Goal: Task Accomplishment & Management: Manage account settings

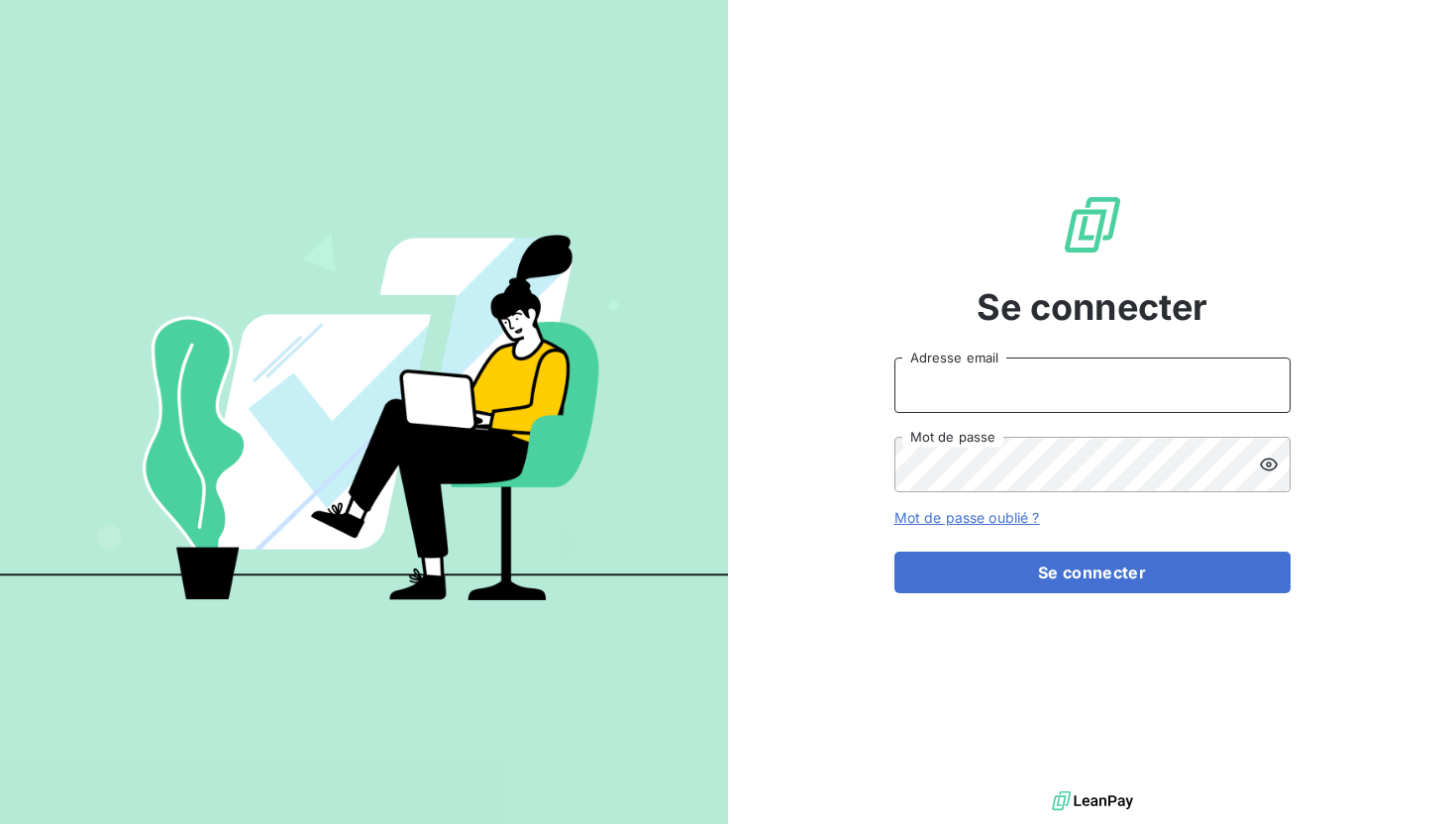
click at [1019, 379] on input "Adresse email" at bounding box center [1092, 385] width 396 height 56
type input "[EMAIL_ADDRESS][DOMAIN_NAME]"
click at [894, 552] on button "Se connecter" at bounding box center [1092, 573] width 396 height 42
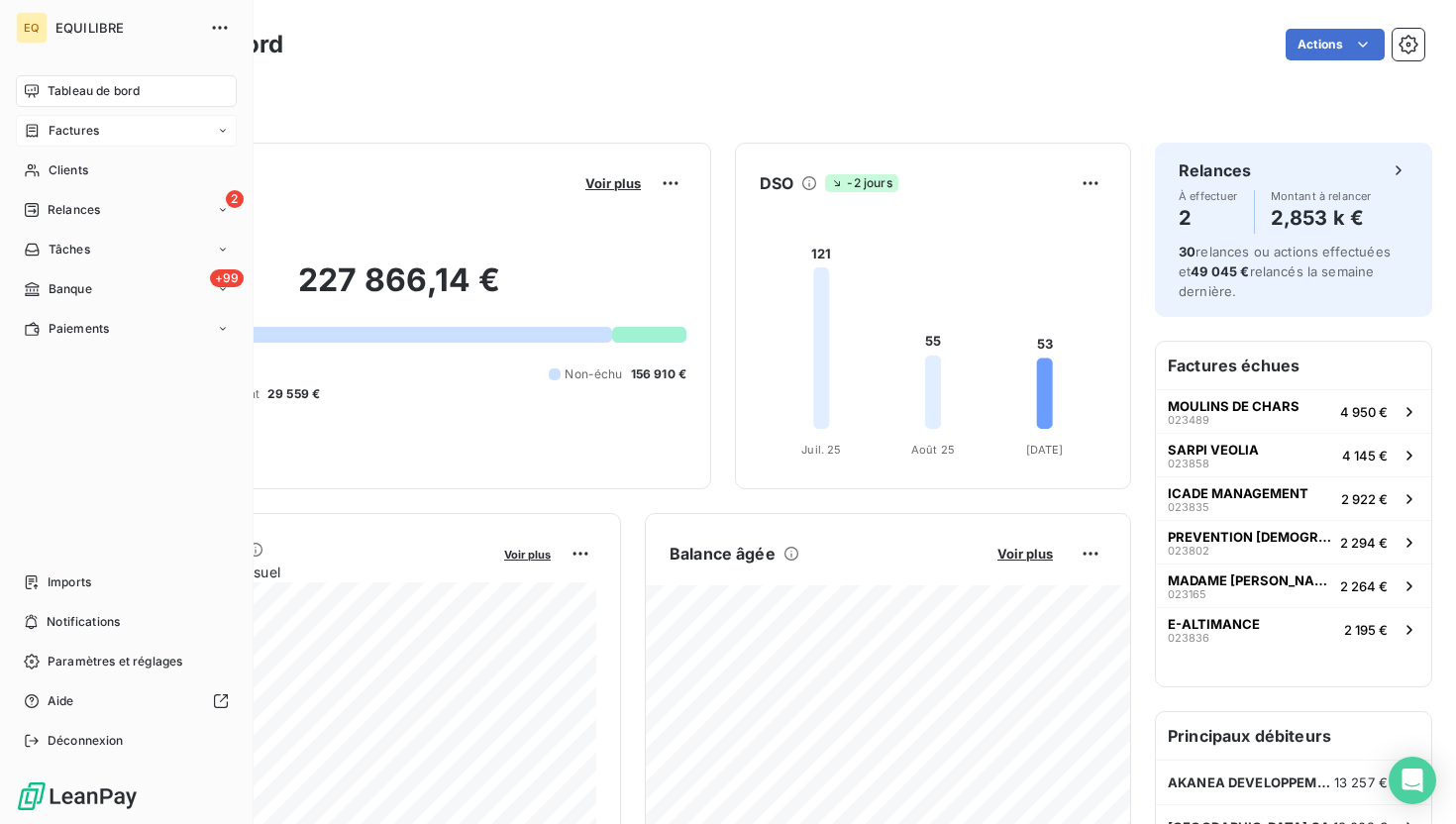
click at [30, 133] on icon at bounding box center [32, 131] width 17 height 16
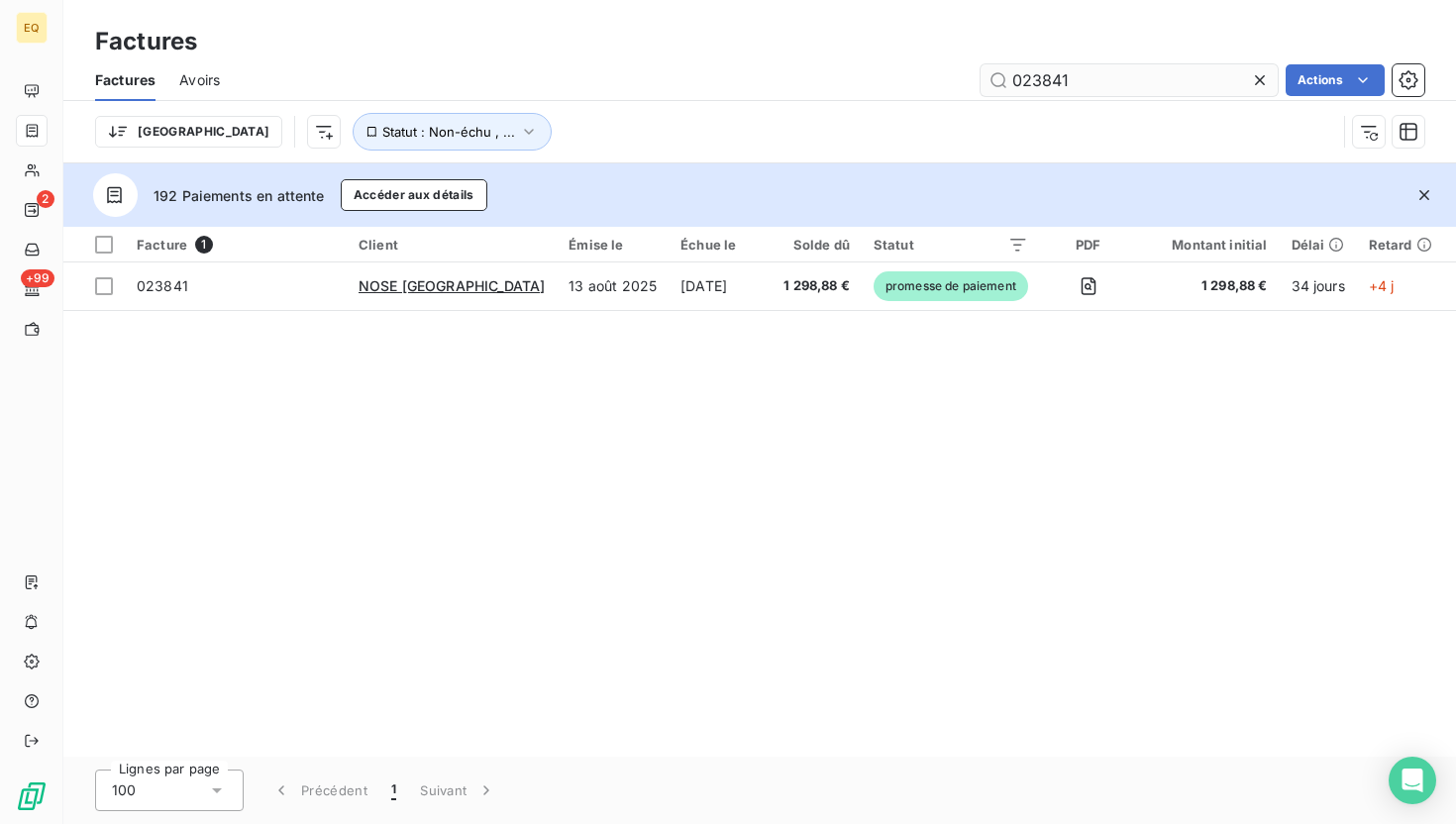
drag, startPoint x: 1135, startPoint y: 80, endPoint x: 991, endPoint y: 80, distance: 144.0
click at [991, 80] on input "023841" at bounding box center [1130, 81] width 297 height 32
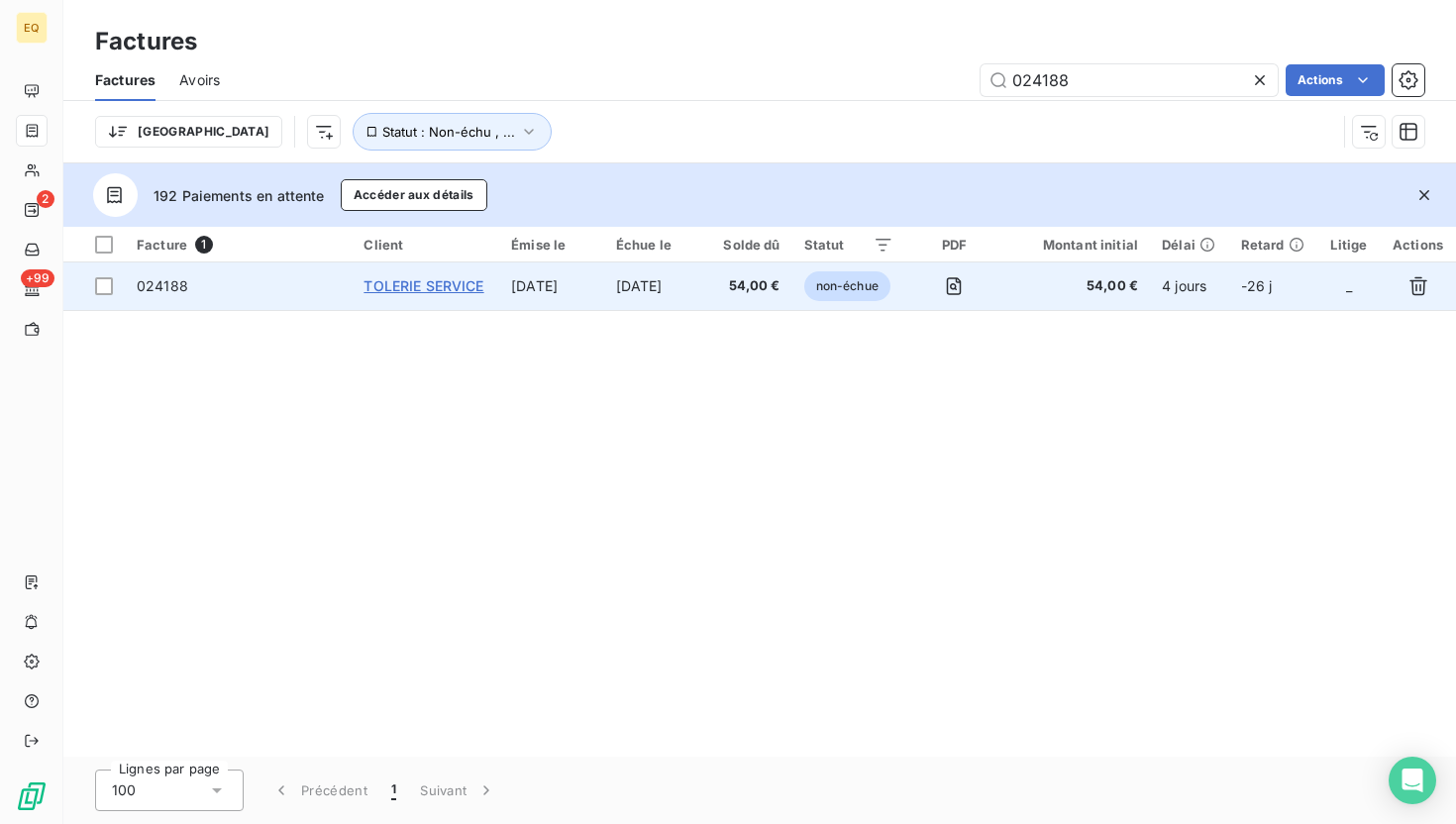
type input "024188"
click at [401, 288] on span "TOLERIE SERVICE" at bounding box center [423, 285] width 120 height 17
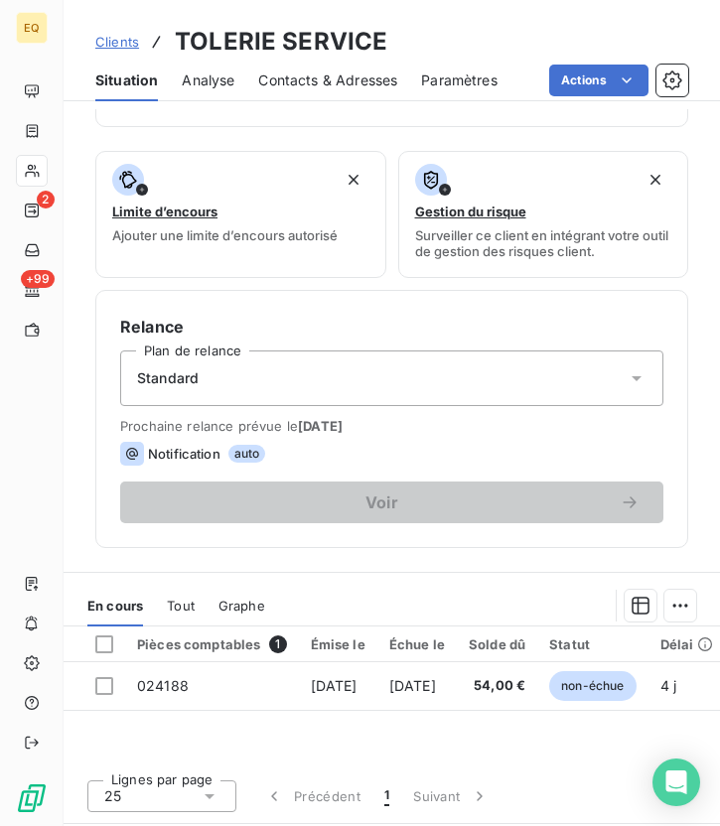
scroll to position [346, 0]
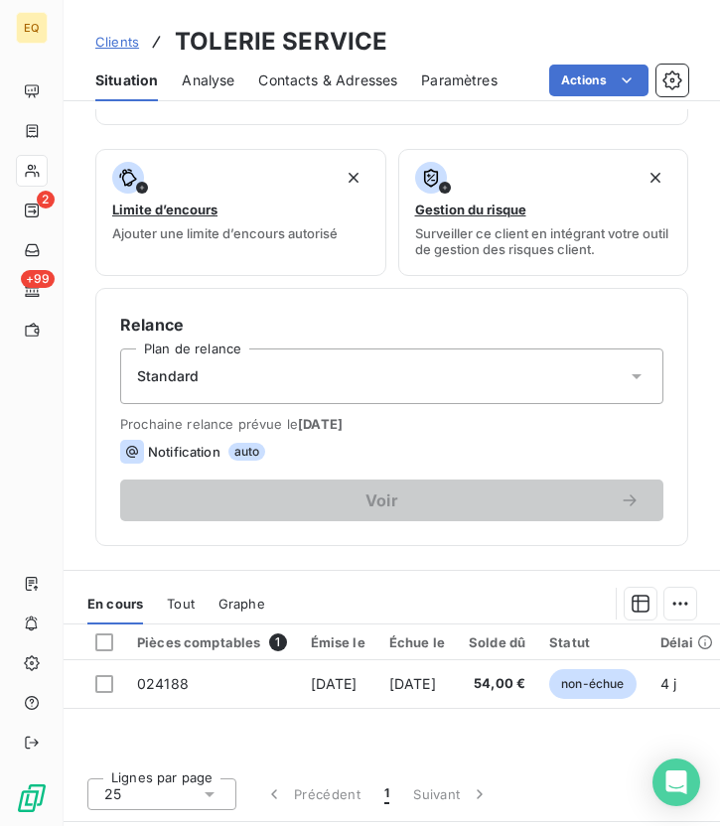
click at [309, 86] on span "Contacts & Adresses" at bounding box center [327, 80] width 139 height 20
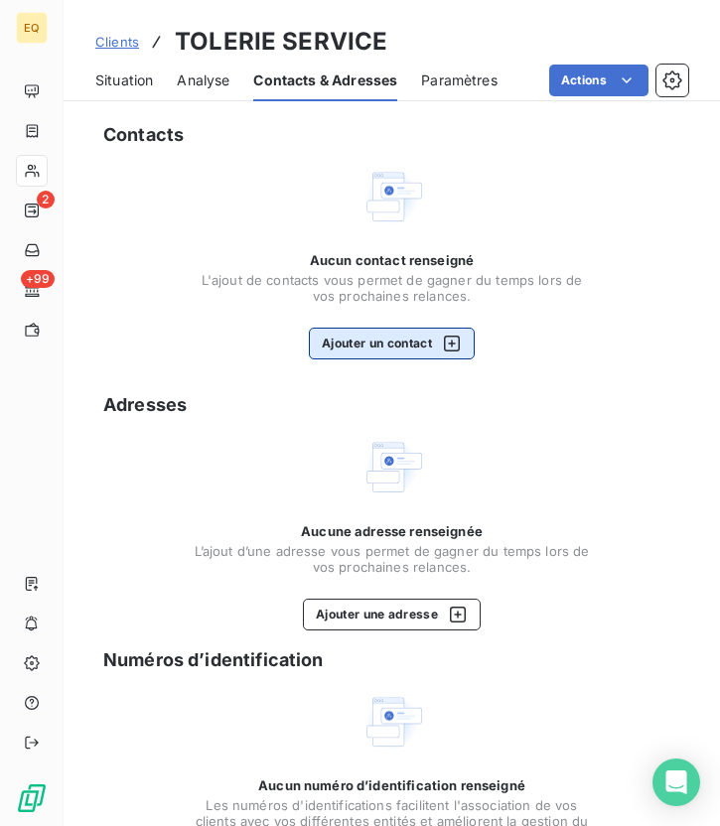
click at [373, 349] on button "Ajouter un contact" at bounding box center [392, 344] width 166 height 32
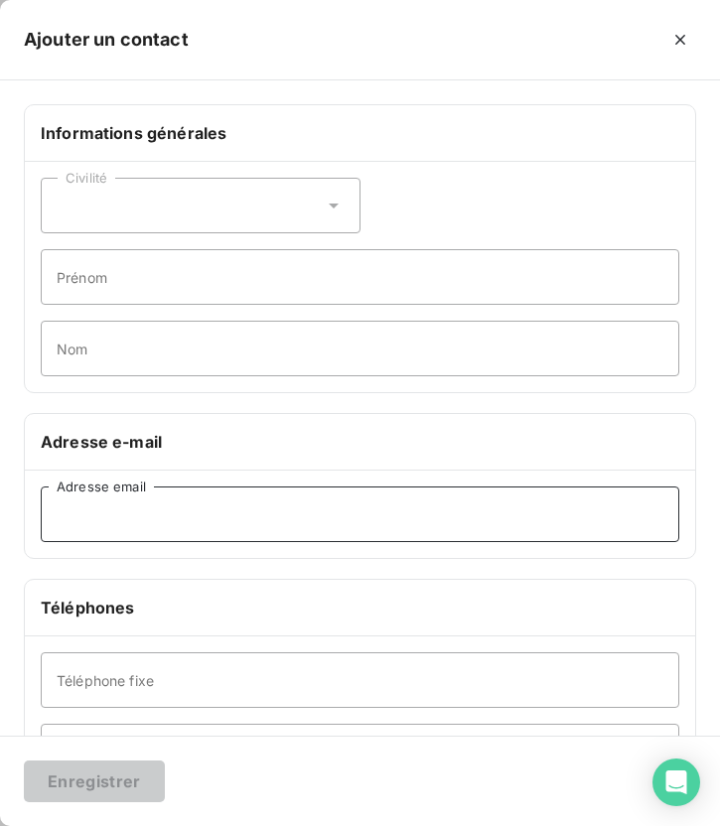
click at [88, 520] on input "Adresse email" at bounding box center [360, 514] width 638 height 56
paste input "[EMAIL_ADDRESS][DOMAIN_NAME]"
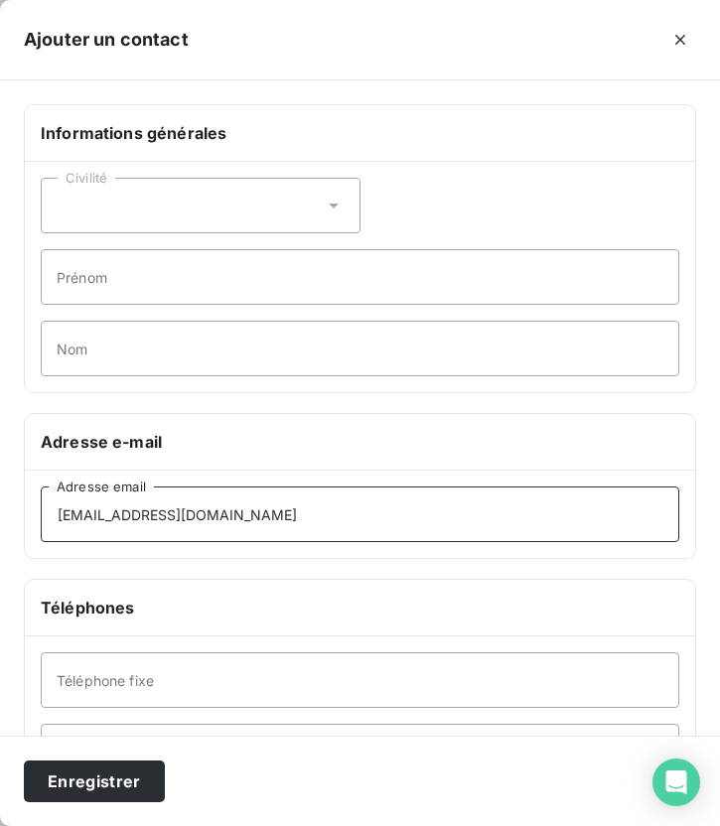
type input "[EMAIL_ADDRESS][DOMAIN_NAME]"
click at [205, 216] on div "Civilité" at bounding box center [201, 206] width 320 height 56
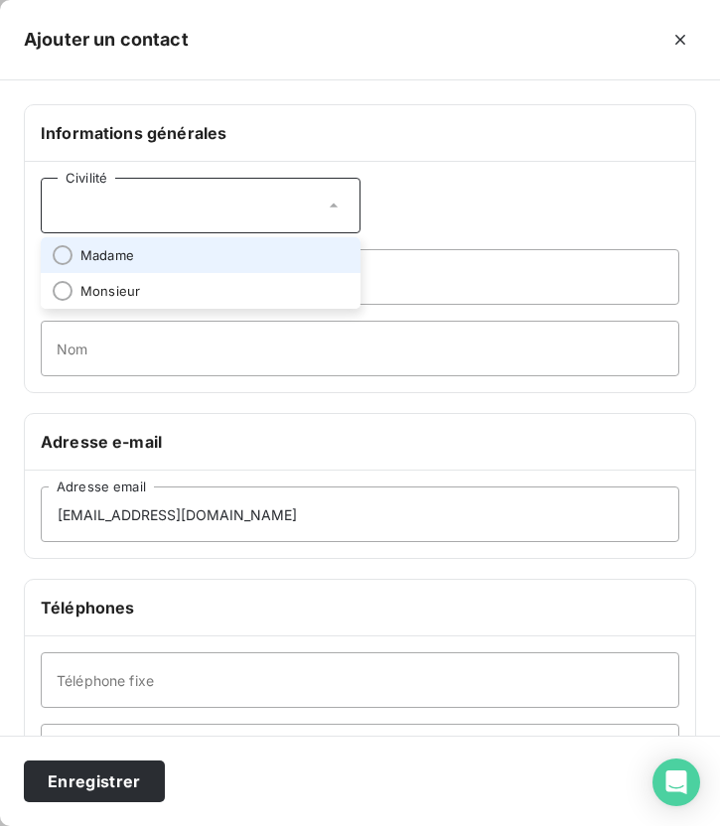
click at [158, 261] on li "Madame" at bounding box center [201, 255] width 320 height 36
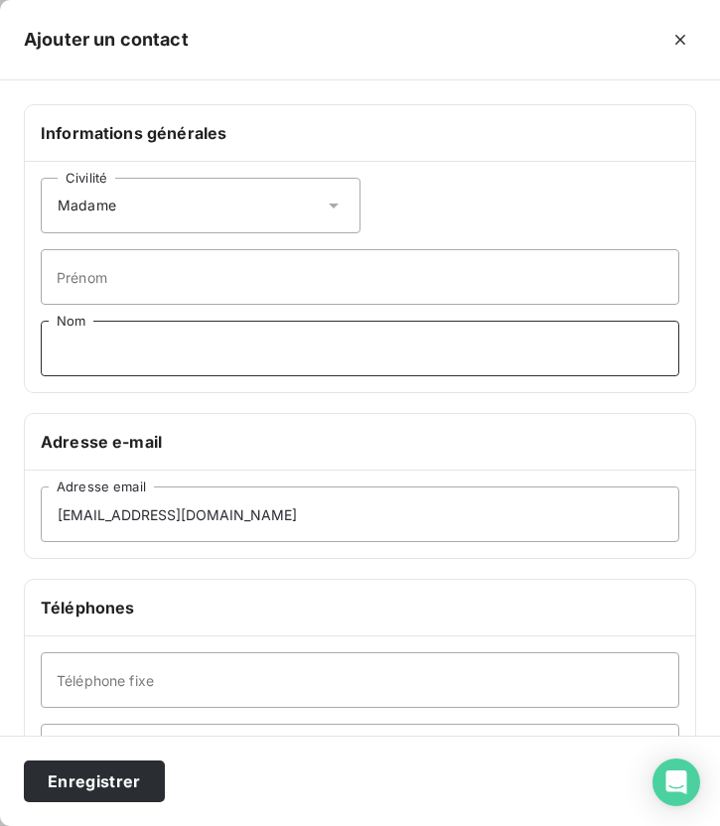
click at [131, 339] on input "Nom" at bounding box center [360, 349] width 638 height 56
type input "POUPAULT"
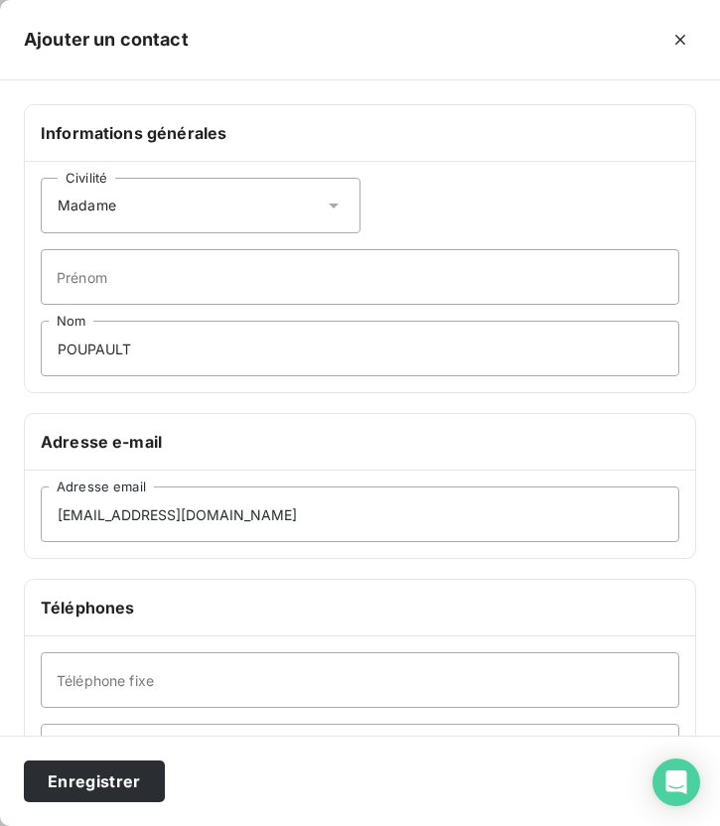
click at [207, 404] on div "Informations générales Civilité Madame Prénom POUPAULT Nom Adresse e-mail [EMAI…" at bounding box center [360, 544] width 720 height 881
click at [110, 778] on button "Enregistrer" at bounding box center [94, 781] width 141 height 42
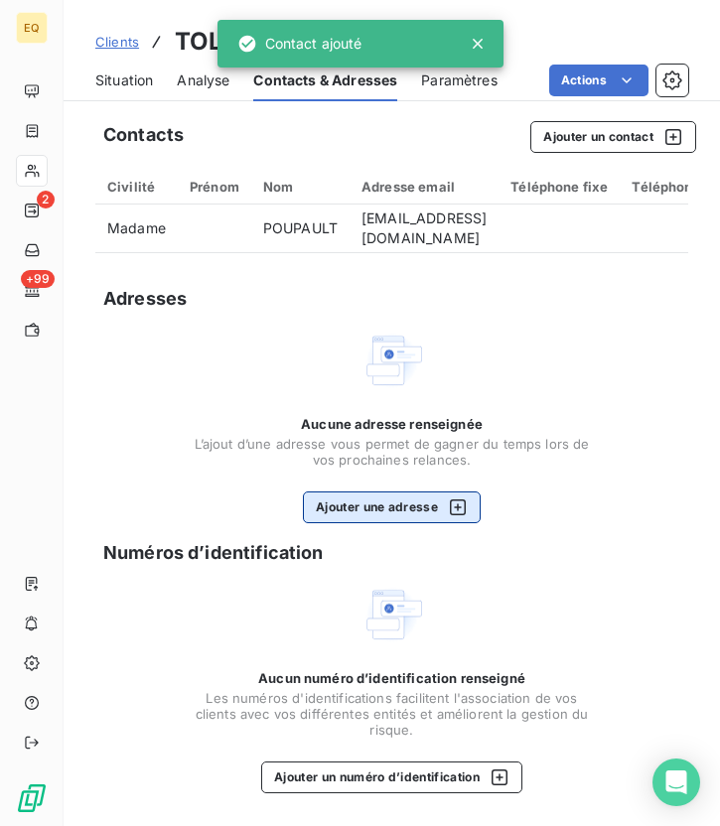
click at [393, 502] on button "Ajouter une adresse" at bounding box center [392, 507] width 178 height 32
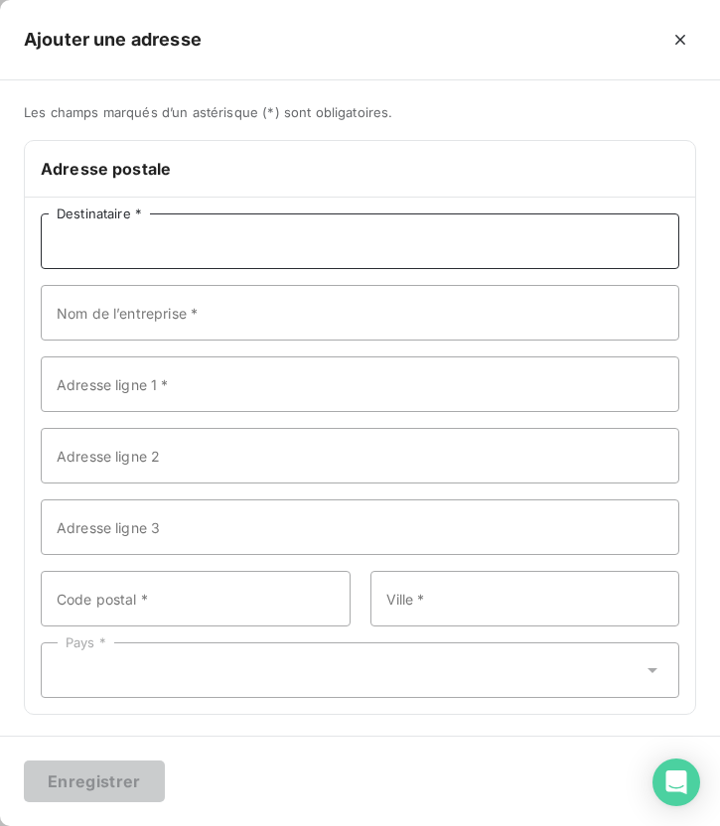
click at [177, 251] on input "Destinataire *" at bounding box center [360, 241] width 638 height 56
type input "TOLERIE"
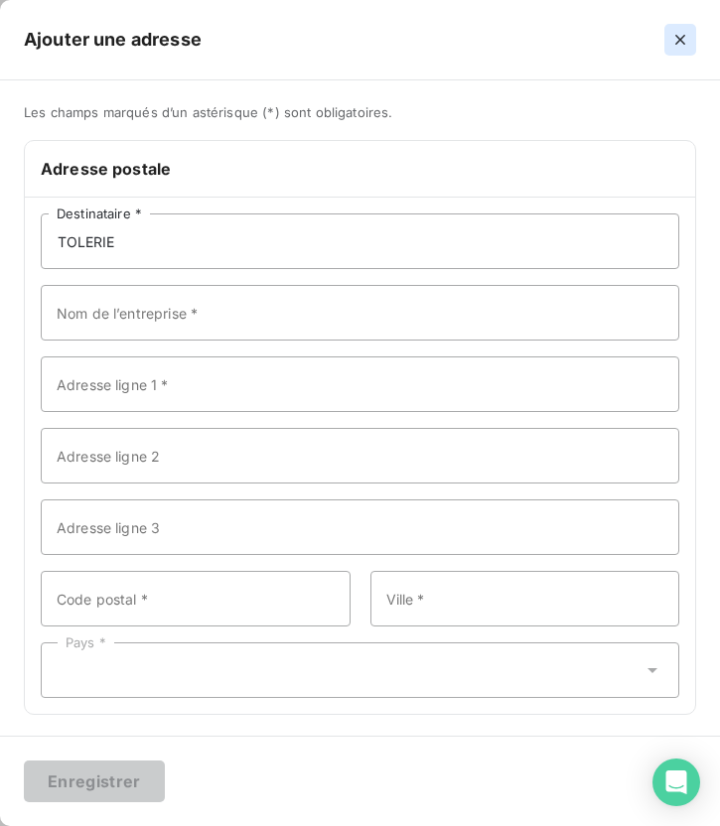
click at [676, 47] on icon "button" at bounding box center [680, 40] width 20 height 20
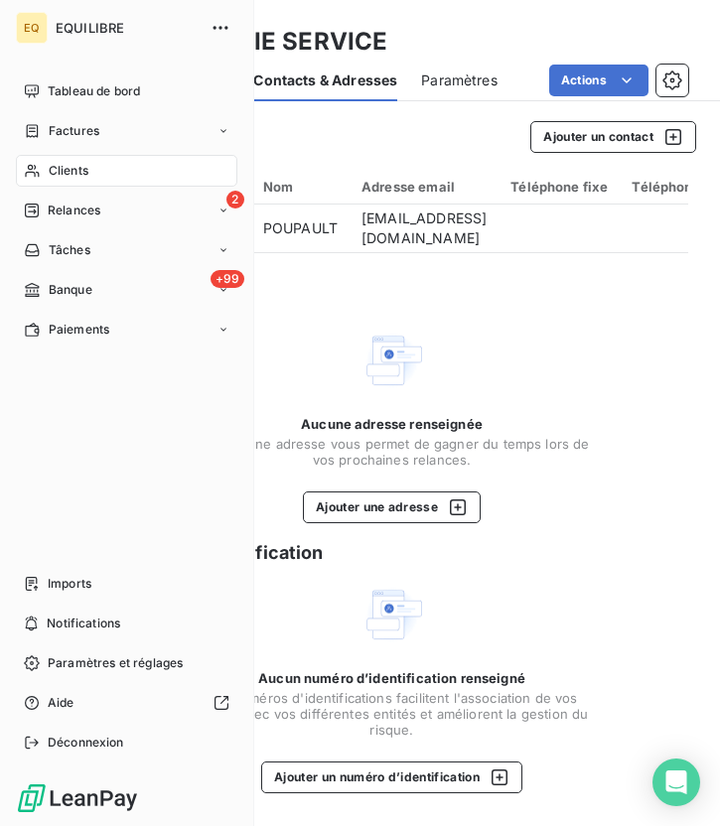
click at [78, 177] on span "Clients" at bounding box center [69, 171] width 40 height 18
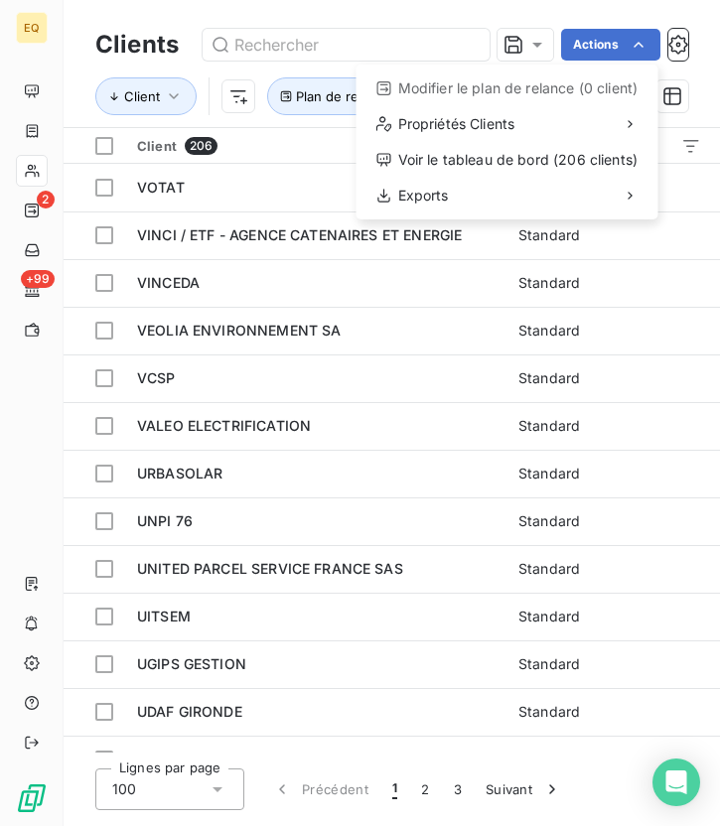
click at [111, 154] on html "EQ 2 +99 Clients Actions Modifier le plan de relance (0 client) Propriétés Clie…" at bounding box center [360, 413] width 720 height 826
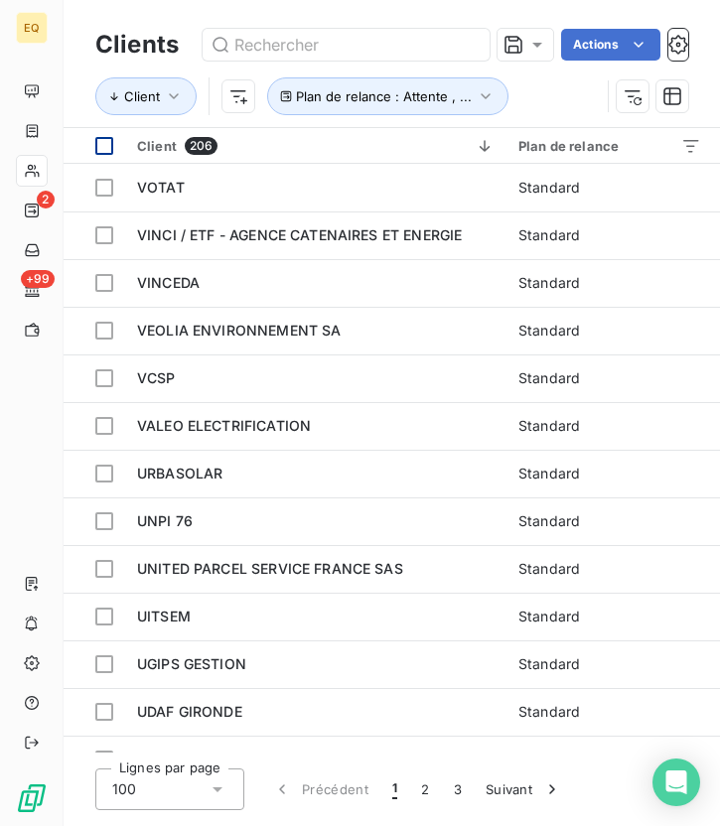
click at [102, 146] on div at bounding box center [104, 146] width 18 height 18
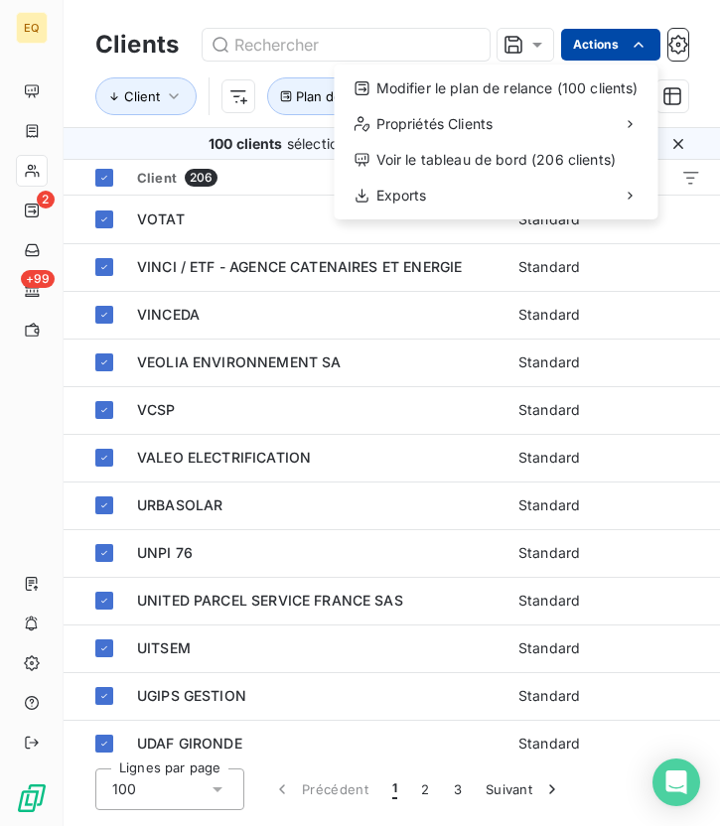
click at [621, 49] on html "EQ 2 +99 Clients Actions Modifier le plan de relance (100 clients) Propriétés C…" at bounding box center [360, 413] width 720 height 826
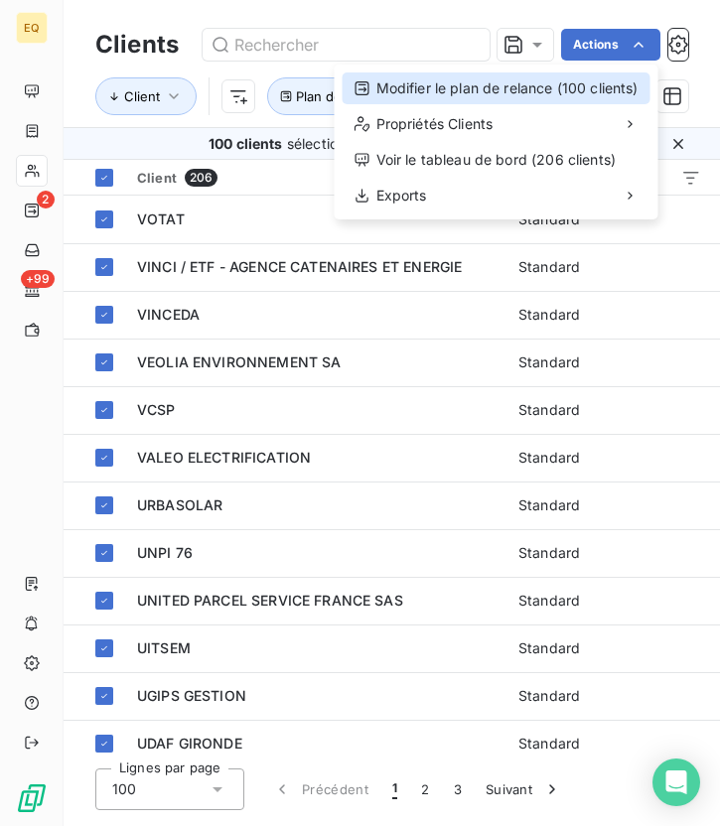
click at [527, 96] on div "Modifier le plan de relance (100 clients)" at bounding box center [496, 88] width 308 height 32
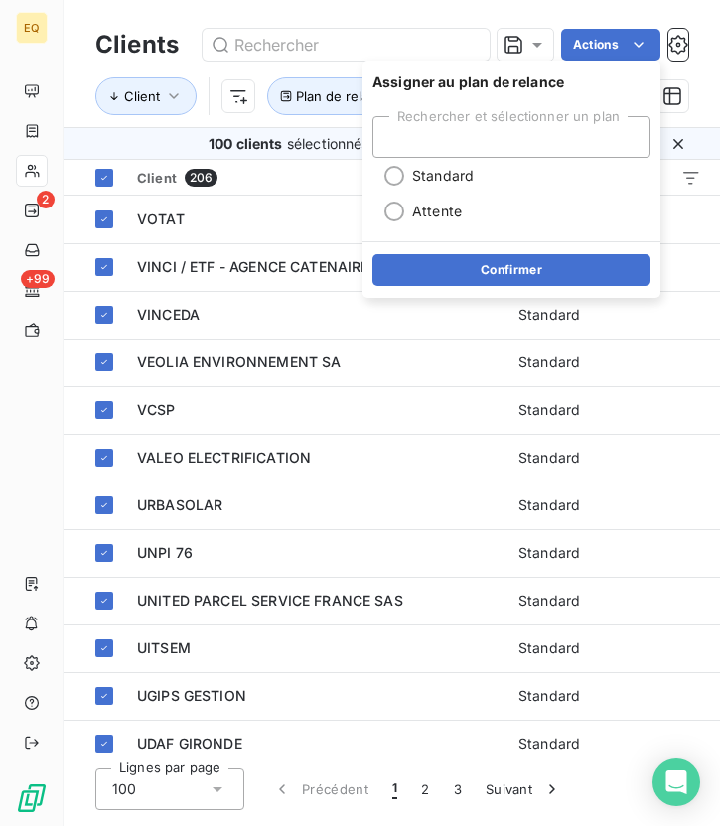
click at [140, 10] on div "Clients Actions Client Plan de relance : Attente , ..." at bounding box center [392, 63] width 656 height 127
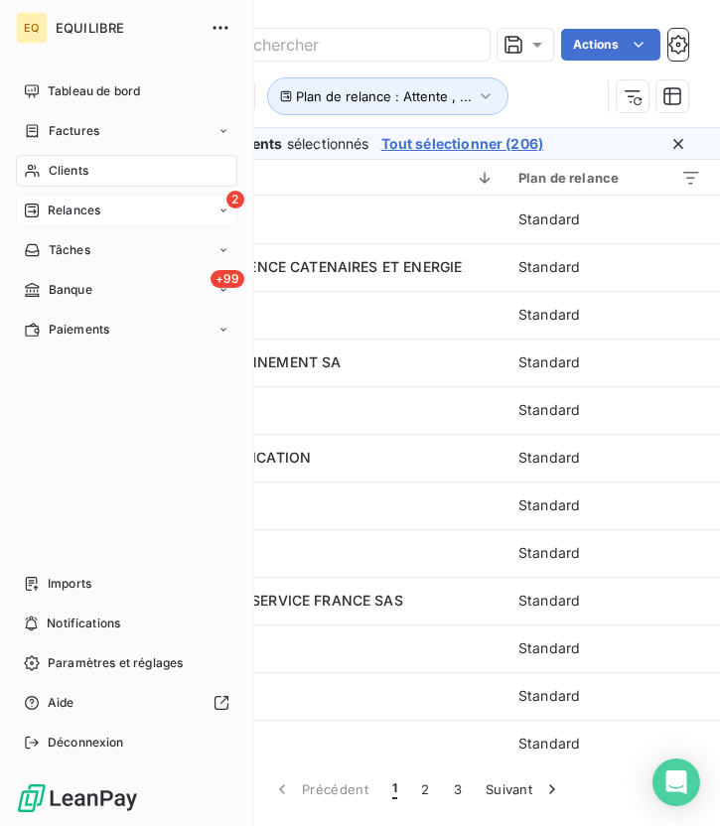
click at [86, 211] on span "Relances" at bounding box center [74, 210] width 53 height 18
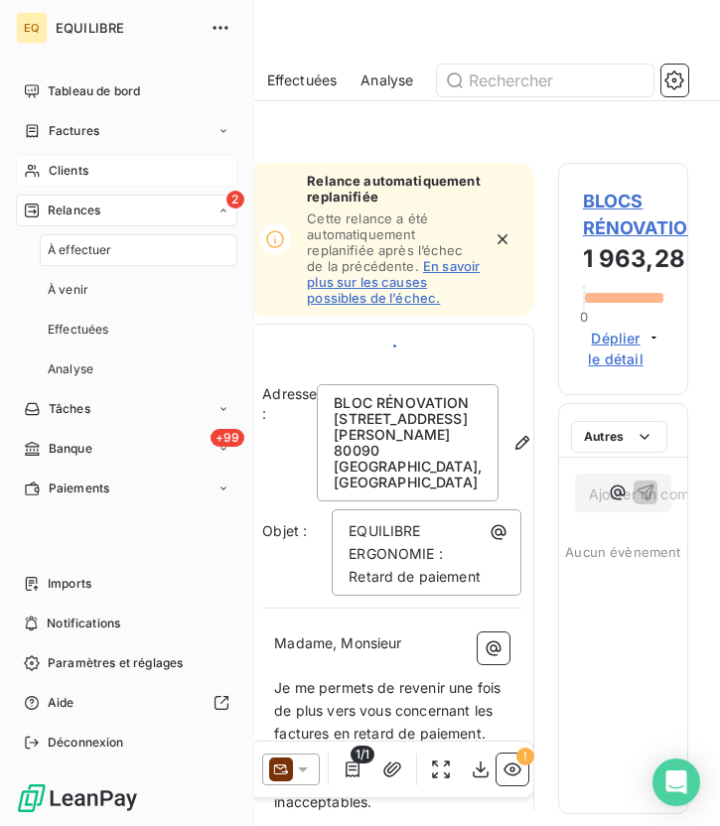
scroll to position [631, 130]
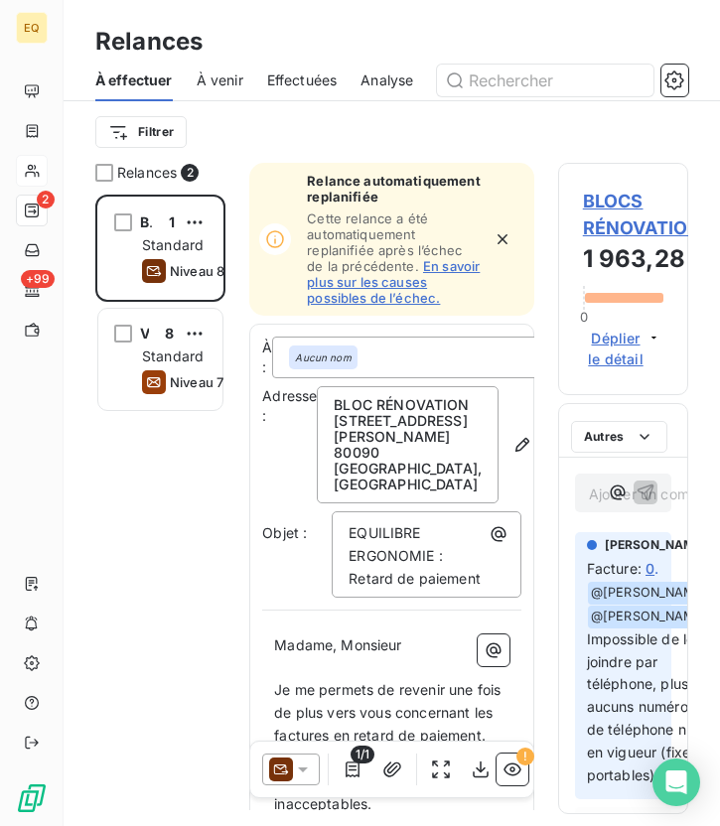
click at [221, 74] on span "À venir" at bounding box center [220, 80] width 47 height 20
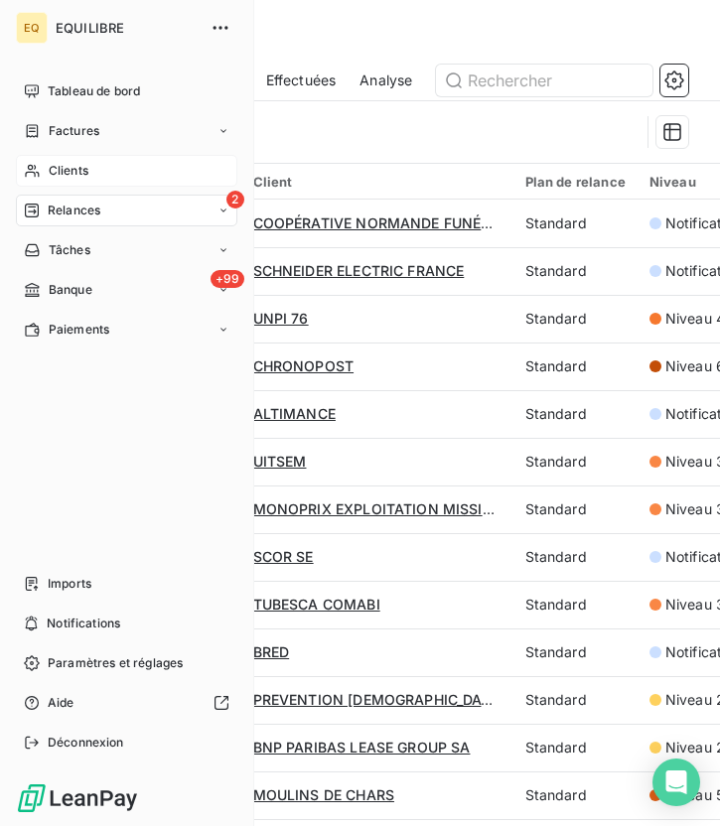
click at [55, 160] on div "Clients" at bounding box center [126, 171] width 221 height 32
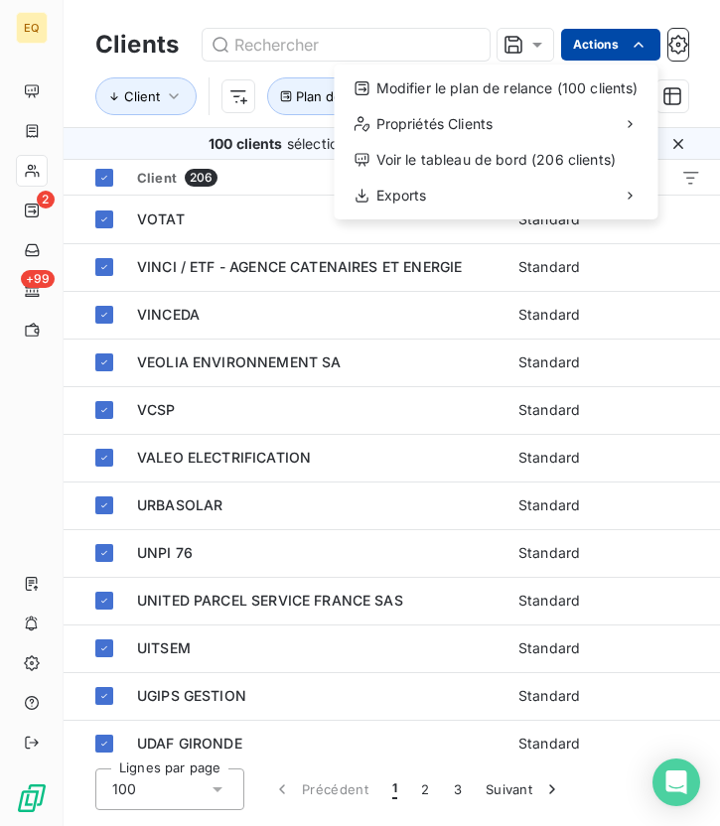
click at [627, 37] on html "EQ 2 +99 Clients Actions Modifier le plan de relance (100 clients) Propriétés C…" at bounding box center [360, 413] width 720 height 826
click at [448, 16] on html "EQ 2 +99 Clients Actions Modifier le plan de relance (100 clients) Propriétés C…" at bounding box center [360, 413] width 720 height 826
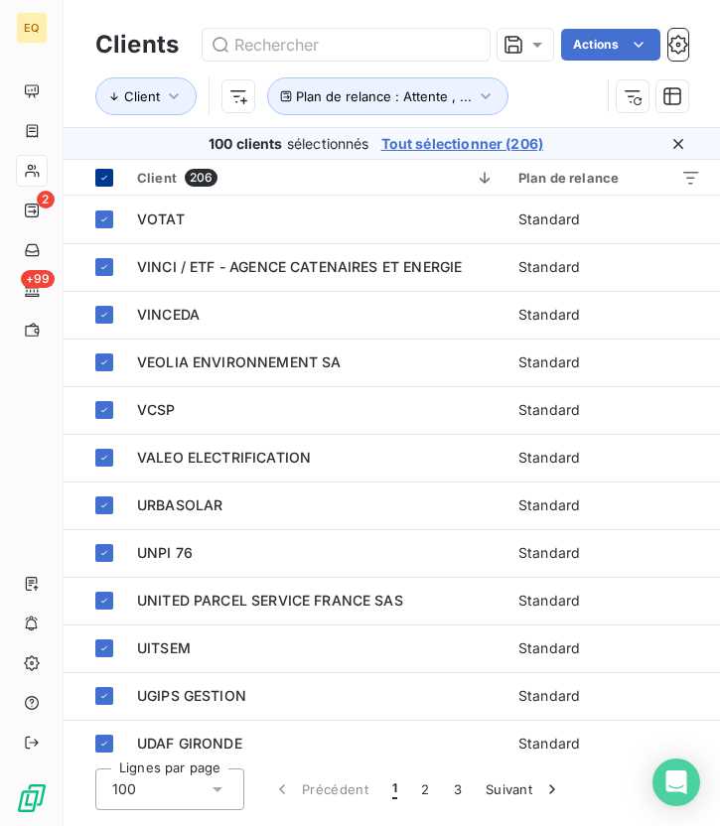
click at [96, 175] on div at bounding box center [104, 178] width 18 height 18
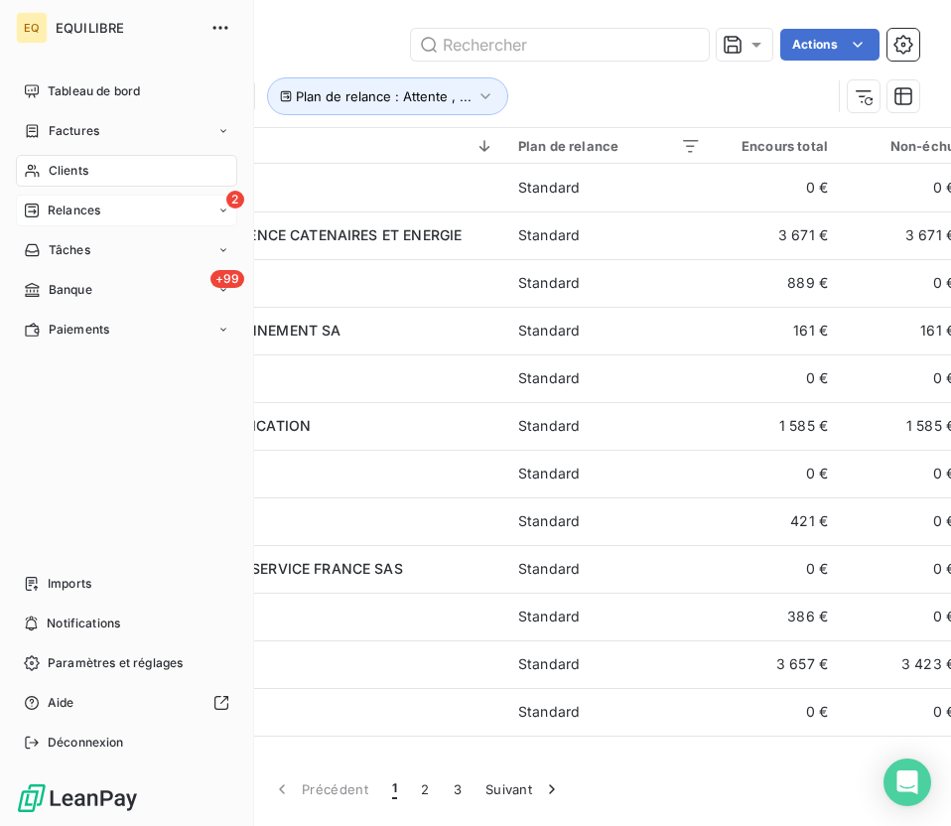
click at [94, 219] on div "2 Relances" at bounding box center [126, 211] width 221 height 32
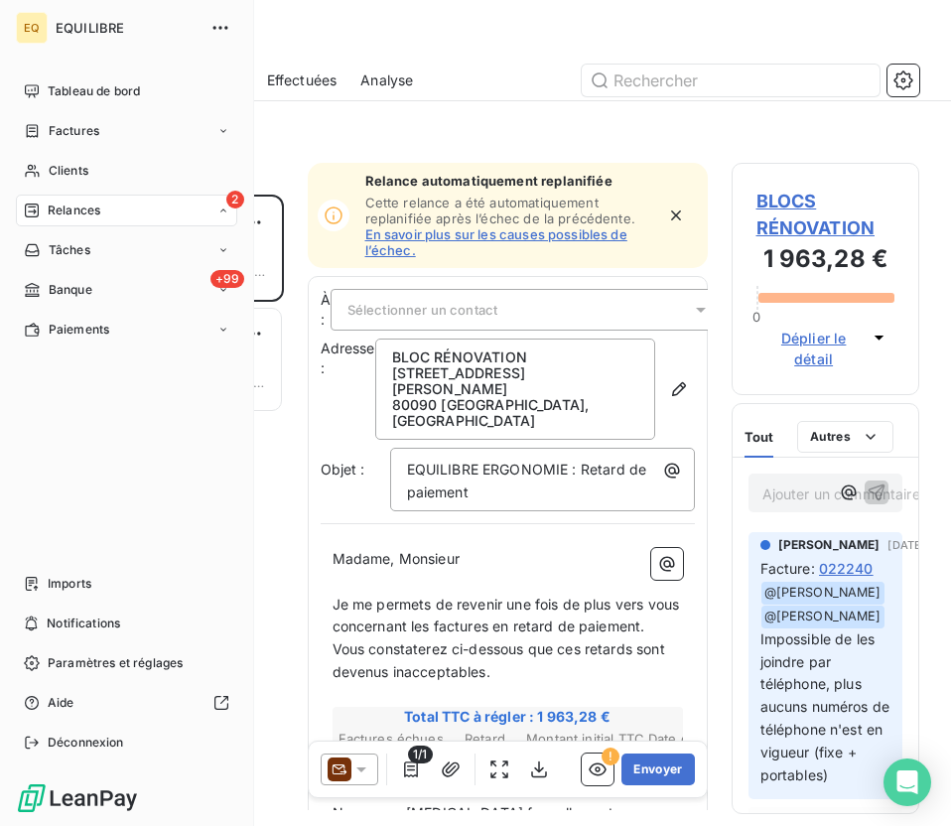
scroll to position [631, 188]
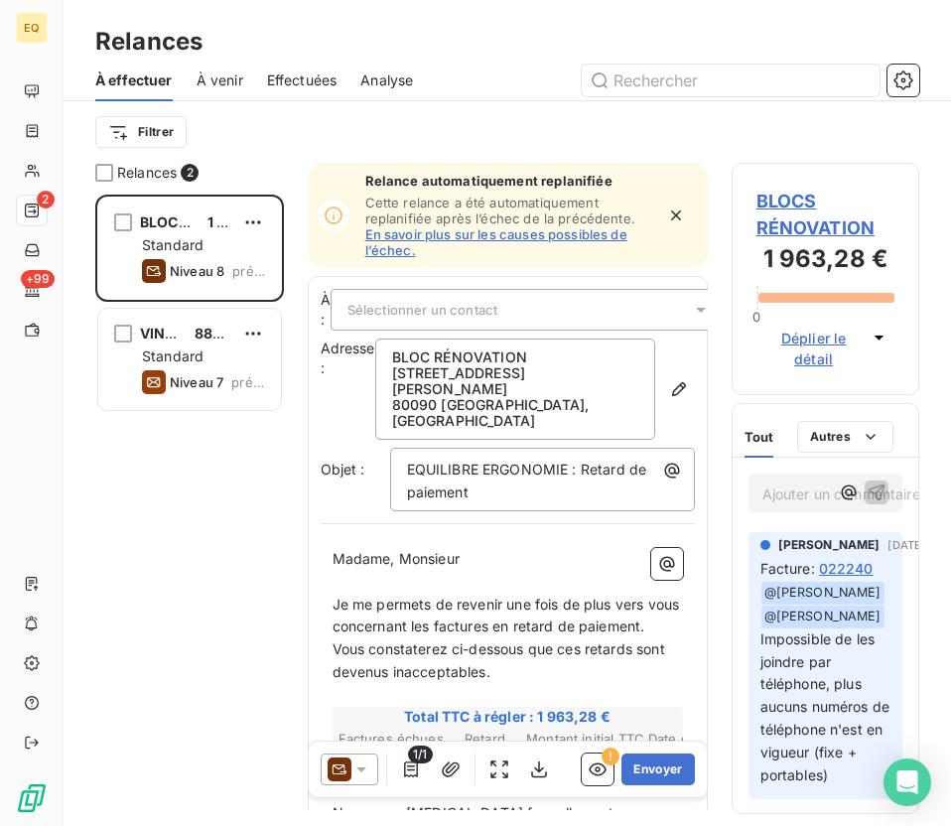
click at [214, 70] on span "À venir" at bounding box center [220, 80] width 47 height 20
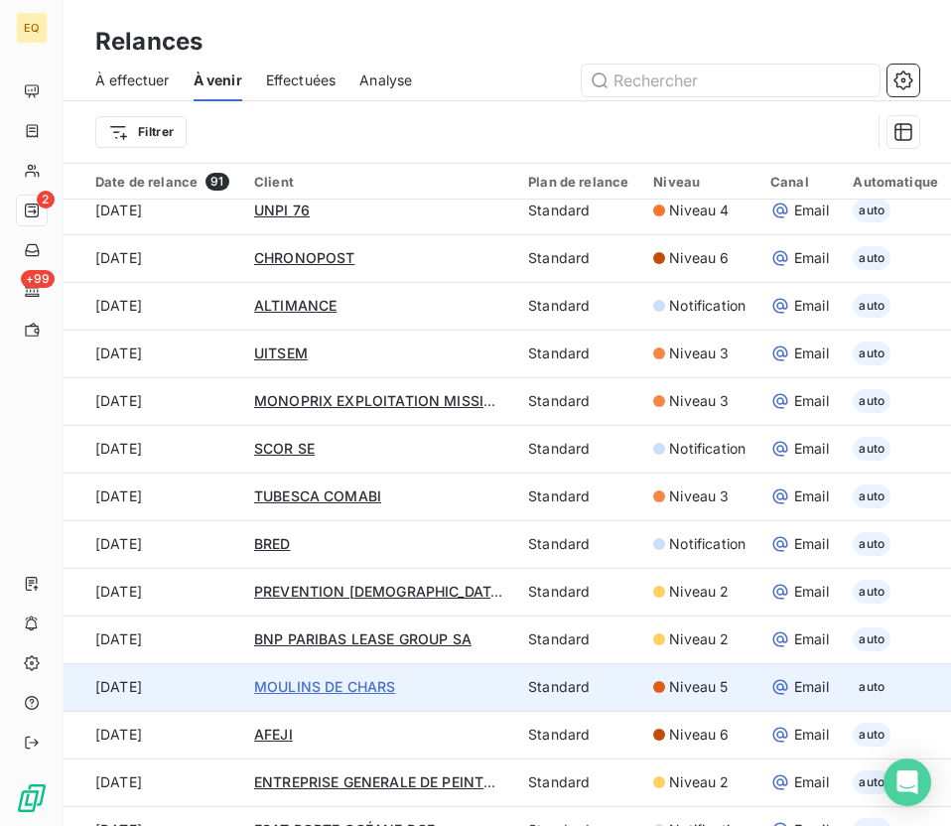
scroll to position [122, 0]
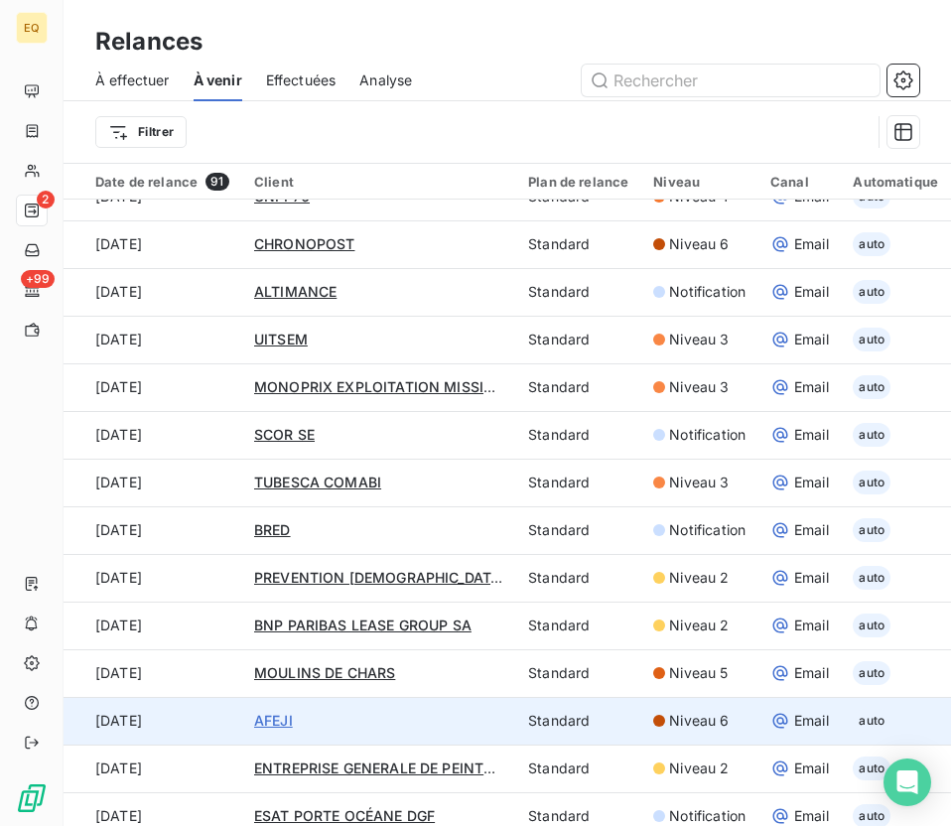
click at [271, 723] on span "AFEJI" at bounding box center [273, 720] width 39 height 17
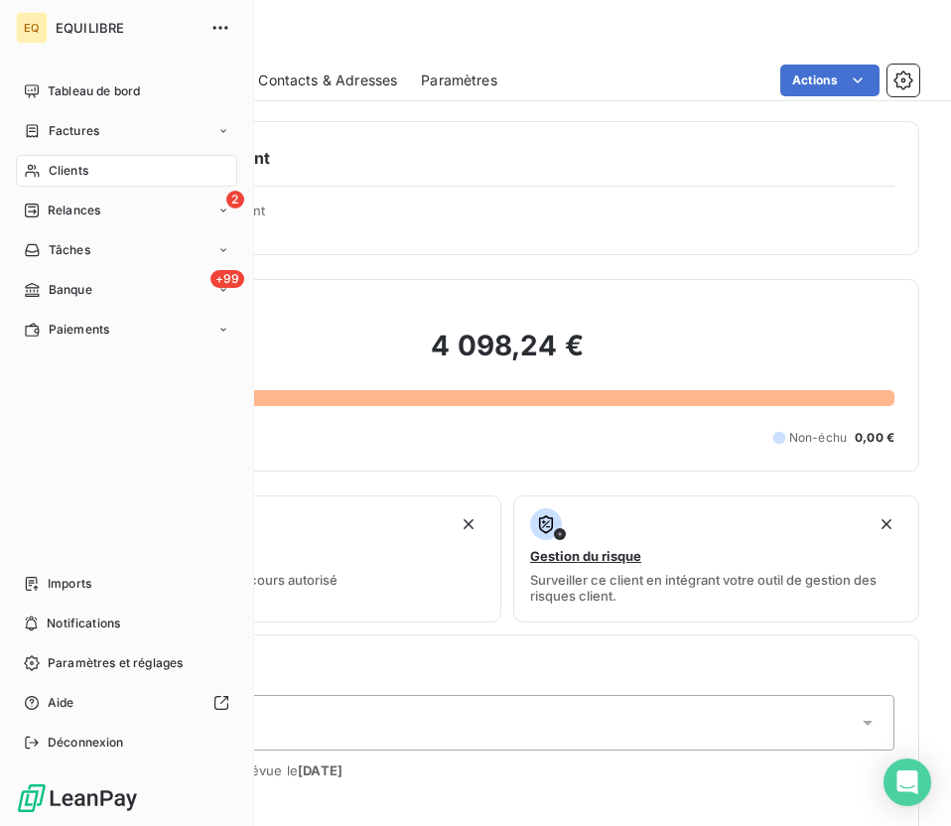
click at [77, 169] on span "Clients" at bounding box center [69, 171] width 40 height 18
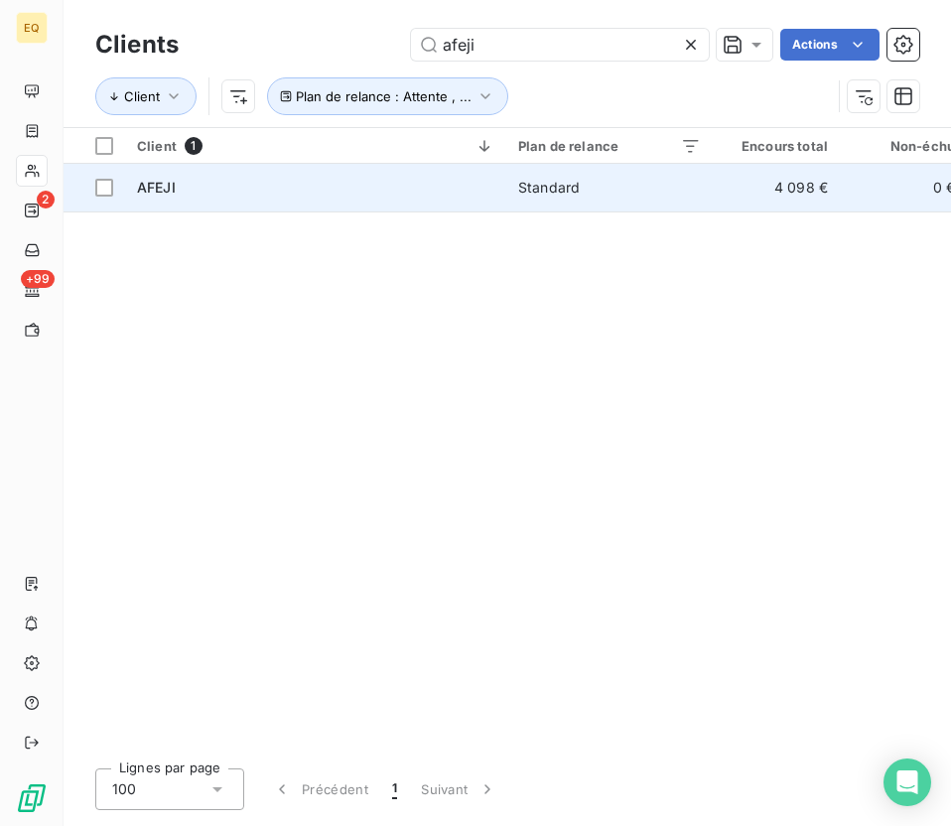
type input "afeji"
click at [320, 197] on div "AFEJI" at bounding box center [315, 188] width 357 height 20
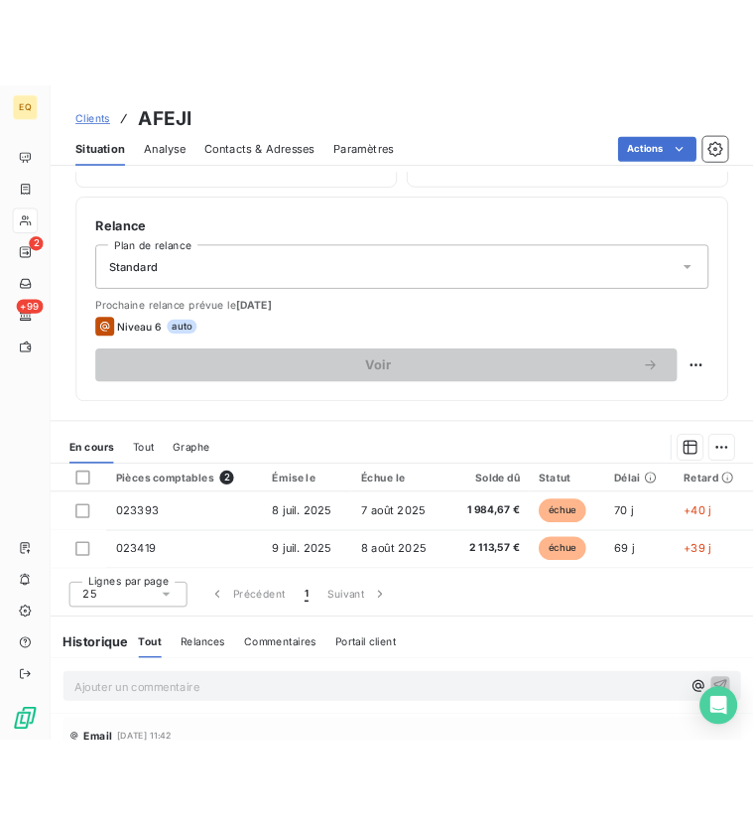
scroll to position [476, 0]
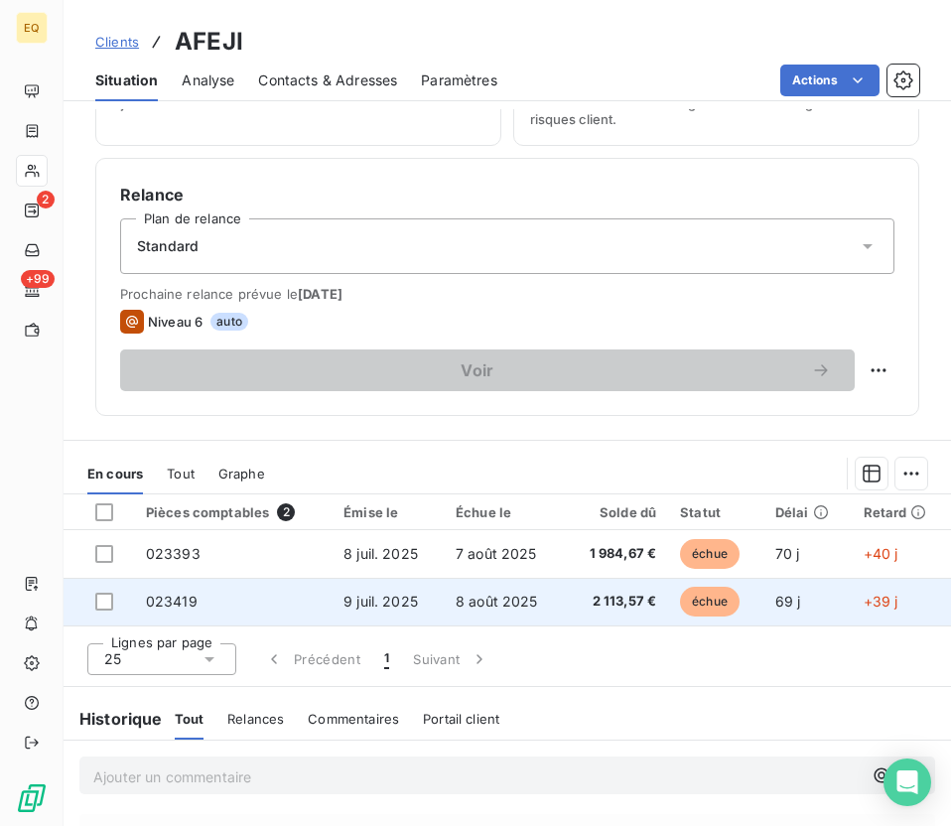
click at [188, 578] on td "023419" at bounding box center [233, 602] width 198 height 48
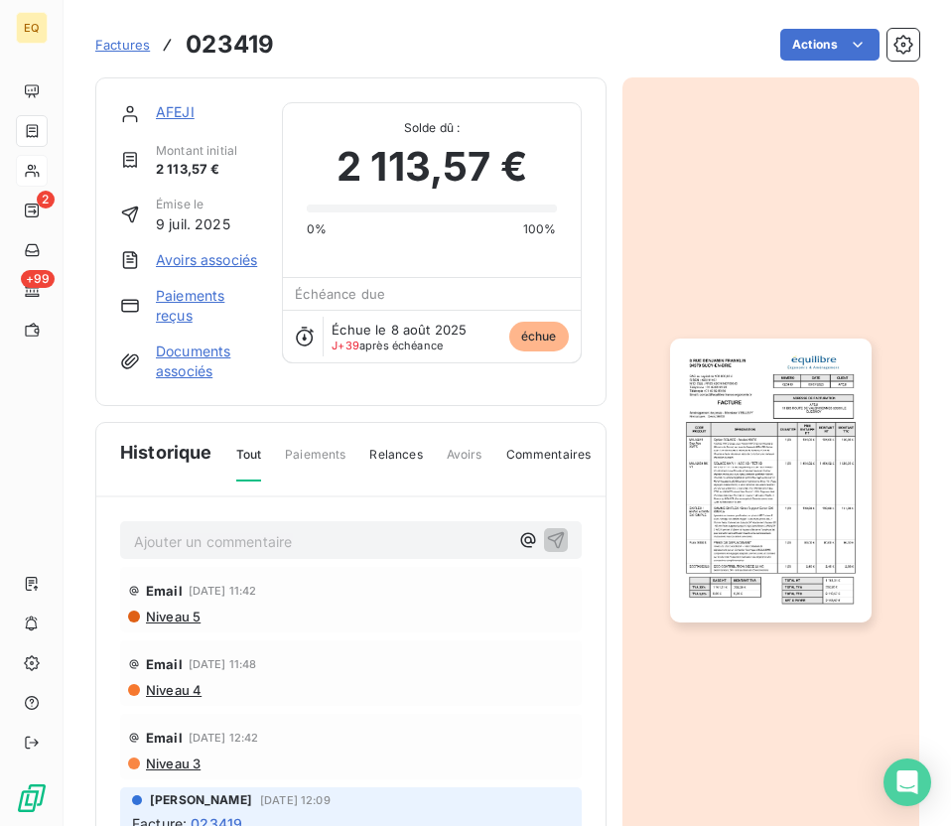
click at [186, 373] on link "Documents associés" at bounding box center [207, 361] width 102 height 40
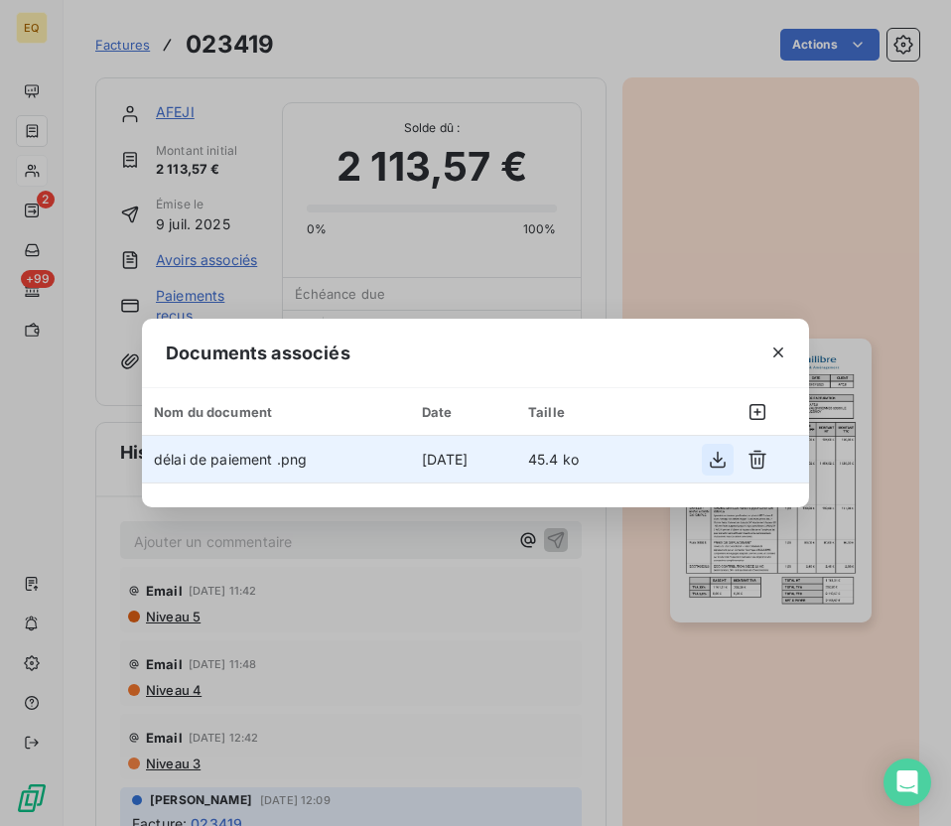
click at [726, 459] on icon "button" at bounding box center [718, 460] width 20 height 20
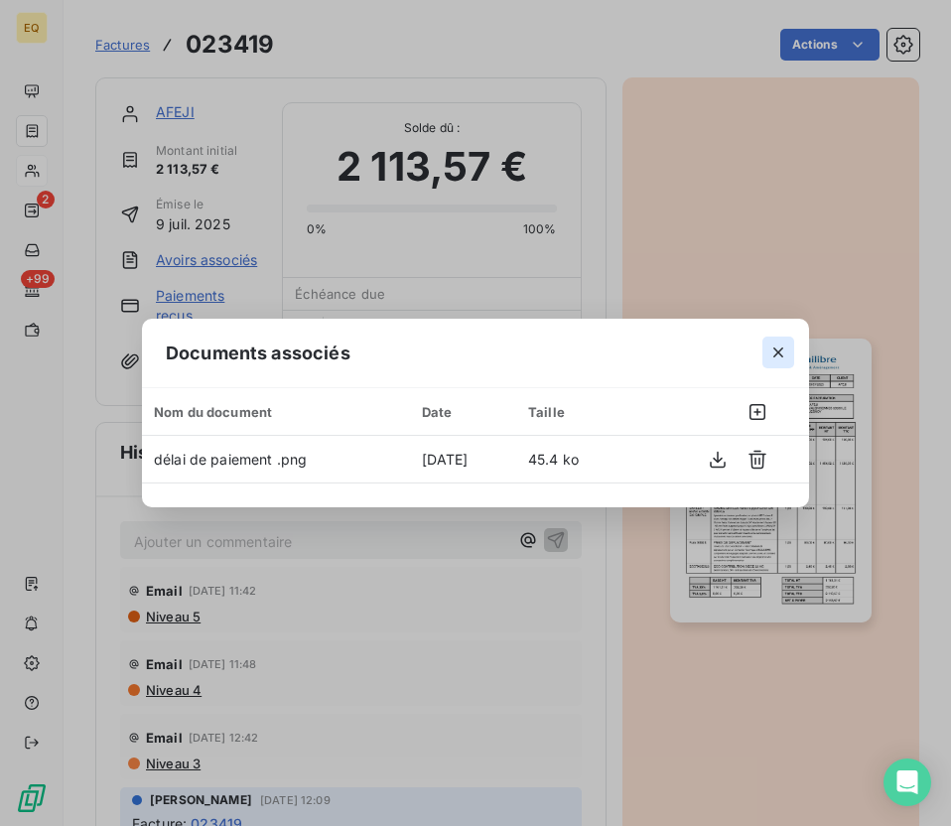
click at [785, 343] on icon "button" at bounding box center [778, 352] width 20 height 20
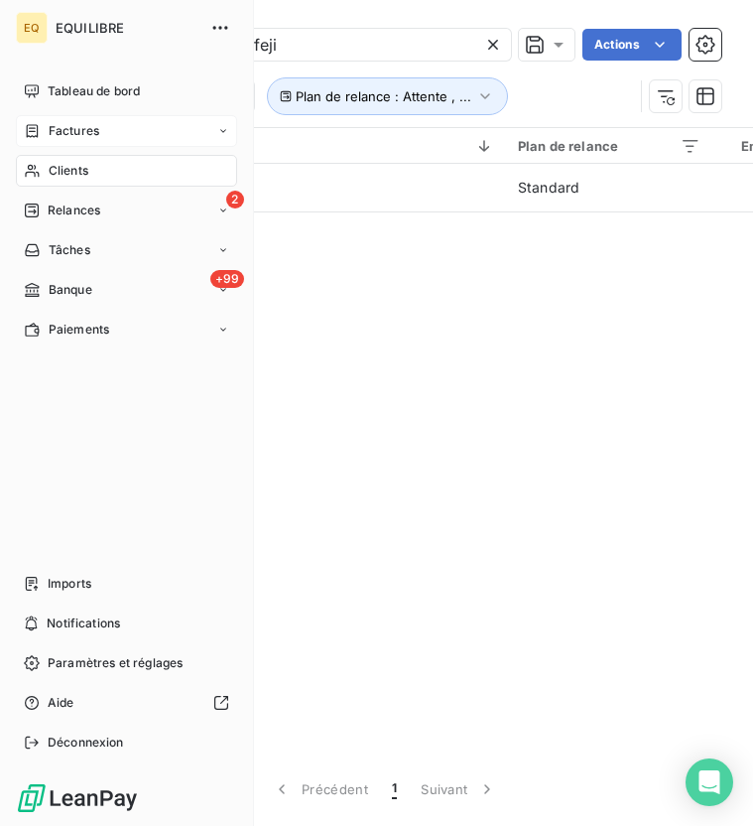
click at [41, 127] on div "Factures" at bounding box center [61, 131] width 75 height 18
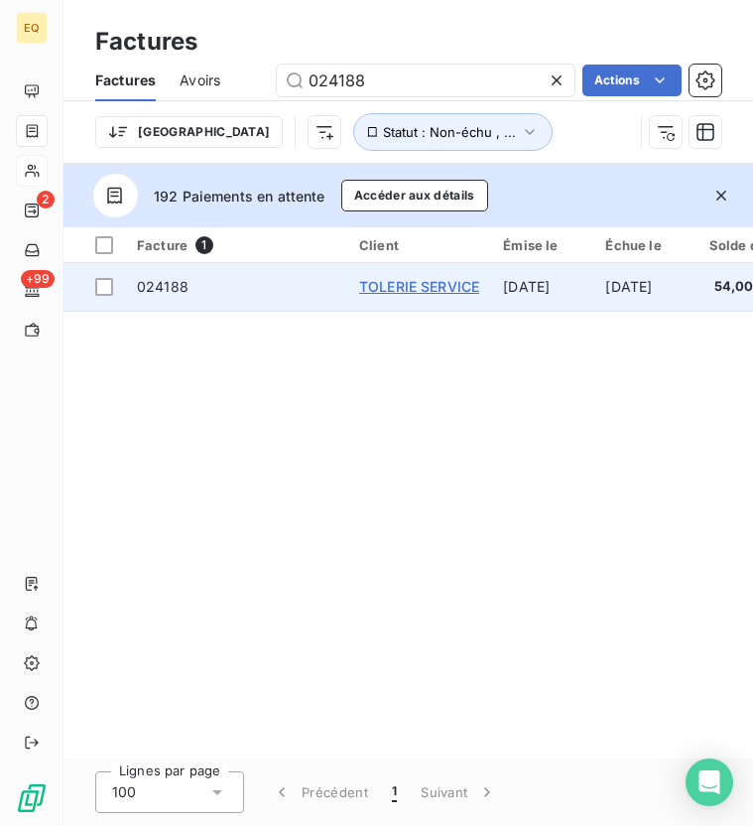
click at [423, 291] on span "TOLERIE SERVICE" at bounding box center [419, 286] width 120 height 17
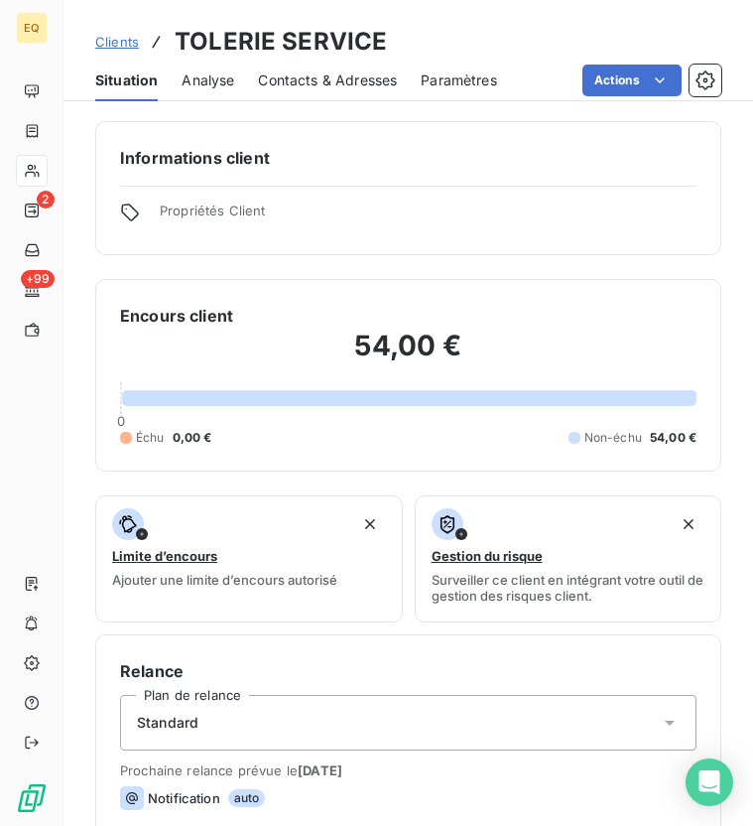
click at [313, 88] on span "Contacts & Adresses" at bounding box center [327, 80] width 139 height 20
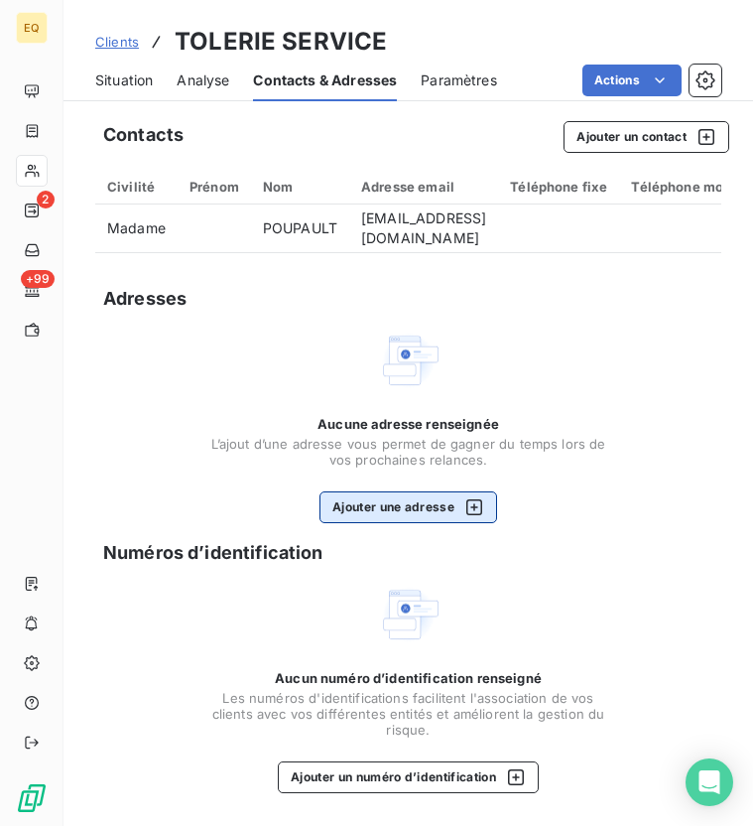
click at [410, 518] on button "Ajouter une adresse" at bounding box center [409, 507] width 178 height 32
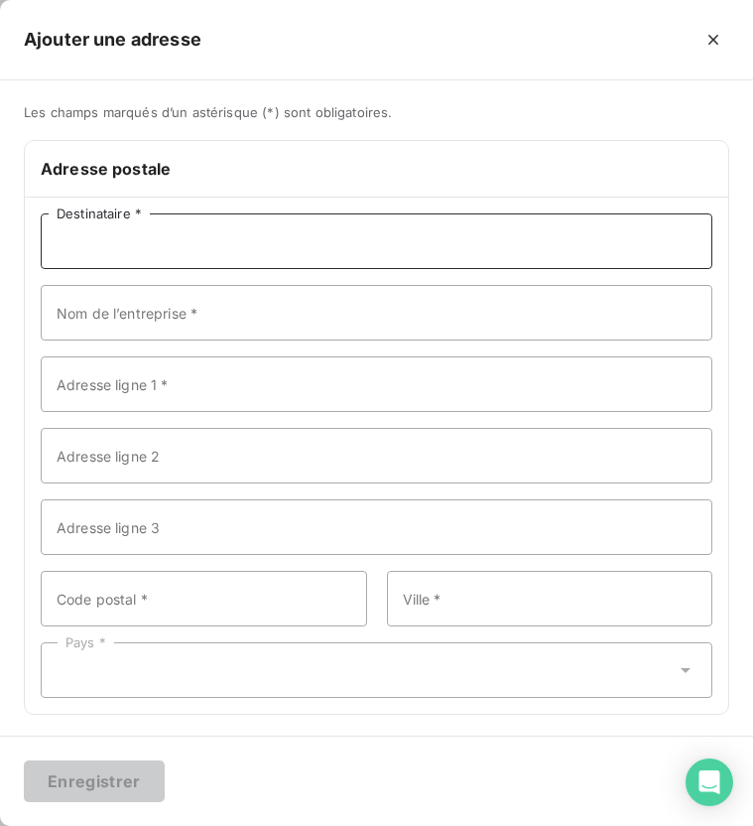
click at [171, 238] on input "Destinataire *" at bounding box center [377, 241] width 672 height 56
type input "TOLERIE SERVICE"
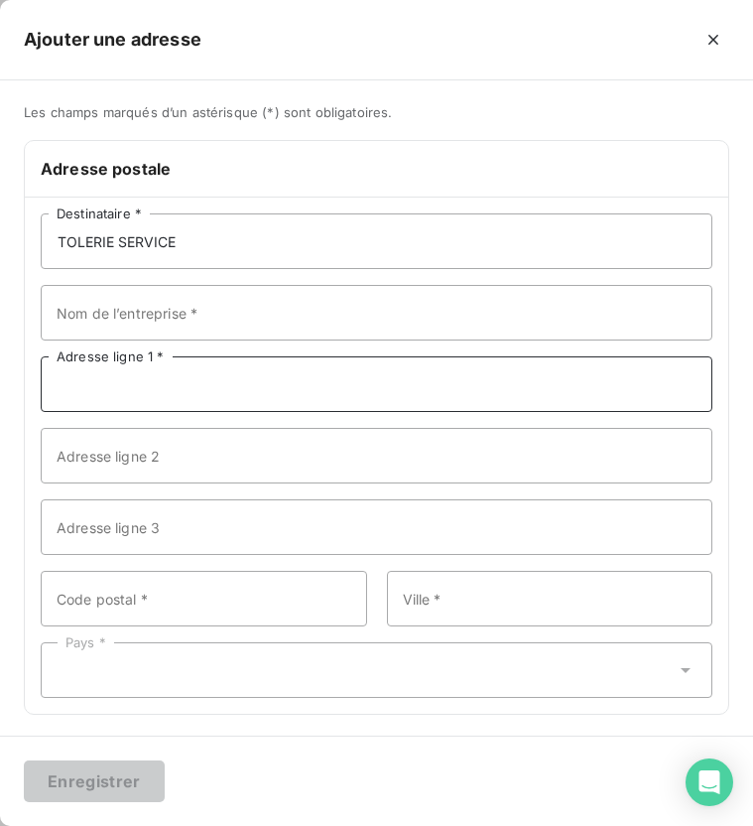
click at [109, 387] on input "Adresse ligne 1 *" at bounding box center [377, 384] width 672 height 56
paste input "[STREET_ADDRESS]"
type input "[STREET_ADDRESS]"
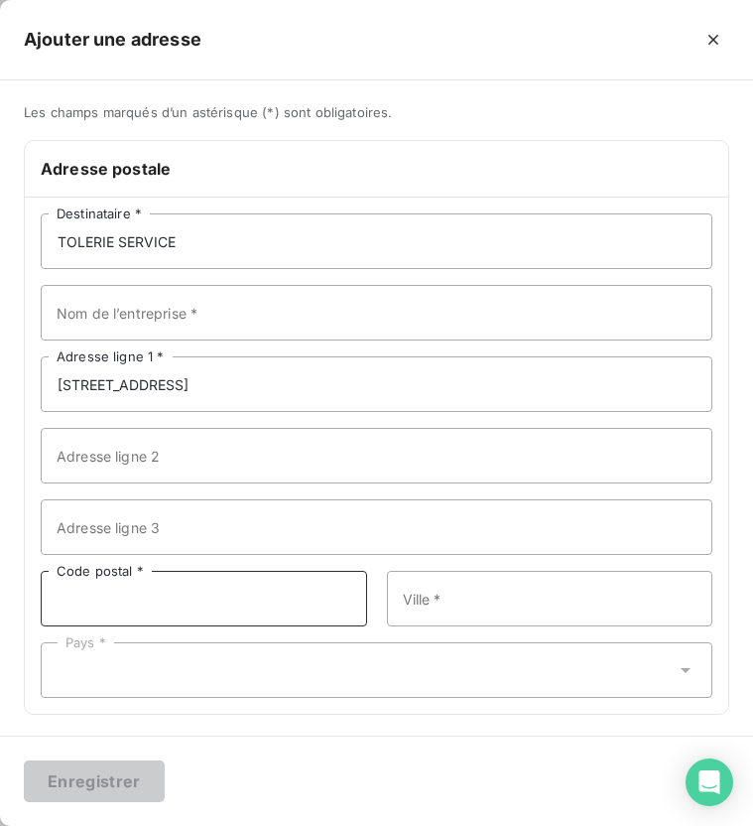
click at [153, 599] on input "Code postal *" at bounding box center [204, 599] width 327 height 56
type input "53200"
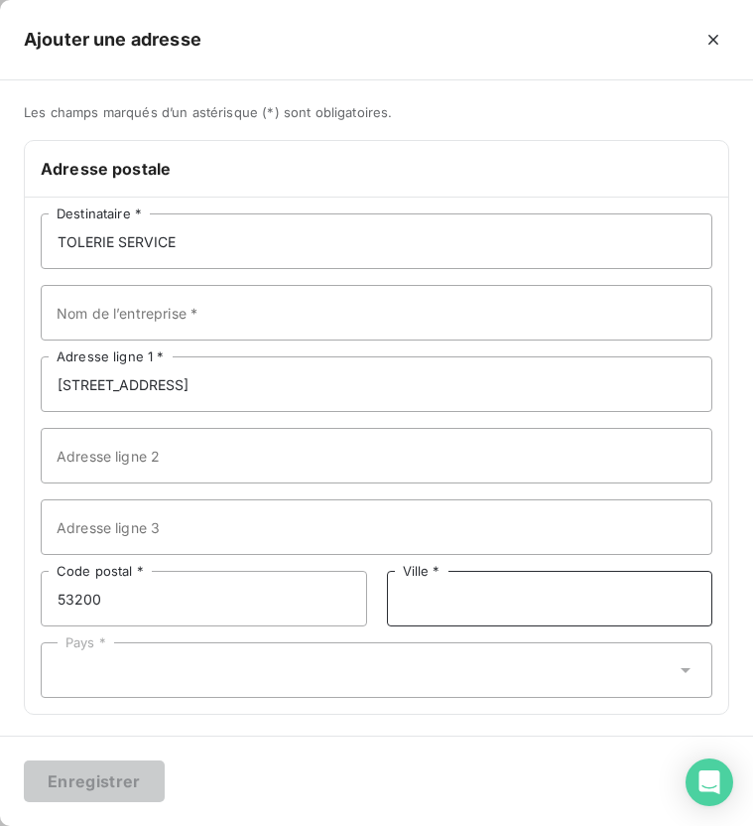
click at [456, 596] on input "Ville *" at bounding box center [550, 599] width 327 height 56
paste input "CHÂTEAU-[GEOGRAPHIC_DATA]"
type input "CHÂTEAU-[GEOGRAPHIC_DATA]"
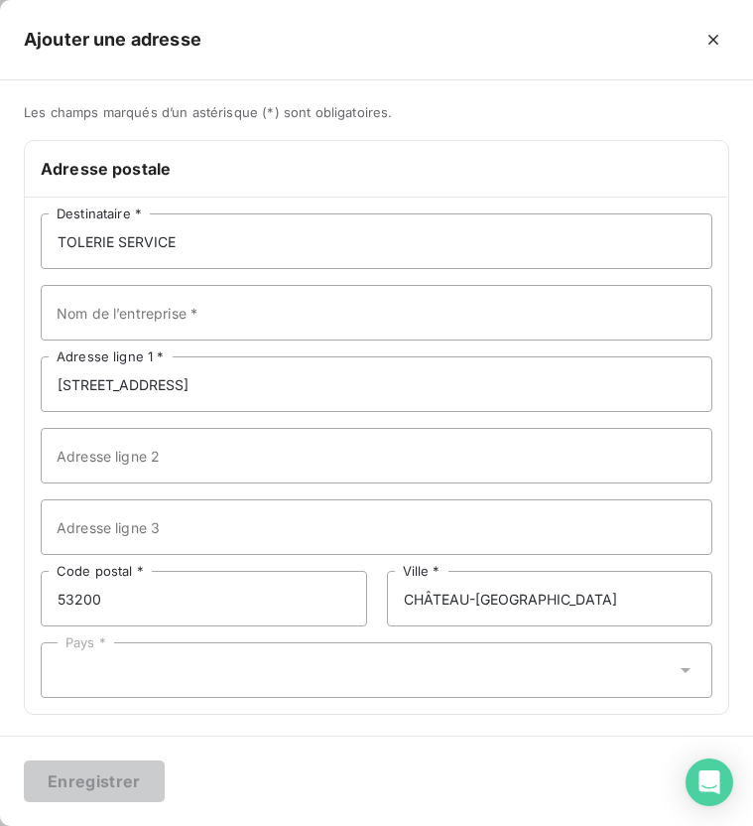
click at [408, 678] on div "Pays *" at bounding box center [377, 670] width 672 height 56
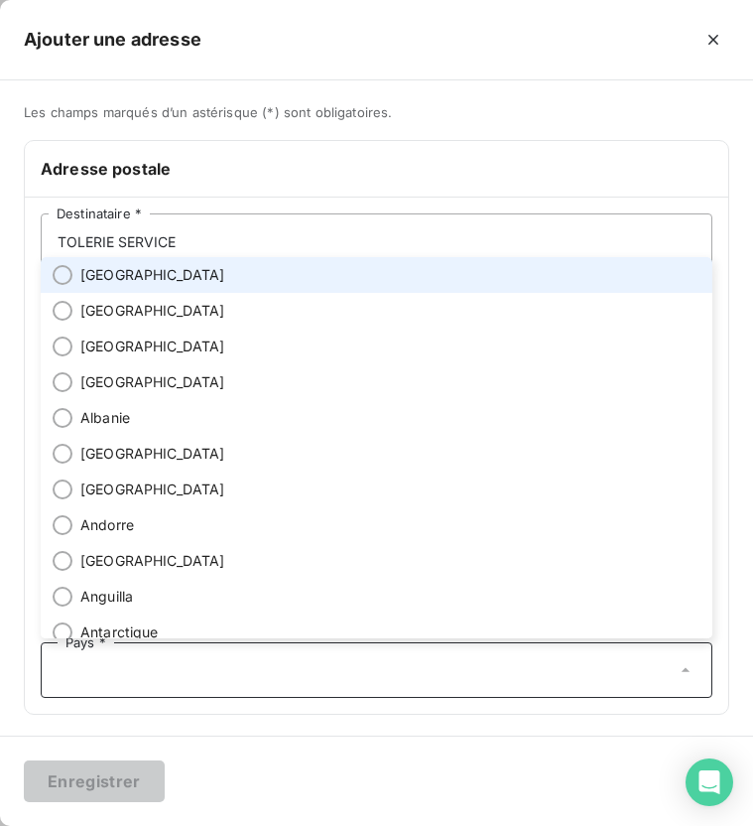
click at [273, 267] on li "[GEOGRAPHIC_DATA]" at bounding box center [377, 275] width 672 height 36
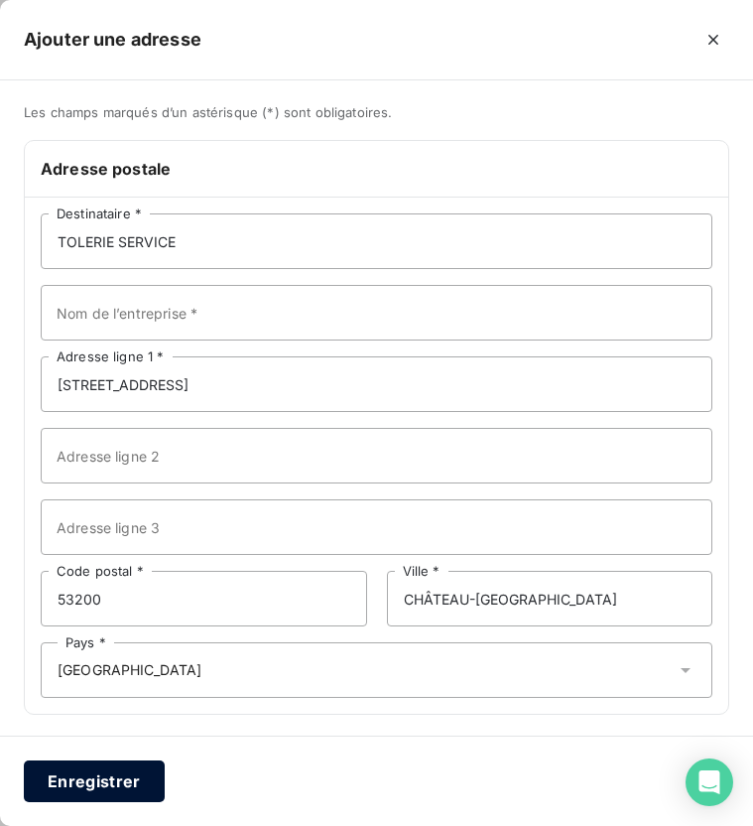
click at [94, 777] on button "Enregistrer" at bounding box center [94, 781] width 141 height 42
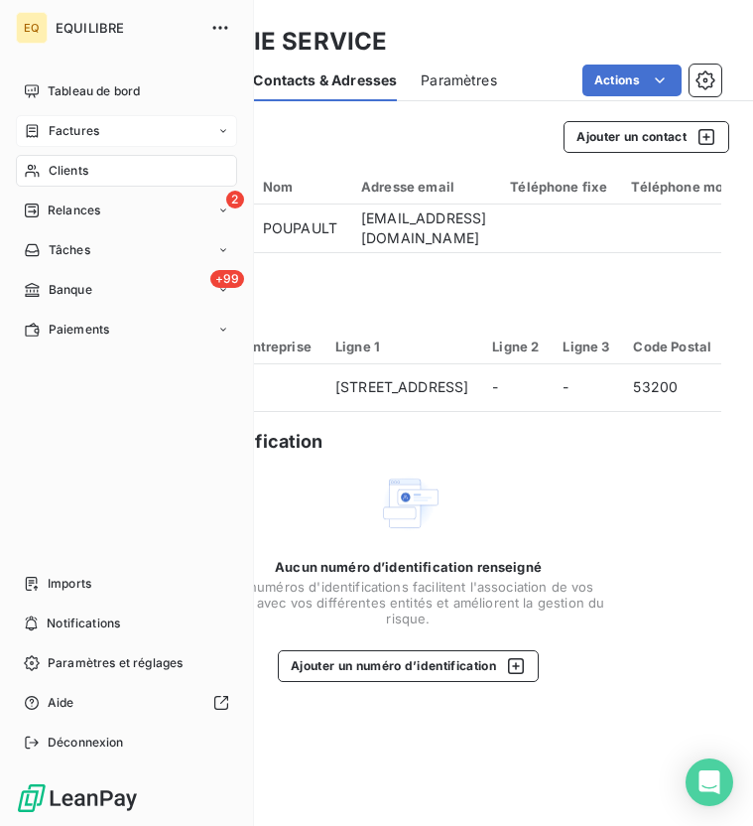
click at [70, 135] on span "Factures" at bounding box center [74, 131] width 51 height 18
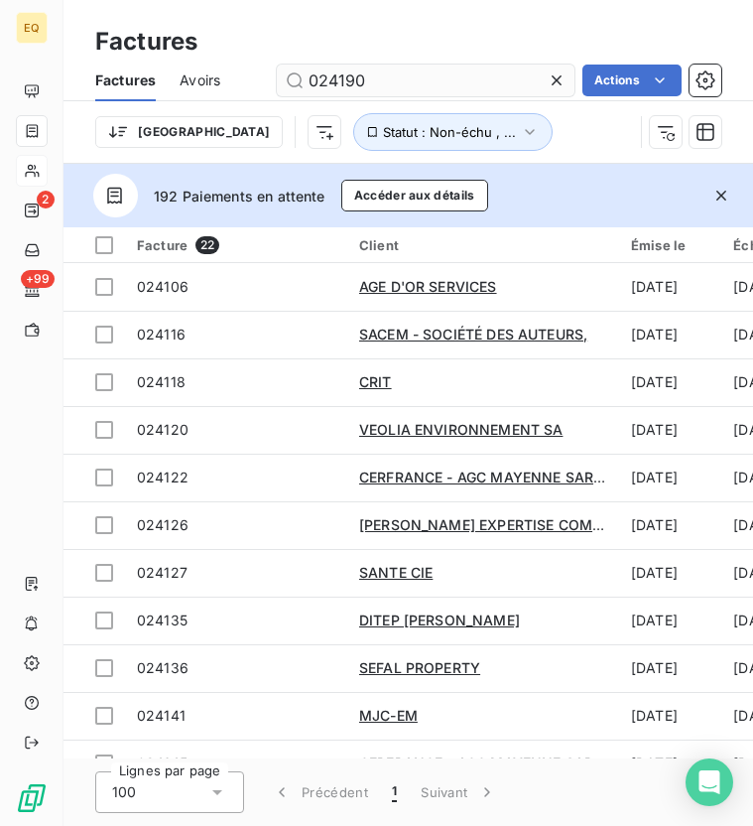
type input "024190"
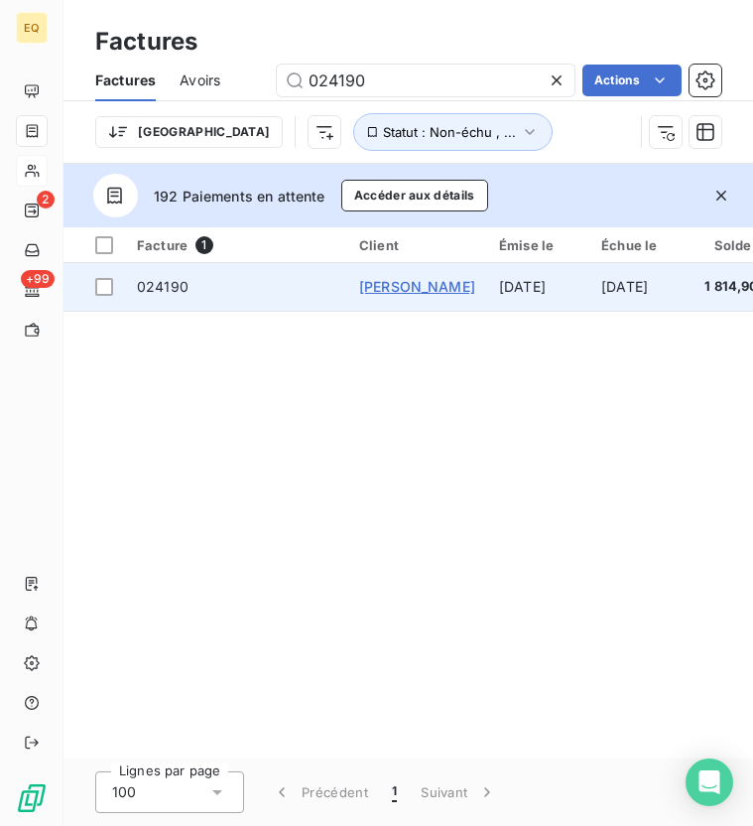
click at [458, 291] on span "[PERSON_NAME]" at bounding box center [417, 286] width 116 height 17
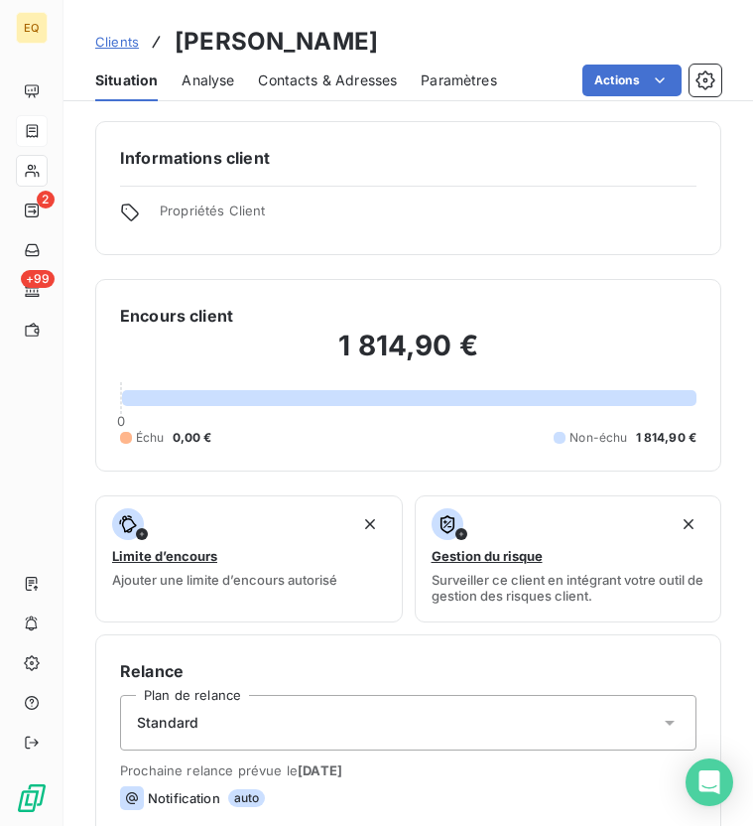
click at [309, 96] on div "Contacts & Adresses" at bounding box center [327, 81] width 139 height 42
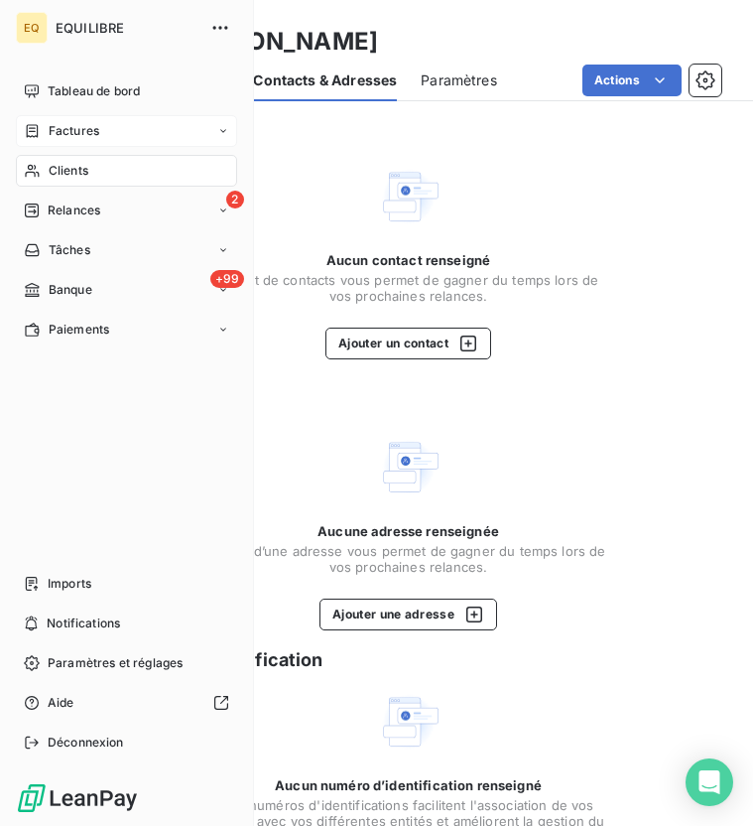
click at [86, 167] on span "Clients" at bounding box center [69, 171] width 40 height 18
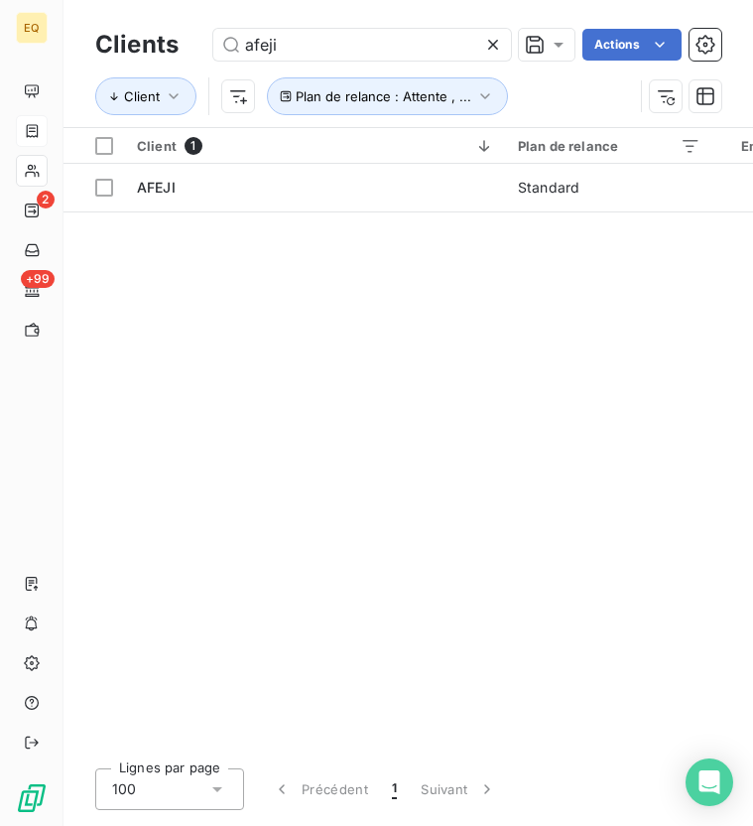
drag, startPoint x: 294, startPoint y: 50, endPoint x: 170, endPoint y: 32, distance: 125.3
click at [170, 32] on div "Clients afeji Actions" at bounding box center [408, 45] width 626 height 42
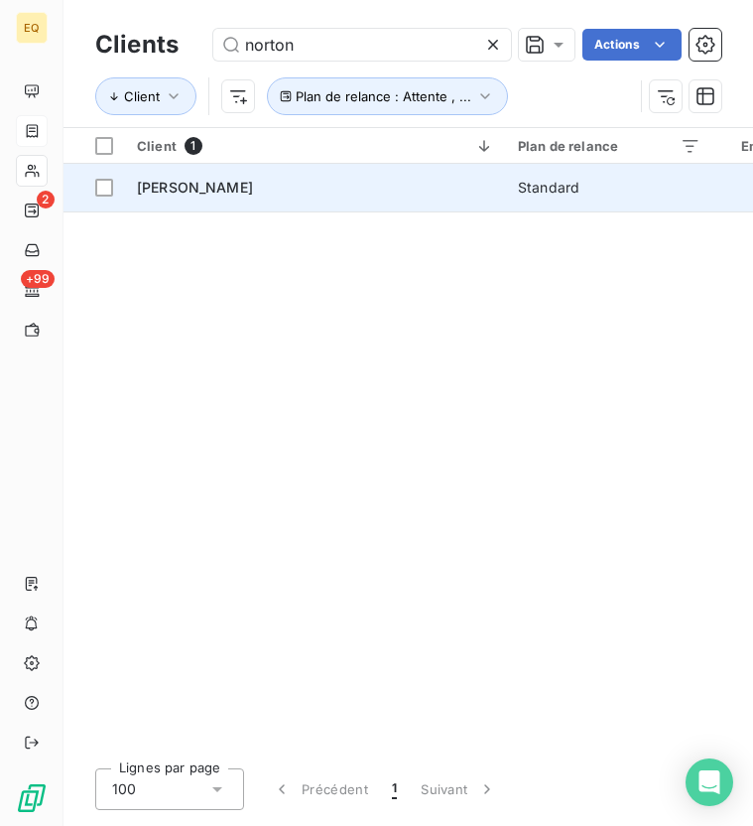
type input "norton"
click at [242, 187] on span "[PERSON_NAME]" at bounding box center [195, 187] width 116 height 17
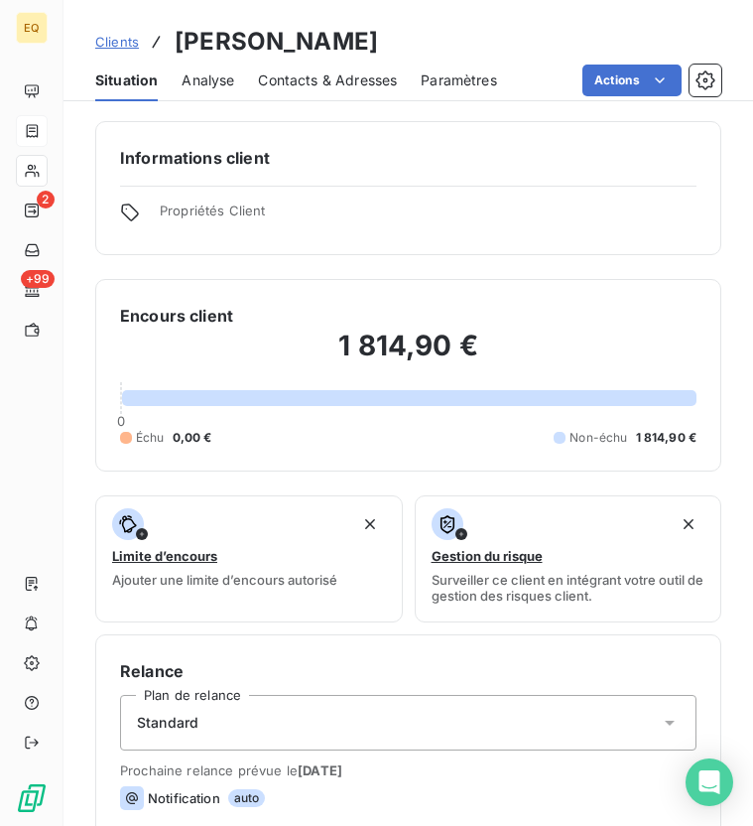
click at [332, 83] on span "Contacts & Adresses" at bounding box center [327, 80] width 139 height 20
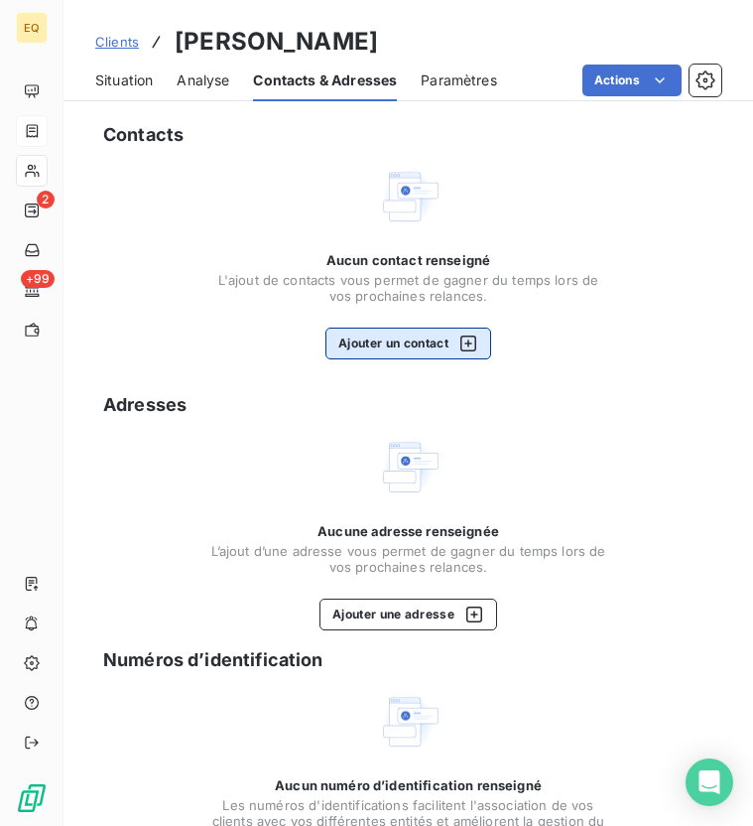
click at [418, 352] on button "Ajouter un contact" at bounding box center [409, 344] width 166 height 32
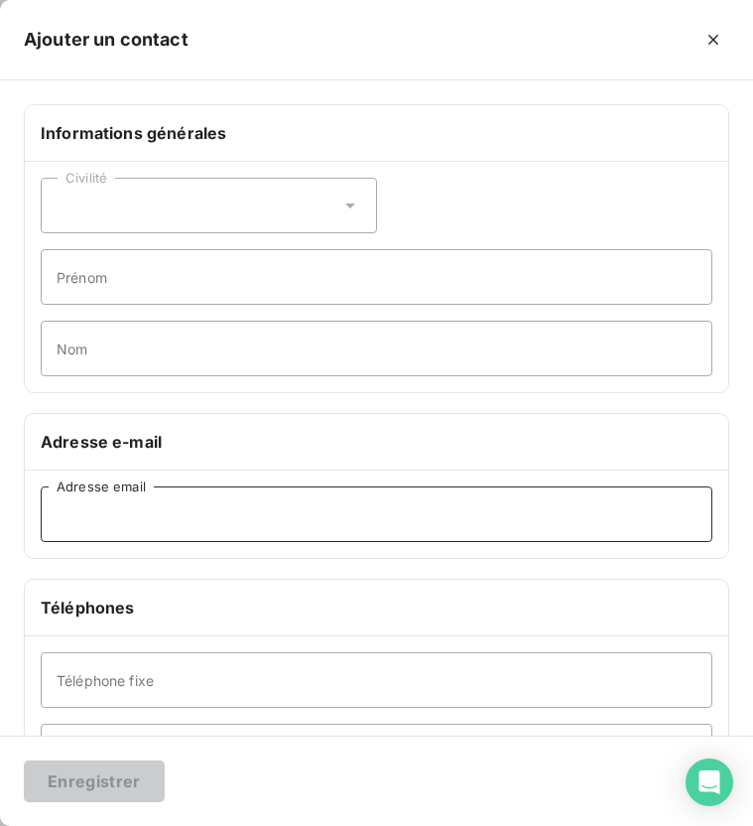
click at [278, 515] on input "Adresse email" at bounding box center [377, 514] width 672 height 56
paste input "[EMAIL_ADDRESS][DOMAIN_NAME]"
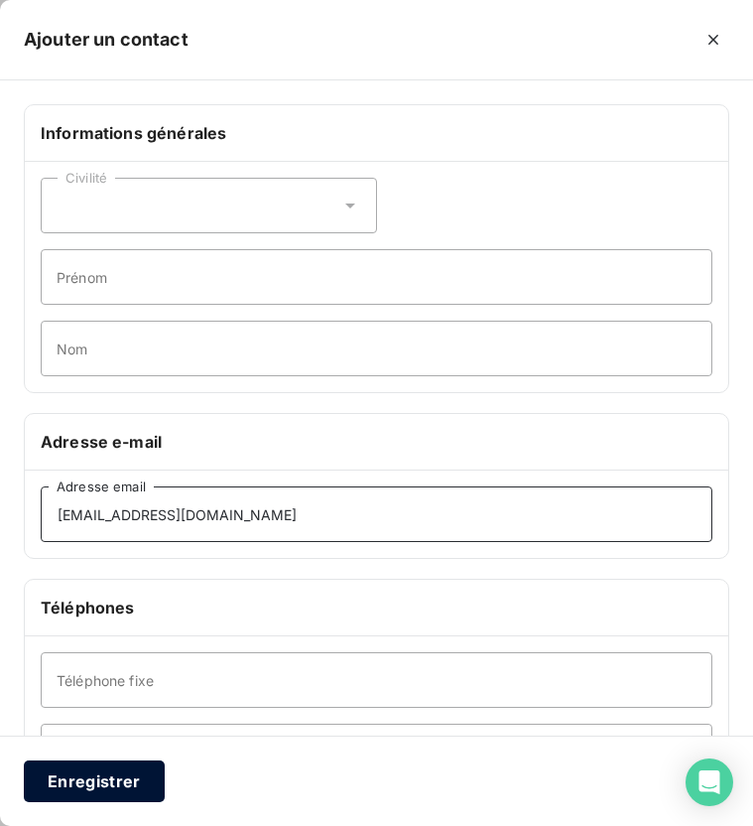
type input "[EMAIL_ADDRESS][DOMAIN_NAME]"
click at [108, 791] on button "Enregistrer" at bounding box center [94, 781] width 141 height 42
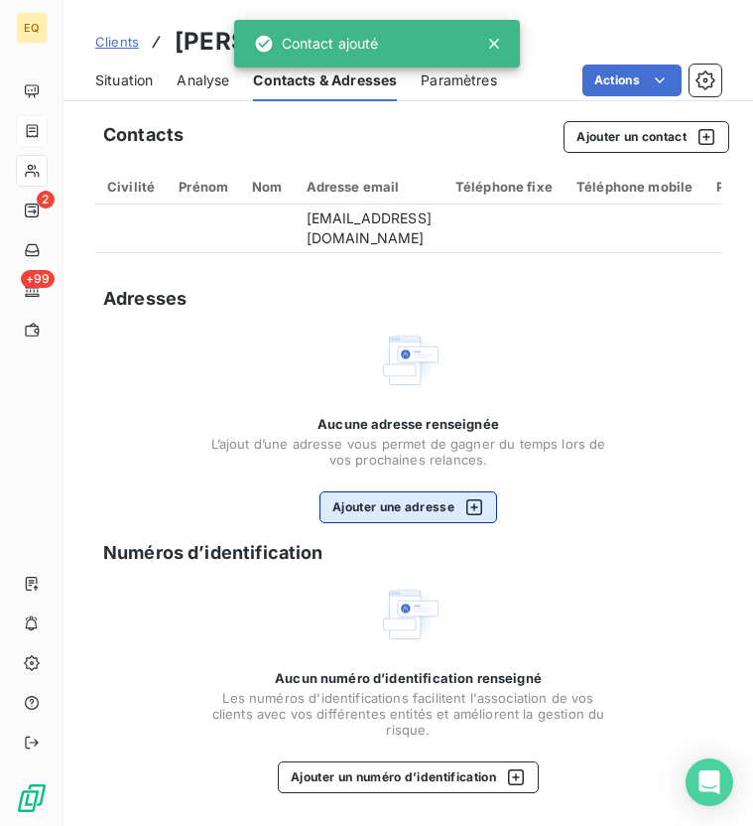
click at [377, 511] on button "Ajouter une adresse" at bounding box center [409, 507] width 178 height 32
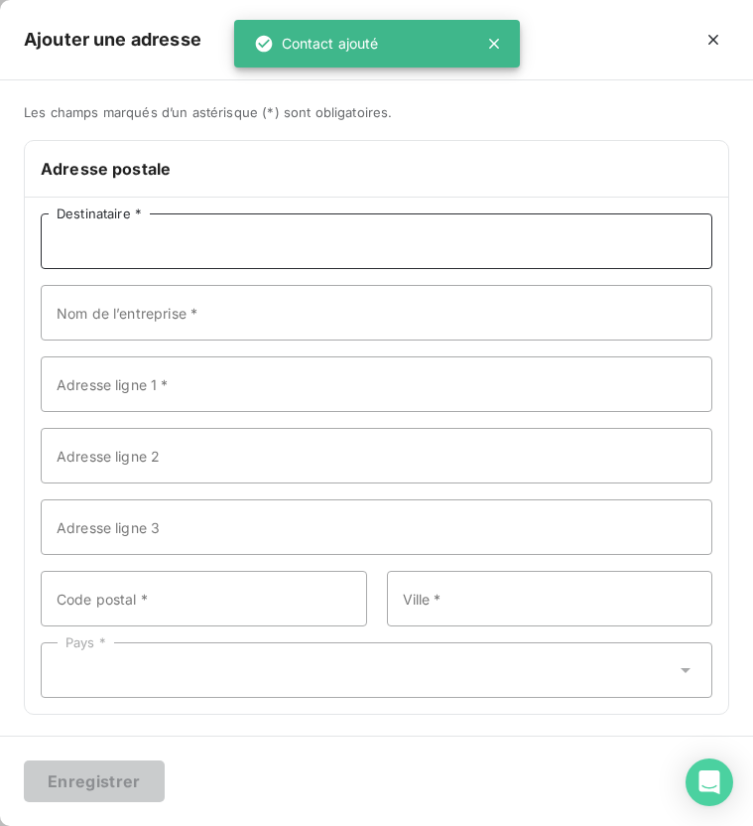
click at [222, 237] on input "Destinataire *" at bounding box center [377, 241] width 672 height 56
paste input "[PERSON_NAME]"
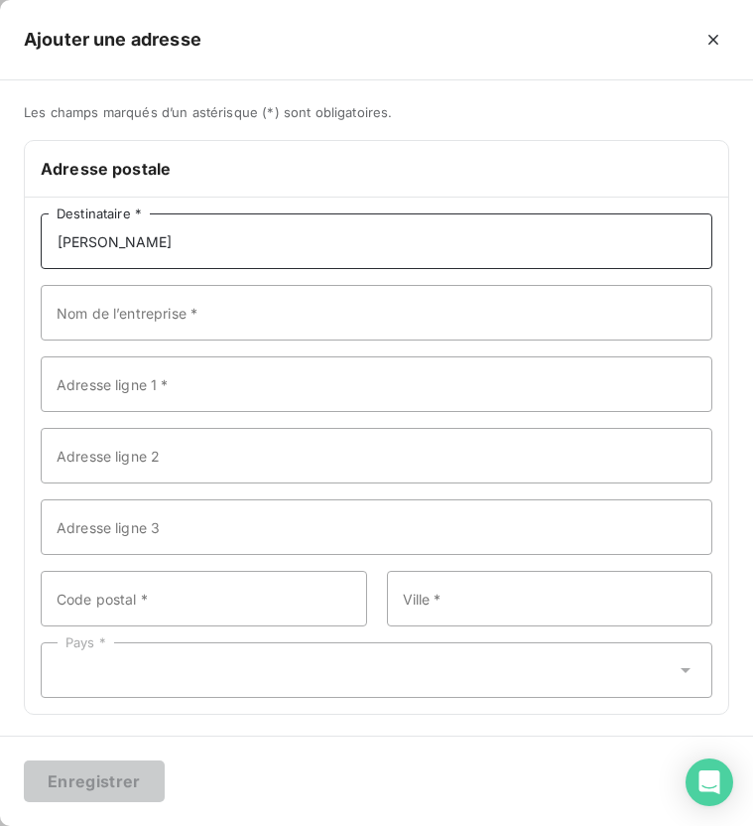
type input "[PERSON_NAME]"
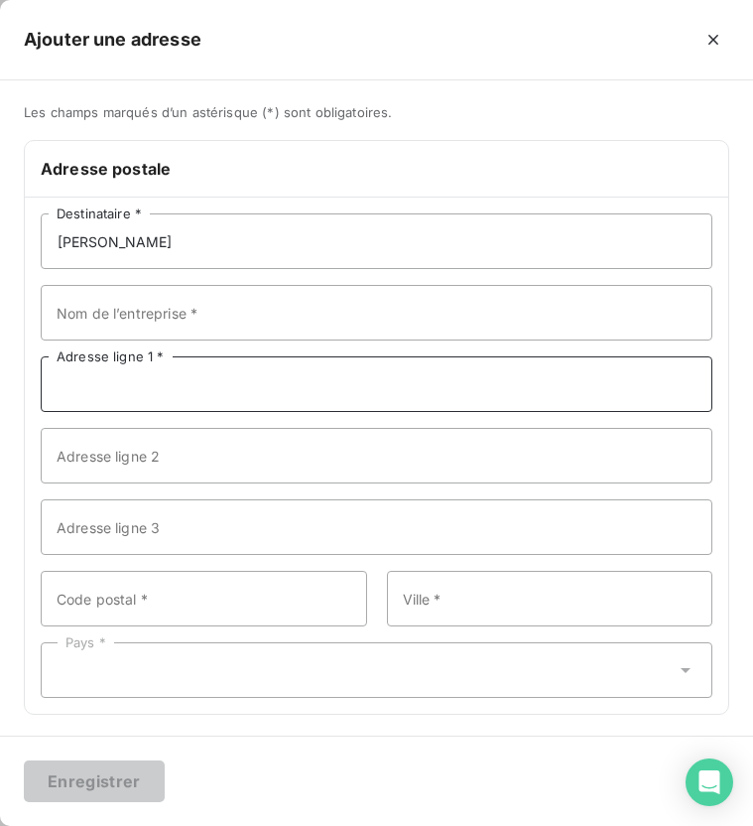
click at [129, 392] on input "Adresse ligne 1 *" at bounding box center [377, 384] width 672 height 56
paste input "[STREET_ADDRESS]"
type input "[STREET_ADDRESS]"
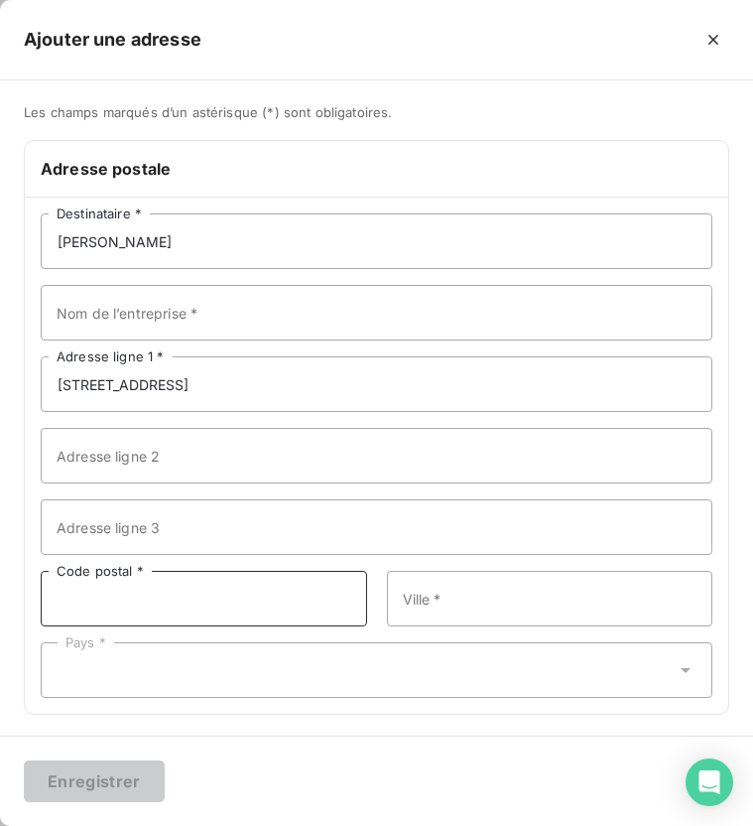
click at [72, 584] on input "Code postal *" at bounding box center [204, 599] width 327 height 56
type input "75008"
click at [456, 632] on div "NORTON [PERSON_NAME] Destinataire * Nom de l’entreprise * [STREET_ADDRESS] Adre…" at bounding box center [377, 456] width 704 height 516
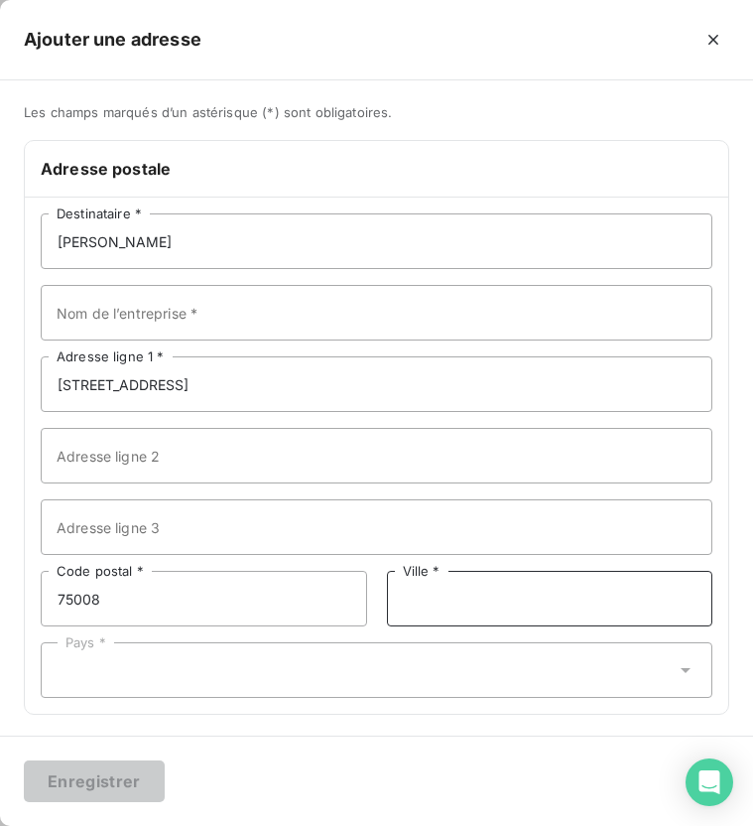
click at [439, 612] on input "Ville *" at bounding box center [550, 599] width 327 height 56
type input "[GEOGRAPHIC_DATA]"
click at [416, 674] on div "Pays *" at bounding box center [377, 670] width 672 height 56
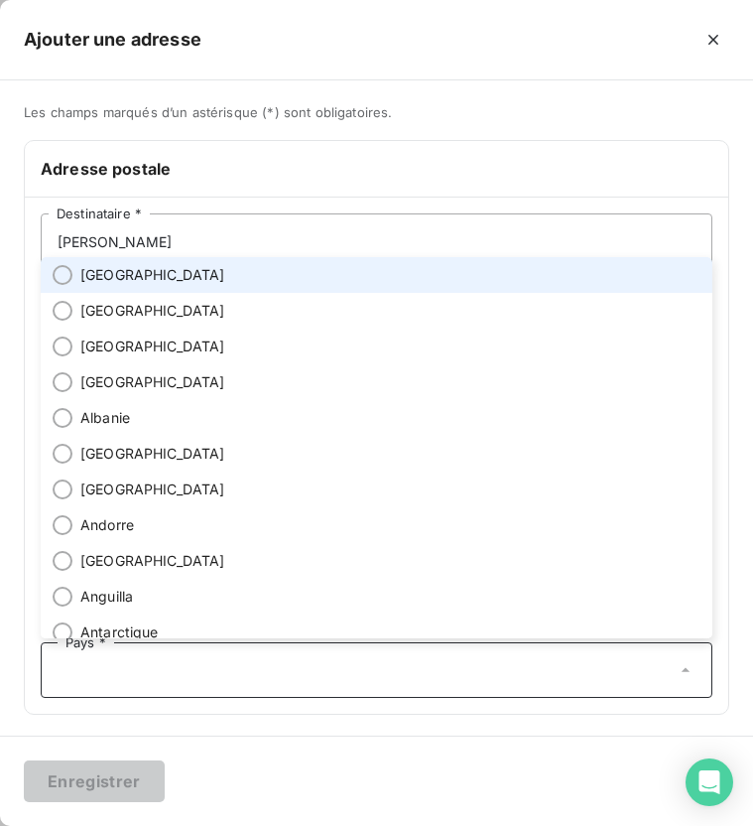
click at [248, 284] on li "[GEOGRAPHIC_DATA]" at bounding box center [377, 275] width 672 height 36
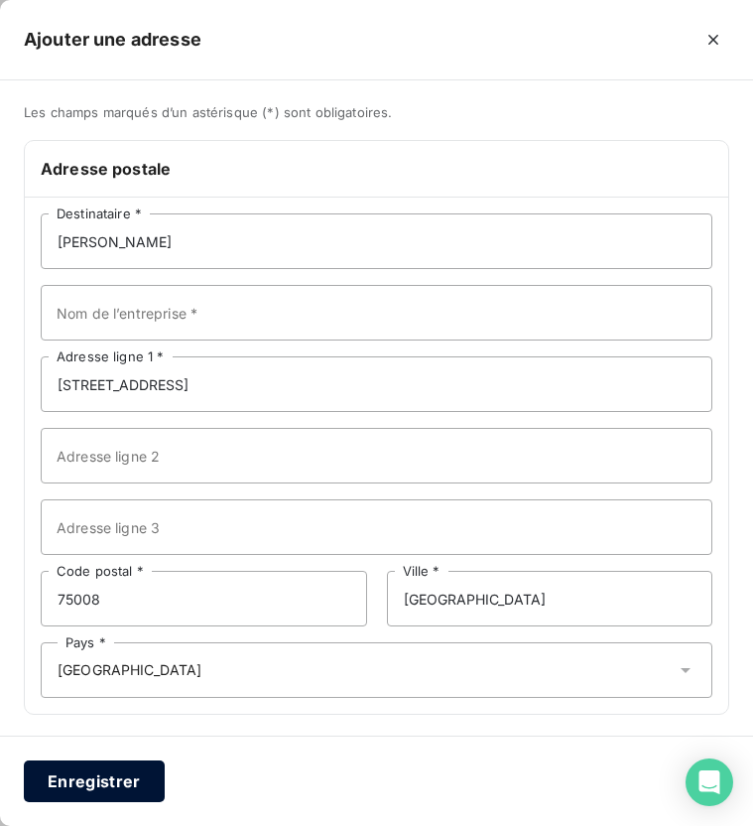
click at [95, 782] on button "Enregistrer" at bounding box center [94, 781] width 141 height 42
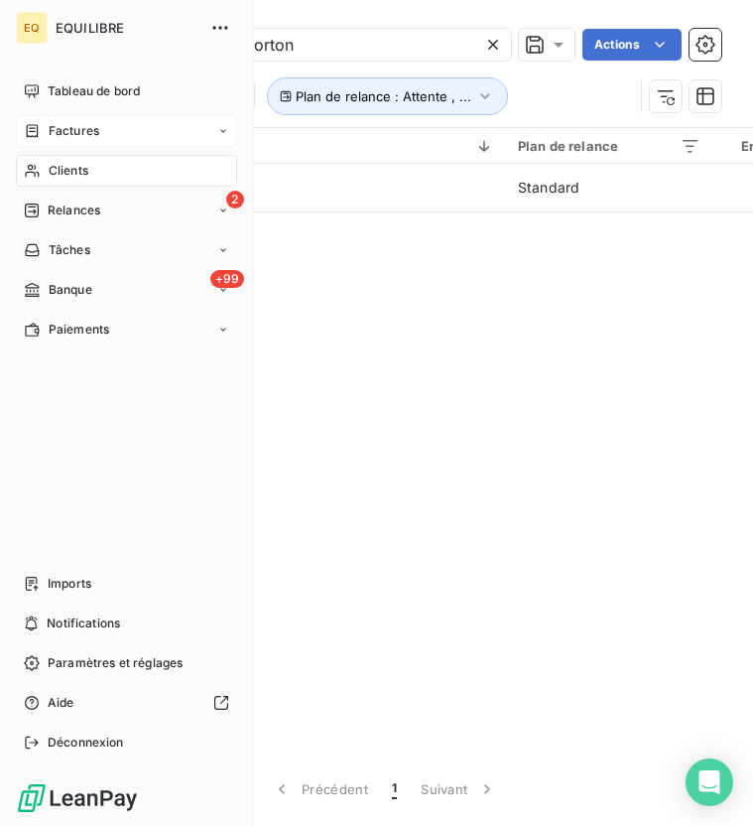
click at [21, 129] on div "Factures" at bounding box center [126, 131] width 221 height 32
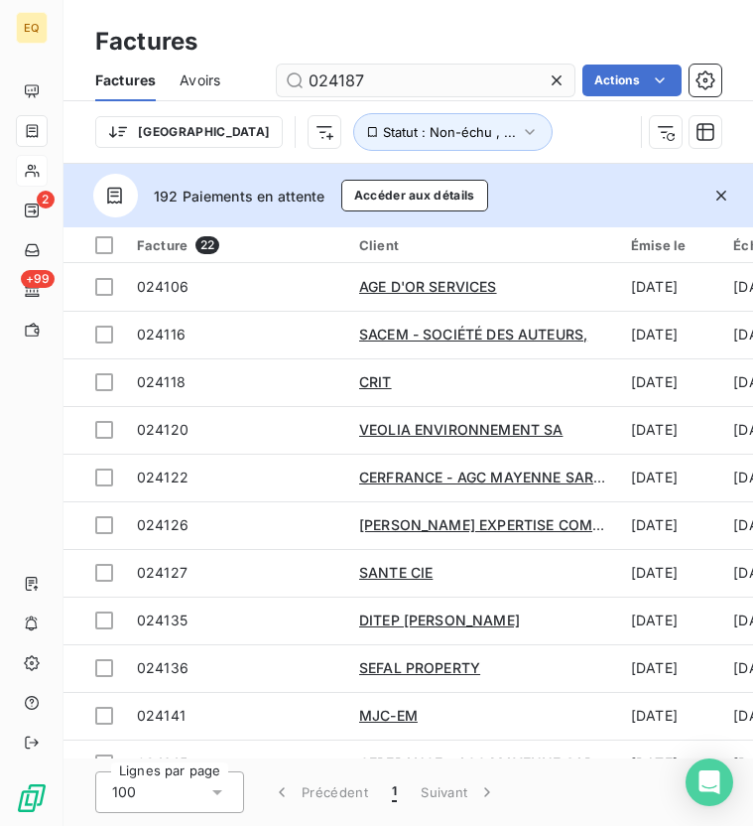
type input "024187"
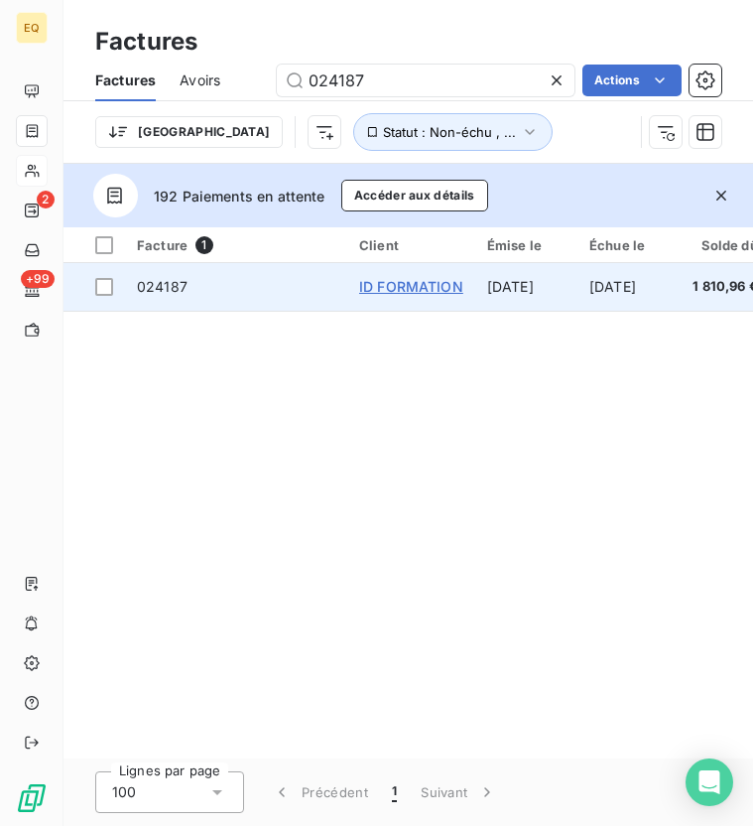
click at [428, 289] on span "ID FORMATION" at bounding box center [411, 286] width 104 height 17
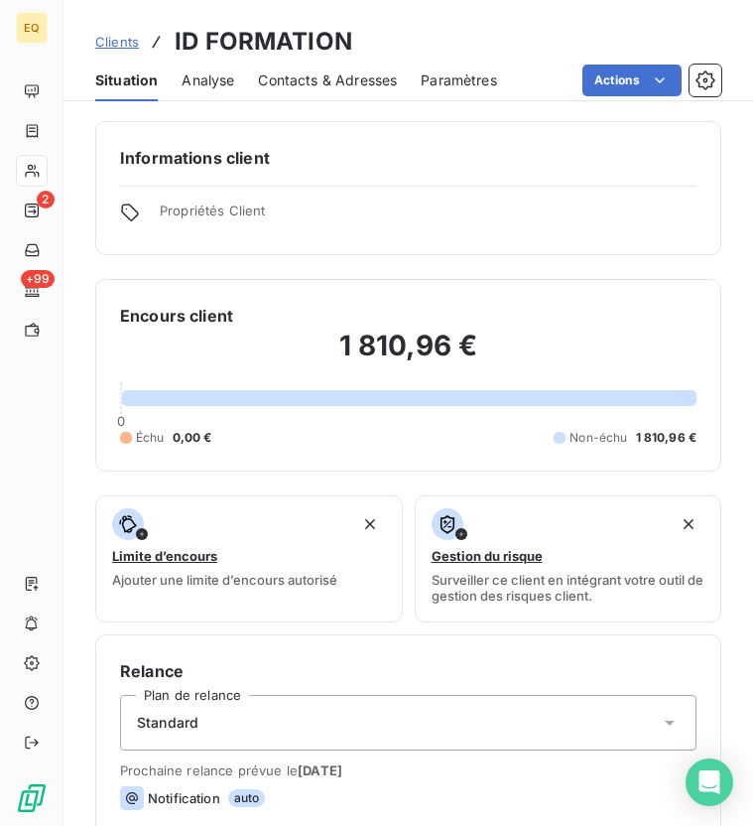
click at [308, 85] on span "Contacts & Adresses" at bounding box center [327, 80] width 139 height 20
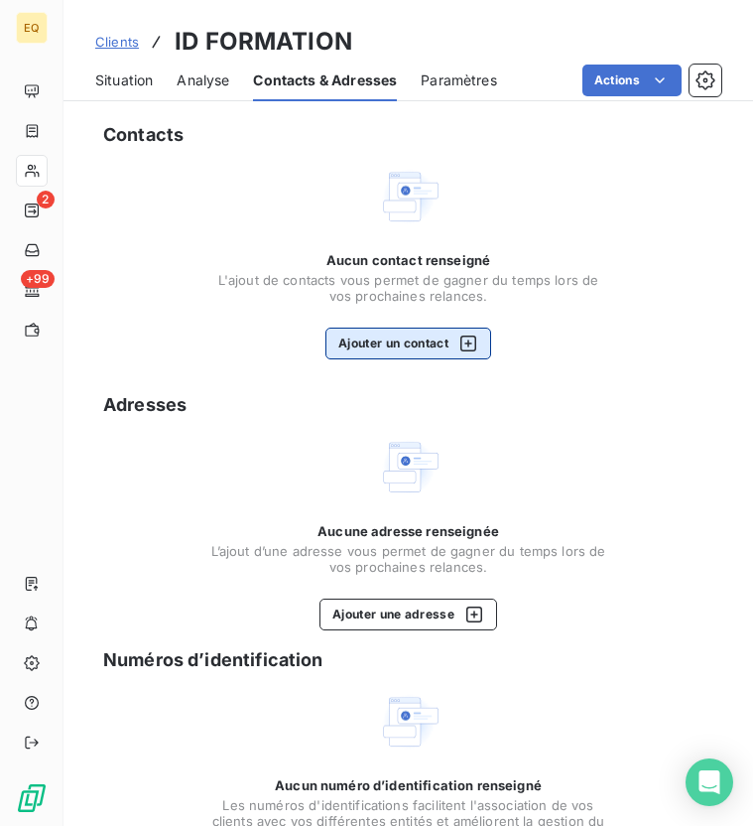
click at [357, 347] on button "Ajouter un contact" at bounding box center [409, 344] width 166 height 32
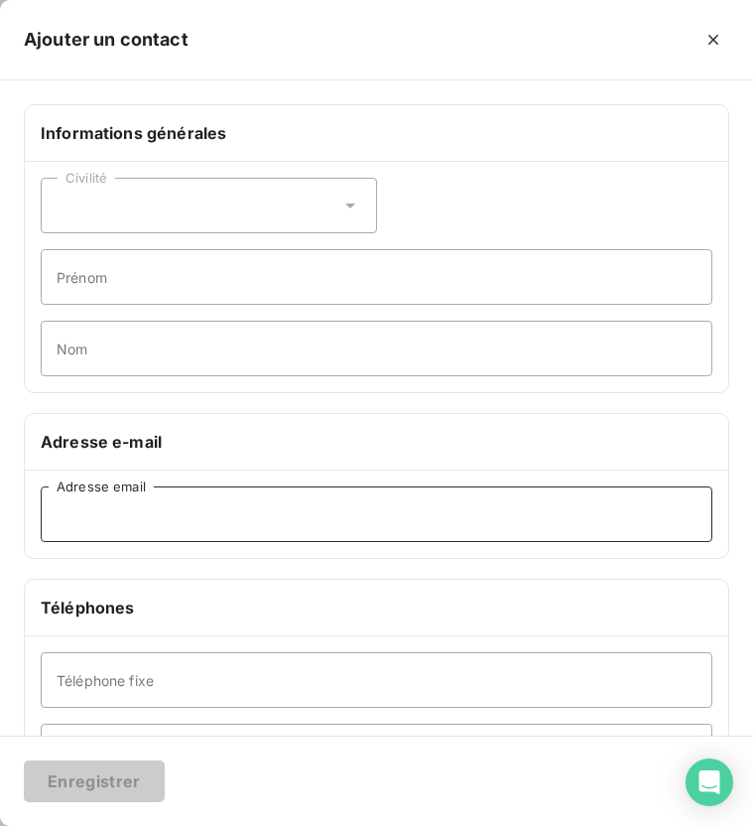
click at [170, 507] on input "Adresse email" at bounding box center [377, 514] width 672 height 56
paste input "[PERSON_NAME][EMAIL_ADDRESS][PERSON_NAME][DOMAIN_NAME]"
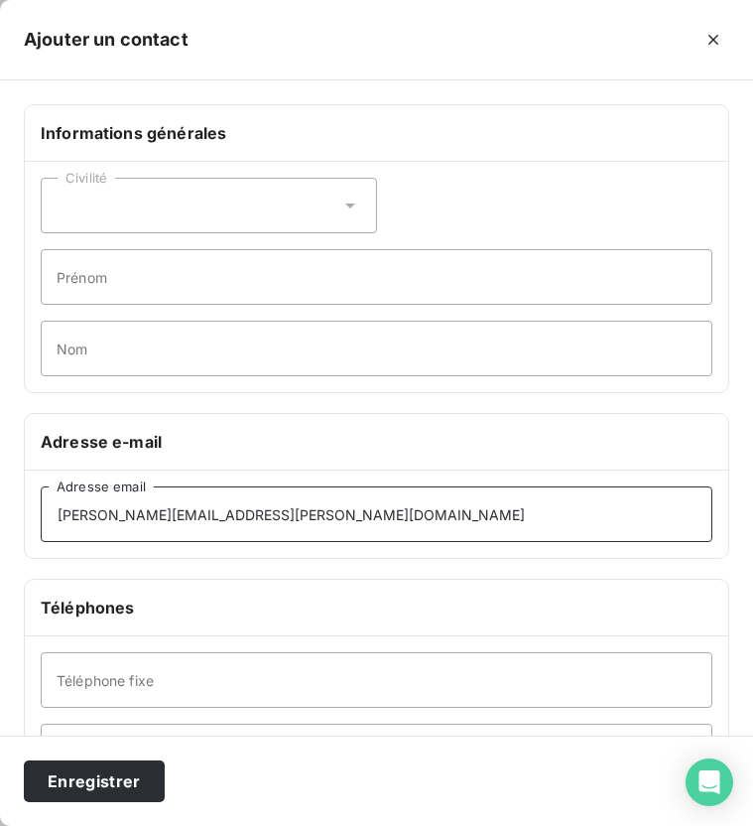
type input "[PERSON_NAME][EMAIL_ADDRESS][PERSON_NAME][DOMAIN_NAME]"
click at [184, 203] on div "Civilité" at bounding box center [209, 206] width 336 height 56
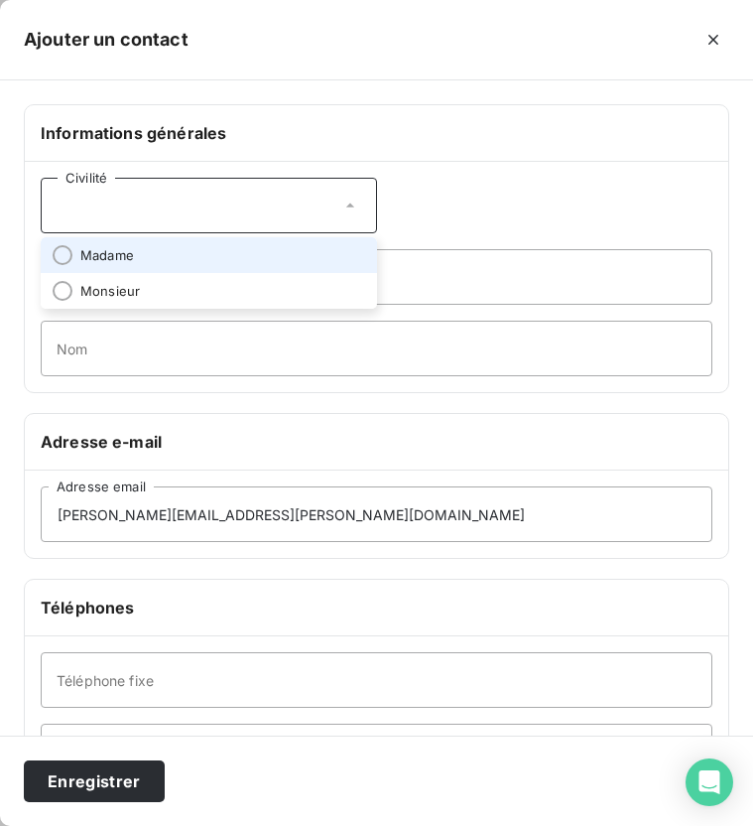
click at [112, 255] on span "Madame" at bounding box center [107, 255] width 54 height 19
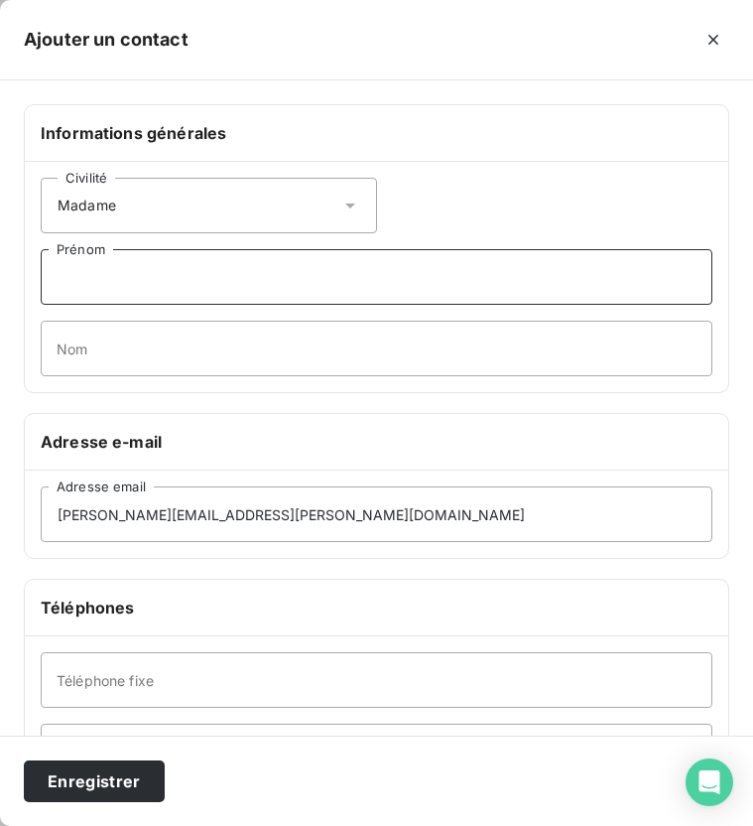
click at [124, 278] on input "Prénom" at bounding box center [377, 277] width 672 height 56
type input "[PERSON_NAME]"
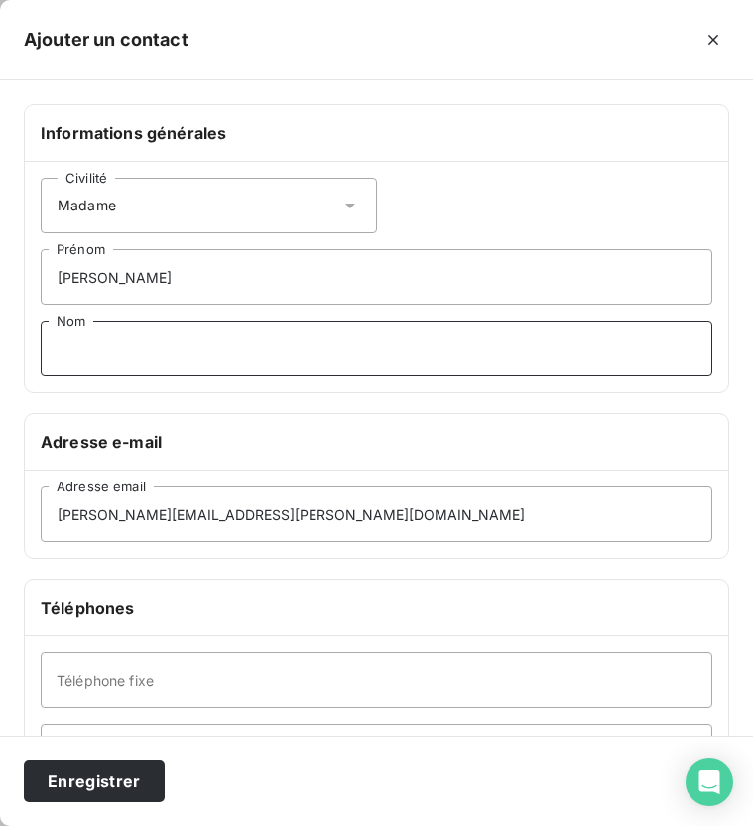
click at [223, 339] on input "Nom" at bounding box center [377, 349] width 672 height 56
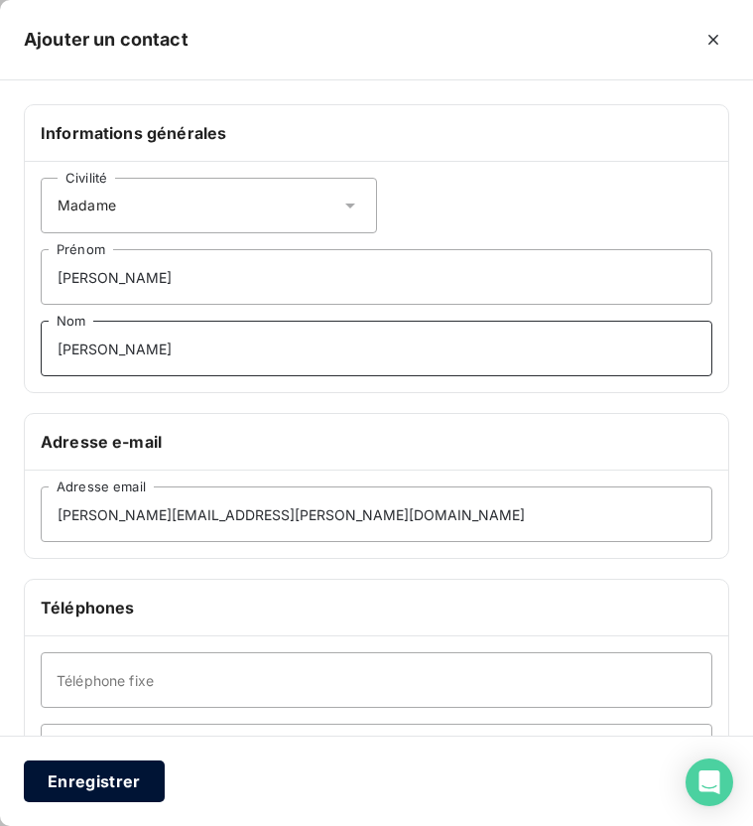
type input "[PERSON_NAME]"
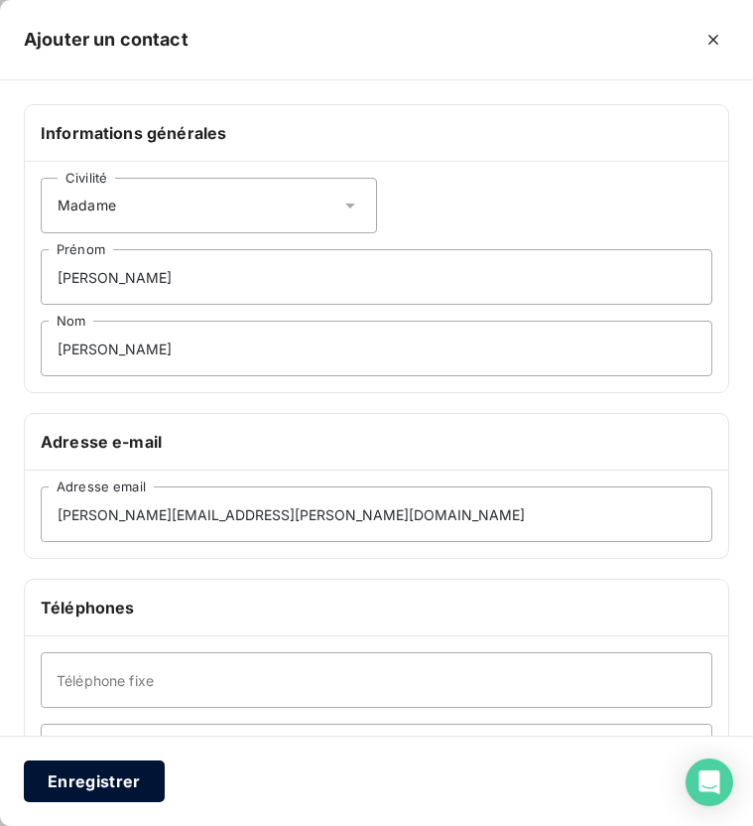
click at [124, 784] on button "Enregistrer" at bounding box center [94, 781] width 141 height 42
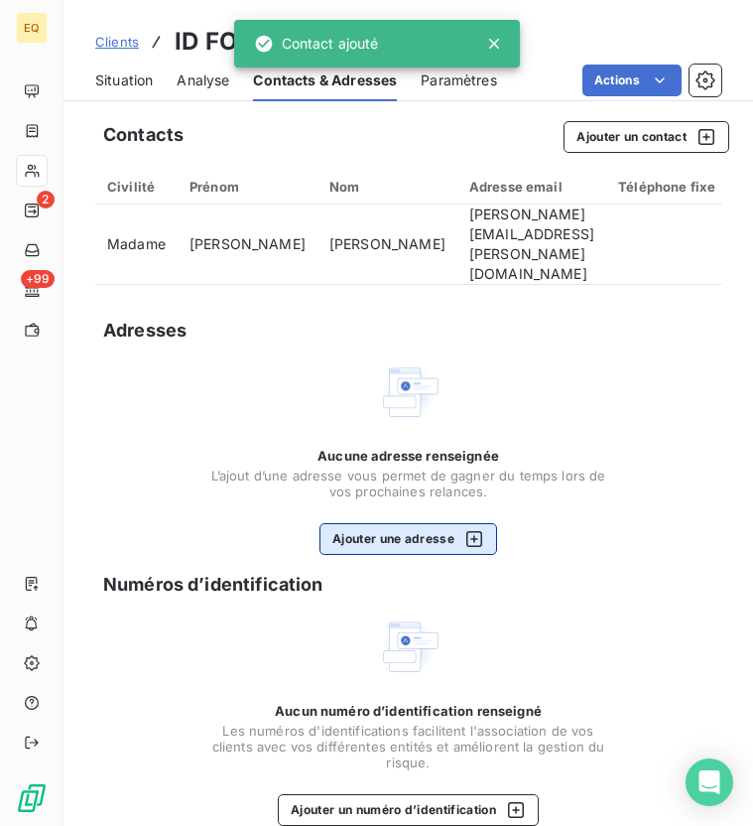
click at [413, 523] on button "Ajouter une adresse" at bounding box center [409, 539] width 178 height 32
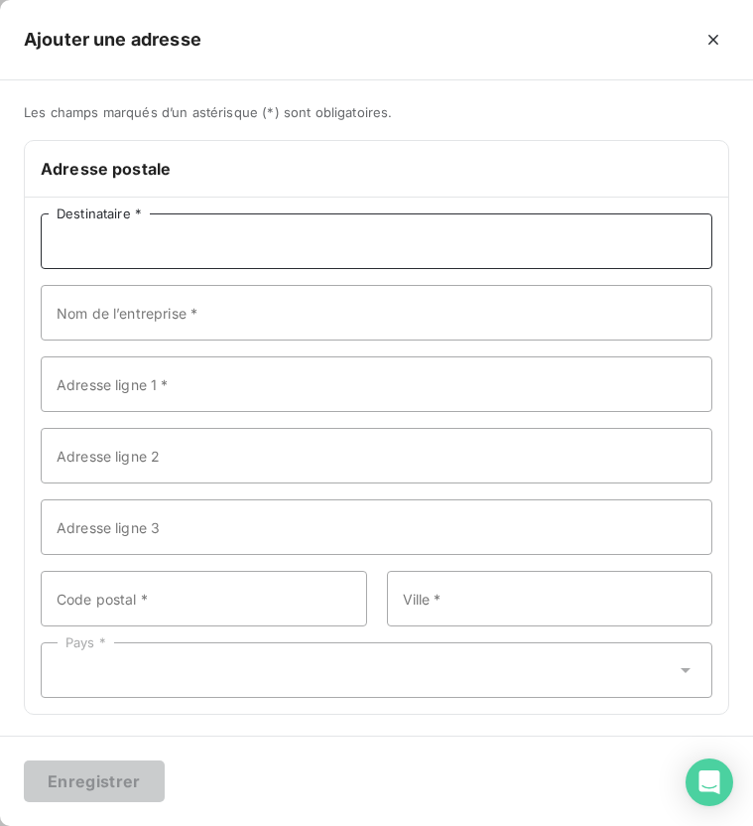
click at [127, 243] on input "Destinataire *" at bounding box center [377, 241] width 672 height 56
type input "ID FORMATION"
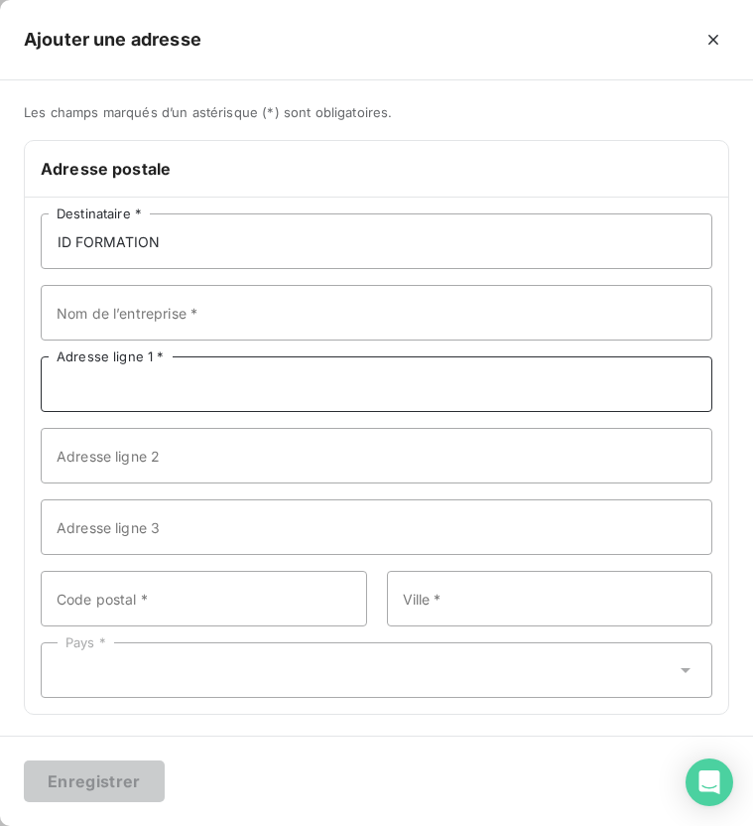
click at [158, 385] on input "Adresse ligne 1 *" at bounding box center [377, 384] width 672 height 56
paste input "[STREET_ADDRESS]"
type input "[STREET_ADDRESS]"
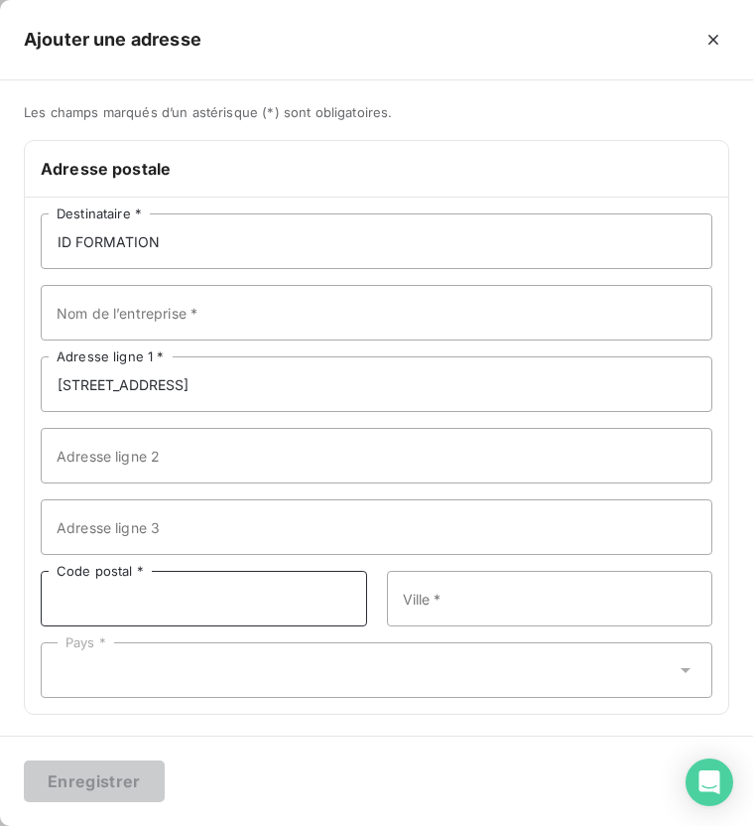
click at [125, 594] on input "Code postal *" at bounding box center [204, 599] width 327 height 56
type input "59000"
click at [476, 628] on div "ID FORMATION Destinataire * Nom de l’entreprise * [STREET_ADDRESS] Adresse lign…" at bounding box center [377, 456] width 704 height 516
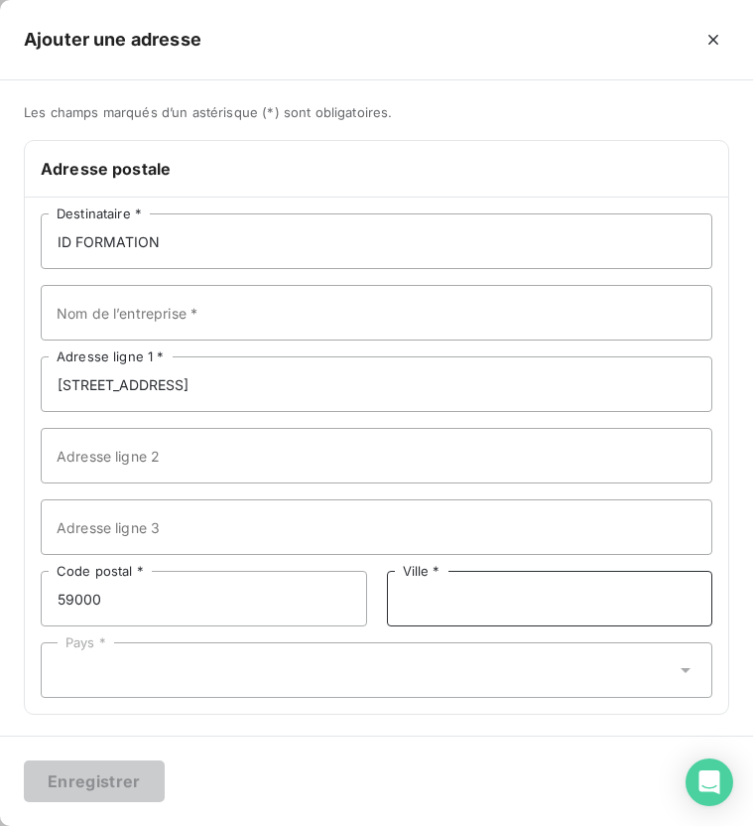
click at [464, 618] on input "Ville *" at bounding box center [550, 599] width 327 height 56
type input "Lille"
click at [363, 688] on div "Pays *" at bounding box center [377, 670] width 672 height 56
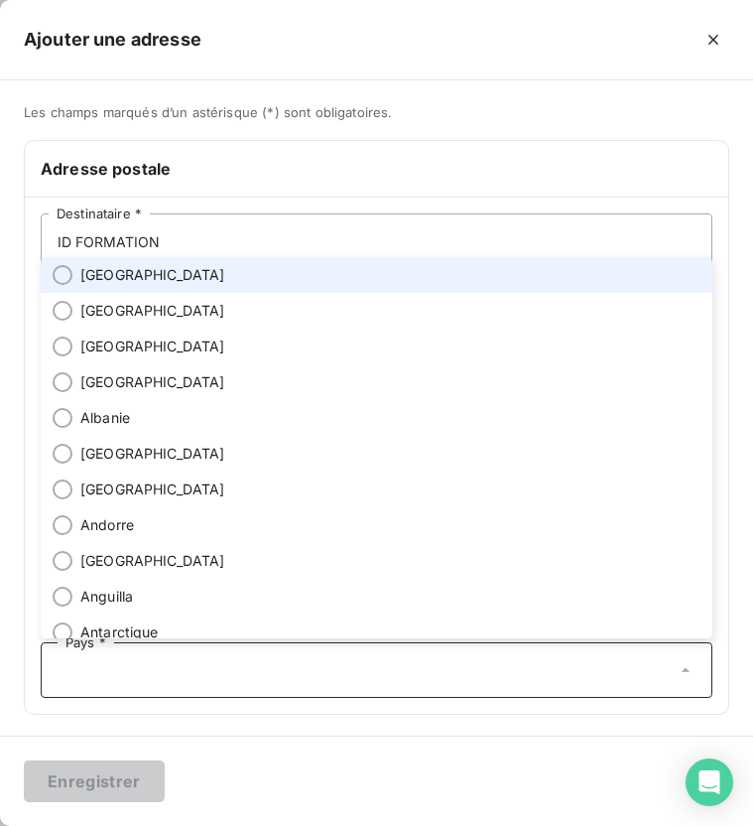
click at [254, 285] on li "[GEOGRAPHIC_DATA]" at bounding box center [377, 275] width 672 height 36
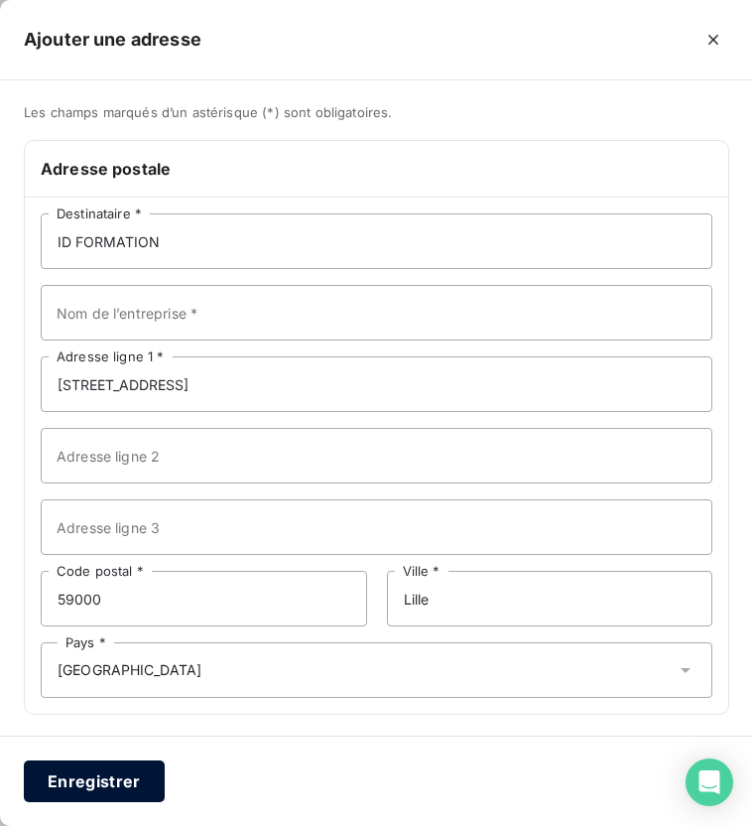
click at [88, 779] on button "Enregistrer" at bounding box center [94, 781] width 141 height 42
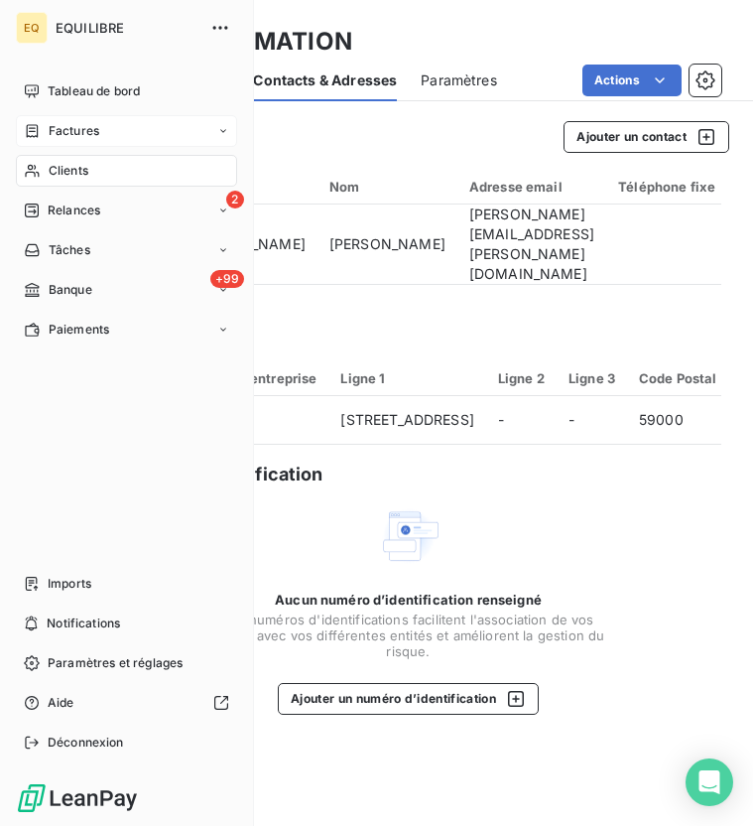
click at [37, 145] on div "Factures" at bounding box center [126, 131] width 221 height 32
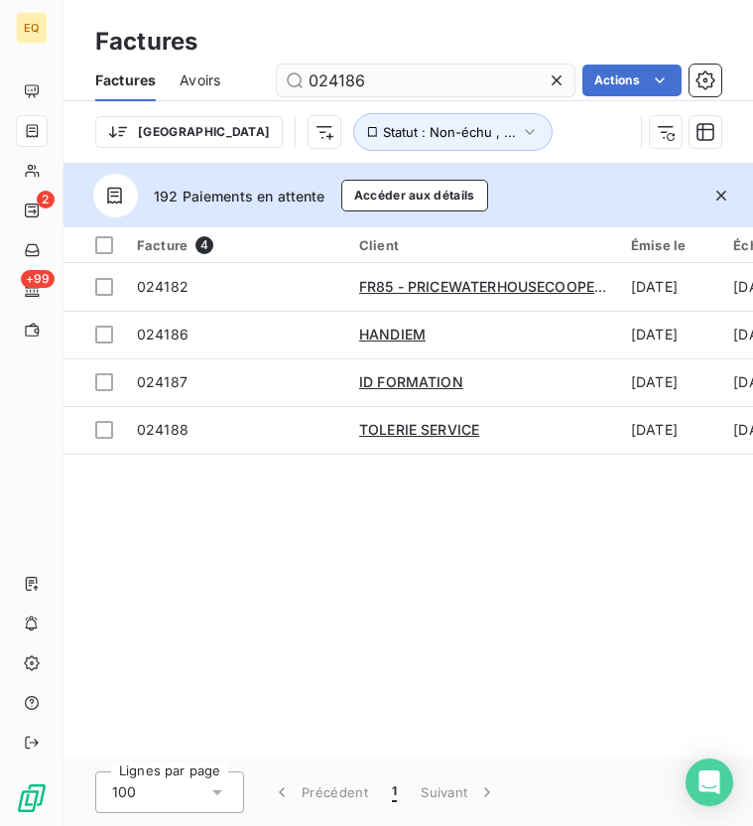
type input "024186"
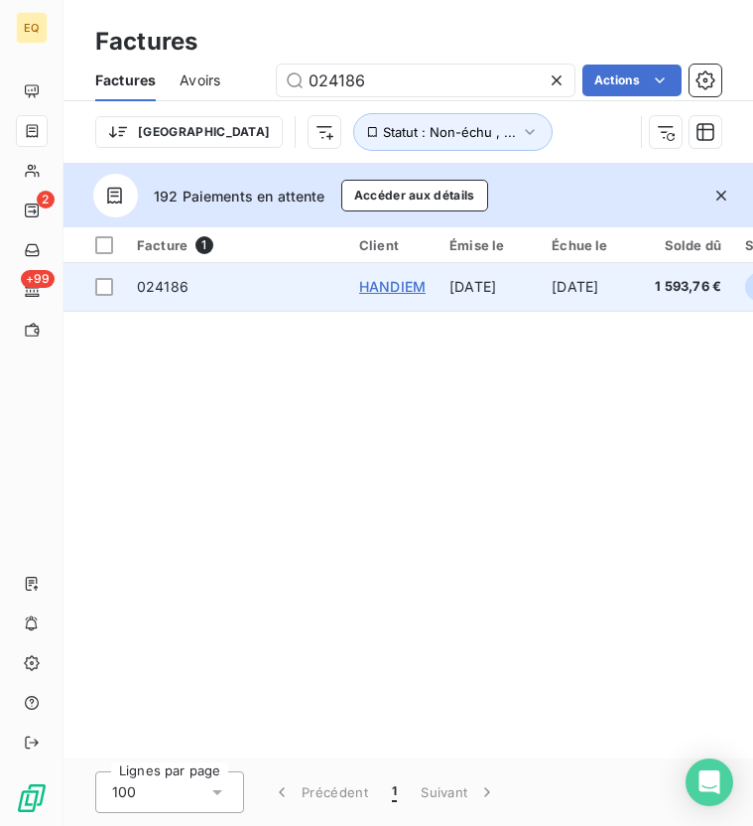
click at [395, 291] on span "HANDIEM" at bounding box center [392, 286] width 66 height 17
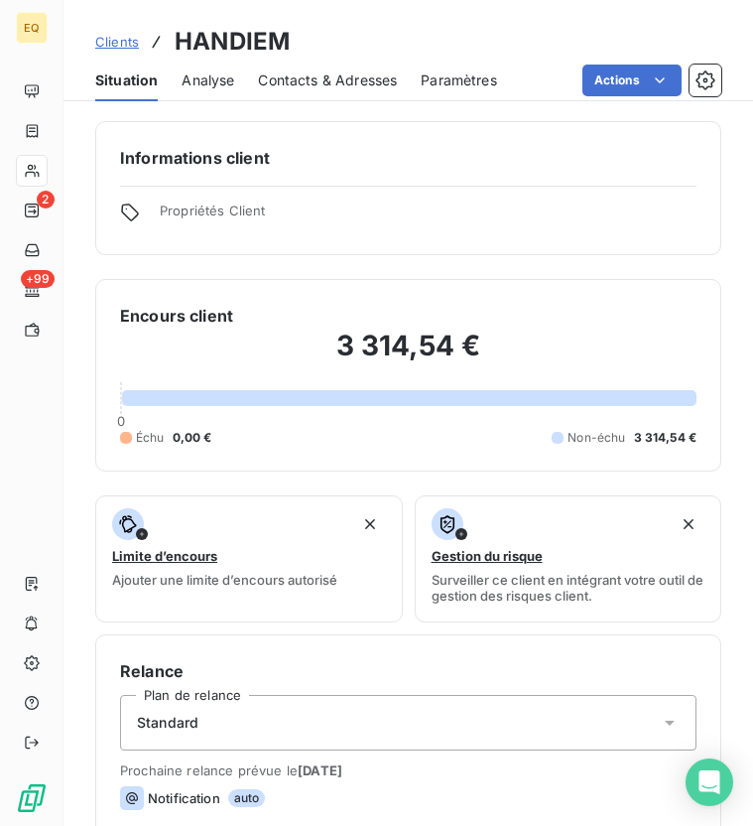
click at [332, 82] on span "Contacts & Adresses" at bounding box center [327, 80] width 139 height 20
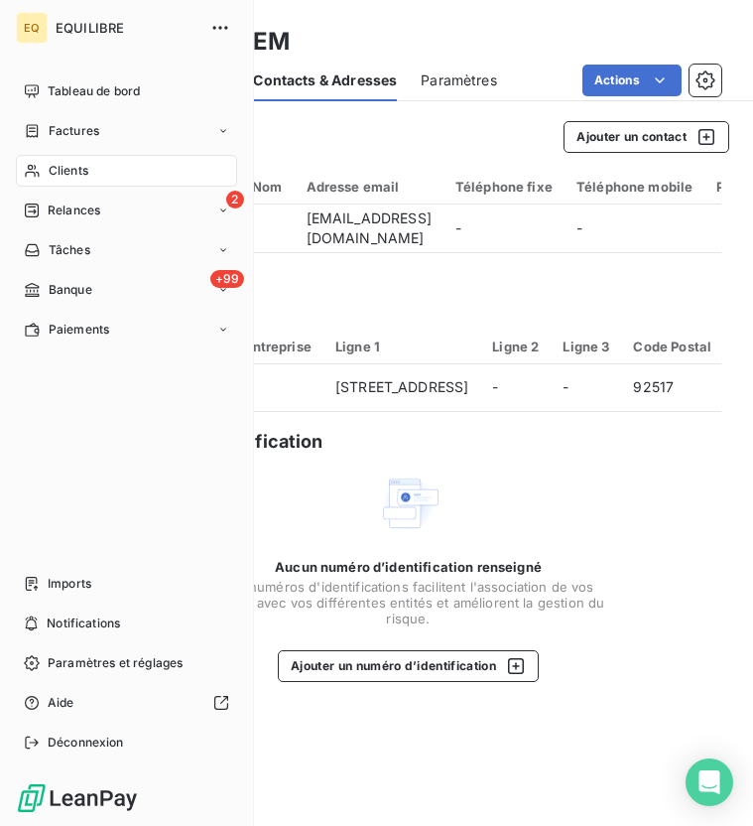
click at [32, 129] on icon at bounding box center [32, 131] width 17 height 16
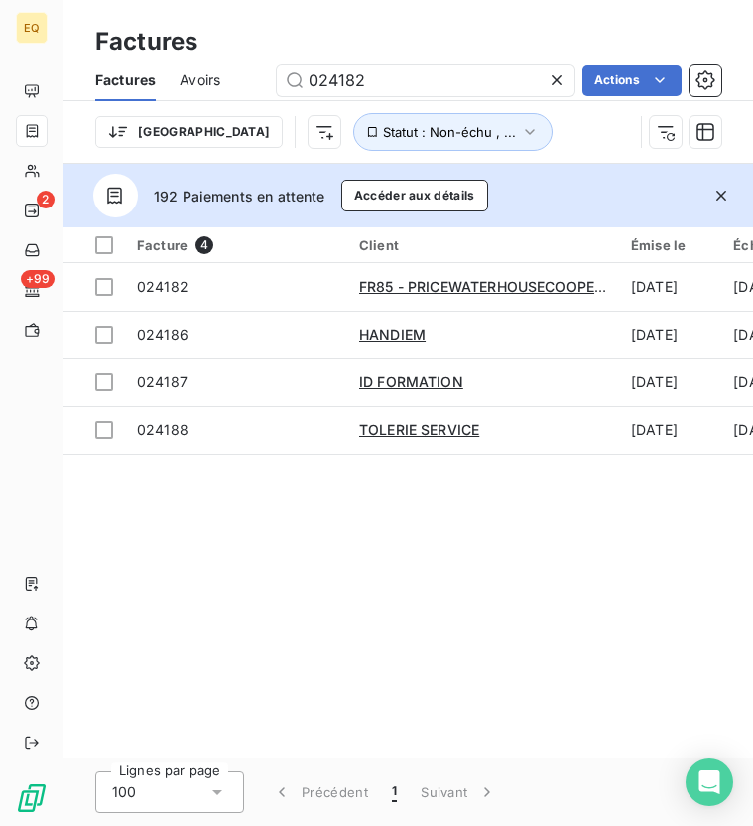
type input "024182"
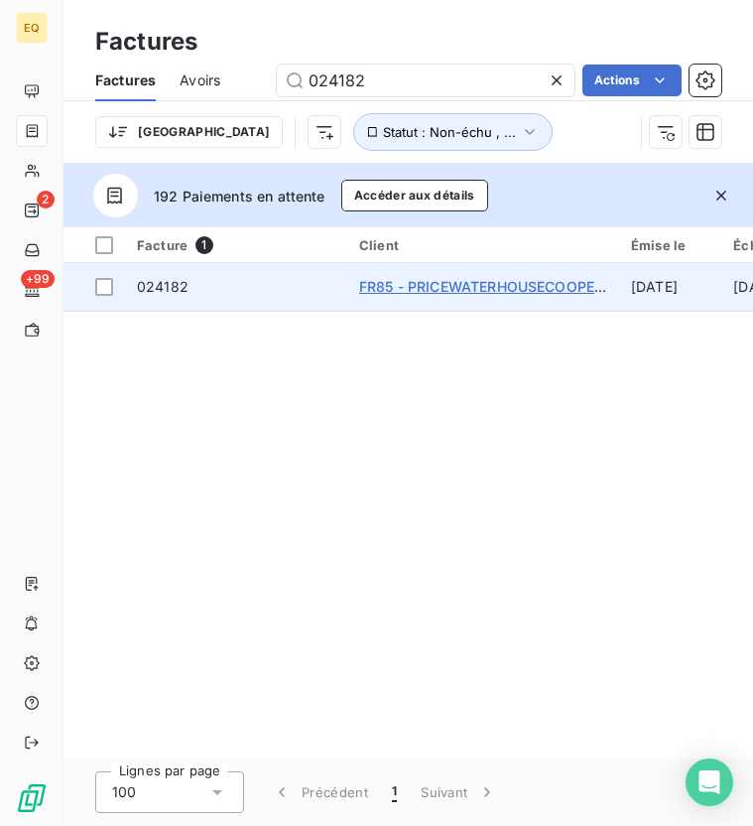
click at [528, 285] on span "FR85 - PRICEWATERHOUSECOOPERS SERVICES" at bounding box center [522, 286] width 326 height 17
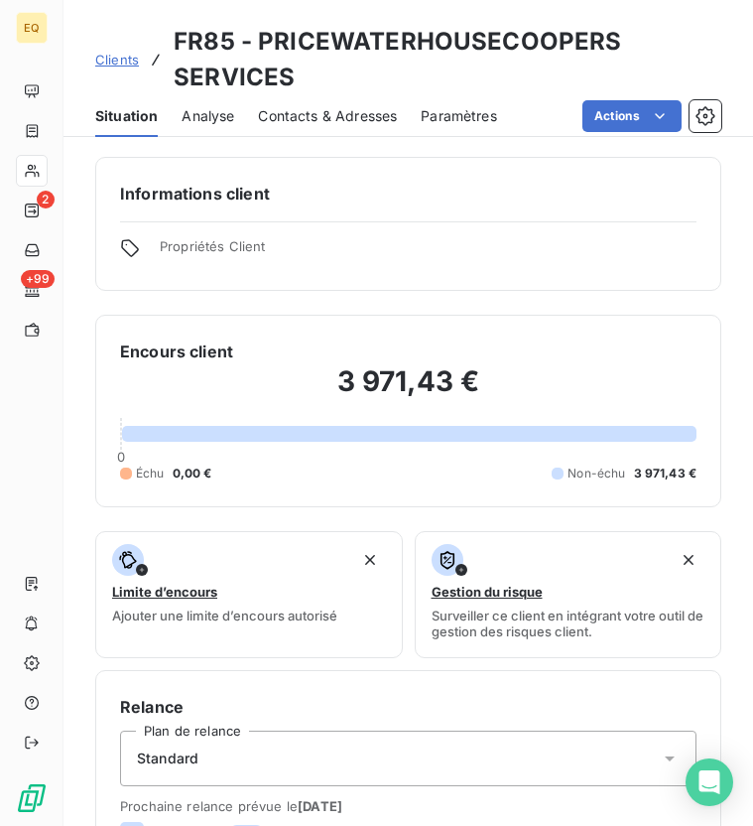
click at [344, 104] on div "Contacts & Adresses" at bounding box center [327, 116] width 139 height 42
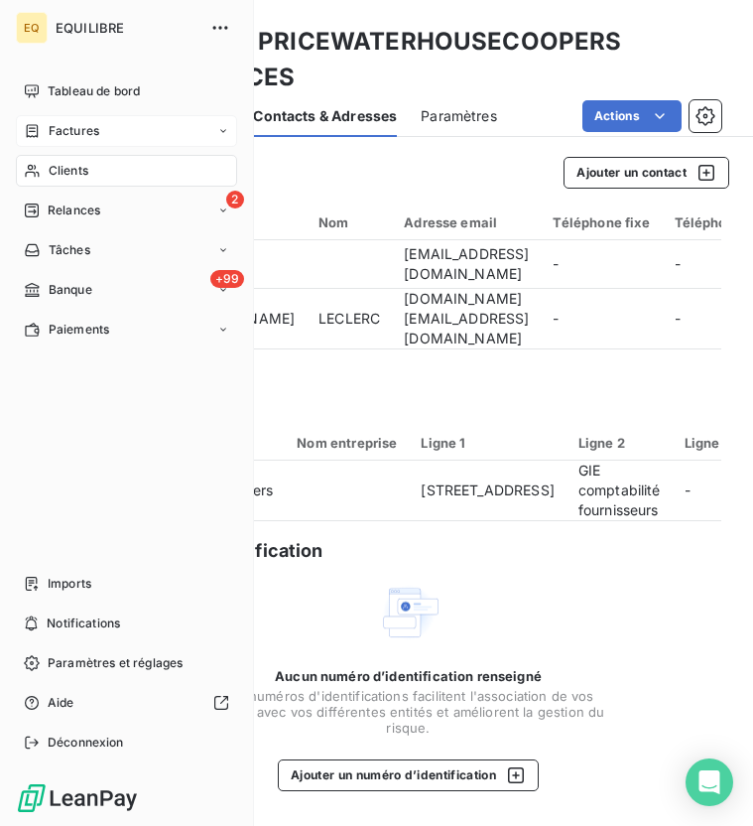
click at [62, 134] on span "Factures" at bounding box center [74, 131] width 51 height 18
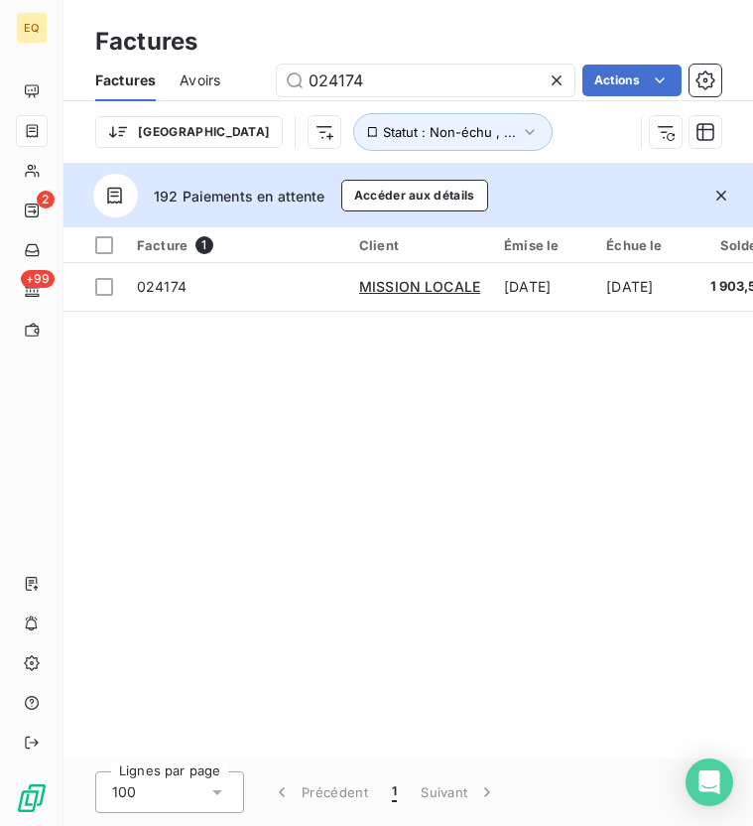
type input "024174"
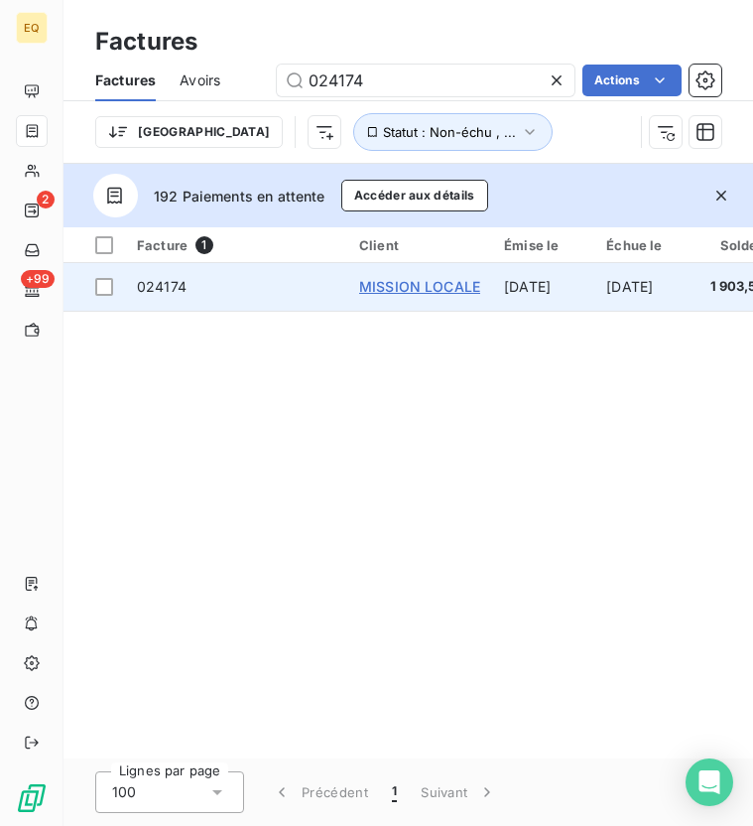
click at [427, 278] on span "MISSION LOCALE" at bounding box center [419, 286] width 121 height 17
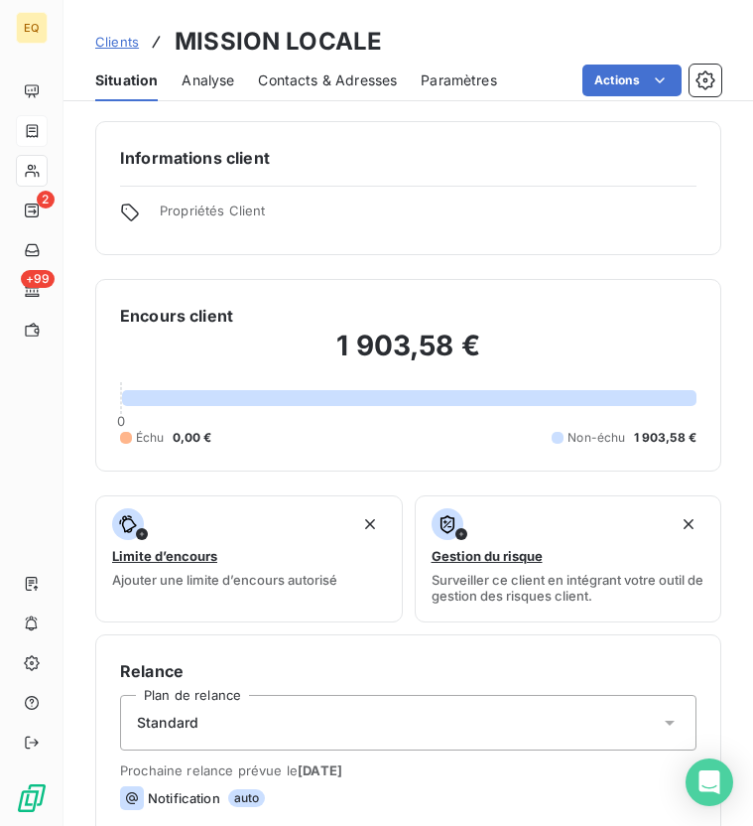
click at [297, 76] on span "Contacts & Adresses" at bounding box center [327, 80] width 139 height 20
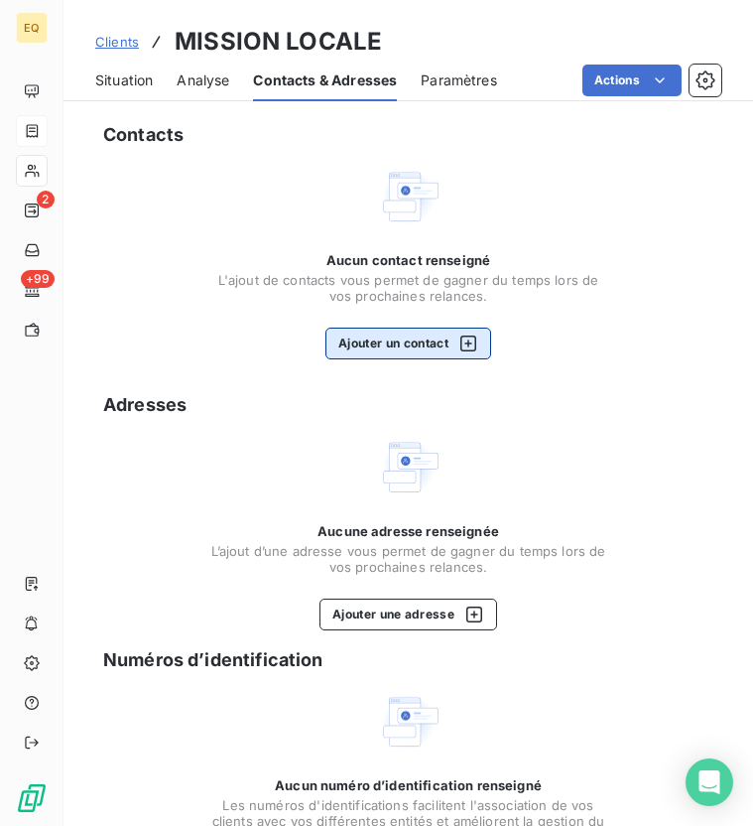
click at [355, 347] on button "Ajouter un contact" at bounding box center [409, 344] width 166 height 32
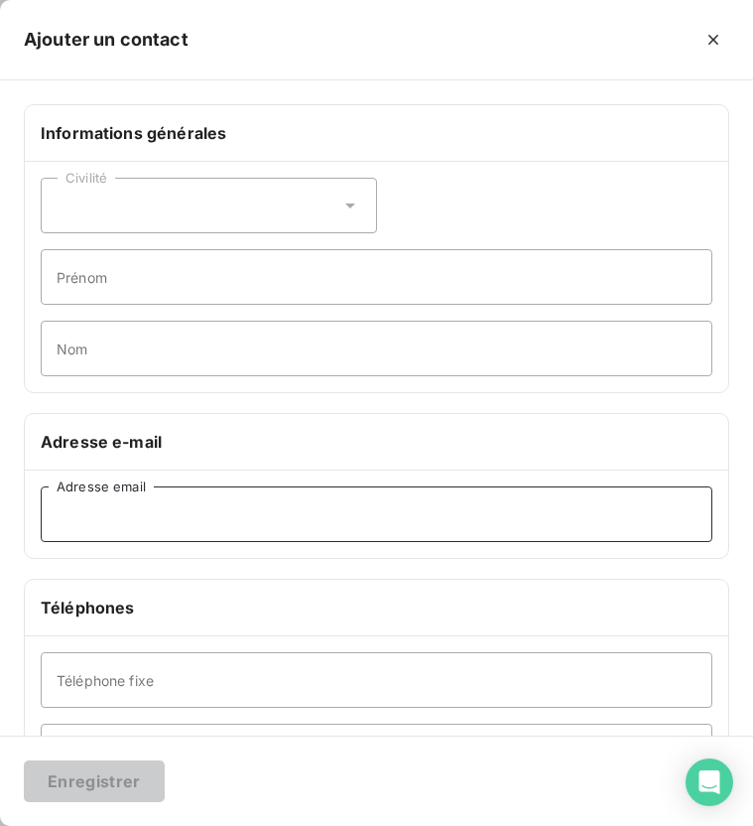
click at [108, 512] on input "Adresse email" at bounding box center [377, 514] width 672 height 56
paste input "[EMAIL_ADDRESS][DOMAIN_NAME]"
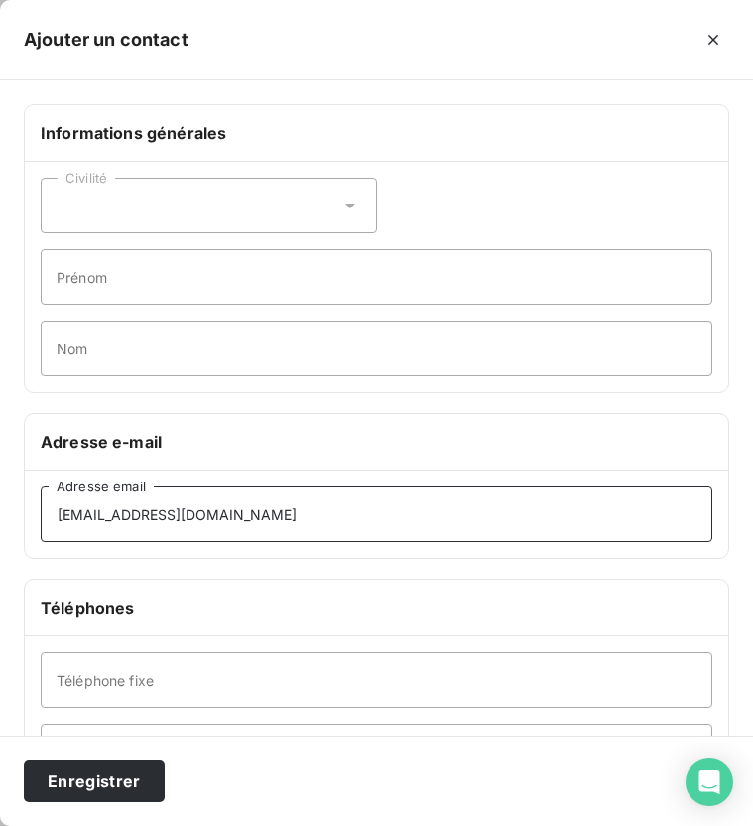
type input "[EMAIL_ADDRESS][DOMAIN_NAME]"
click at [109, 198] on div "Civilité" at bounding box center [209, 206] width 336 height 56
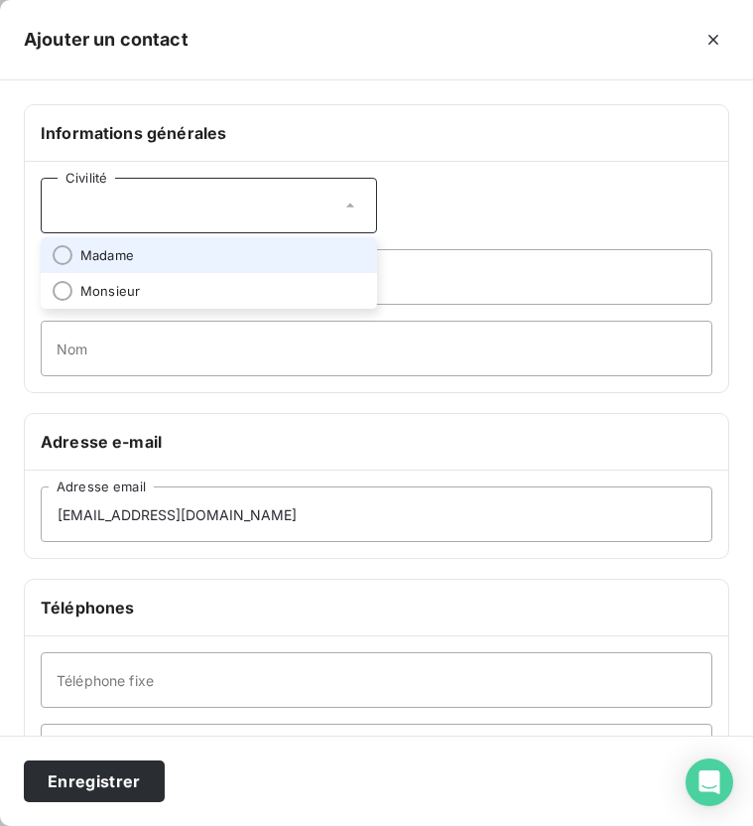
click at [102, 243] on li "Madame" at bounding box center [209, 255] width 336 height 36
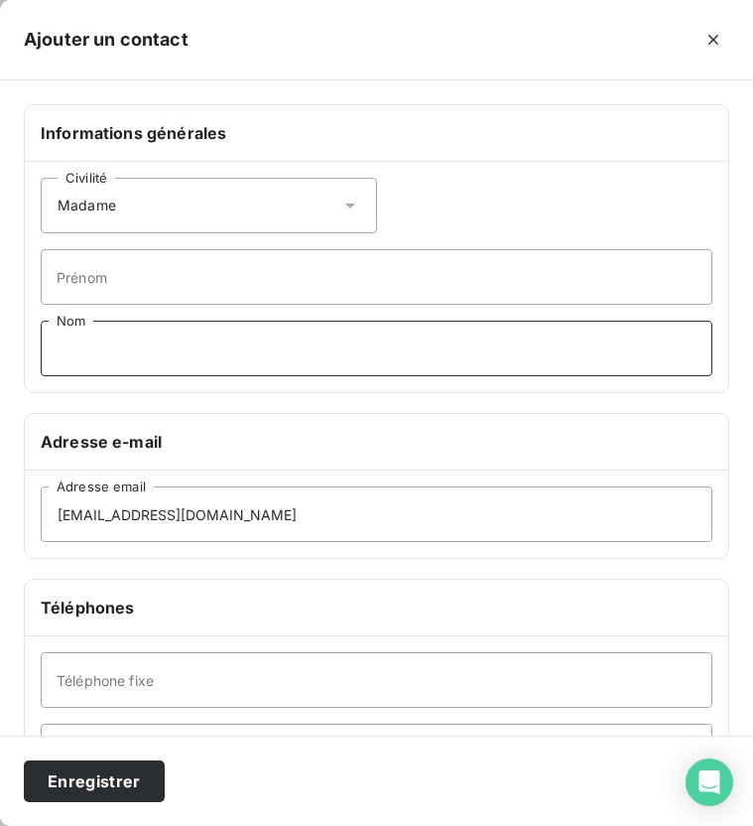
click at [108, 357] on input "Nom" at bounding box center [377, 349] width 672 height 56
type input "NANCI"
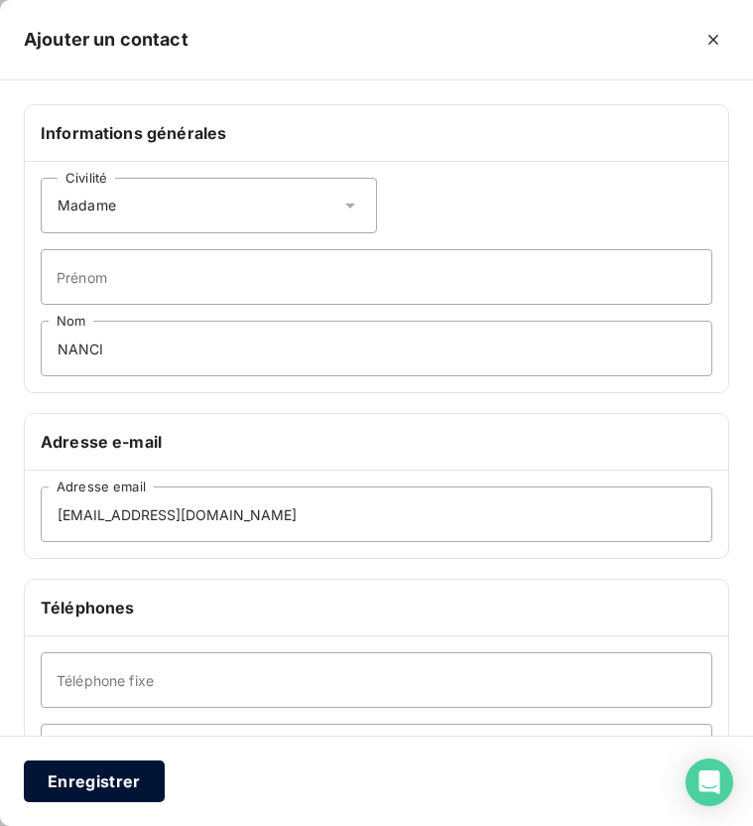
click at [109, 781] on button "Enregistrer" at bounding box center [94, 781] width 141 height 42
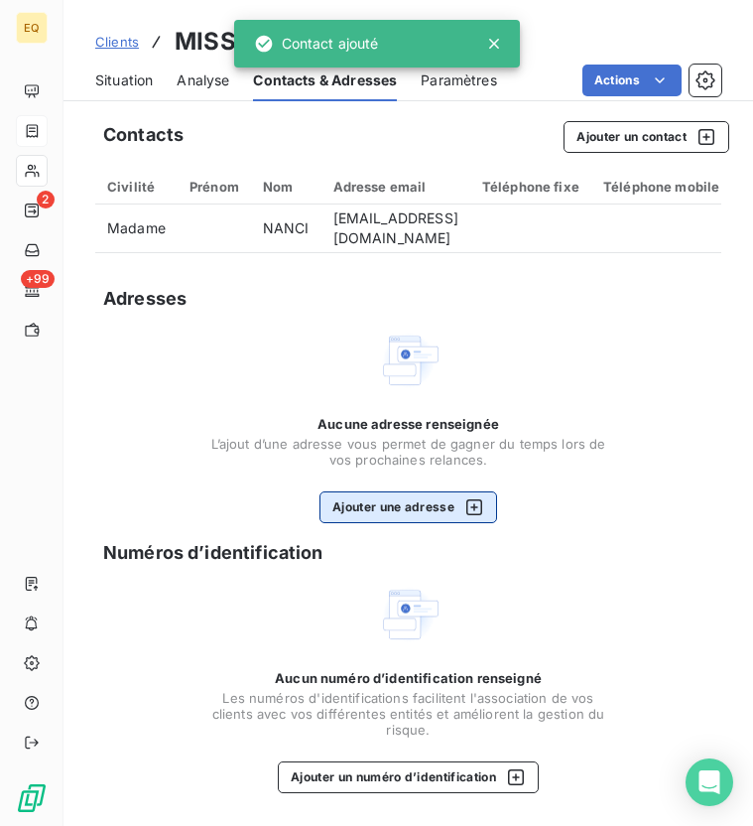
click at [372, 521] on button "Ajouter une adresse" at bounding box center [409, 507] width 178 height 32
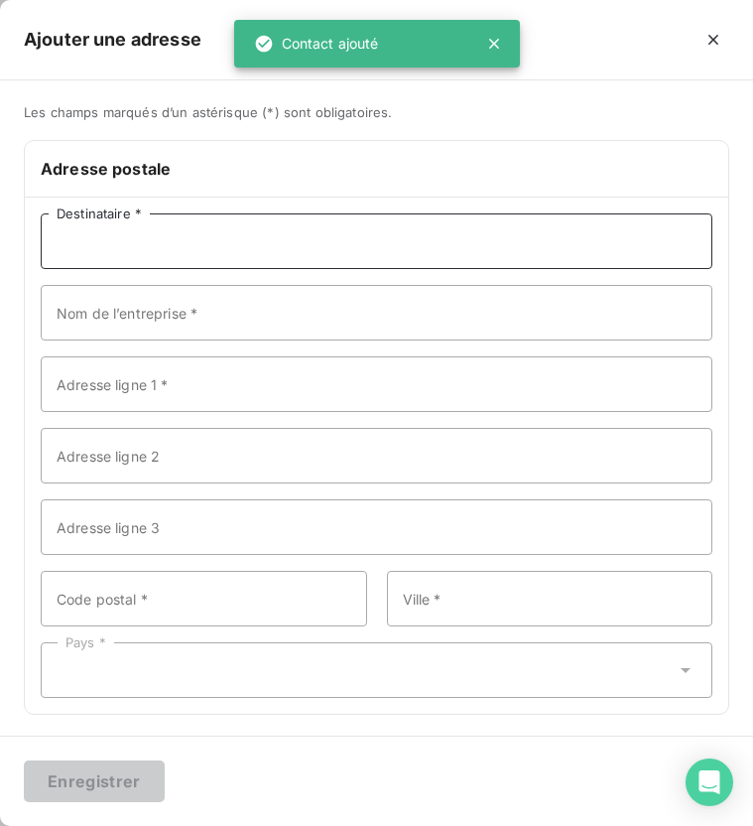
click at [100, 253] on input "Destinataire *" at bounding box center [377, 241] width 672 height 56
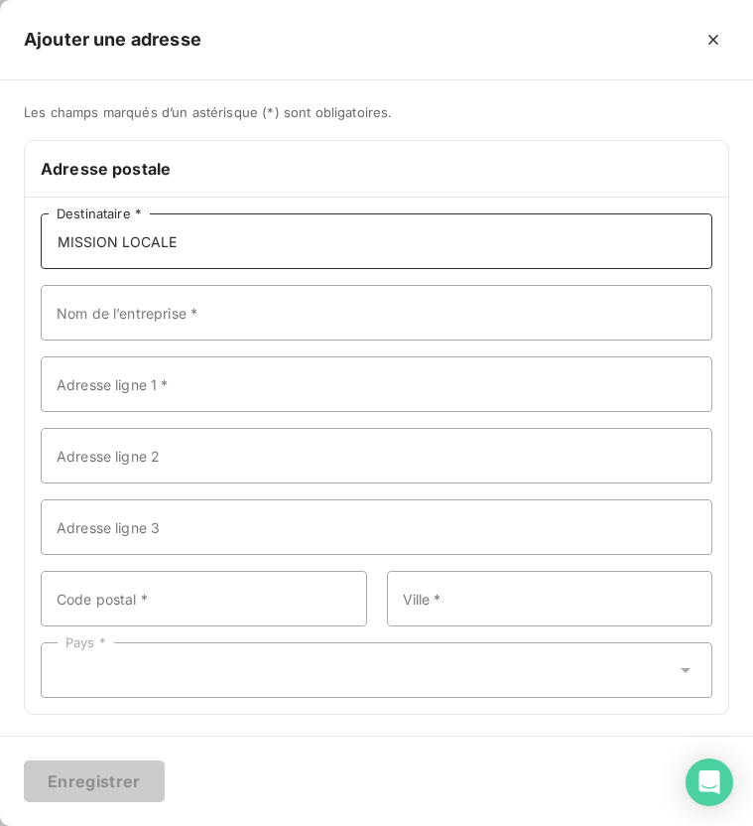
type input "MISSION LOCALE"
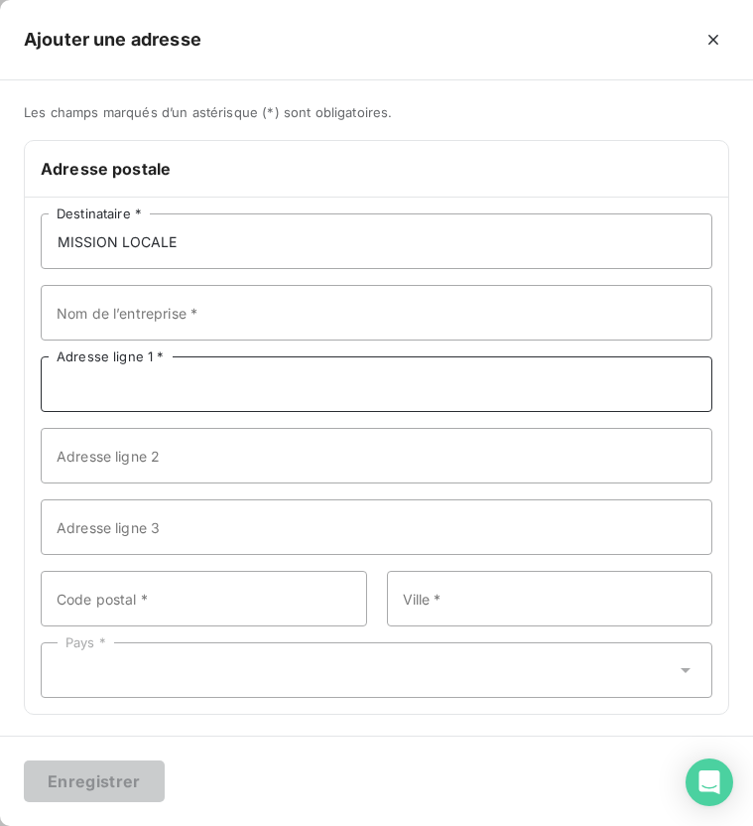
click at [205, 389] on input "Adresse ligne 1 *" at bounding box center [377, 384] width 672 height 56
paste input "[STREET_ADDRESS]"
type input "[STREET_ADDRESS]"
click at [399, 396] on input "[STREET_ADDRESS]" at bounding box center [377, 384] width 672 height 56
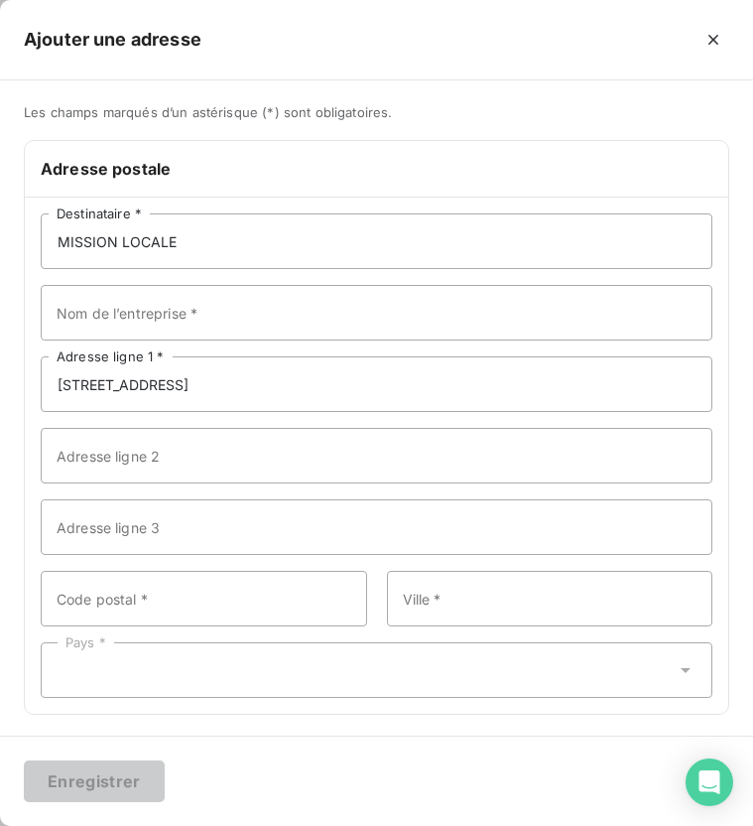
click at [226, 626] on div "MISSION LOCALE Destinataire * Nom de l’entreprise * [STREET_ADDRESS] Adresse li…" at bounding box center [377, 456] width 704 height 516
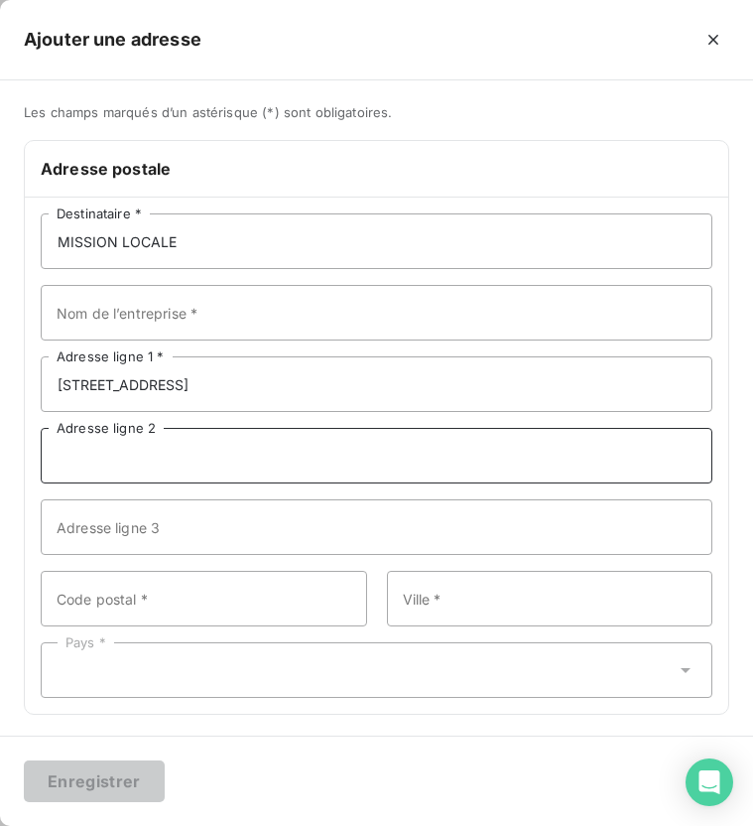
click at [218, 469] on input "Adresse ligne 2" at bounding box center [377, 456] width 672 height 56
paste input "BOCAGE AU BESSIN"
type input "BOCAGE AU BESSIN"
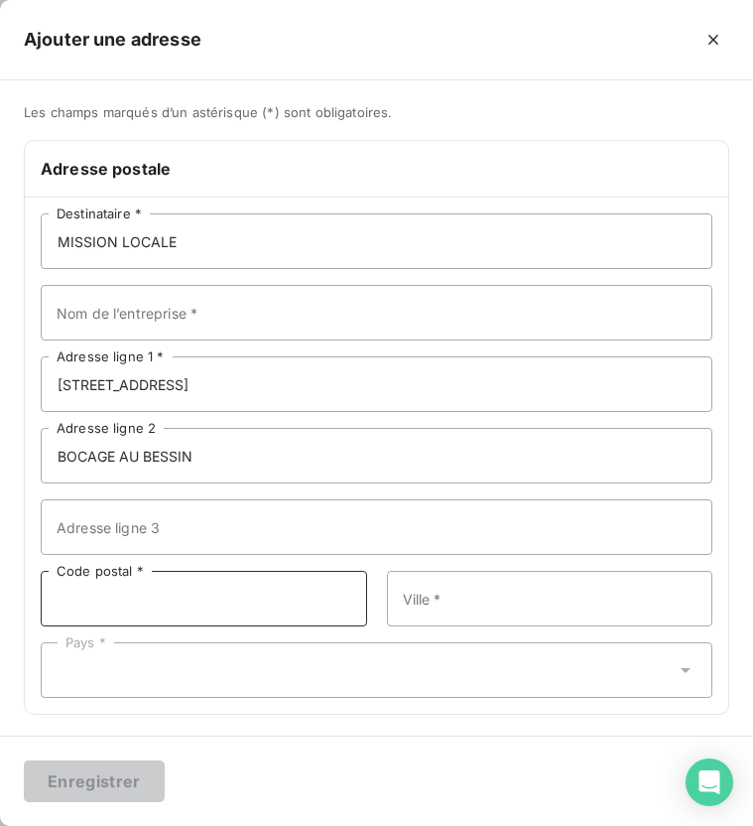
click at [195, 602] on input "Code postal *" at bounding box center [204, 599] width 327 height 56
type input "14500"
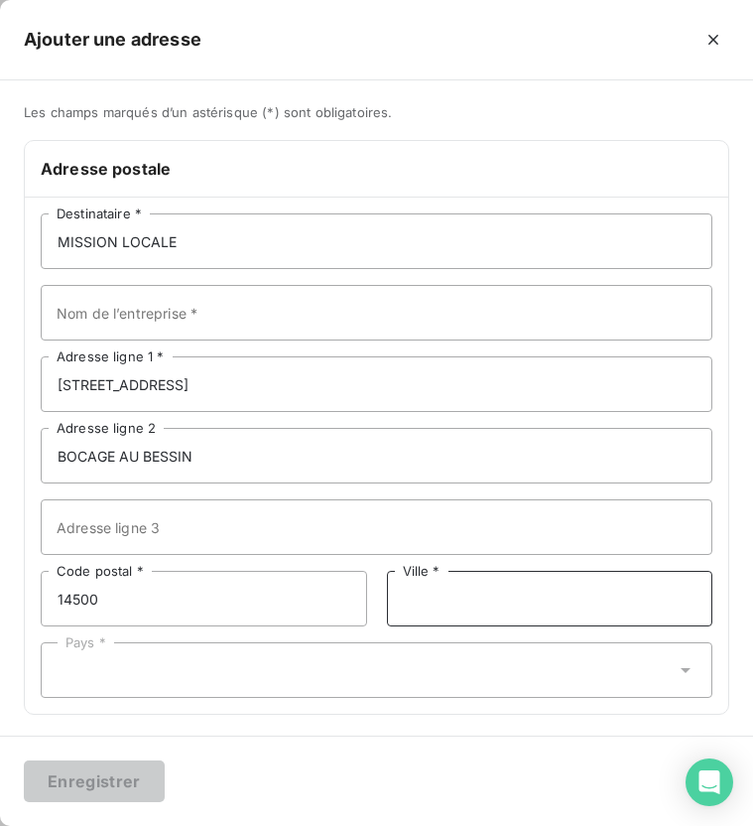
click at [528, 608] on input "Ville *" at bounding box center [550, 599] width 327 height 56
click at [440, 670] on div "Pays *" at bounding box center [377, 670] width 672 height 56
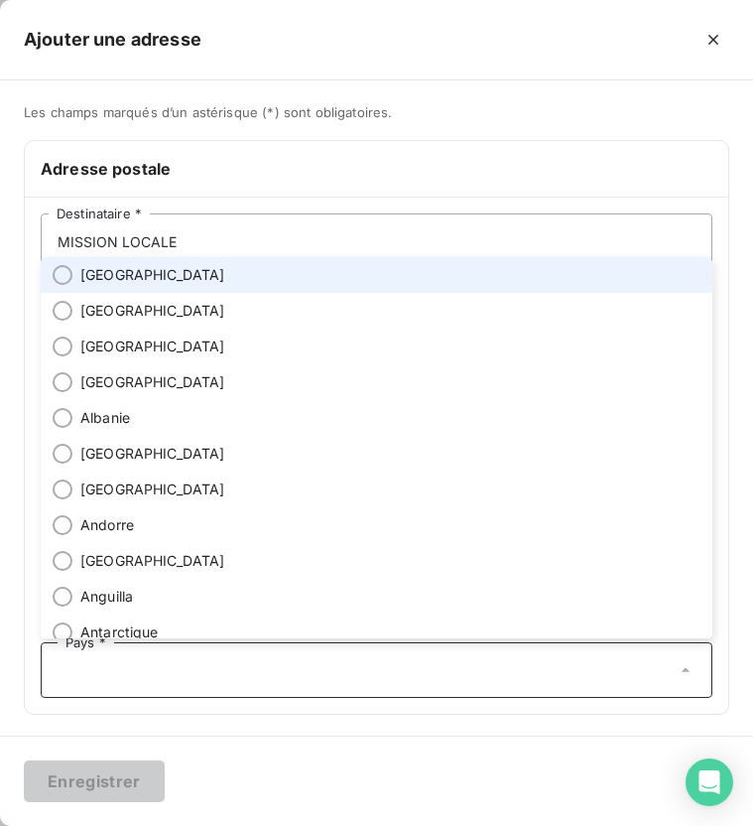
click at [167, 266] on li "[GEOGRAPHIC_DATA]" at bounding box center [377, 275] width 672 height 36
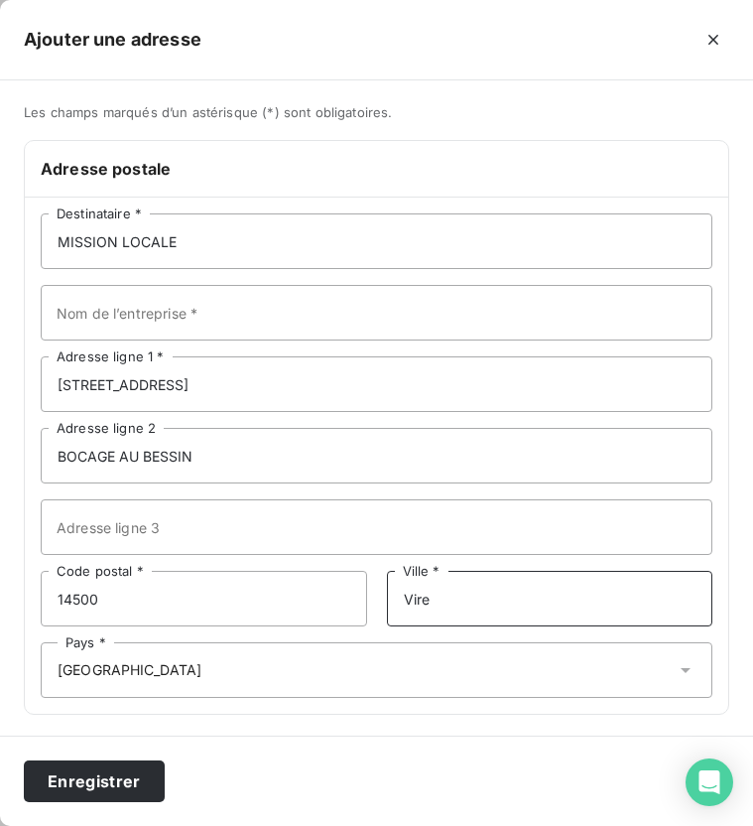
click at [460, 602] on input "Vire" at bounding box center [550, 599] width 327 height 56
type input "Vire Normandie"
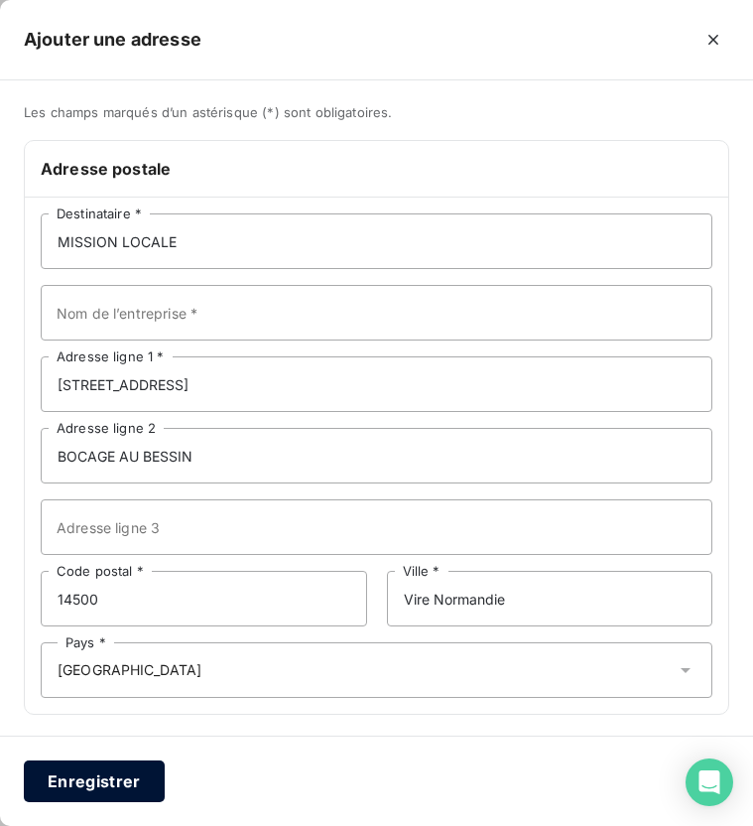
click at [101, 787] on button "Enregistrer" at bounding box center [94, 781] width 141 height 42
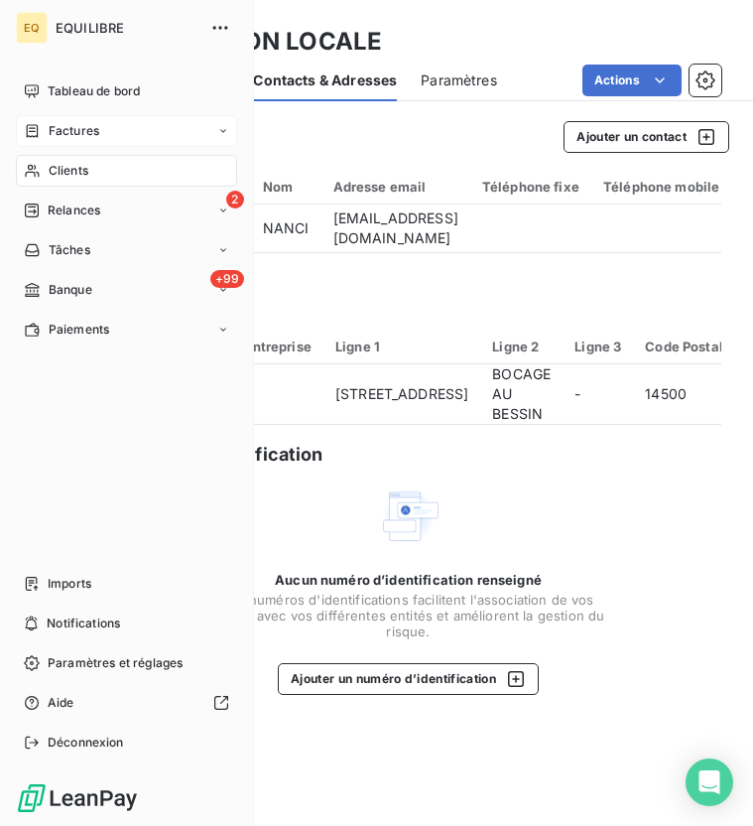
click at [49, 134] on span "Factures" at bounding box center [74, 131] width 51 height 18
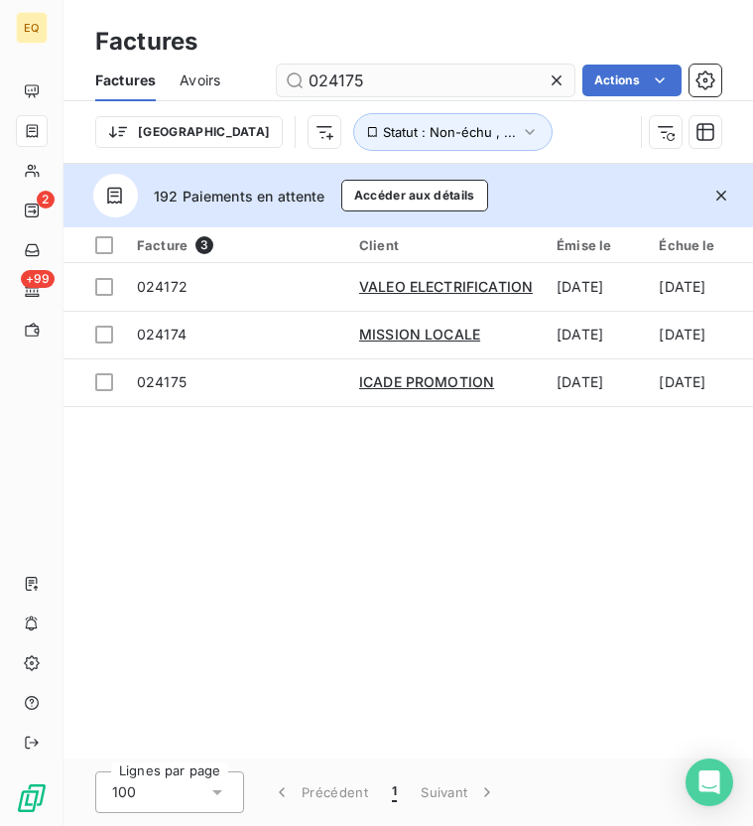
type input "024175"
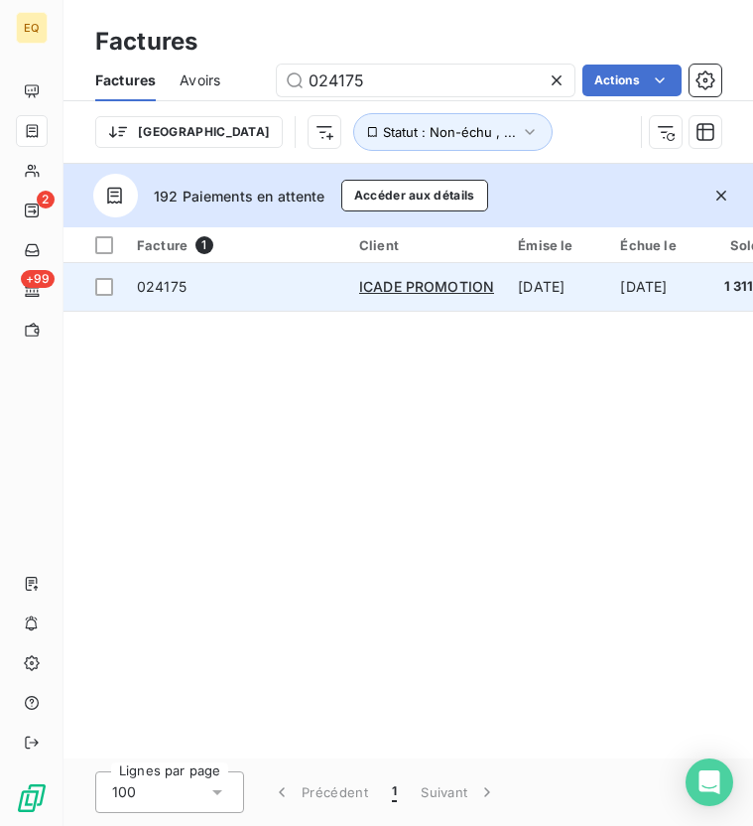
click at [456, 276] on td "ICADE PROMOTION" at bounding box center [426, 287] width 159 height 48
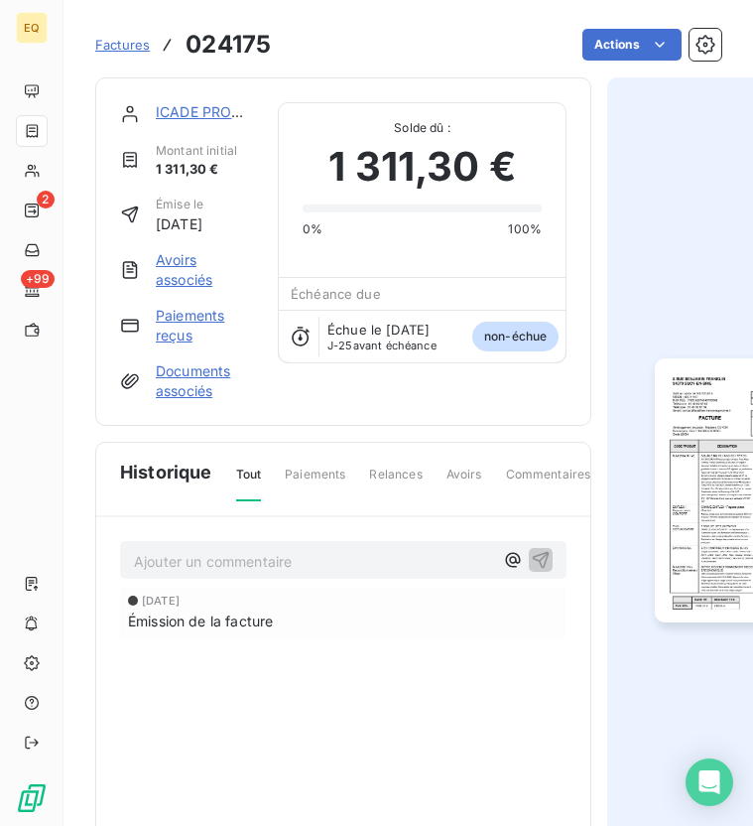
click at [190, 111] on link "ICADE PROMOTION" at bounding box center [223, 111] width 135 height 17
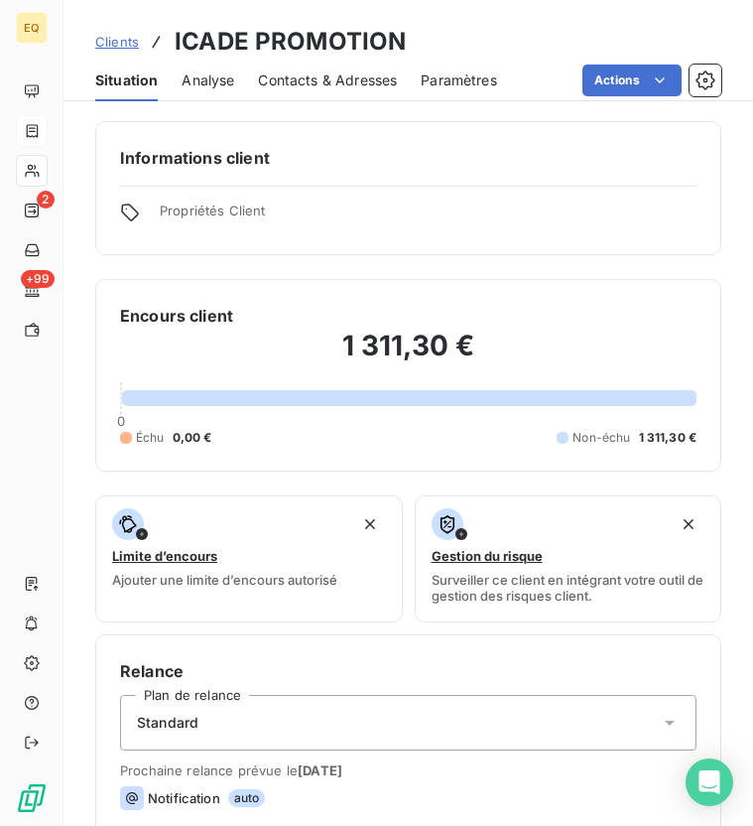
click at [351, 86] on span "Contacts & Adresses" at bounding box center [327, 80] width 139 height 20
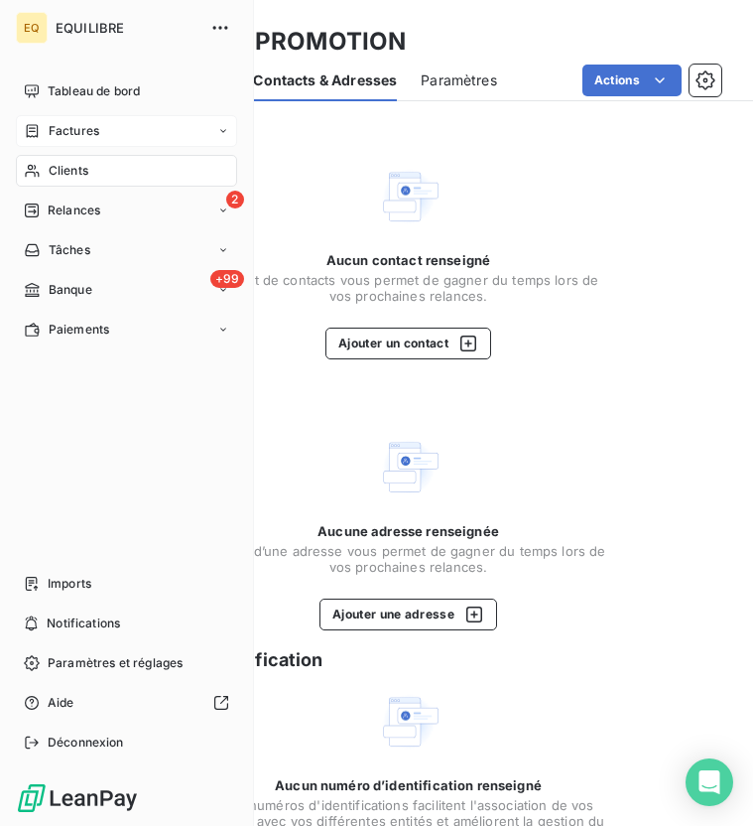
click at [70, 163] on span "Clients" at bounding box center [69, 171] width 40 height 18
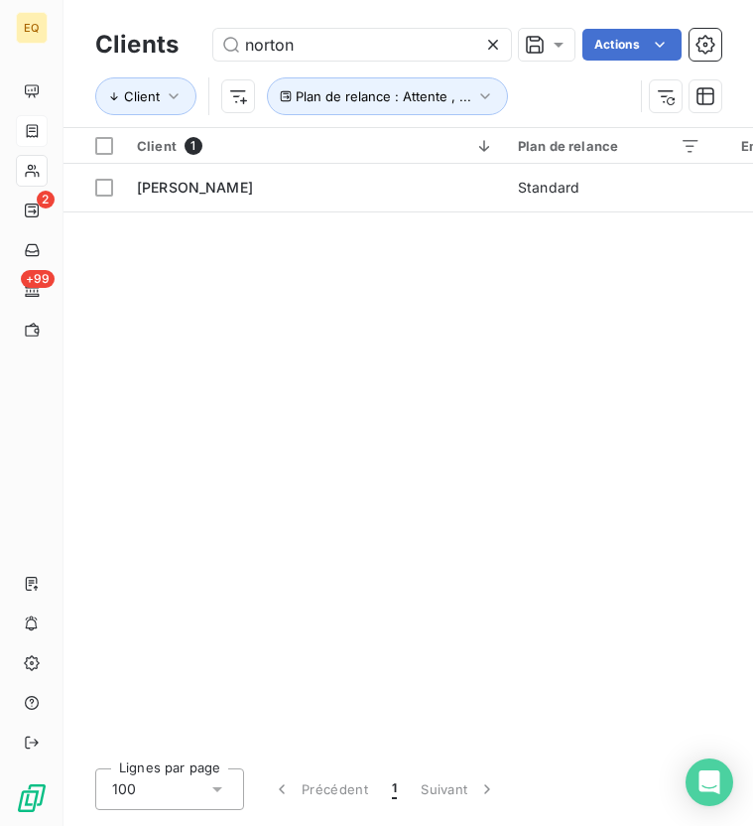
drag, startPoint x: 386, startPoint y: 43, endPoint x: 187, endPoint y: 43, distance: 199.5
click at [187, 43] on div "Clients norton Actions" at bounding box center [408, 45] width 626 height 42
type input "icade"
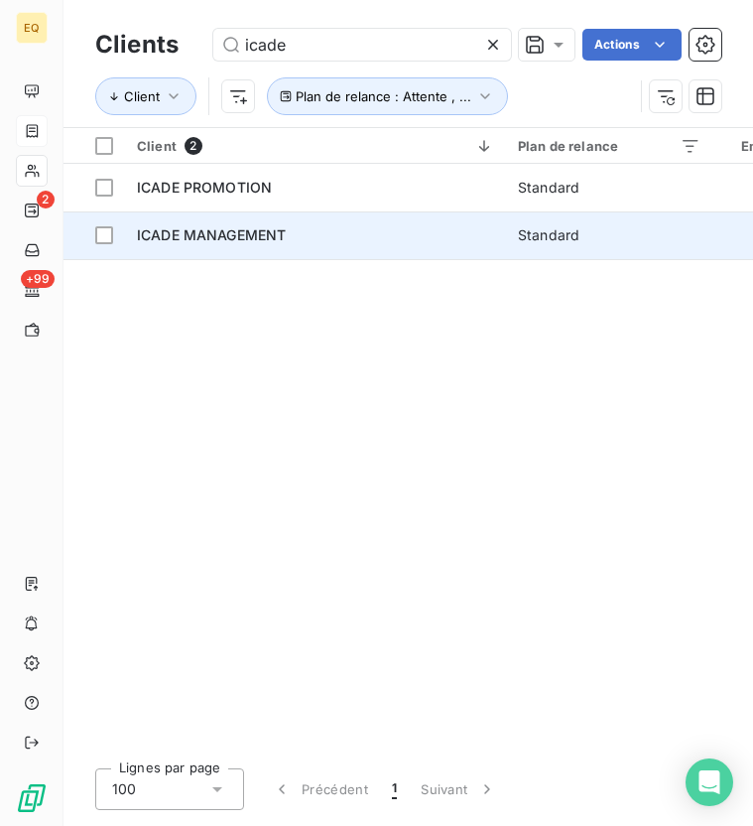
click at [203, 236] on span "ICADE MANAGEMENT" at bounding box center [211, 234] width 149 height 17
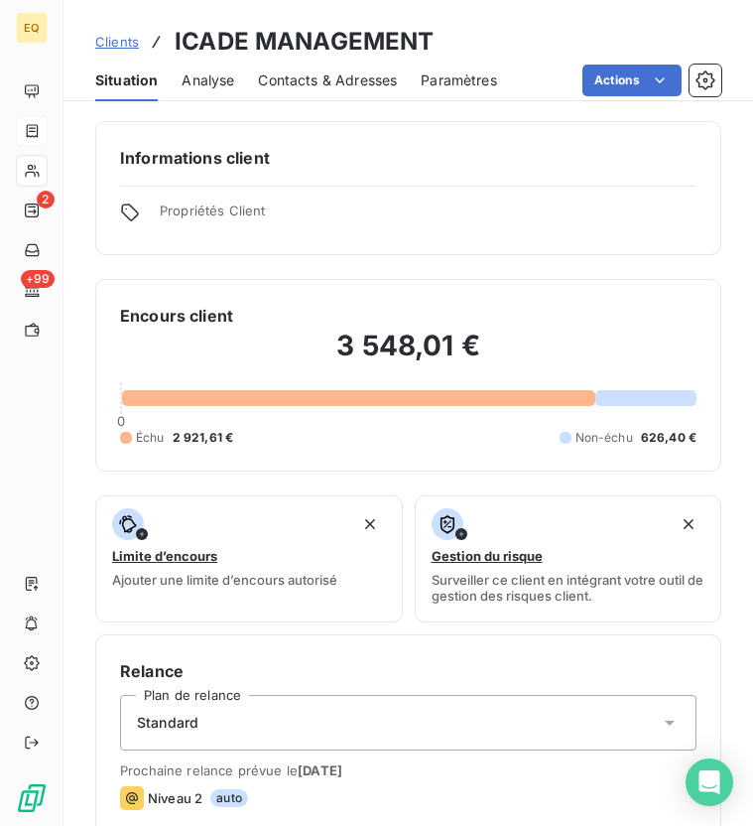
click at [335, 72] on span "Contacts & Adresses" at bounding box center [327, 80] width 139 height 20
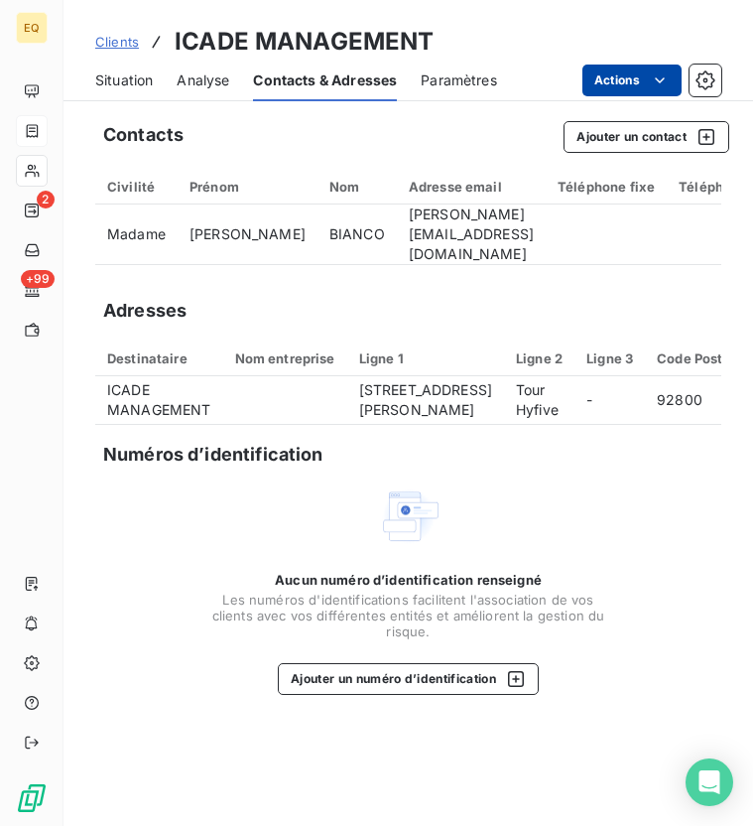
click at [626, 84] on html "EQ 2 +99 Clients ICADE MANAGEMENT Situation Analyse Contacts & Adresses Paramèt…" at bounding box center [376, 487] width 753 height 975
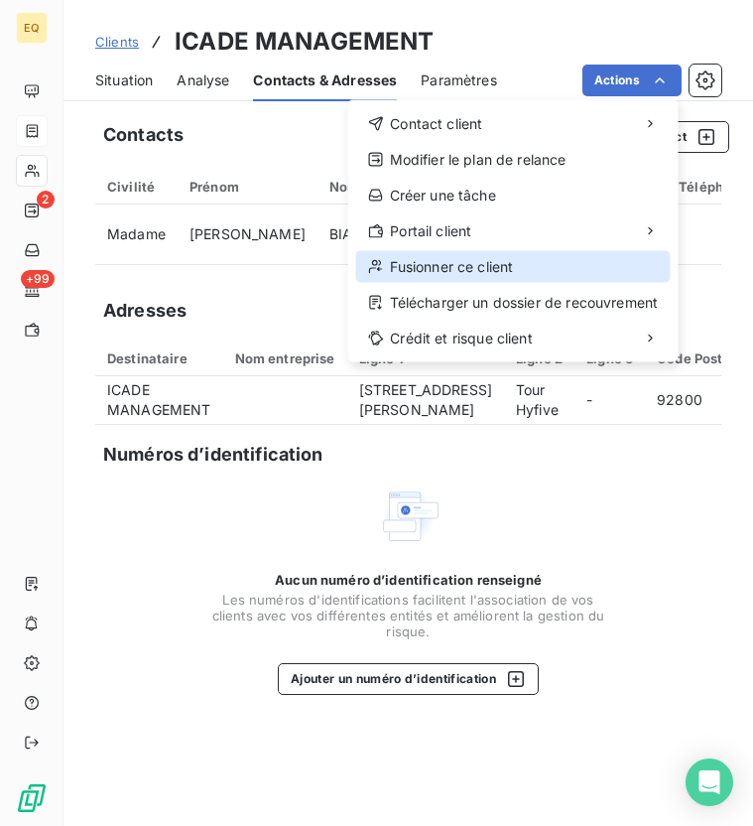
click at [447, 264] on div "Fusionner ce client" at bounding box center [513, 267] width 315 height 32
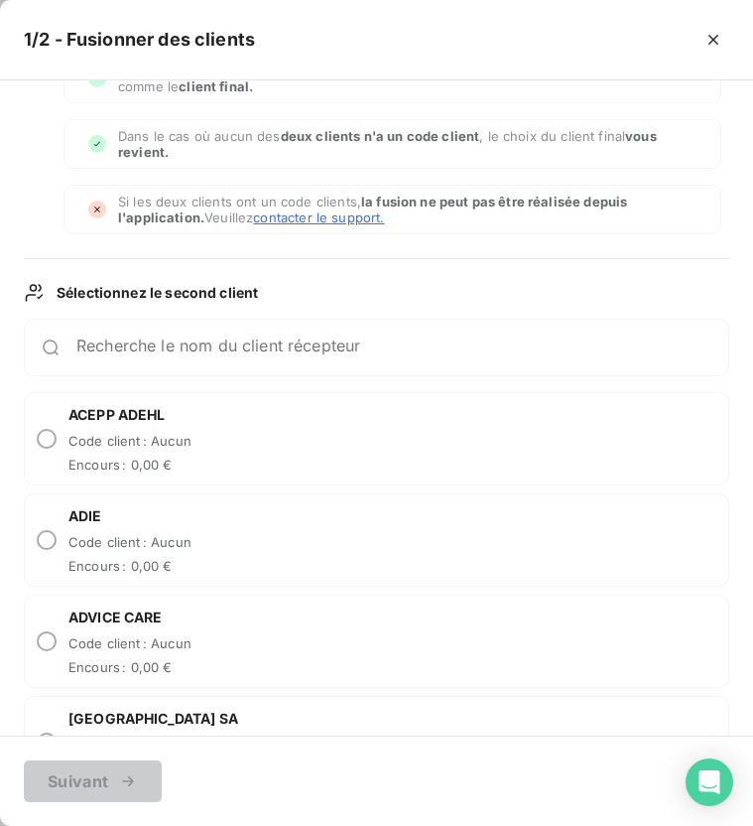
scroll to position [88, 0]
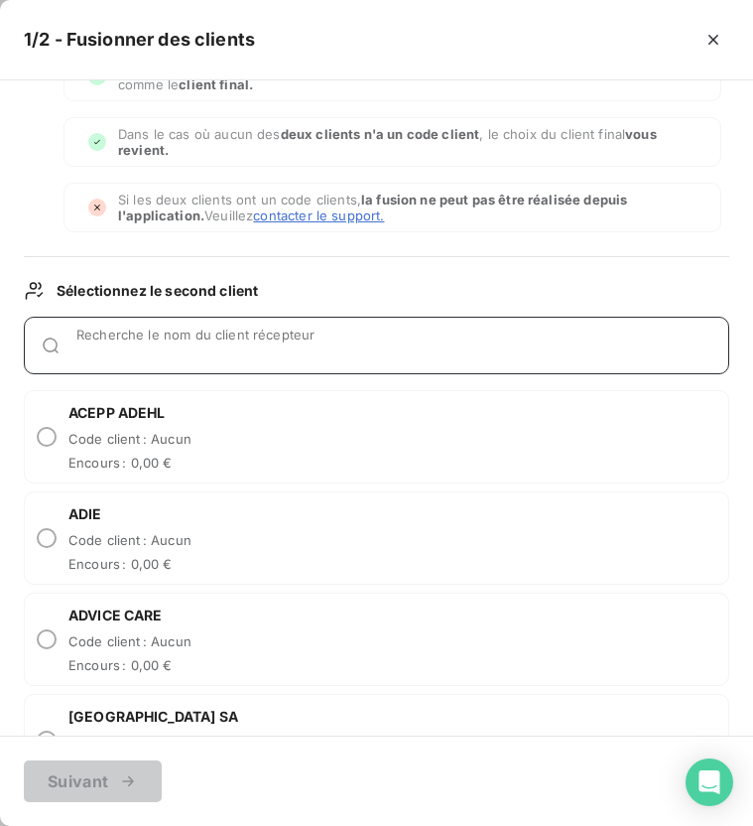
click at [155, 338] on div "Recherche le nom du client récepteur" at bounding box center [402, 345] width 652 height 20
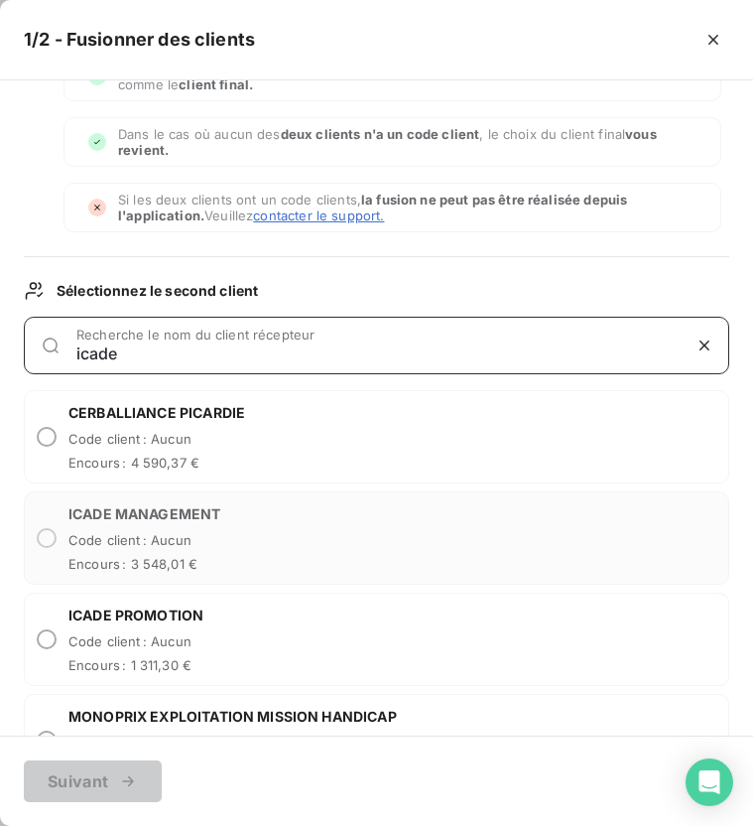
scroll to position [0, 0]
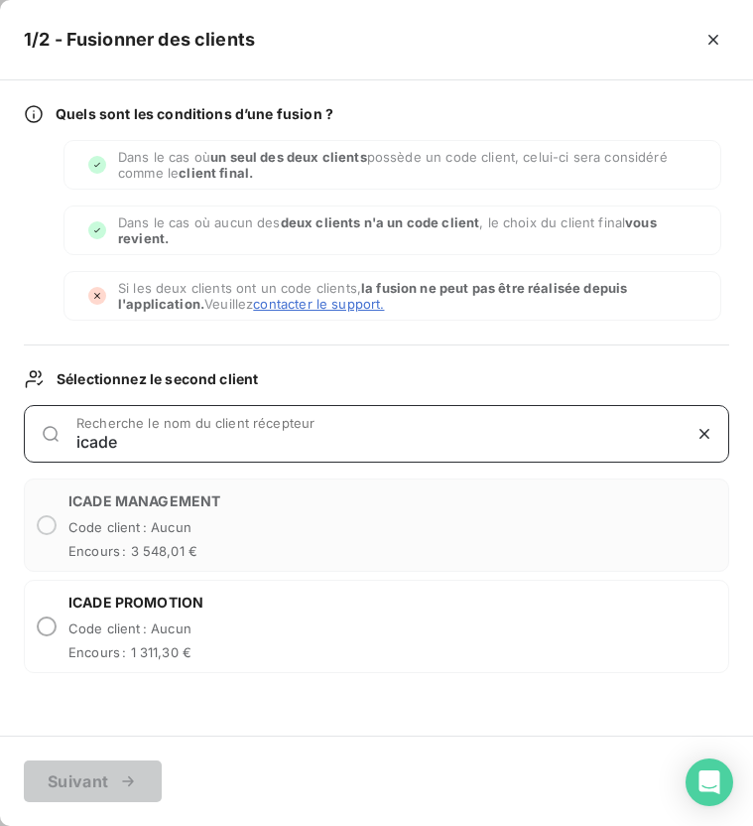
type input "icade"
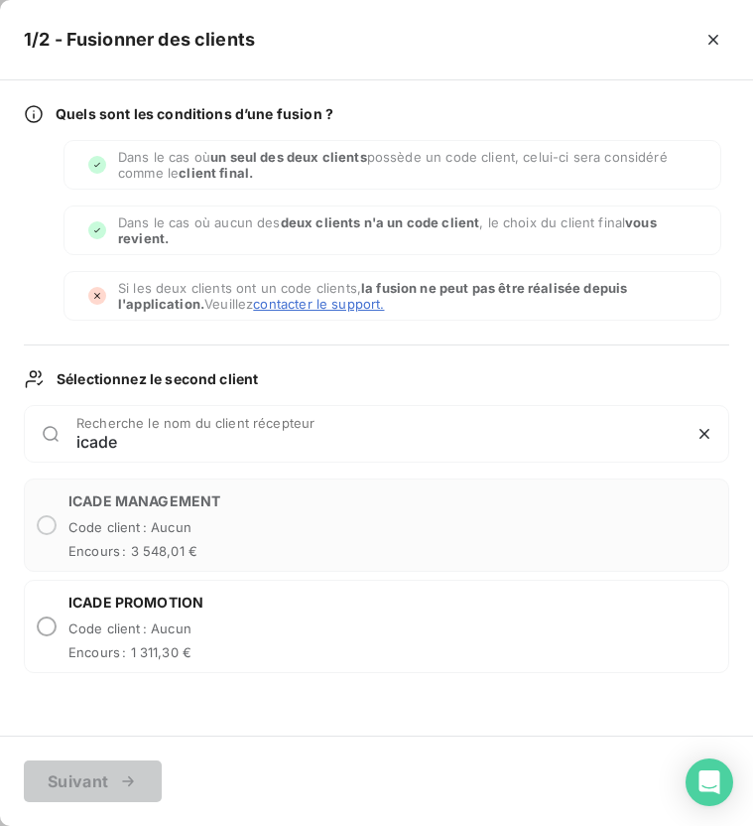
click at [197, 620] on span "Code client : Aucun" at bounding box center [135, 628] width 135 height 16
radio input "true"
click at [129, 787] on icon "button" at bounding box center [128, 781] width 20 height 20
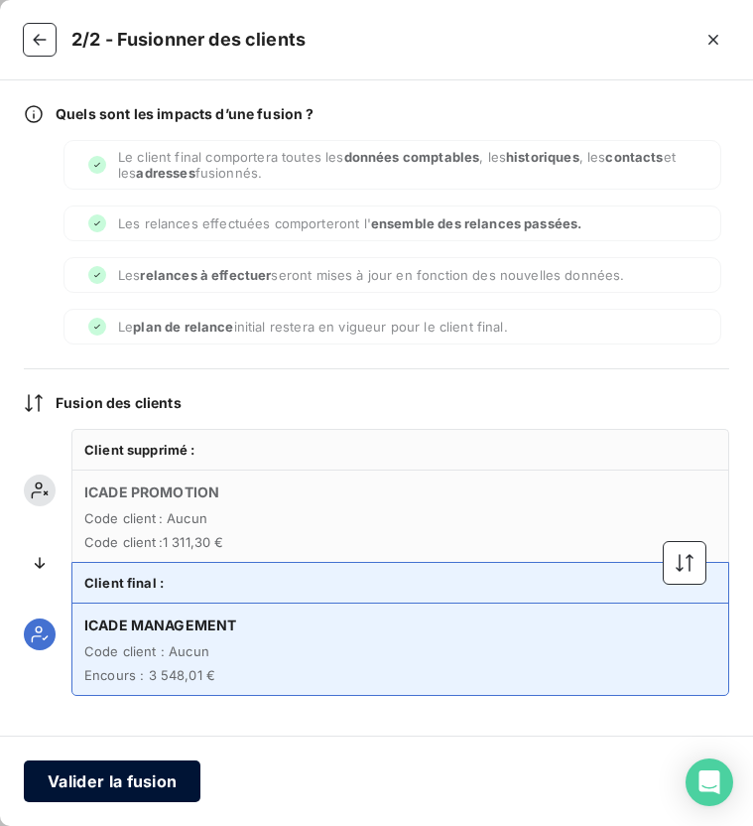
click at [106, 785] on button "Valider la fusion" at bounding box center [112, 781] width 177 height 42
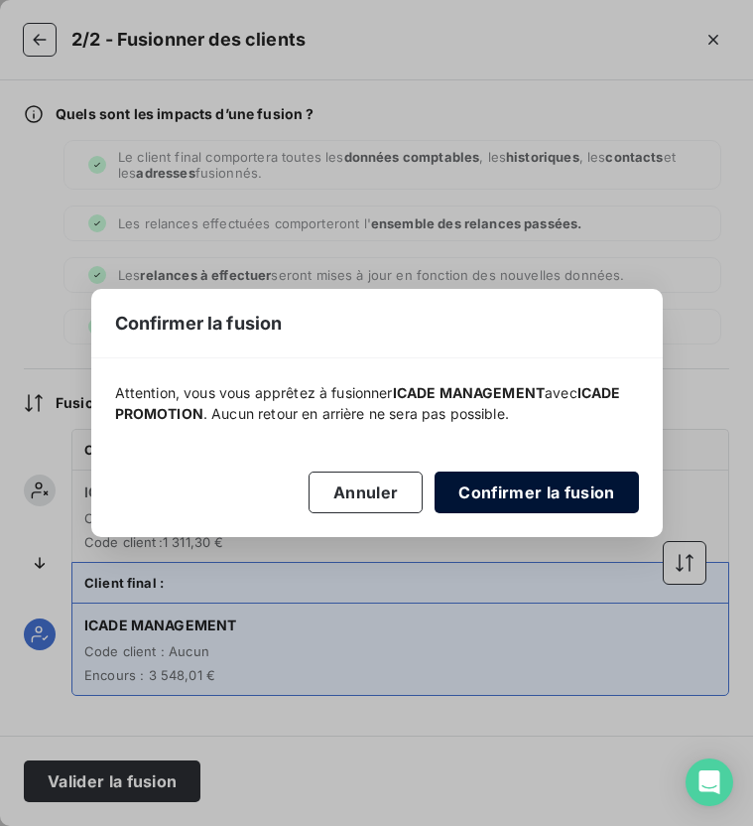
click at [548, 497] on button "Confirmer la fusion" at bounding box center [536, 492] width 203 height 42
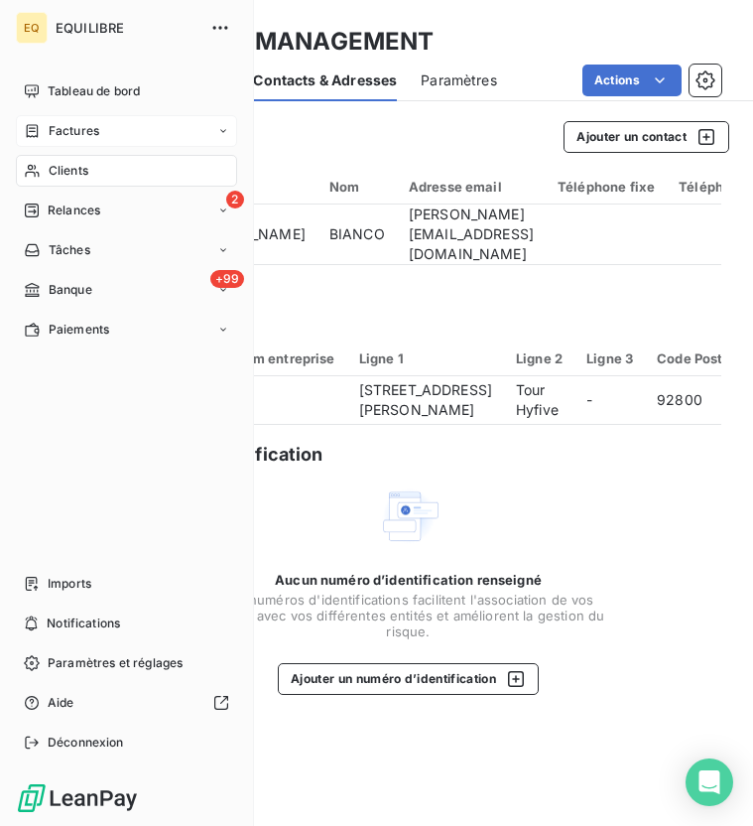
click at [43, 134] on div "Factures" at bounding box center [61, 131] width 75 height 18
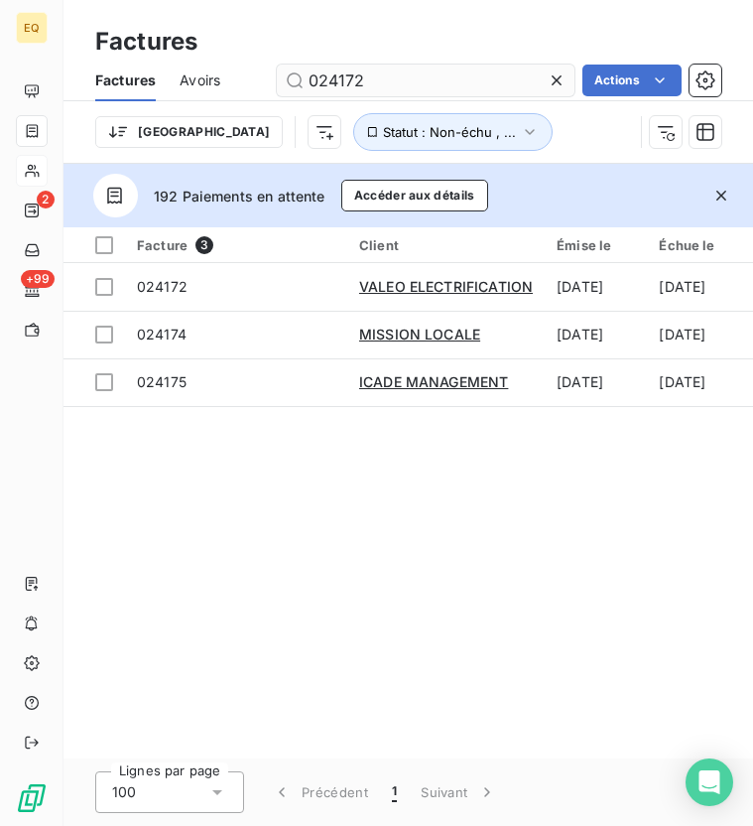
type input "024172"
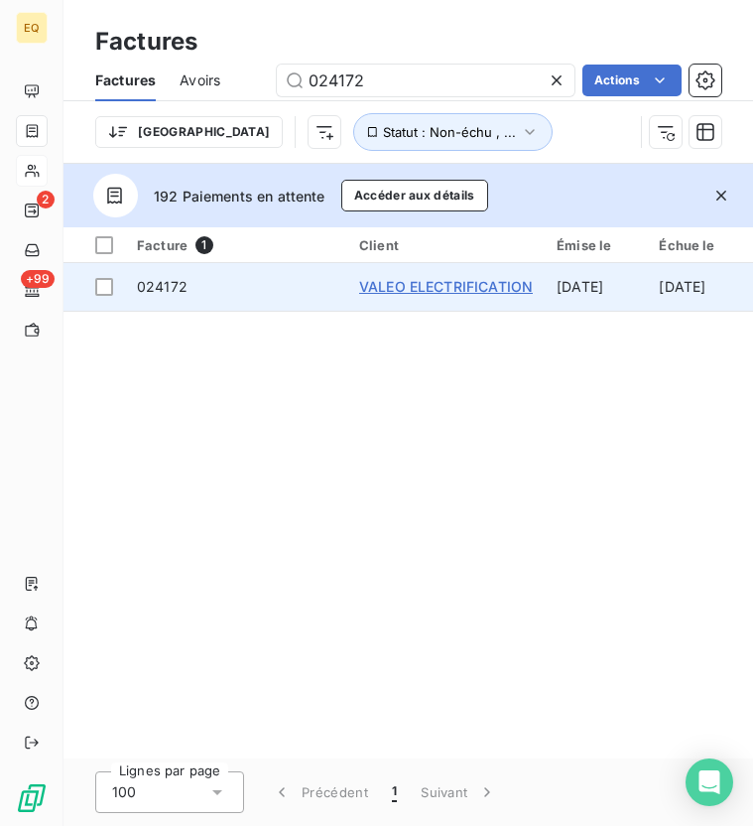
click at [429, 290] on span "VALEO ELECTRIFICATION" at bounding box center [446, 286] width 174 height 17
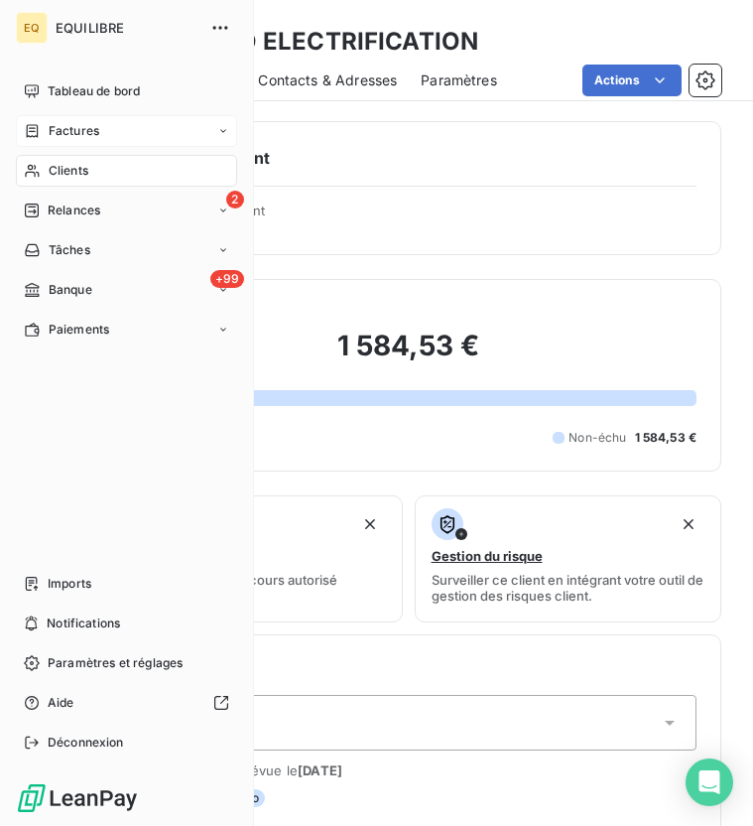
click at [86, 129] on span "Factures" at bounding box center [74, 131] width 51 height 18
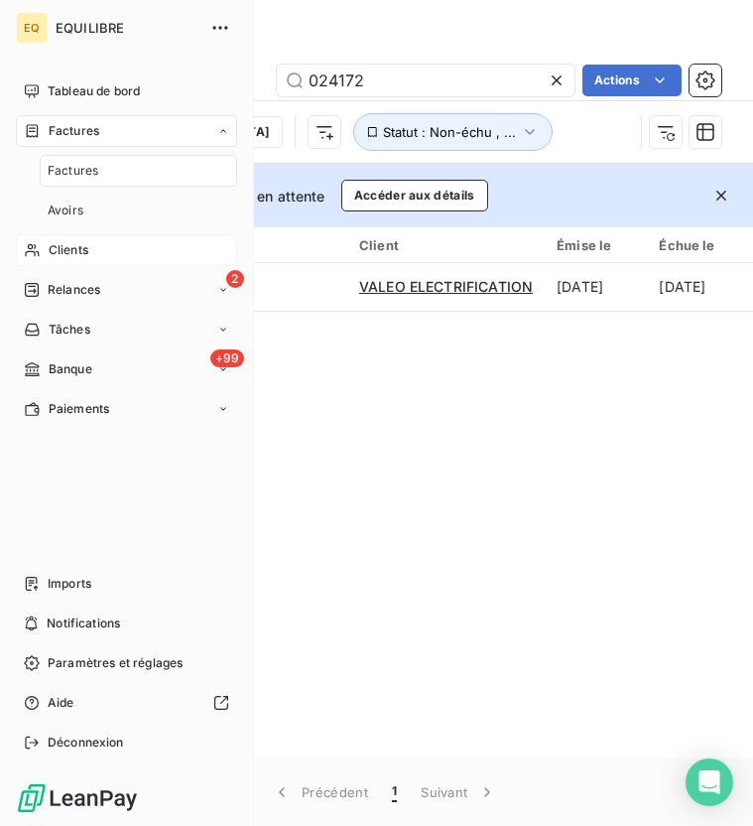
click at [85, 249] on span "Clients" at bounding box center [69, 250] width 40 height 18
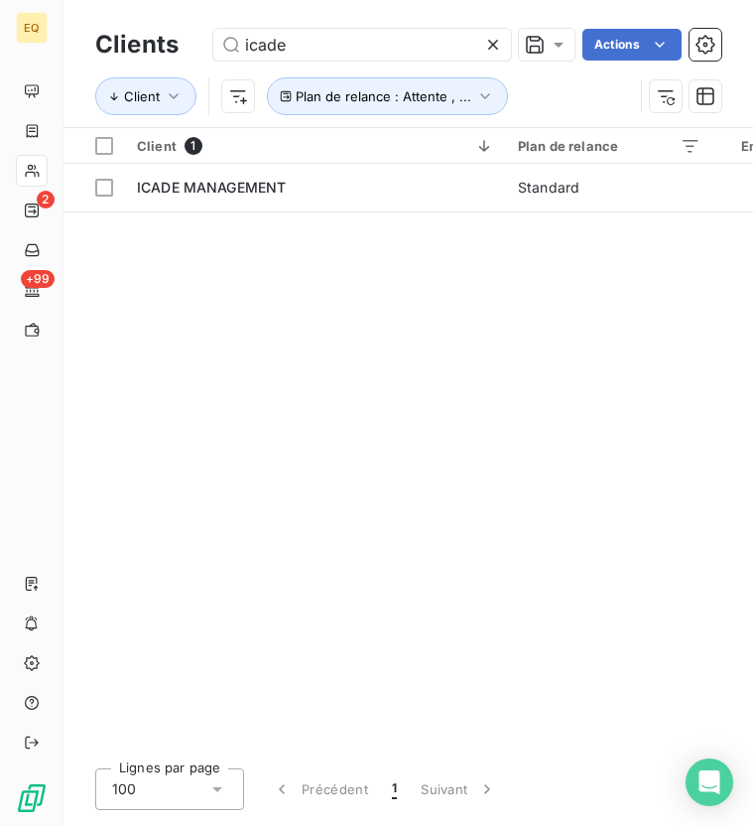
drag, startPoint x: 332, startPoint y: 47, endPoint x: 194, endPoint y: 38, distance: 139.2
click at [194, 38] on div "Clients icade Actions" at bounding box center [408, 45] width 626 height 42
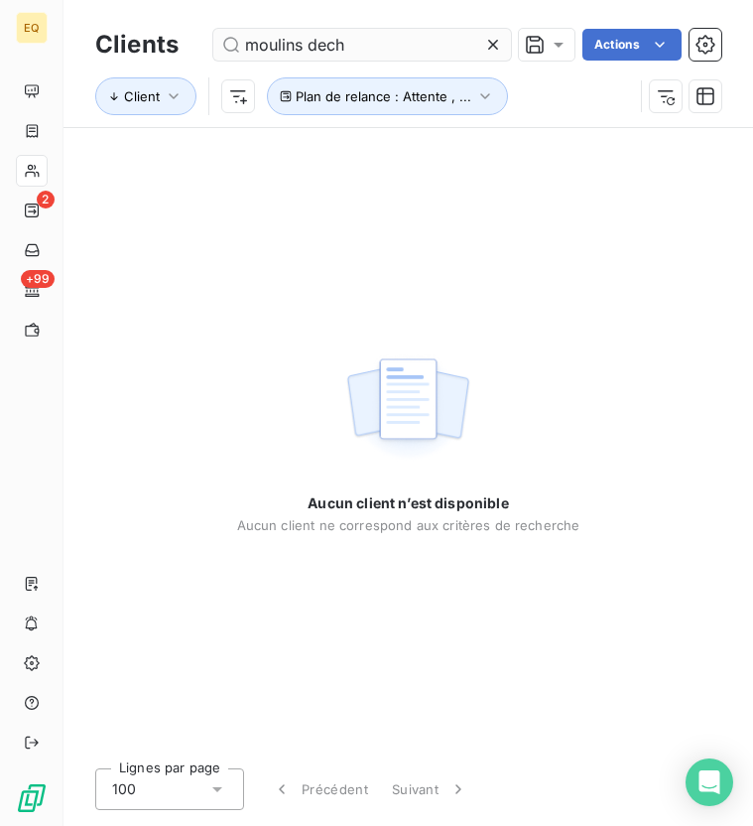
click at [324, 48] on input "moulins dech" at bounding box center [362, 45] width 298 height 32
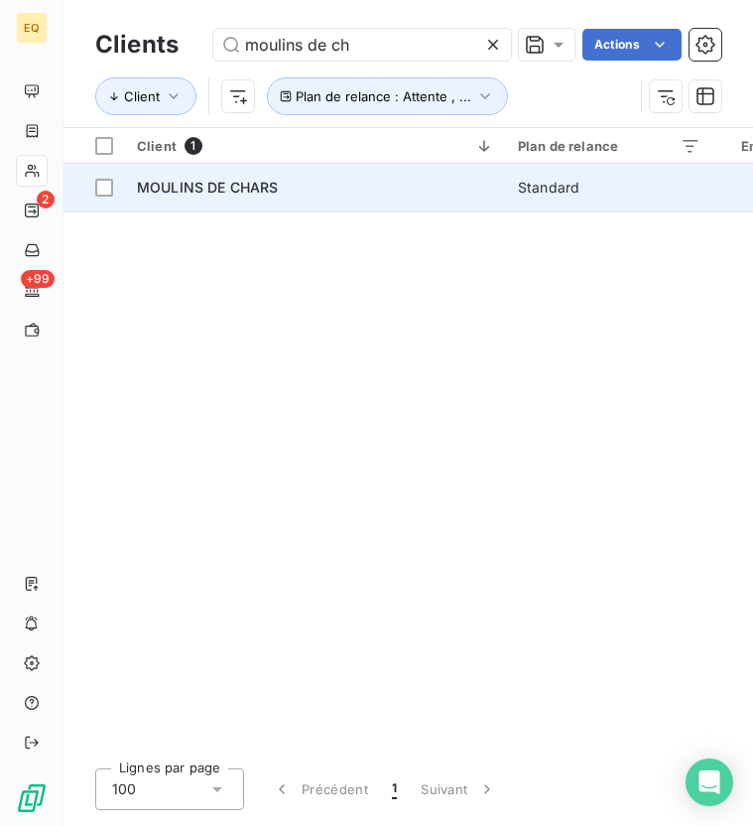
type input "moulins de ch"
click at [181, 183] on span "MOULINS DE CHARS" at bounding box center [207, 187] width 141 height 17
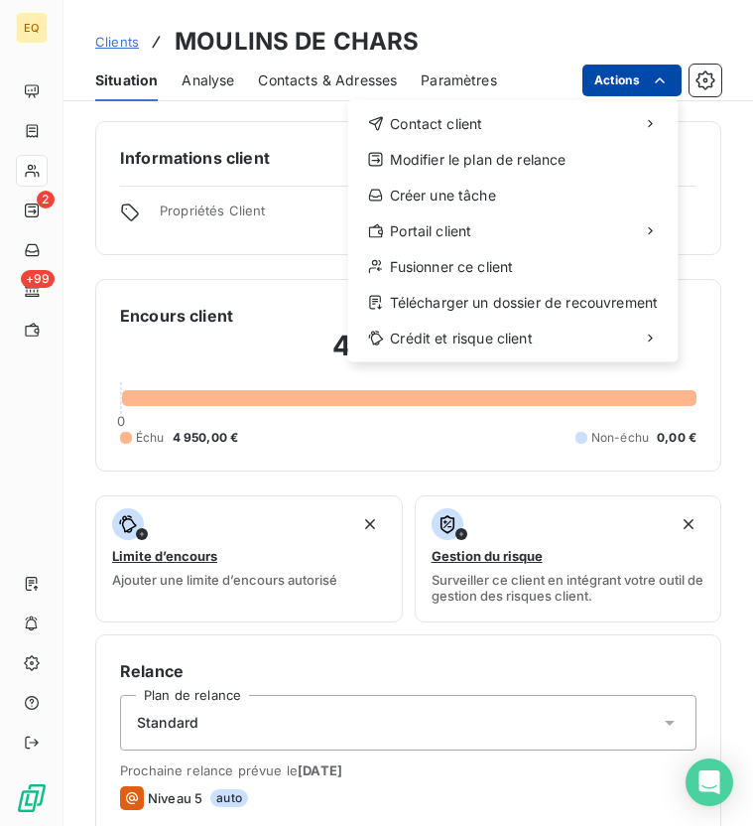
click at [664, 66] on html "EQ 2 +99 Clients MOULINS DE CHARS Situation Analyse Contacts & Adresses Paramèt…" at bounding box center [376, 487] width 753 height 975
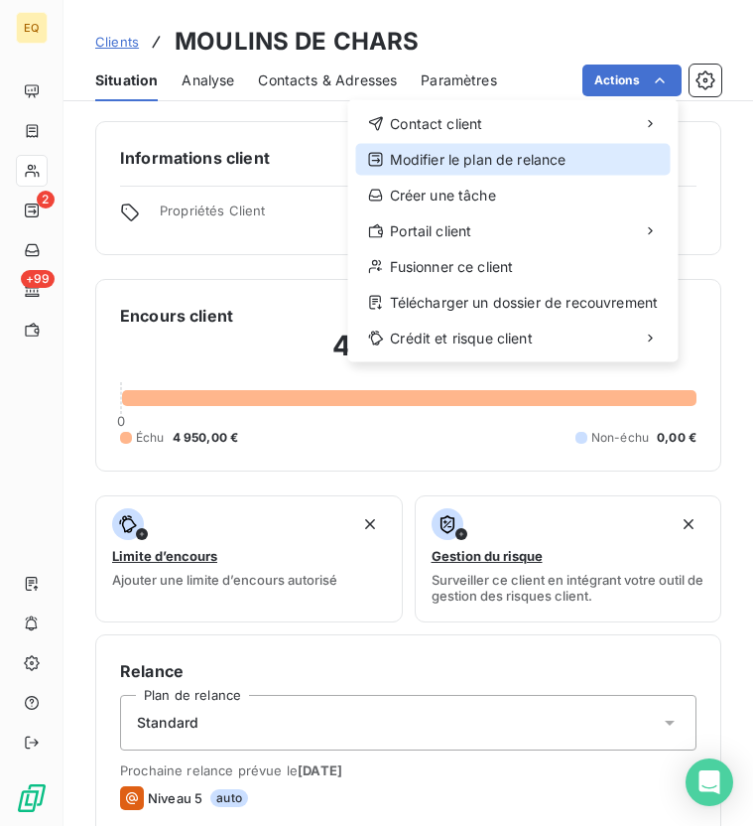
click at [540, 160] on div "Modifier le plan de relance" at bounding box center [513, 160] width 315 height 32
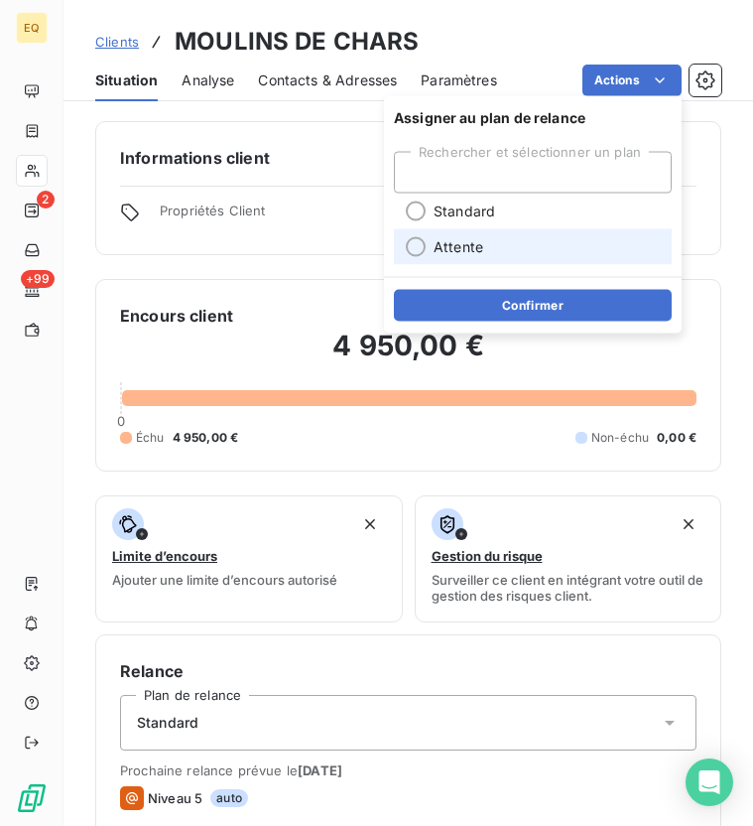
click at [453, 241] on span "Attente" at bounding box center [459, 247] width 50 height 20
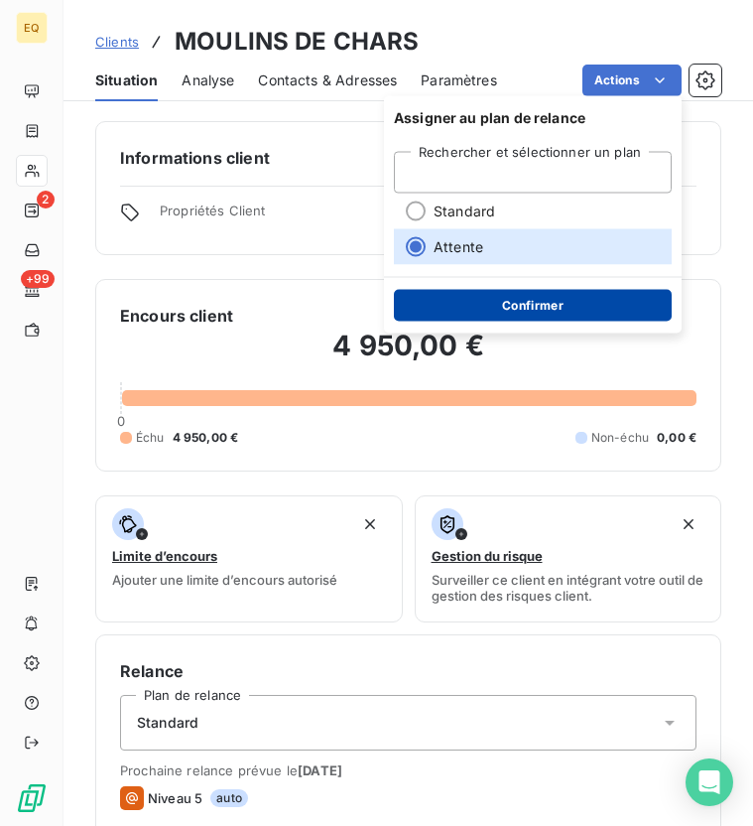
click at [511, 313] on button "Confirmer" at bounding box center [533, 306] width 278 height 32
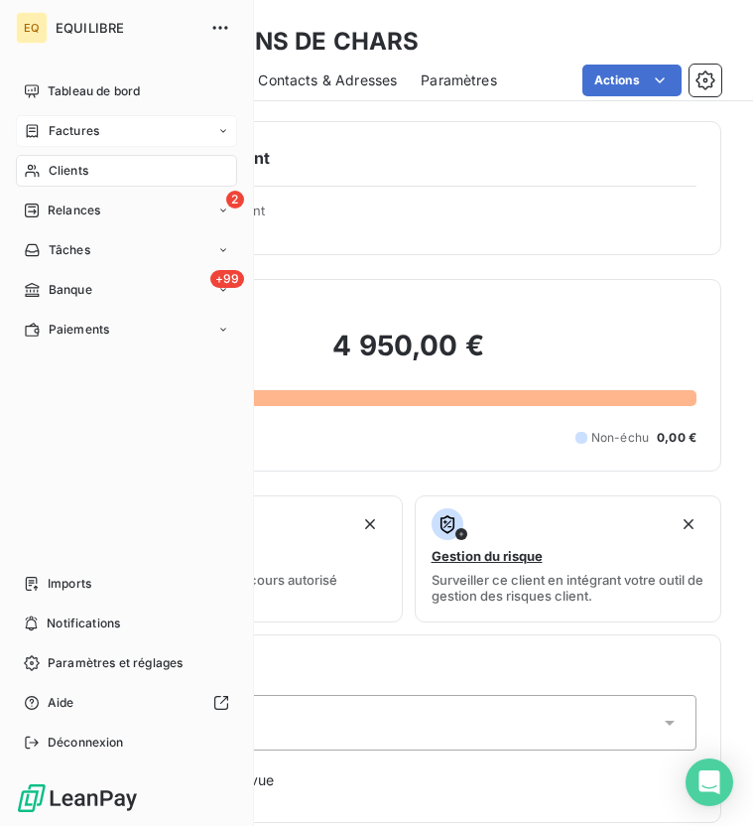
click at [41, 118] on div "Factures" at bounding box center [126, 131] width 221 height 32
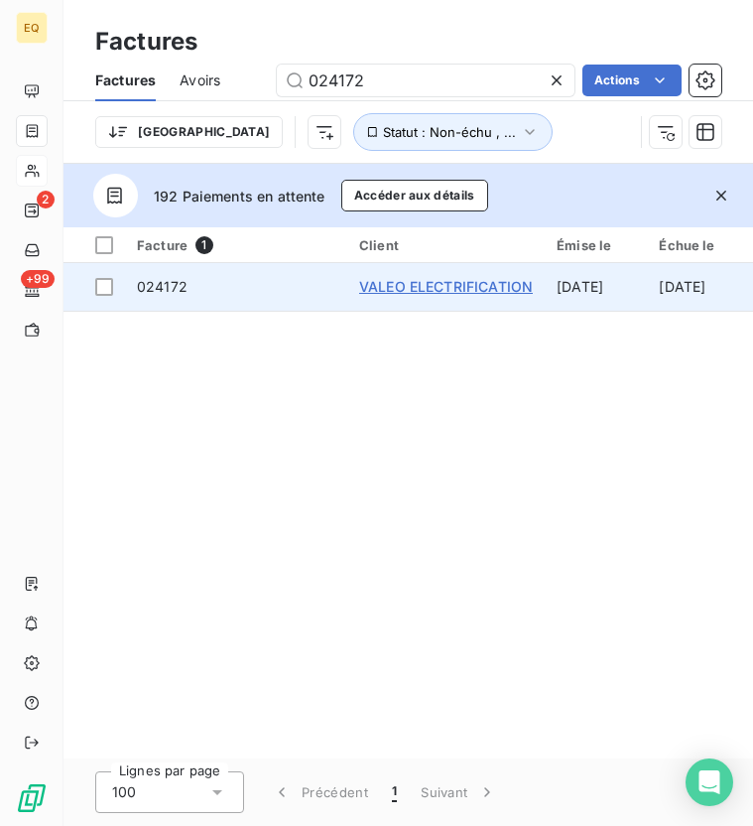
click at [395, 289] on span "VALEO ELECTRIFICATION" at bounding box center [446, 286] width 174 height 17
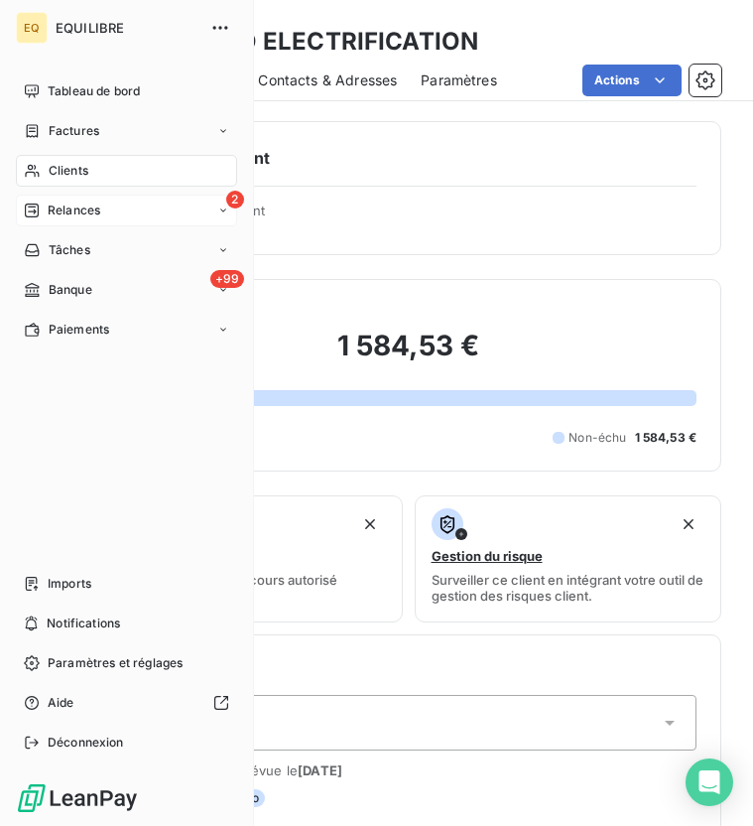
click at [43, 201] on div "Relances" at bounding box center [62, 210] width 76 height 18
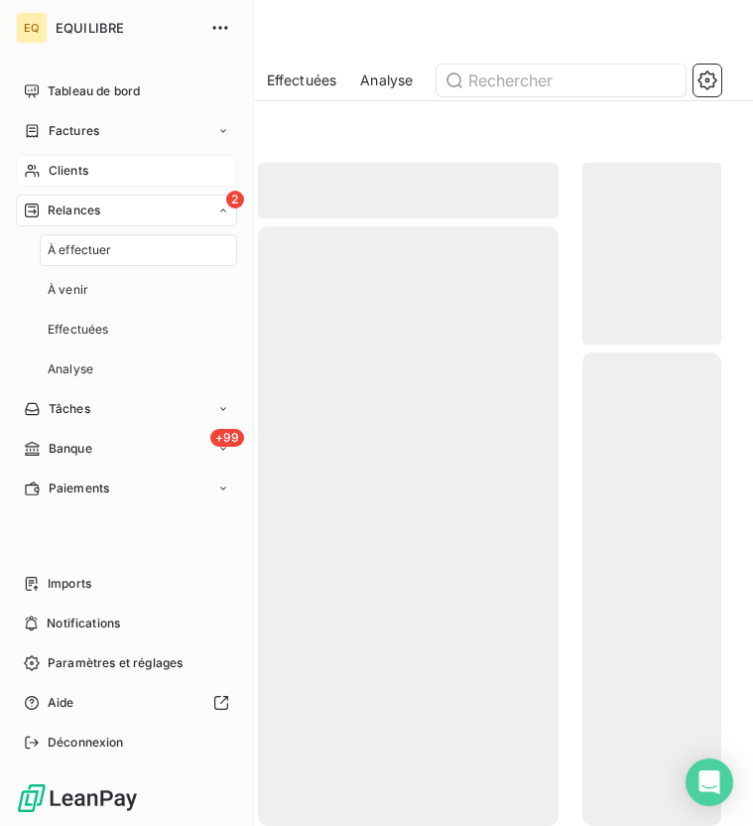
scroll to position [631, 138]
click at [64, 174] on span "Clients" at bounding box center [69, 171] width 40 height 18
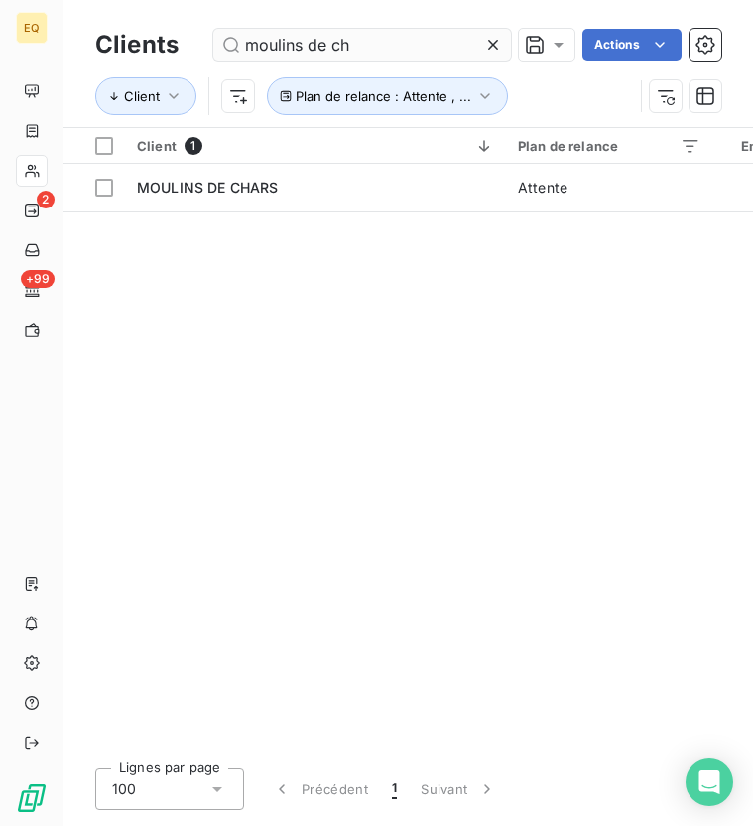
drag, startPoint x: 390, startPoint y: 45, endPoint x: 219, endPoint y: 43, distance: 170.7
click at [219, 43] on input "moulins de ch" at bounding box center [362, 45] width 298 height 32
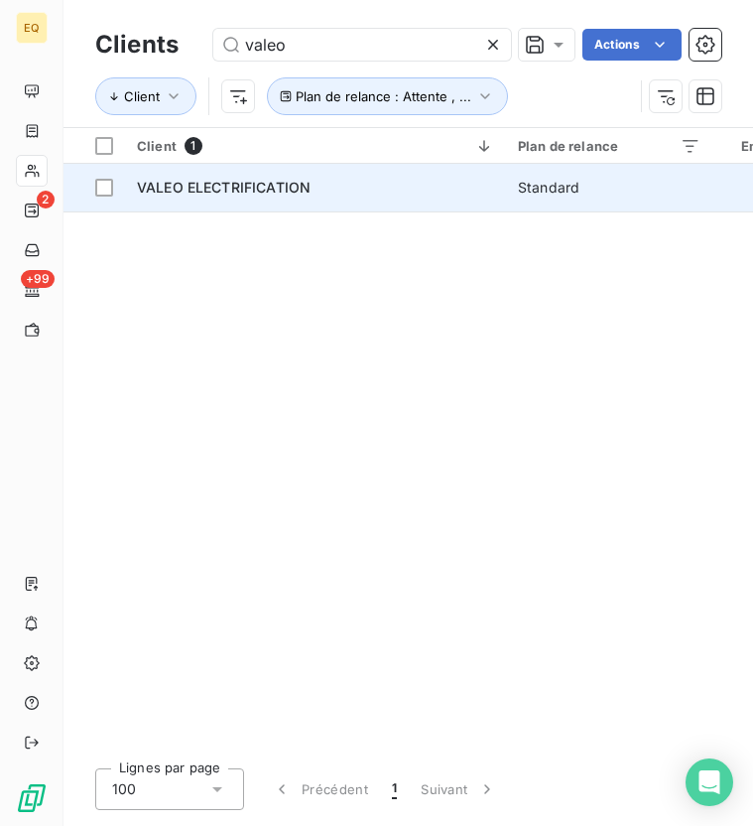
type input "valeo"
click at [270, 187] on span "VALEO ELECTRIFICATION" at bounding box center [224, 187] width 174 height 17
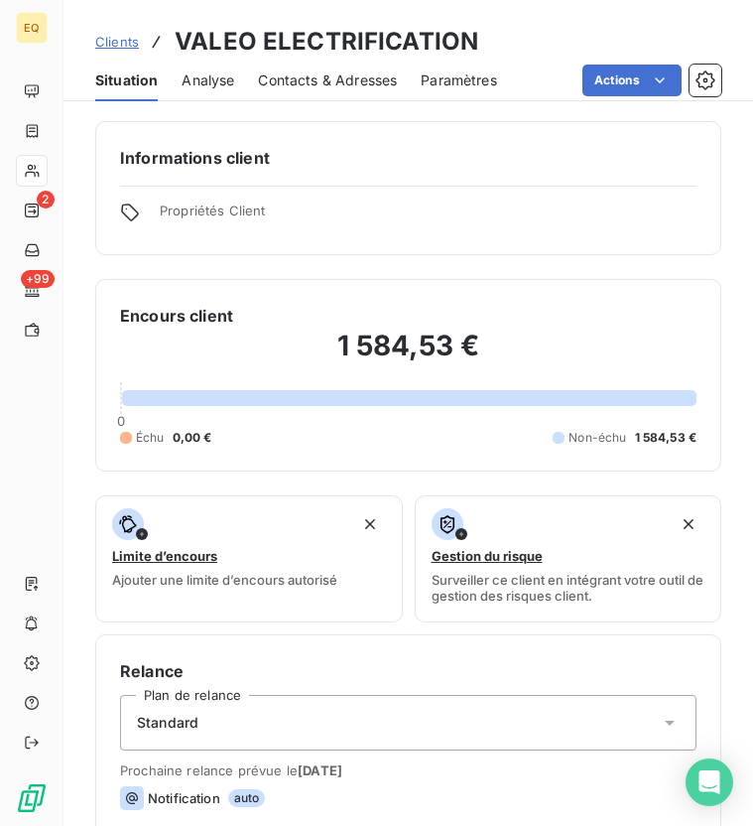
click at [292, 94] on div "Contacts & Adresses" at bounding box center [327, 81] width 139 height 42
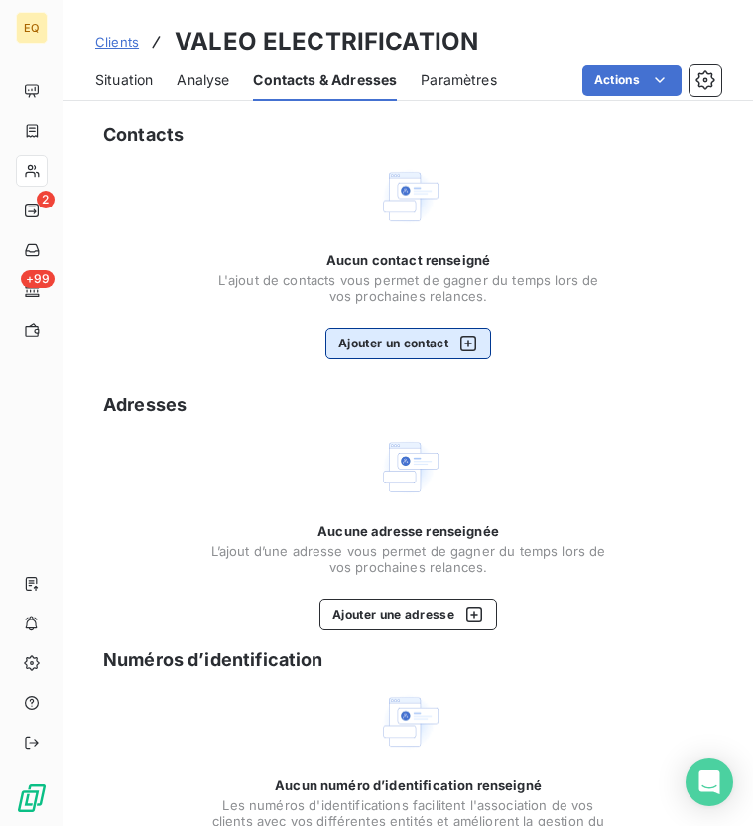
click at [390, 345] on button "Ajouter un contact" at bounding box center [409, 344] width 166 height 32
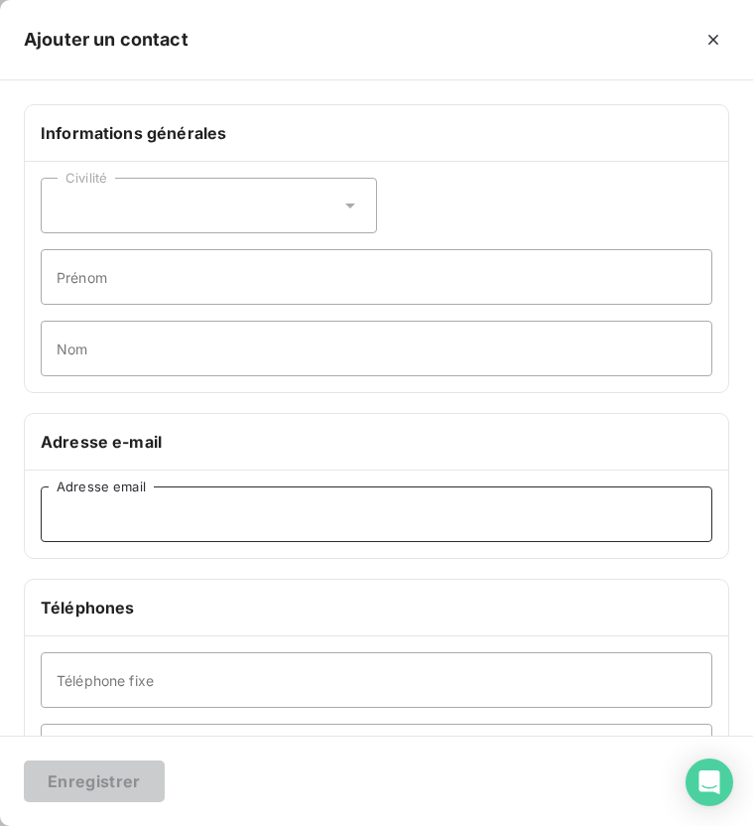
click at [119, 537] on input "Adresse email" at bounding box center [377, 514] width 672 height 56
paste input "[EMAIL_ADDRESS][DOMAIN_NAME]"
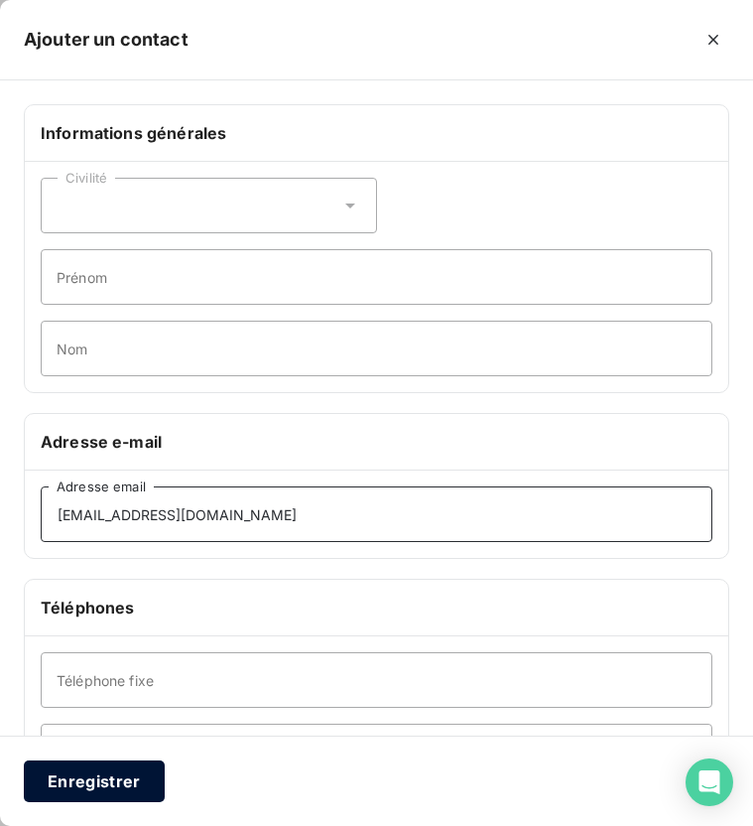
type input "[EMAIL_ADDRESS][DOMAIN_NAME]"
click at [96, 791] on button "Enregistrer" at bounding box center [94, 781] width 141 height 42
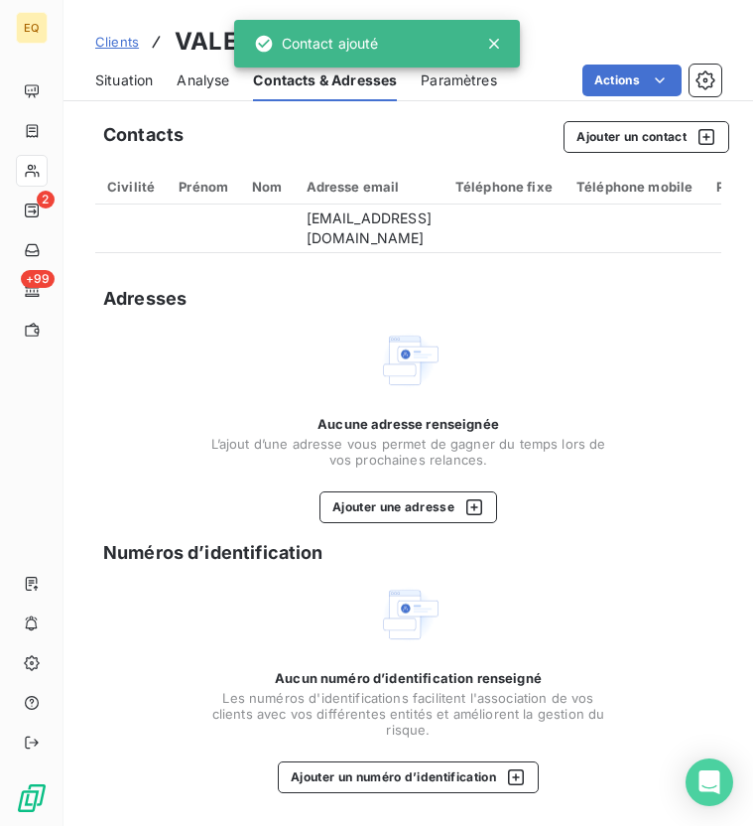
click at [362, 489] on div "Aucune adresse renseignée L’ajout d’une adresse vous permet de gagner du temps …" at bounding box center [408, 469] width 397 height 107
click at [363, 513] on button "Ajouter une adresse" at bounding box center [409, 507] width 178 height 32
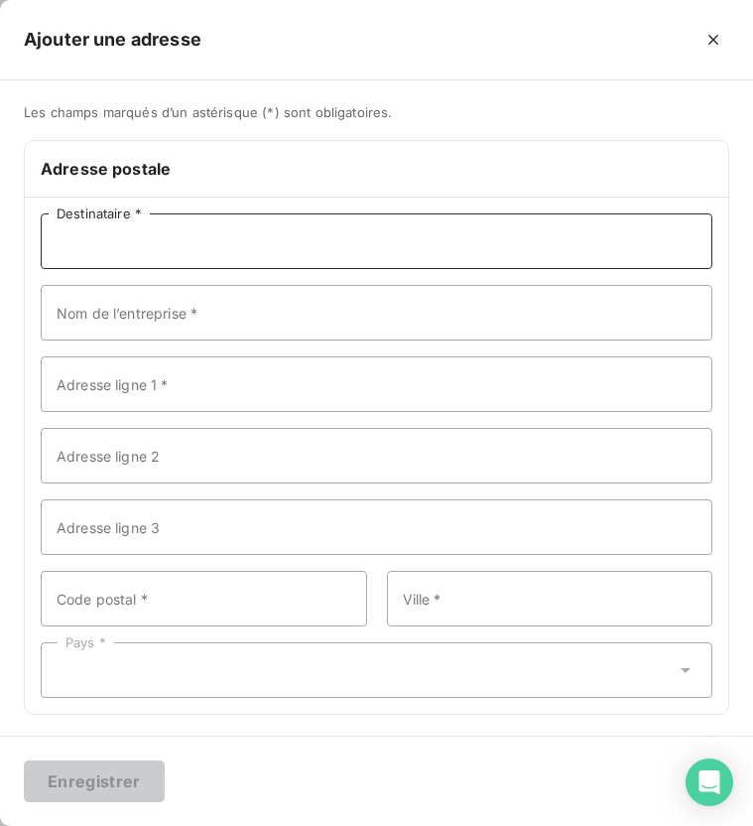
click at [175, 238] on input "Destinataire *" at bounding box center [377, 241] width 672 height 56
paste input "VALEO ELECTRIFICATION"
type input "VALEO ELECTRIFICATION"
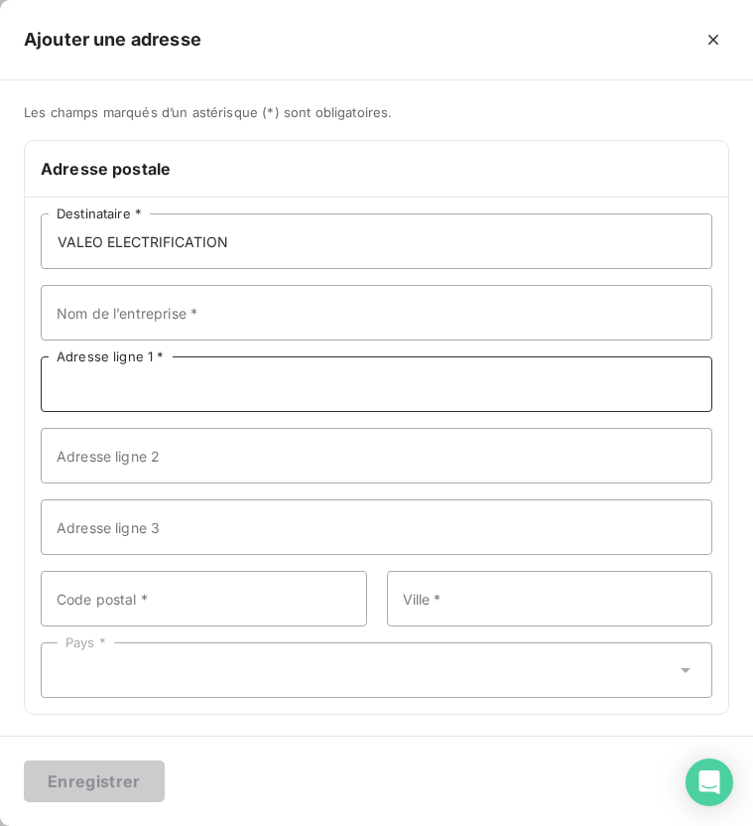
click at [106, 390] on input "Adresse ligne 1 *" at bounding box center [377, 384] width 672 height 56
paste input "[STREET_ADDRESS][PERSON_NAME]"
type input "[STREET_ADDRESS][PERSON_NAME]"
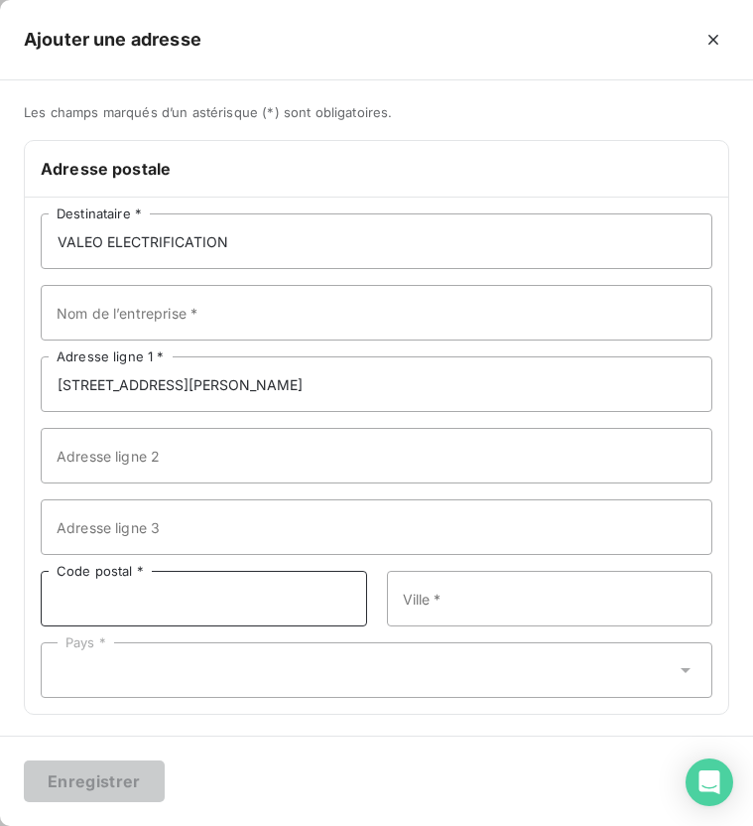
click at [158, 599] on input "Code postal *" at bounding box center [204, 599] width 327 height 56
type input "94046"
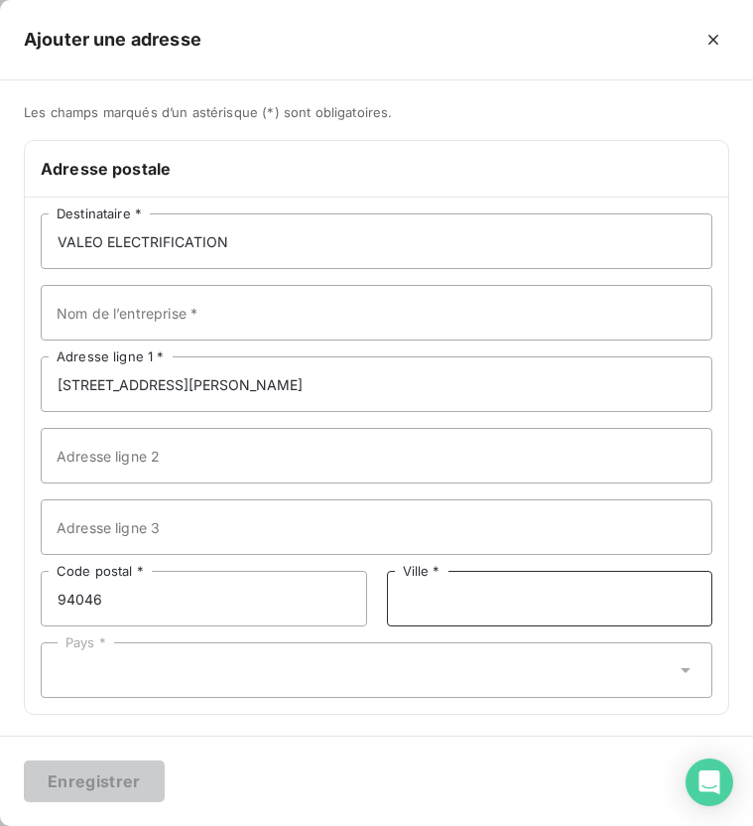
click at [415, 592] on input "Ville *" at bounding box center [550, 599] width 327 height 56
type input "Créteil Cedex"
click at [349, 655] on div "Pays *" at bounding box center [377, 670] width 672 height 56
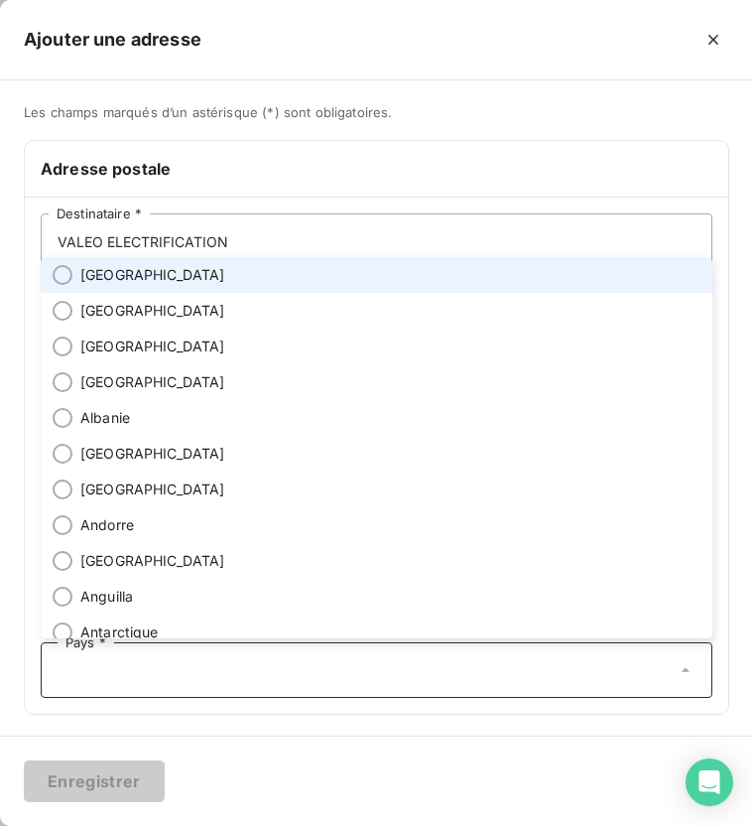
click at [134, 277] on li "[GEOGRAPHIC_DATA]" at bounding box center [377, 275] width 672 height 36
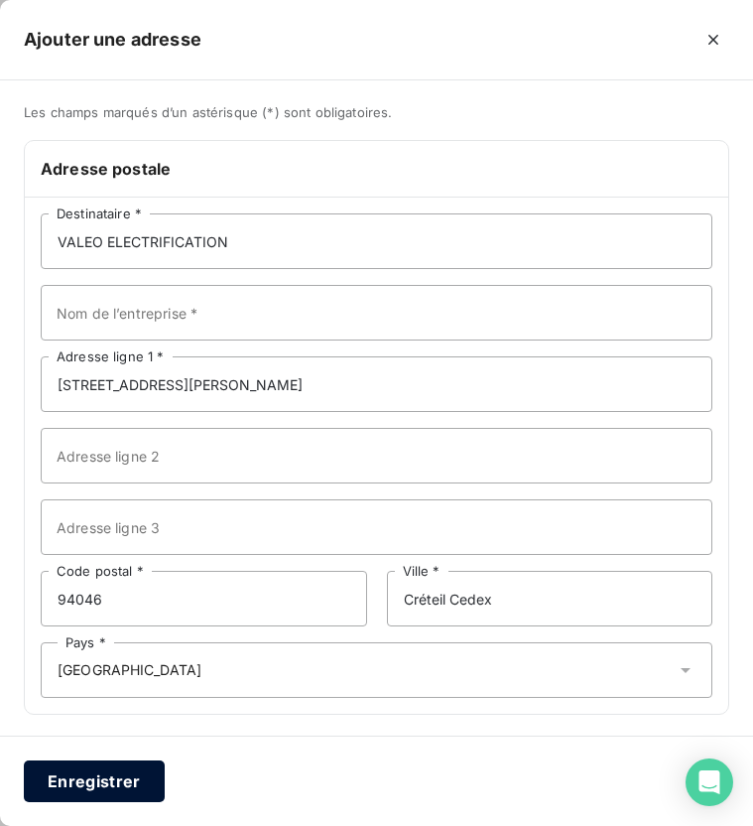
click at [81, 778] on button "Enregistrer" at bounding box center [94, 781] width 141 height 42
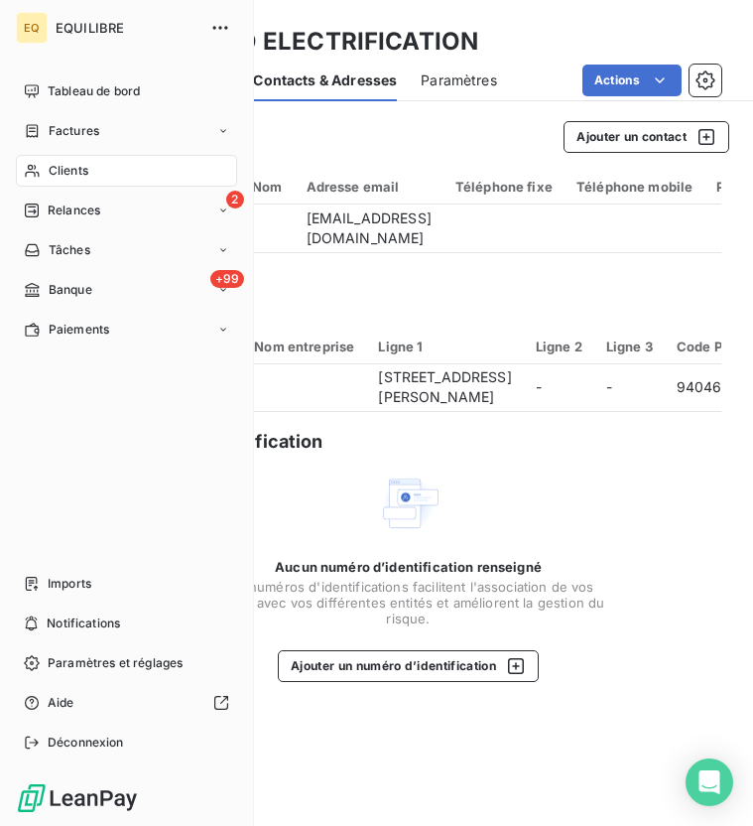
click at [74, 171] on span "Clients" at bounding box center [69, 171] width 40 height 18
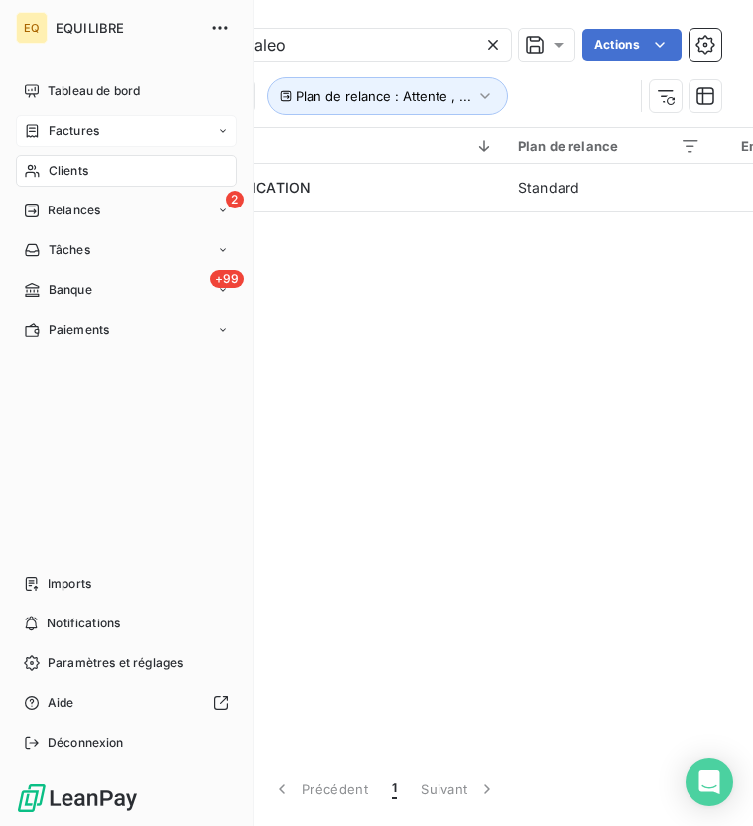
click at [33, 143] on div "Factures" at bounding box center [126, 131] width 221 height 32
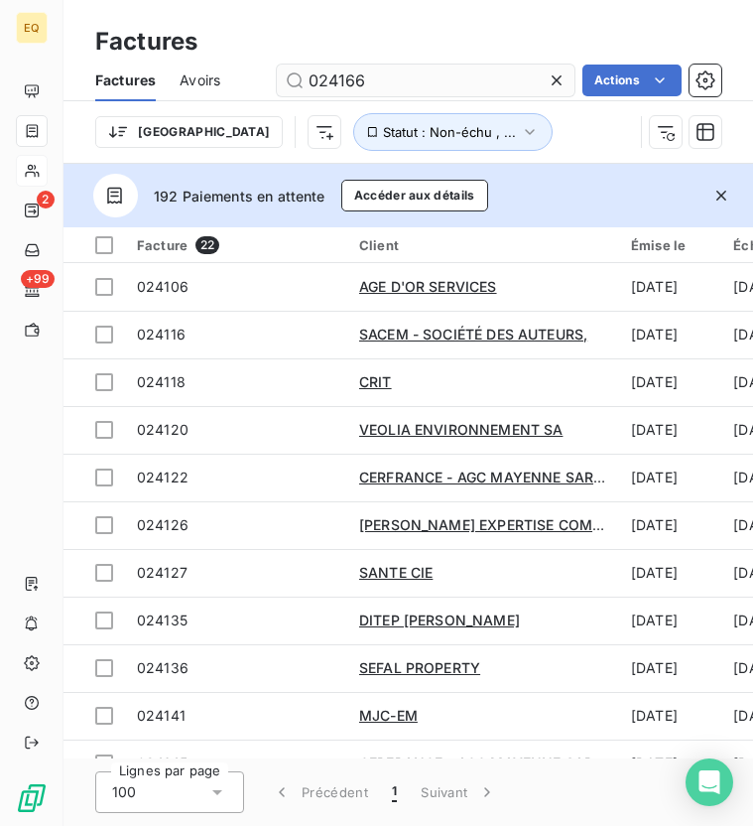
type input "024166"
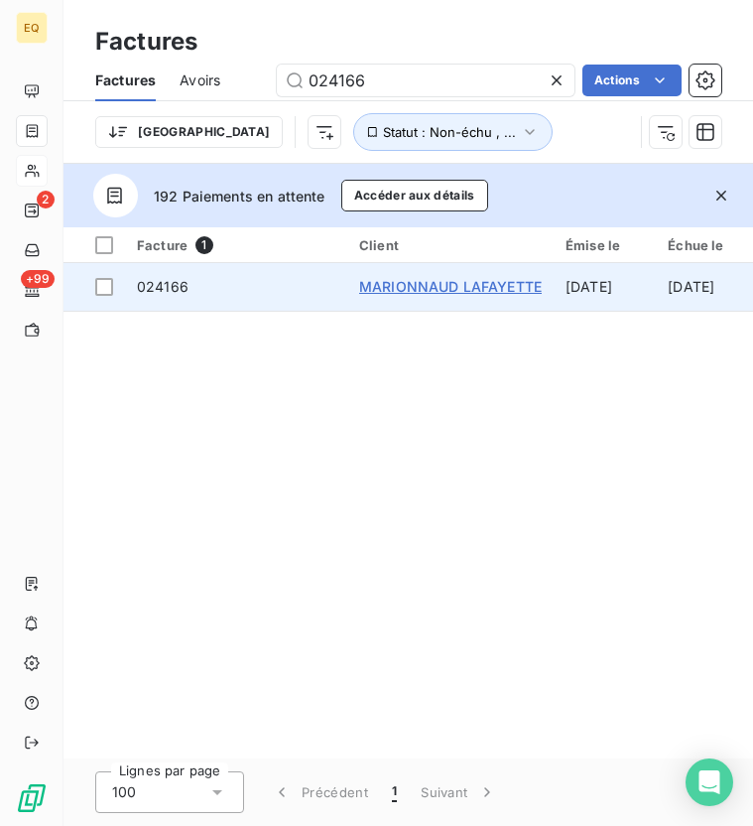
click at [489, 285] on span "MARIONNAUD LAFAYETTE" at bounding box center [450, 286] width 183 height 17
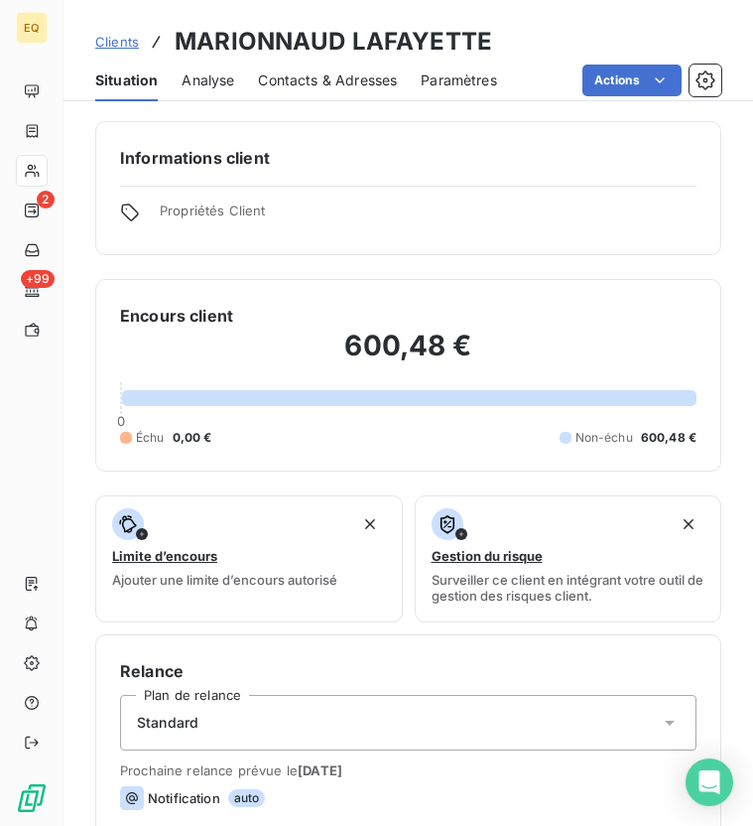
click at [342, 78] on span "Contacts & Adresses" at bounding box center [327, 80] width 139 height 20
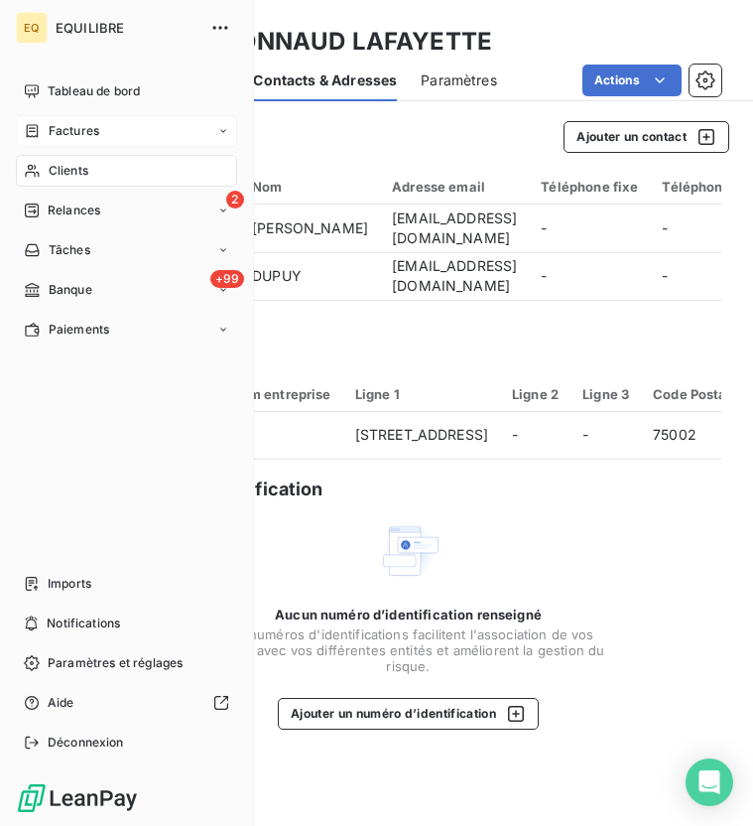
click at [41, 129] on div "Factures" at bounding box center [61, 131] width 75 height 18
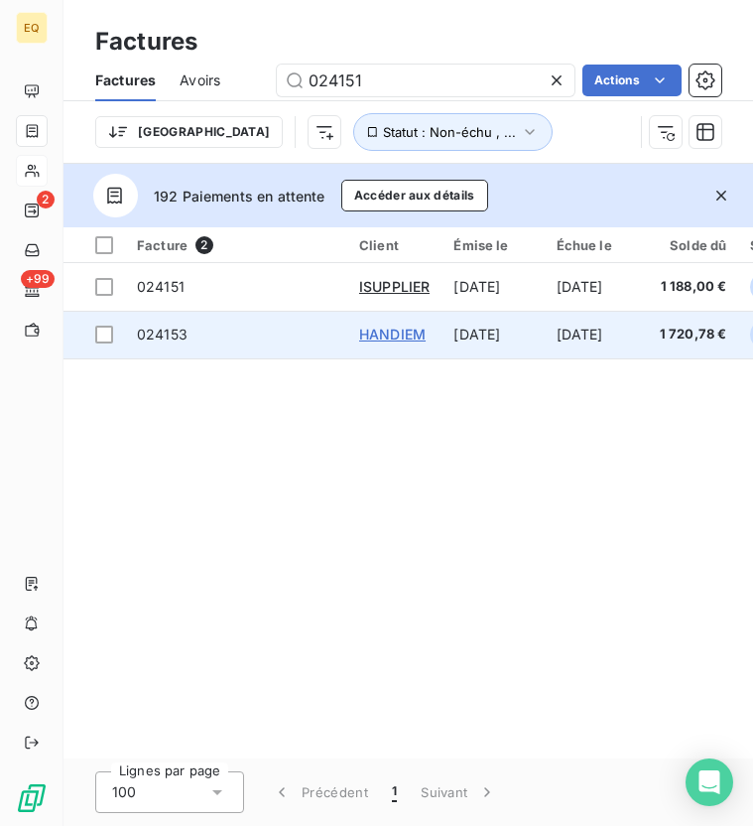
type input "024151"
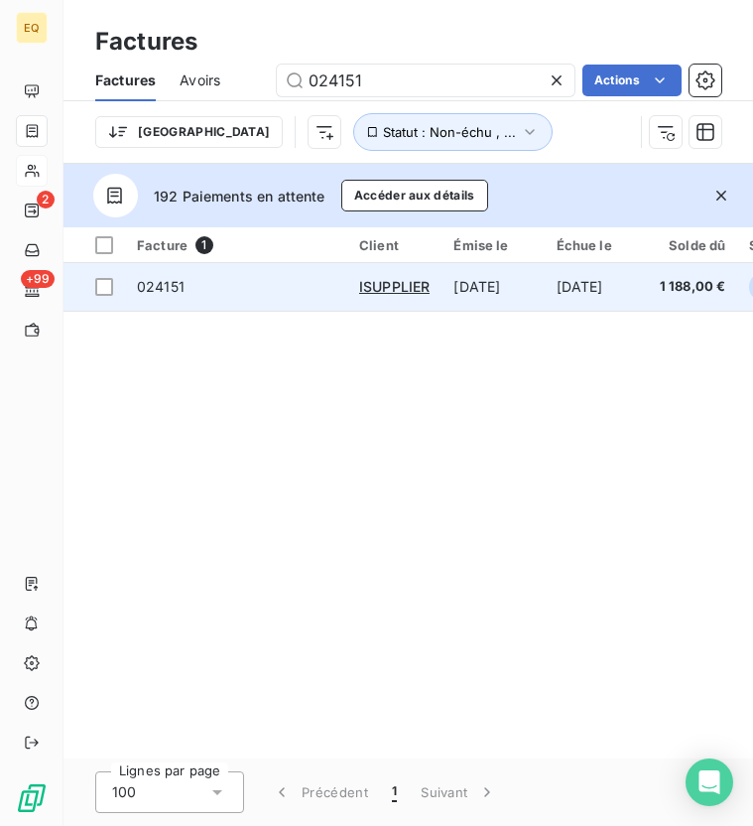
click at [413, 277] on div "ISUPPLIER" at bounding box center [394, 287] width 70 height 20
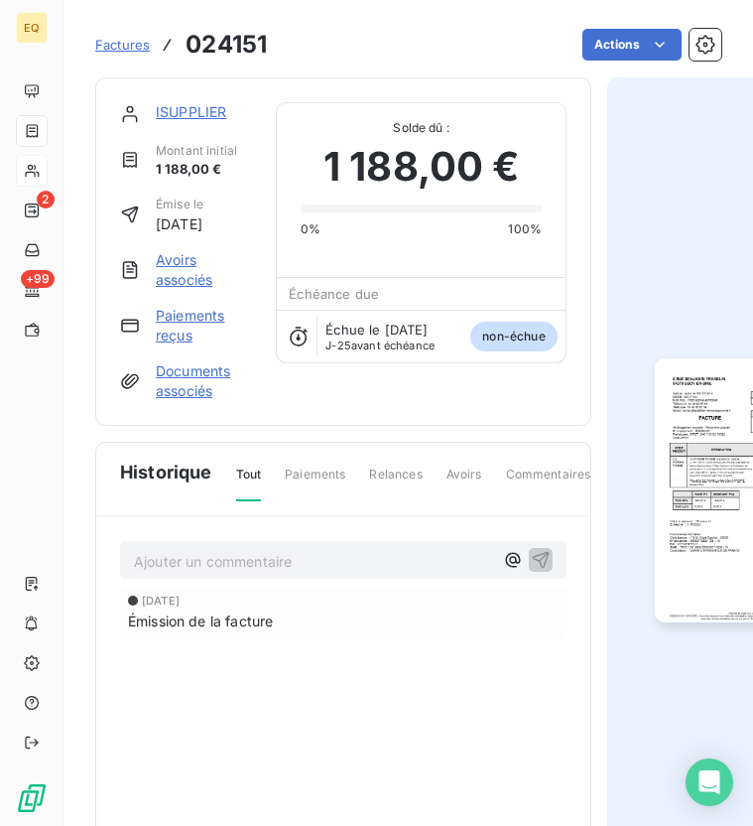
click at [186, 104] on link "ISUPPLIER" at bounding box center [191, 111] width 70 height 17
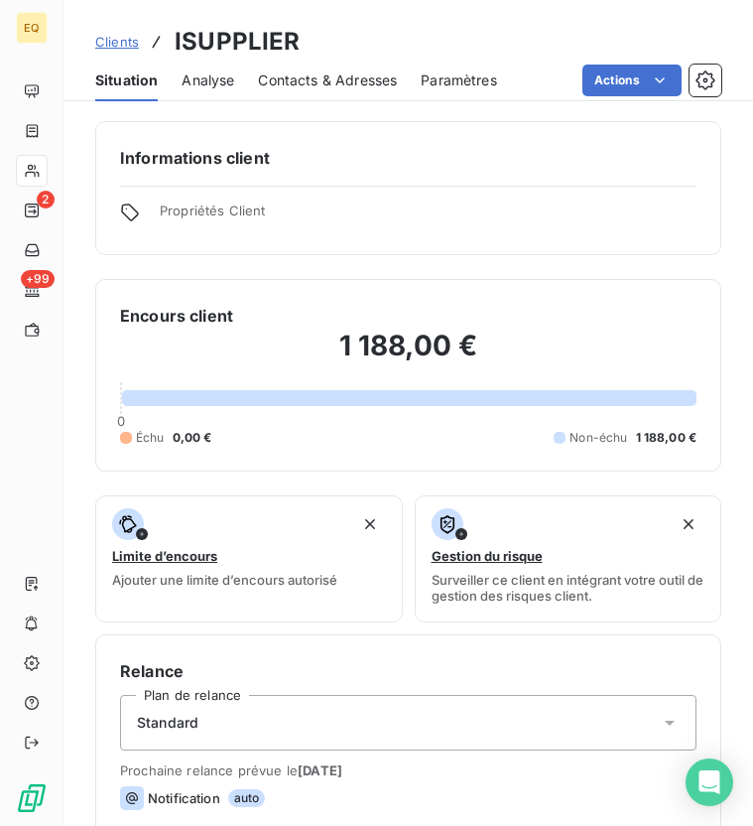
click at [342, 89] on div "Contacts & Adresses" at bounding box center [327, 81] width 139 height 42
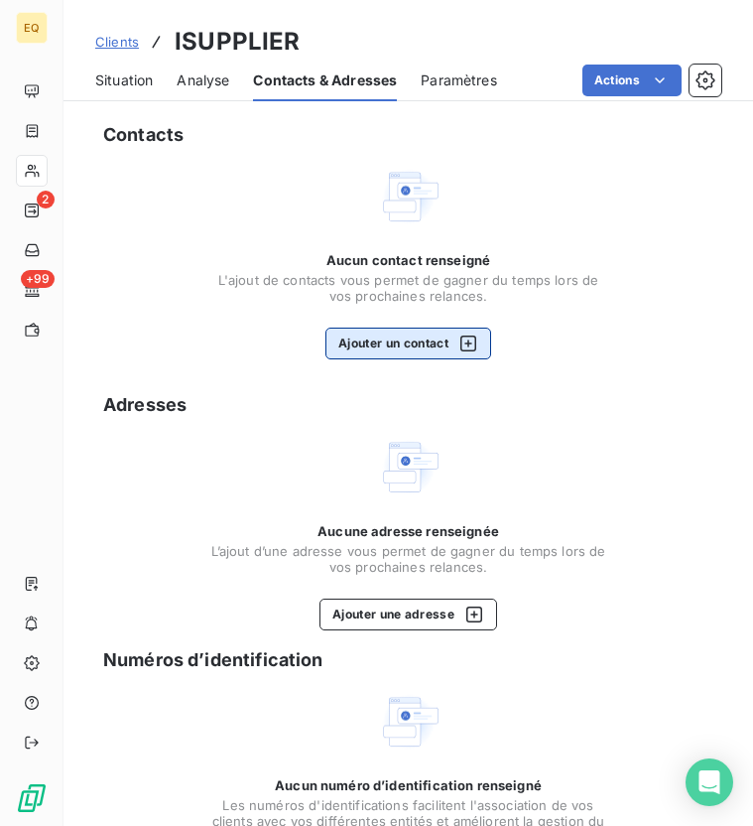
click at [362, 338] on button "Ajouter un contact" at bounding box center [409, 344] width 166 height 32
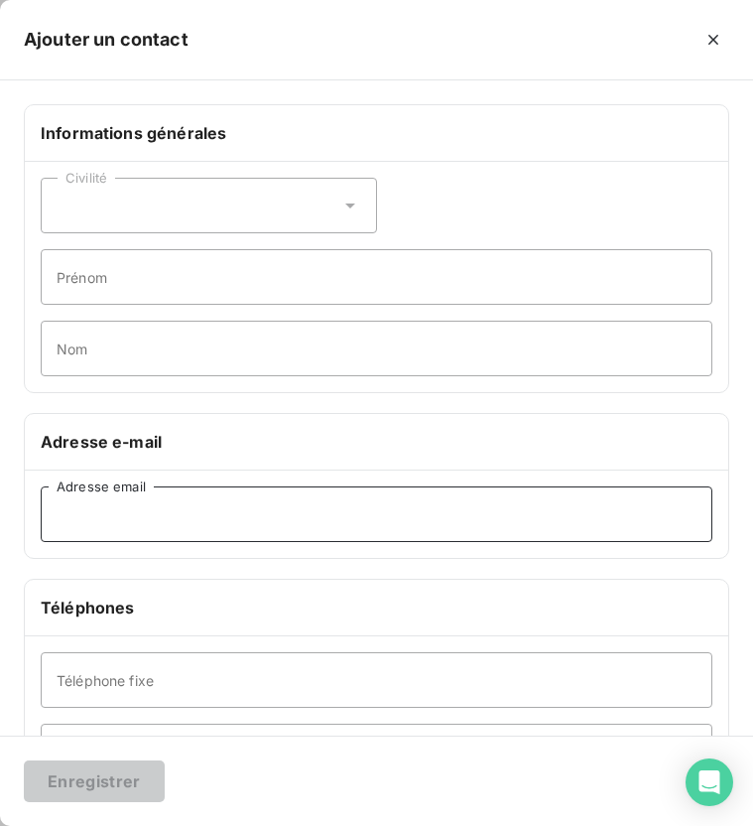
click at [158, 506] on input "Adresse email" at bounding box center [377, 514] width 672 height 56
paste input "[PERSON_NAME][EMAIL_ADDRESS][DOMAIN_NAME]"
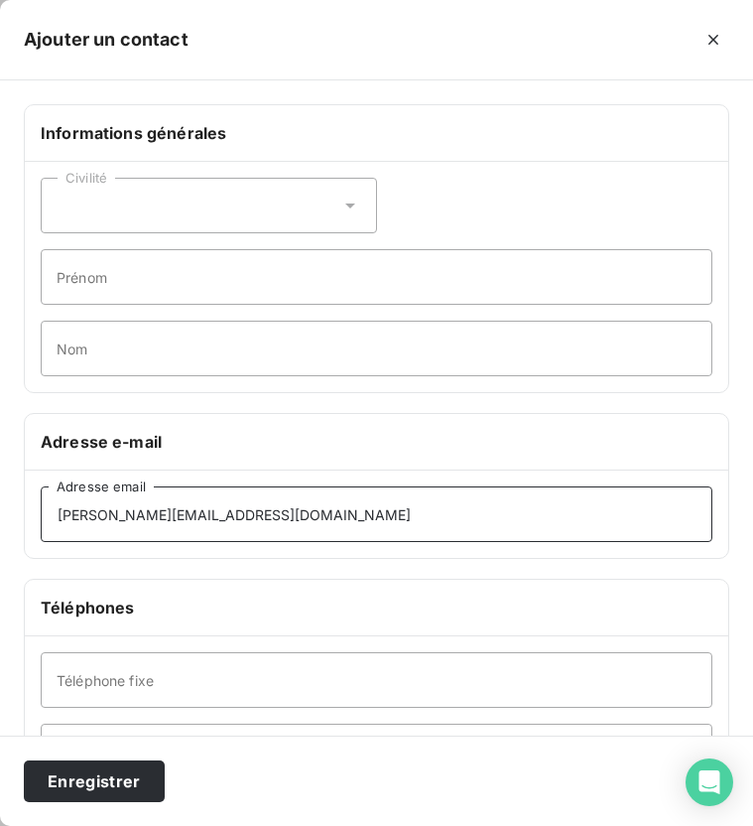
type input "[PERSON_NAME][EMAIL_ADDRESS][DOMAIN_NAME]"
click at [120, 215] on div "Civilité" at bounding box center [209, 206] width 336 height 56
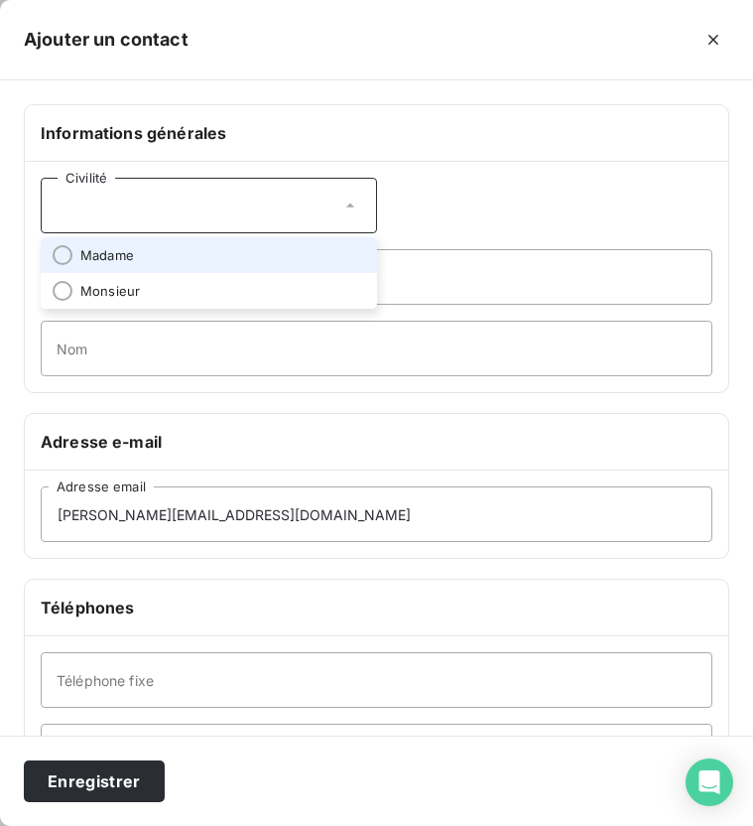
click at [115, 252] on span "Madame" at bounding box center [107, 255] width 54 height 19
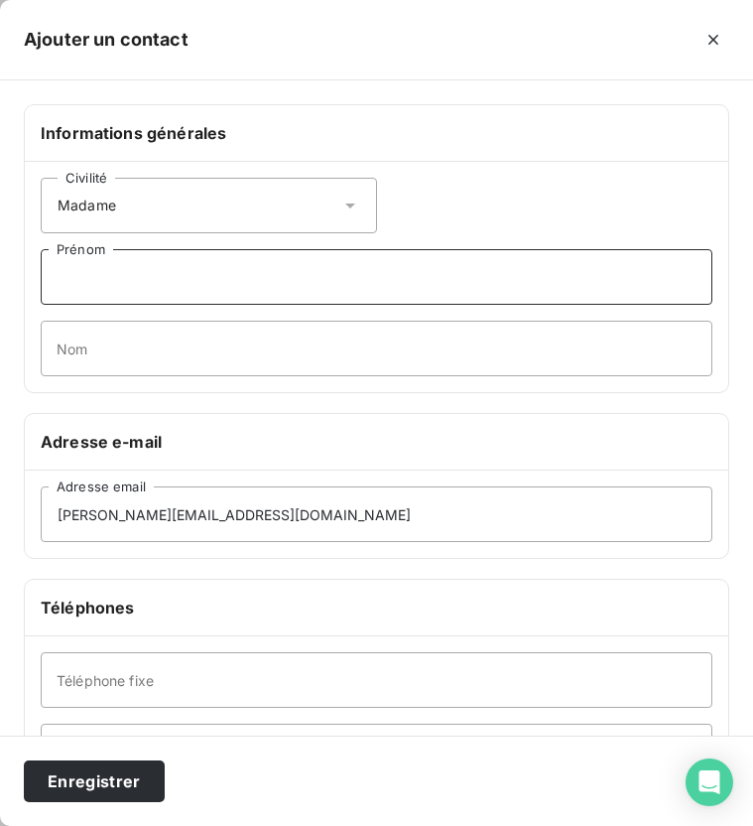
click at [106, 285] on input "Prénom" at bounding box center [377, 277] width 672 height 56
type input "[PERSON_NAME]"
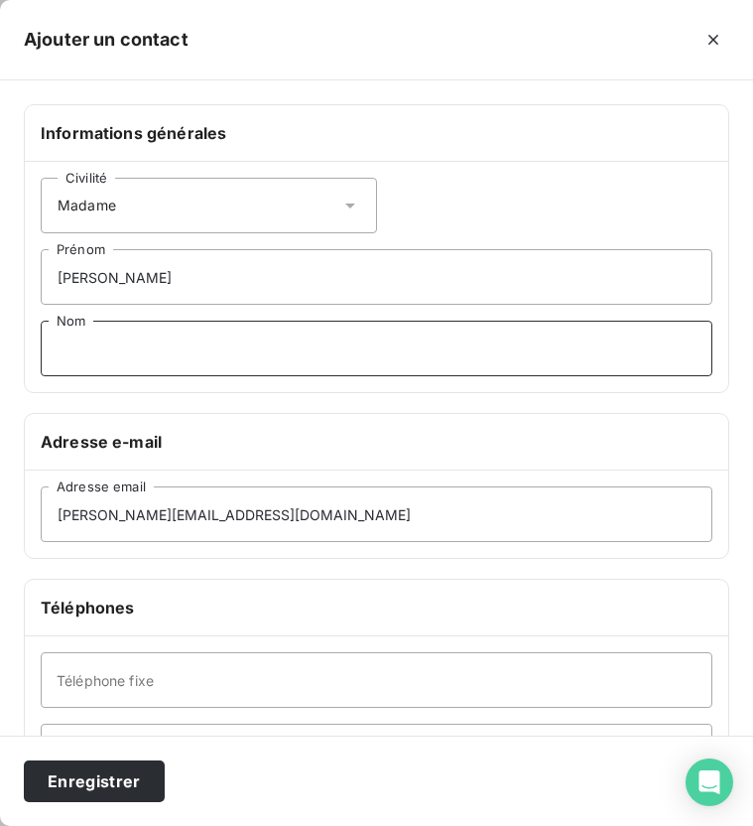
click at [120, 359] on input "Nom" at bounding box center [377, 349] width 672 height 56
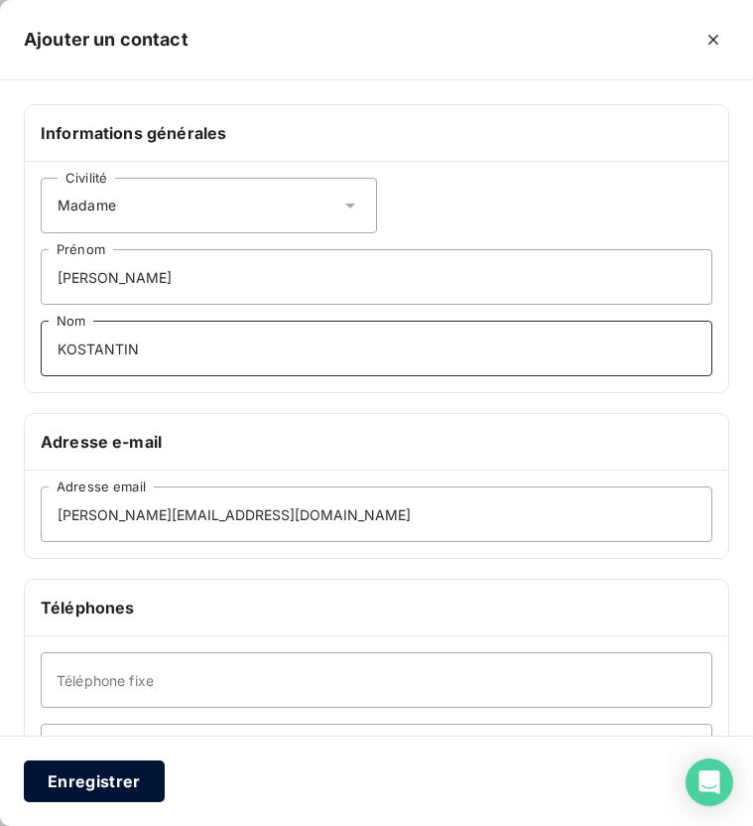
type input "KOSTANTIN"
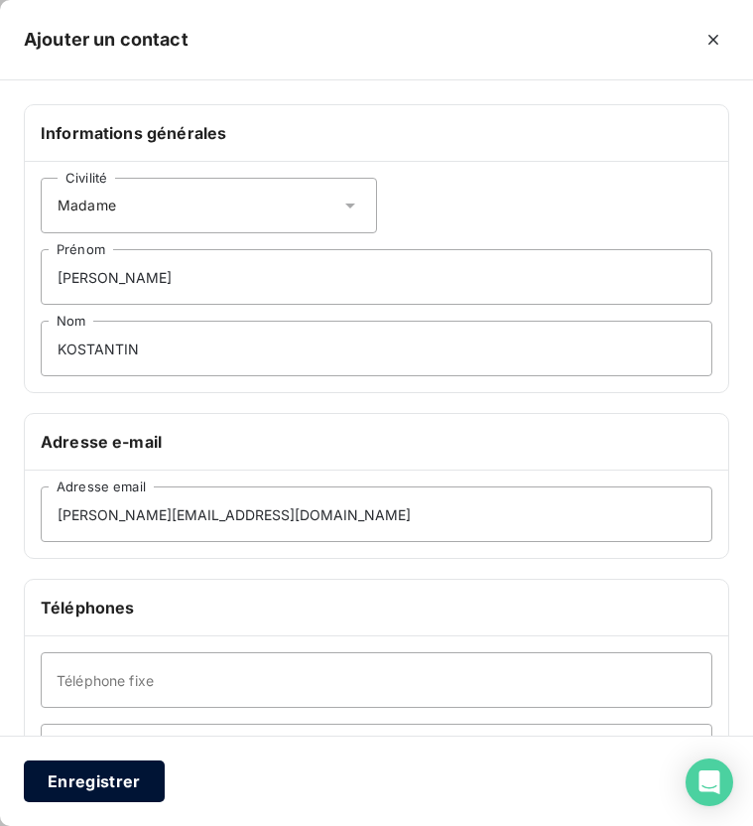
click at [90, 798] on button "Enregistrer" at bounding box center [94, 781] width 141 height 42
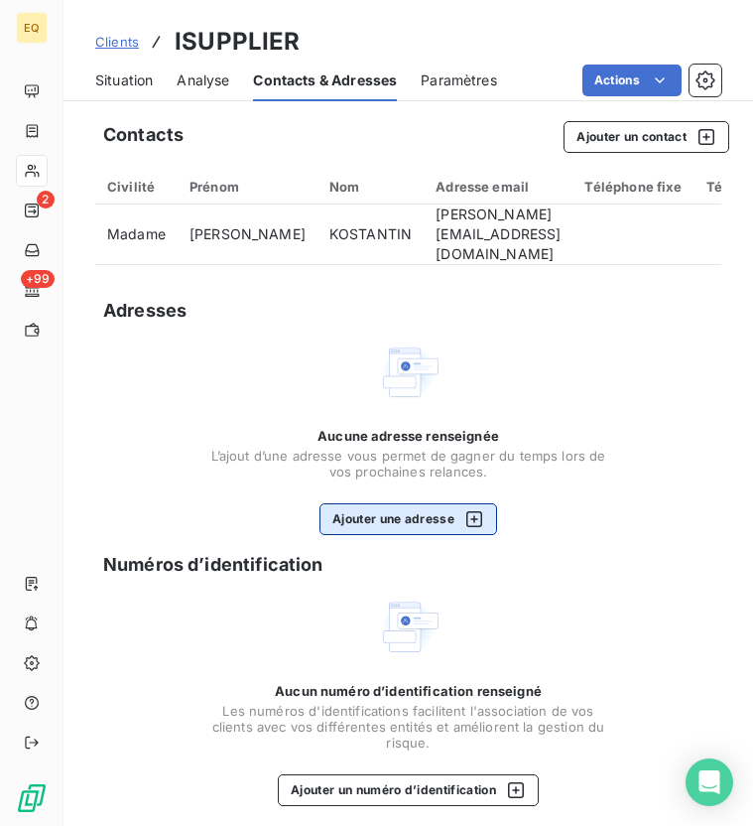
click at [404, 524] on button "Ajouter une adresse" at bounding box center [409, 519] width 178 height 32
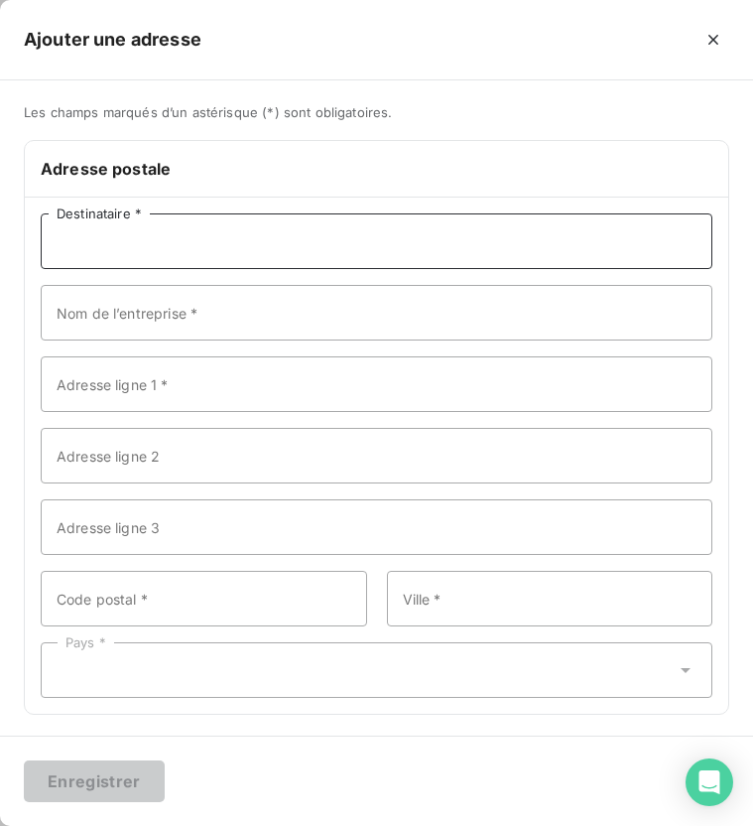
click at [182, 237] on input "Destinataire *" at bounding box center [377, 241] width 672 height 56
type input "ISUPPLIER"
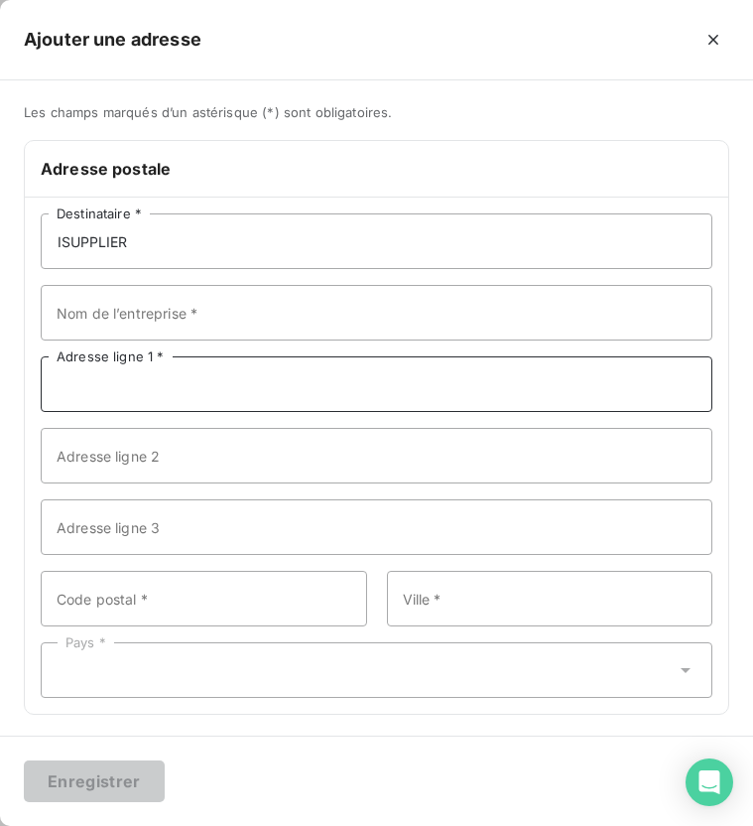
click at [82, 376] on input "Adresse ligne 1 *" at bounding box center [377, 384] width 672 height 56
paste input "[STREET_ADDRESS]"
type input "[STREET_ADDRESS]"
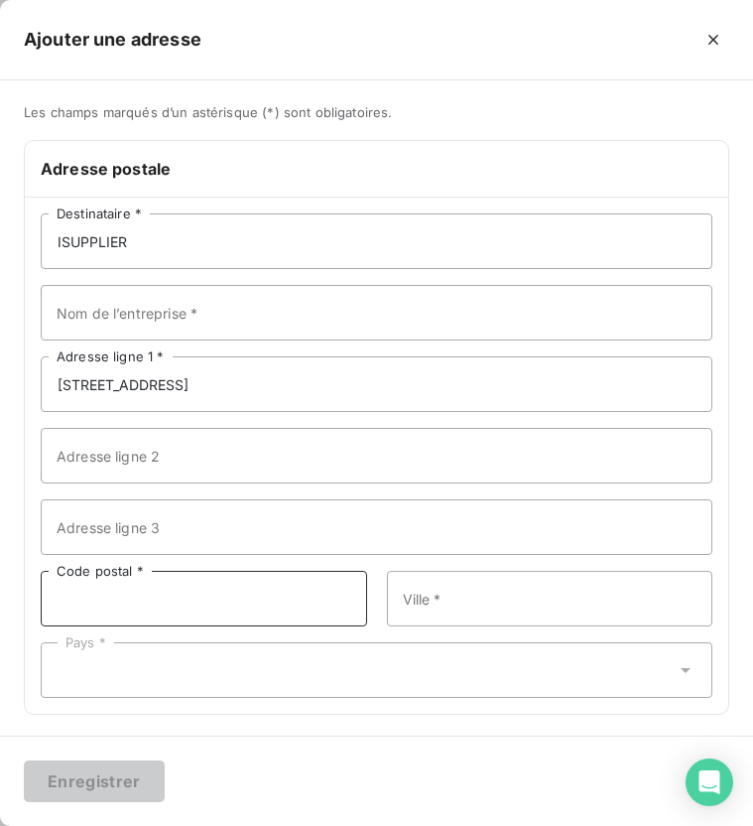
click at [148, 597] on input "Code postal *" at bounding box center [204, 599] width 327 height 56
type input "8"
type input "92400"
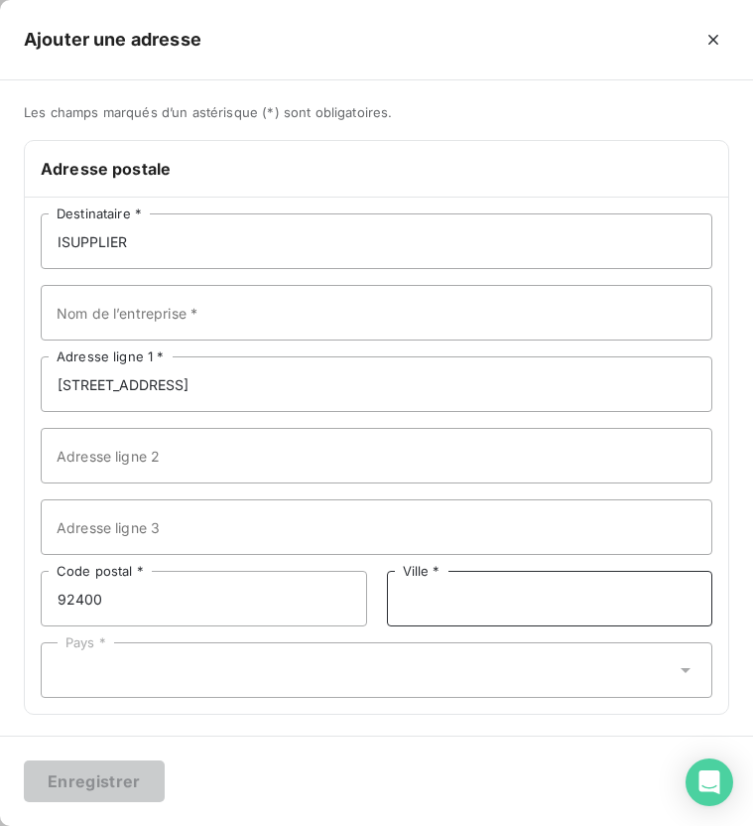
click at [423, 617] on input "Ville *" at bounding box center [550, 599] width 327 height 56
type input "[GEOGRAPHIC_DATA]"
click at [327, 673] on div "Pays *" at bounding box center [377, 670] width 672 height 56
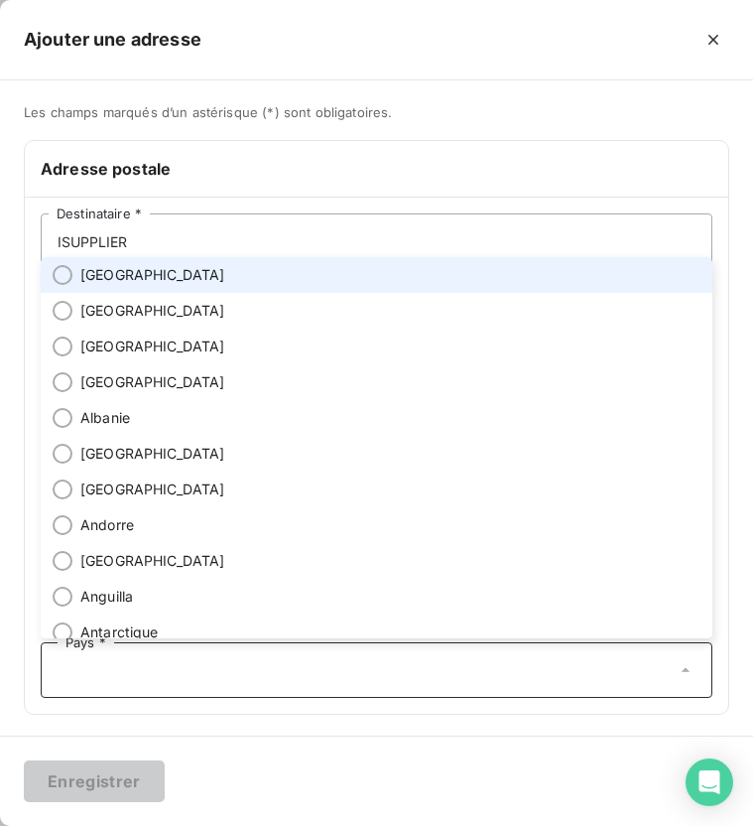
click at [157, 276] on li "[GEOGRAPHIC_DATA]" at bounding box center [377, 275] width 672 height 36
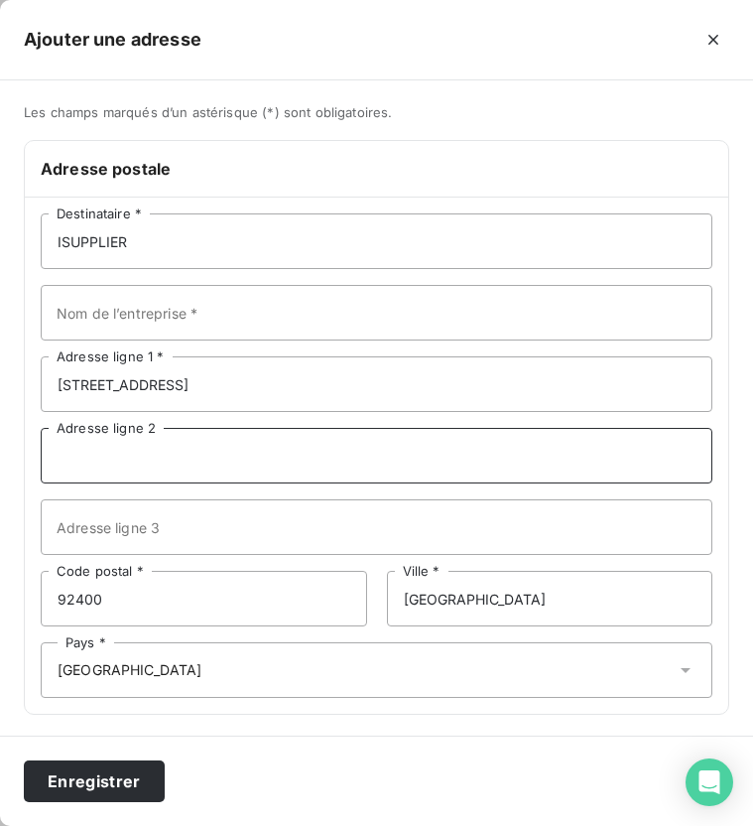
click at [161, 458] on input "Adresse ligne 2" at bounding box center [377, 456] width 672 height 56
click at [82, 456] on input "TOur Liberty" at bounding box center [377, 456] width 672 height 56
type input "Tour Liberty"
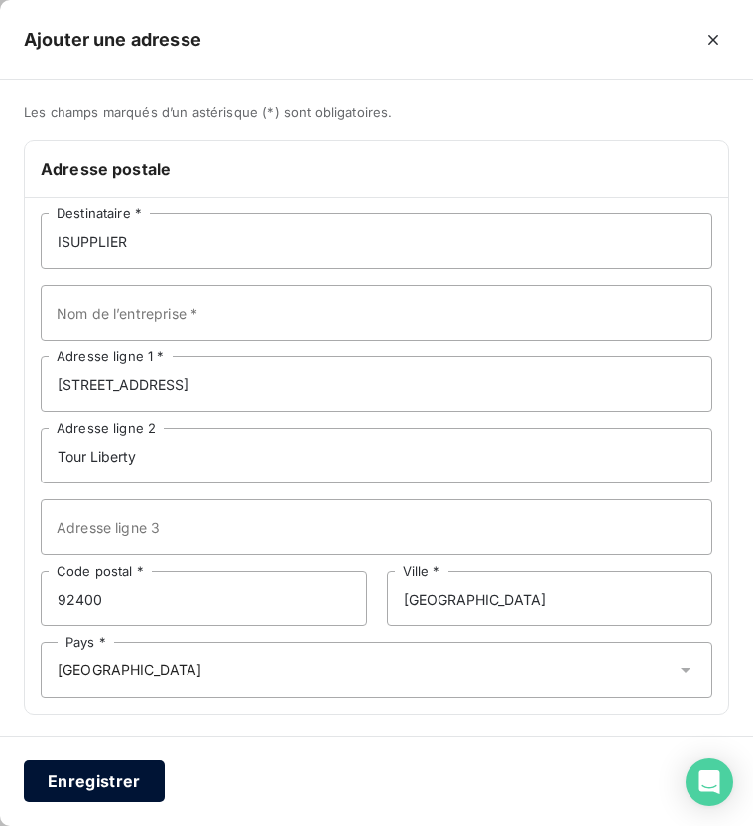
click at [110, 784] on button "Enregistrer" at bounding box center [94, 781] width 141 height 42
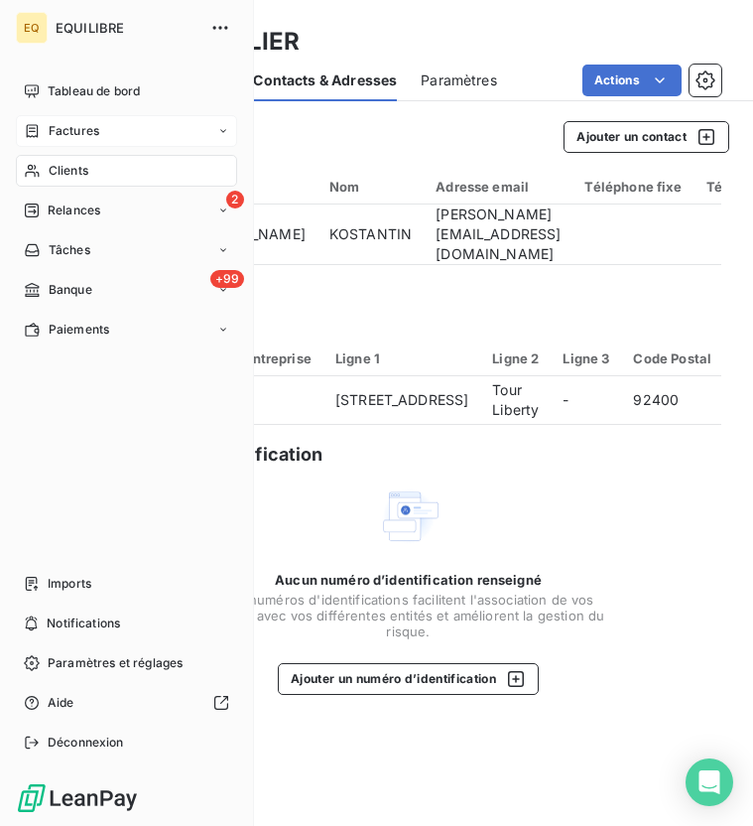
click at [65, 124] on span "Factures" at bounding box center [74, 131] width 51 height 18
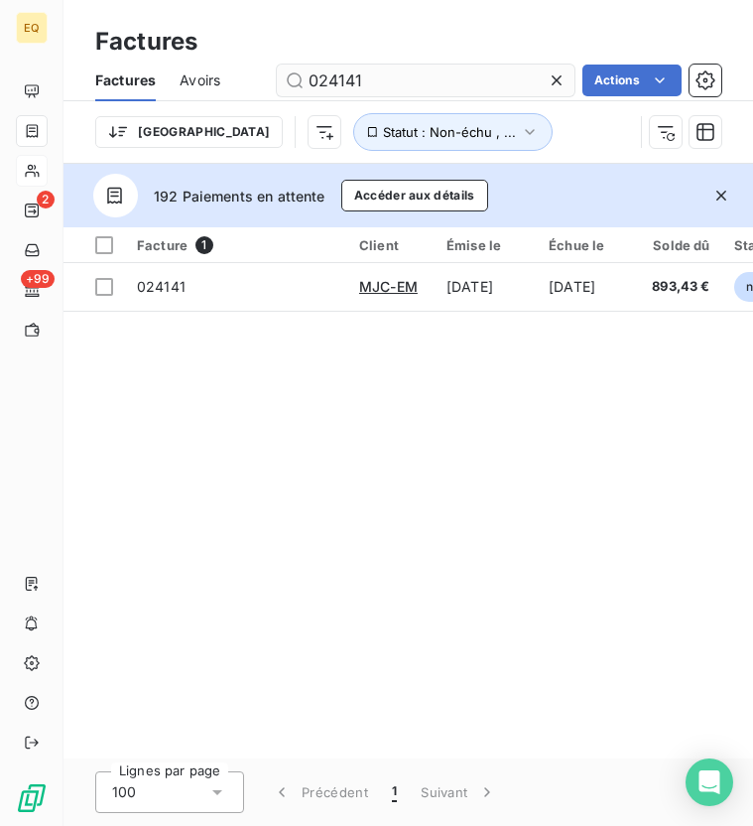
type input "024141"
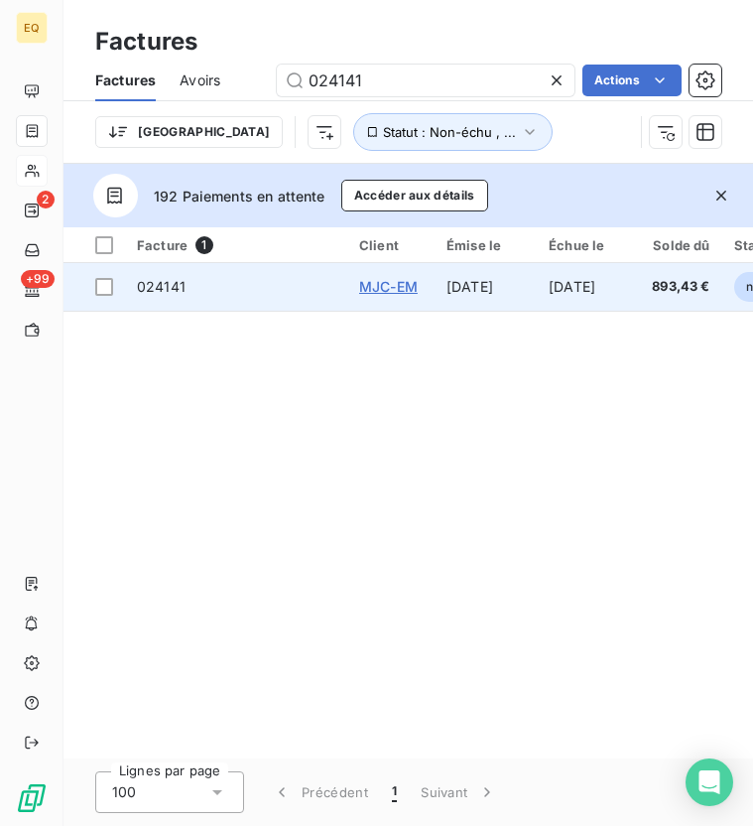
click at [403, 290] on span "MJC-EM" at bounding box center [388, 286] width 59 height 17
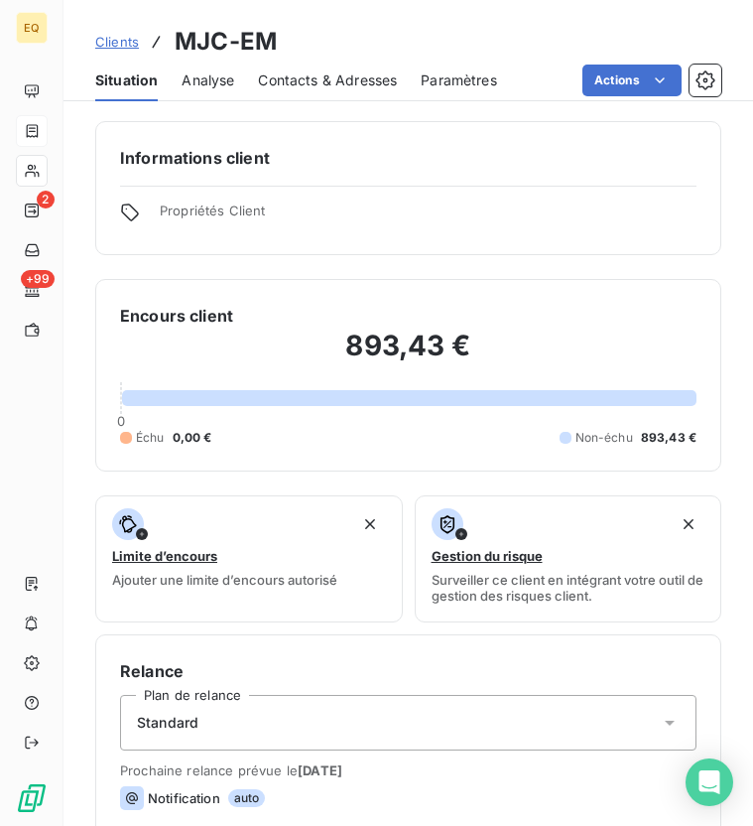
click at [348, 87] on span "Contacts & Adresses" at bounding box center [327, 80] width 139 height 20
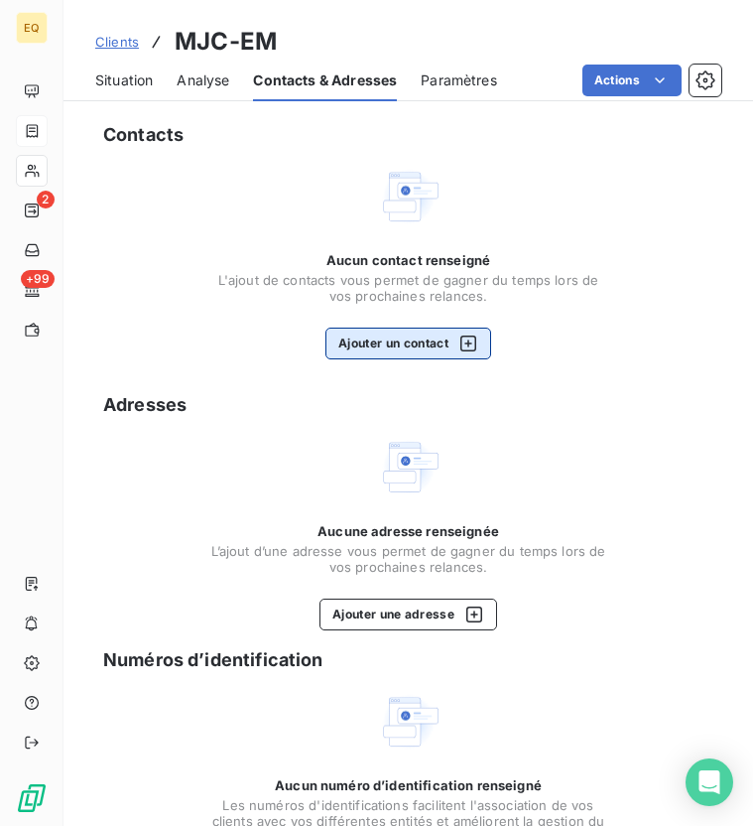
click at [390, 344] on button "Ajouter un contact" at bounding box center [409, 344] width 166 height 32
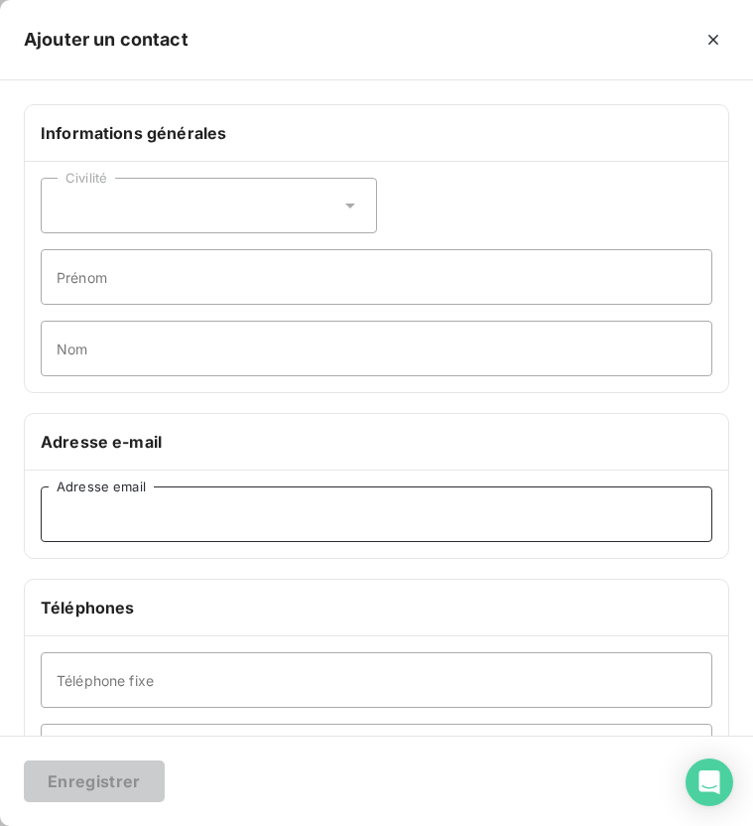
click at [154, 513] on input "Adresse email" at bounding box center [377, 514] width 672 height 56
paste input "[EMAIL_ADDRESS][DOMAIN_NAME]"
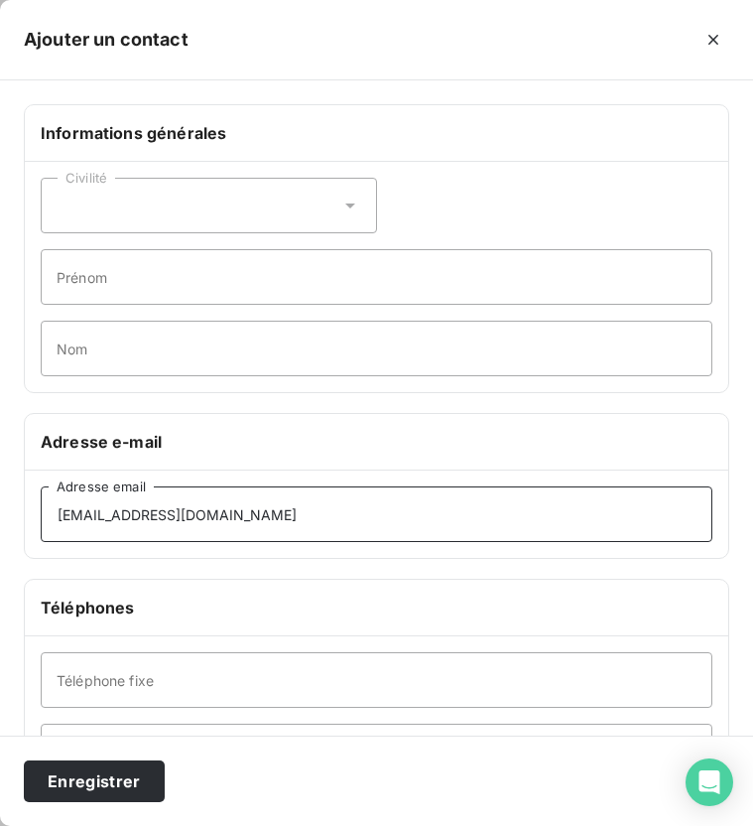
type input "[EMAIL_ADDRESS][DOMAIN_NAME]"
click at [228, 218] on div "Civilité" at bounding box center [209, 206] width 336 height 56
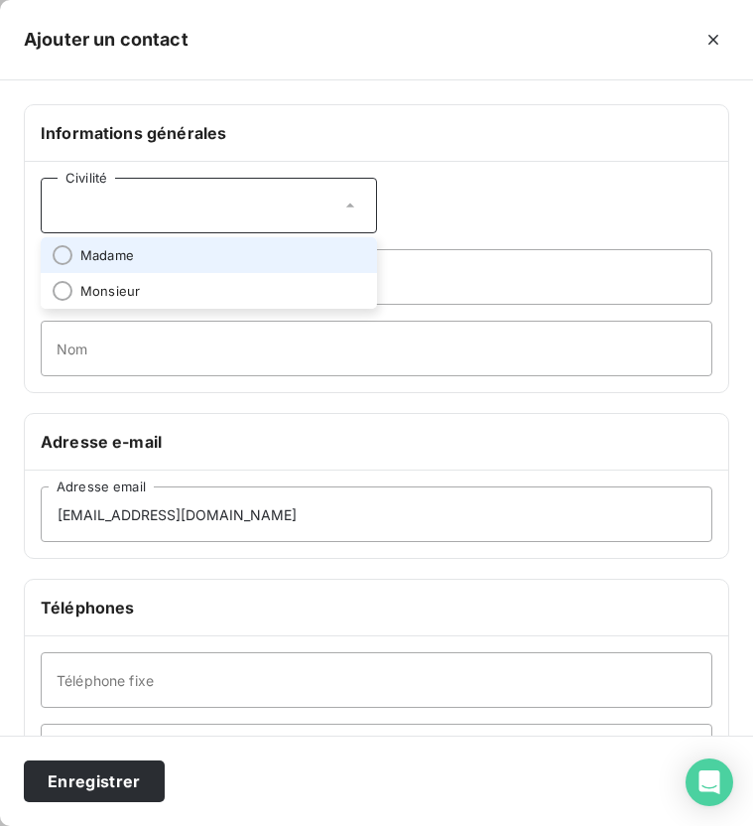
click at [180, 248] on li "Madame" at bounding box center [209, 255] width 336 height 36
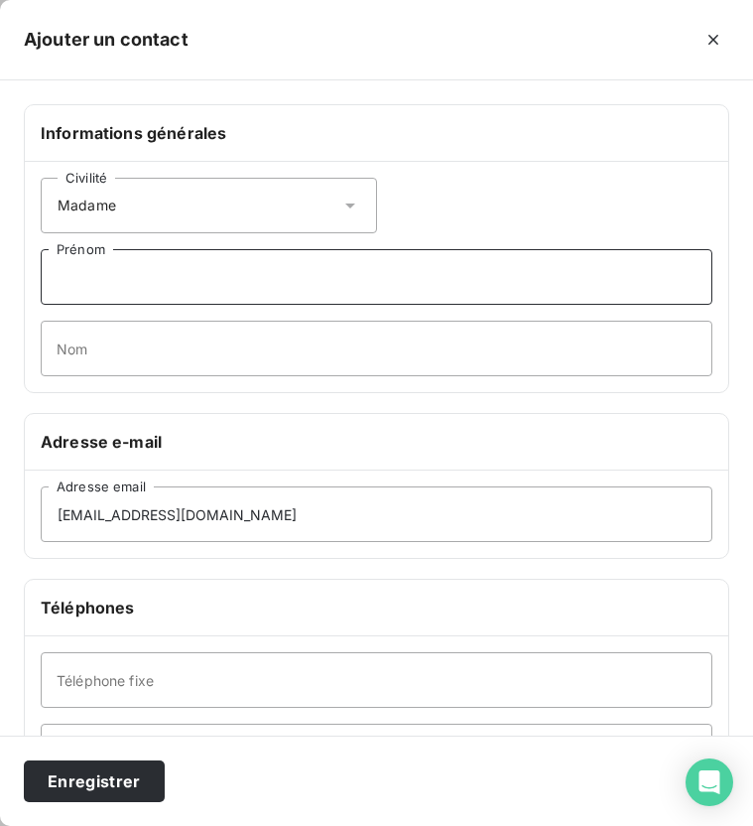
click at [152, 304] on input "Prénom" at bounding box center [377, 277] width 672 height 56
click at [78, 281] on input "NAthaly" at bounding box center [377, 277] width 672 height 56
type input "Nathaly"
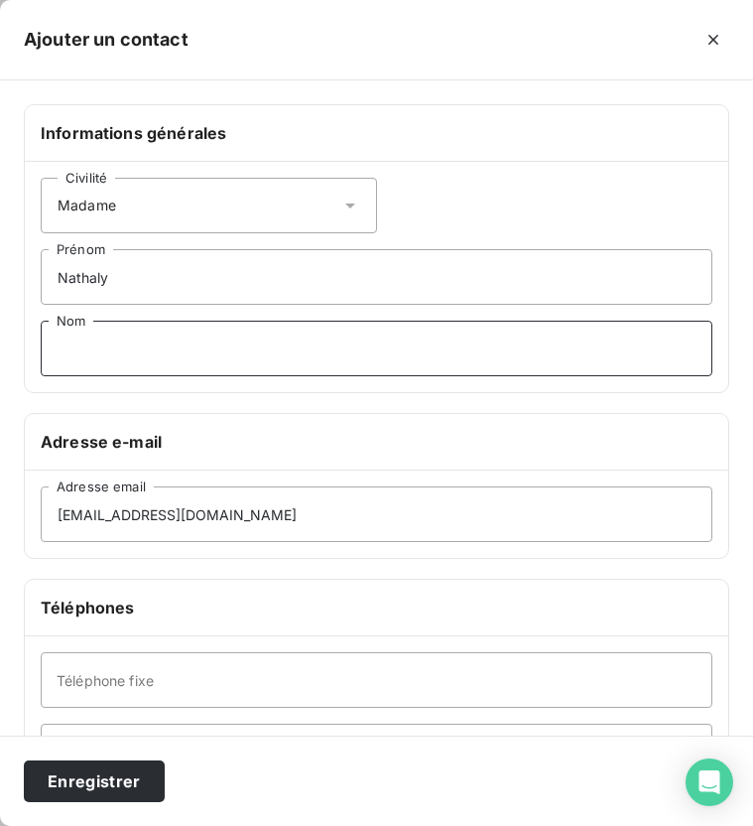
click at [113, 341] on input "Nom" at bounding box center [377, 349] width 672 height 56
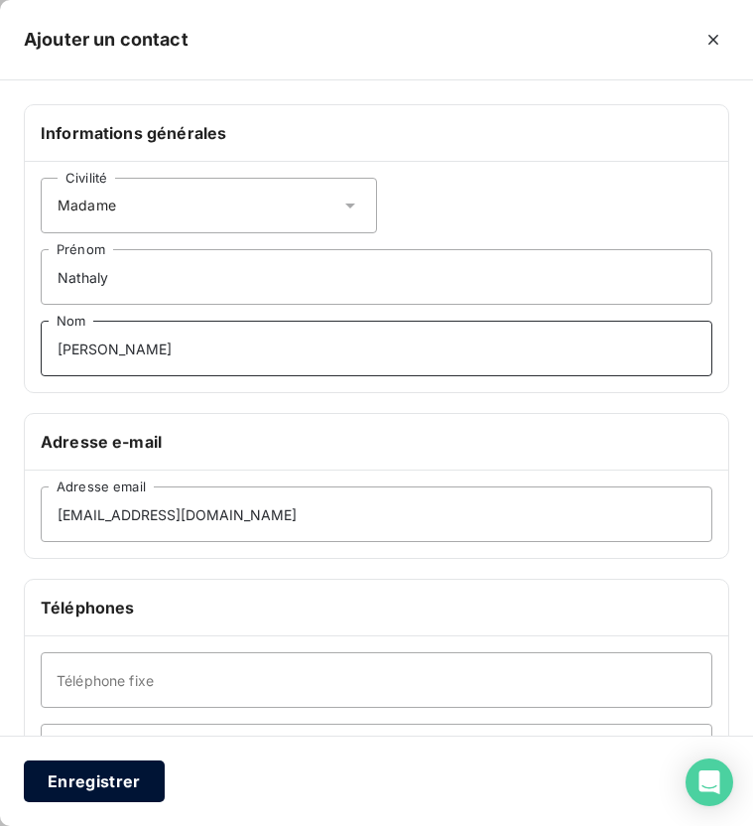
type input "[PERSON_NAME]"
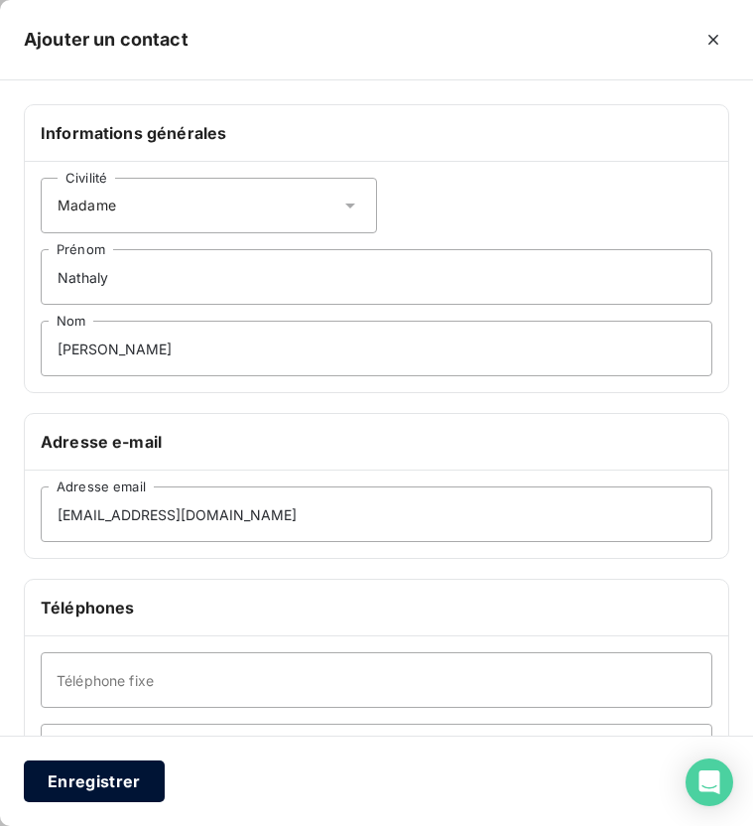
click at [130, 787] on button "Enregistrer" at bounding box center [94, 781] width 141 height 42
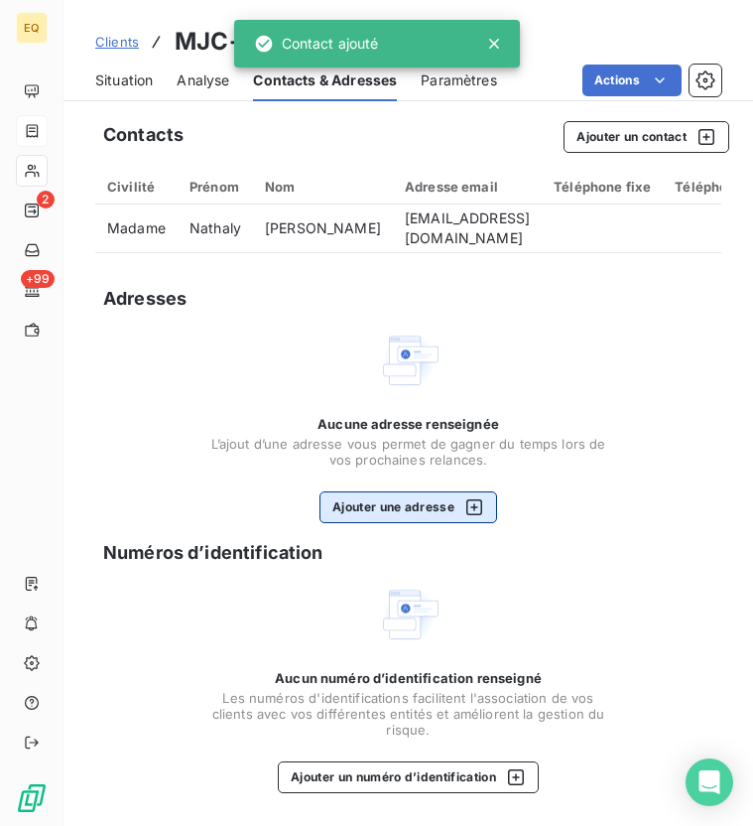
click at [436, 512] on button "Ajouter une adresse" at bounding box center [409, 507] width 178 height 32
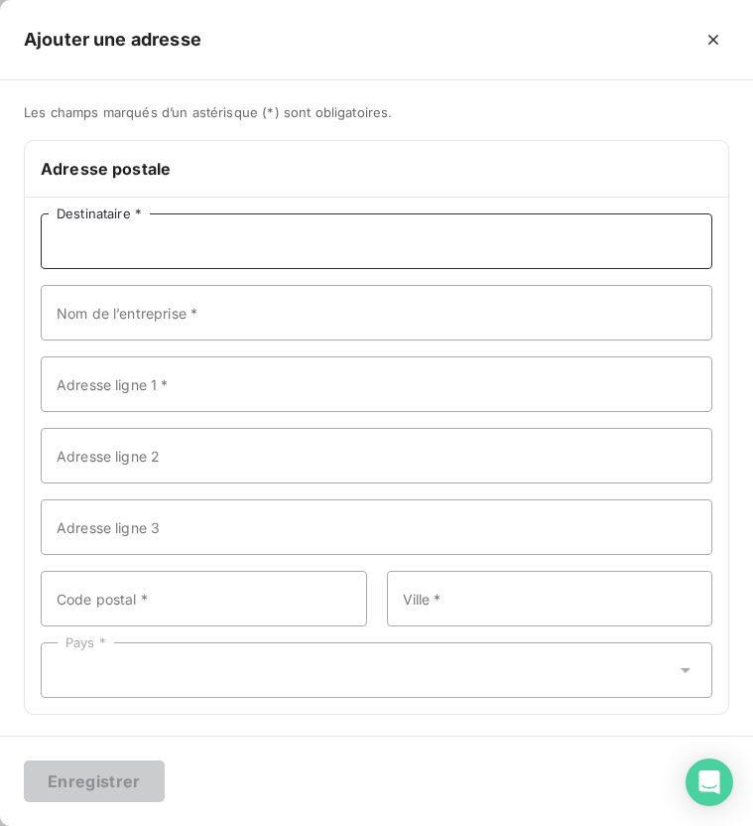
click at [107, 252] on input "Destinataire *" at bounding box center [377, 241] width 672 height 56
type input "MJC-EM"
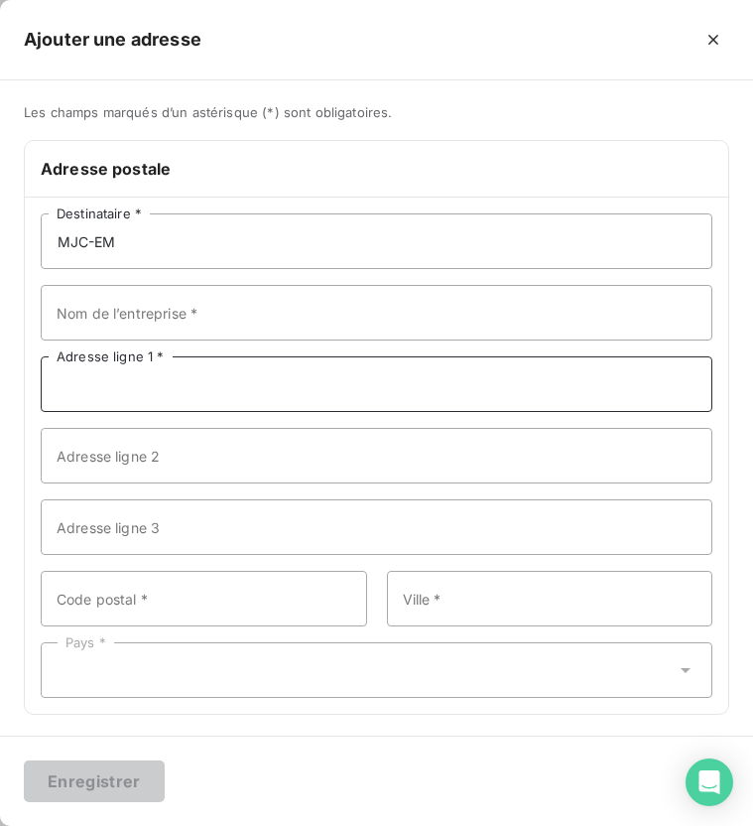
click at [138, 380] on input "Adresse ligne 1 *" at bounding box center [377, 384] width 672 height 56
paste input "LE [GEOGRAPHIC_DATA]"
type input "LE [GEOGRAPHIC_DATA]"
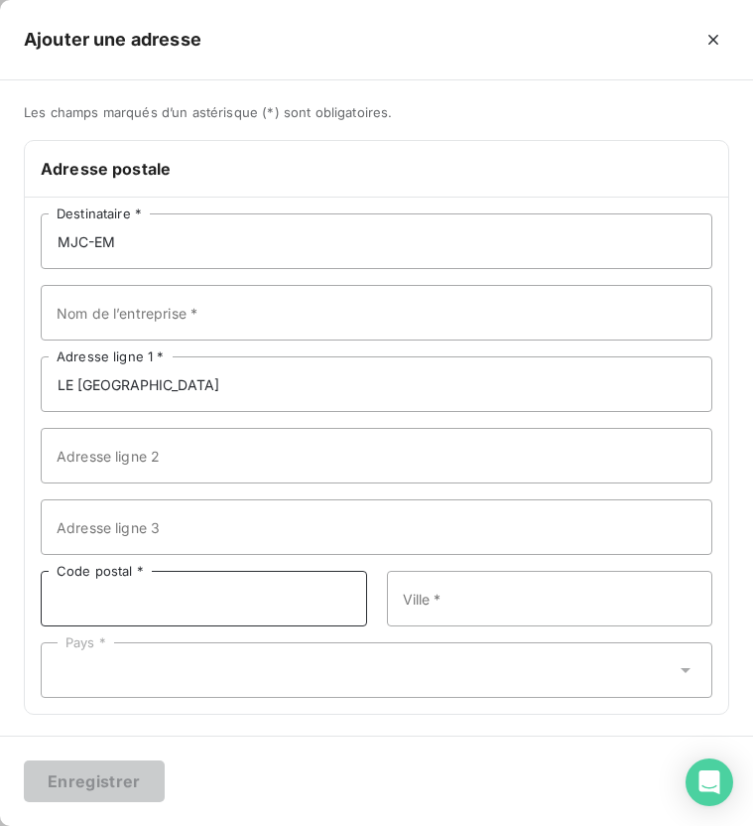
click at [94, 593] on input "Code postal *" at bounding box center [204, 599] width 327 height 56
type input "38670"
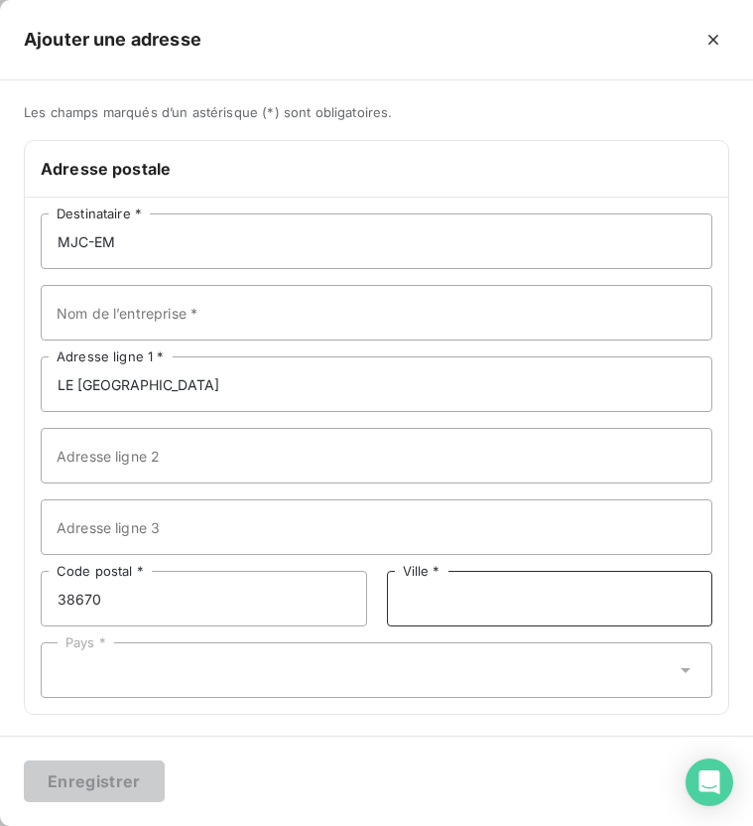
click at [418, 611] on input "Ville *" at bounding box center [550, 599] width 327 height 56
click at [447, 603] on input "Chassse-sur-Rhone" at bounding box center [550, 599] width 327 height 56
type input "Chasse-sur-Rhone"
click at [349, 659] on div "Pays *" at bounding box center [377, 670] width 672 height 56
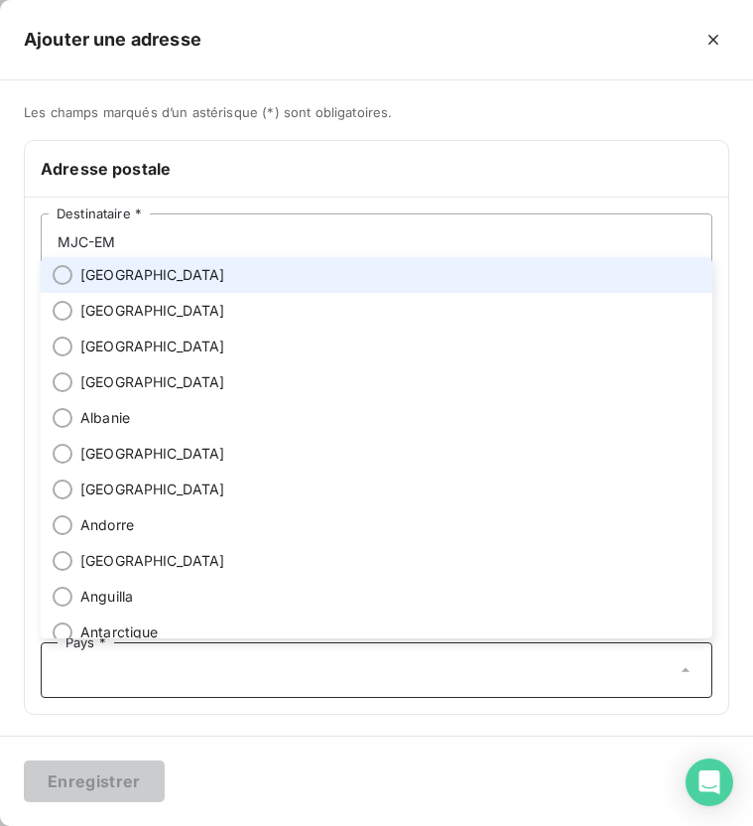
click at [221, 287] on li "[GEOGRAPHIC_DATA]" at bounding box center [377, 275] width 672 height 36
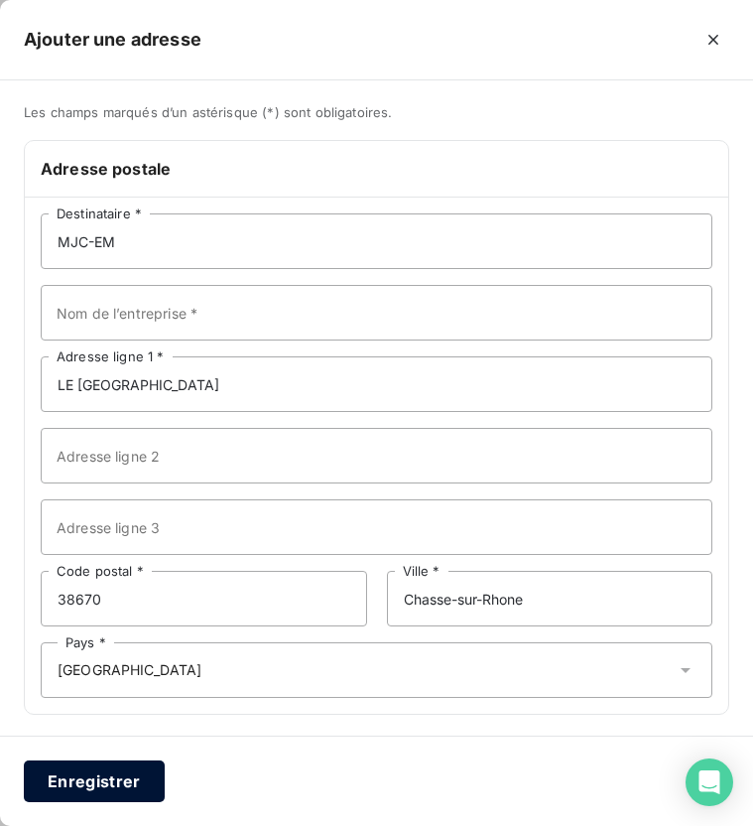
click at [104, 798] on button "Enregistrer" at bounding box center [94, 781] width 141 height 42
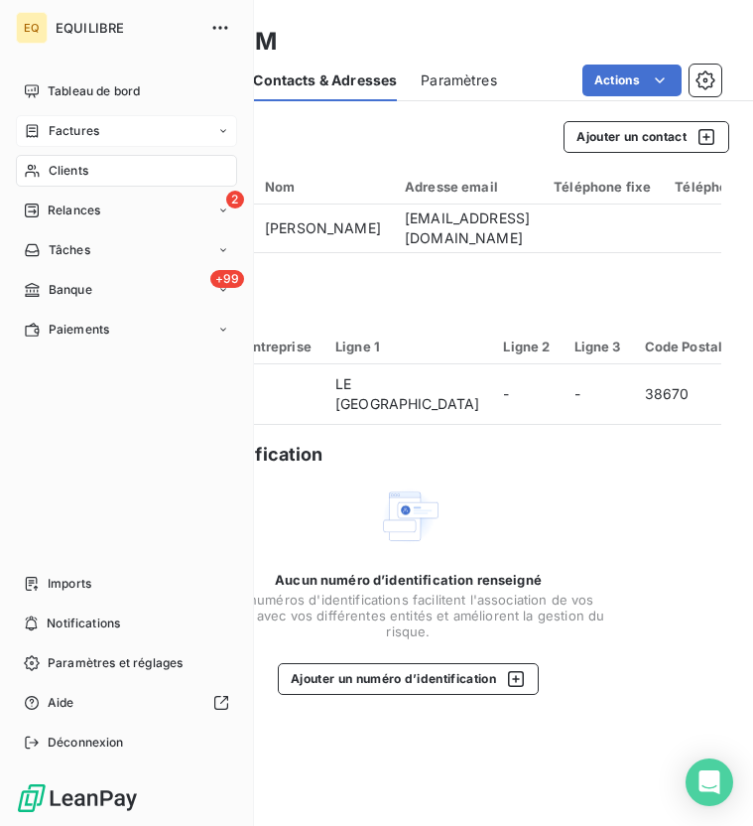
click at [67, 132] on span "Factures" at bounding box center [74, 131] width 51 height 18
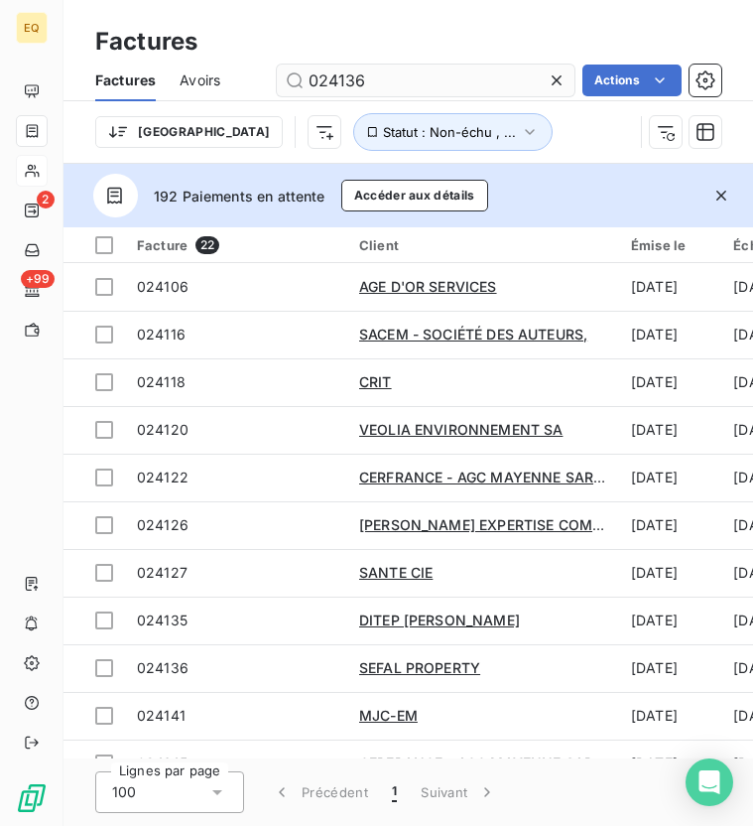
type input "024136"
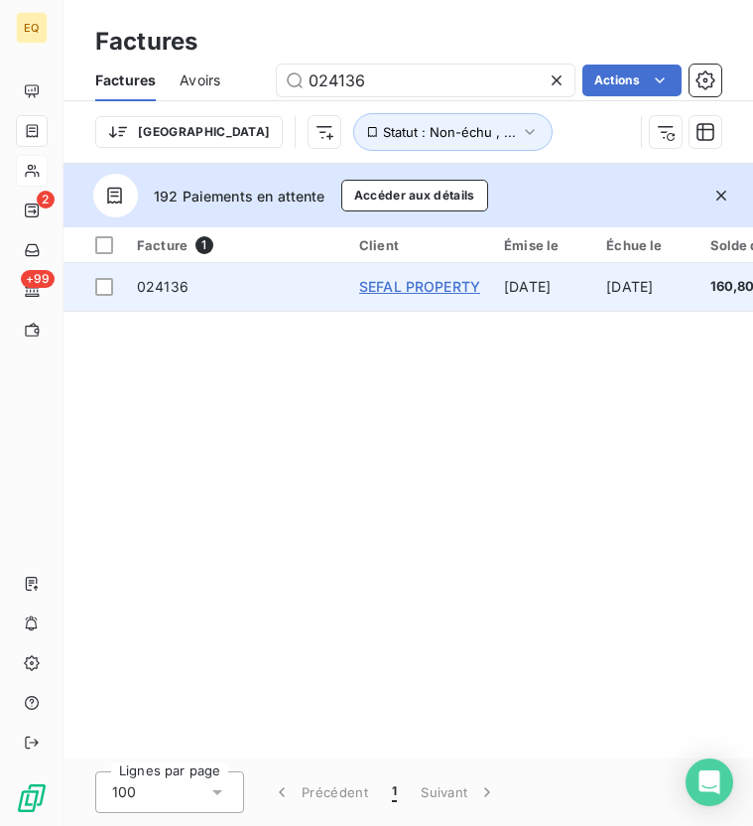
click at [451, 289] on span "SEFAL PROPERTY" at bounding box center [419, 286] width 121 height 17
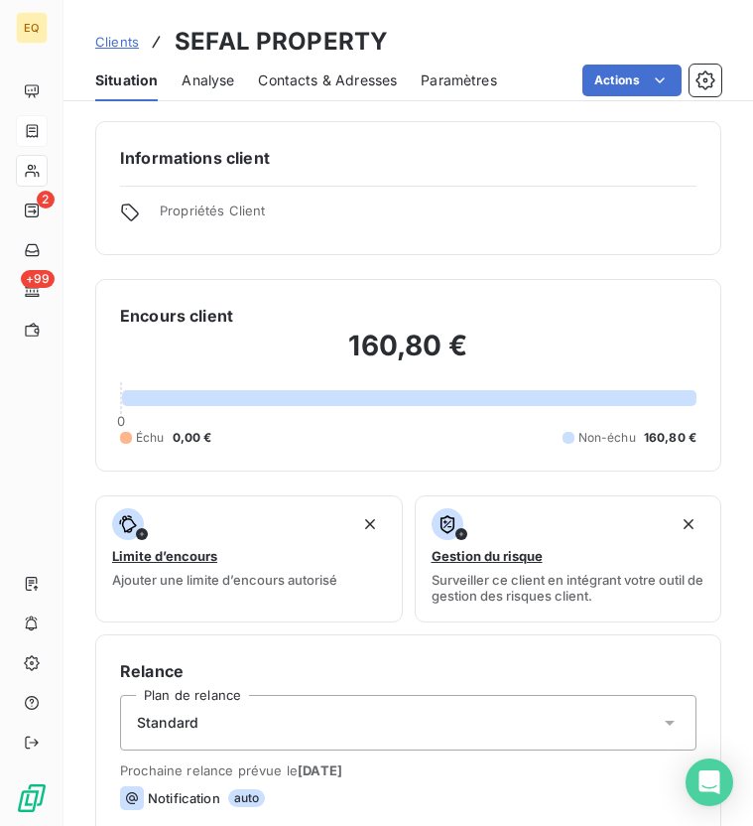
click at [340, 71] on span "Contacts & Adresses" at bounding box center [327, 80] width 139 height 20
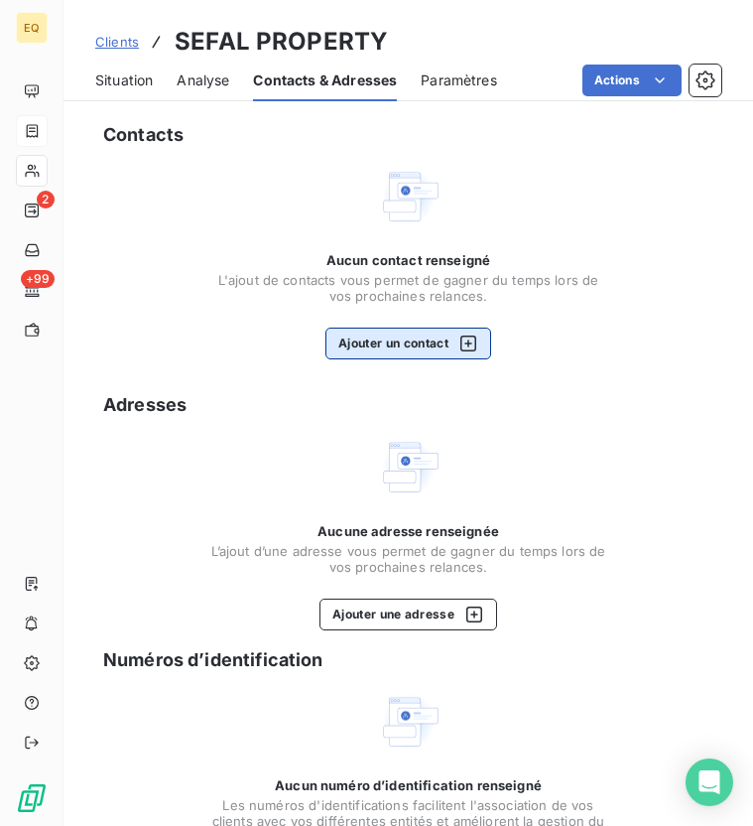
click at [393, 348] on button "Ajouter un contact" at bounding box center [409, 344] width 166 height 32
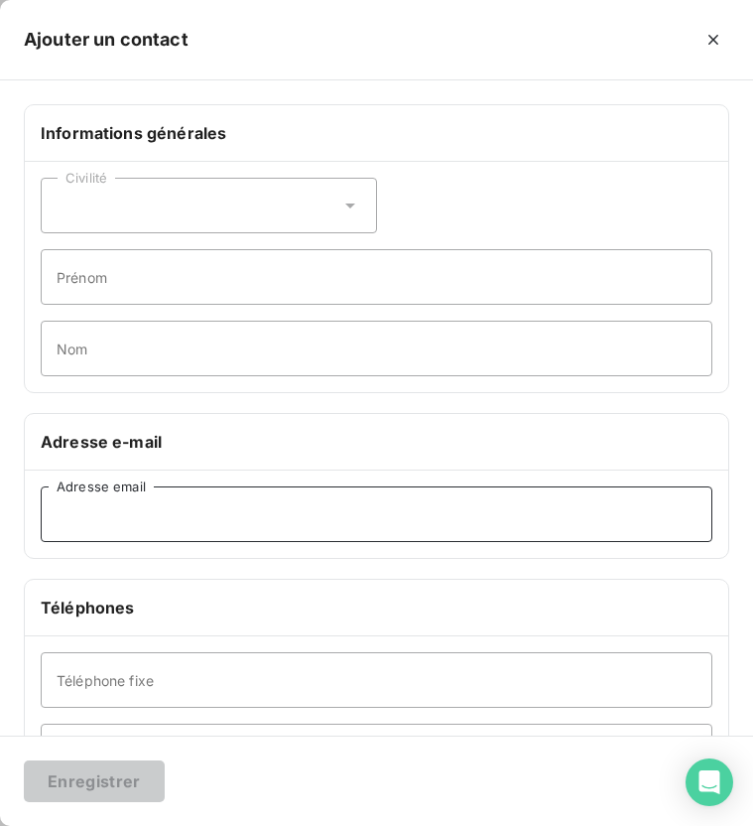
click at [183, 509] on input "Adresse email" at bounding box center [377, 514] width 672 height 56
click at [181, 509] on input "Adresse email" at bounding box center [377, 514] width 672 height 56
click at [168, 509] on input "Adresse email" at bounding box center [377, 514] width 672 height 56
paste input "[EMAIL_ADDRESS][DOMAIN_NAME]"
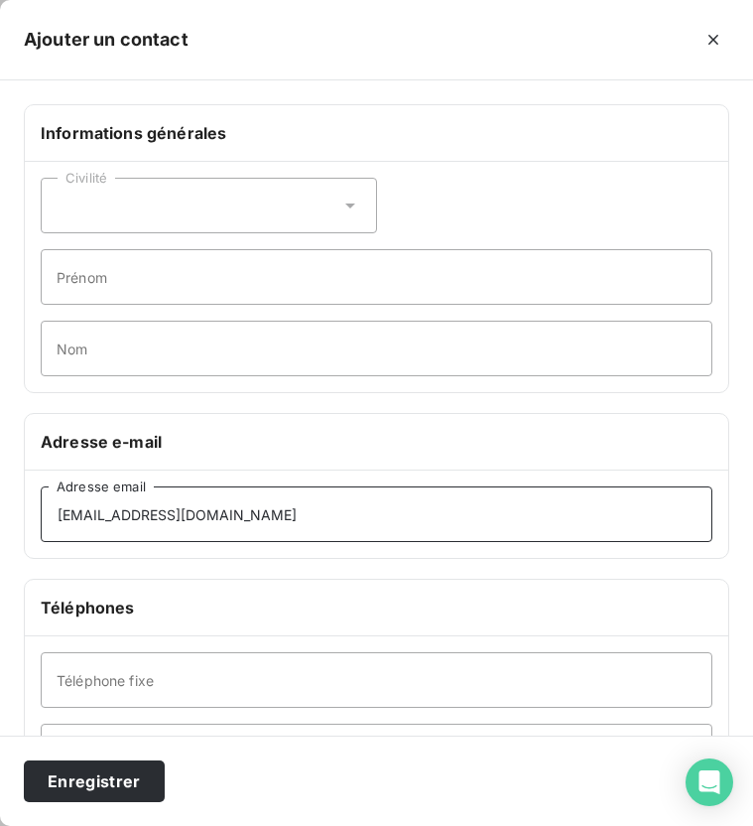
type input "[EMAIL_ADDRESS][DOMAIN_NAME]"
click at [103, 210] on div "Civilité" at bounding box center [209, 206] width 336 height 56
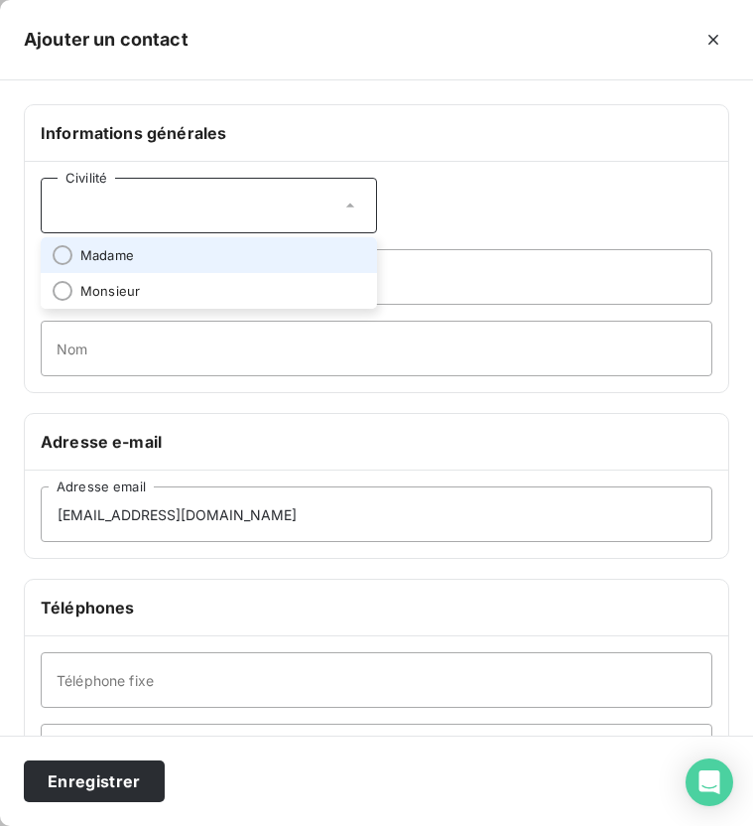
click at [98, 240] on li "Madame" at bounding box center [209, 255] width 336 height 36
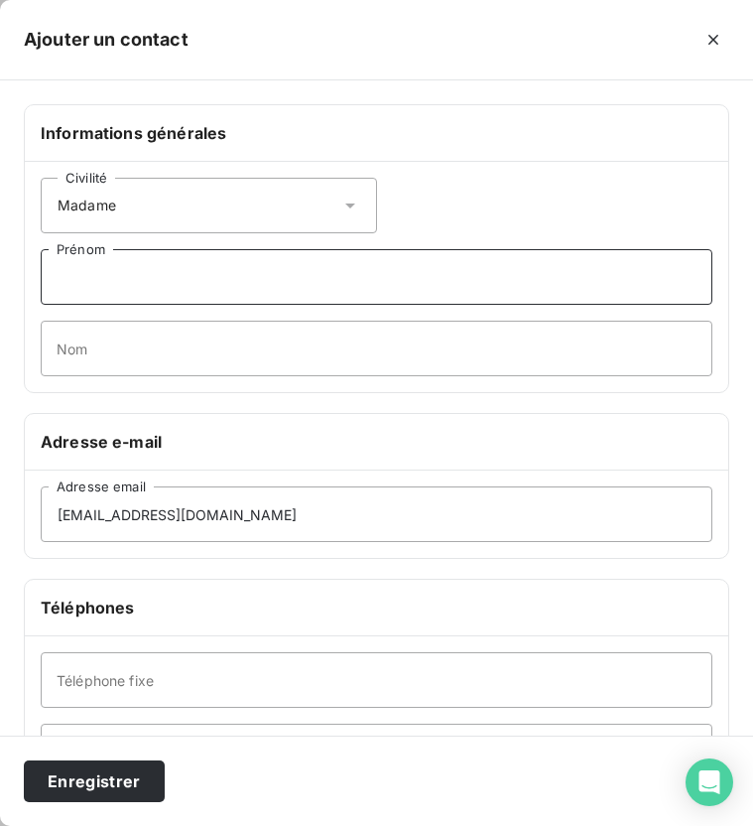
click at [98, 278] on input "Prénom" at bounding box center [377, 277] width 672 height 56
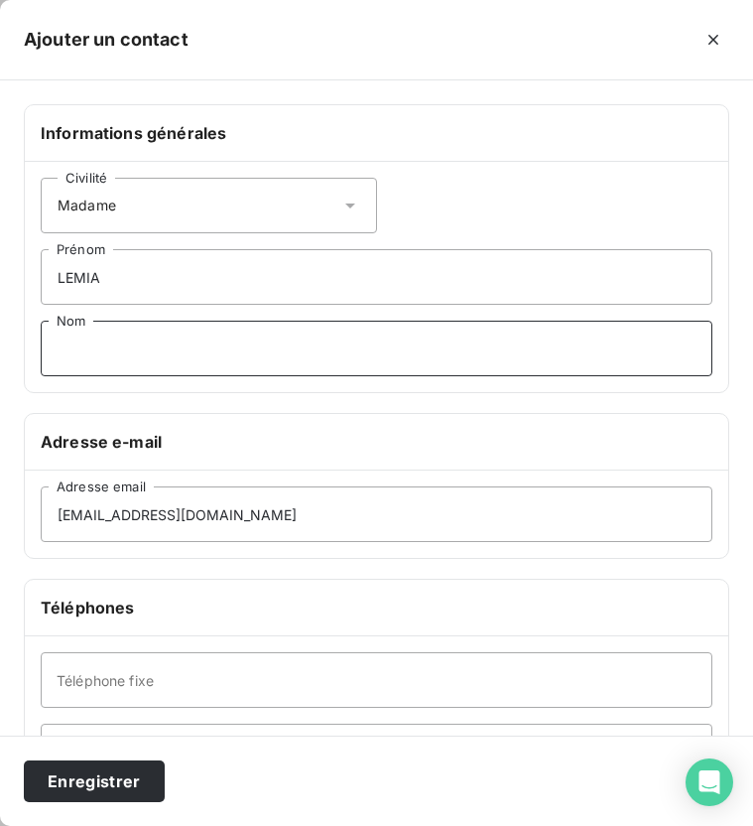
click at [152, 347] on input "Nom" at bounding box center [377, 349] width 672 height 56
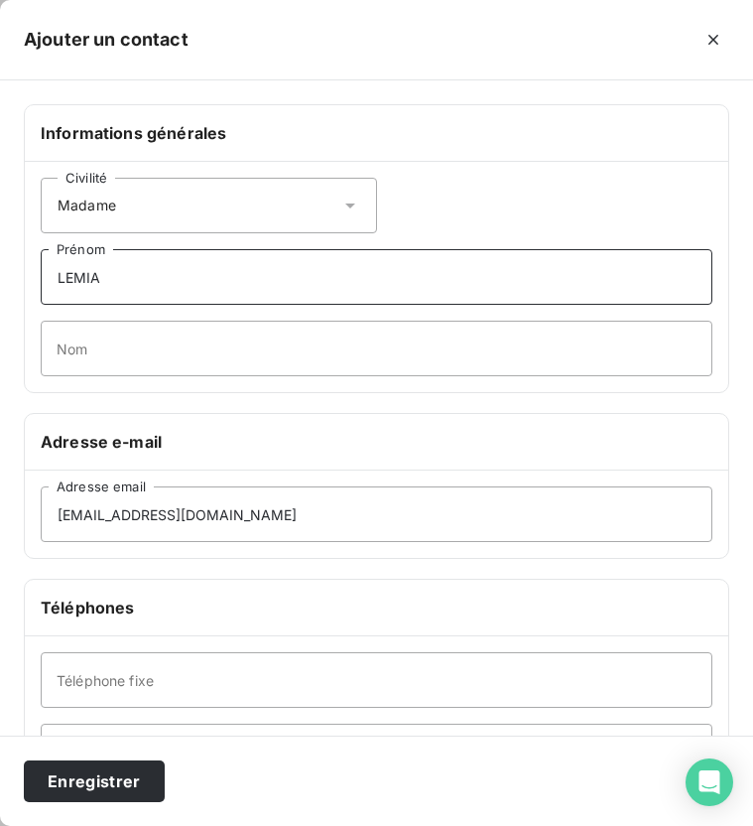
drag, startPoint x: 125, startPoint y: 278, endPoint x: 66, endPoint y: 278, distance: 58.6
click at [66, 278] on input "LEMIA" at bounding box center [377, 277] width 672 height 56
type input "Lemia"
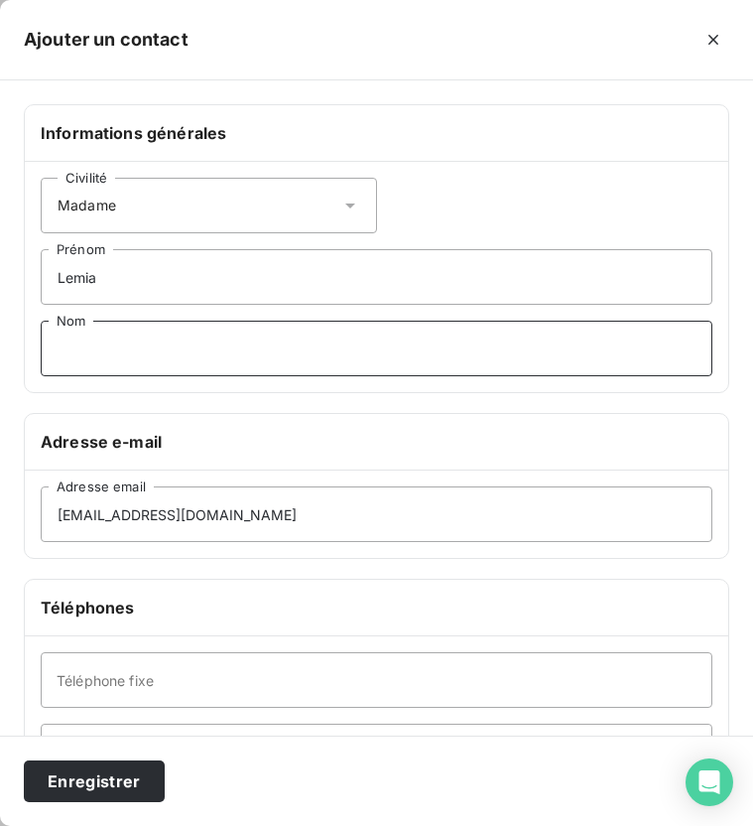
click at [92, 363] on input "Nom" at bounding box center [377, 349] width 672 height 56
type input "AZZOUZ"
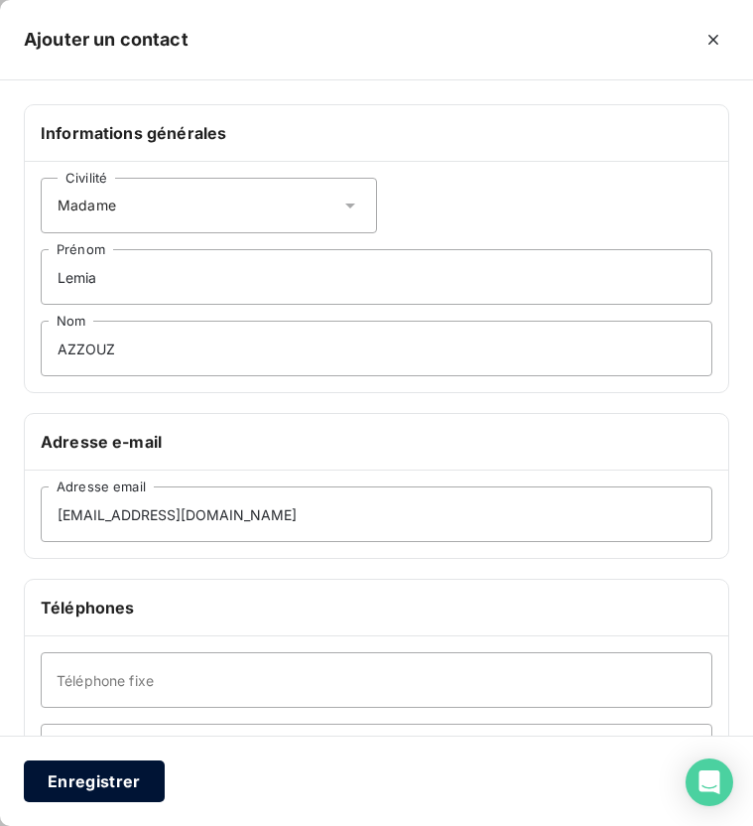
click at [74, 789] on button "Enregistrer" at bounding box center [94, 781] width 141 height 42
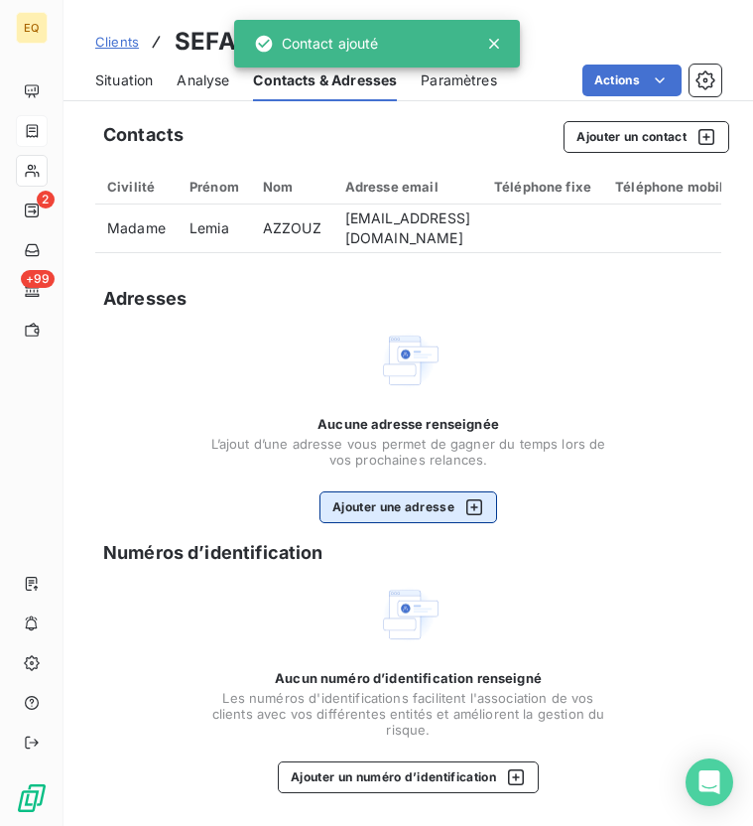
click at [451, 519] on button "Ajouter une adresse" at bounding box center [409, 507] width 178 height 32
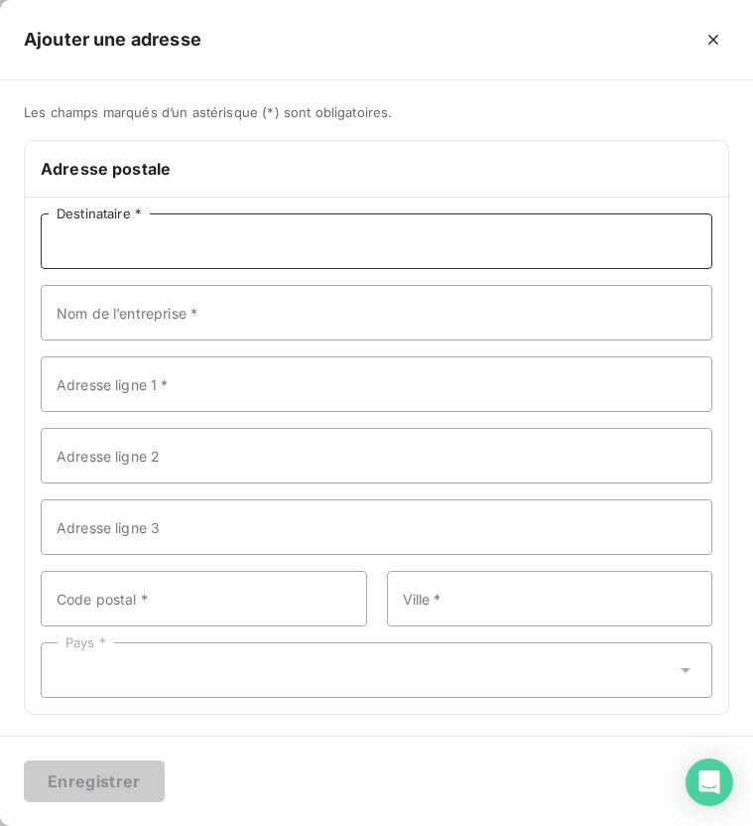
click at [97, 241] on input "Destinataire *" at bounding box center [377, 241] width 672 height 56
type input "SEFAL PROPERTY"
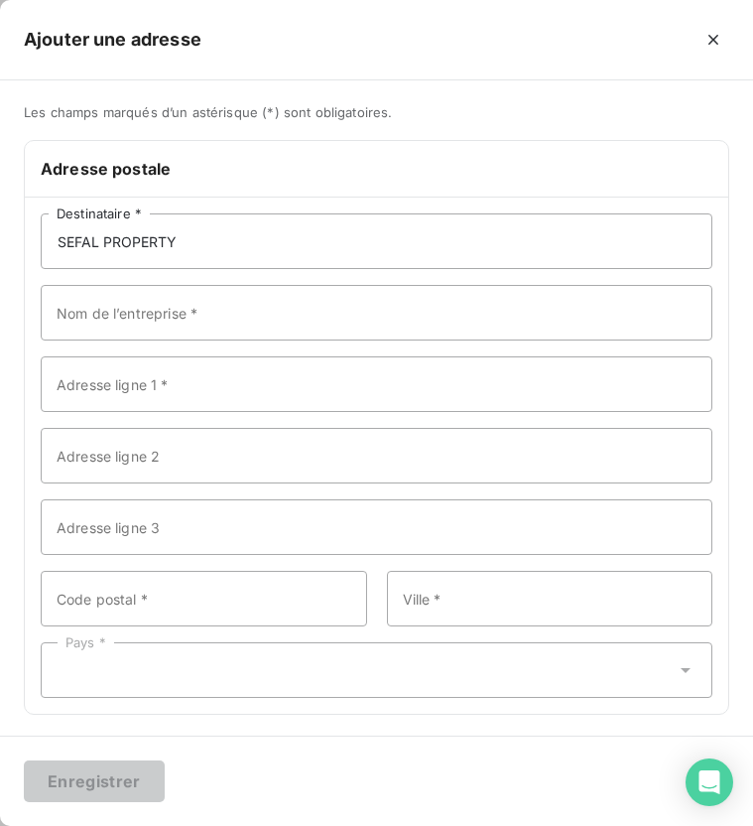
click at [1, 715] on div "Les champs marqués d’un astérisque (*) sont obligatoires. Adresse postale SEFAL…" at bounding box center [376, 421] width 753 height 634
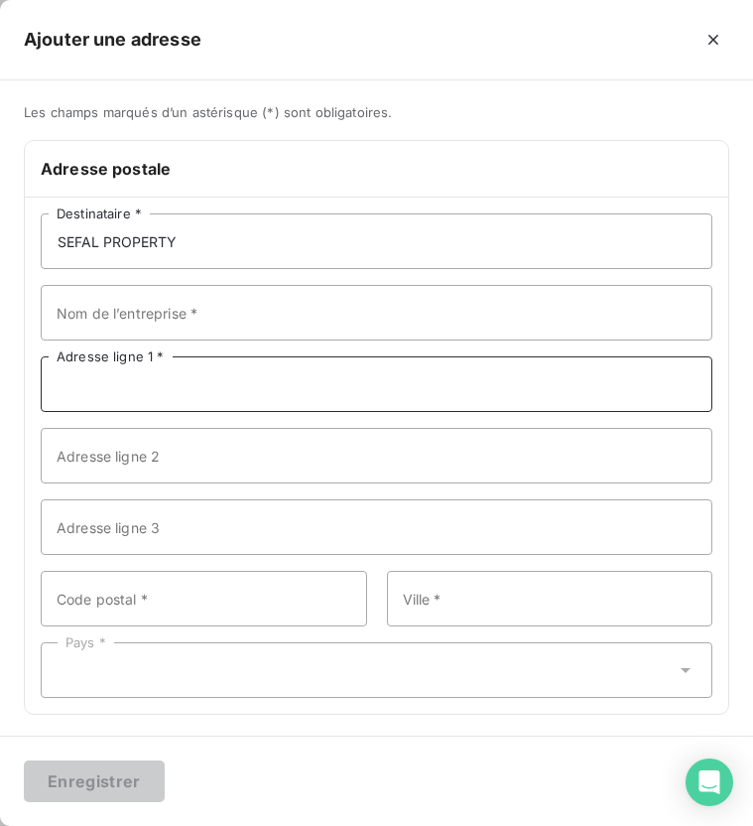
click at [153, 390] on input "Adresse ligne 1 *" at bounding box center [377, 384] width 672 height 56
paste input "[STREET_ADDRESS]"
type input "[STREET_ADDRESS]"
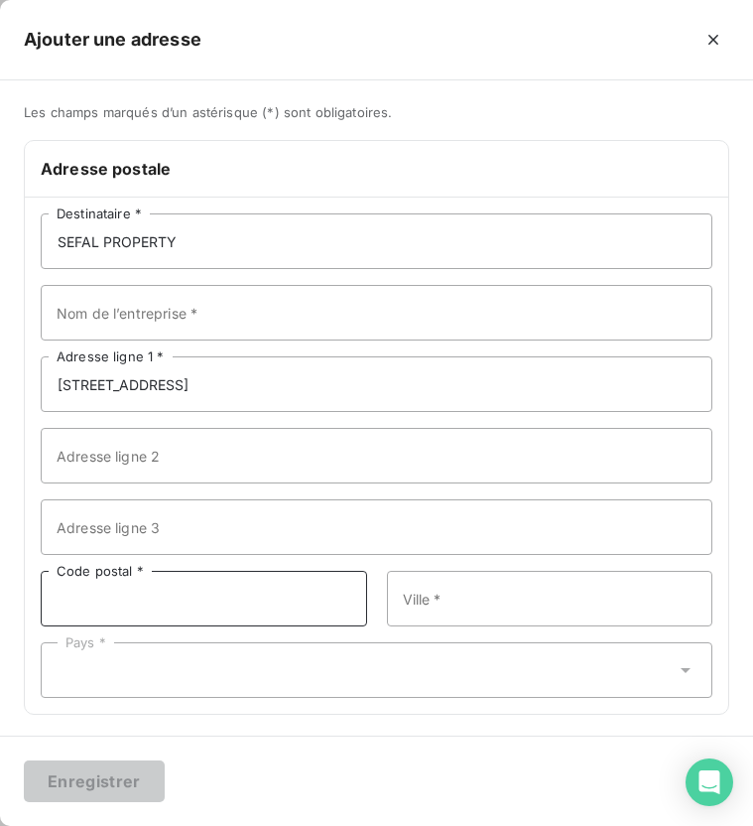
click at [119, 586] on input "Code postal *" at bounding box center [204, 599] width 327 height 56
type input "92300"
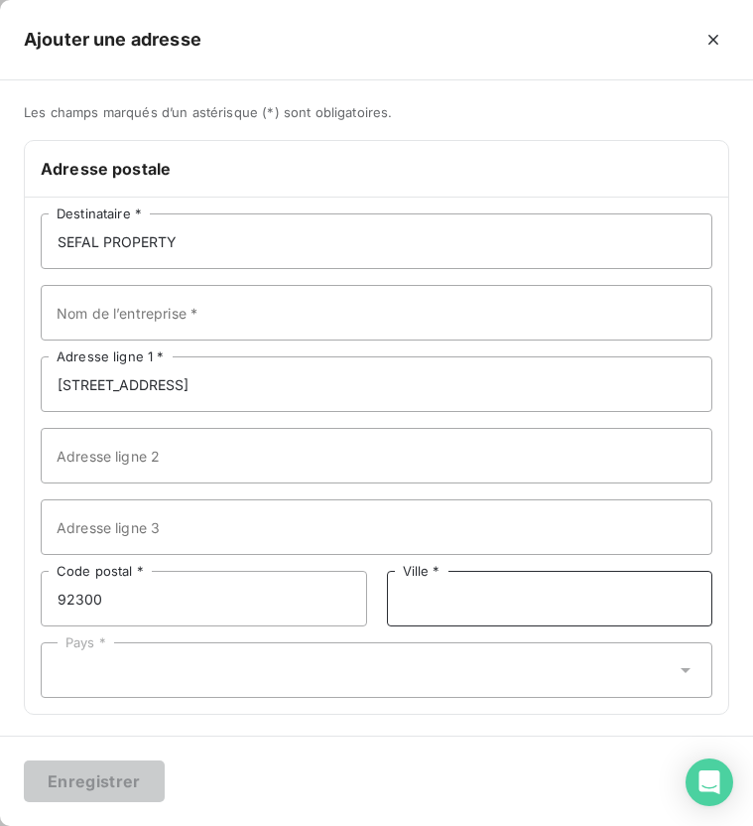
click at [400, 578] on input "Ville *" at bounding box center [550, 599] width 327 height 56
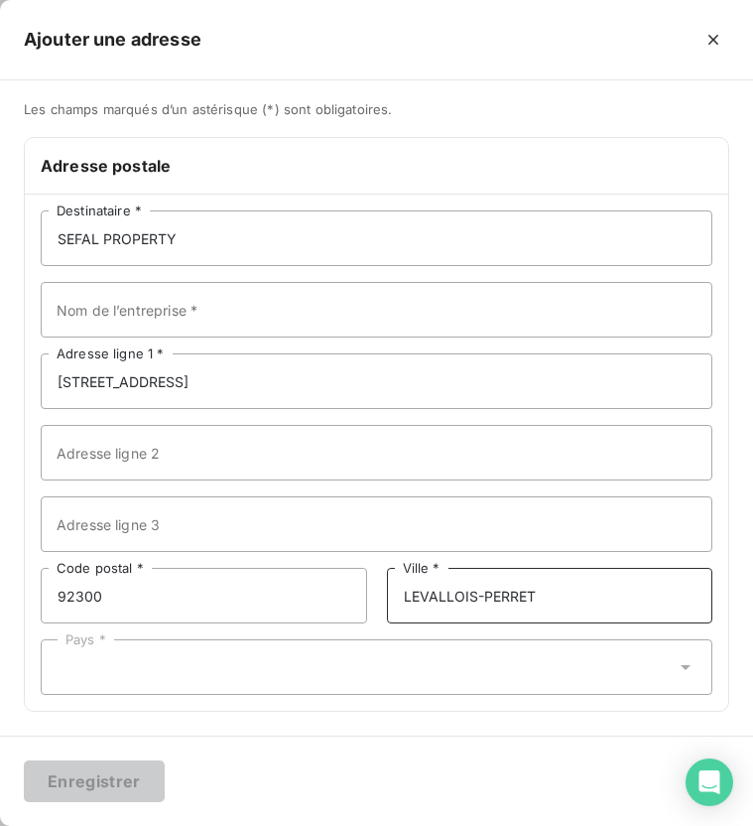
type input "LEVALLOIS-PERRET"
click at [278, 668] on div "Pays *" at bounding box center [377, 667] width 672 height 56
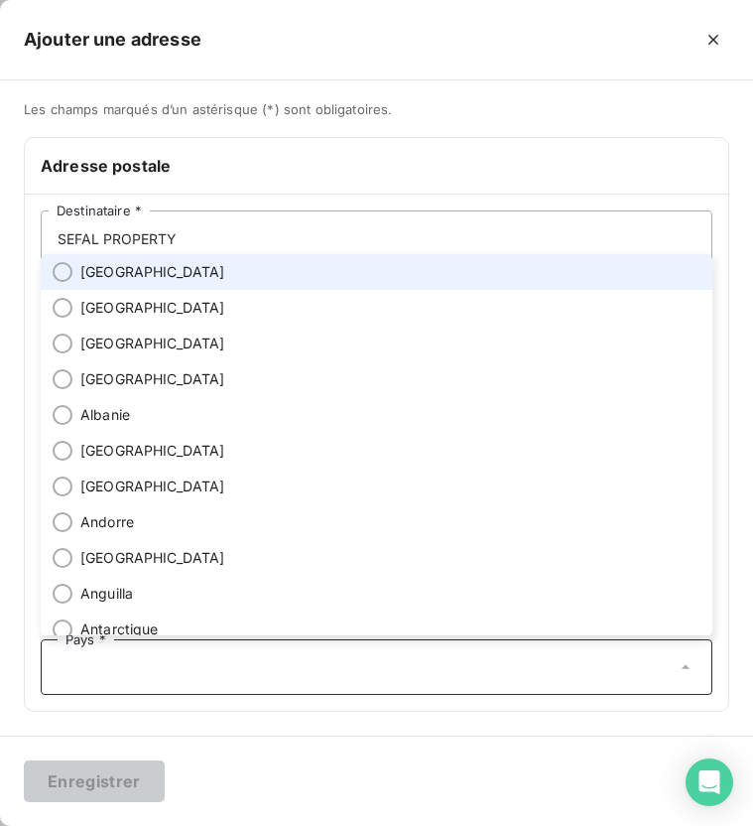
click at [152, 268] on li "[GEOGRAPHIC_DATA]" at bounding box center [377, 272] width 672 height 36
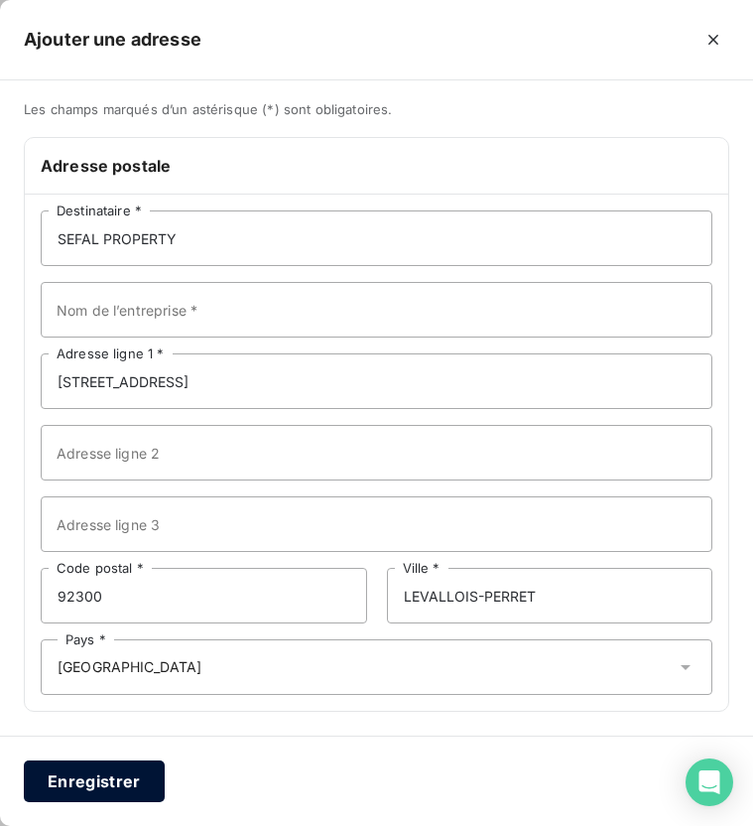
click at [108, 794] on button "Enregistrer" at bounding box center [94, 781] width 141 height 42
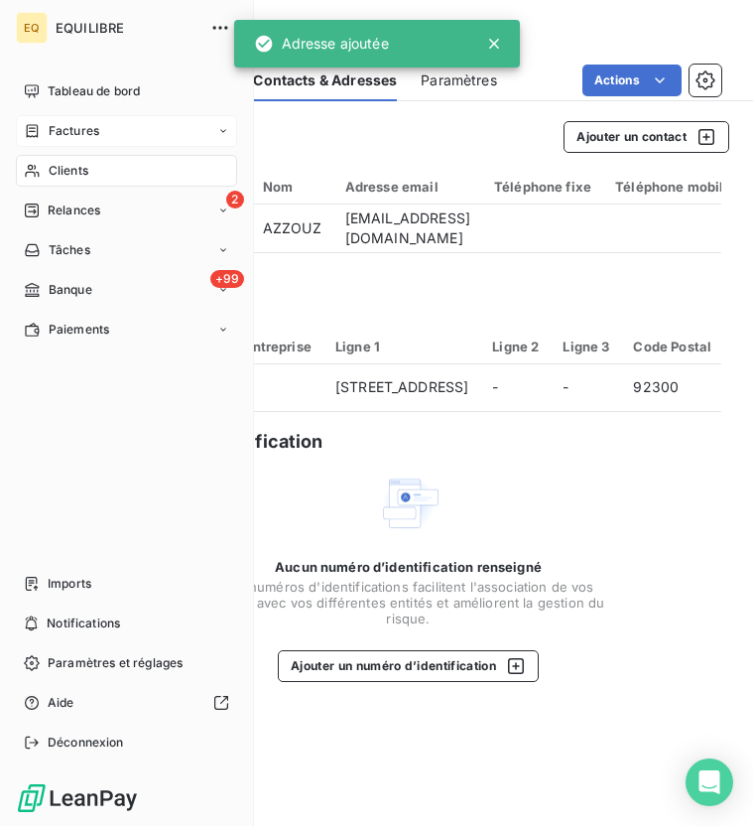
click at [43, 130] on div "Factures" at bounding box center [61, 131] width 75 height 18
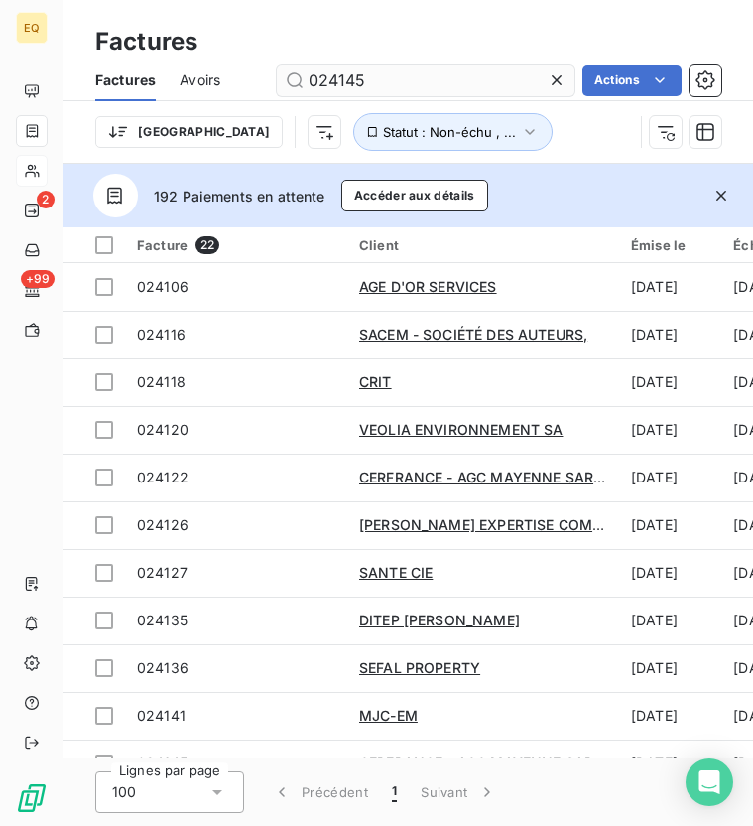
type input "024145"
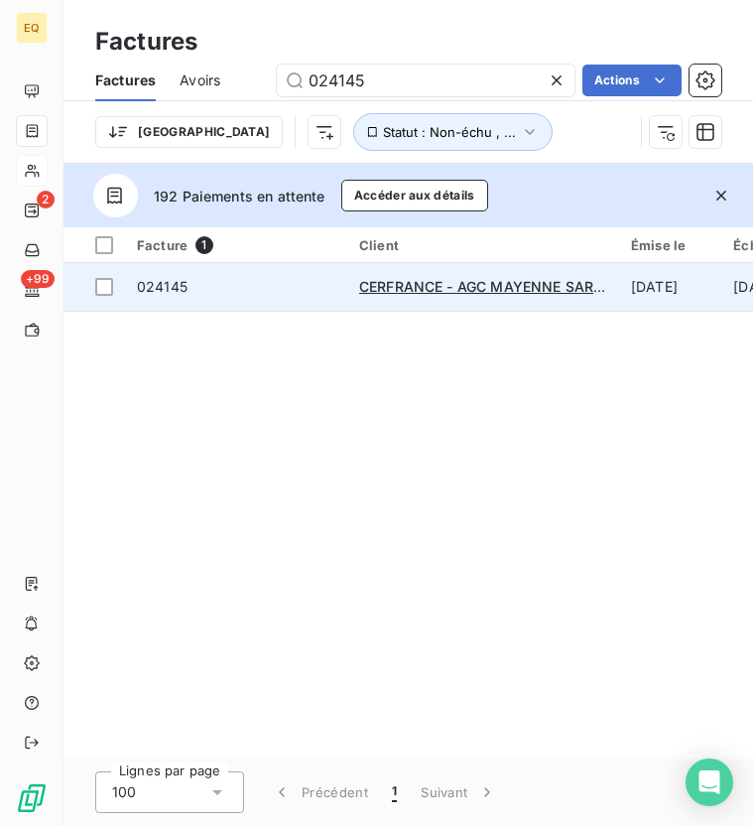
click at [454, 305] on td "CERFRANCE - AGC MAYENNE SARTHE" at bounding box center [483, 287] width 272 height 48
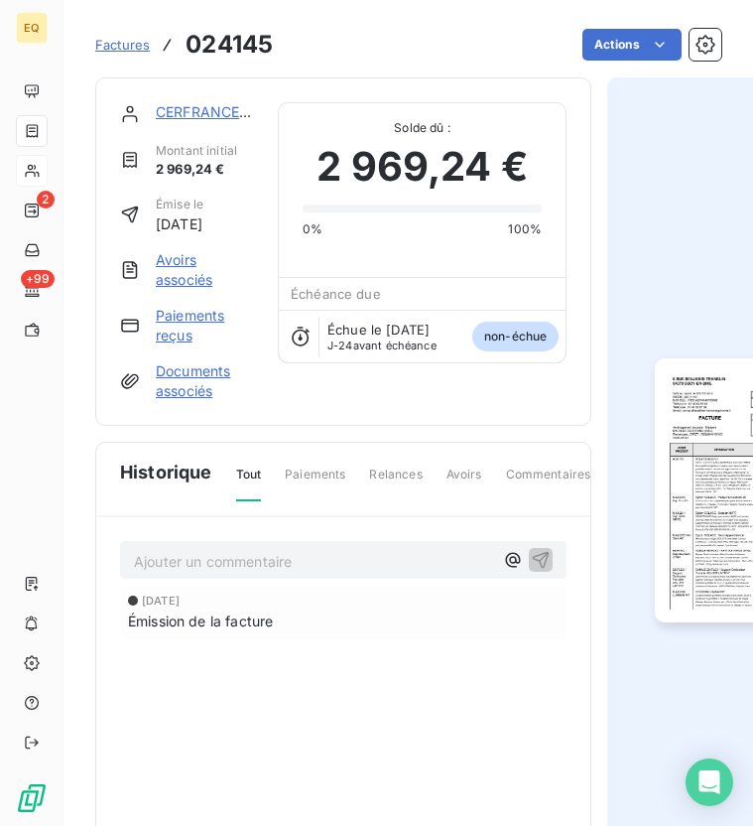
click at [185, 111] on link "CERFRANCE - AGC MAYENNE SARTHE" at bounding box center [287, 111] width 263 height 17
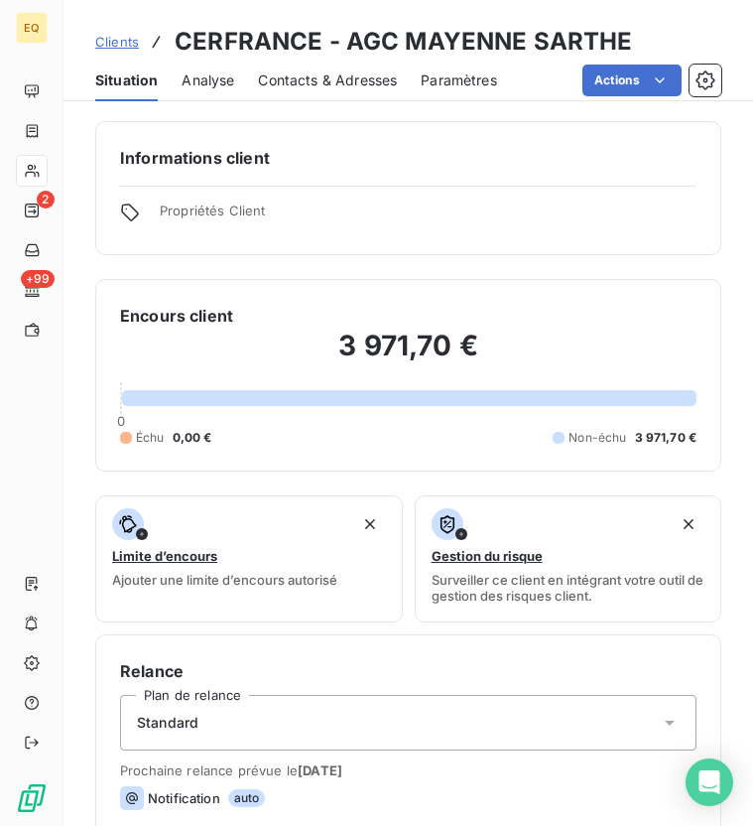
click at [355, 90] on div "Contacts & Adresses" at bounding box center [327, 81] width 139 height 42
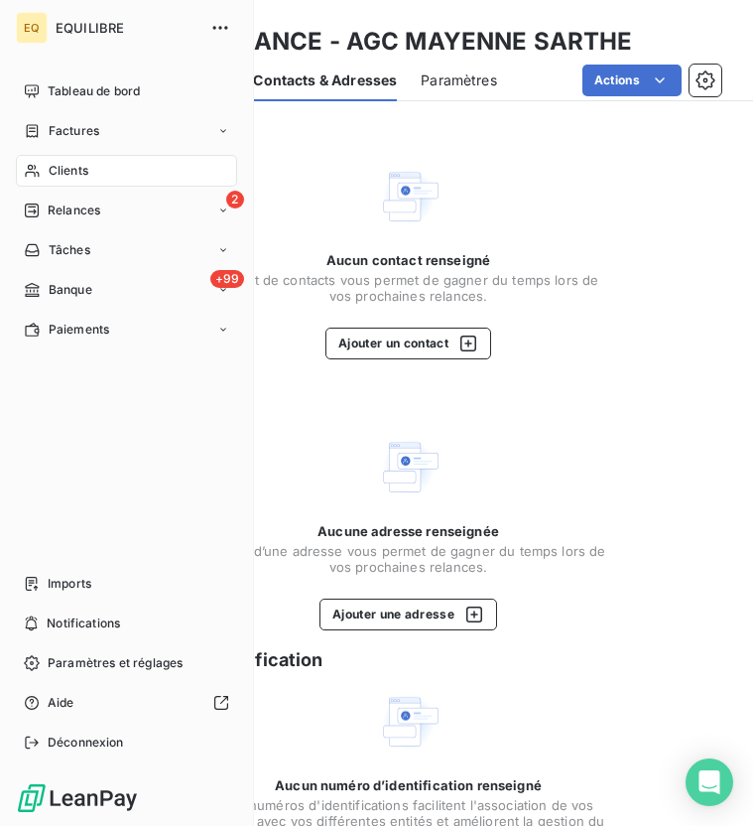
click at [67, 171] on span "Clients" at bounding box center [69, 171] width 40 height 18
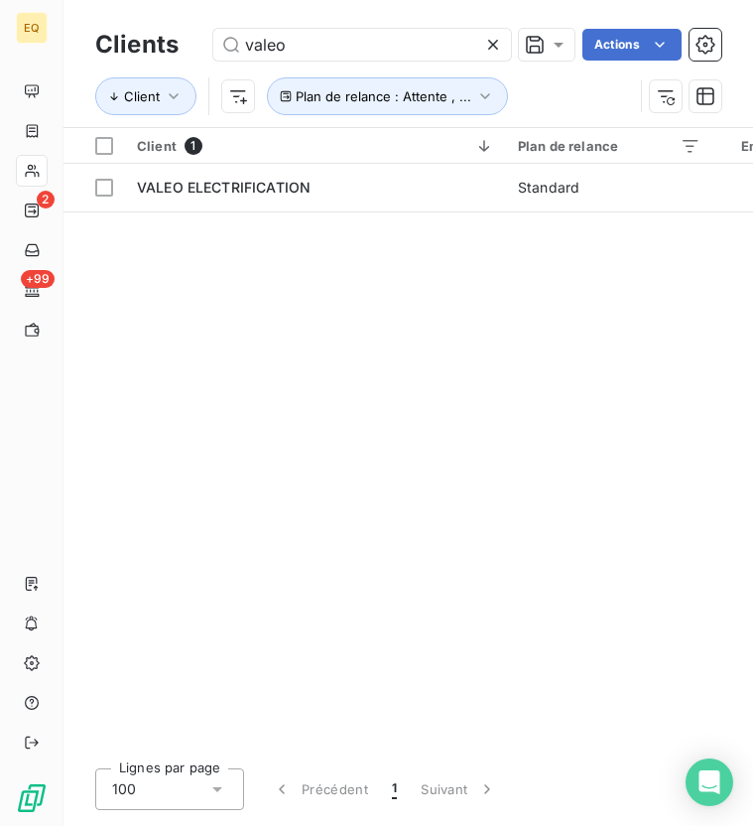
drag, startPoint x: 325, startPoint y: 56, endPoint x: 177, endPoint y: 48, distance: 148.1
click at [177, 48] on div "Clients valeo Actions" at bounding box center [408, 45] width 626 height 42
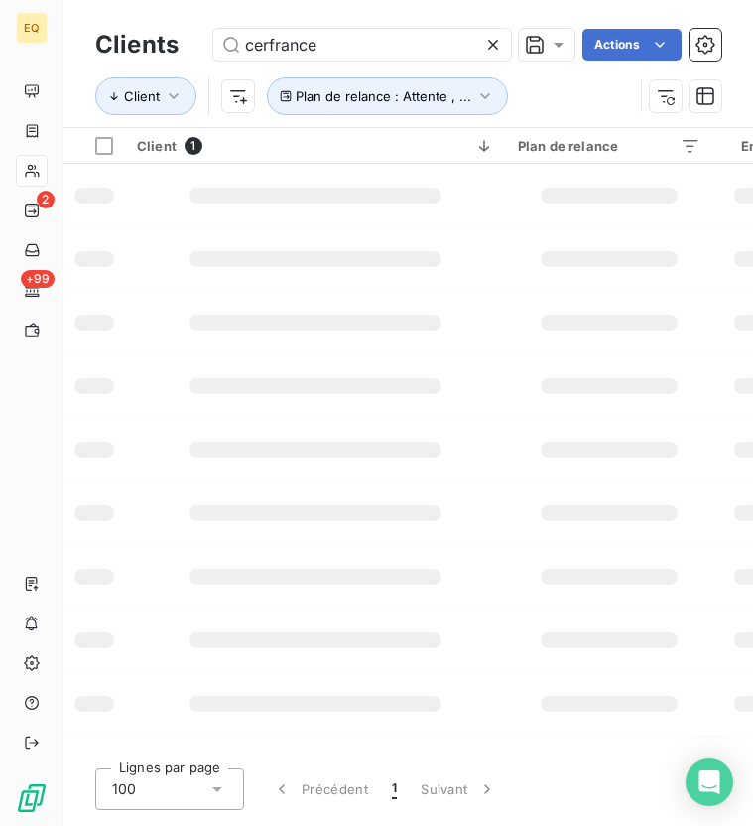
type input "cerfrance"
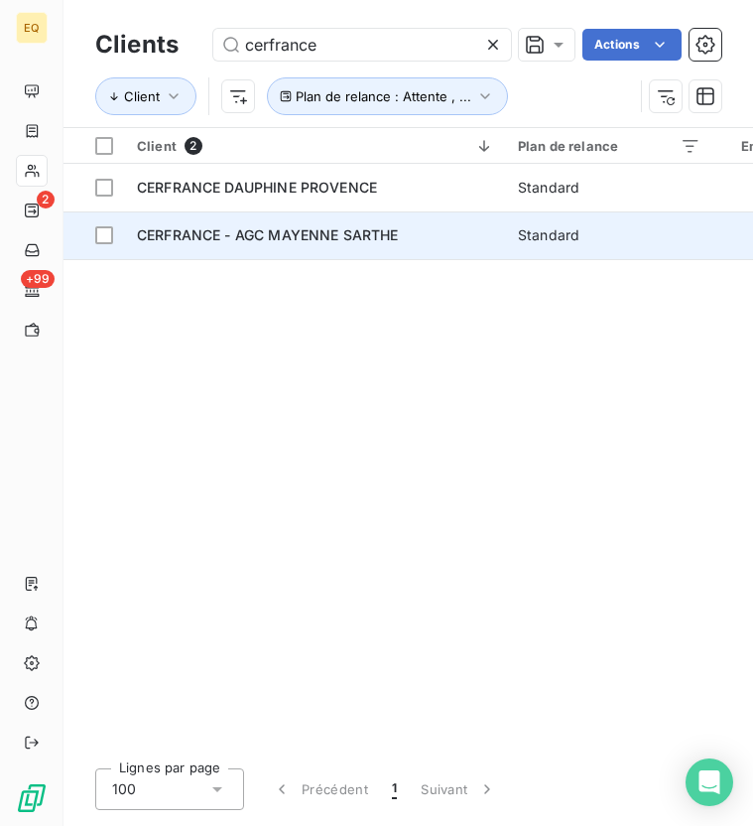
click at [257, 243] on div "CERFRANCE - AGC MAYENNE SARTHE" at bounding box center [315, 235] width 357 height 20
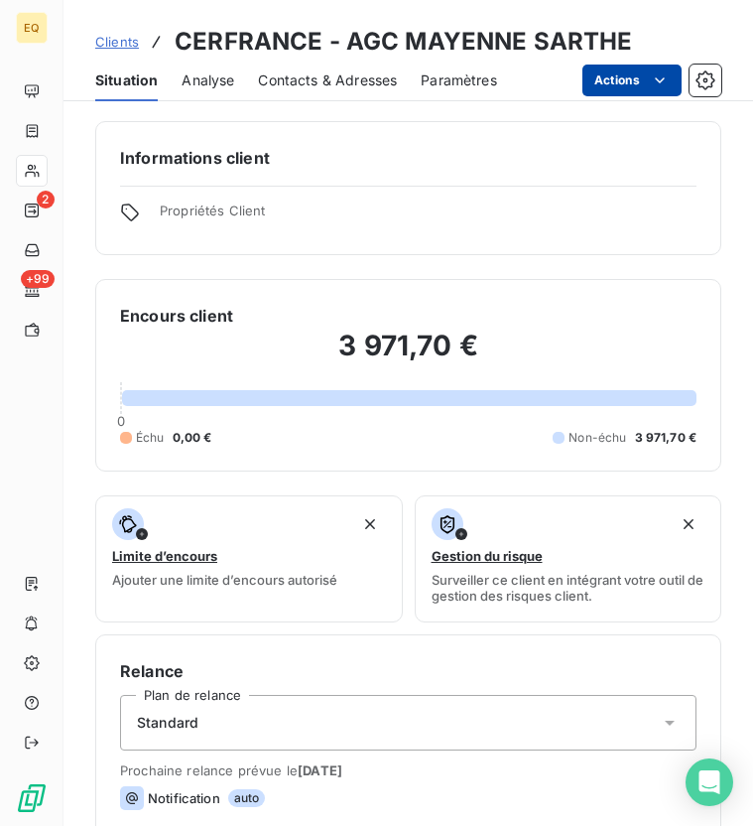
click at [621, 75] on html "EQ 2 +99 Clients CERFRANCE - AGC MAYENNE SARTHE Situation Analyse Contacts & Ad…" at bounding box center [376, 487] width 753 height 975
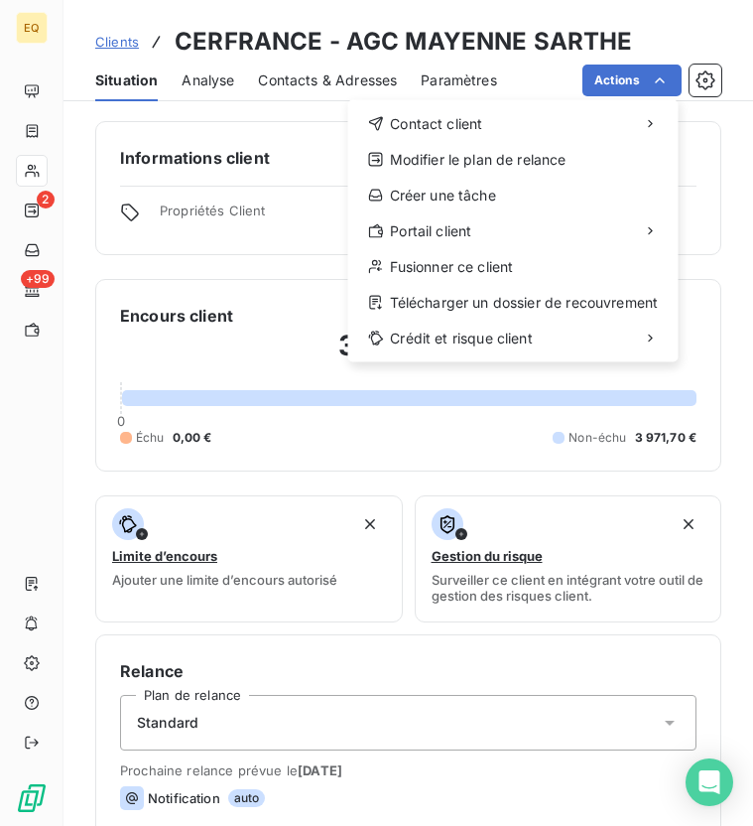
click at [619, 75] on html "EQ 2 +99 Clients CERFRANCE - AGC MAYENNE SARTHE Situation Analyse Contacts & Ad…" at bounding box center [376, 487] width 753 height 975
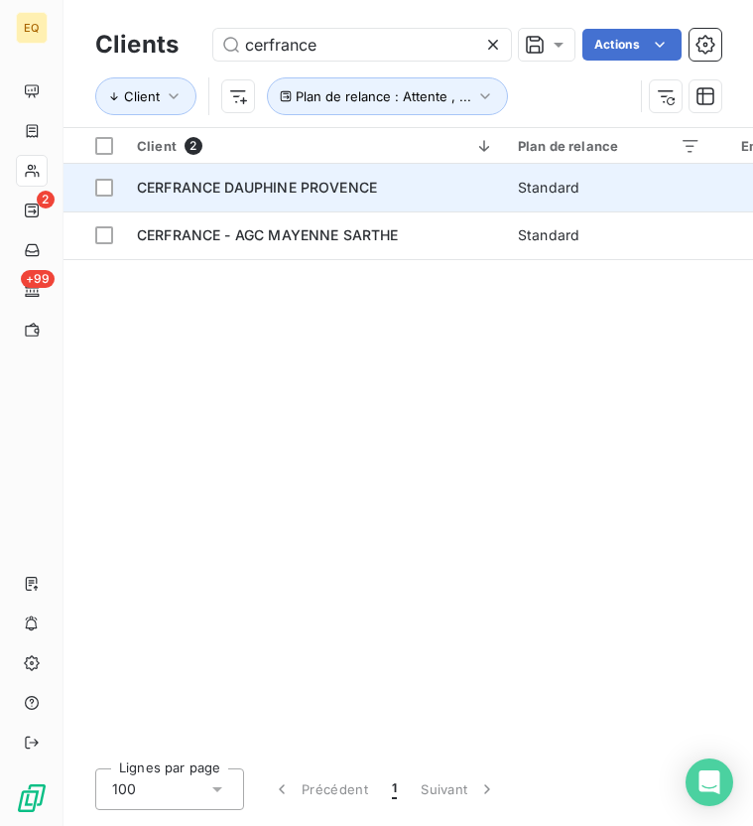
click at [272, 186] on span "CERFRANCE DAUPHINE PROVENCE" at bounding box center [257, 187] width 240 height 17
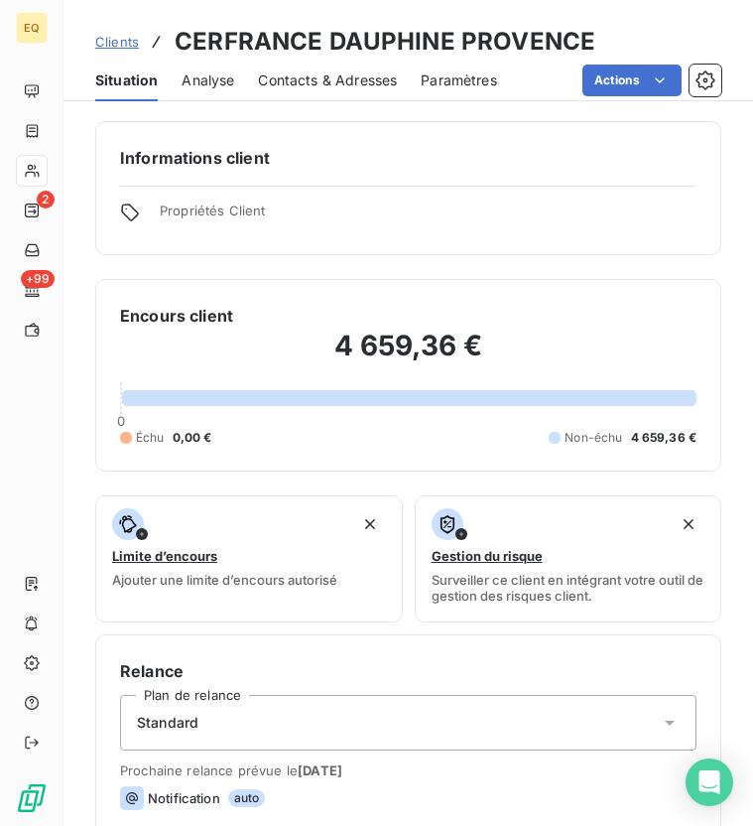
click at [362, 78] on span "Contacts & Adresses" at bounding box center [327, 80] width 139 height 20
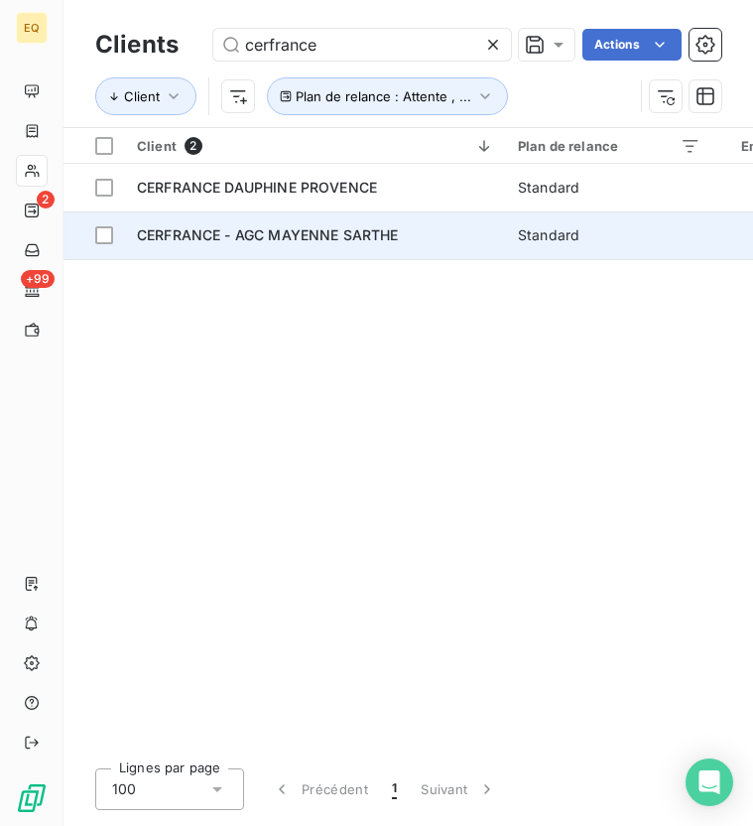
click at [259, 236] on span "CERFRANCE - AGC MAYENNE SARTHE" at bounding box center [268, 234] width 262 height 17
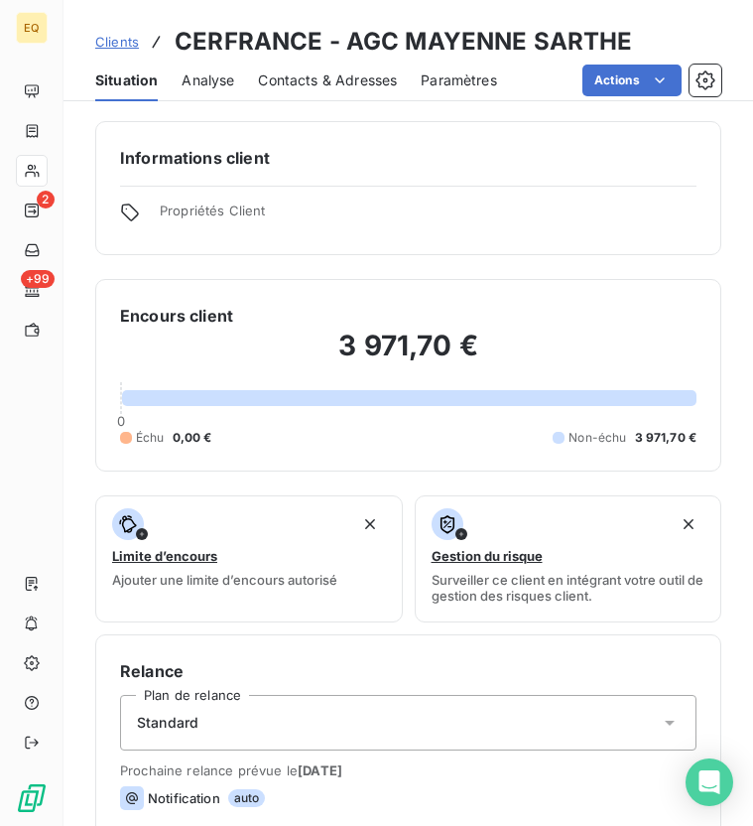
click at [344, 66] on div "Contacts & Adresses" at bounding box center [327, 81] width 139 height 42
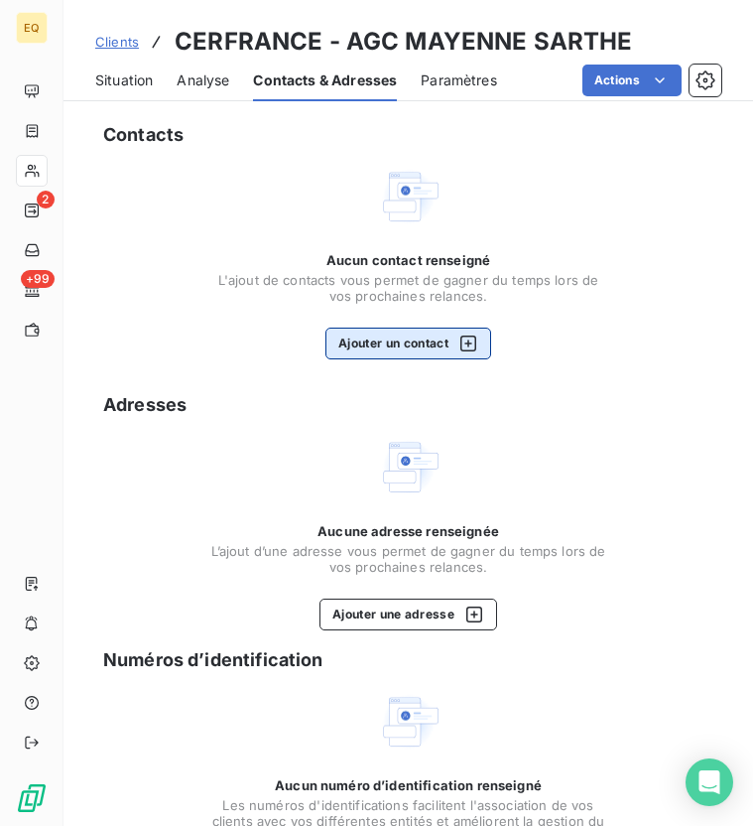
click at [385, 347] on button "Ajouter un contact" at bounding box center [409, 344] width 166 height 32
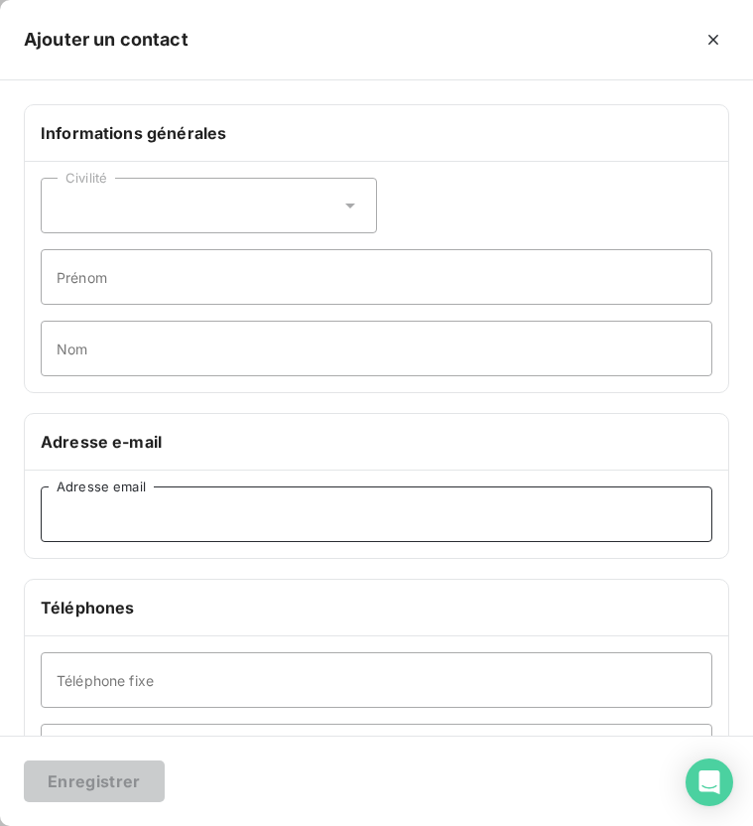
click at [166, 493] on input "Adresse email" at bounding box center [377, 514] width 672 height 56
paste input "[EMAIL_ADDRESS][DOMAIN_NAME]"
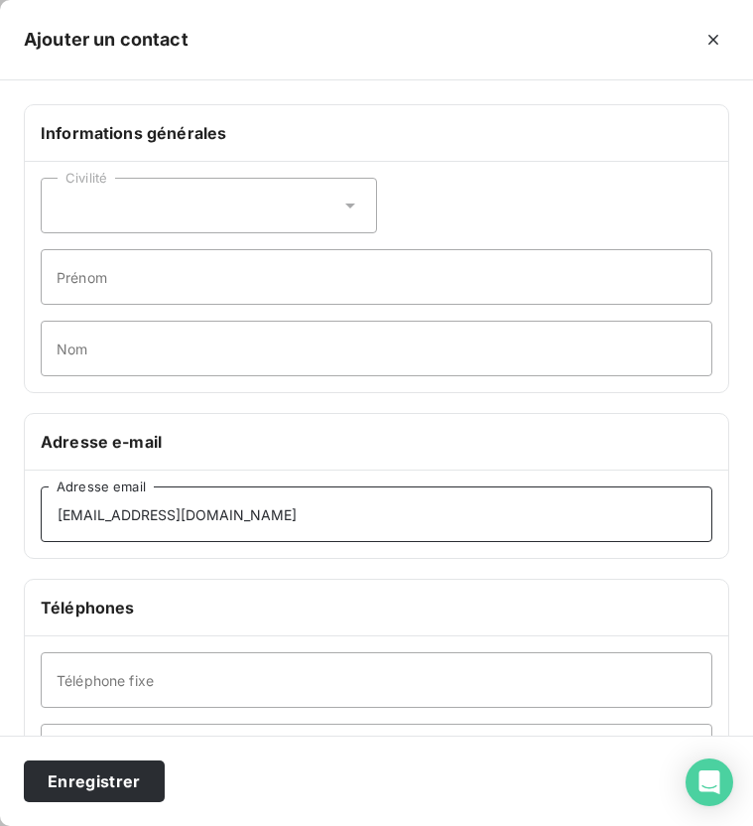
type input "[EMAIL_ADDRESS][DOMAIN_NAME]"
click at [156, 212] on div "Civilité" at bounding box center [209, 206] width 336 height 56
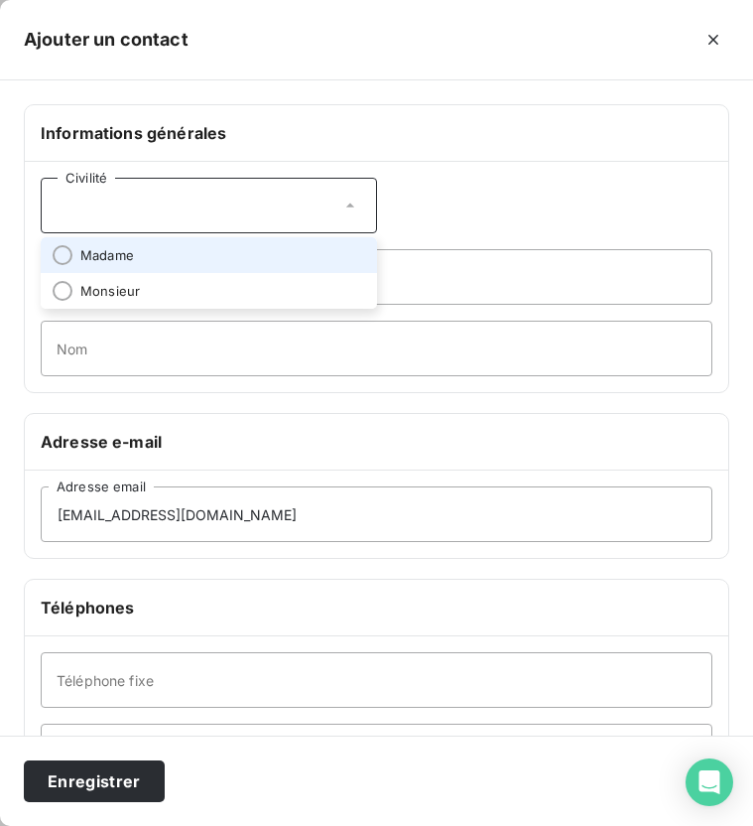
click at [124, 247] on span "Madame" at bounding box center [107, 255] width 54 height 19
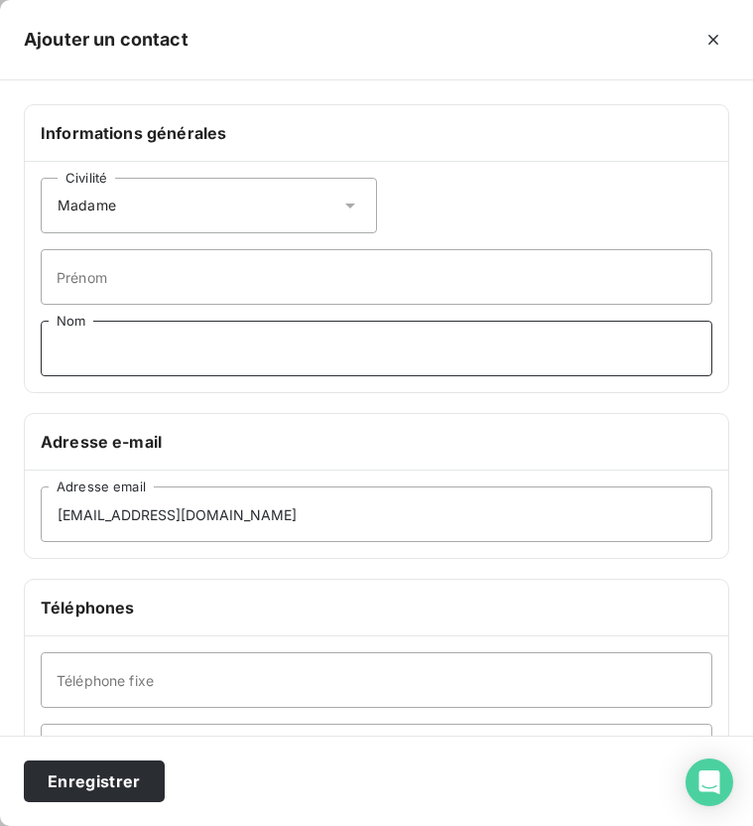
click at [123, 363] on input "Nom" at bounding box center [377, 349] width 672 height 56
type input "TRIDEAU"
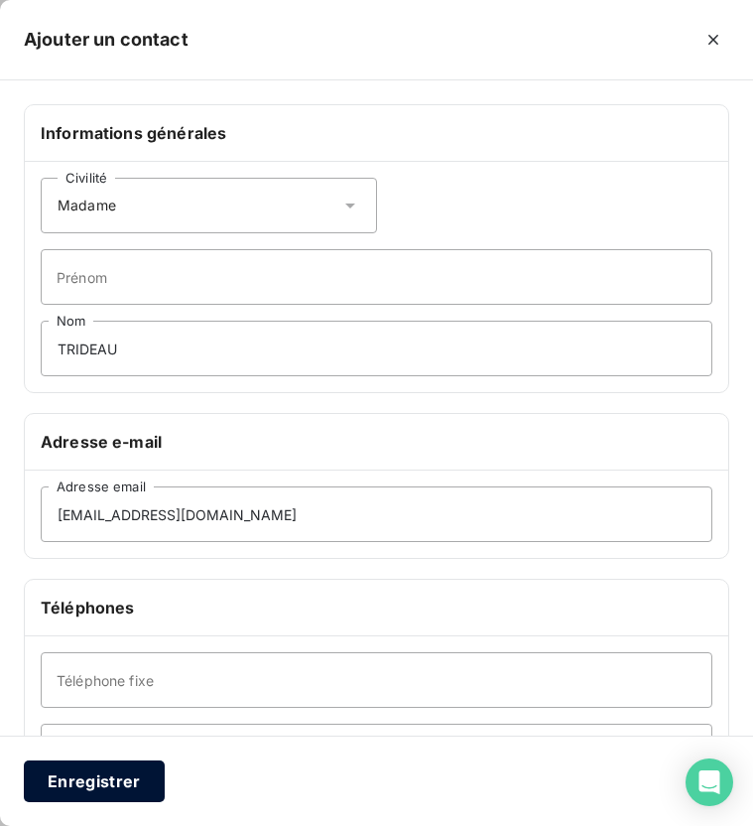
click at [87, 780] on button "Enregistrer" at bounding box center [94, 781] width 141 height 42
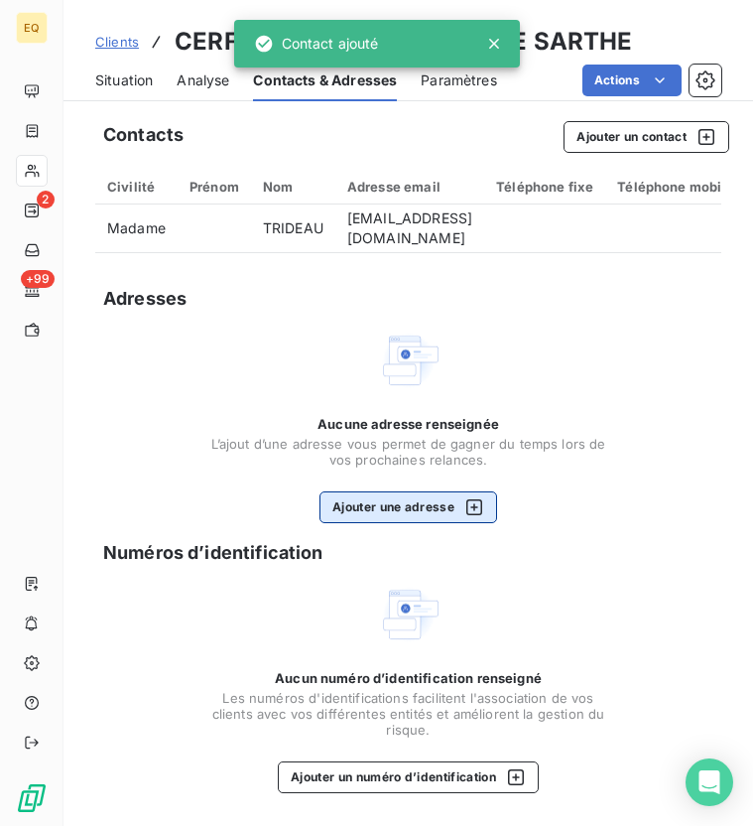
click at [391, 520] on button "Ajouter une adresse" at bounding box center [409, 507] width 178 height 32
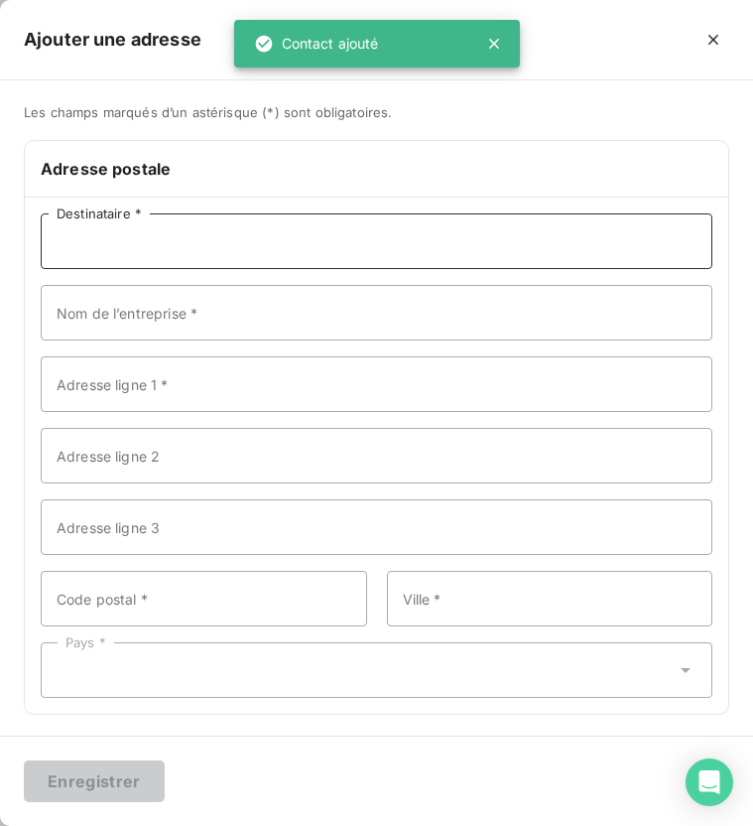
click at [247, 246] on input "Destinataire *" at bounding box center [377, 241] width 672 height 56
paste input "CERFRANCE - AGC [GEOGRAPHIC_DATA]"
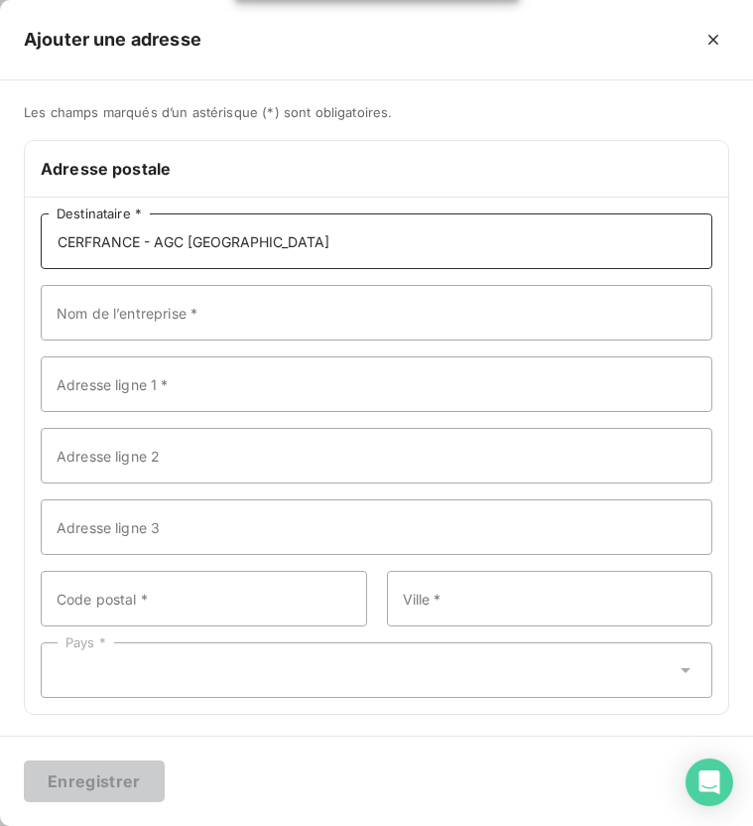
type input "CERFRANCE - AGC [GEOGRAPHIC_DATA]"
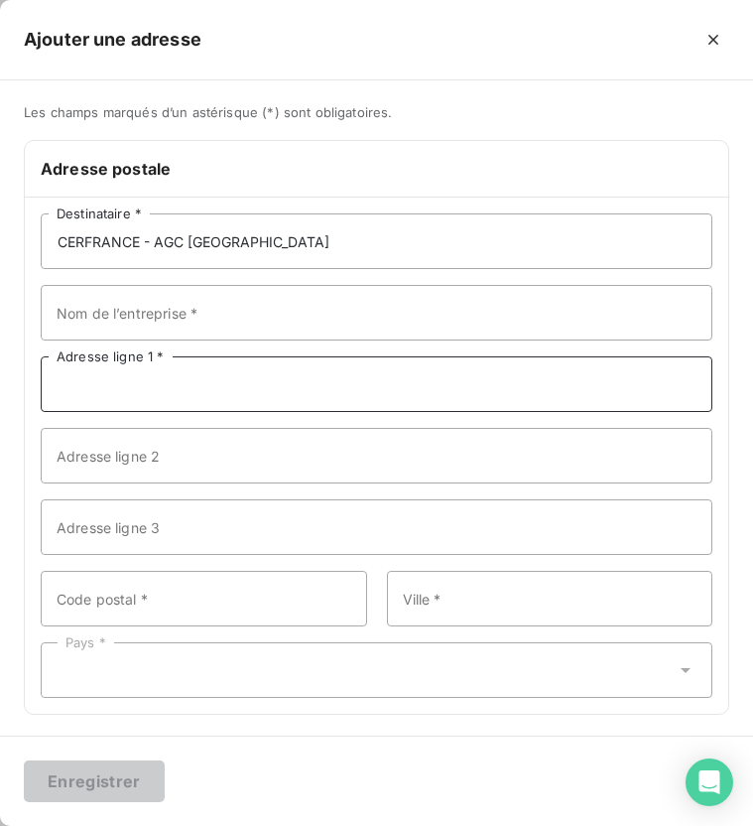
click at [103, 395] on input "Adresse ligne 1 *" at bounding box center [377, 384] width 672 height 56
paste input "RUE [PERSON_NAME]"
type input "RUE [PERSON_NAME]"
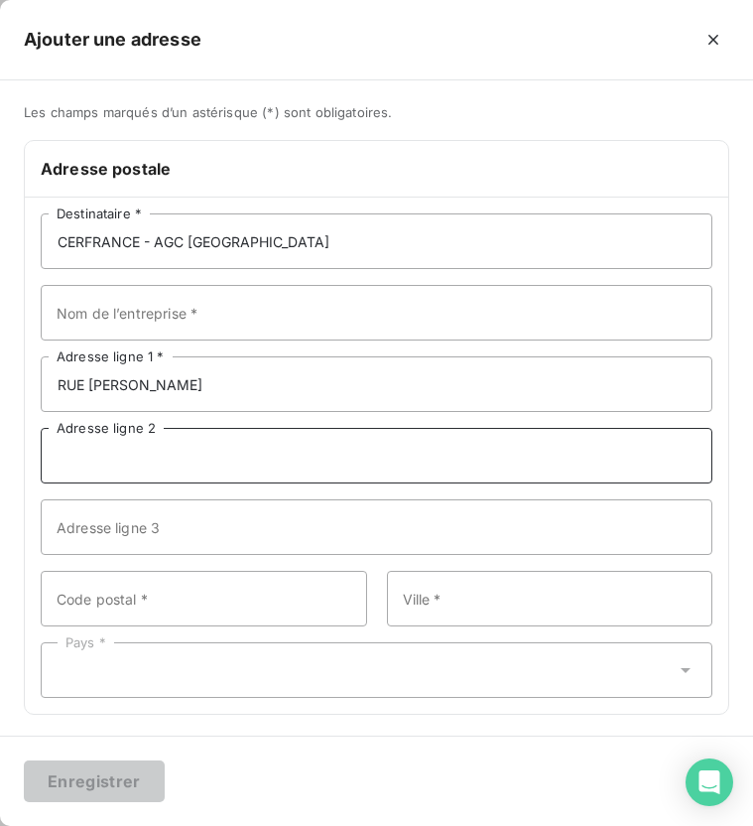
click at [359, 437] on input "Adresse ligne 2" at bounding box center [377, 456] width 672 height 56
paste input "PARC TECHNOPOLE DE CHANGÉ"
type input "PARC TECHNOPOLE DE CHANGÉ"
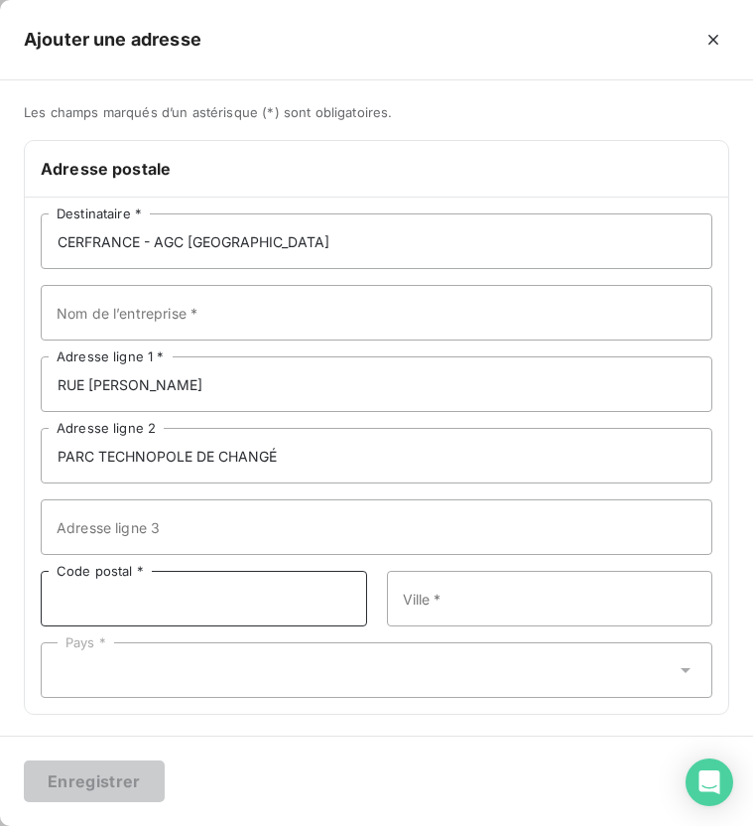
click at [87, 596] on input "Code postal *" at bounding box center [204, 599] width 327 height 56
type input "53061"
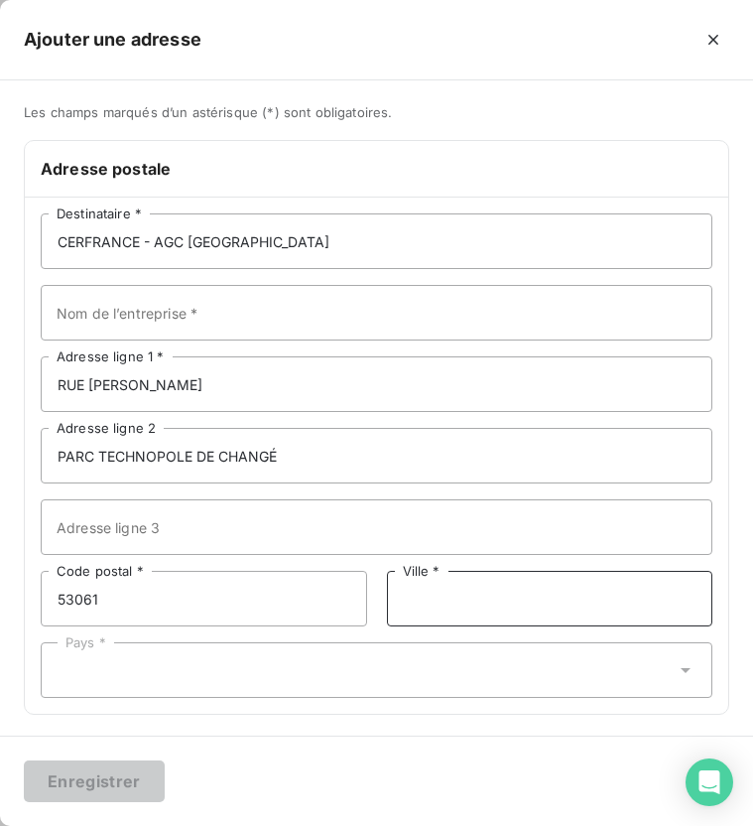
click at [433, 611] on input "Ville *" at bounding box center [550, 599] width 327 height 56
type input "Laval Cedex 9"
click at [228, 678] on div "Pays *" at bounding box center [377, 670] width 672 height 56
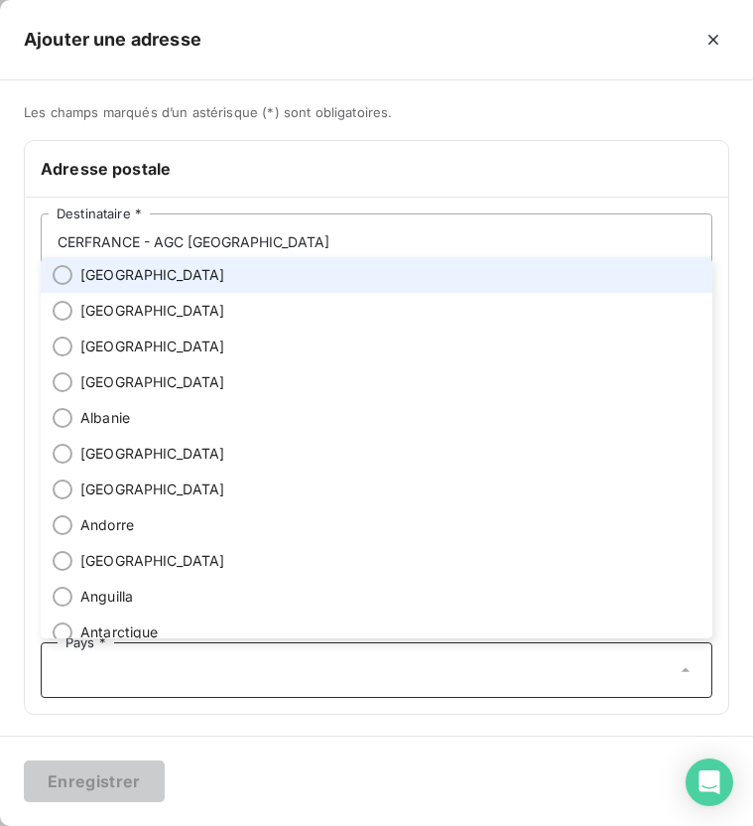
click at [116, 288] on li "[GEOGRAPHIC_DATA]" at bounding box center [377, 275] width 672 height 36
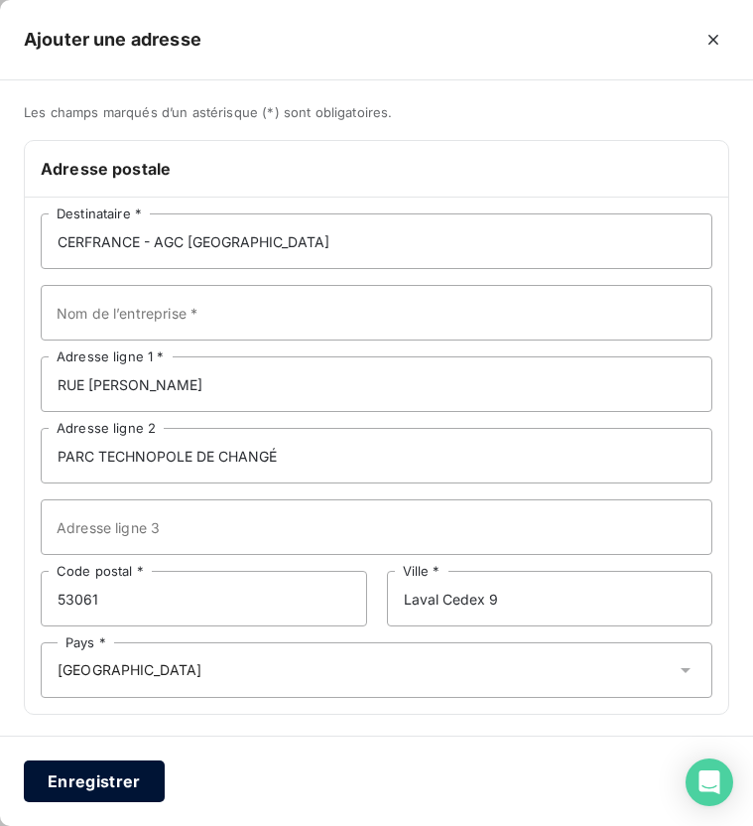
click at [95, 776] on button "Enregistrer" at bounding box center [94, 781] width 141 height 42
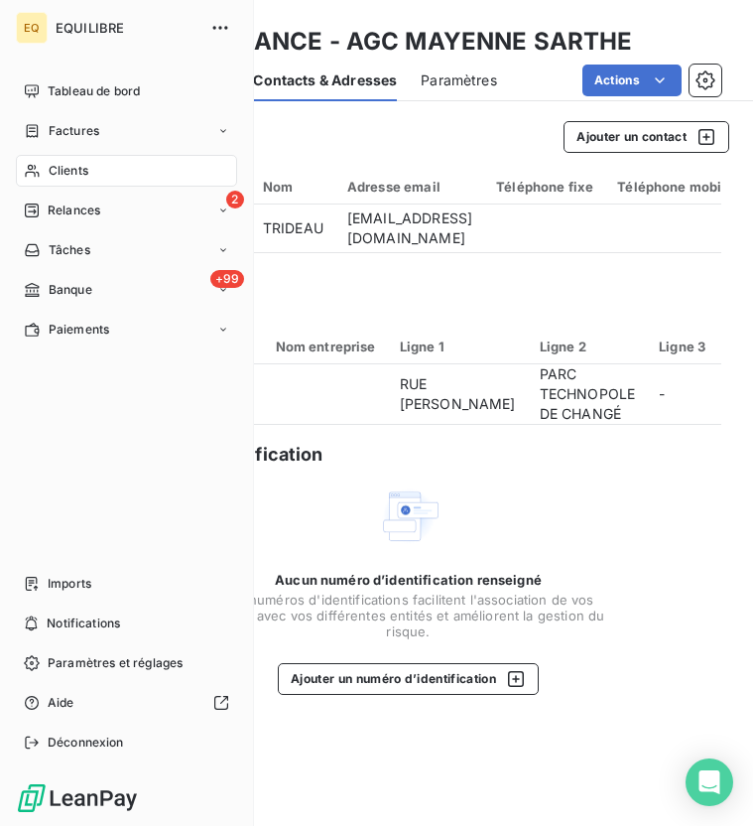
click at [26, 151] on nav "Tableau de bord Factures Clients 2 Relances Tâches +99 Banque Paiements" at bounding box center [126, 210] width 221 height 270
click at [60, 123] on span "Factures" at bounding box center [74, 131] width 51 height 18
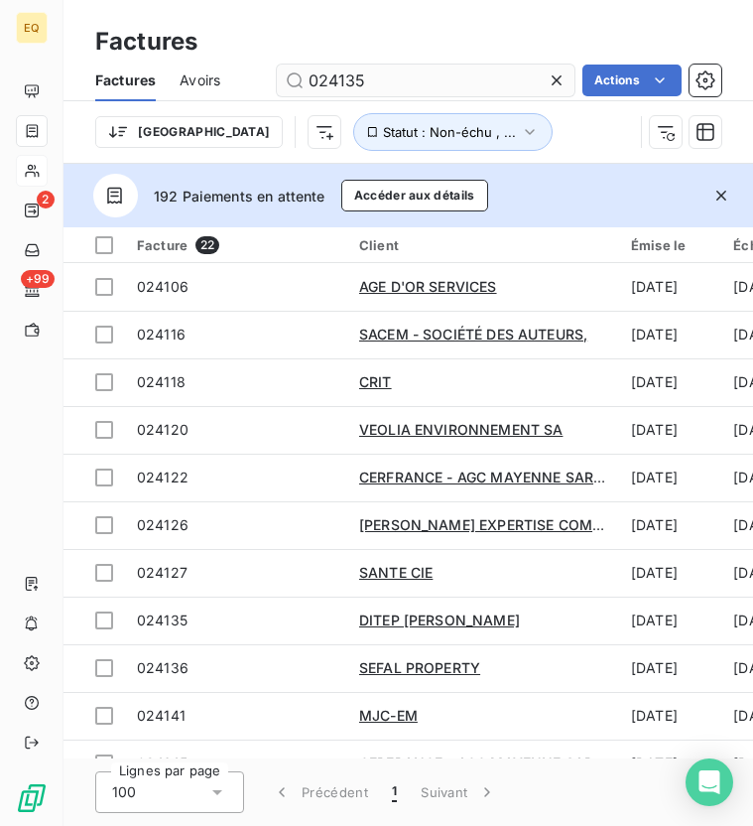
type input "024135"
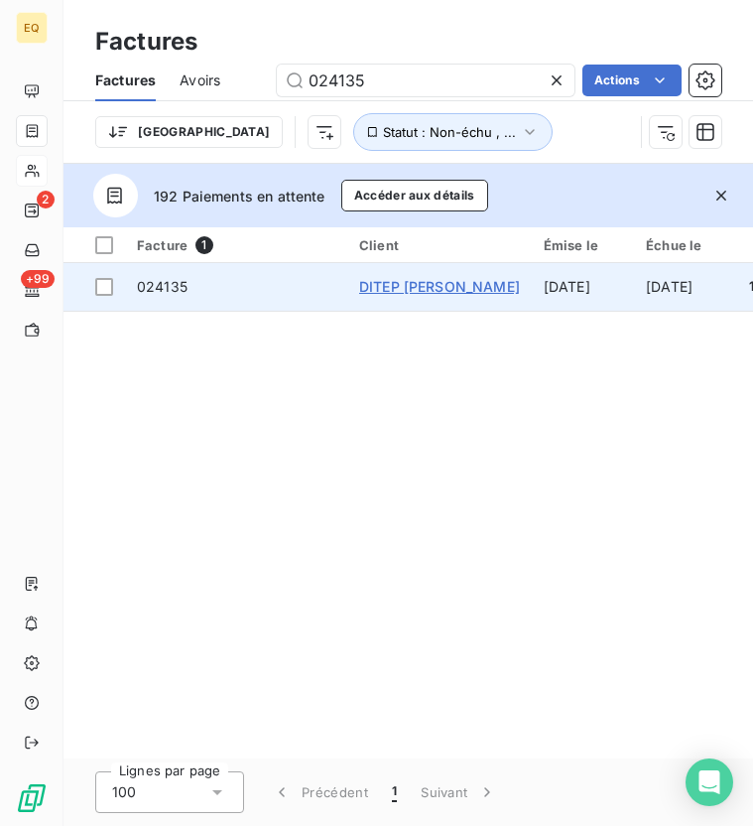
click at [399, 281] on span "DITEP [PERSON_NAME]" at bounding box center [439, 286] width 161 height 17
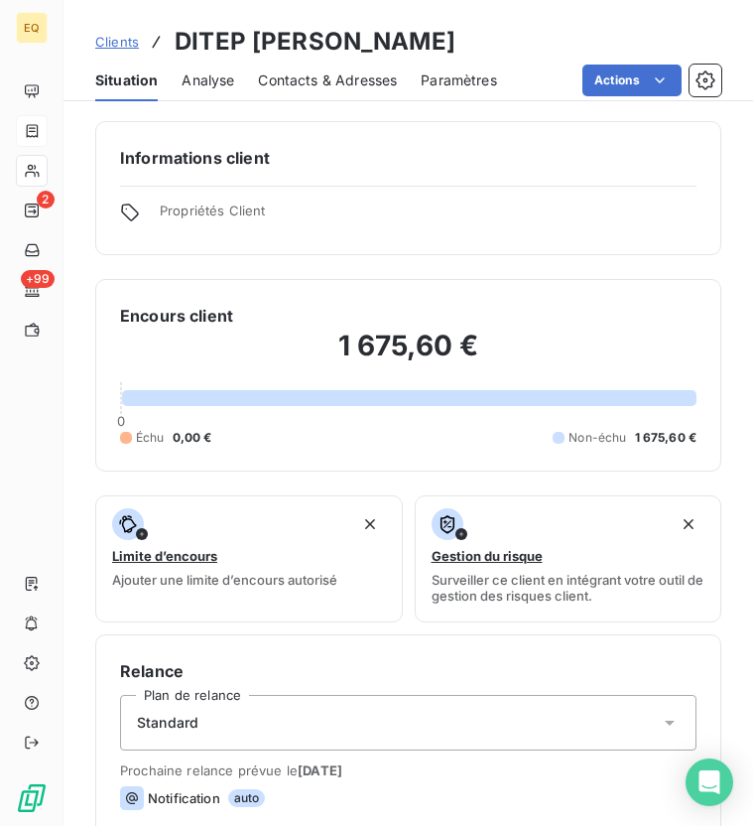
click at [316, 87] on span "Contacts & Adresses" at bounding box center [327, 80] width 139 height 20
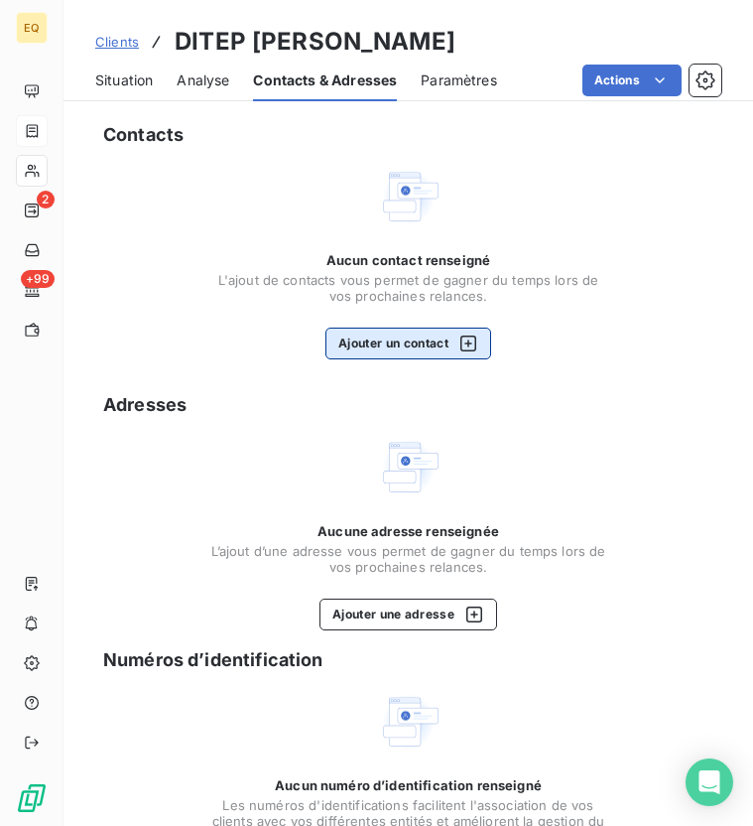
click at [428, 354] on button "Ajouter un contact" at bounding box center [409, 344] width 166 height 32
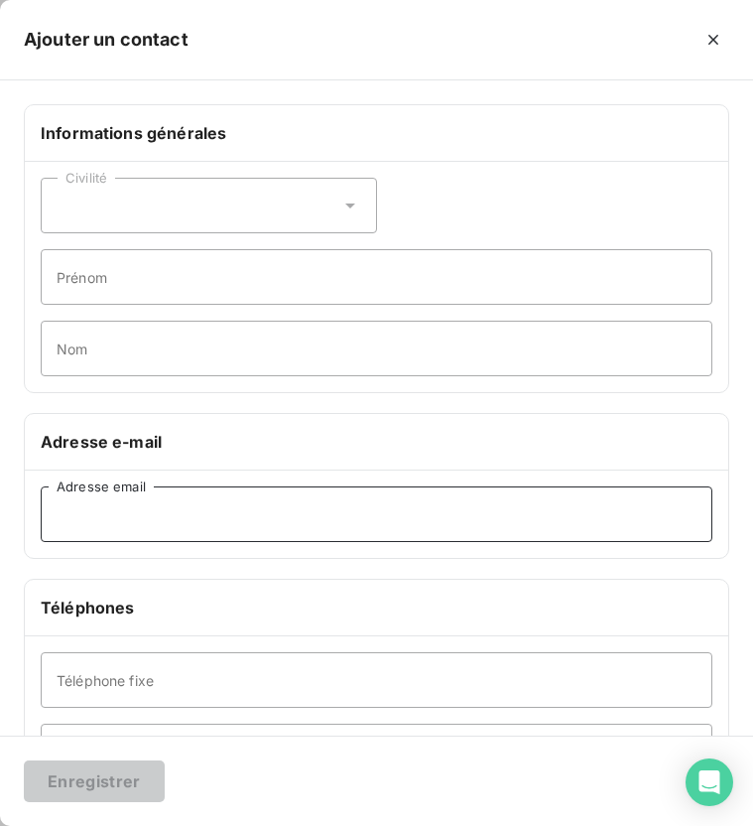
click at [99, 514] on input "Adresse email" at bounding box center [377, 514] width 672 height 56
paste input "[PERSON_NAME][EMAIL_ADDRESS][DOMAIN_NAME]"
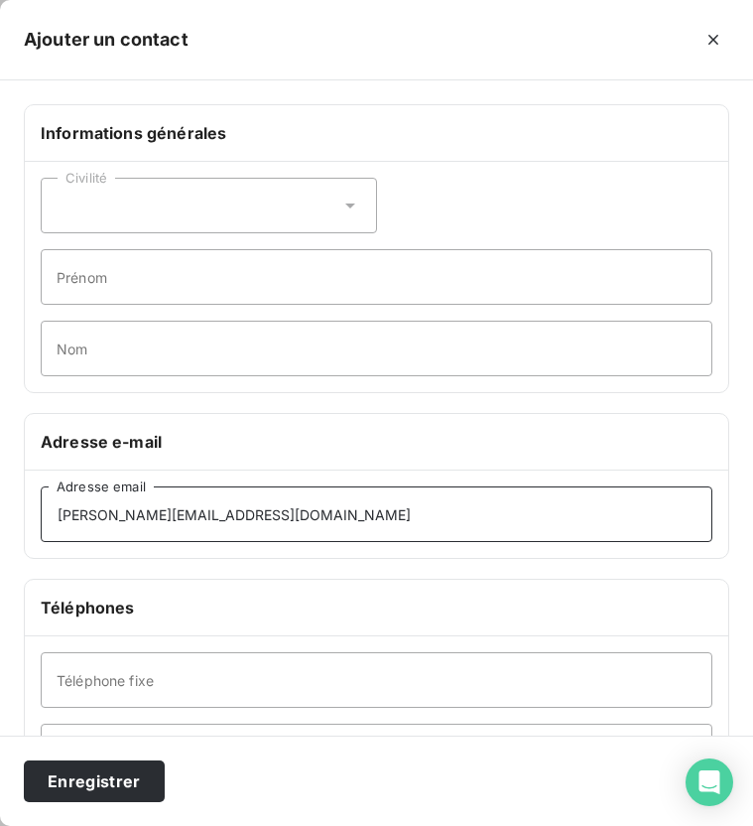
type input "[PERSON_NAME][EMAIL_ADDRESS][DOMAIN_NAME]"
click at [117, 201] on div "Civilité" at bounding box center [209, 206] width 336 height 56
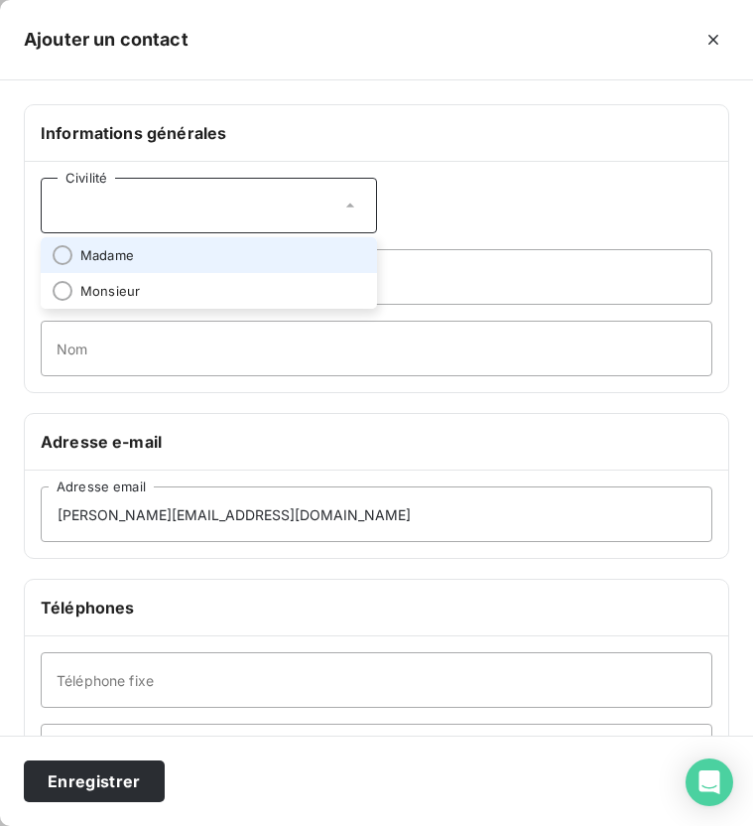
click at [121, 254] on span "Madame" at bounding box center [107, 255] width 54 height 19
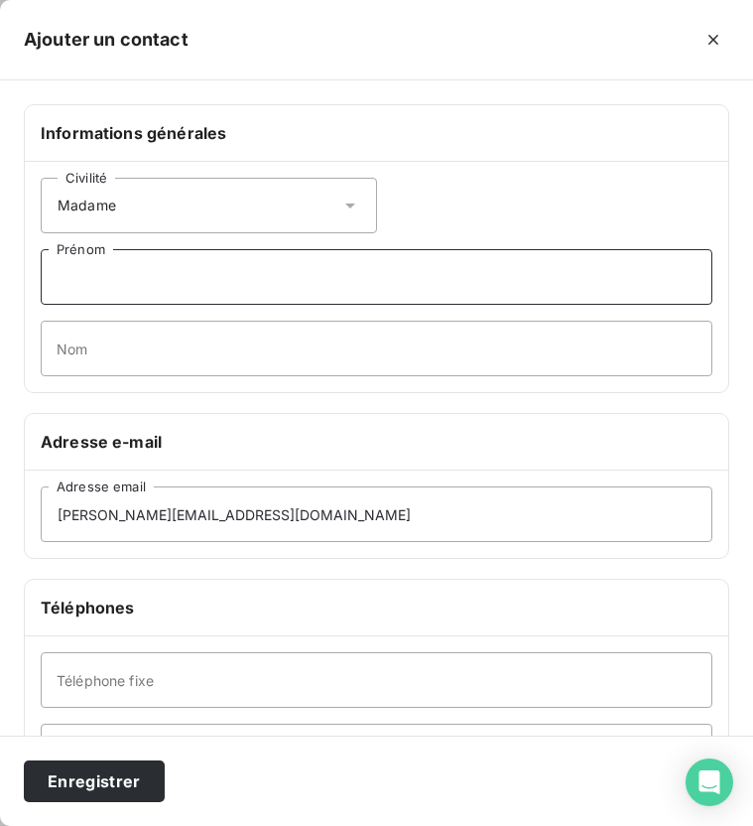
click at [127, 282] on input "Prénom" at bounding box center [377, 277] width 672 height 56
type input "[PERSON_NAME]"
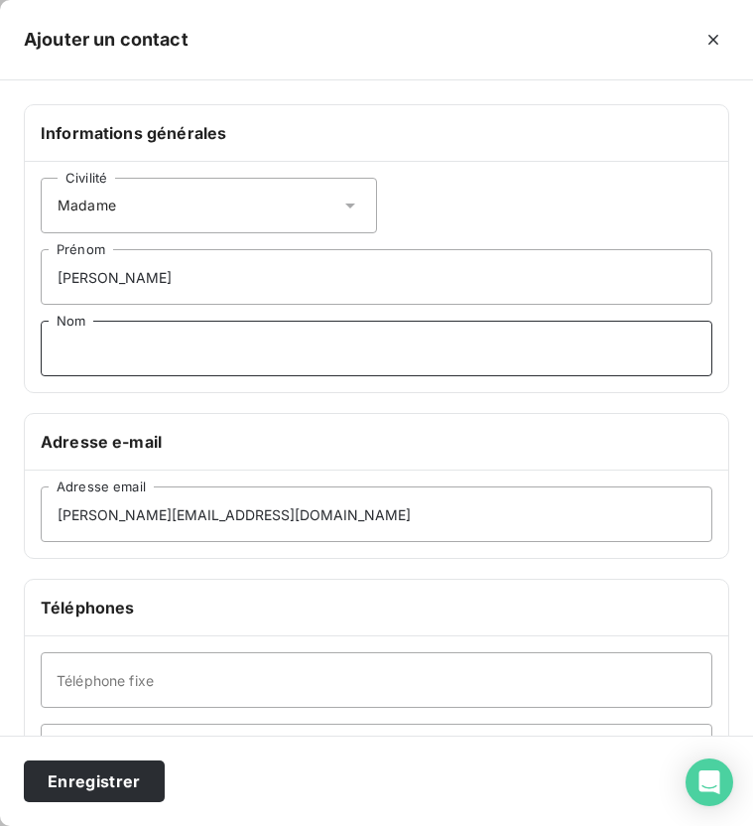
click at [173, 354] on input "Nom" at bounding box center [377, 349] width 672 height 56
click at [79, 352] on input "DASILVA" at bounding box center [377, 349] width 672 height 56
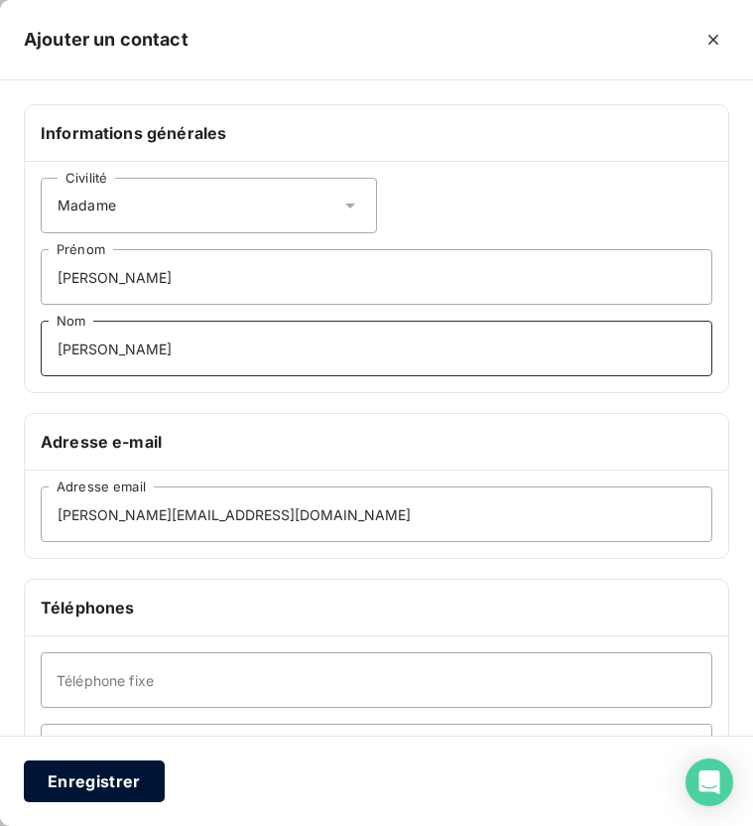
type input "[PERSON_NAME]"
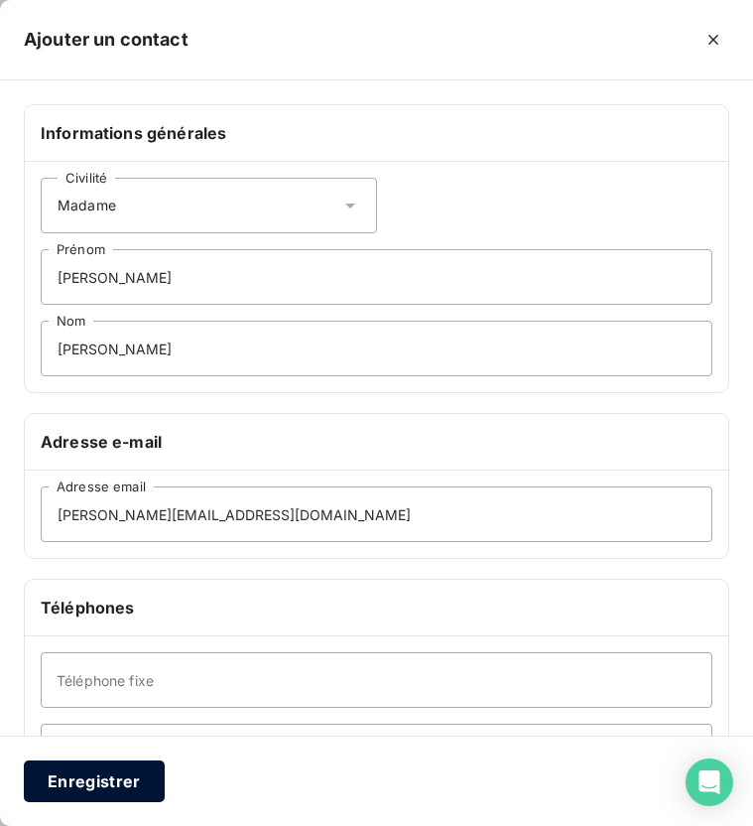
click at [112, 787] on button "Enregistrer" at bounding box center [94, 781] width 141 height 42
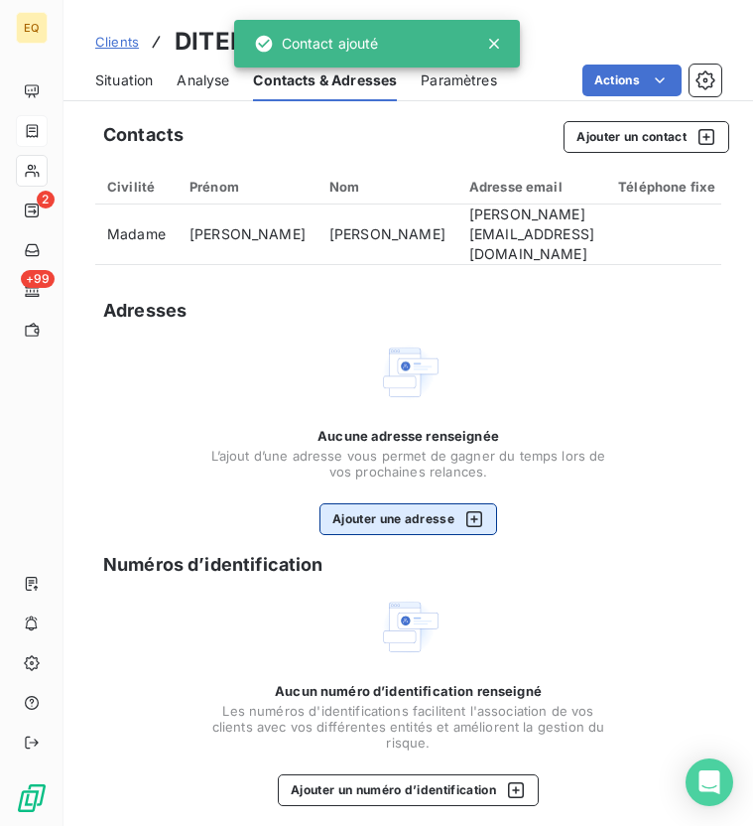
click at [415, 510] on button "Ajouter une adresse" at bounding box center [409, 519] width 178 height 32
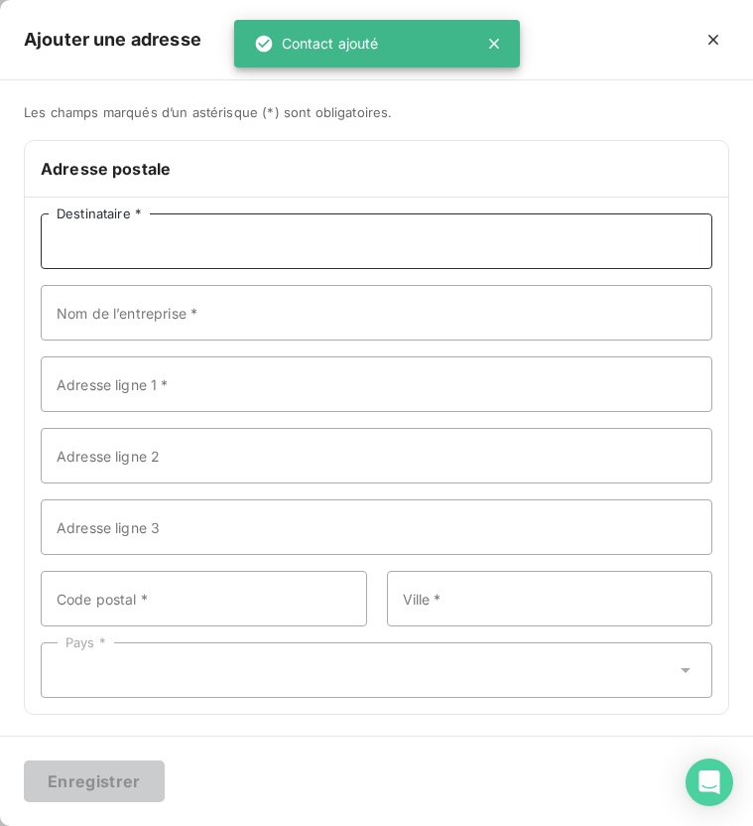
click at [163, 239] on input "Destinataire *" at bounding box center [377, 241] width 672 height 56
paste input "DITEP [PERSON_NAME]"
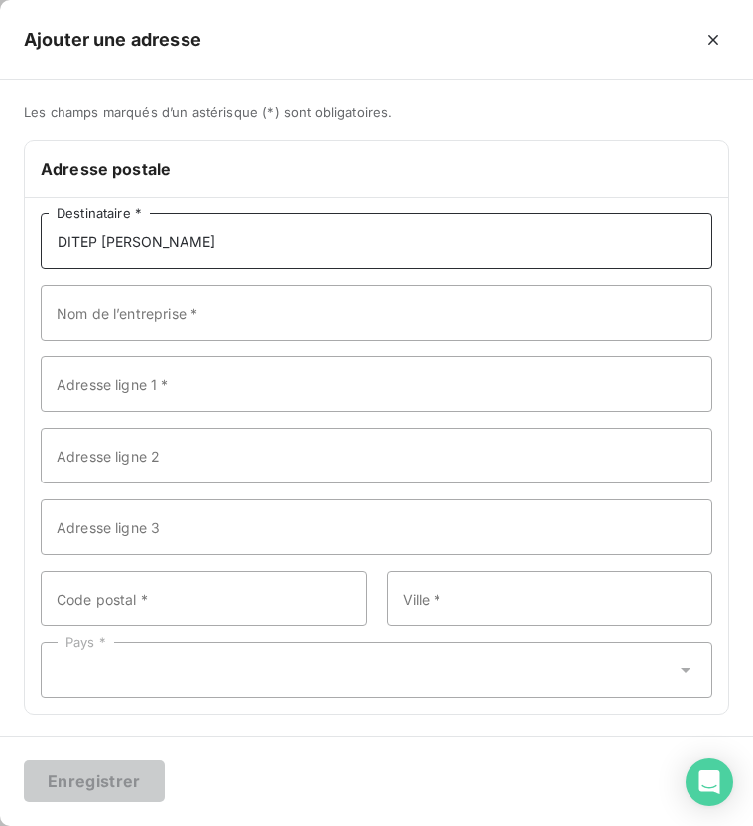
type input "DITEP [PERSON_NAME]"
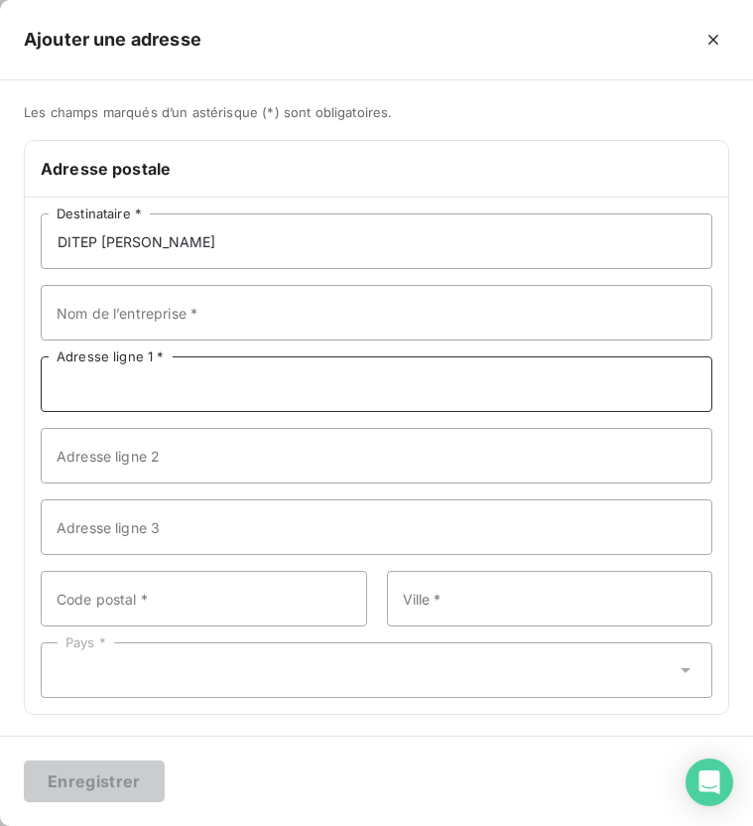
click at [161, 385] on input "Adresse ligne 1 *" at bounding box center [377, 384] width 672 height 56
paste input "[STREET_ADDRESS]"
type input "[STREET_ADDRESS]"
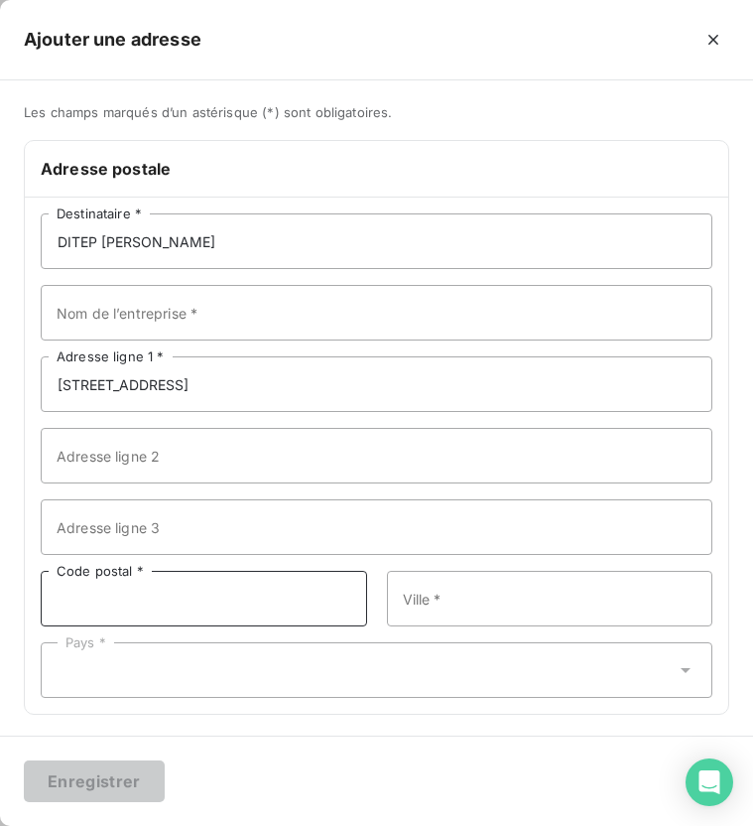
click at [148, 580] on input "Code postal *" at bounding box center [204, 599] width 327 height 56
type input "69330"
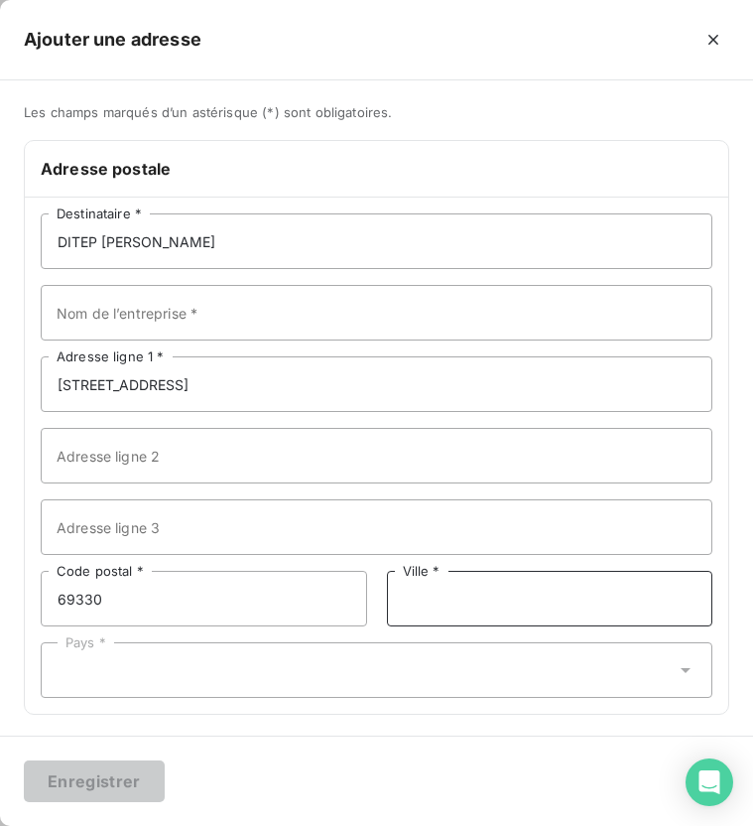
click at [498, 615] on input "Ville *" at bounding box center [550, 599] width 327 height 56
type input "e"
type input "Meyzieu"
click at [364, 663] on div "Pays *" at bounding box center [377, 670] width 672 height 56
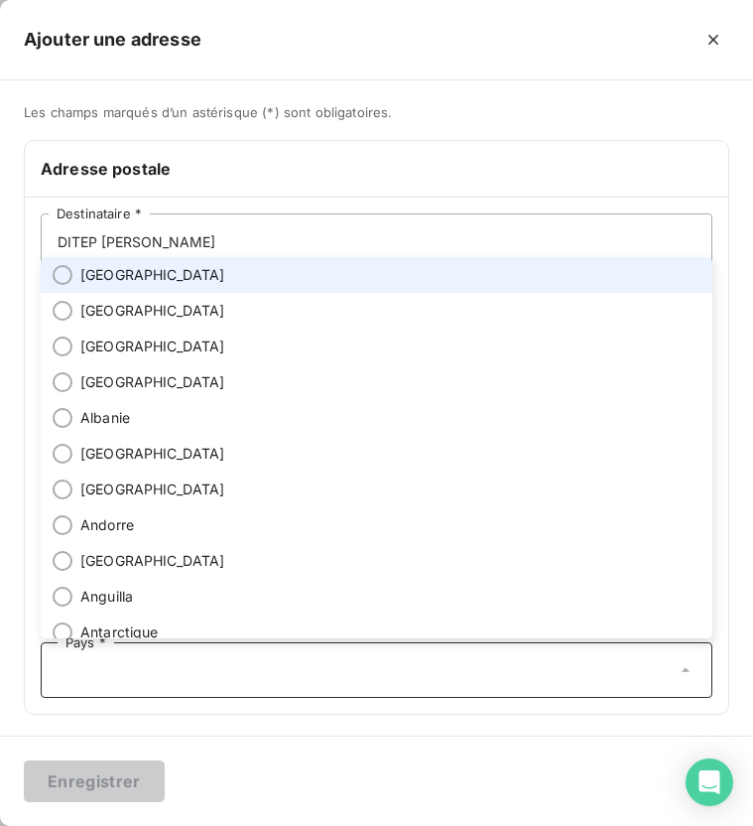
click at [163, 270] on li "[GEOGRAPHIC_DATA]" at bounding box center [377, 275] width 672 height 36
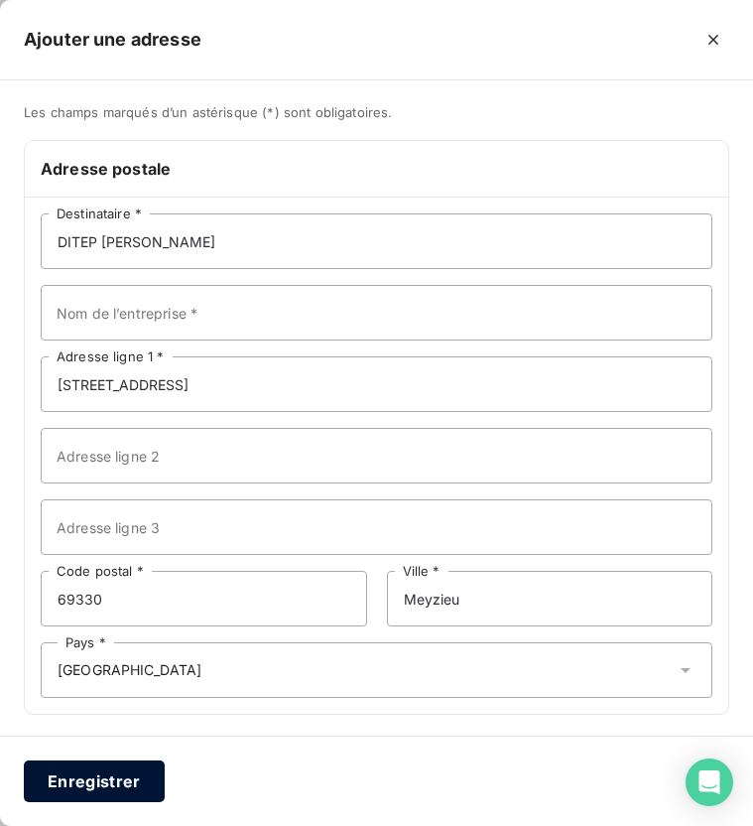
click at [127, 779] on button "Enregistrer" at bounding box center [94, 781] width 141 height 42
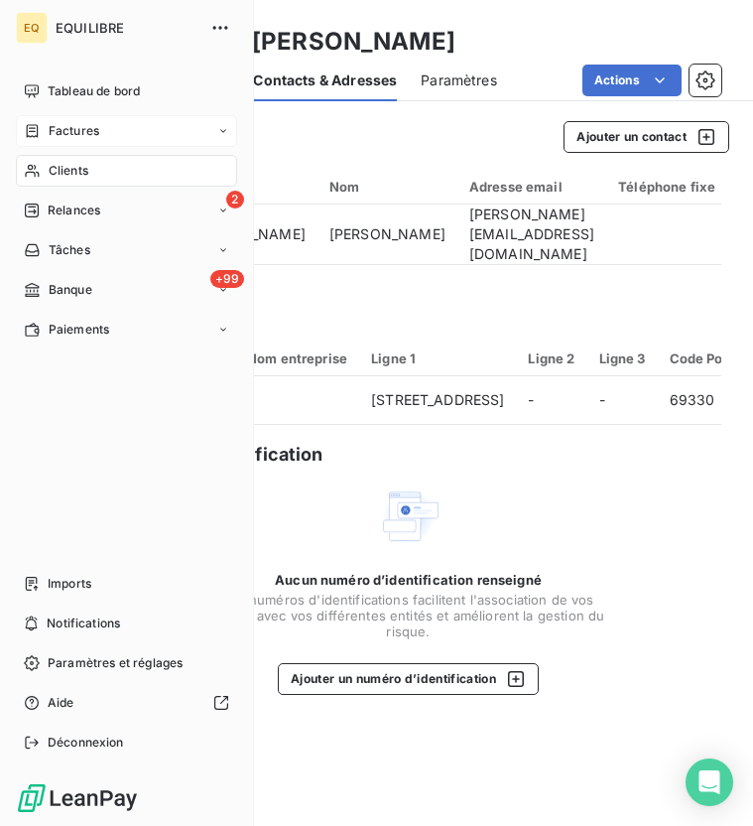
click at [48, 129] on div "Factures" at bounding box center [61, 131] width 75 height 18
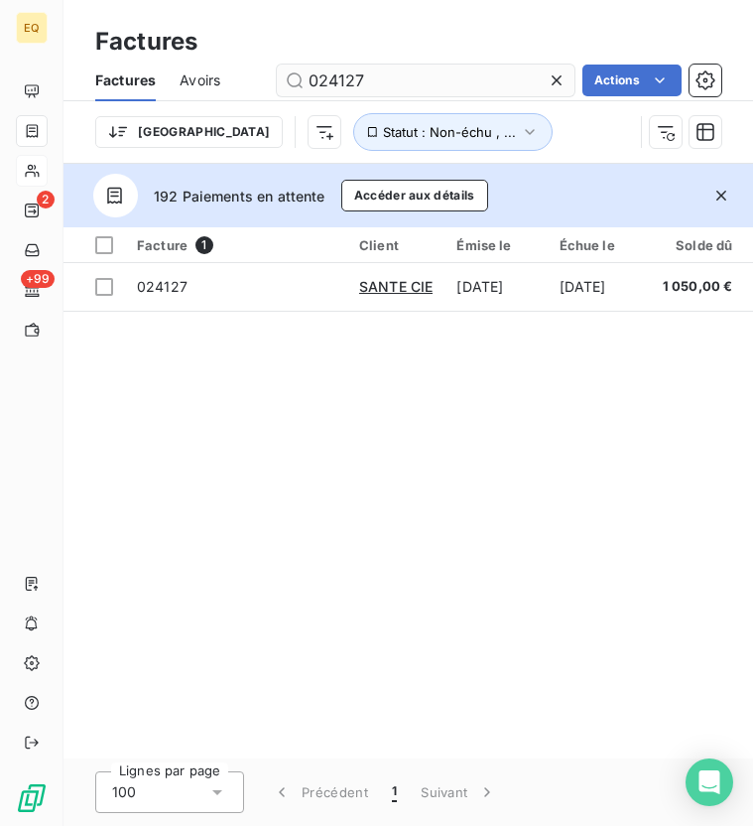
type input "024127"
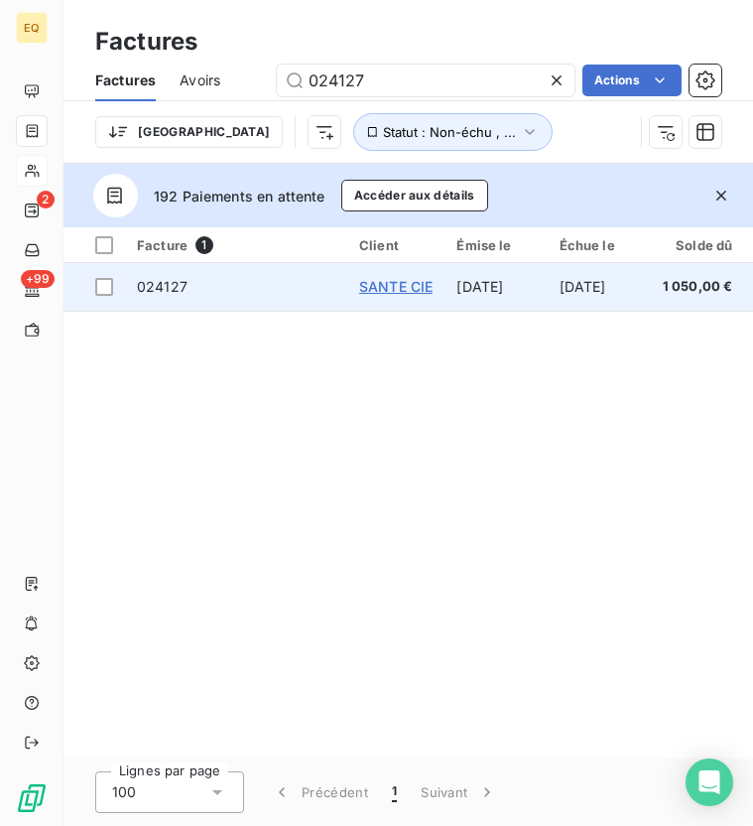
click at [407, 285] on span "SANTE CIE" at bounding box center [395, 286] width 73 height 17
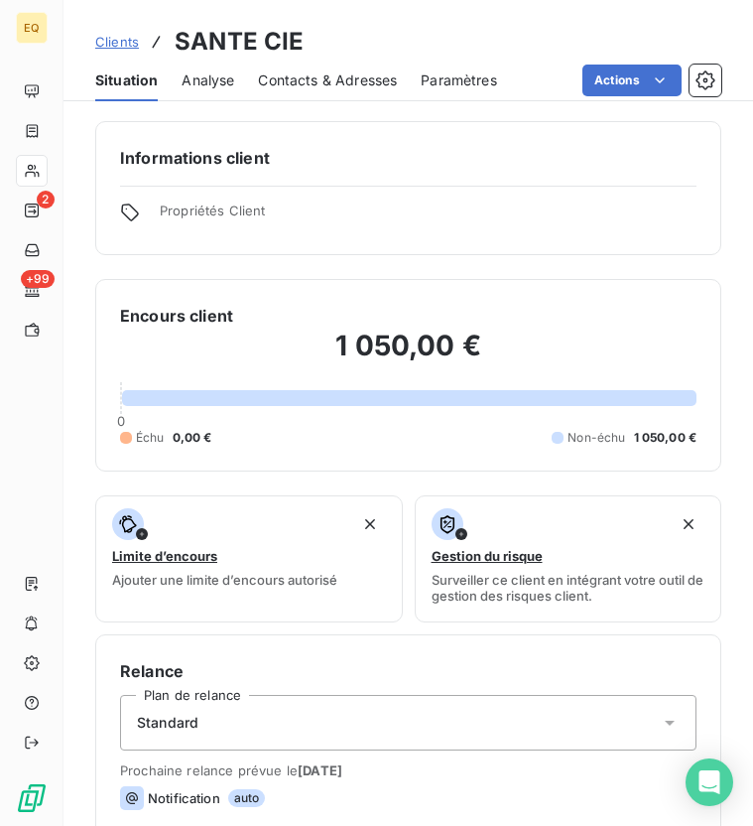
click at [317, 89] on span "Contacts & Adresses" at bounding box center [327, 80] width 139 height 20
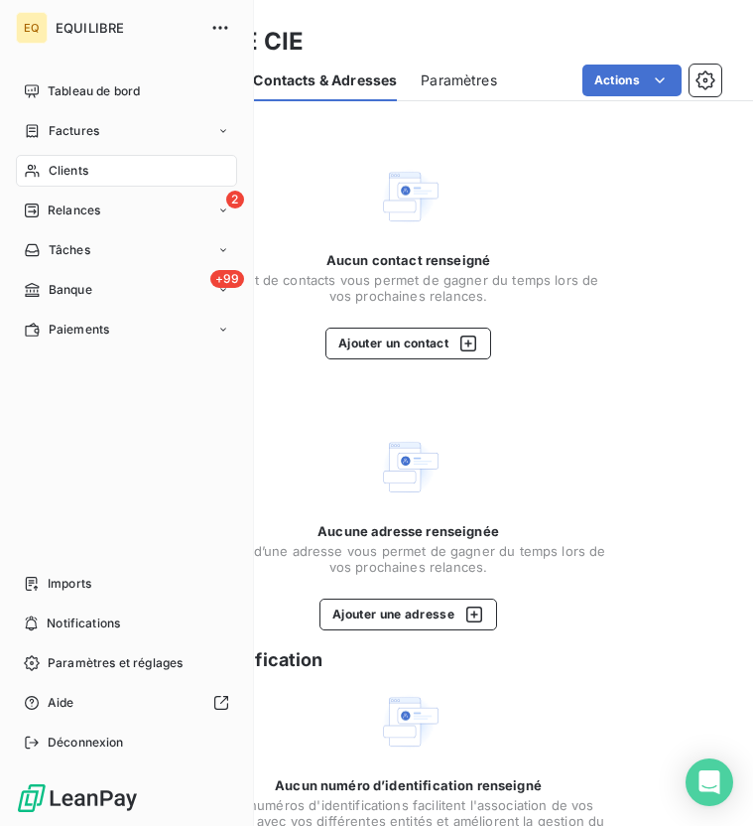
click at [61, 173] on span "Clients" at bounding box center [69, 171] width 40 height 18
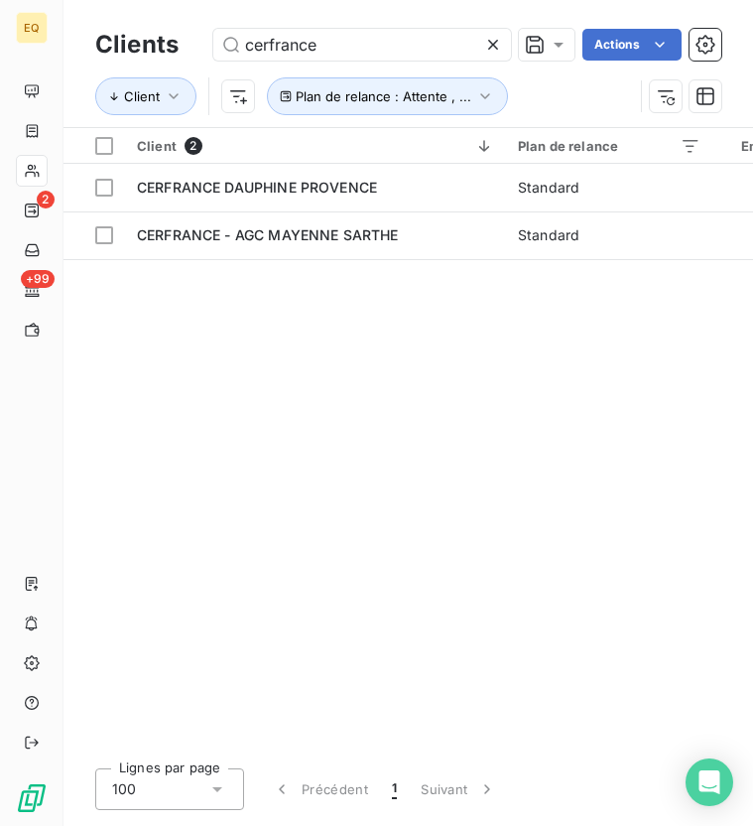
drag, startPoint x: 343, startPoint y: 39, endPoint x: 163, endPoint y: 7, distance: 183.4
click at [163, 40] on div "Clients cerfrance Actions" at bounding box center [408, 45] width 626 height 42
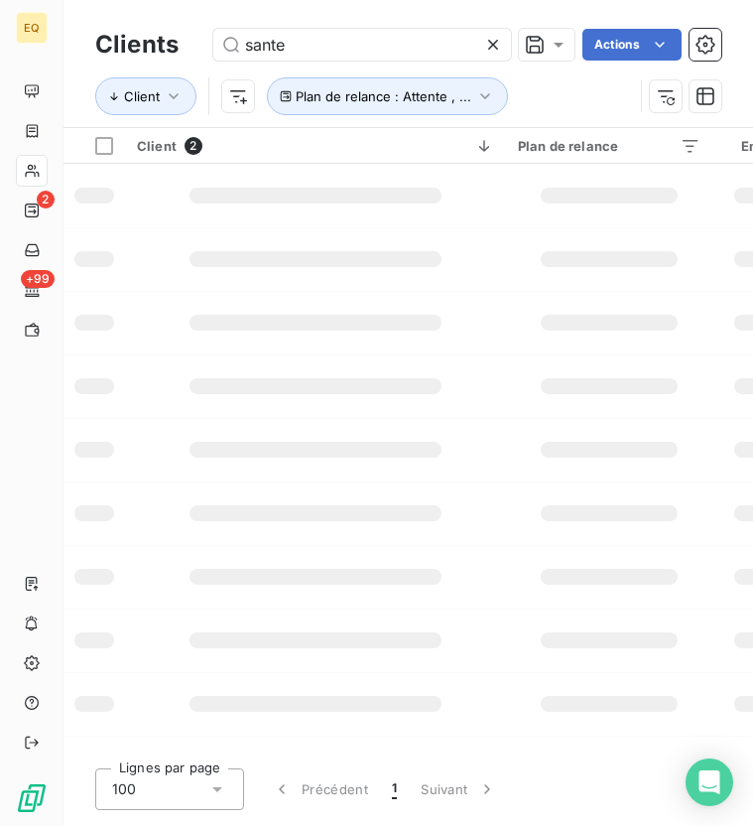
type input "sante"
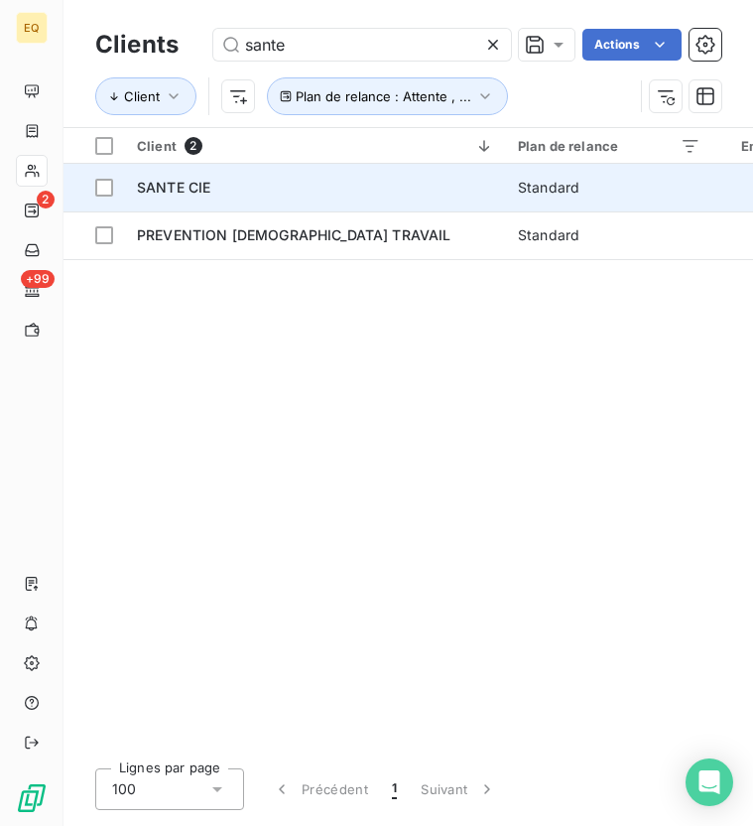
click at [190, 188] on span "SANTE CIE" at bounding box center [173, 187] width 73 height 17
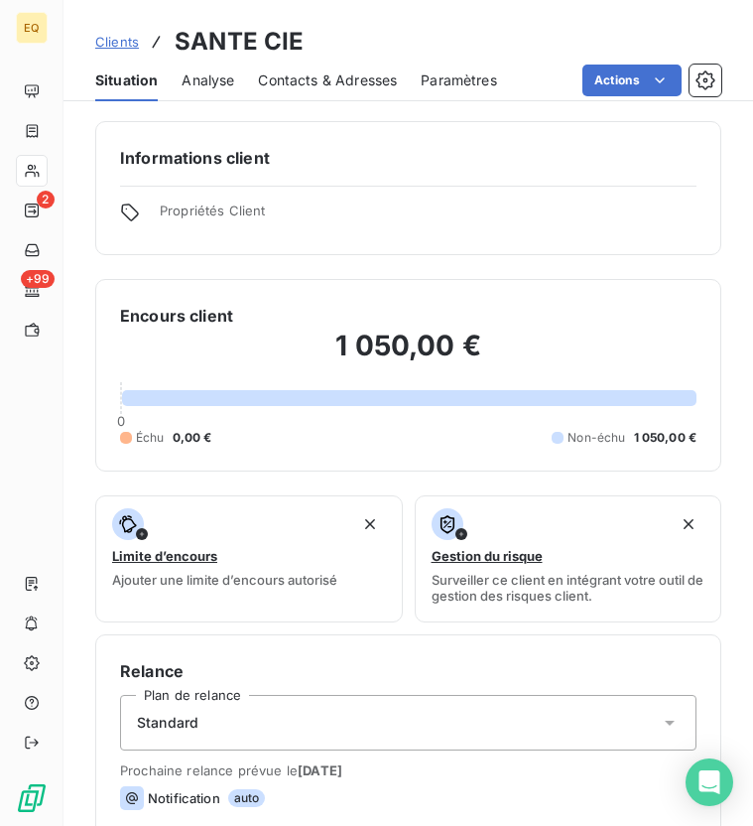
click at [315, 87] on span "Contacts & Adresses" at bounding box center [327, 80] width 139 height 20
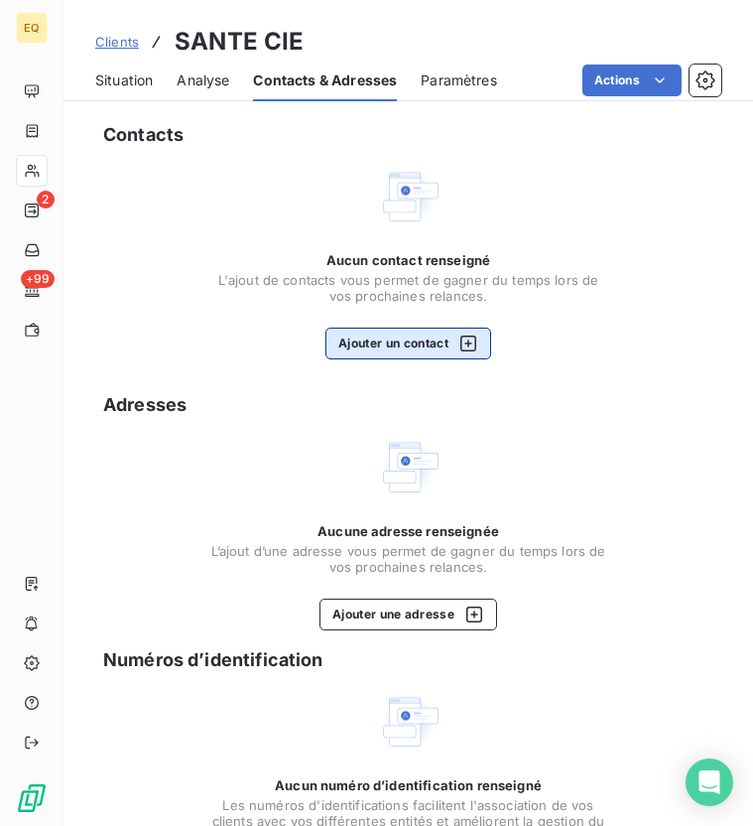
click at [383, 344] on button "Ajouter un contact" at bounding box center [409, 344] width 166 height 32
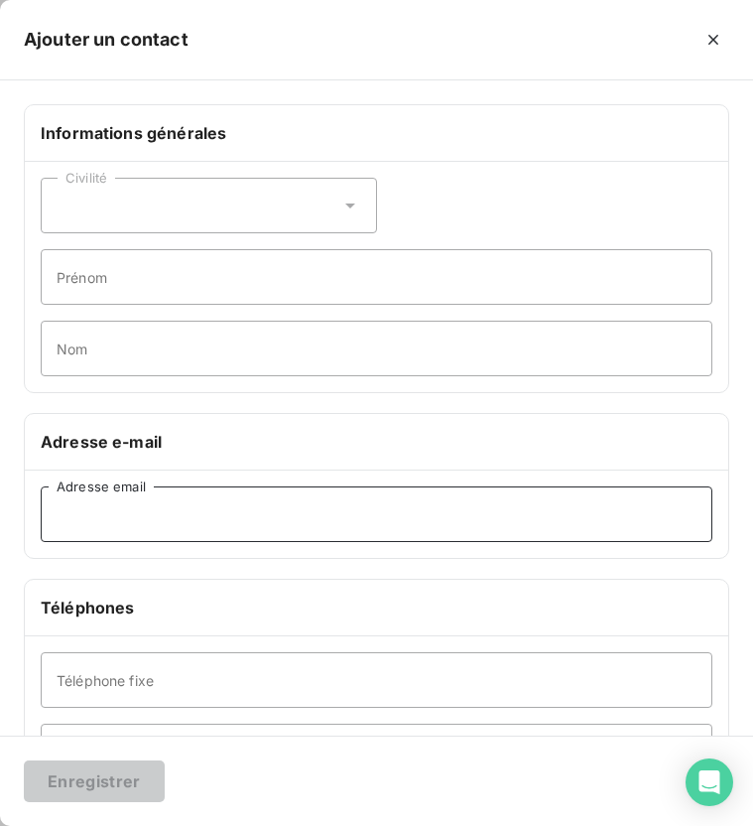
click at [56, 513] on input "Adresse email" at bounding box center [377, 514] width 672 height 56
paste input "[PERSON_NAME][EMAIL_ADDRESS][DOMAIN_NAME]"
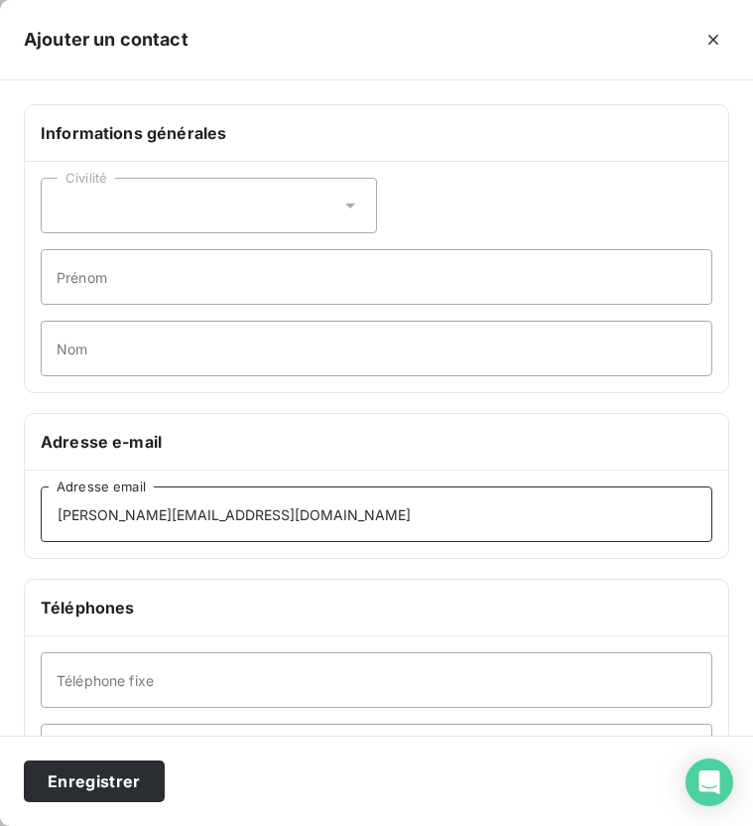
type input "[PERSON_NAME][EMAIL_ADDRESS][DOMAIN_NAME]"
click at [200, 209] on div "Civilité" at bounding box center [209, 206] width 336 height 56
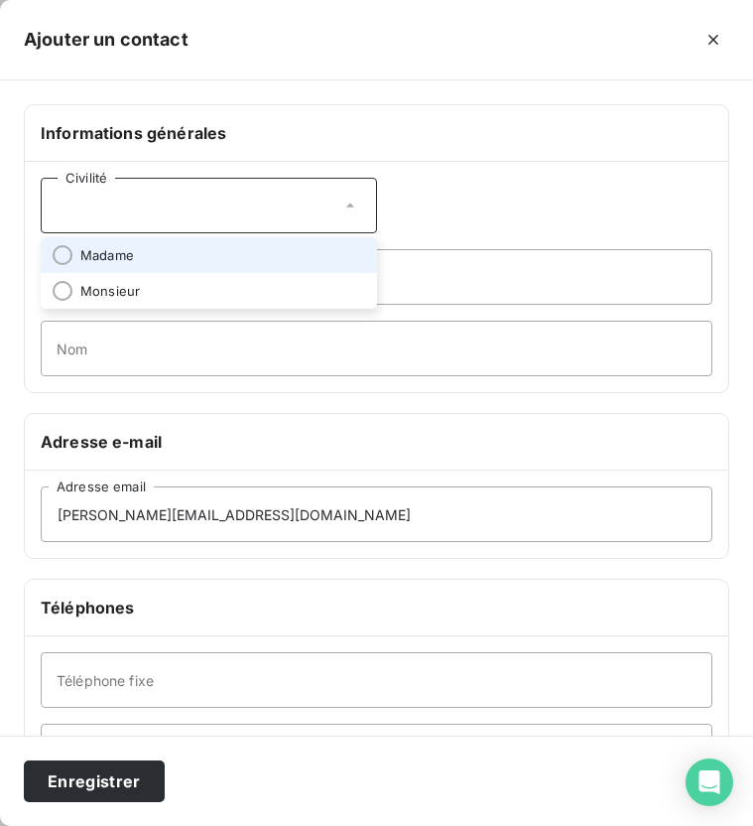
click at [125, 250] on span "Madame" at bounding box center [107, 255] width 54 height 19
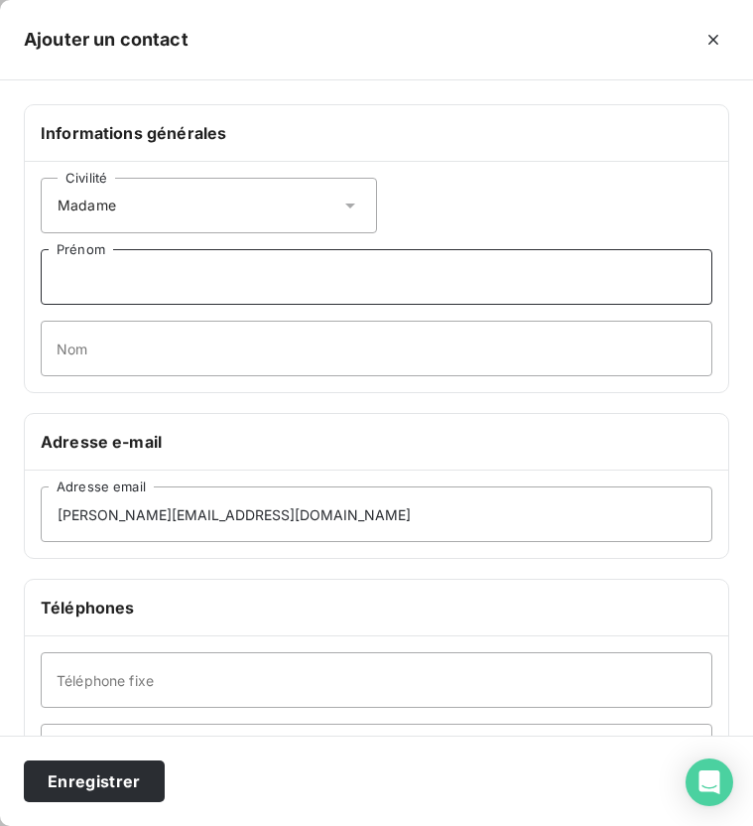
click at [127, 291] on input "Prénom" at bounding box center [377, 277] width 672 height 56
type input "[PERSON_NAME]"
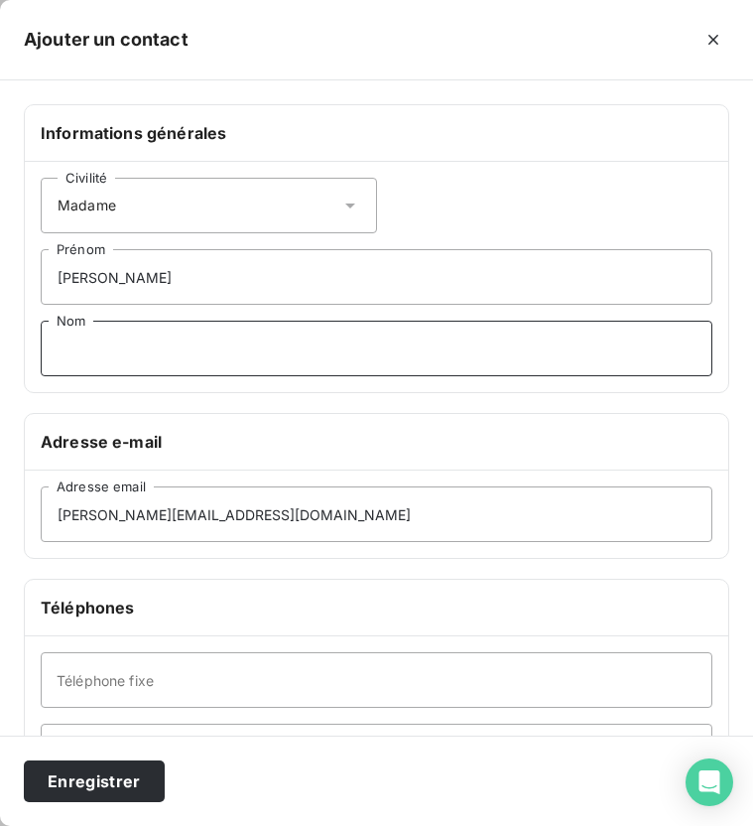
click at [123, 349] on input "Nom" at bounding box center [377, 349] width 672 height 56
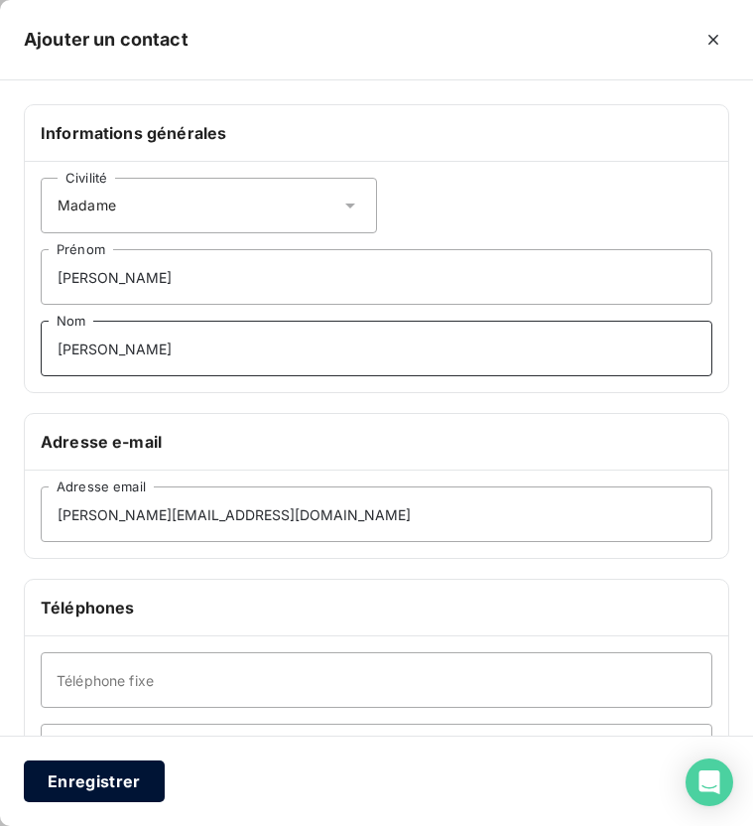
type input "[PERSON_NAME]"
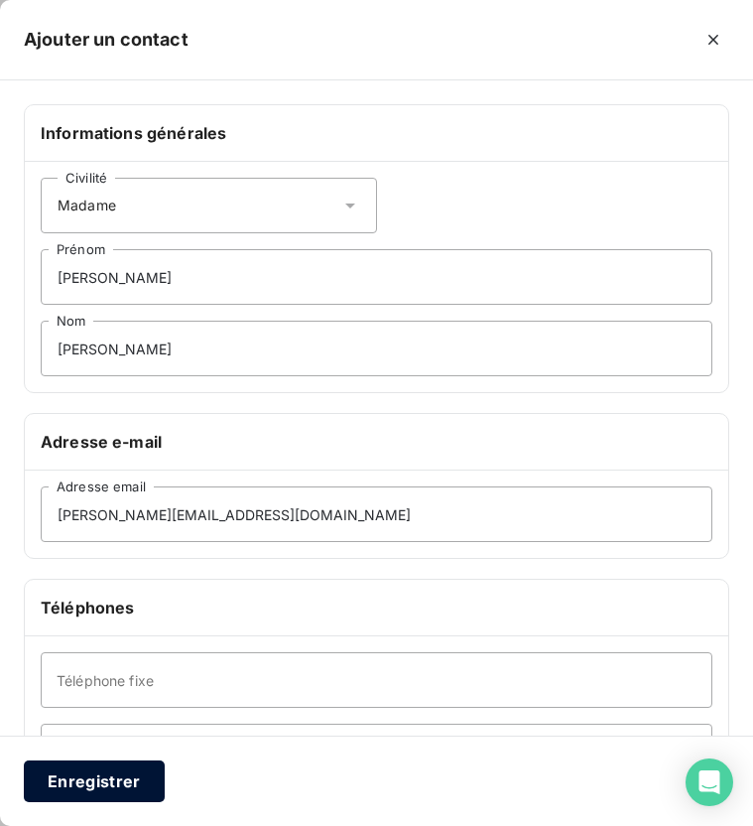
click at [118, 780] on button "Enregistrer" at bounding box center [94, 781] width 141 height 42
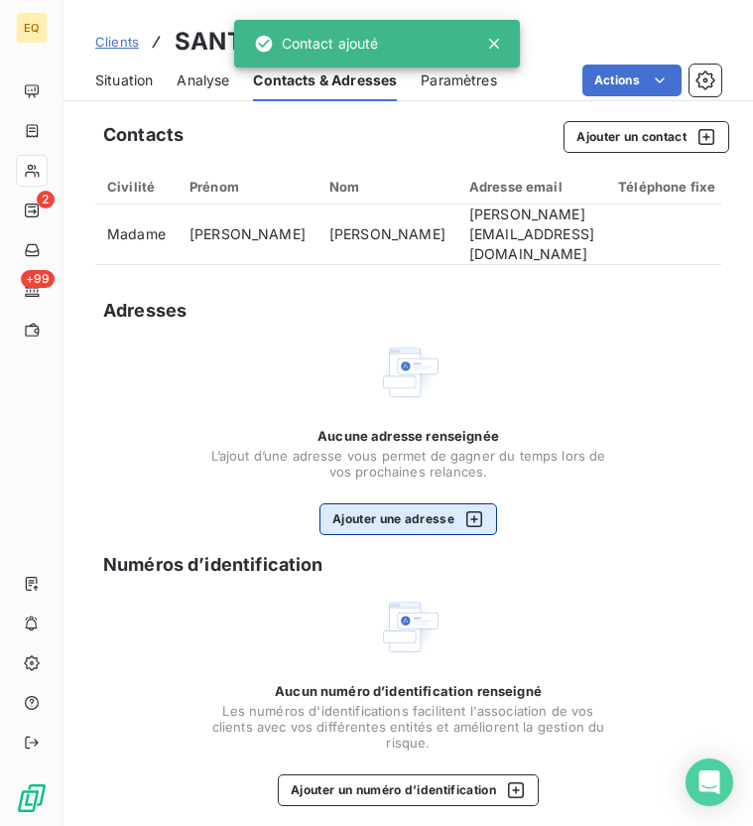
click at [381, 513] on button "Ajouter une adresse" at bounding box center [409, 519] width 178 height 32
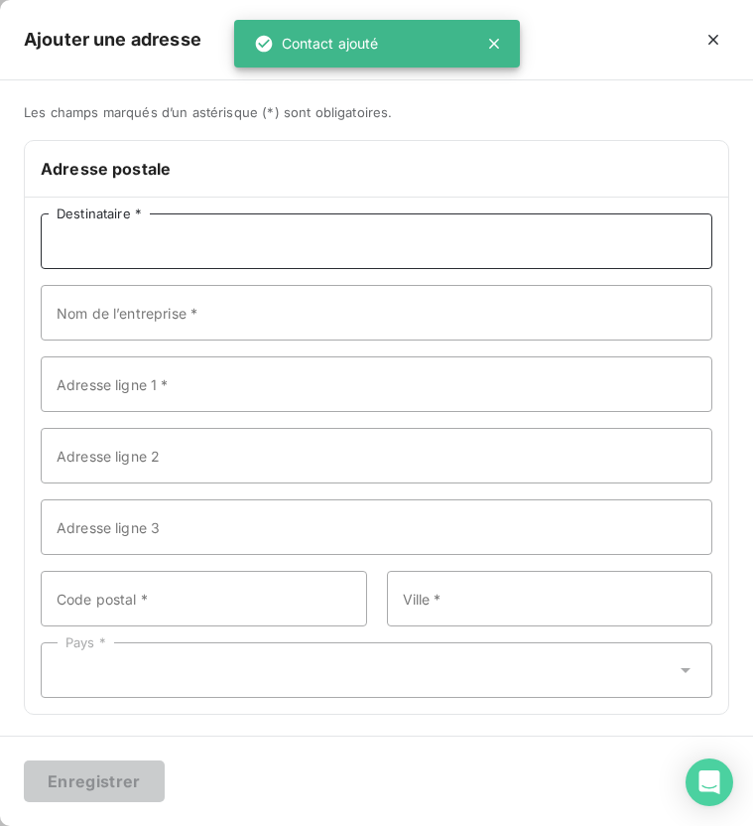
click at [101, 247] on input "Destinataire *" at bounding box center [377, 241] width 672 height 56
type input "D"
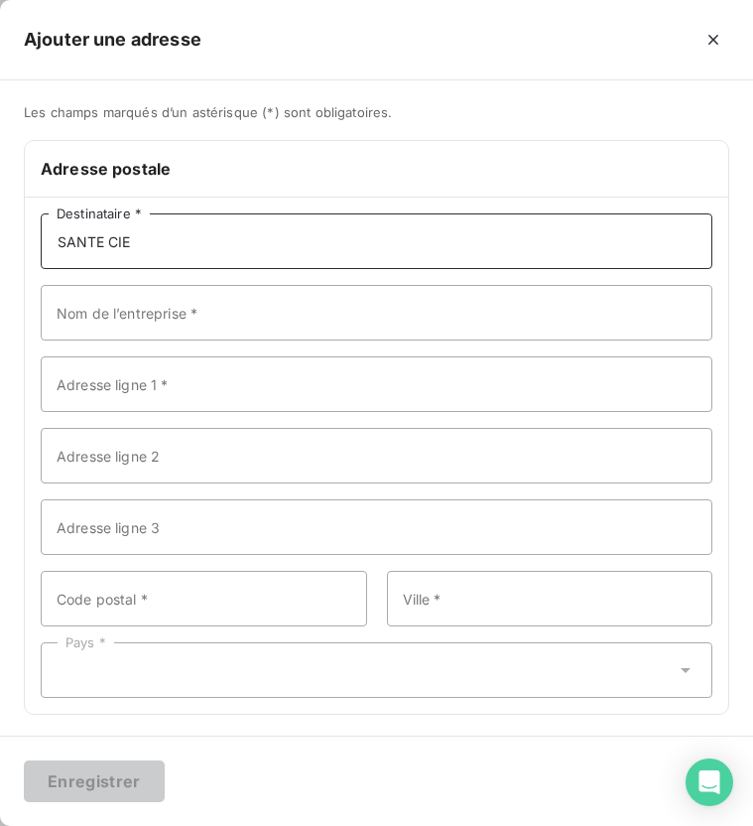
type input "SANTE CIE"
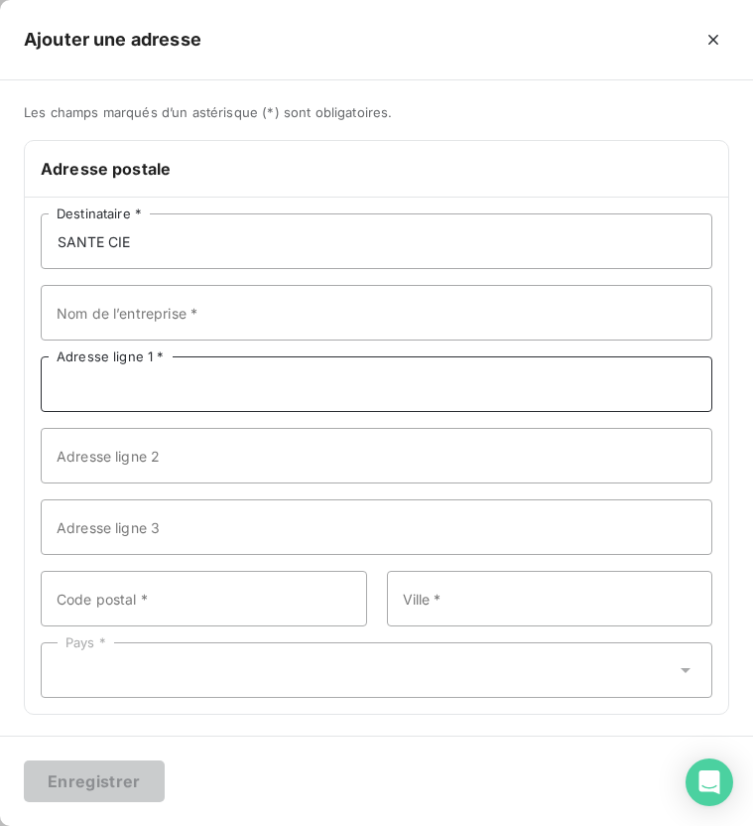
click at [123, 396] on input "Adresse ligne 1 *" at bounding box center [377, 384] width 672 height 56
paste input "[STREET_ADDRESS]"
type input "[STREET_ADDRESS]"
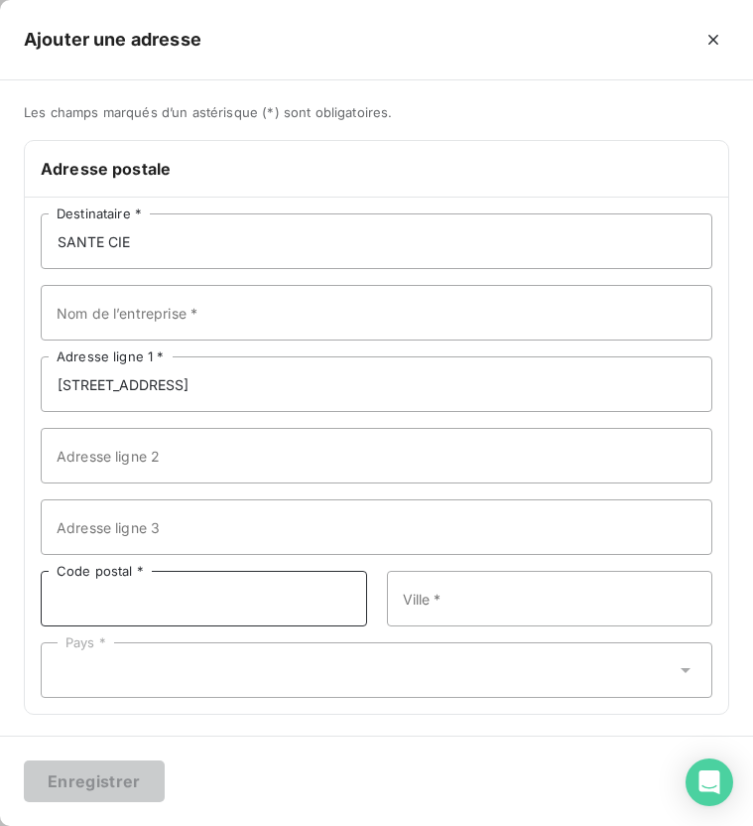
click at [155, 608] on input "Code postal *" at bounding box center [204, 599] width 327 height 56
type input "69100"
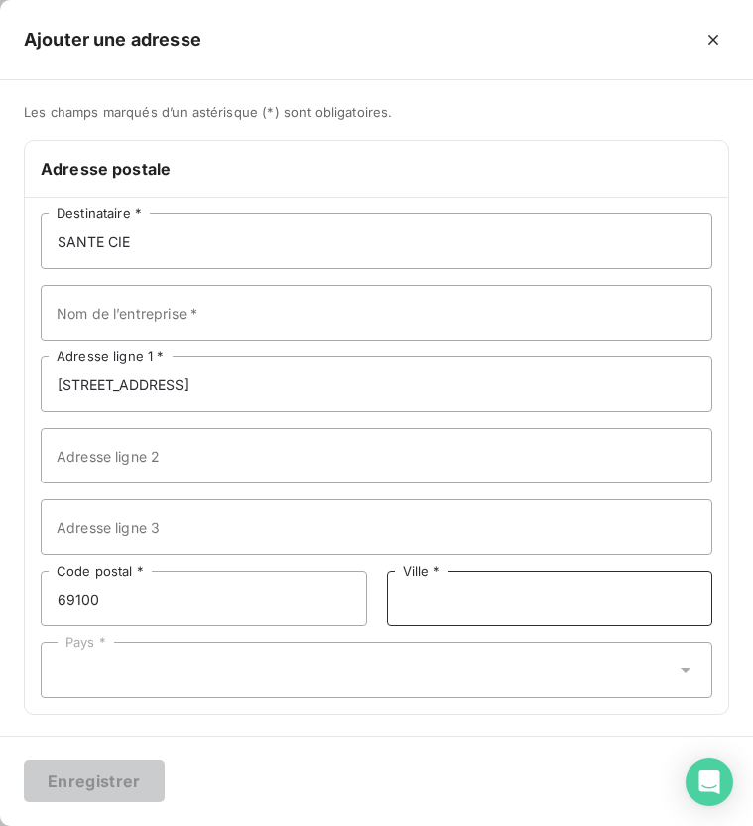
click at [472, 592] on input "Ville *" at bounding box center [550, 599] width 327 height 56
type input "[GEOGRAPHIC_DATA]"
click at [307, 670] on div "Pays *" at bounding box center [377, 670] width 672 height 56
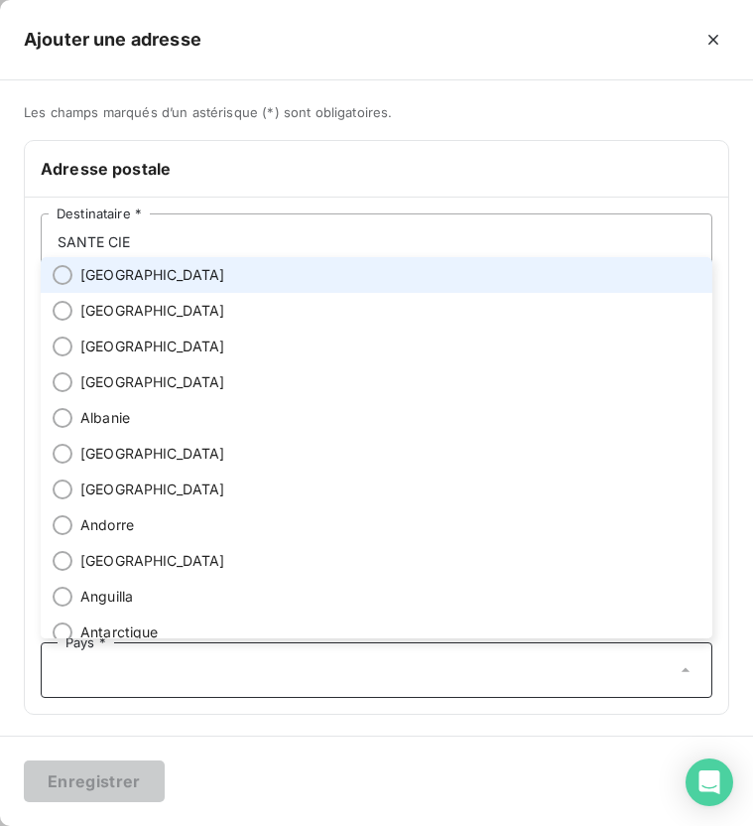
click at [132, 281] on li "[GEOGRAPHIC_DATA]" at bounding box center [377, 275] width 672 height 36
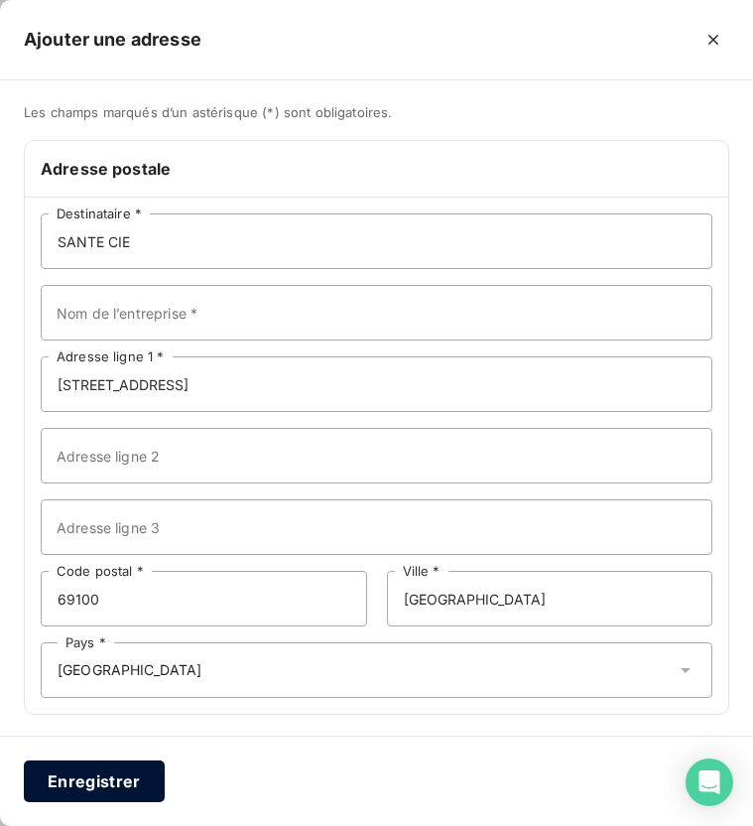
click at [82, 774] on button "Enregistrer" at bounding box center [94, 781] width 141 height 42
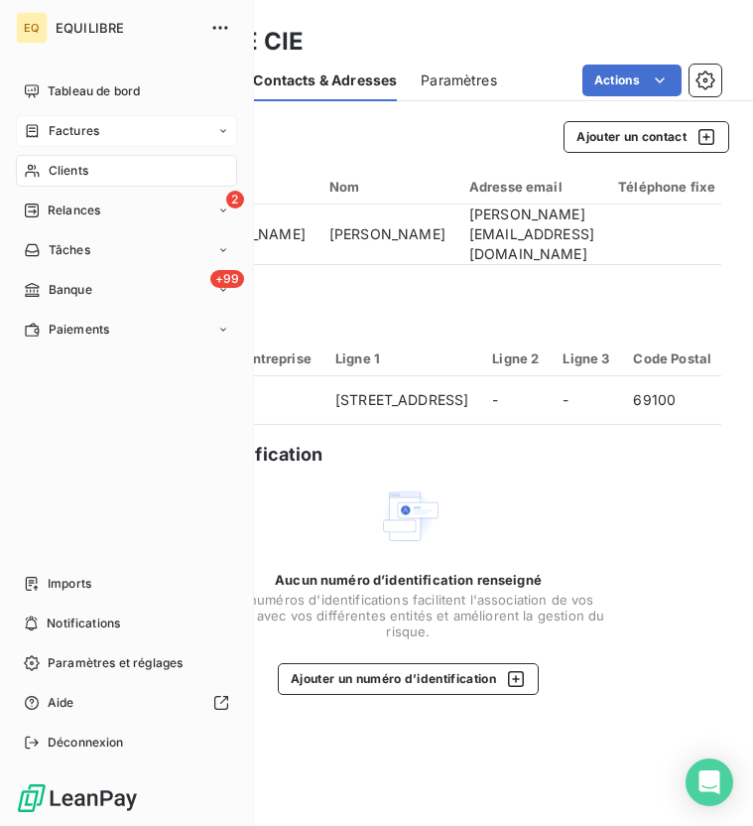
click at [24, 129] on icon at bounding box center [32, 131] width 17 height 16
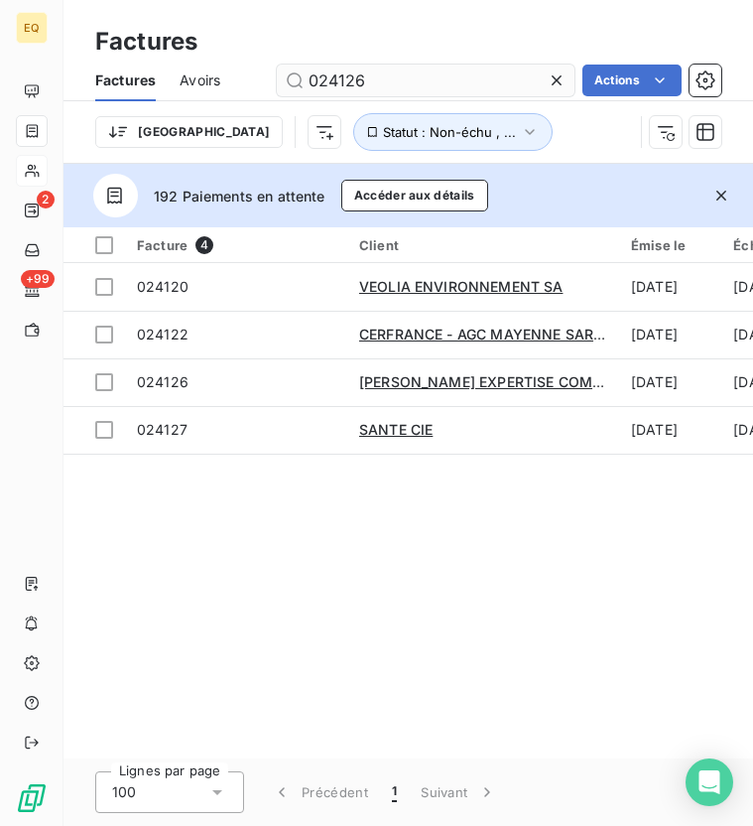
type input "024126"
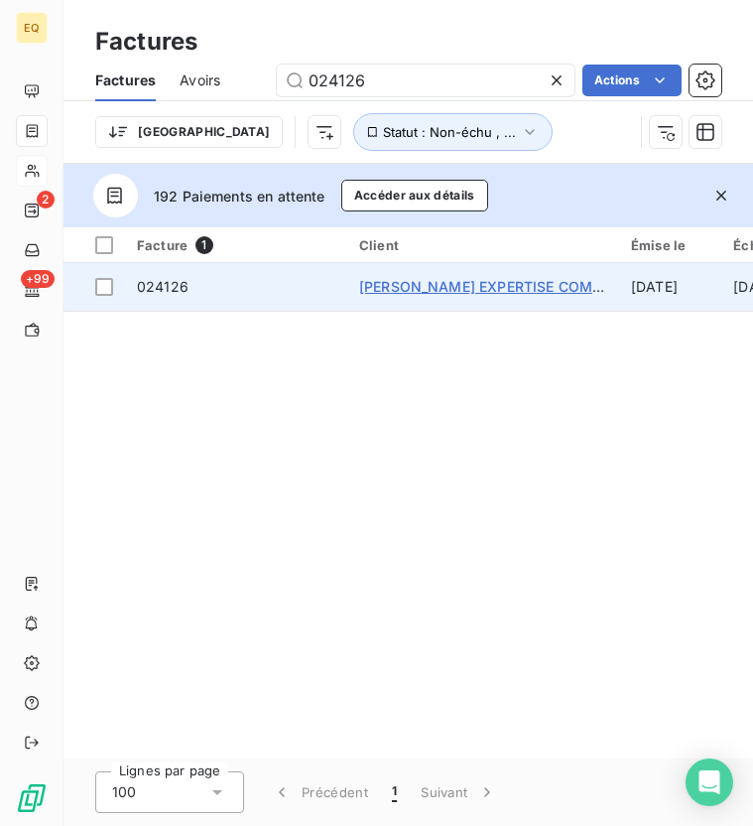
click at [440, 285] on span "[PERSON_NAME] EXPERTISE COMPTABLE EURL" at bounding box center [522, 286] width 326 height 17
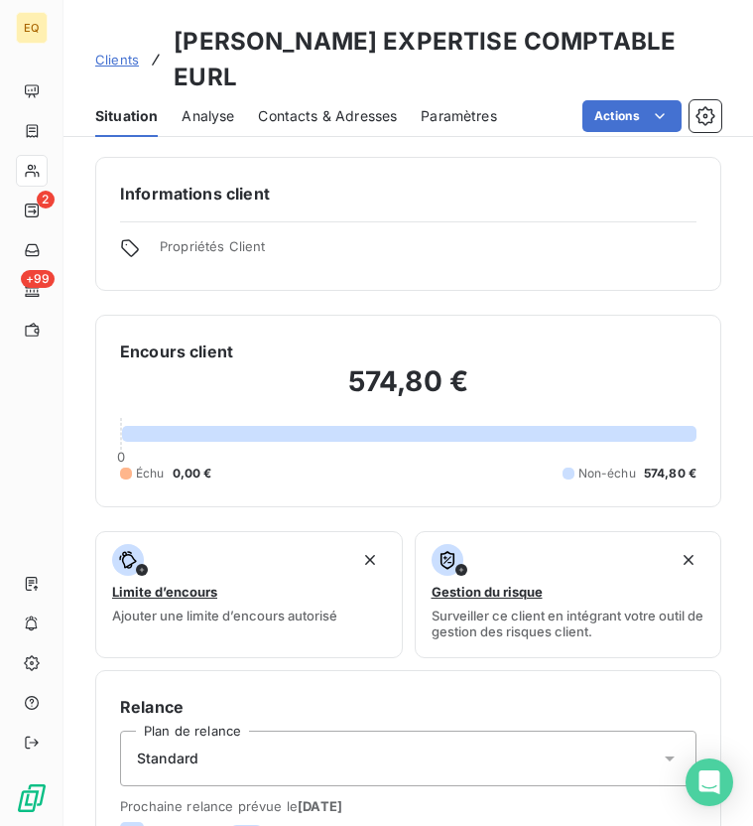
click at [365, 106] on span "Contacts & Adresses" at bounding box center [327, 116] width 139 height 20
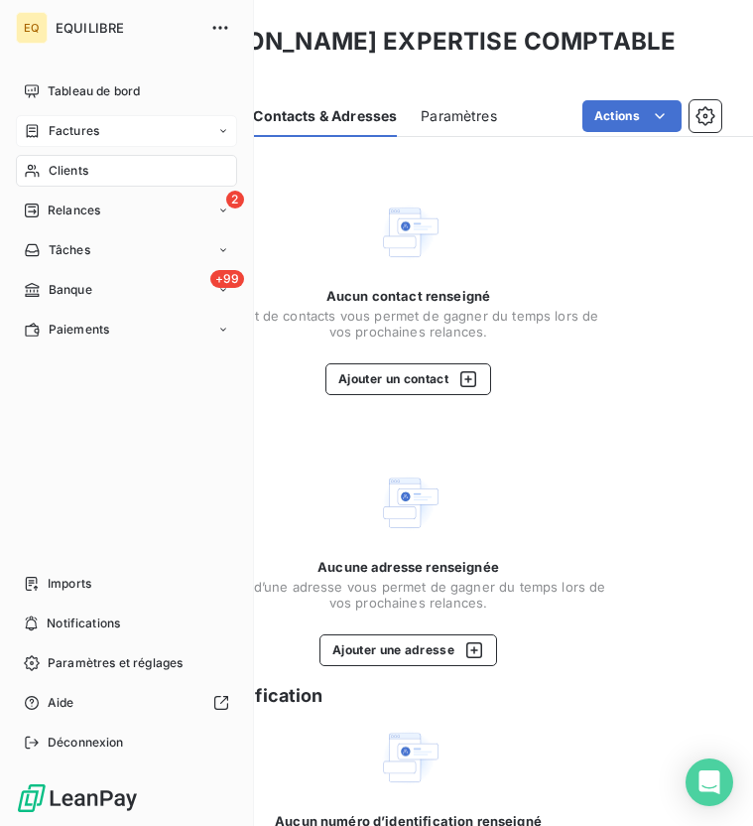
click at [38, 137] on icon at bounding box center [32, 131] width 17 height 16
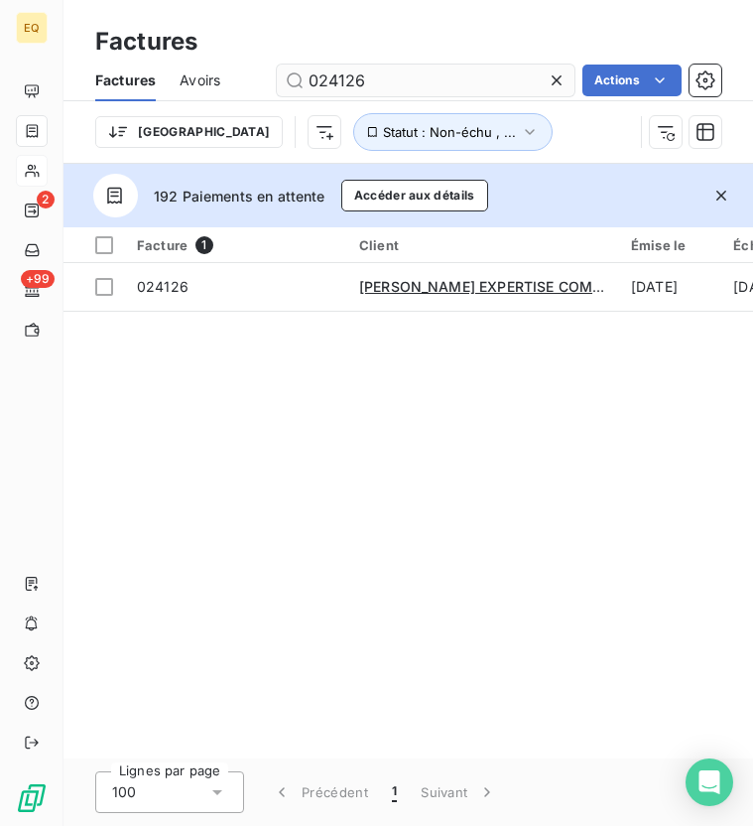
drag, startPoint x: 447, startPoint y: 75, endPoint x: 306, endPoint y: 77, distance: 140.9
click at [306, 77] on input "024126" at bounding box center [426, 81] width 298 height 32
drag, startPoint x: 383, startPoint y: 80, endPoint x: 255, endPoint y: 72, distance: 128.3
click at [255, 72] on div "024126 Actions" at bounding box center [482, 81] width 477 height 32
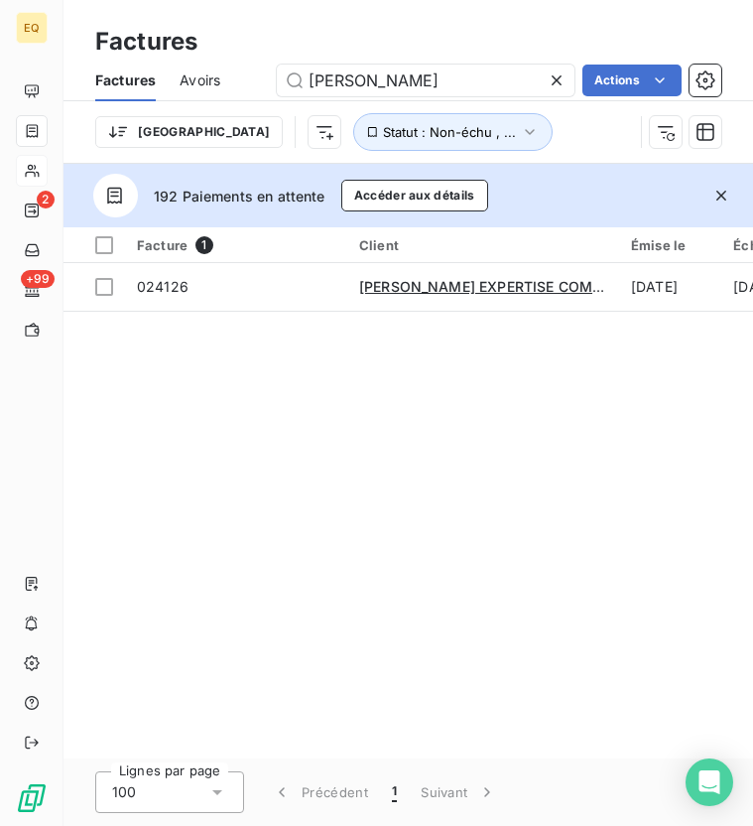
type input "[PERSON_NAME]"
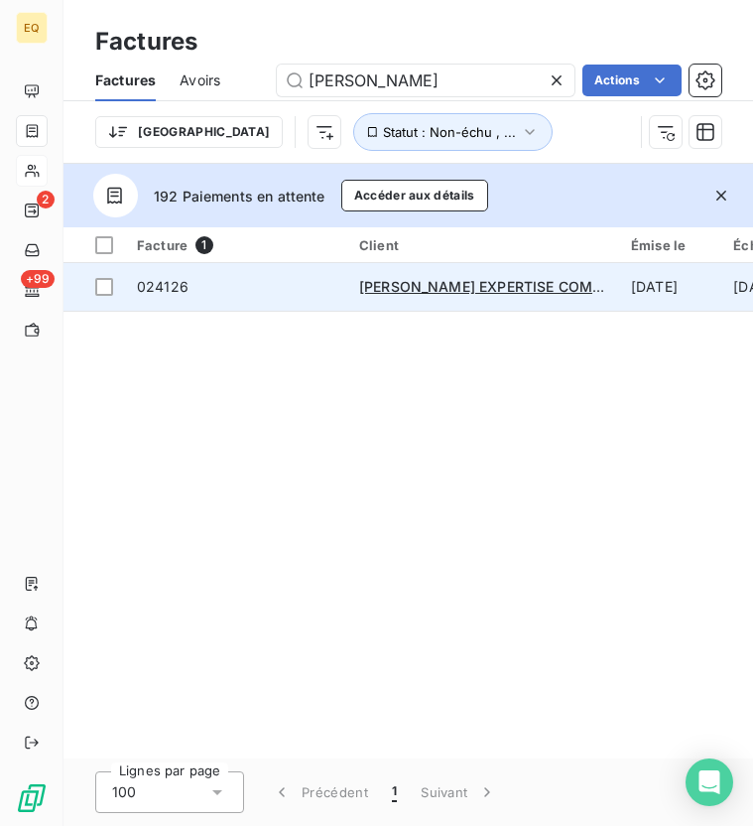
click at [447, 299] on td "[PERSON_NAME] EXPERTISE COMPTABLE EURL" at bounding box center [483, 287] width 272 height 48
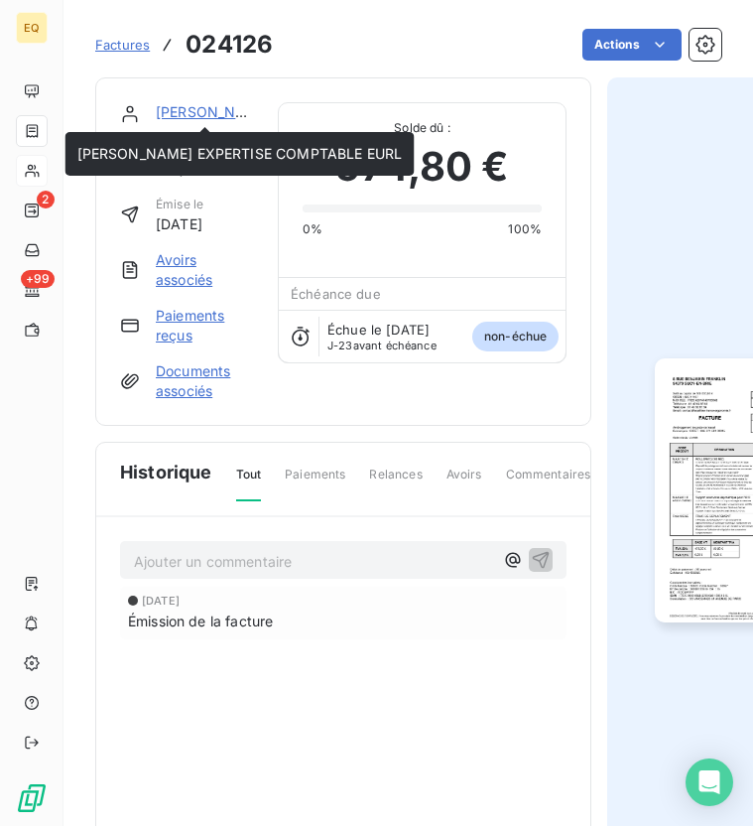
click at [184, 113] on link "[PERSON_NAME] EXPERTISE COMPTABLE EURL" at bounding box center [319, 111] width 326 height 17
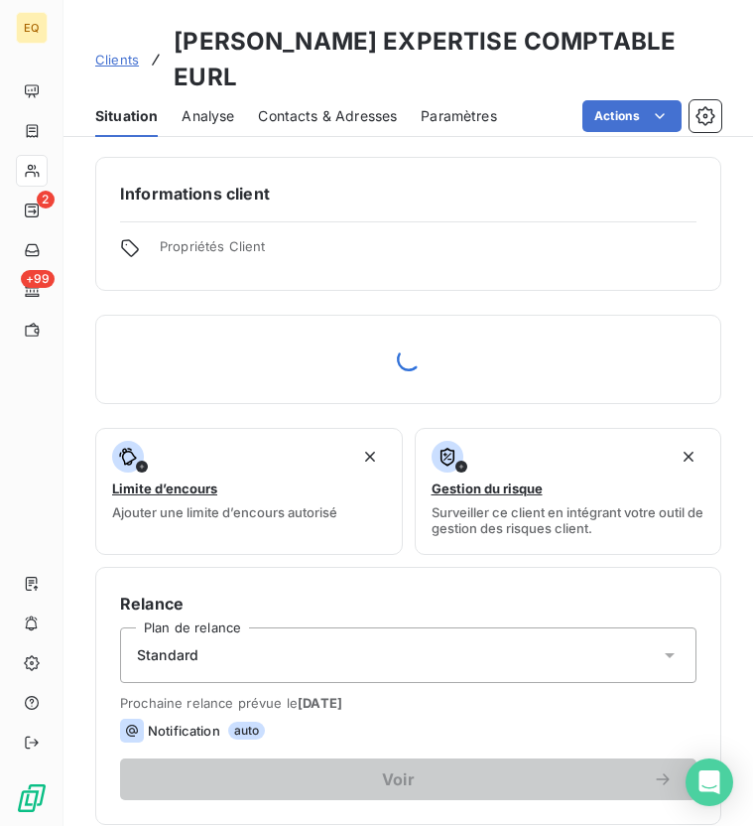
click at [330, 106] on span "Contacts & Adresses" at bounding box center [327, 116] width 139 height 20
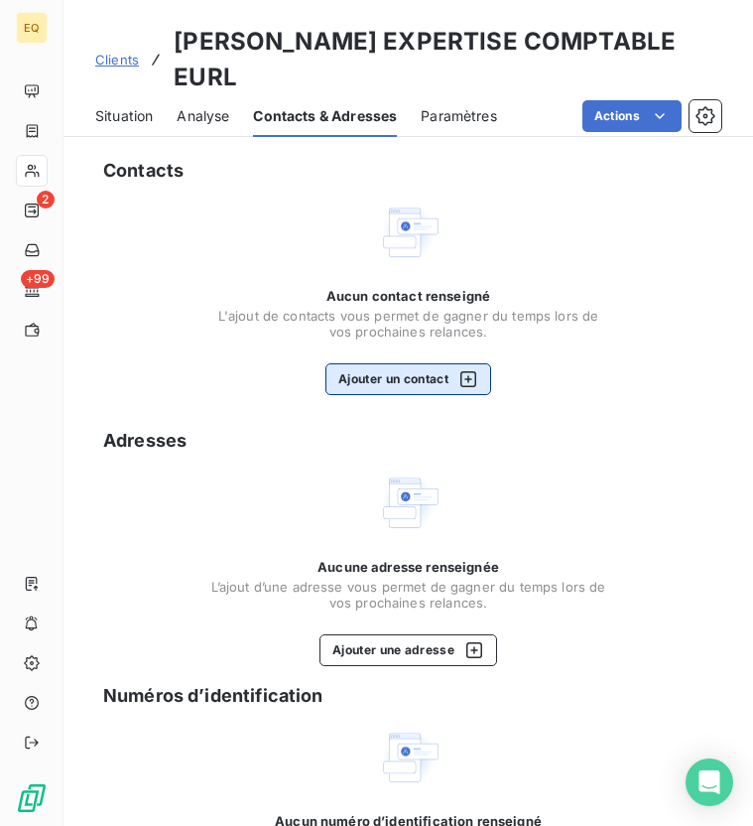
click at [355, 363] on button "Ajouter un contact" at bounding box center [409, 379] width 166 height 32
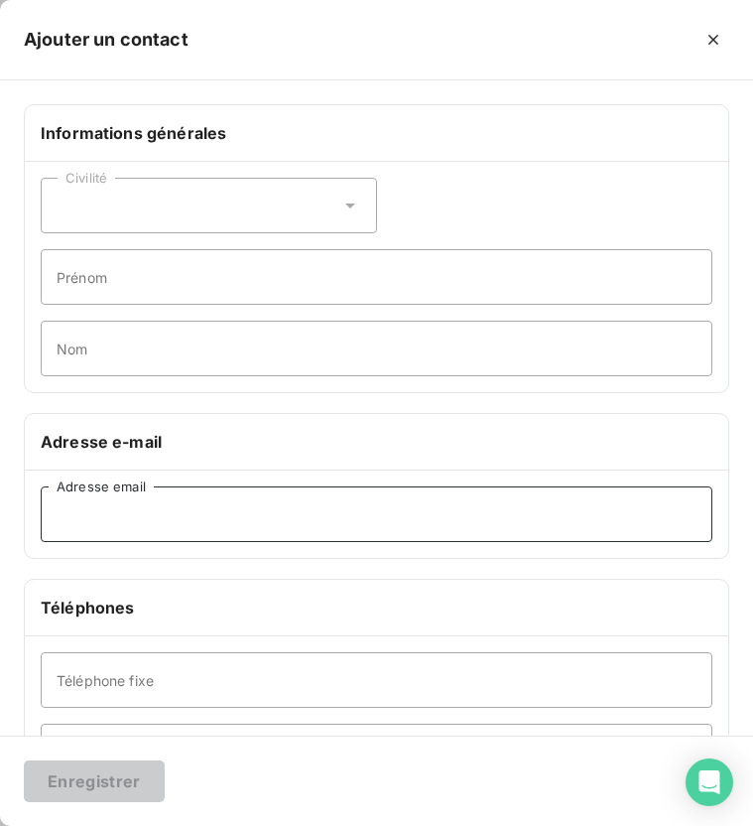
click at [133, 529] on input "Adresse email" at bounding box center [377, 514] width 672 height 56
paste input "[STREET_ADDRESS]"
type input "[STREET_ADDRESS]"
drag, startPoint x: 301, startPoint y: 520, endPoint x: -39, endPoint y: 514, distance: 339.5
click at [0, 514] on html "EQ 2 +99 Clients [PERSON_NAME] EXPERTISE COMPTABLE EURL Situation Analyse Conta…" at bounding box center [376, 487] width 753 height 975
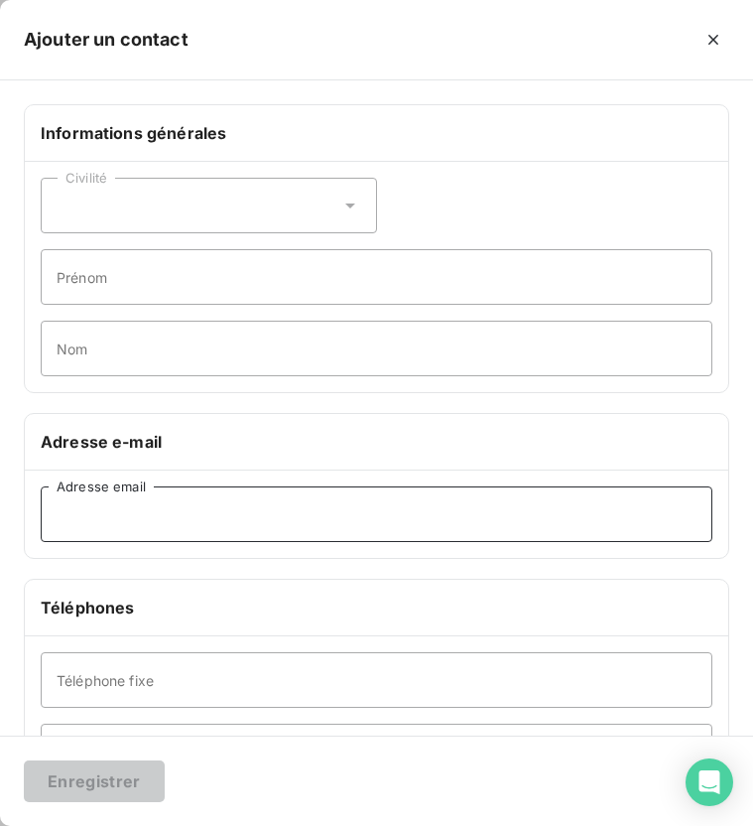
paste input "[EMAIL_ADDRESS][DOMAIN_NAME]"
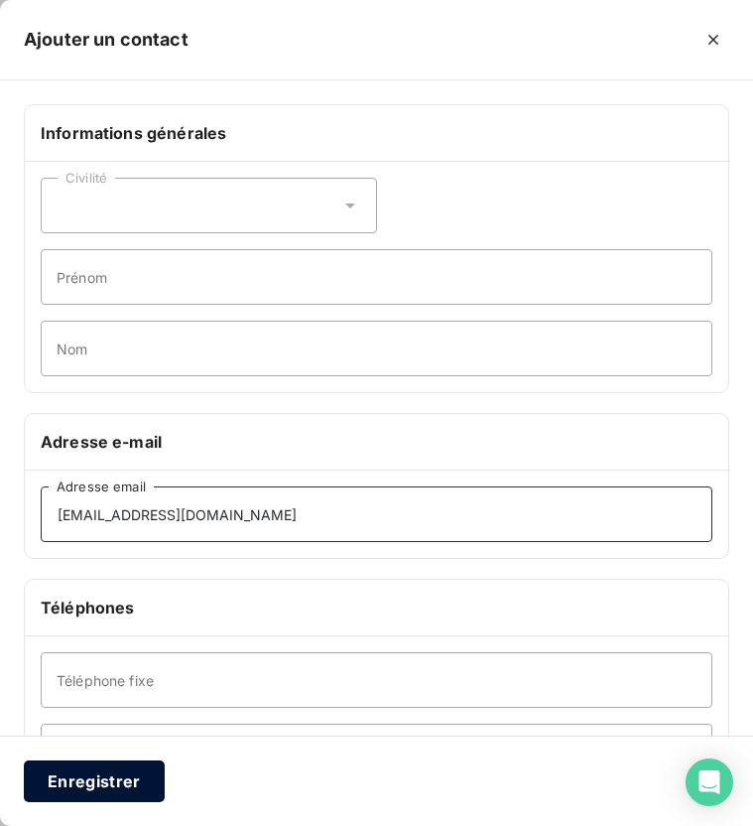
type input "[EMAIL_ADDRESS][DOMAIN_NAME]"
click at [114, 786] on button "Enregistrer" at bounding box center [94, 781] width 141 height 42
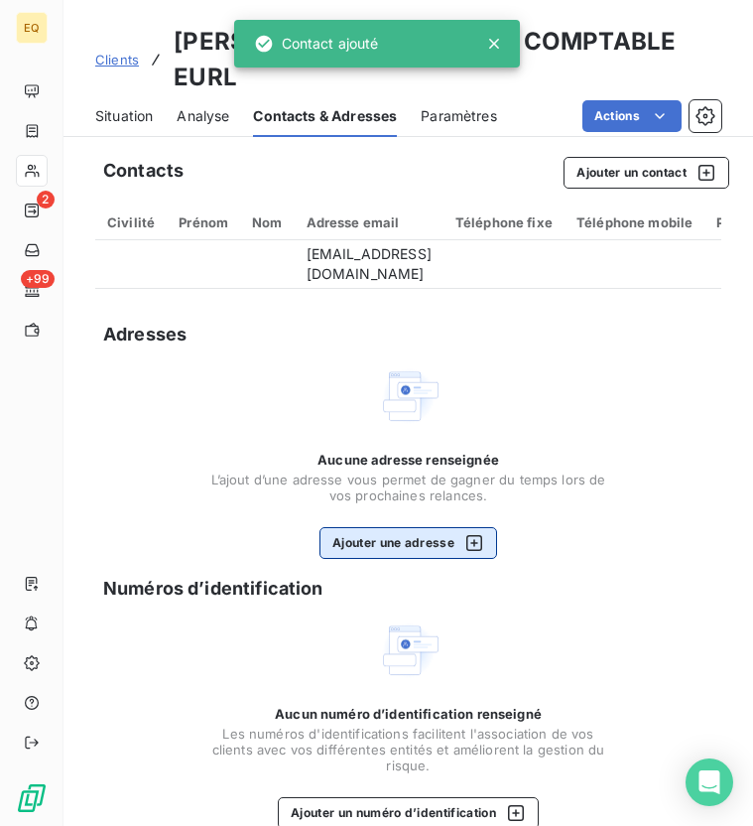
click at [364, 527] on button "Ajouter une adresse" at bounding box center [409, 543] width 178 height 32
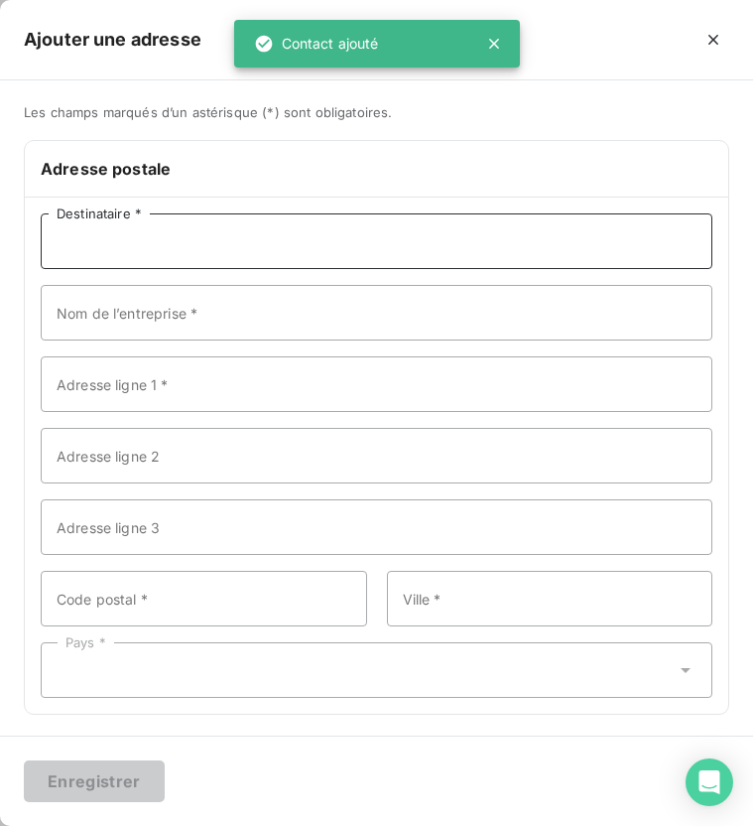
click at [176, 257] on input "Destinataire *" at bounding box center [377, 241] width 672 height 56
paste input "[PERSON_NAME] Expertise Comptable EURL"
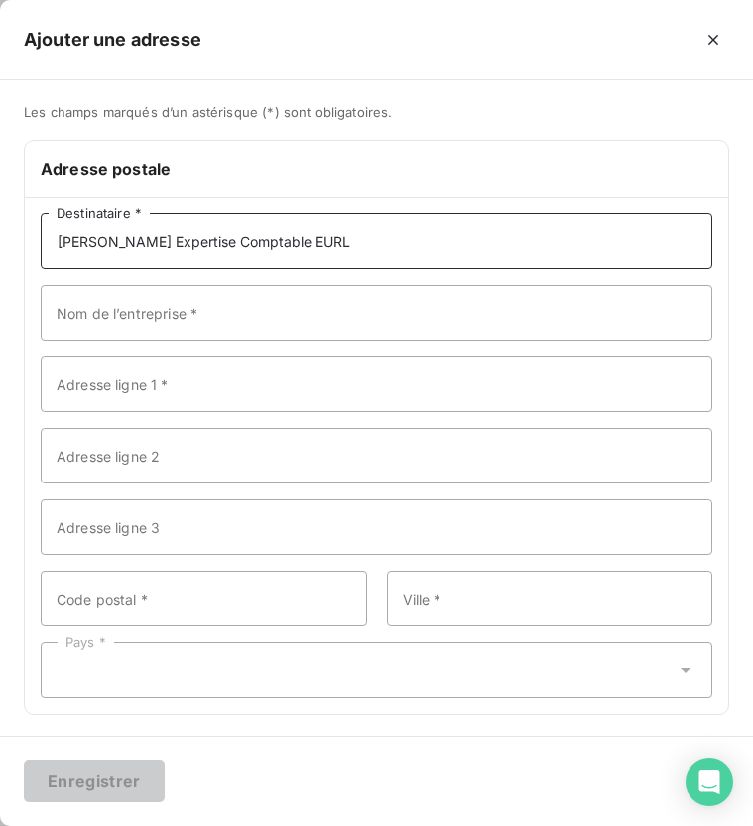
type input "[PERSON_NAME] Expertise Comptable EURL"
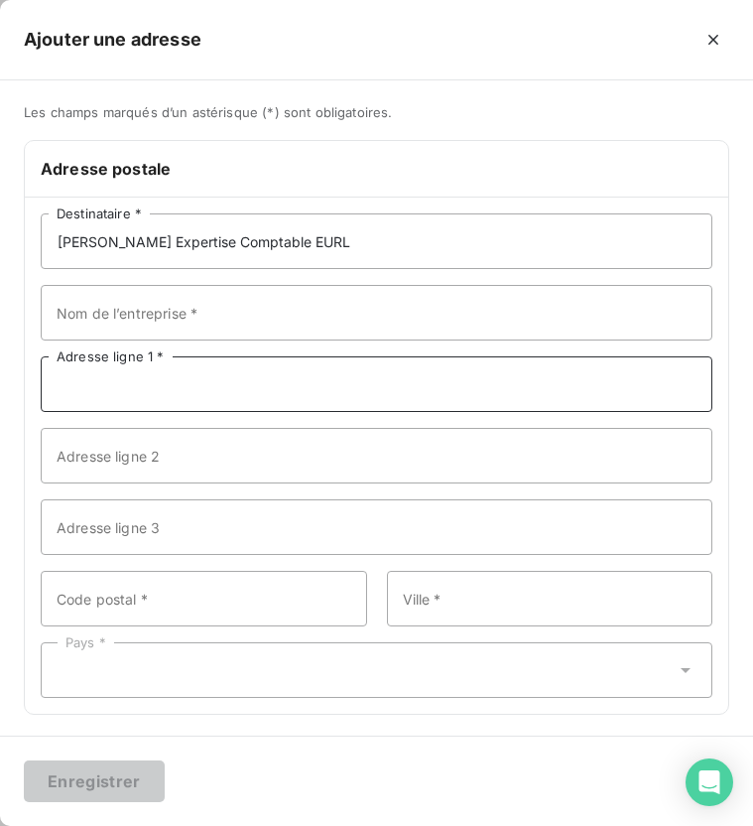
click at [130, 387] on input "Adresse ligne 1 *" at bounding box center [377, 384] width 672 height 56
paste input "[STREET_ADDRESS][PERSON_NAME]"
type input "[STREET_ADDRESS][PERSON_NAME]"
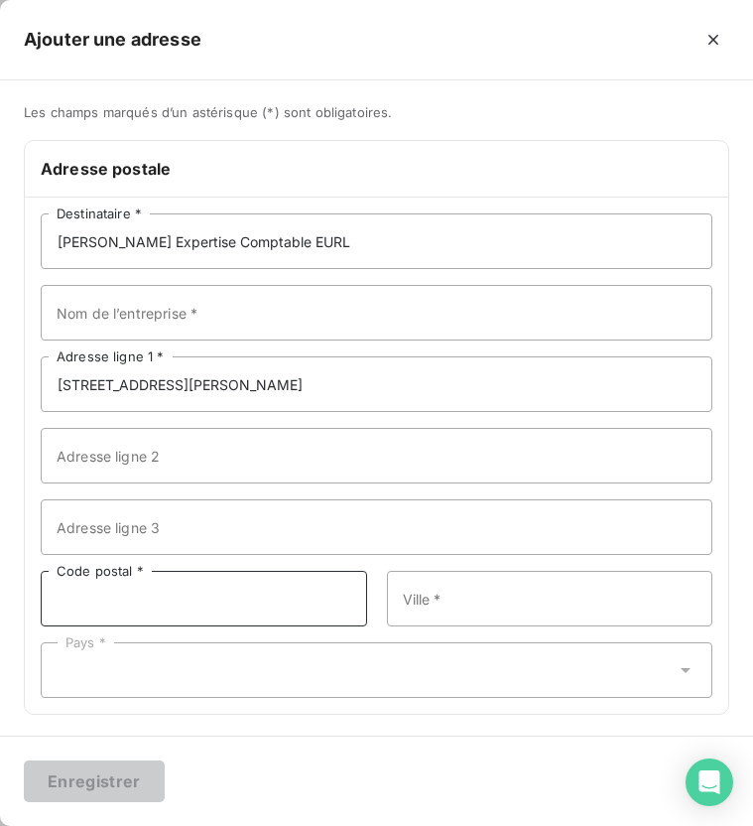
click at [109, 597] on input "Code postal *" at bounding box center [204, 599] width 327 height 56
type input "26700"
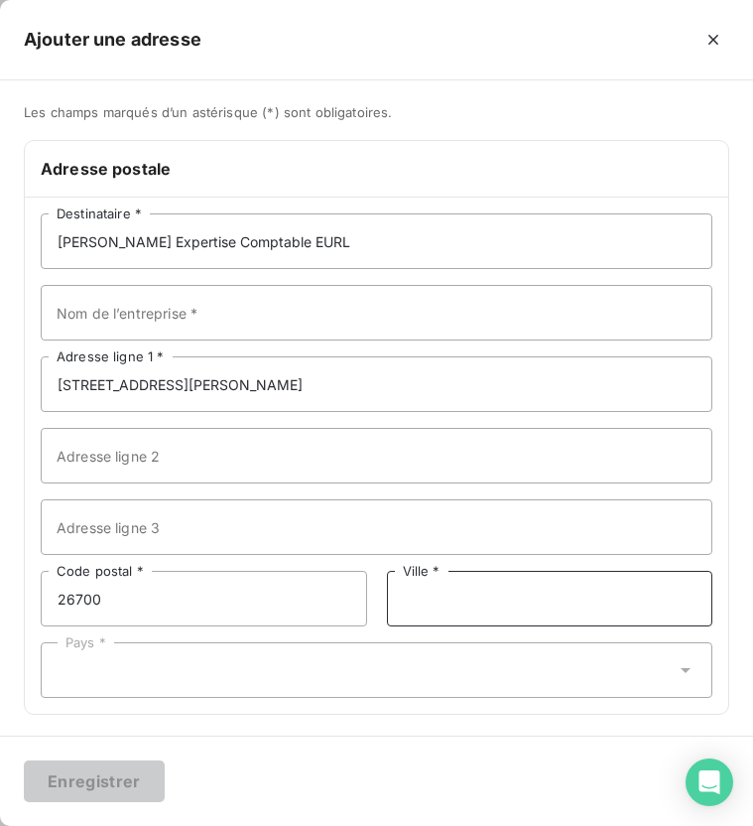
click at [421, 602] on input "Ville *" at bounding box center [550, 599] width 327 height 56
type input "Pierrelatte"
click at [332, 674] on div "Pays *" at bounding box center [377, 670] width 672 height 56
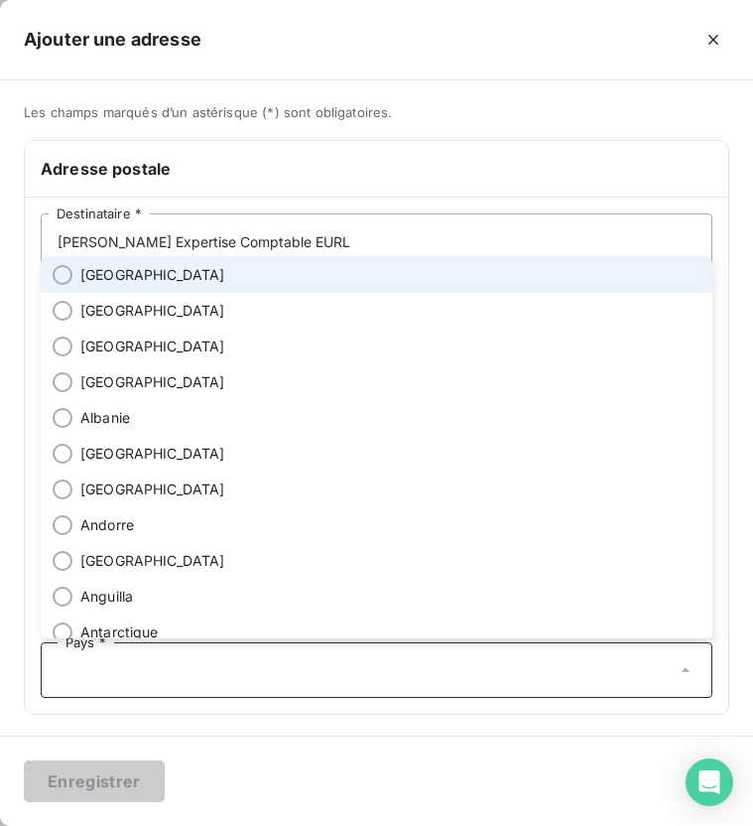
click at [159, 277] on li "[GEOGRAPHIC_DATA]" at bounding box center [377, 275] width 672 height 36
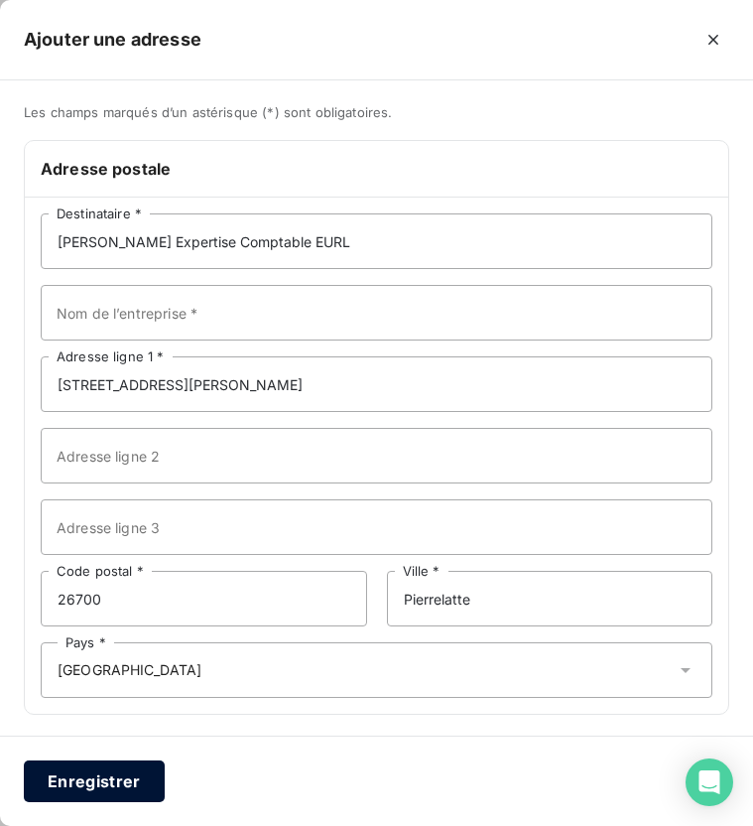
click at [56, 791] on button "Enregistrer" at bounding box center [94, 781] width 141 height 42
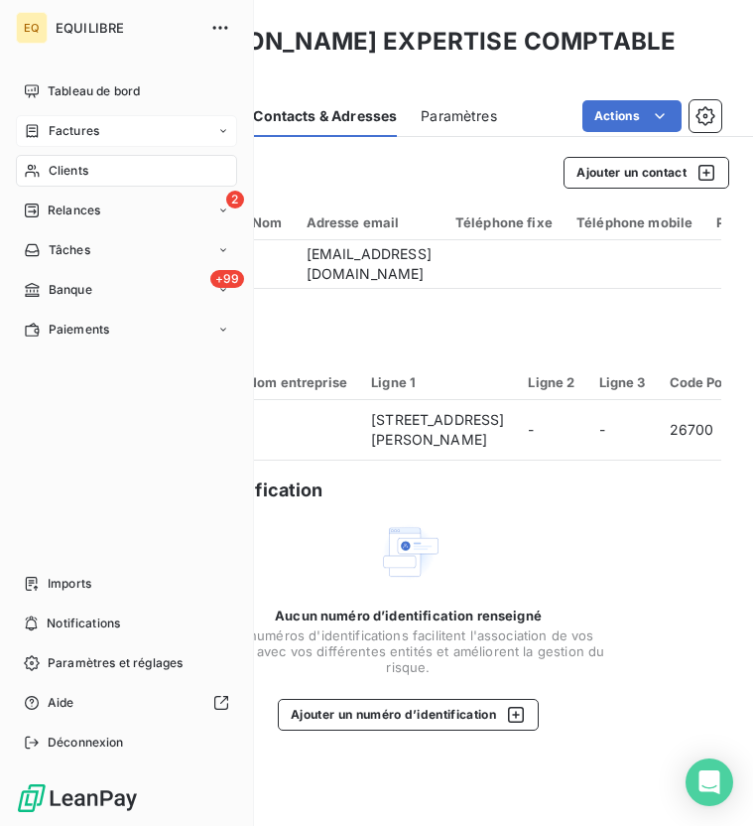
click at [85, 128] on span "Factures" at bounding box center [74, 131] width 51 height 18
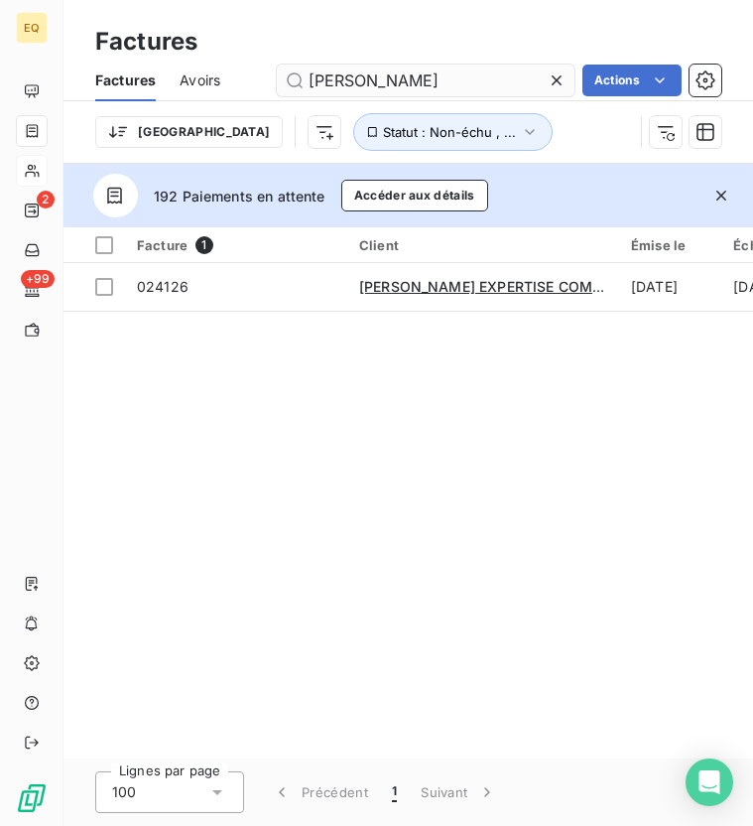
click at [421, 89] on input "[PERSON_NAME]" at bounding box center [426, 81] width 298 height 32
type input "o"
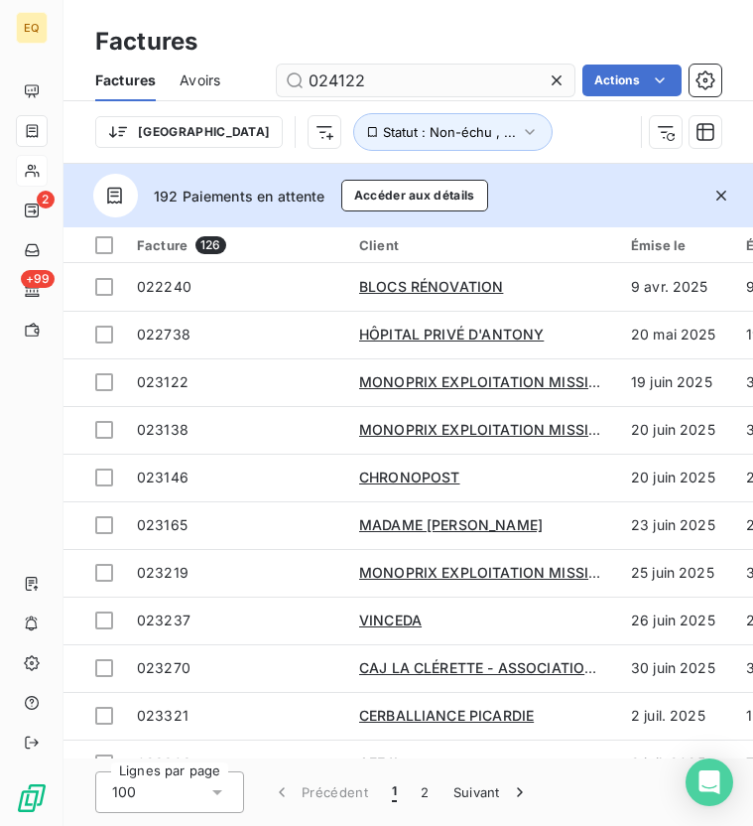
type input "024122"
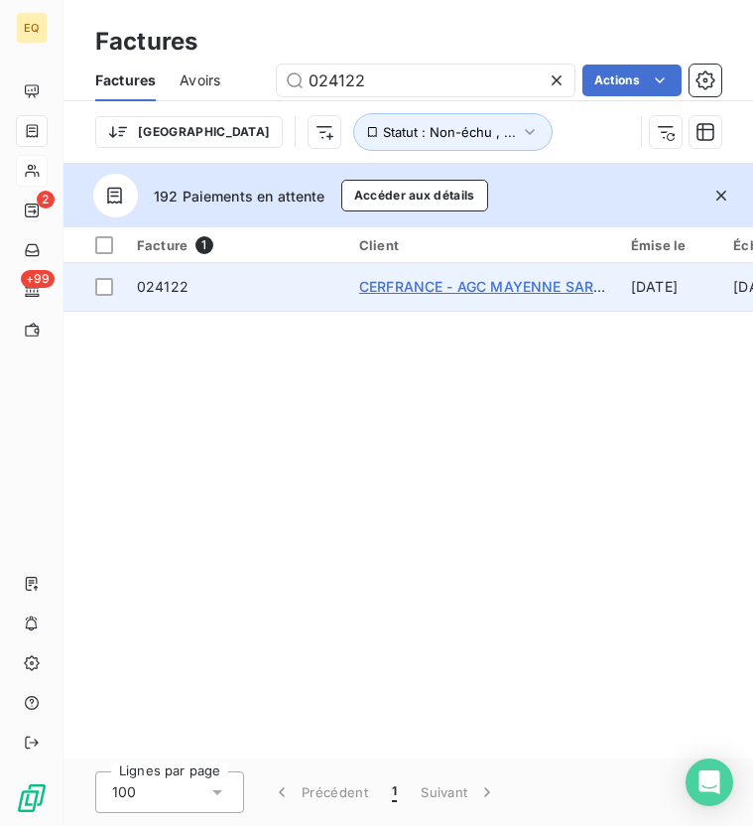
click at [438, 286] on span "CERFRANCE - AGC MAYENNE SARTHE" at bounding box center [490, 286] width 262 height 17
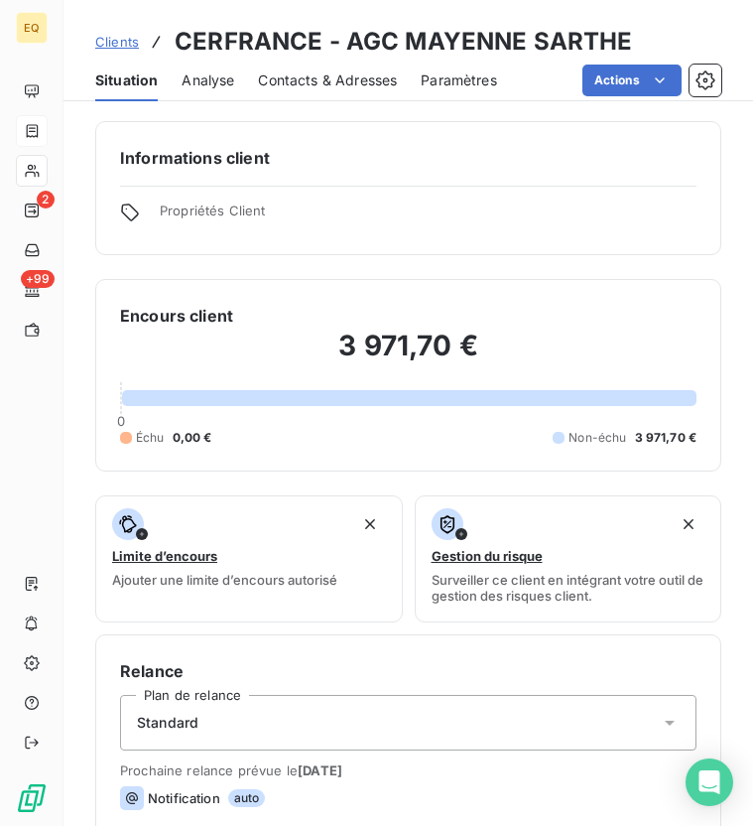
click at [338, 92] on div "Contacts & Adresses" at bounding box center [327, 81] width 139 height 42
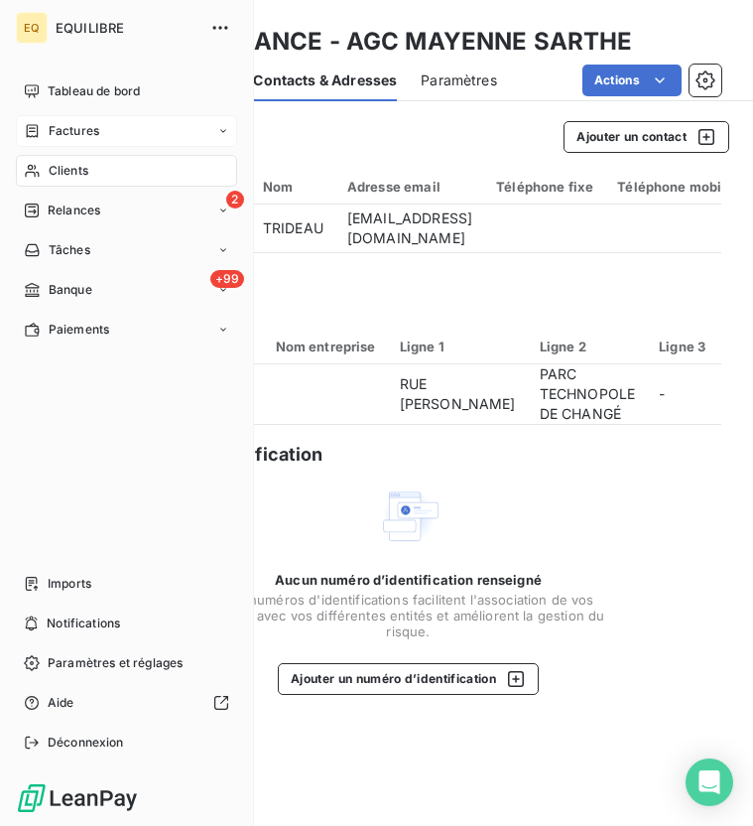
click at [49, 128] on span "Factures" at bounding box center [74, 131] width 51 height 18
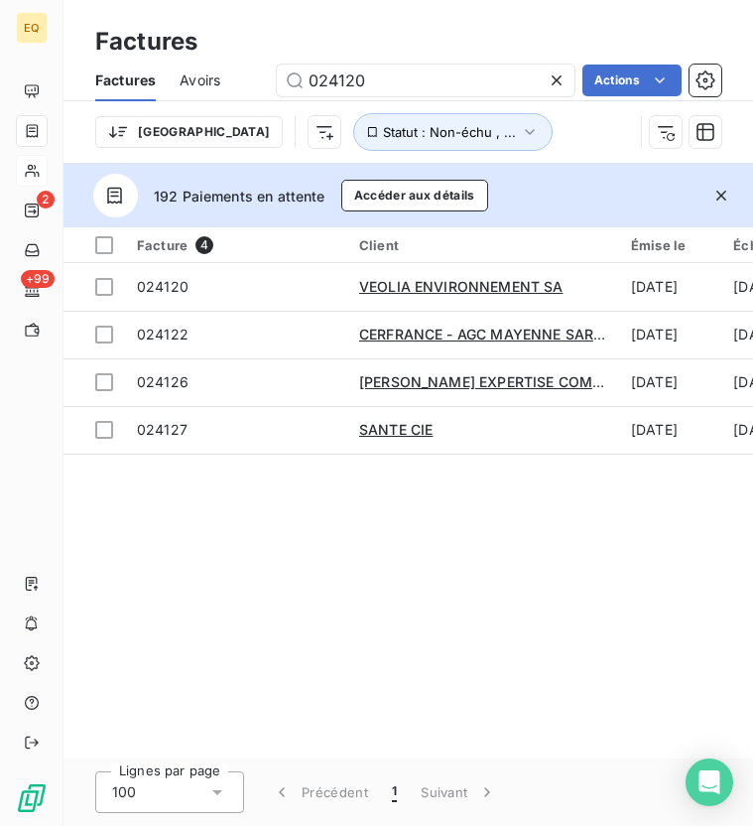
type input "024120"
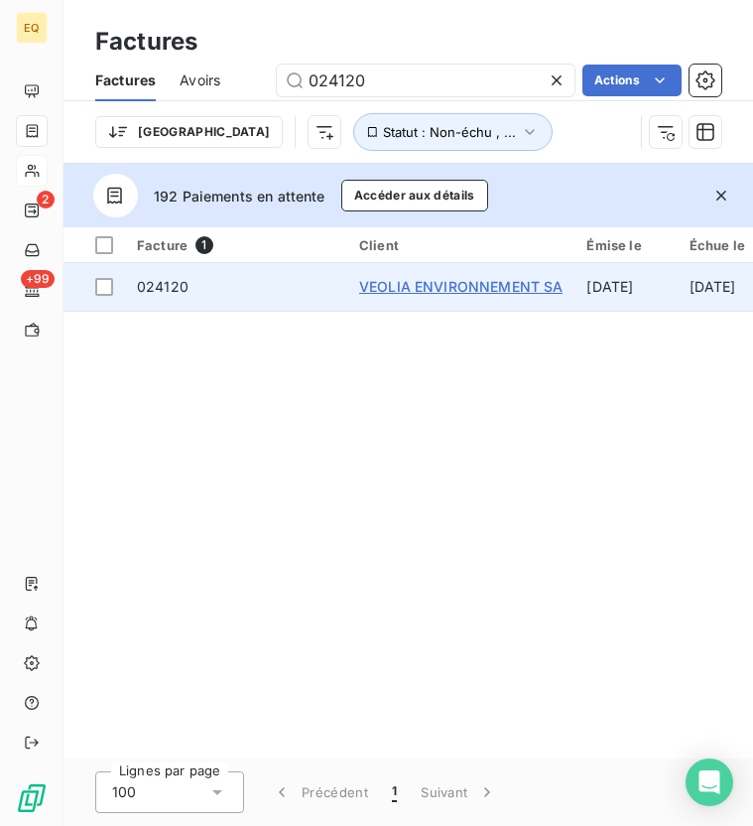
click at [461, 281] on span "VEOLIA ENVIRONNEMENT SA" at bounding box center [460, 286] width 203 height 17
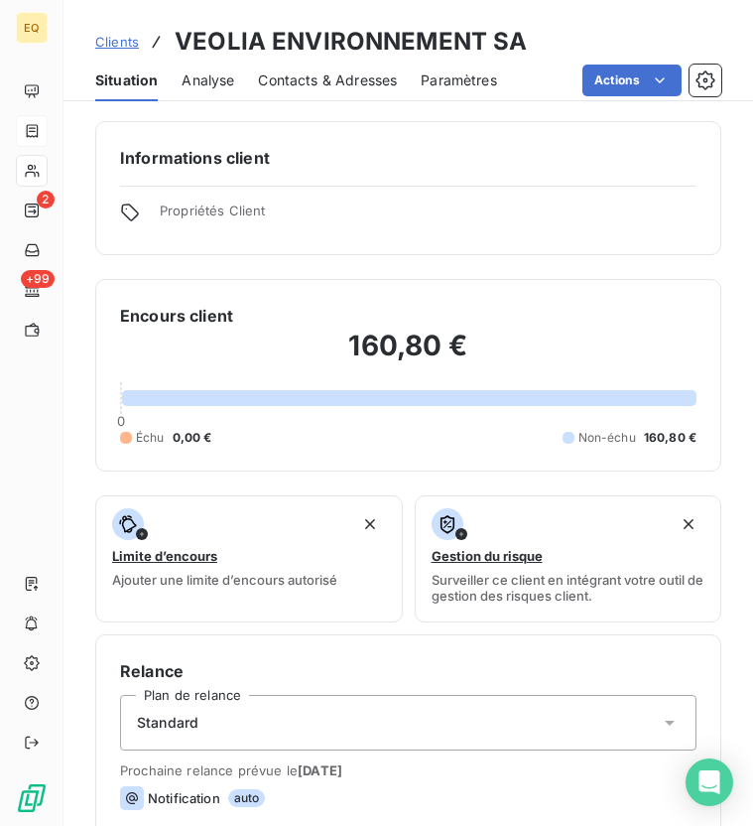
click at [352, 83] on span "Contacts & Adresses" at bounding box center [327, 80] width 139 height 20
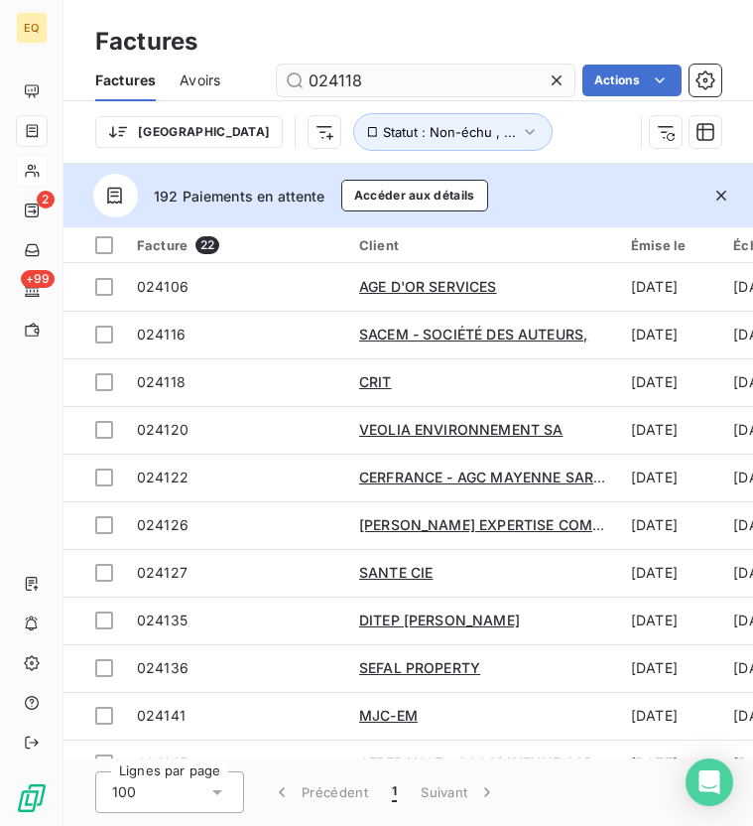
type input "024118"
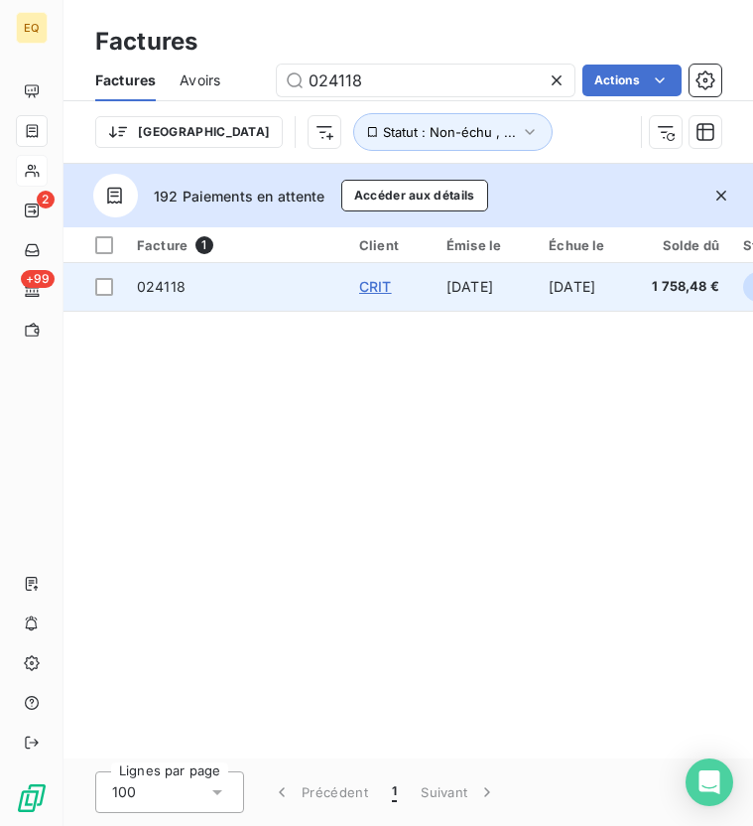
click at [375, 286] on span "CRIT" at bounding box center [375, 286] width 33 height 17
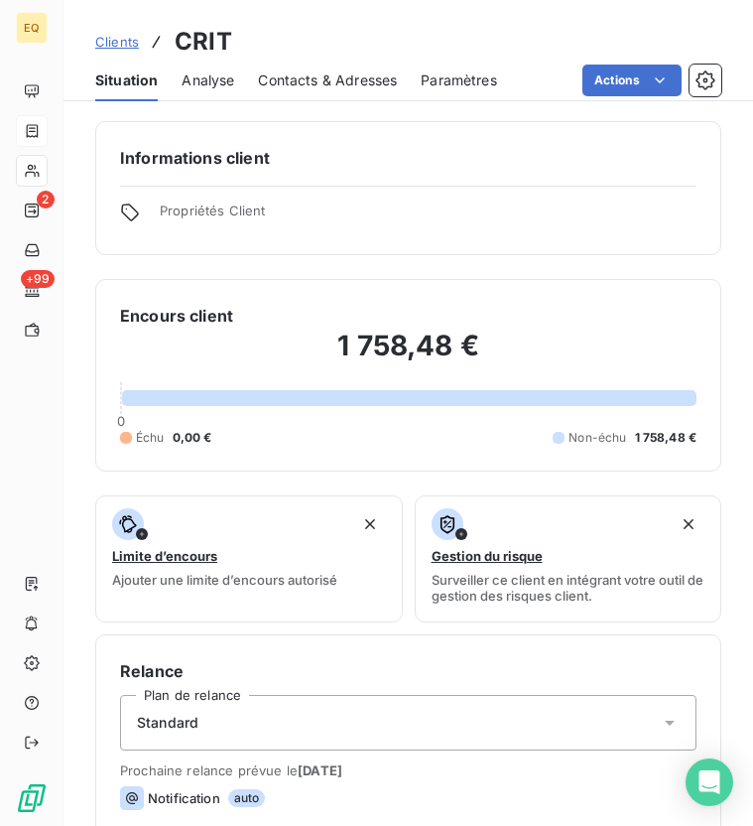
click at [344, 80] on span "Contacts & Adresses" at bounding box center [327, 80] width 139 height 20
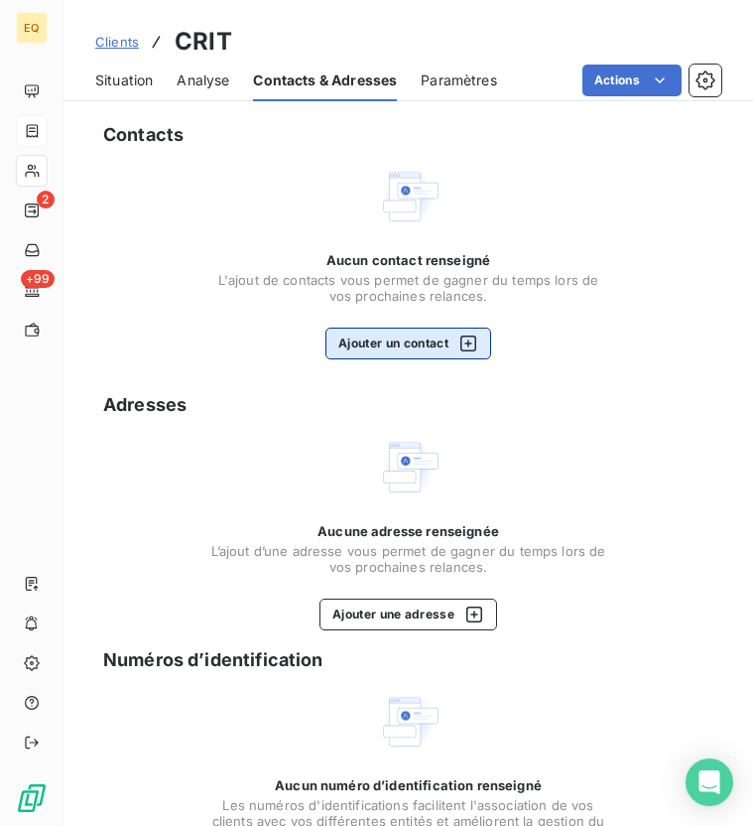
click at [361, 350] on button "Ajouter un contact" at bounding box center [409, 344] width 166 height 32
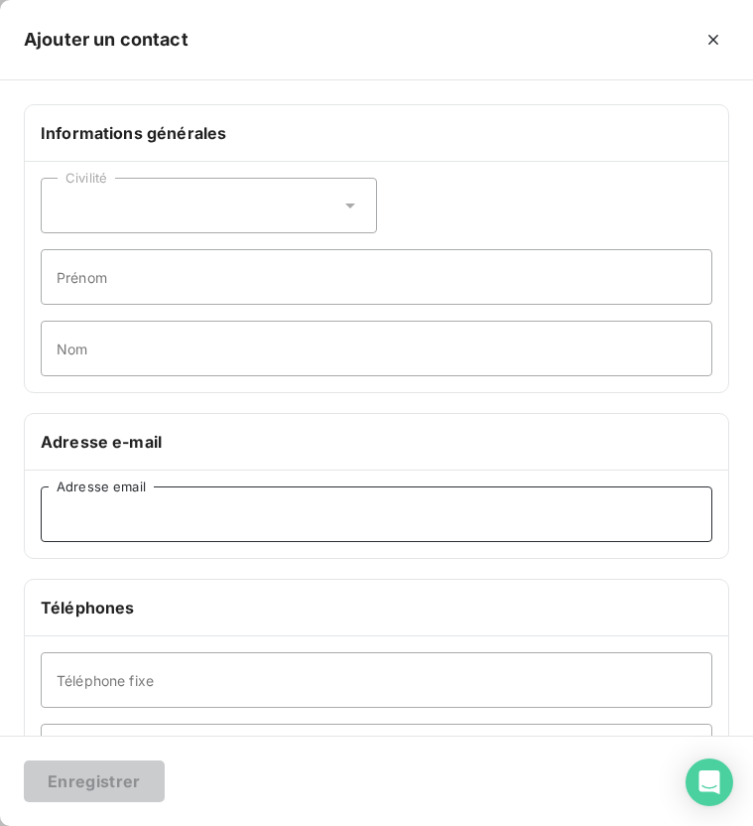
click at [138, 521] on input "Adresse email" at bounding box center [377, 514] width 672 height 56
paste input "[PERSON_NAME][EMAIL_ADDRESS][DOMAIN_NAME]"
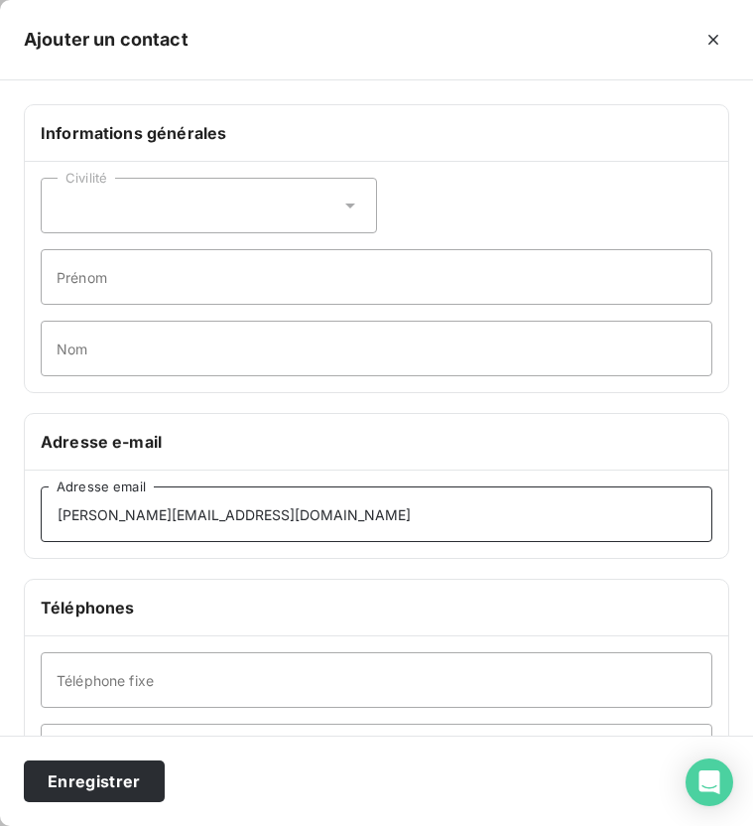
type input "[PERSON_NAME][EMAIL_ADDRESS][DOMAIN_NAME]"
click at [191, 189] on div "Civilité" at bounding box center [209, 206] width 336 height 56
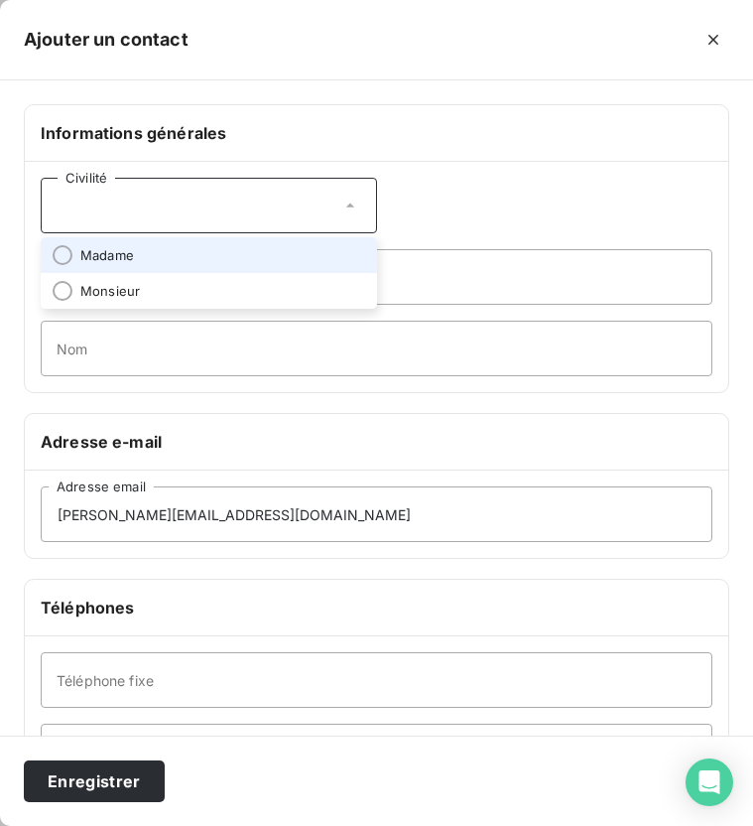
click at [121, 255] on span "Madame" at bounding box center [107, 255] width 54 height 19
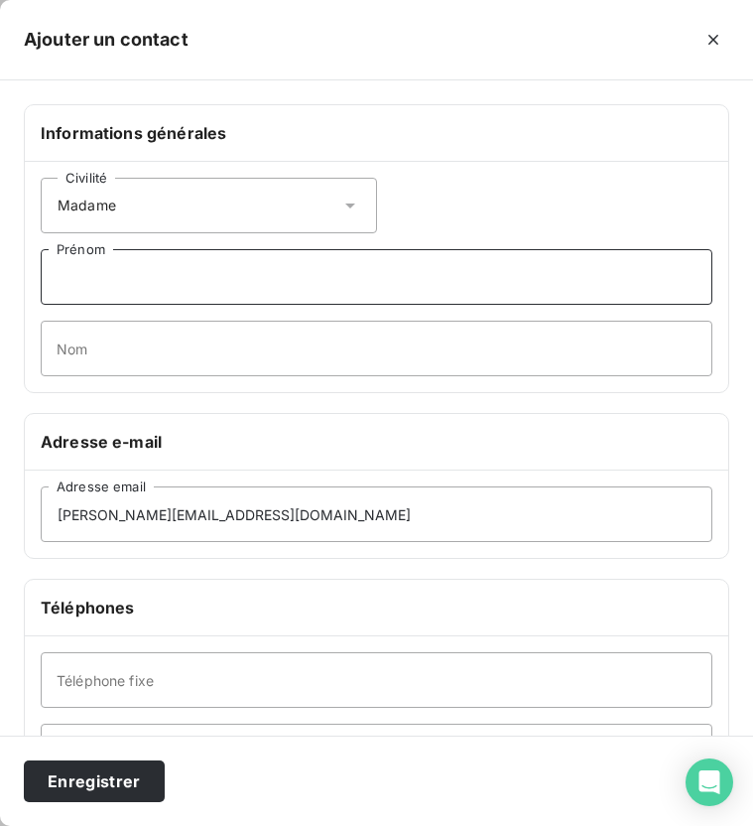
click at [124, 278] on input "Prénom" at bounding box center [377, 277] width 672 height 56
type input "[PERSON_NAME]"
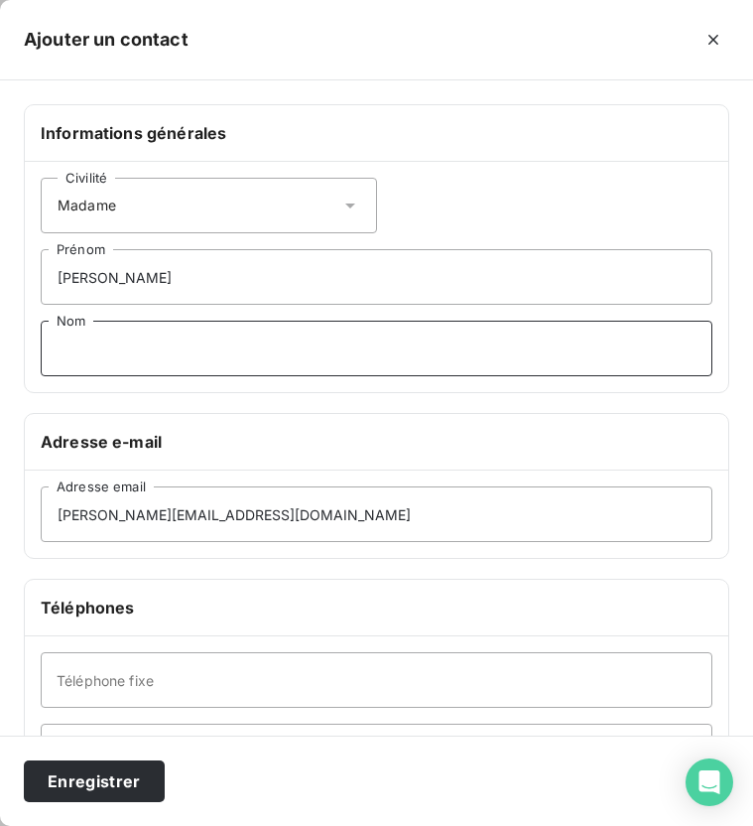
click at [144, 322] on input "Nom" at bounding box center [377, 349] width 672 height 56
type input "QUEANT"
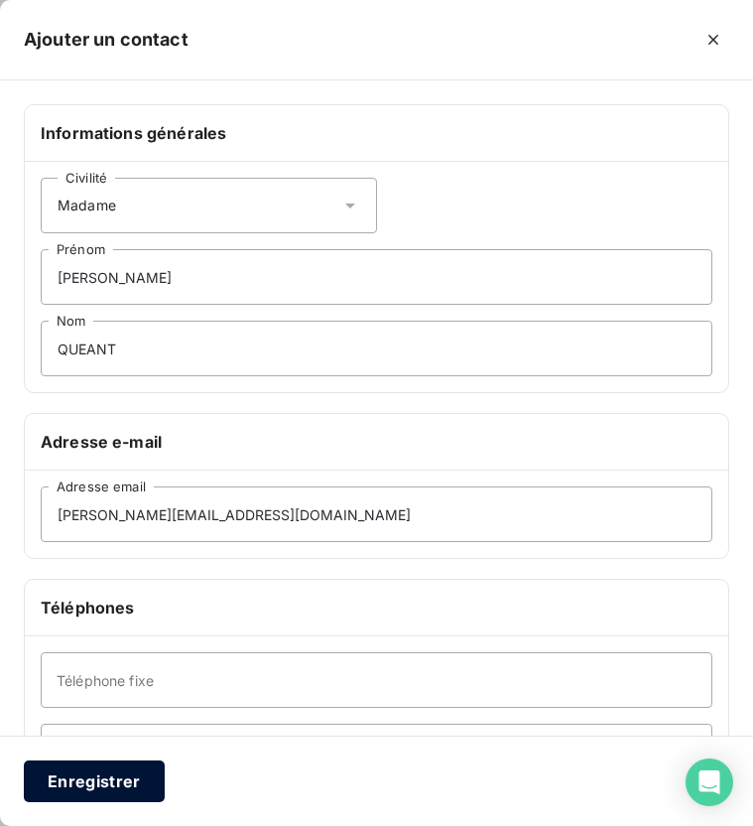
click at [103, 768] on button "Enregistrer" at bounding box center [94, 781] width 141 height 42
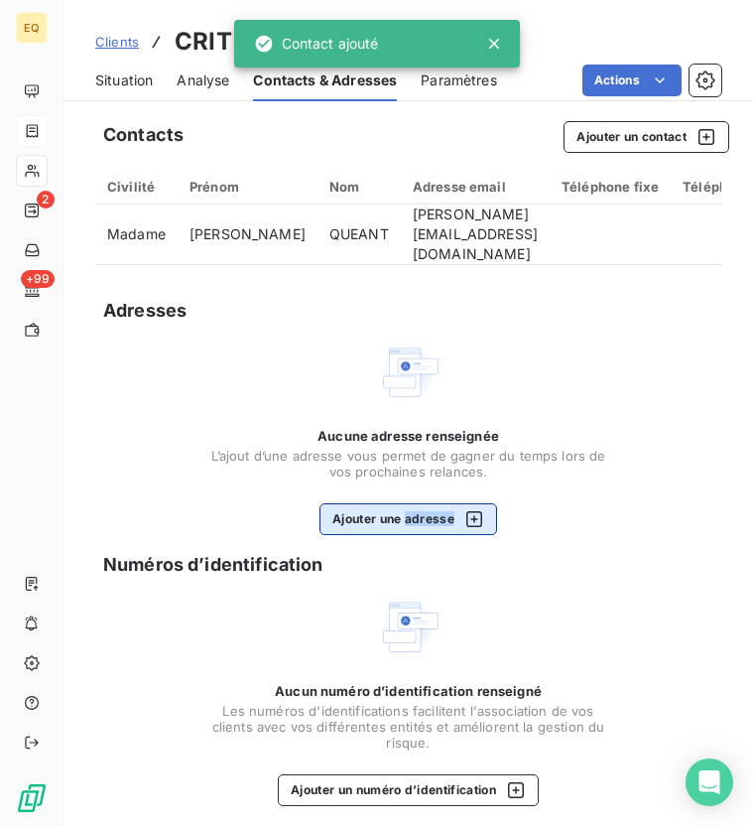
click at [329, 521] on button "Ajouter une adresse" at bounding box center [409, 519] width 178 height 32
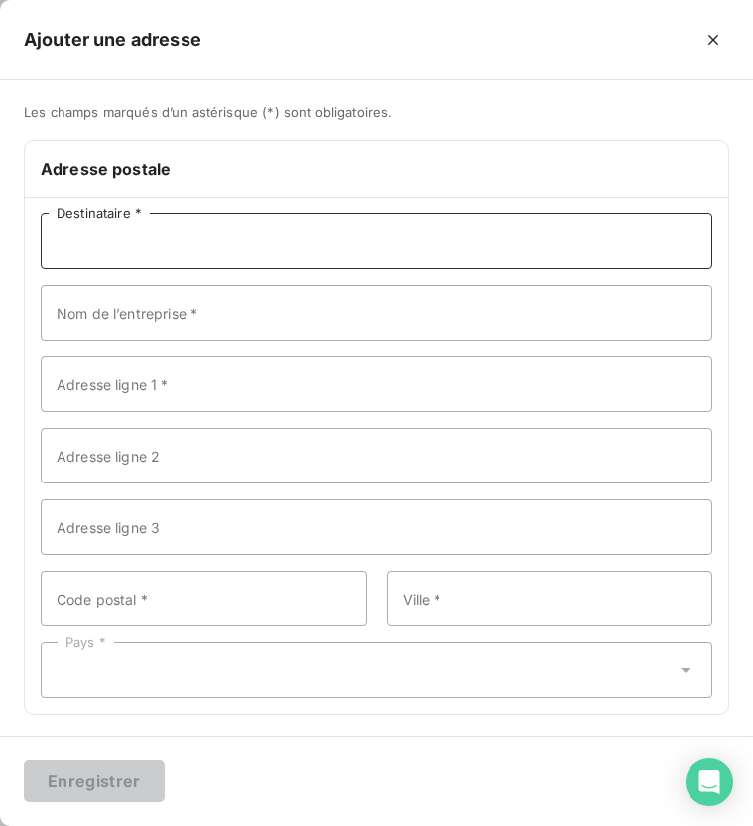
click at [124, 245] on input "Destinataire *" at bounding box center [377, 241] width 672 height 56
type input "CRIT"
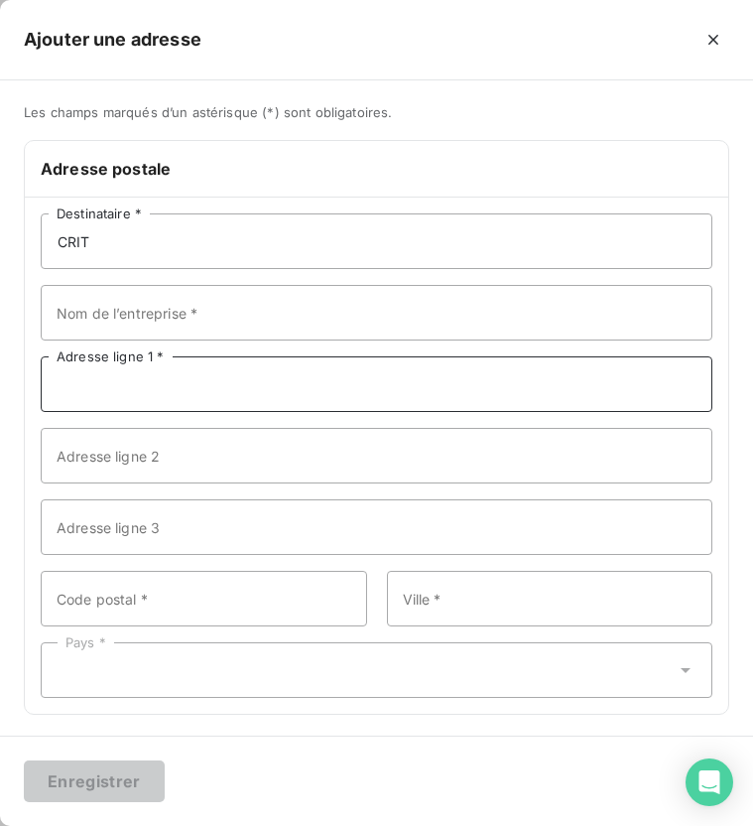
click at [148, 391] on input "Adresse ligne 1 *" at bounding box center [377, 384] width 672 height 56
paste input "[STREET_ADDRESS][PERSON_NAME] CURIE"
type input "[STREET_ADDRESS][PERSON_NAME] CURIE"
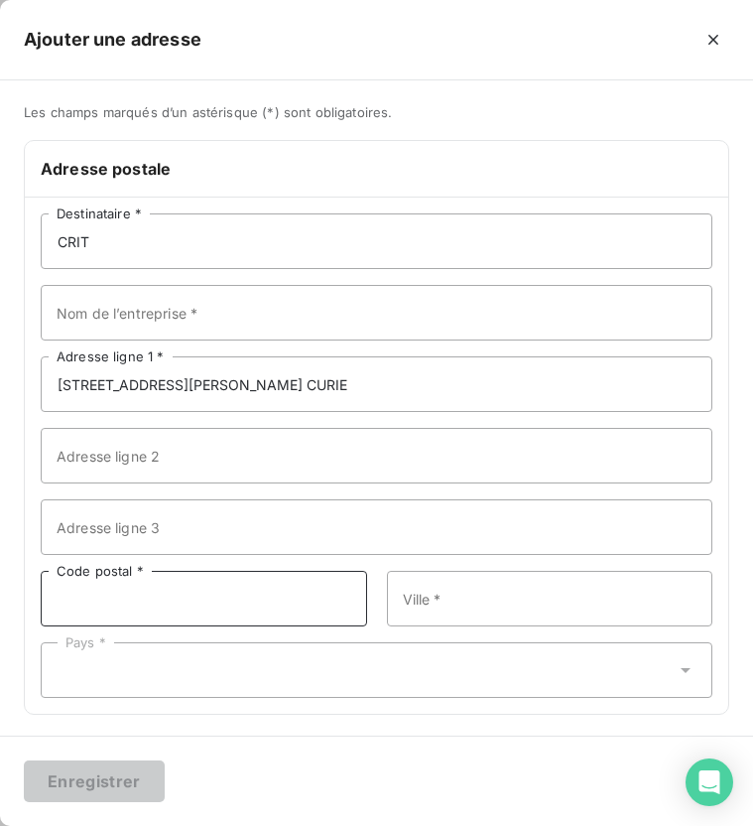
click at [130, 594] on input "Code postal *" at bounding box center [204, 599] width 327 height 56
type input "59620"
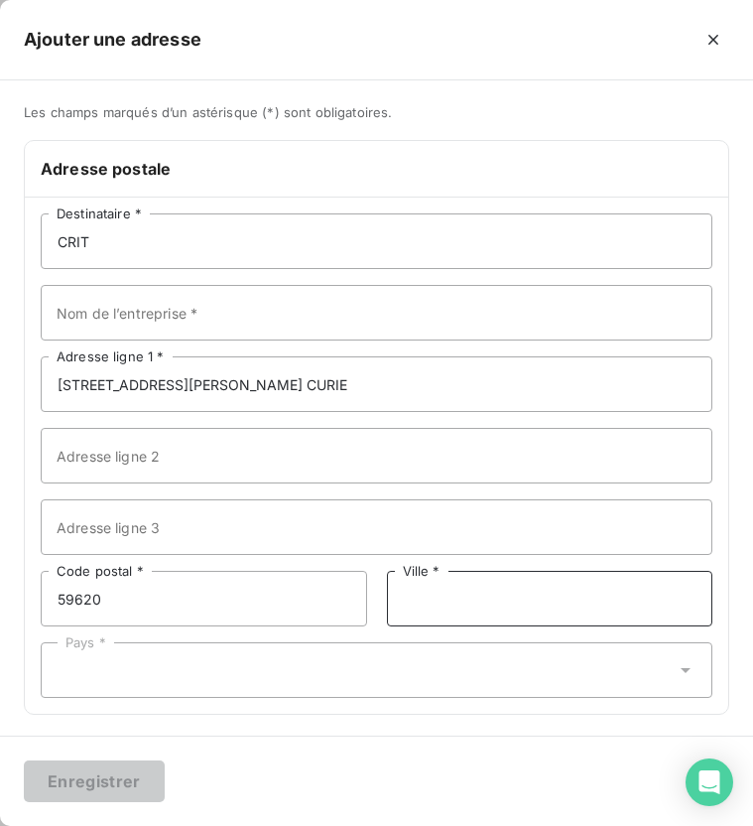
click at [457, 600] on input "Ville *" at bounding box center [550, 599] width 327 height 56
type input "Lezennes"
click at [232, 673] on div "Pays *" at bounding box center [377, 670] width 672 height 56
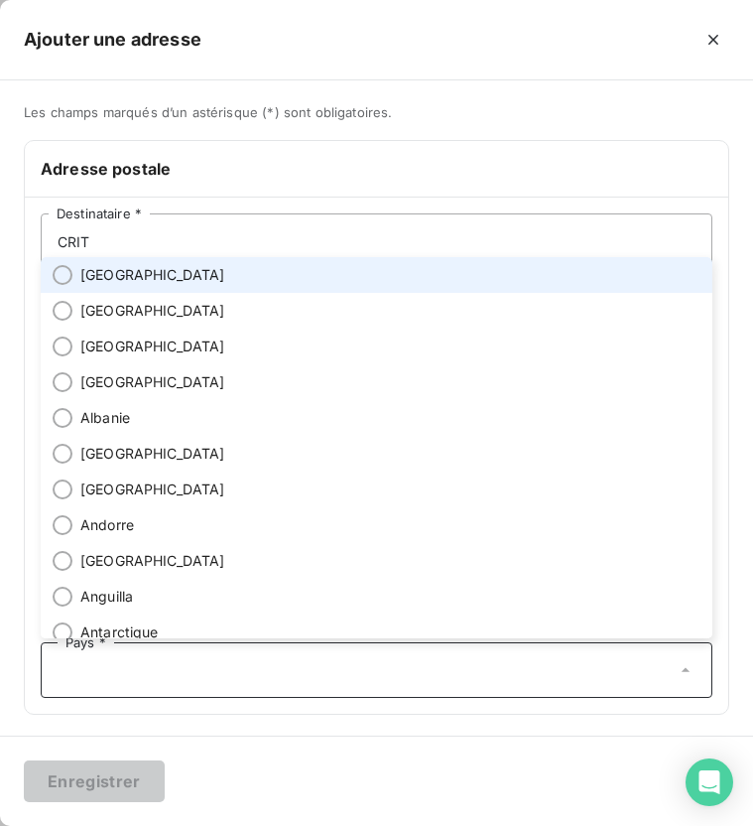
click at [116, 273] on span "[GEOGRAPHIC_DATA]" at bounding box center [152, 275] width 145 height 20
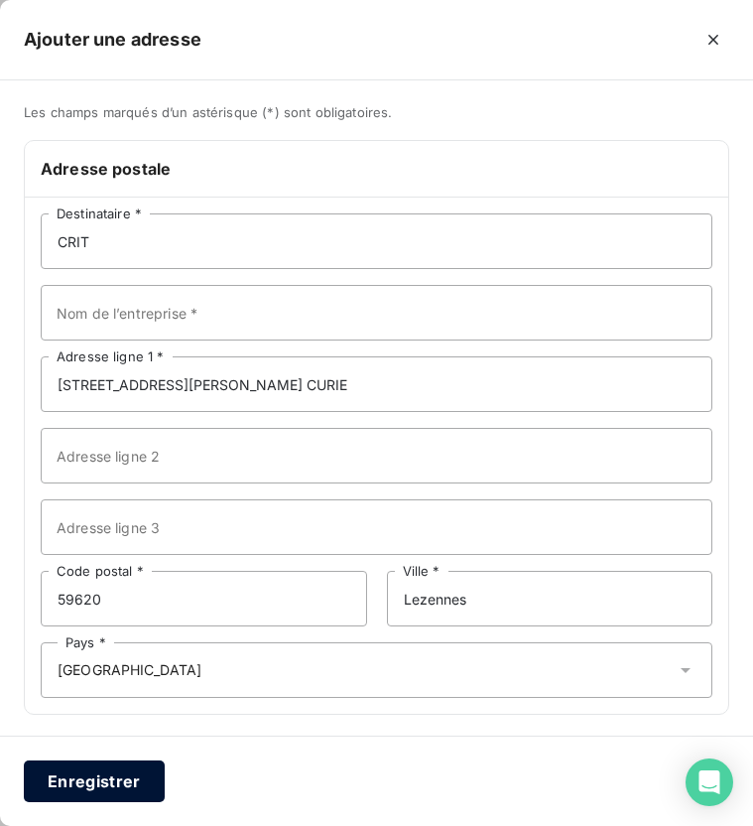
click at [95, 796] on button "Enregistrer" at bounding box center [94, 781] width 141 height 42
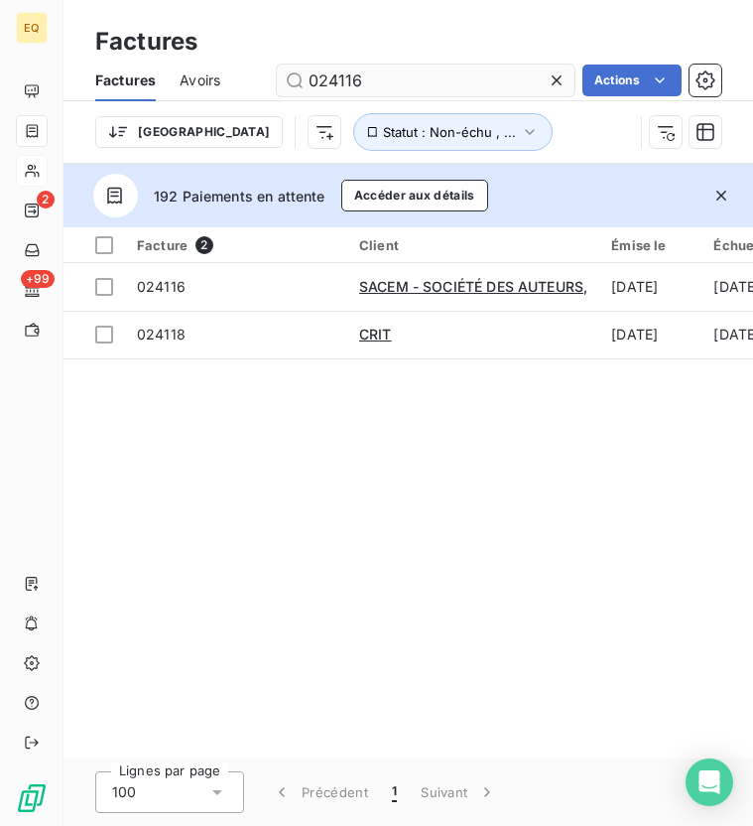
type input "024116"
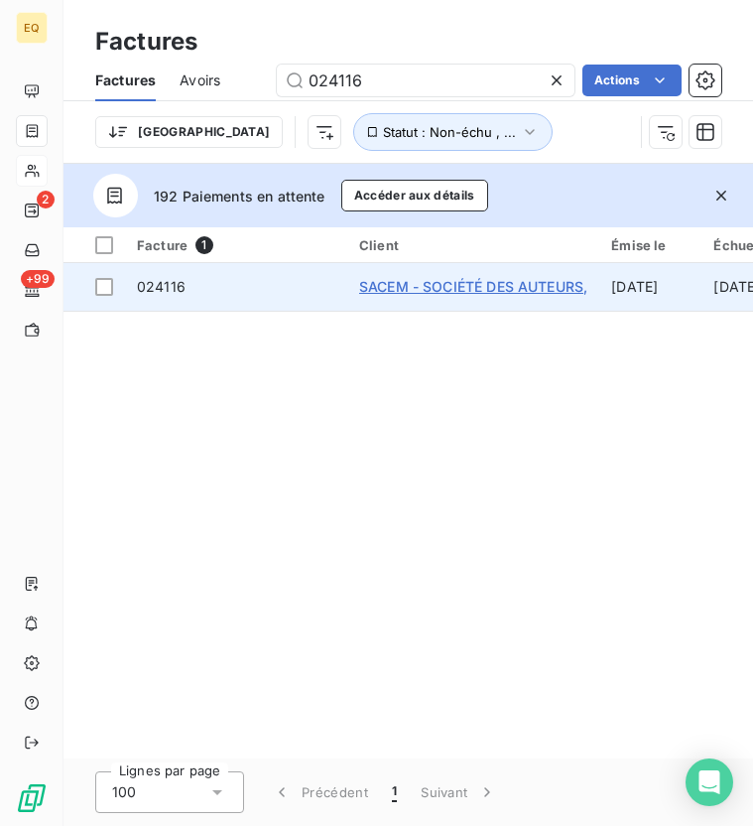
click at [441, 285] on span "SACEM - SOCIÉTÉ DES AUTEURS," at bounding box center [473, 286] width 228 height 17
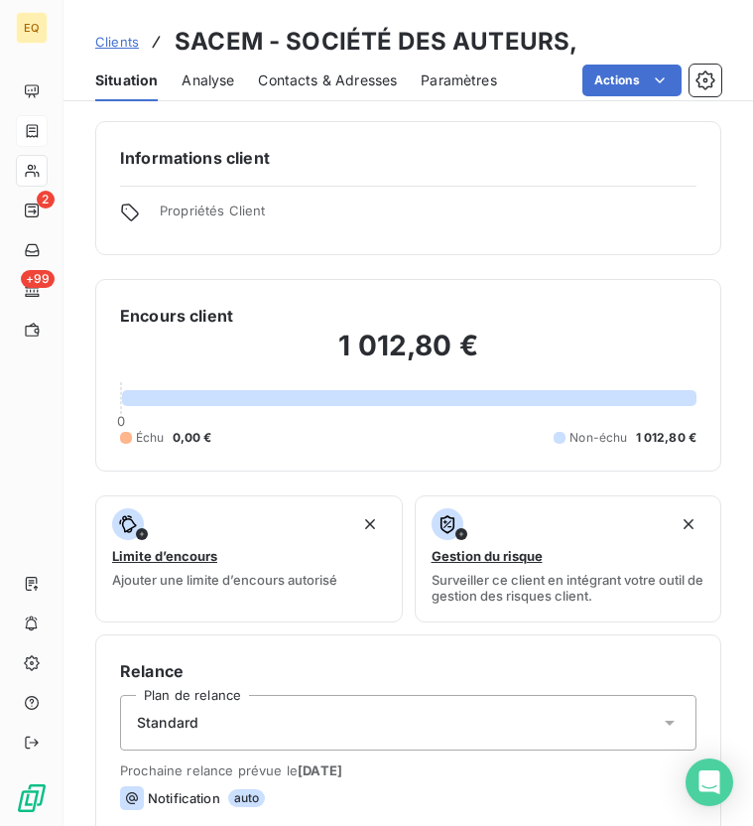
click at [333, 84] on span "Contacts & Adresses" at bounding box center [327, 80] width 139 height 20
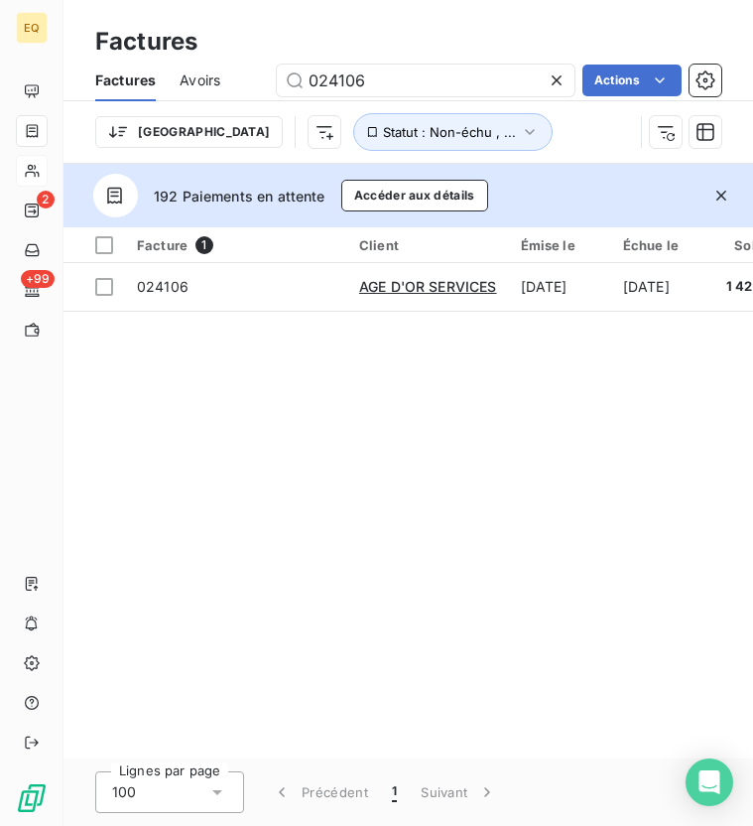
type input "024106"
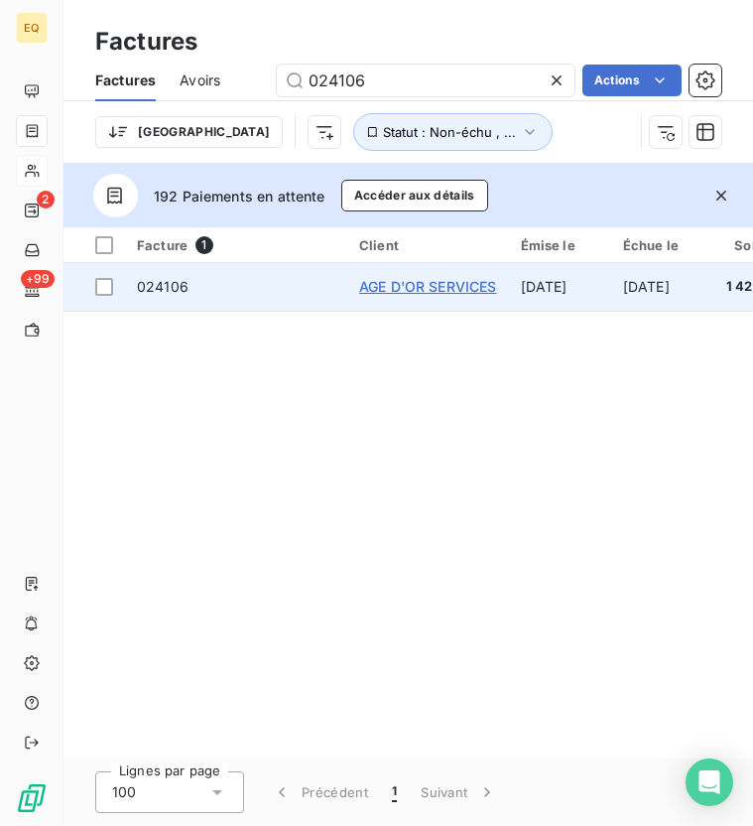
click at [433, 293] on span "AGE D'OR SERVICES" at bounding box center [428, 286] width 138 height 17
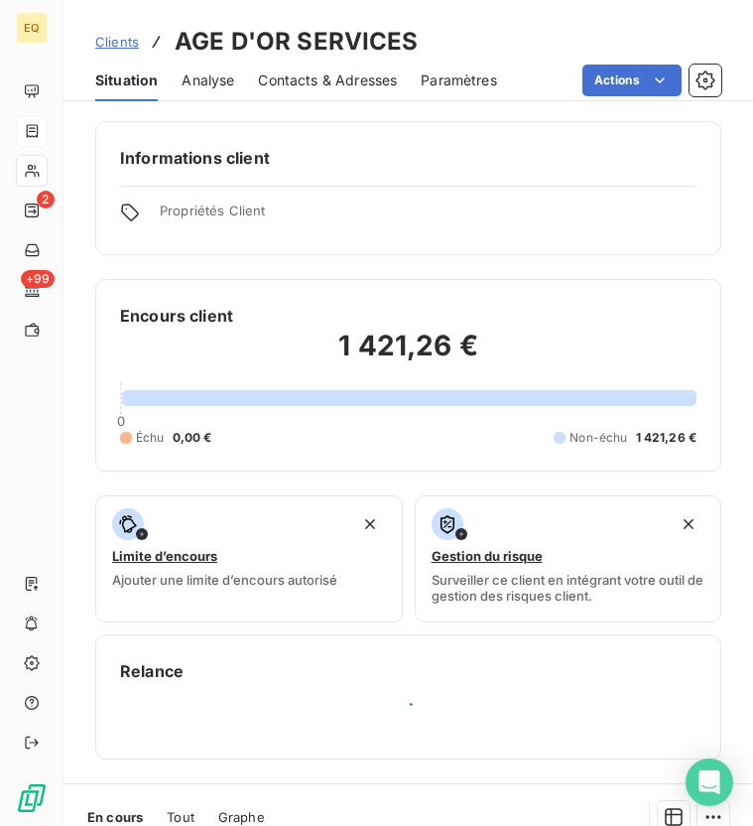
click at [325, 92] on div "Contacts & Adresses" at bounding box center [327, 81] width 139 height 42
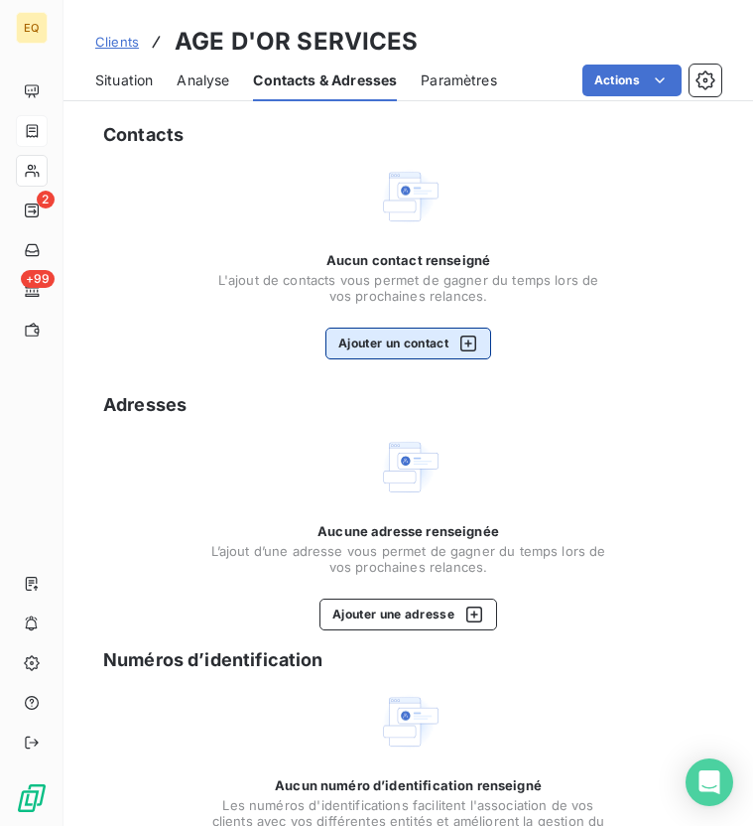
click at [368, 345] on button "Ajouter un contact" at bounding box center [409, 344] width 166 height 32
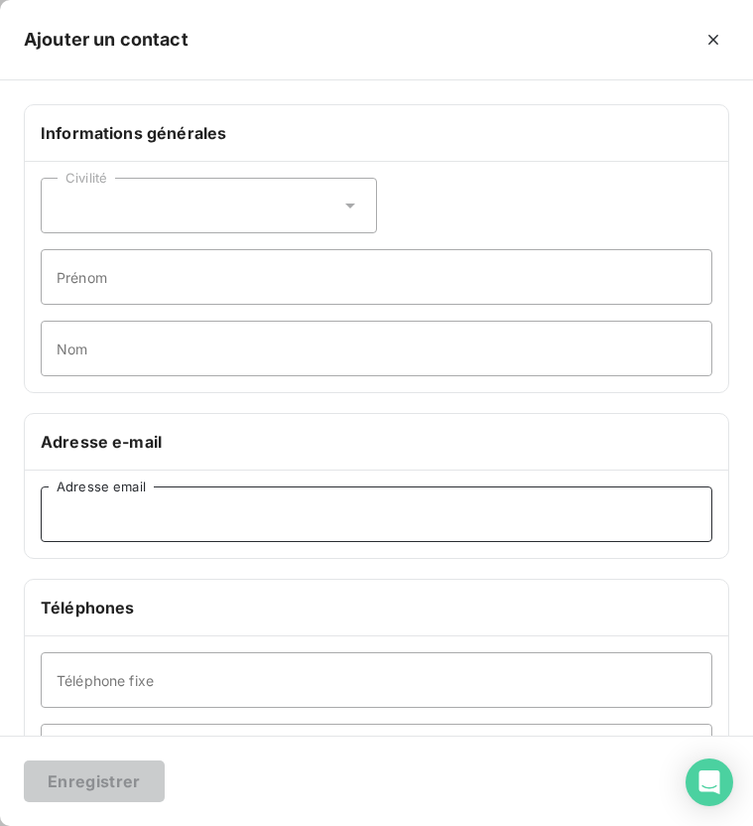
click at [168, 526] on input "Adresse email" at bounding box center [377, 514] width 672 height 56
paste input "[EMAIL_ADDRESS][DOMAIN_NAME]"
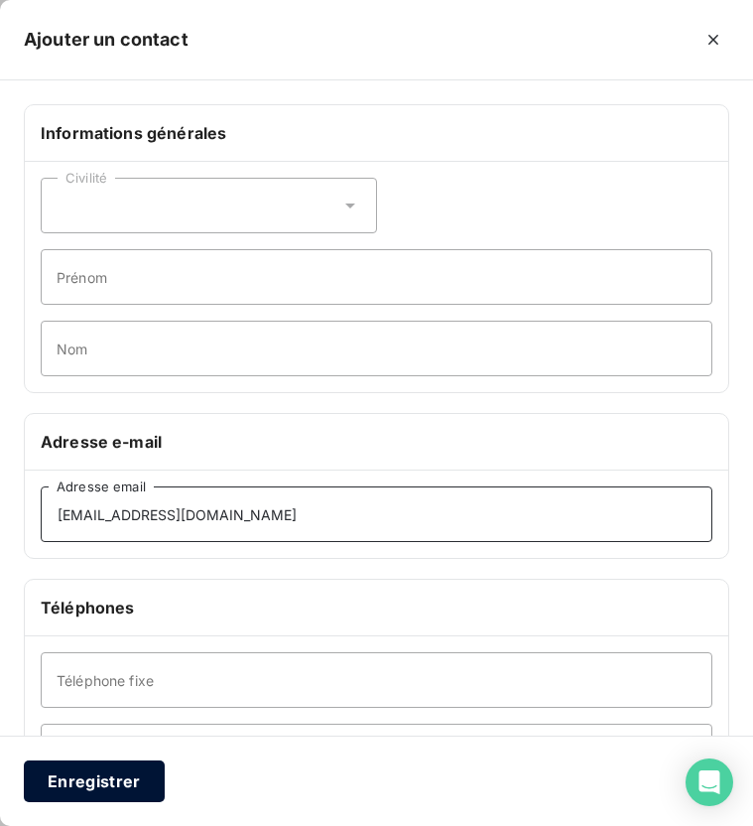
type input "[EMAIL_ADDRESS][DOMAIN_NAME]"
click at [103, 778] on button "Enregistrer" at bounding box center [94, 781] width 141 height 42
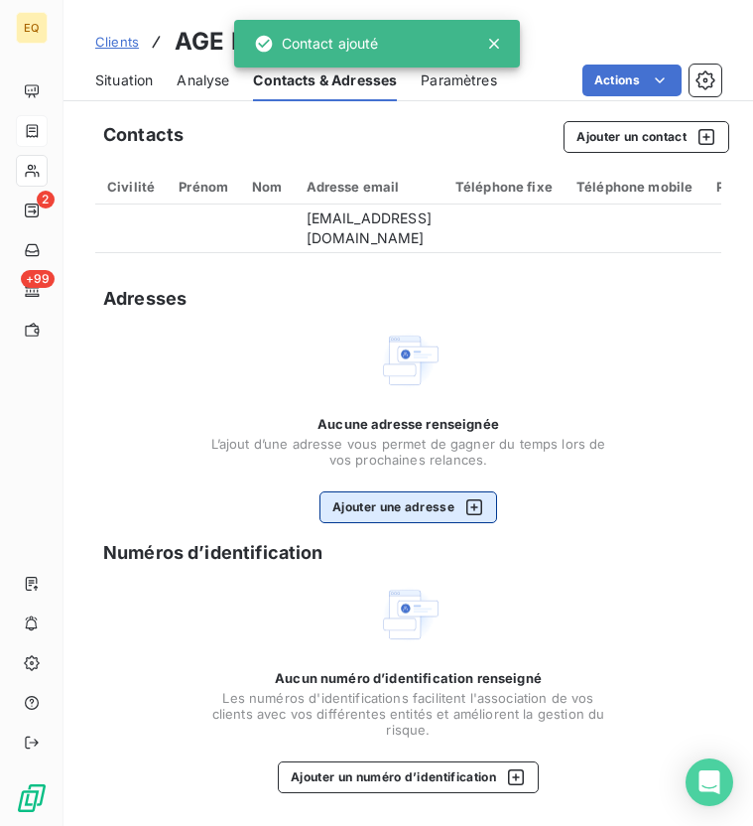
click at [380, 520] on button "Ajouter une adresse" at bounding box center [409, 507] width 178 height 32
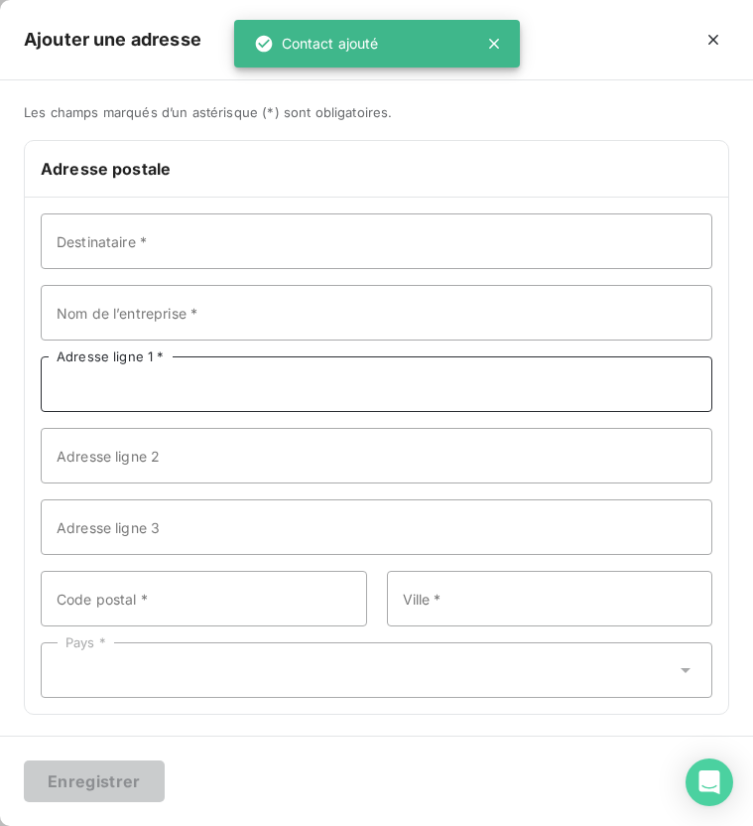
click at [102, 388] on input "Adresse ligne 1 *" at bounding box center [377, 384] width 672 height 56
paste input "[STREET_ADDRESS]"
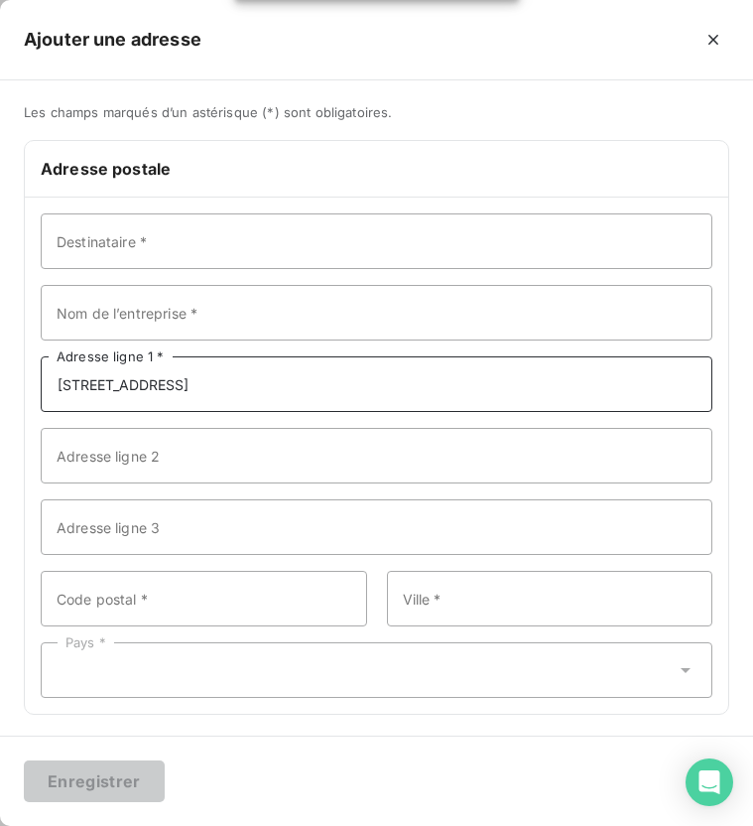
type input "[STREET_ADDRESS]"
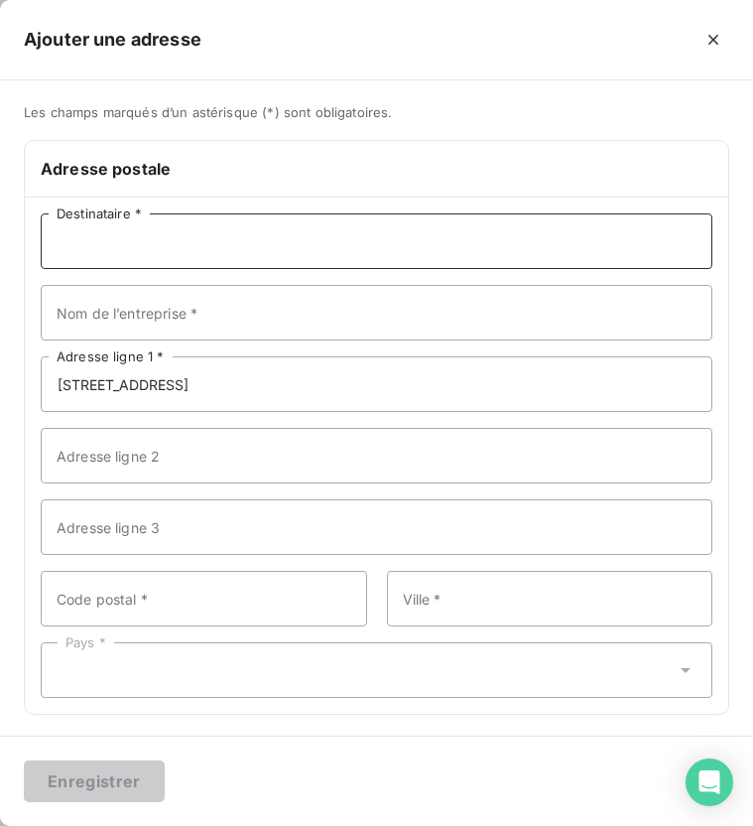
click at [169, 250] on input "Destinataire *" at bounding box center [377, 241] width 672 height 56
paste input "AGE D'OR SERVICES"
type input "AGE D'OR SERVICES"
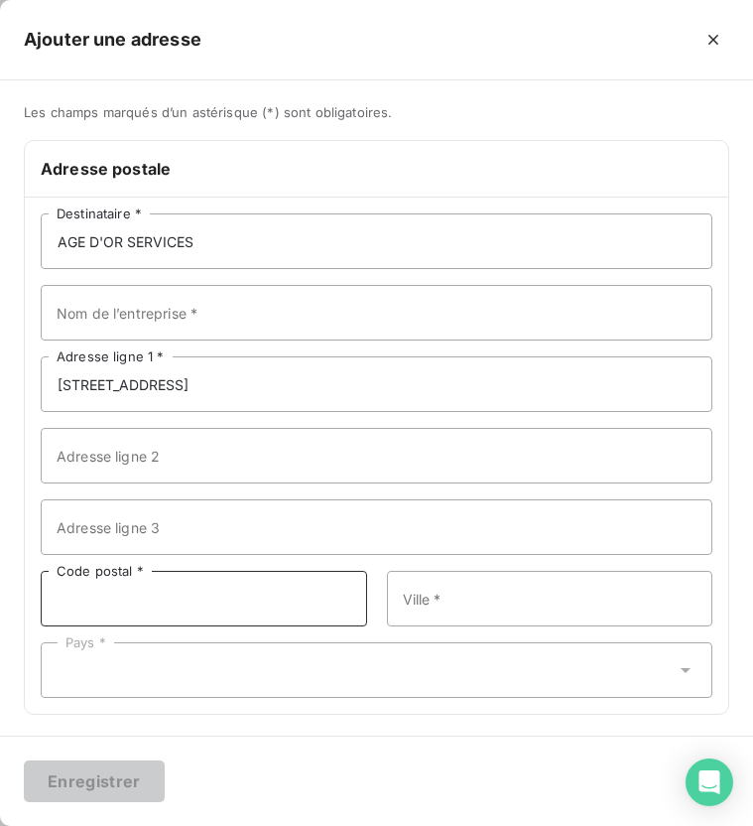
click at [136, 607] on input "Code postal *" at bounding box center [204, 599] width 327 height 56
type input "14000"
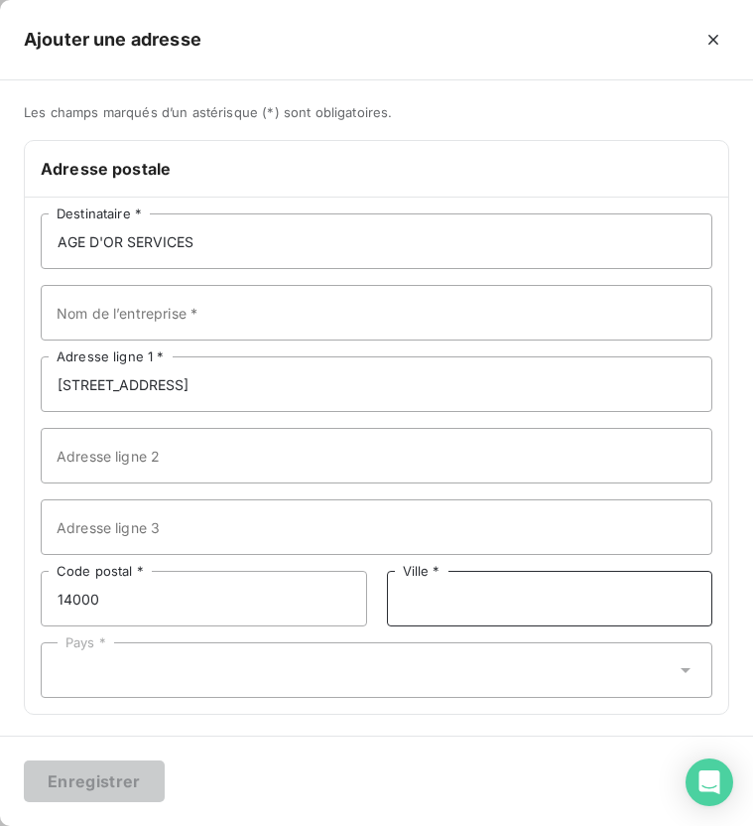
click at [449, 608] on input "Ville *" at bounding box center [550, 599] width 327 height 56
type input "[GEOGRAPHIC_DATA]"
click at [363, 669] on div "Pays *" at bounding box center [377, 670] width 672 height 56
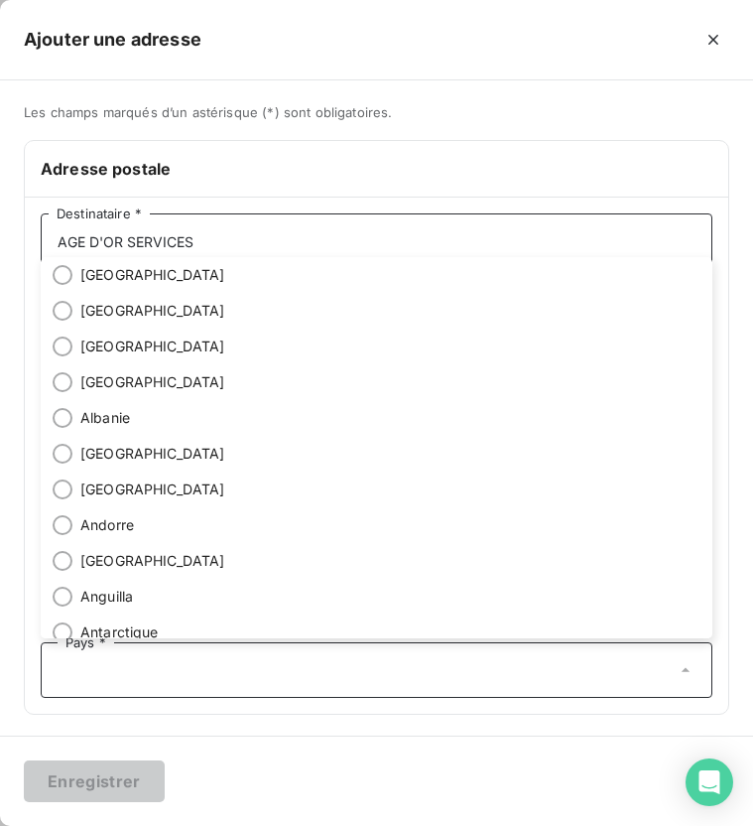
click at [216, 253] on input "AGE D'OR SERVICES" at bounding box center [377, 241] width 672 height 56
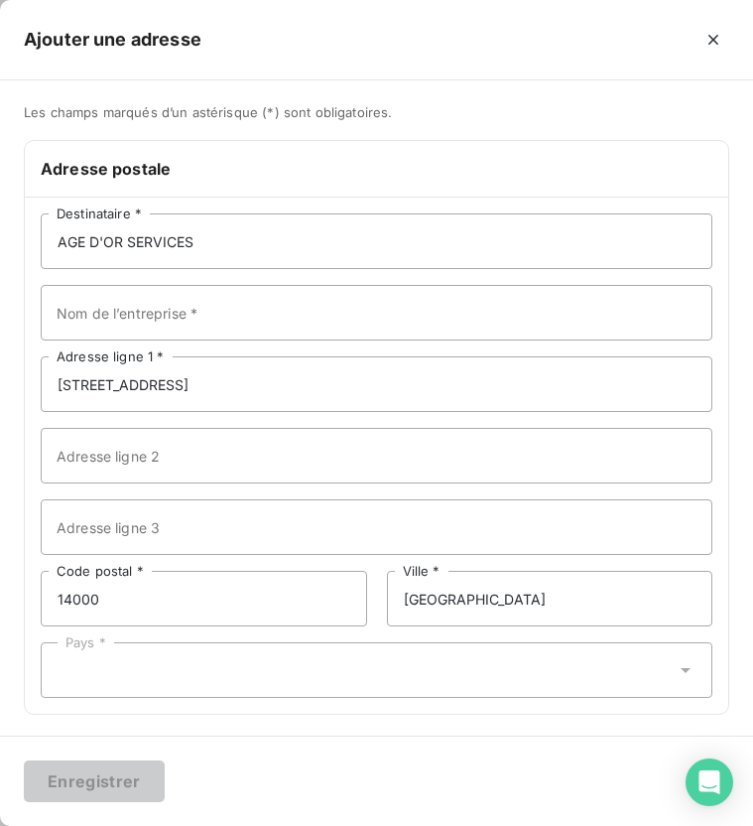
click at [289, 682] on div "Pays *" at bounding box center [377, 670] width 672 height 56
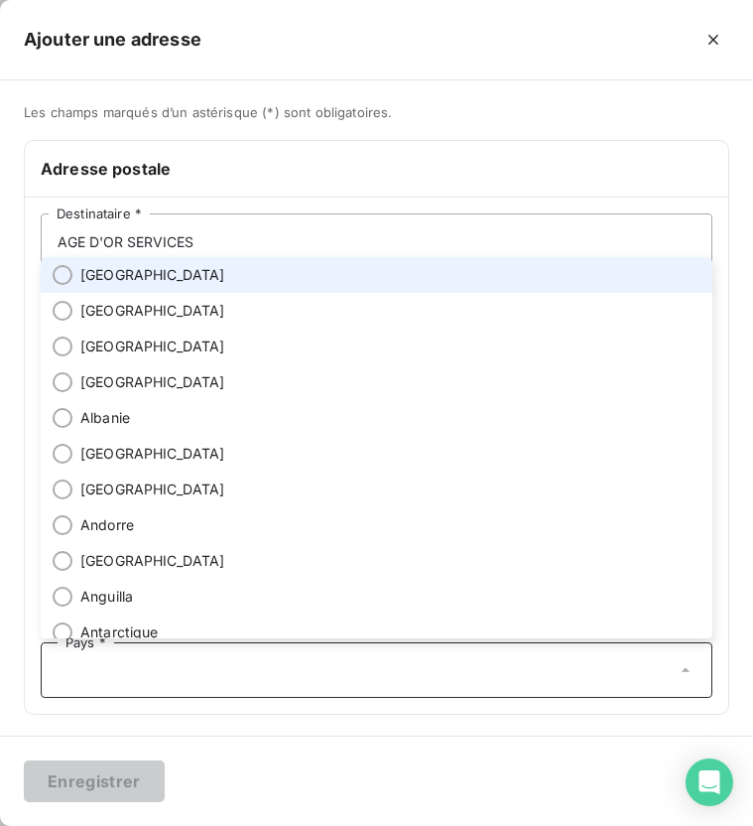
click at [135, 265] on li "[GEOGRAPHIC_DATA]" at bounding box center [377, 275] width 672 height 36
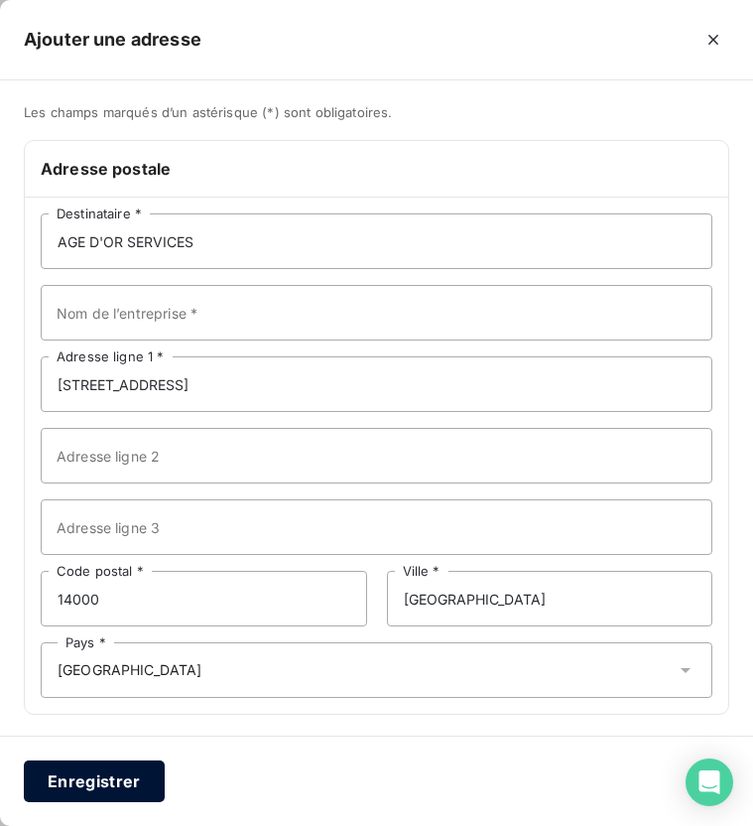
click at [104, 767] on button "Enregistrer" at bounding box center [94, 781] width 141 height 42
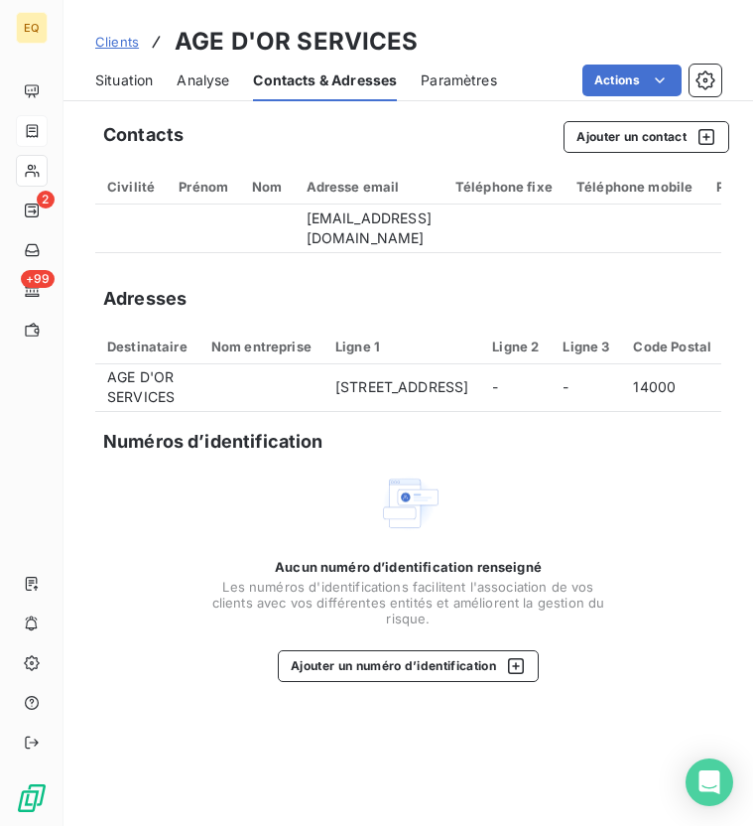
click at [124, 77] on span "Situation" at bounding box center [124, 80] width 58 height 20
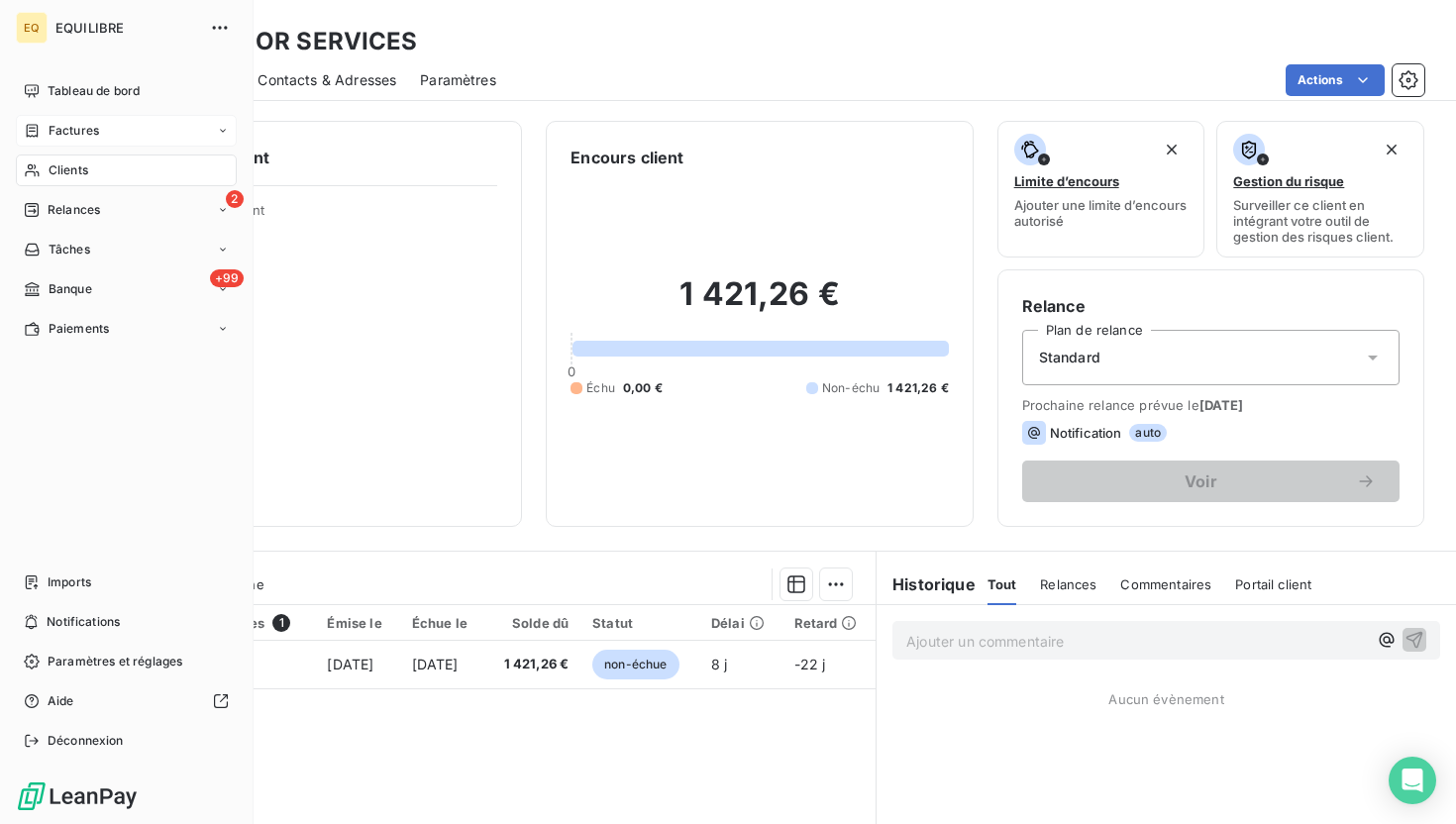
click at [48, 163] on div "Clients" at bounding box center [126, 171] width 221 height 32
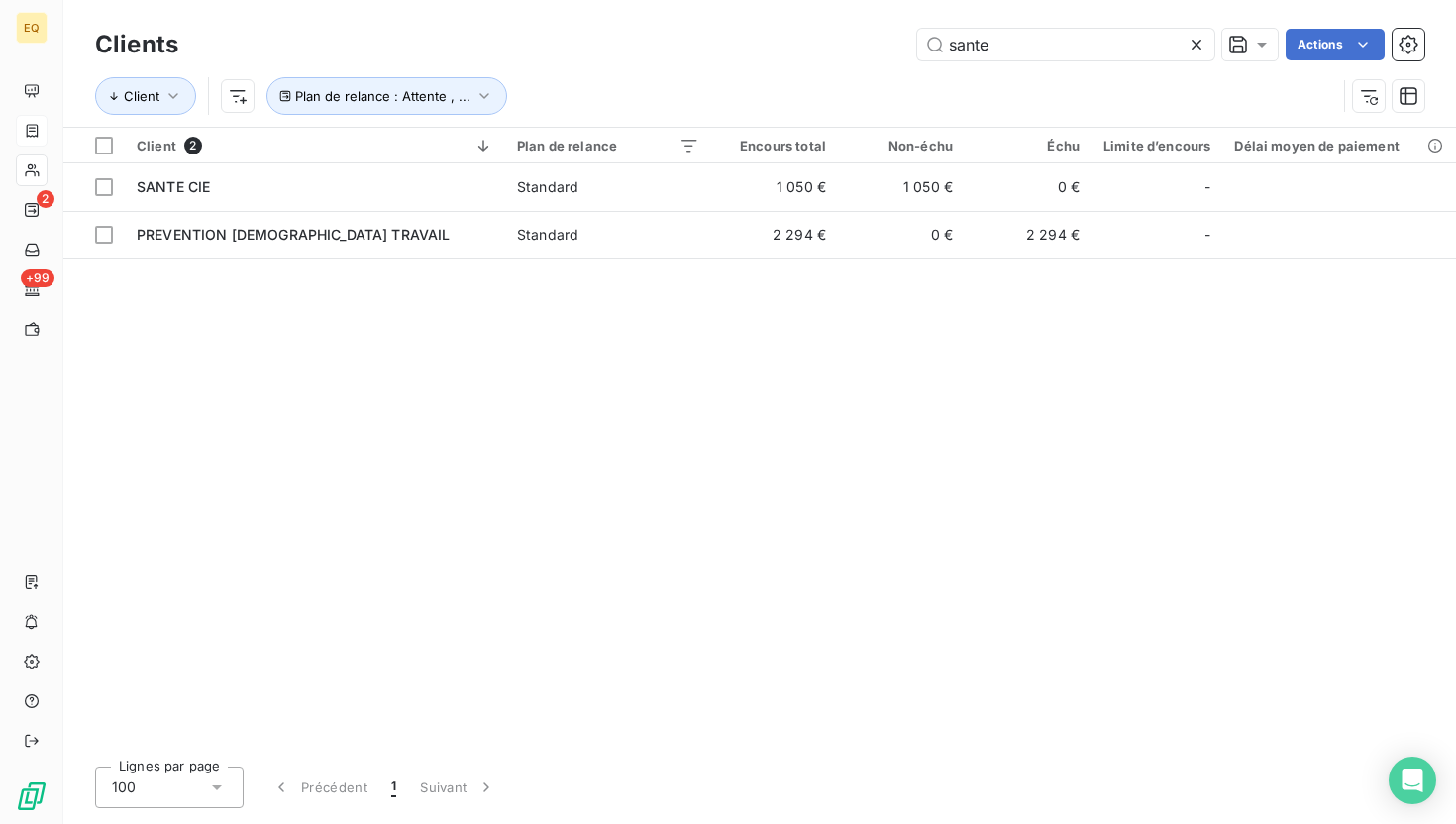
click at [1195, 45] on icon at bounding box center [1197, 45] width 10 height 10
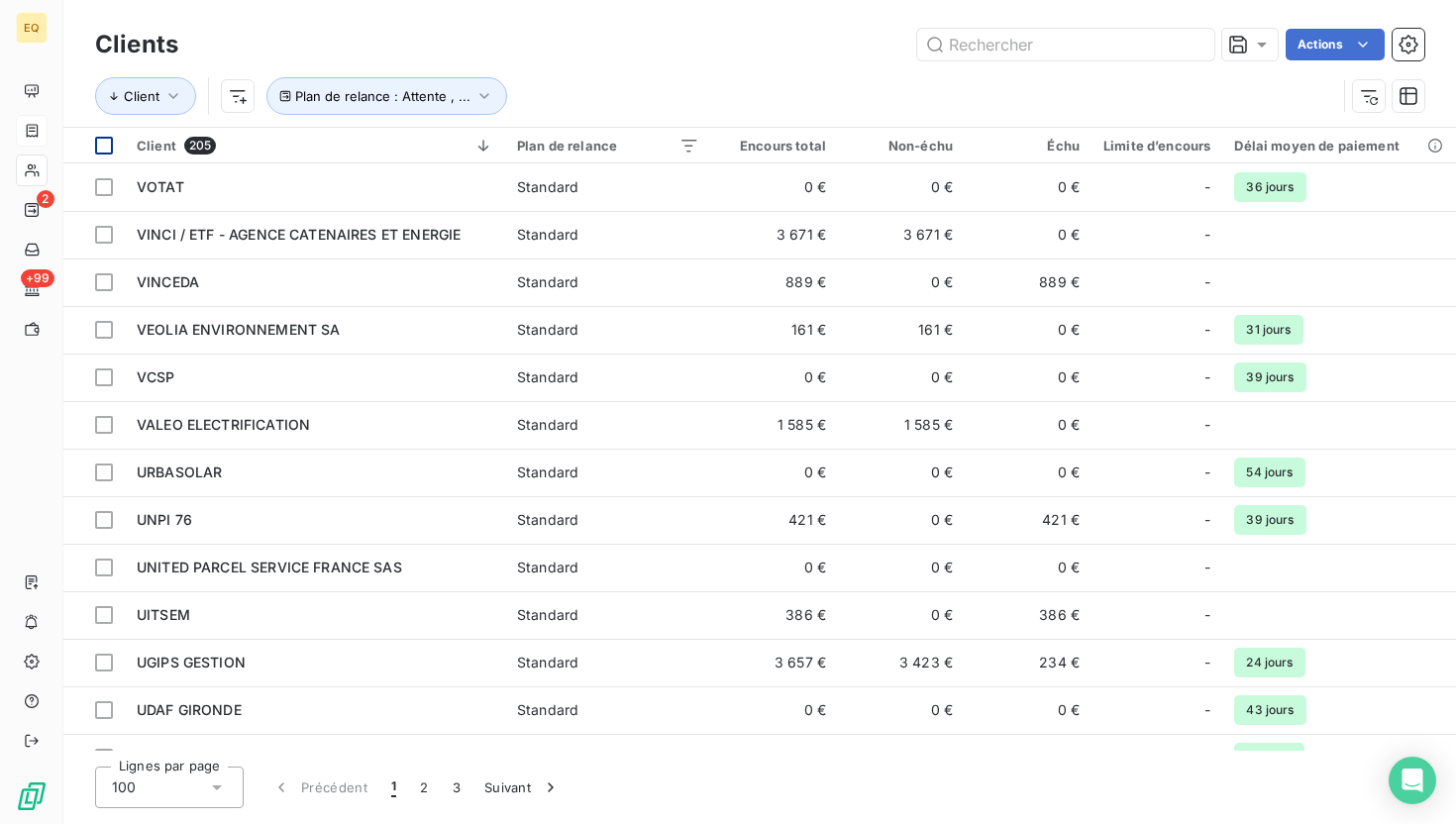
click at [98, 142] on div at bounding box center [104, 146] width 18 height 18
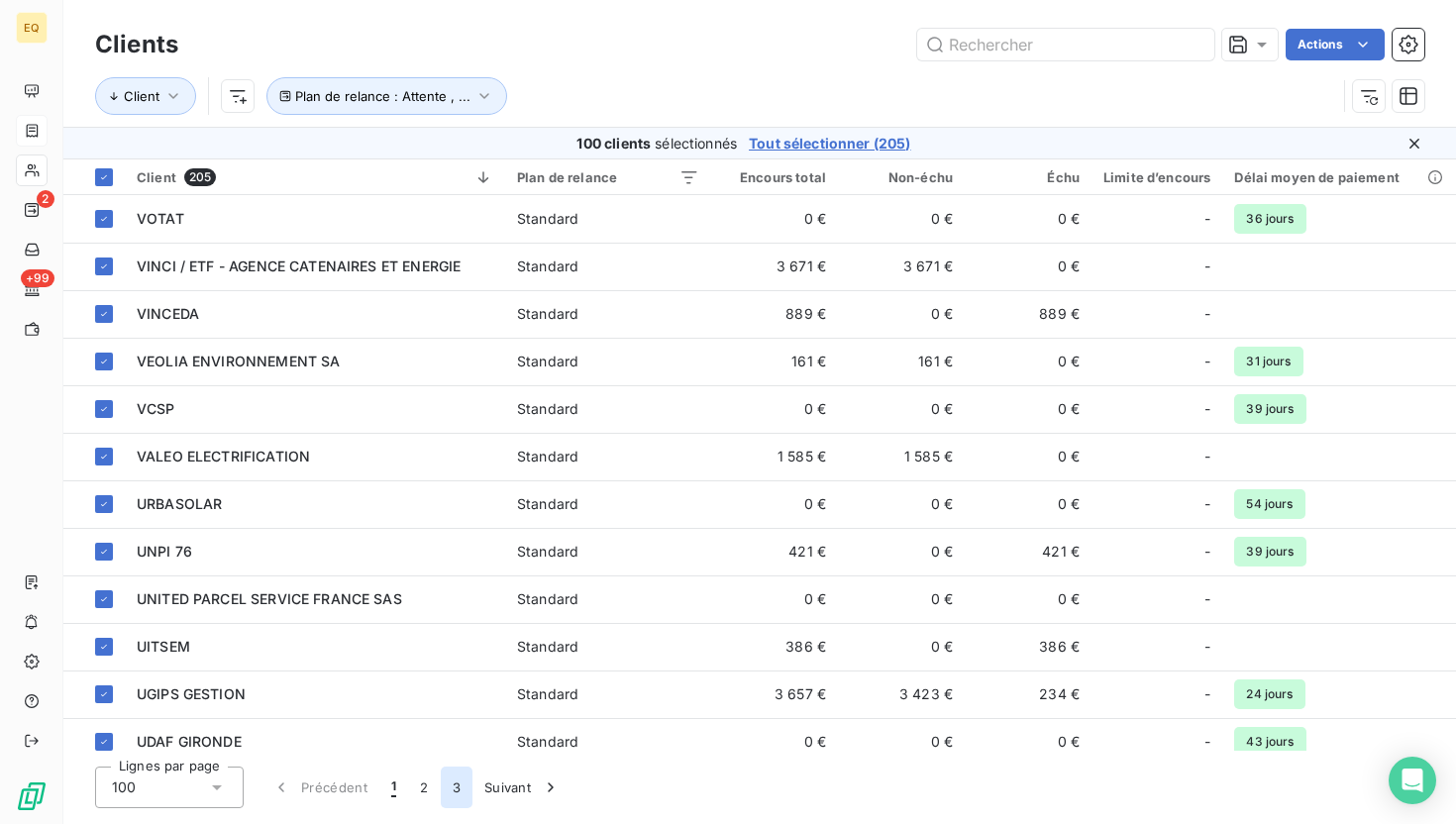
click at [461, 783] on button "3" at bounding box center [457, 787] width 32 height 42
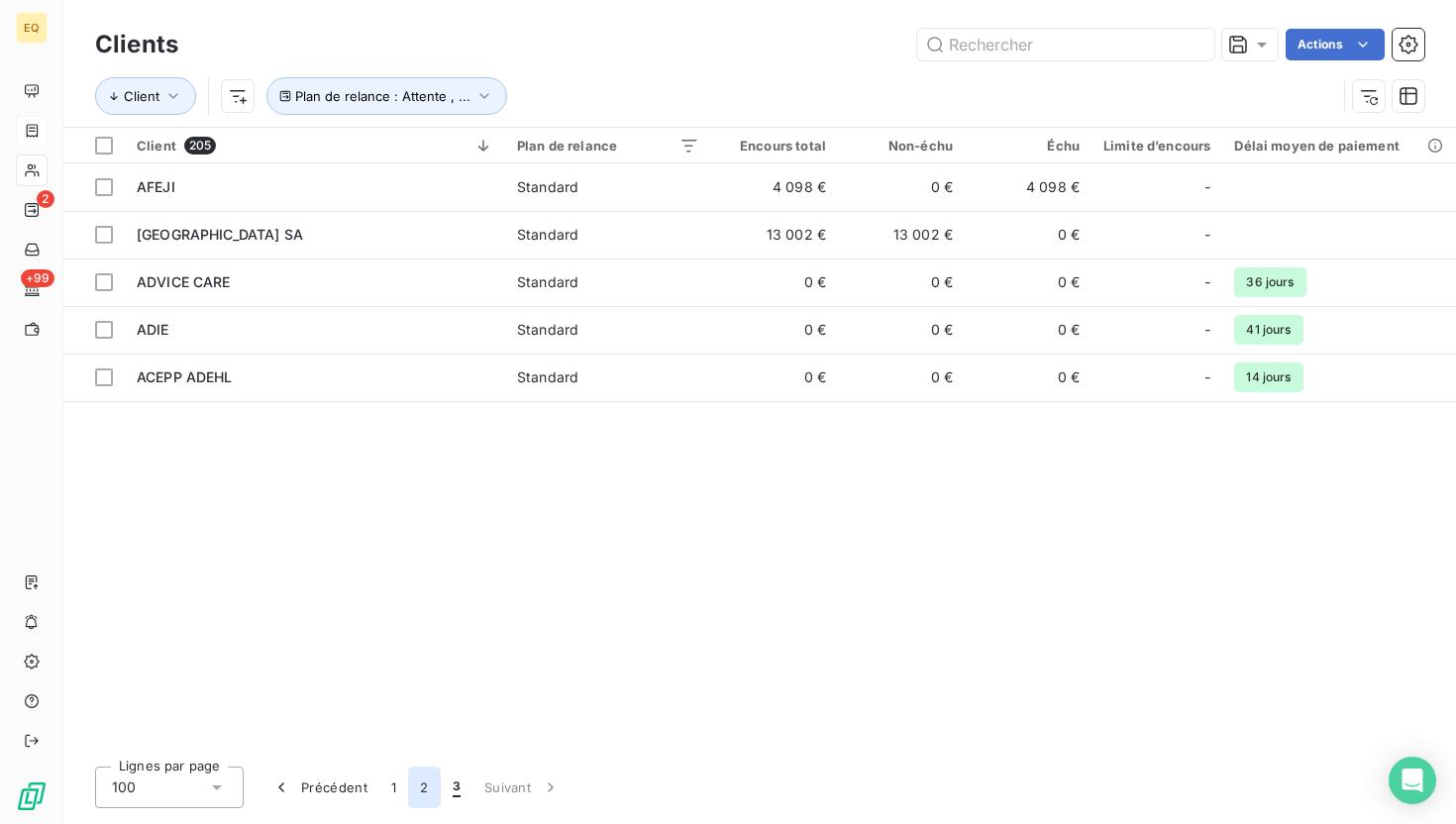
click at [424, 797] on button "2" at bounding box center [424, 787] width 32 height 42
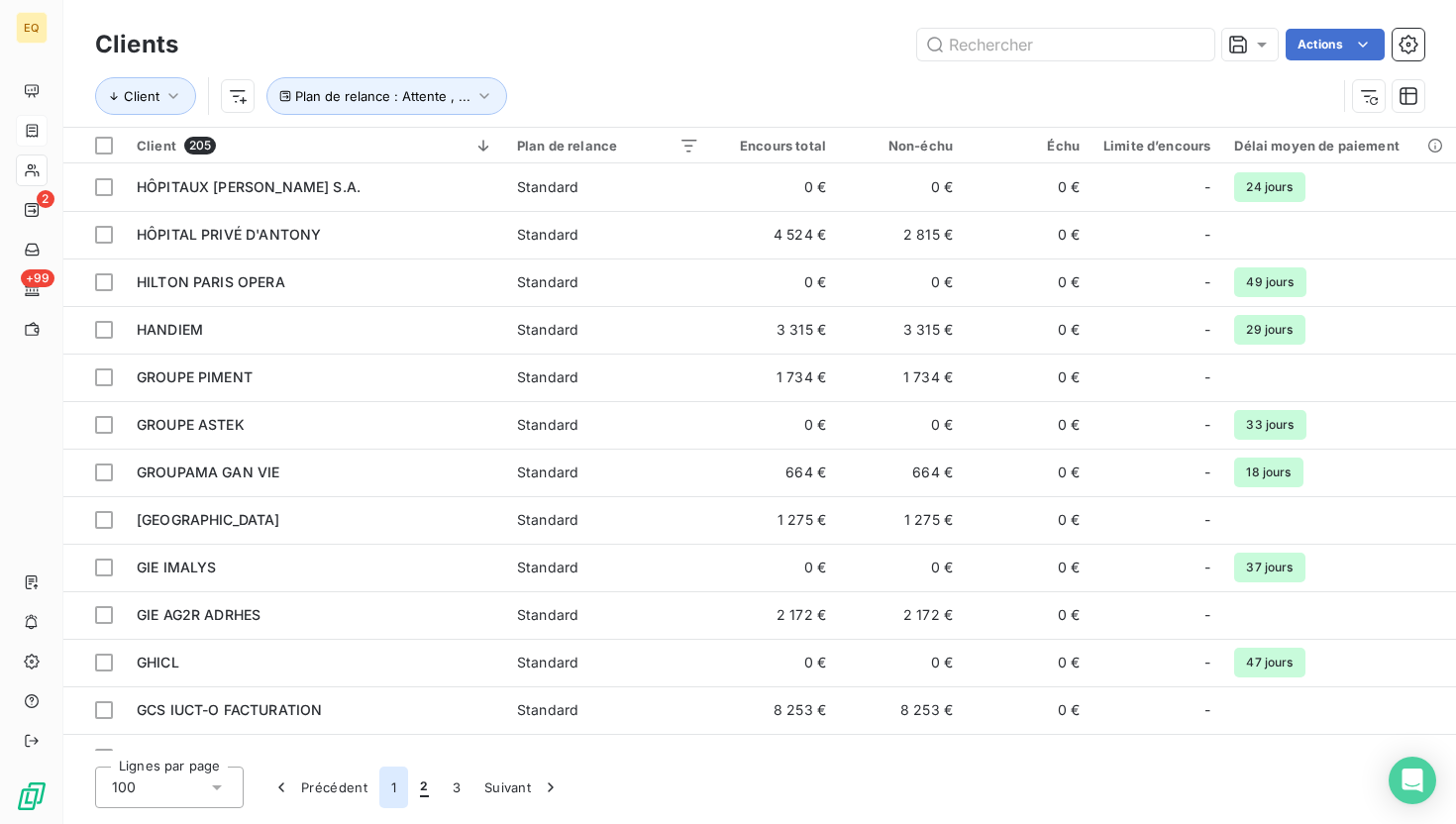
click at [395, 791] on button "1" at bounding box center [393, 787] width 29 height 42
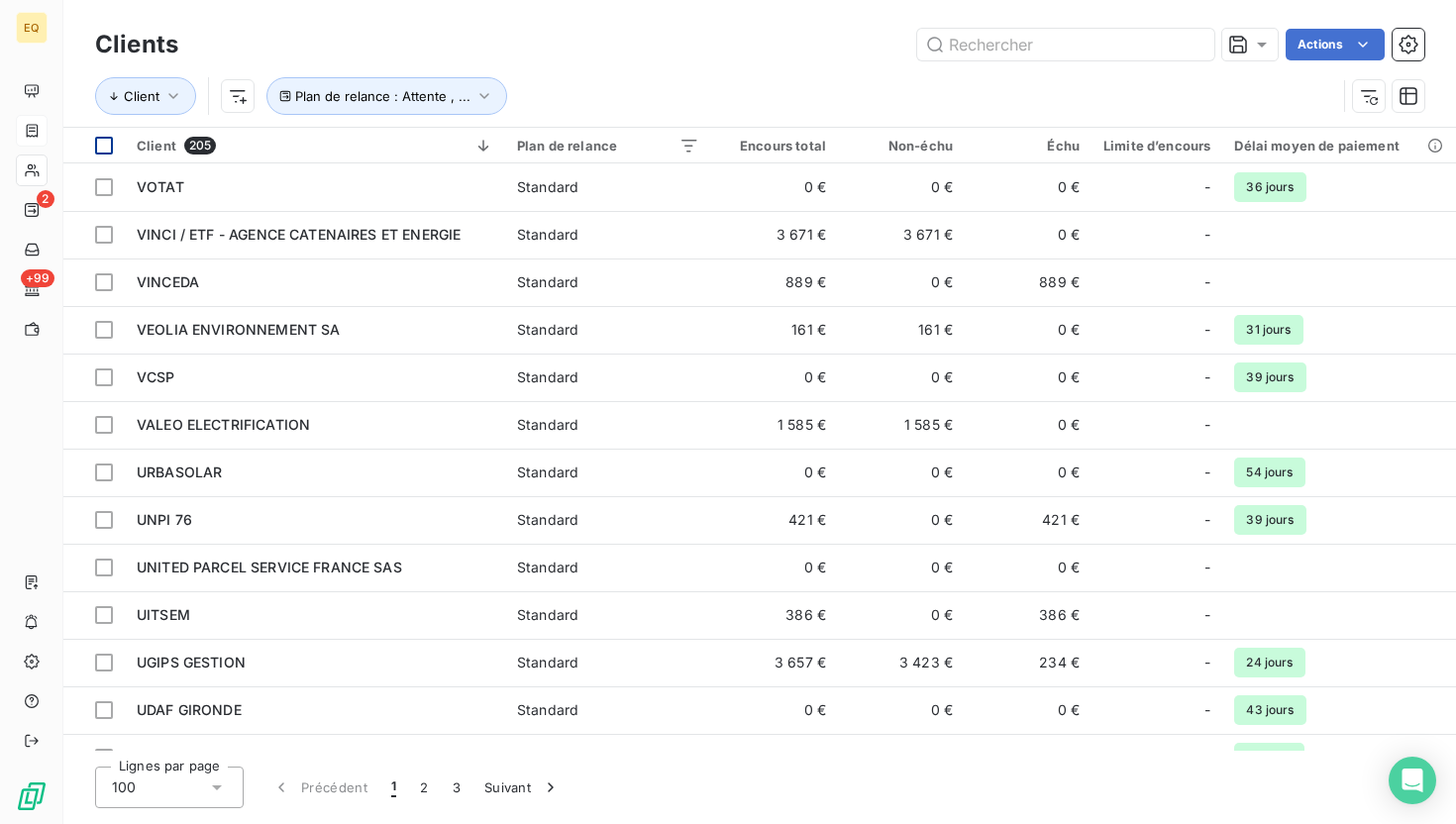
click at [107, 143] on div at bounding box center [104, 146] width 18 height 18
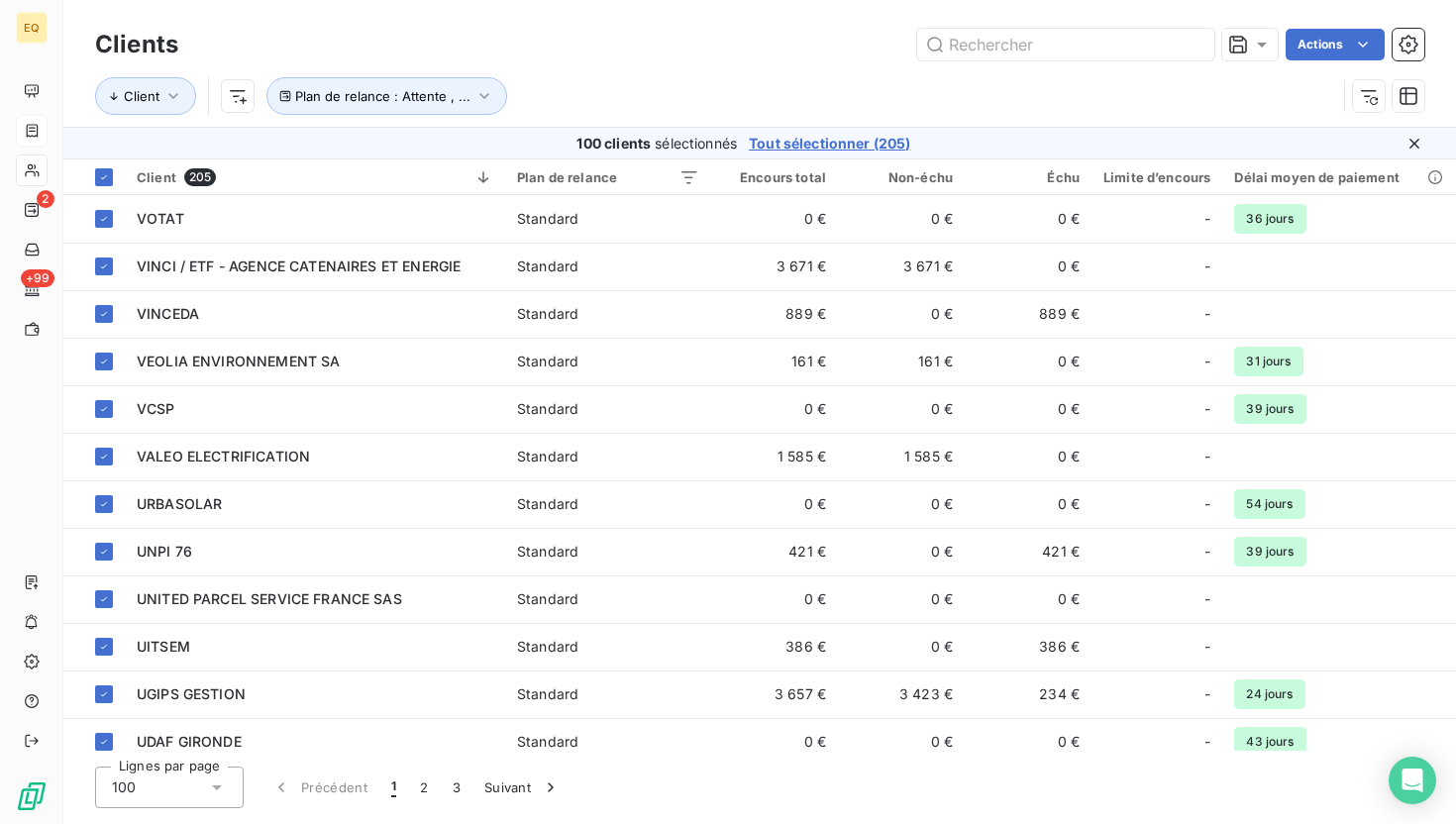
click at [837, 142] on span "Tout sélectionner (205)" at bounding box center [829, 144] width 162 height 20
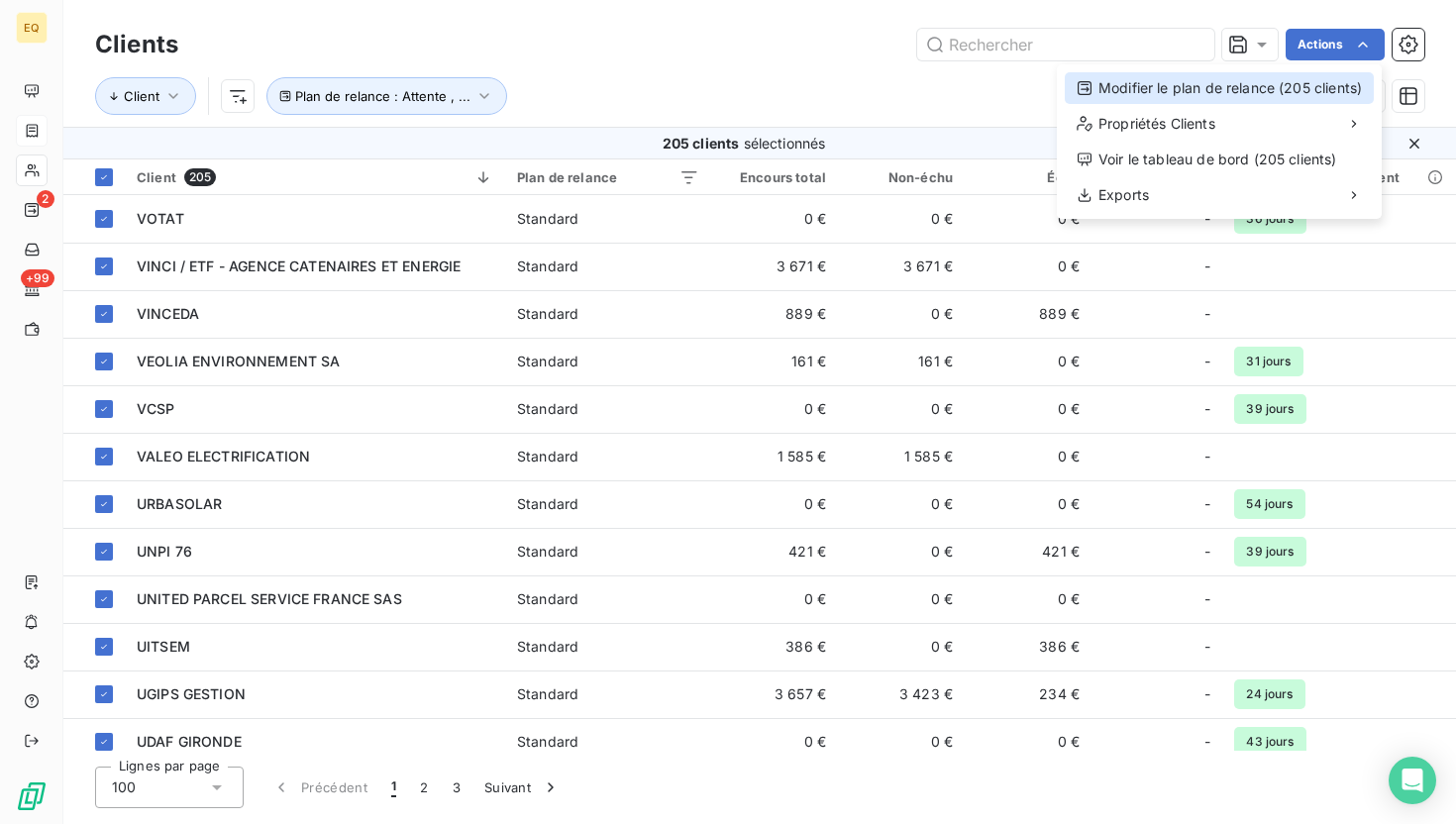
click at [1149, 88] on div "Modifier le plan de relance (205 clients)" at bounding box center [1219, 88] width 309 height 32
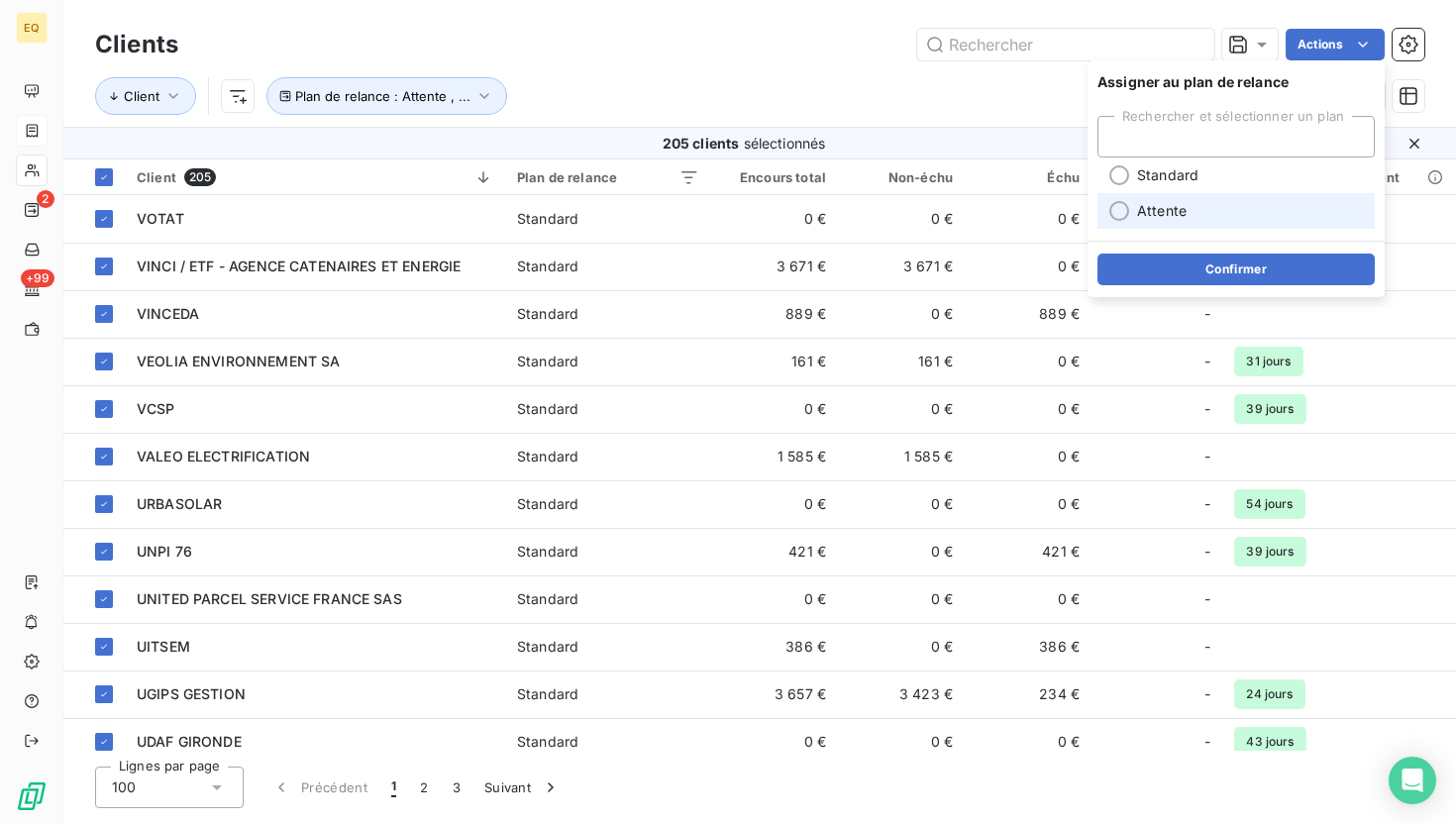
click at [1123, 208] on div at bounding box center [1120, 210] width 20 height 20
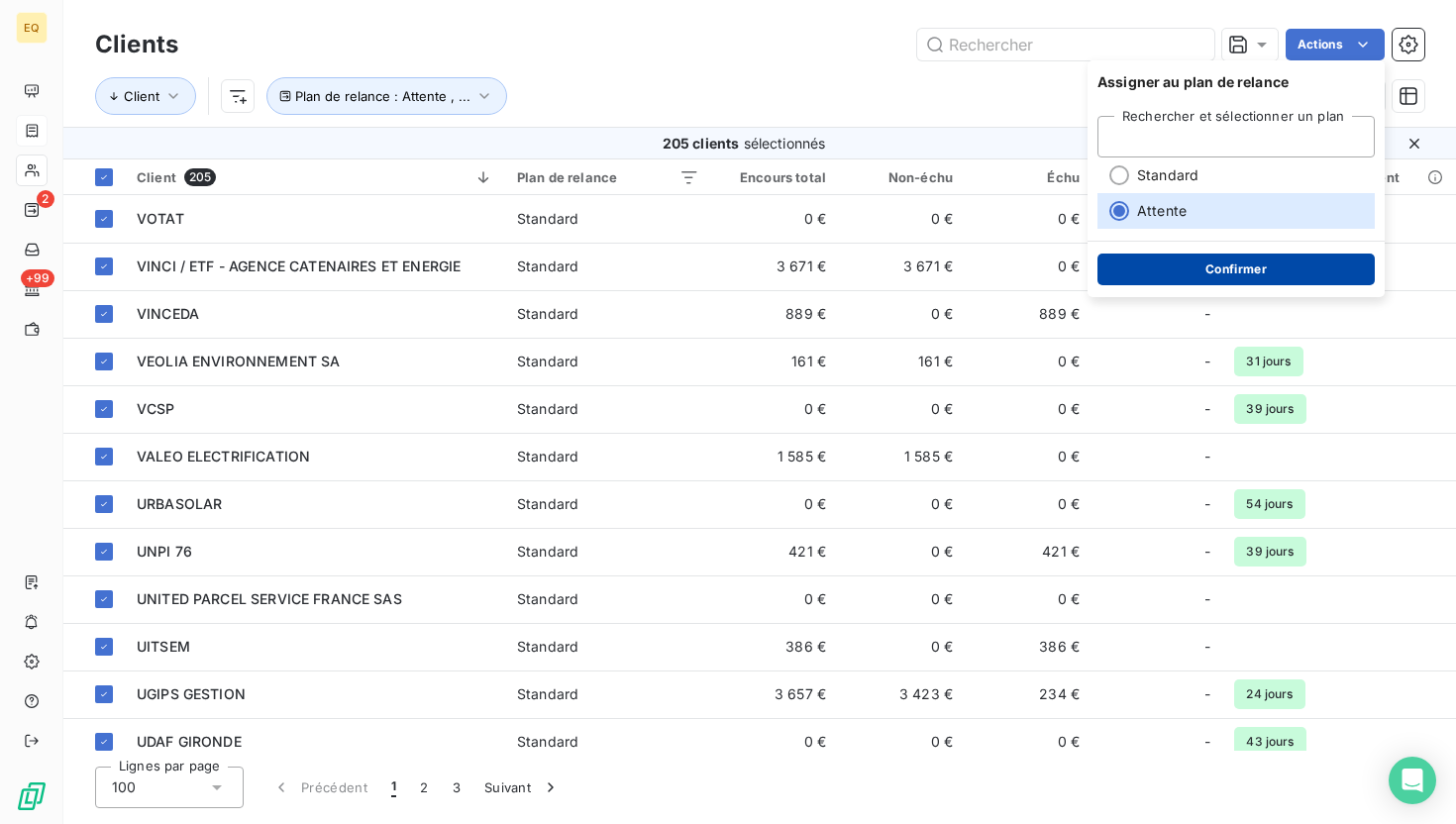
click at [1206, 266] on button "Confirmer" at bounding box center [1236, 269] width 277 height 32
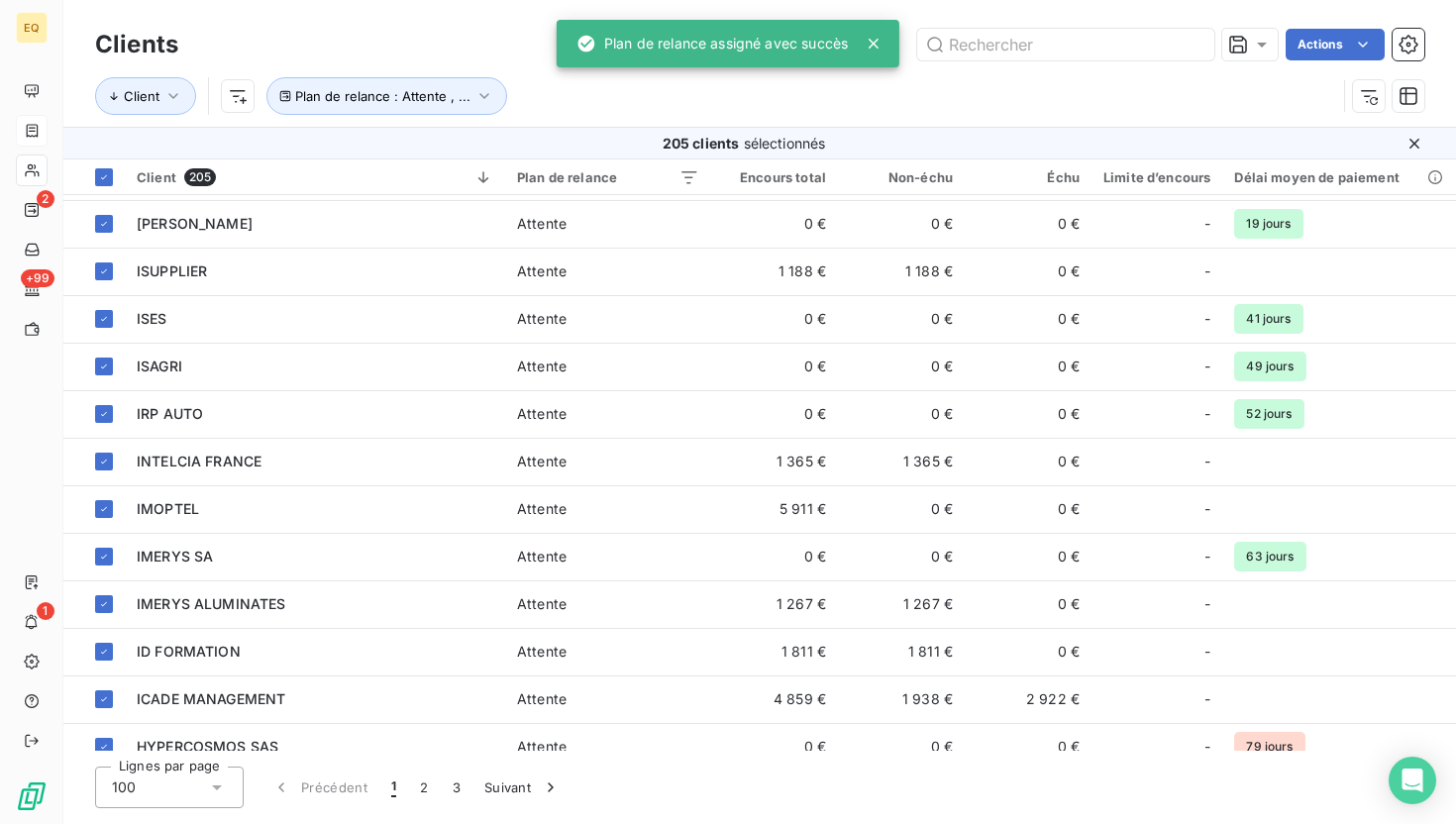
scroll to position [4205, 0]
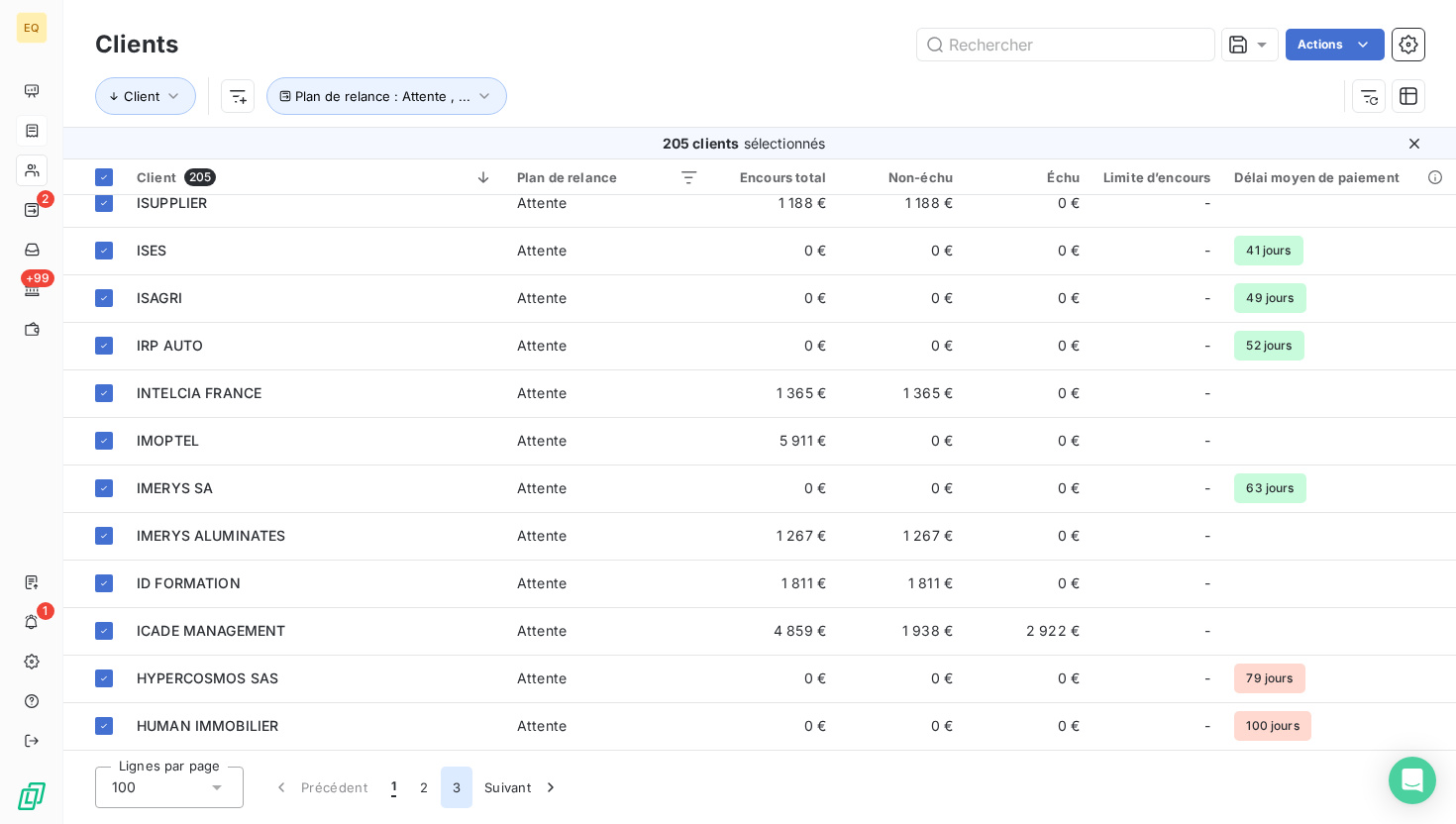
click at [460, 787] on button "3" at bounding box center [457, 787] width 32 height 42
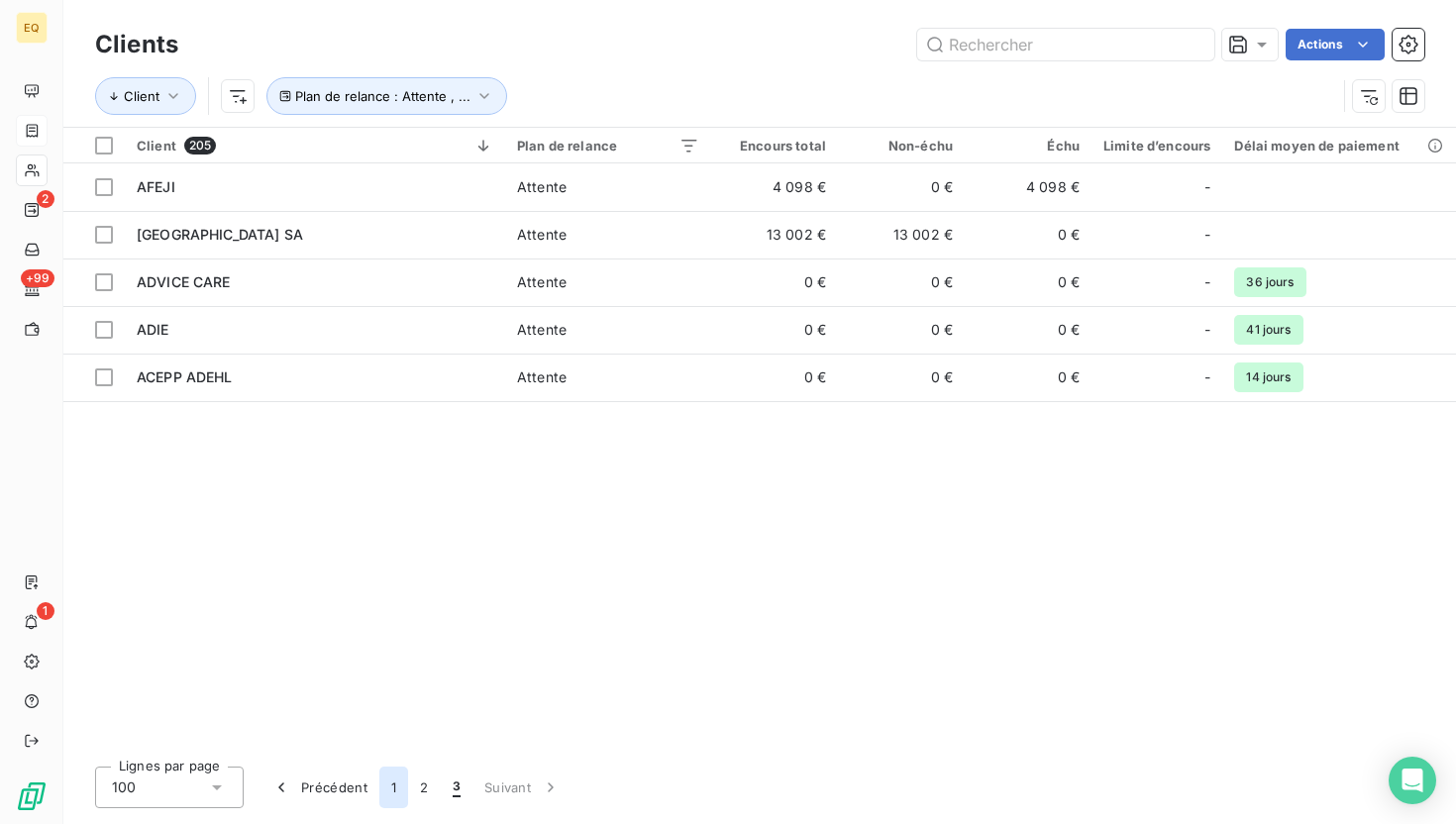
click at [395, 788] on button "1" at bounding box center [393, 787] width 29 height 42
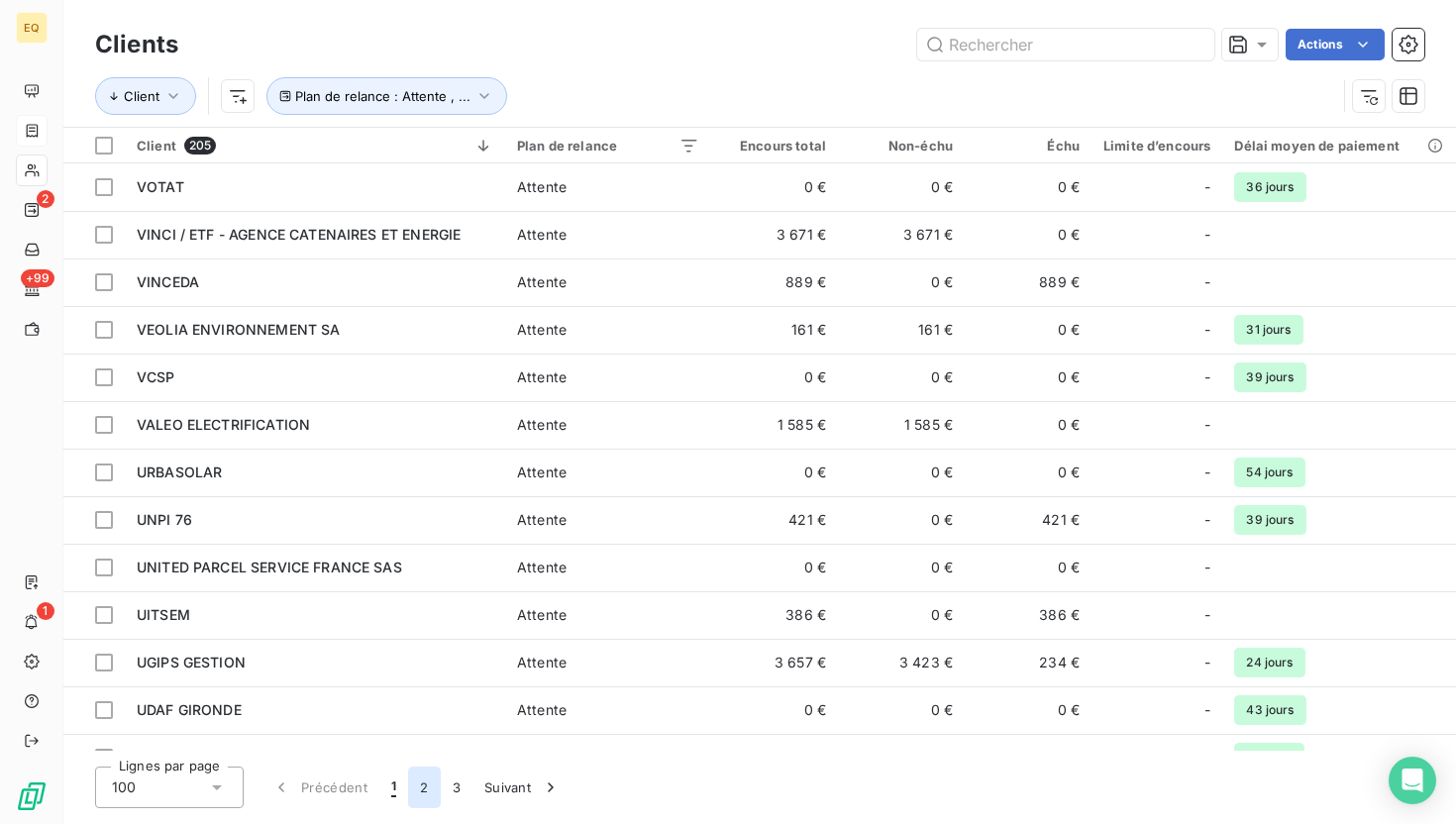
click at [431, 789] on button "2" at bounding box center [424, 787] width 32 height 42
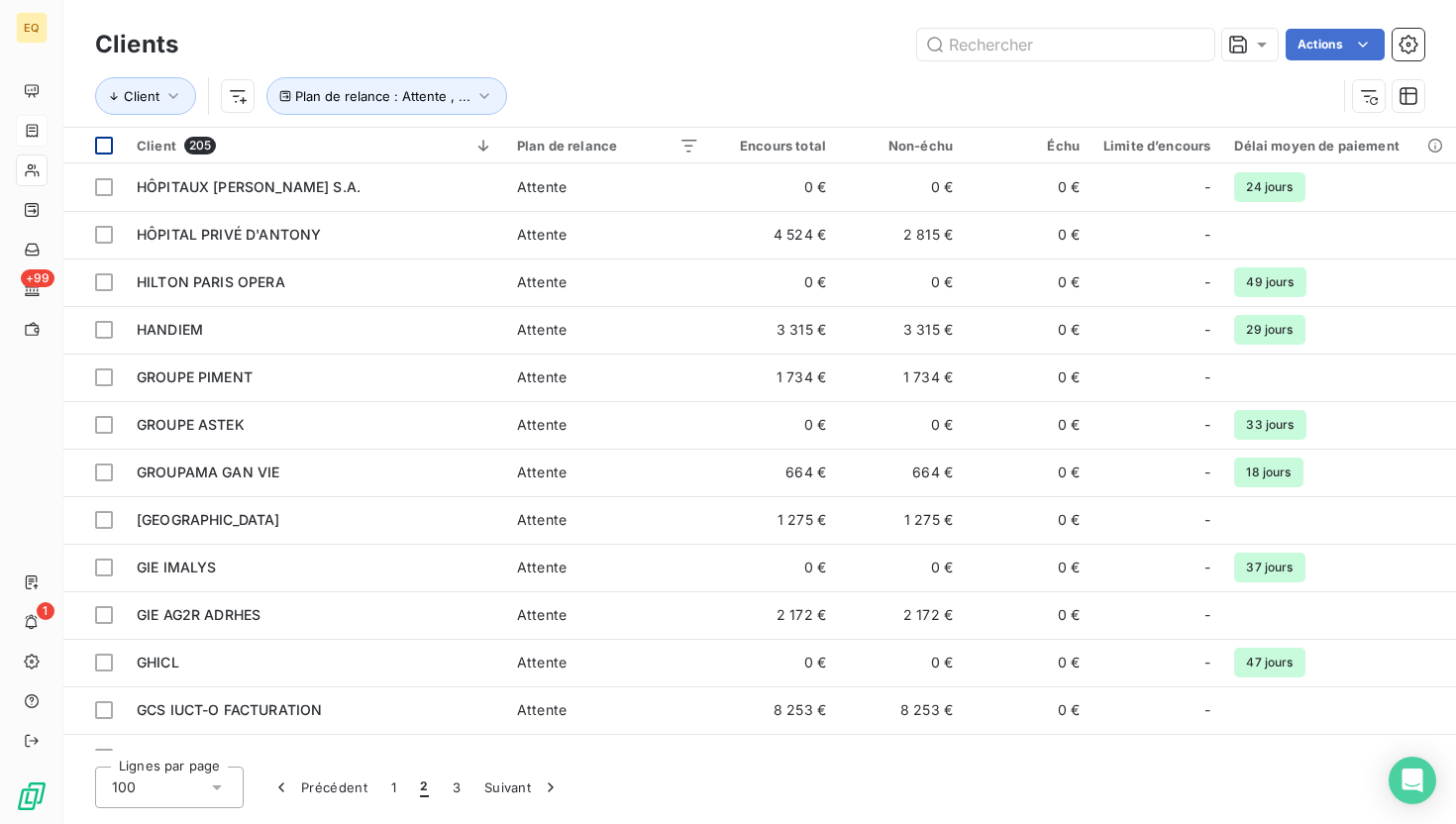
click at [103, 145] on div at bounding box center [104, 146] width 18 height 18
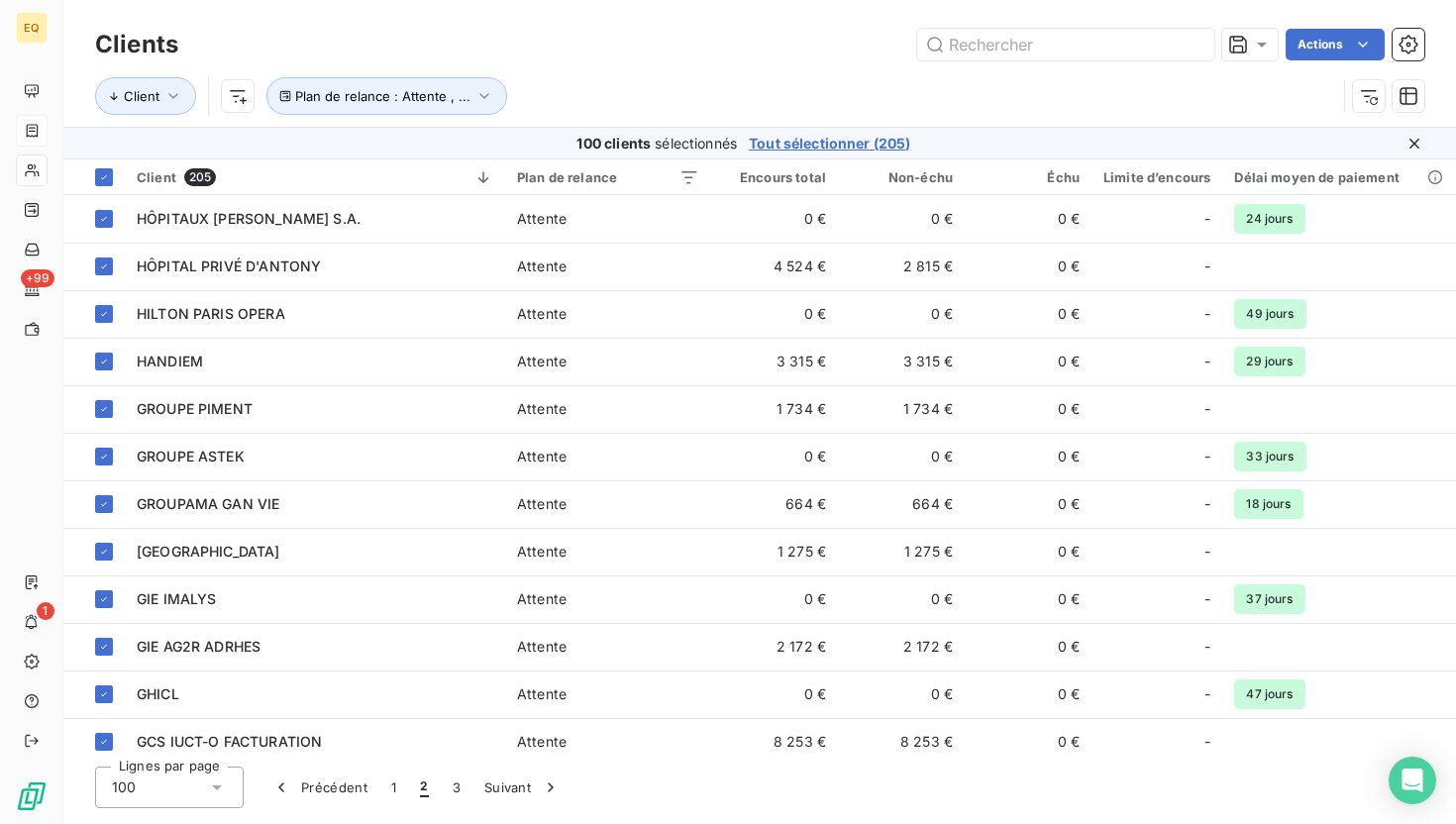
click at [779, 140] on span "Tout sélectionner (205)" at bounding box center [829, 144] width 162 height 20
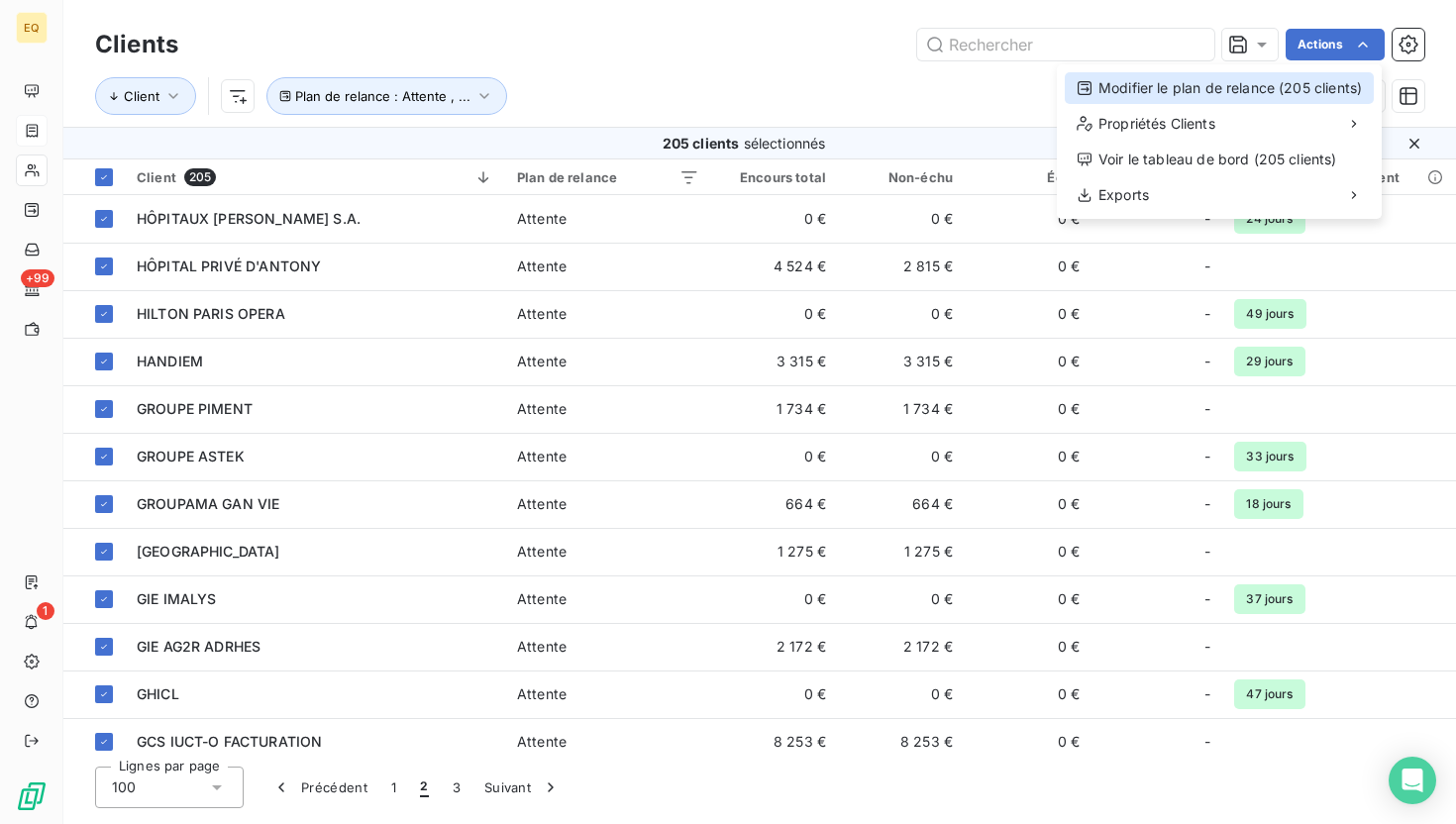
click at [1174, 95] on div "Modifier le plan de relance (205 clients)" at bounding box center [1219, 88] width 309 height 32
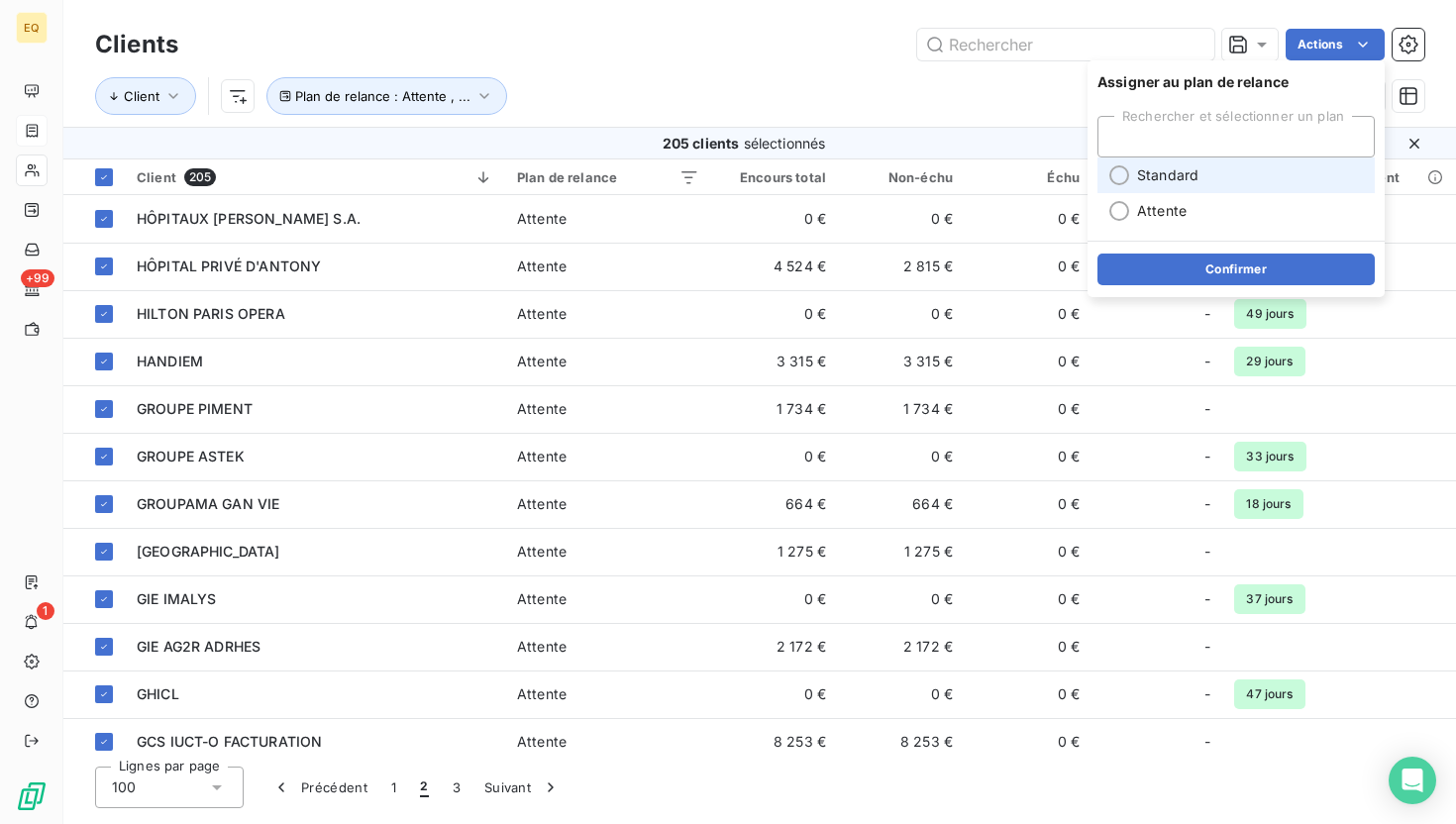
click at [1115, 175] on div at bounding box center [1120, 176] width 20 height 20
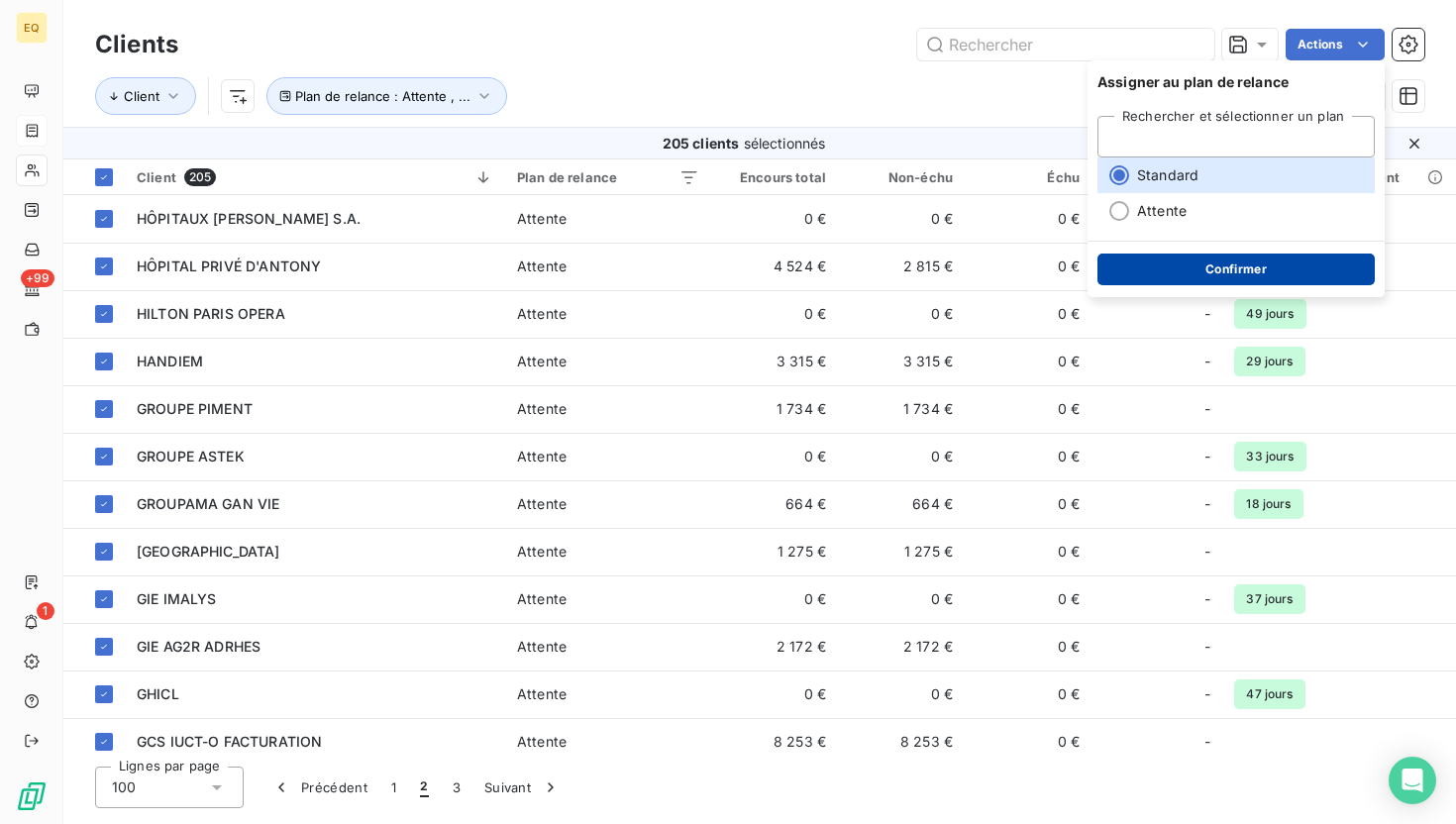
click at [1195, 280] on button "Confirmer" at bounding box center [1236, 269] width 277 height 32
click at [1177, 271] on button "Confirmer" at bounding box center [1236, 269] width 277 height 32
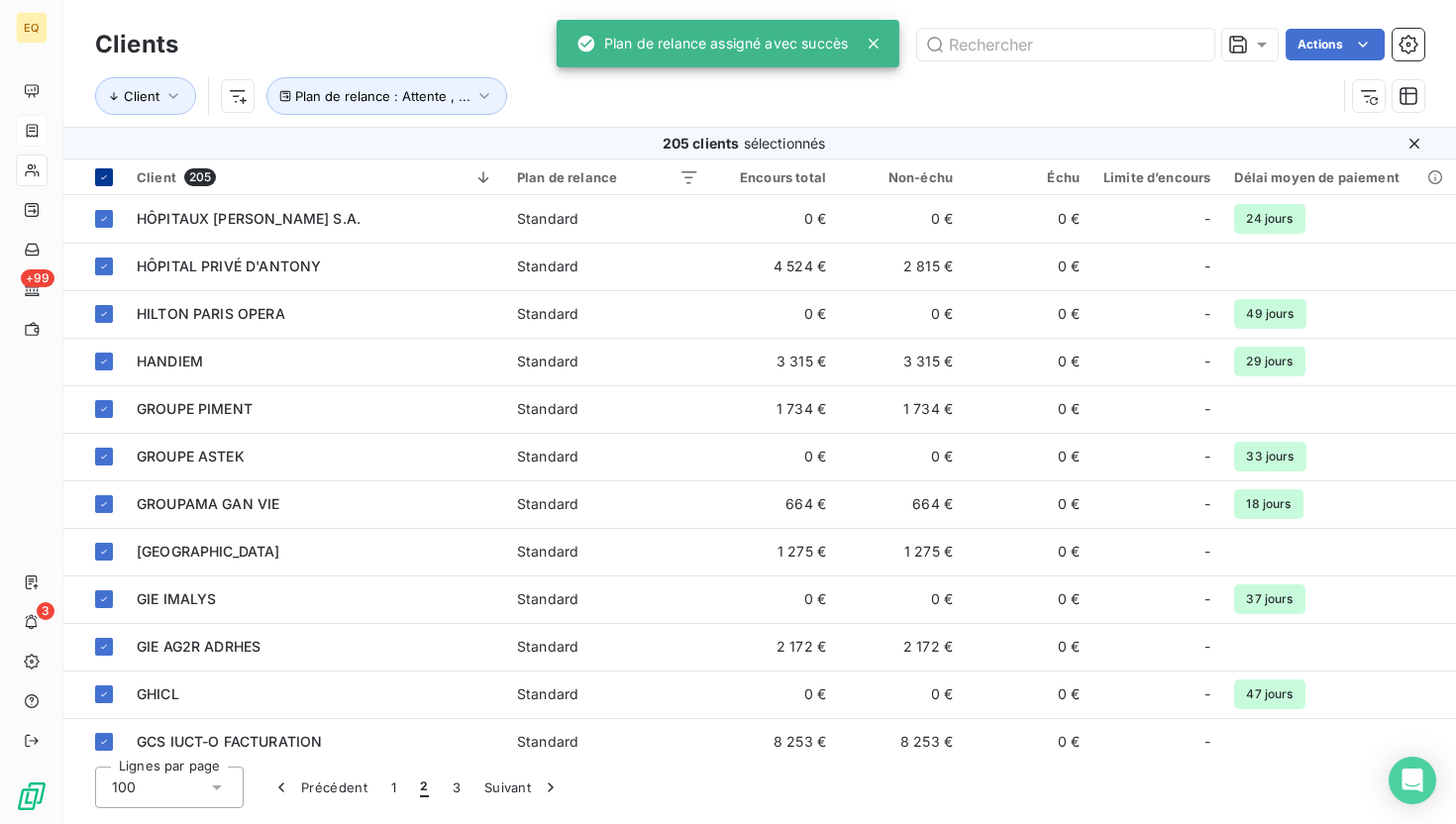
click at [105, 177] on icon at bounding box center [104, 178] width 6 height 4
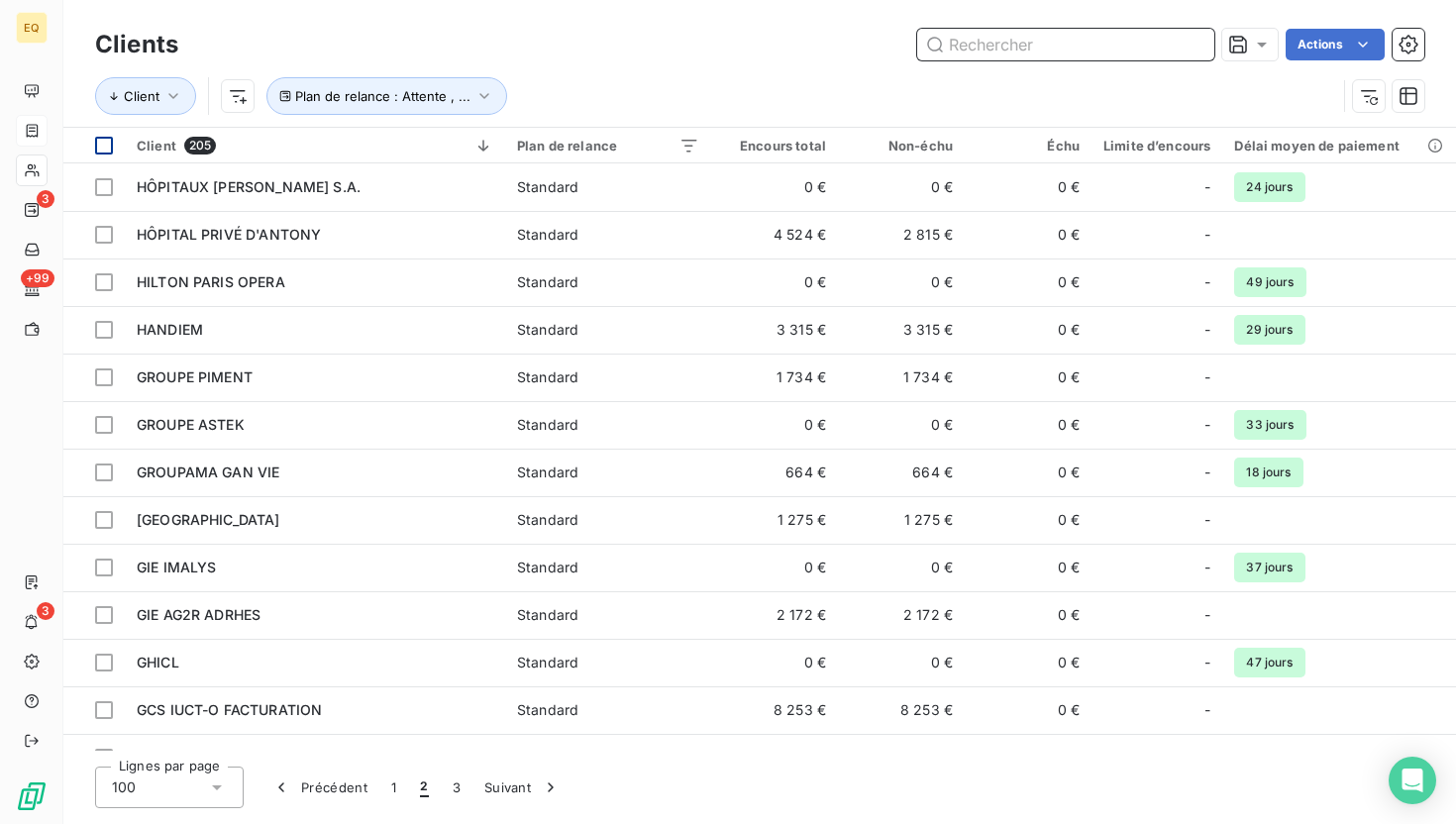
click at [1013, 45] on input "text" at bounding box center [1066, 45] width 297 height 32
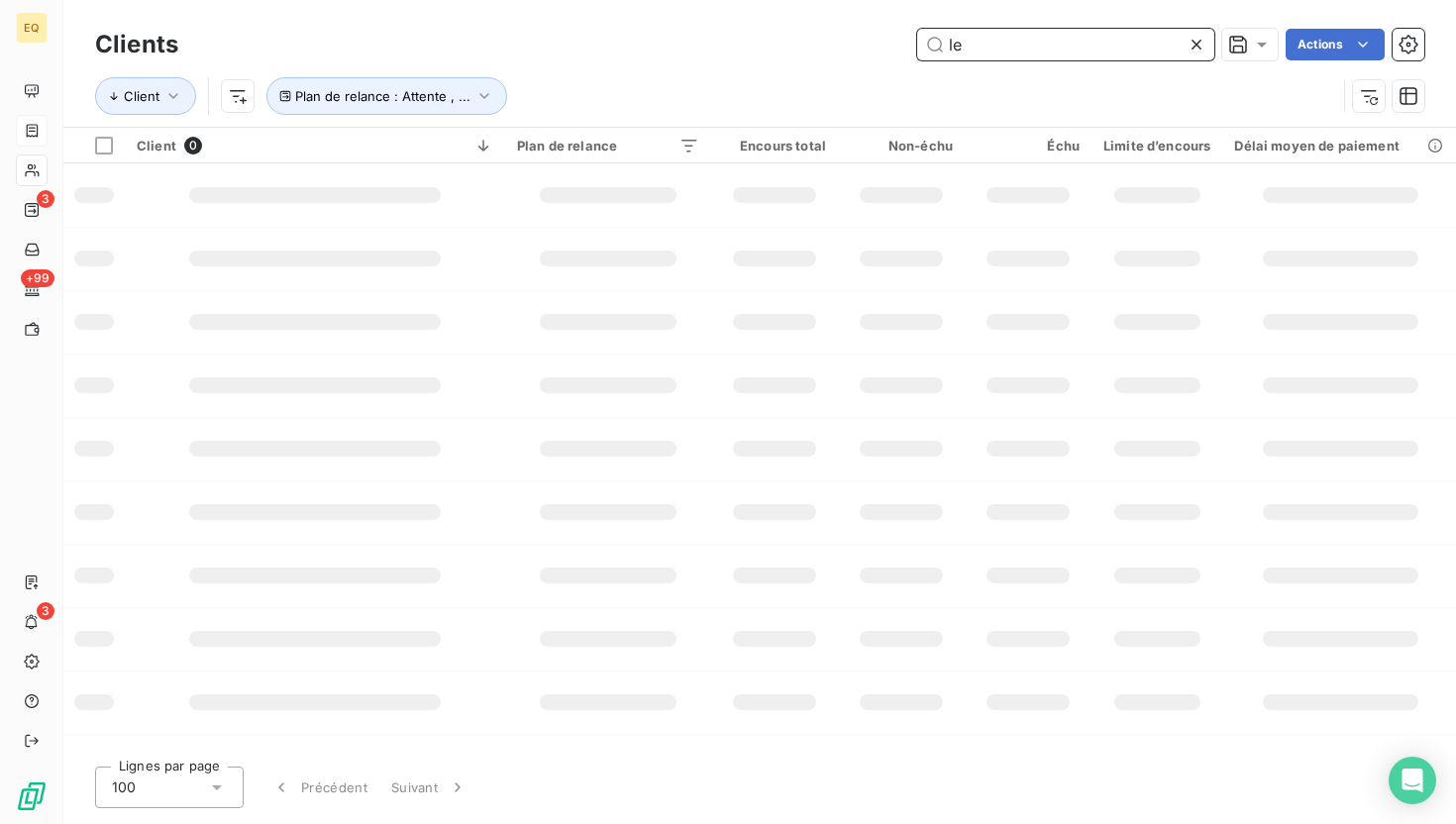
type input "l"
type input "f"
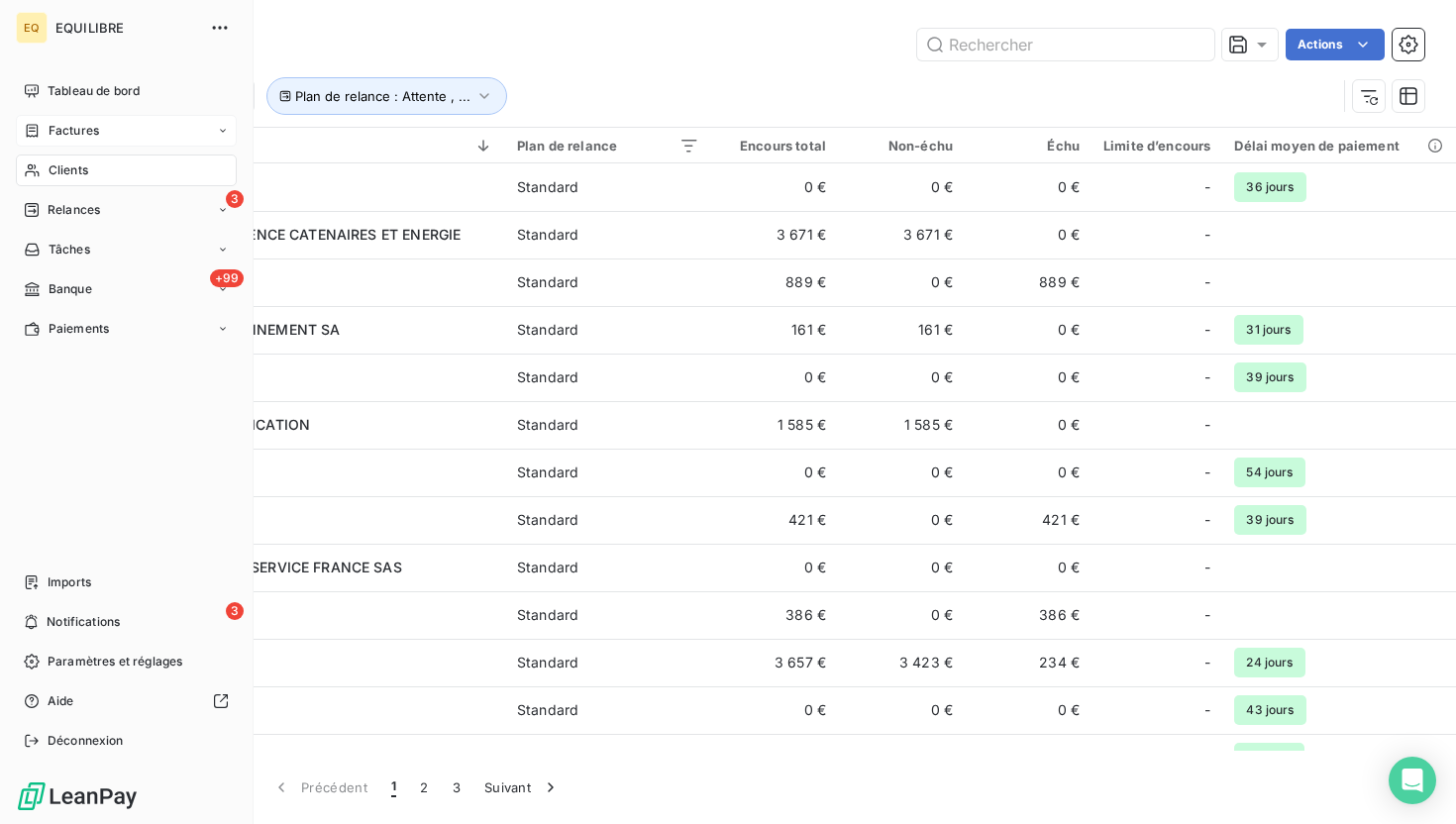
click at [33, 140] on div "Factures" at bounding box center [126, 131] width 221 height 32
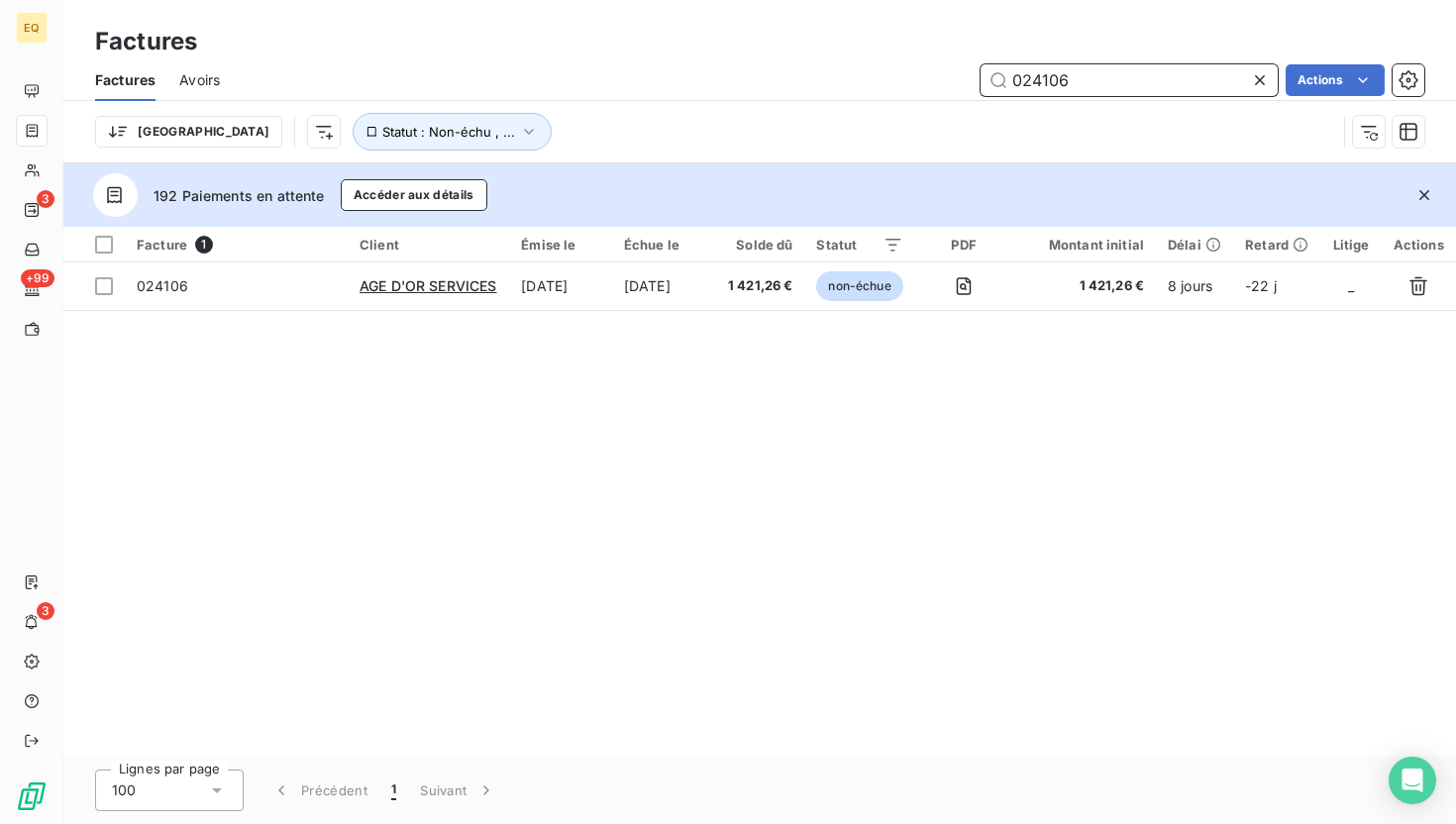
drag, startPoint x: 1097, startPoint y: 86, endPoint x: 1030, endPoint y: 77, distance: 67.6
click at [1030, 77] on input "024106" at bounding box center [1130, 81] width 297 height 32
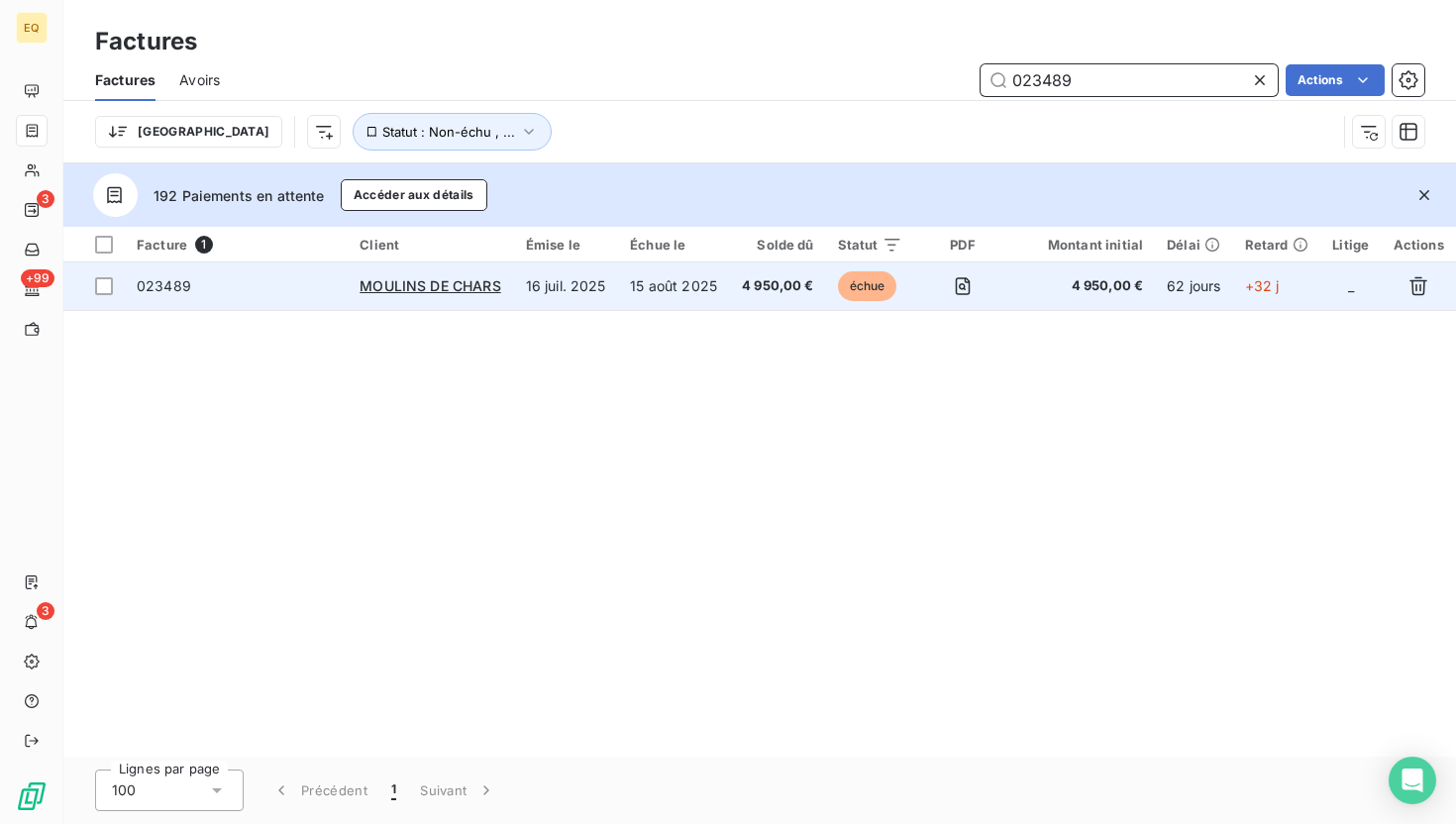
type input "023489"
click at [243, 287] on span "023489" at bounding box center [236, 286] width 199 height 20
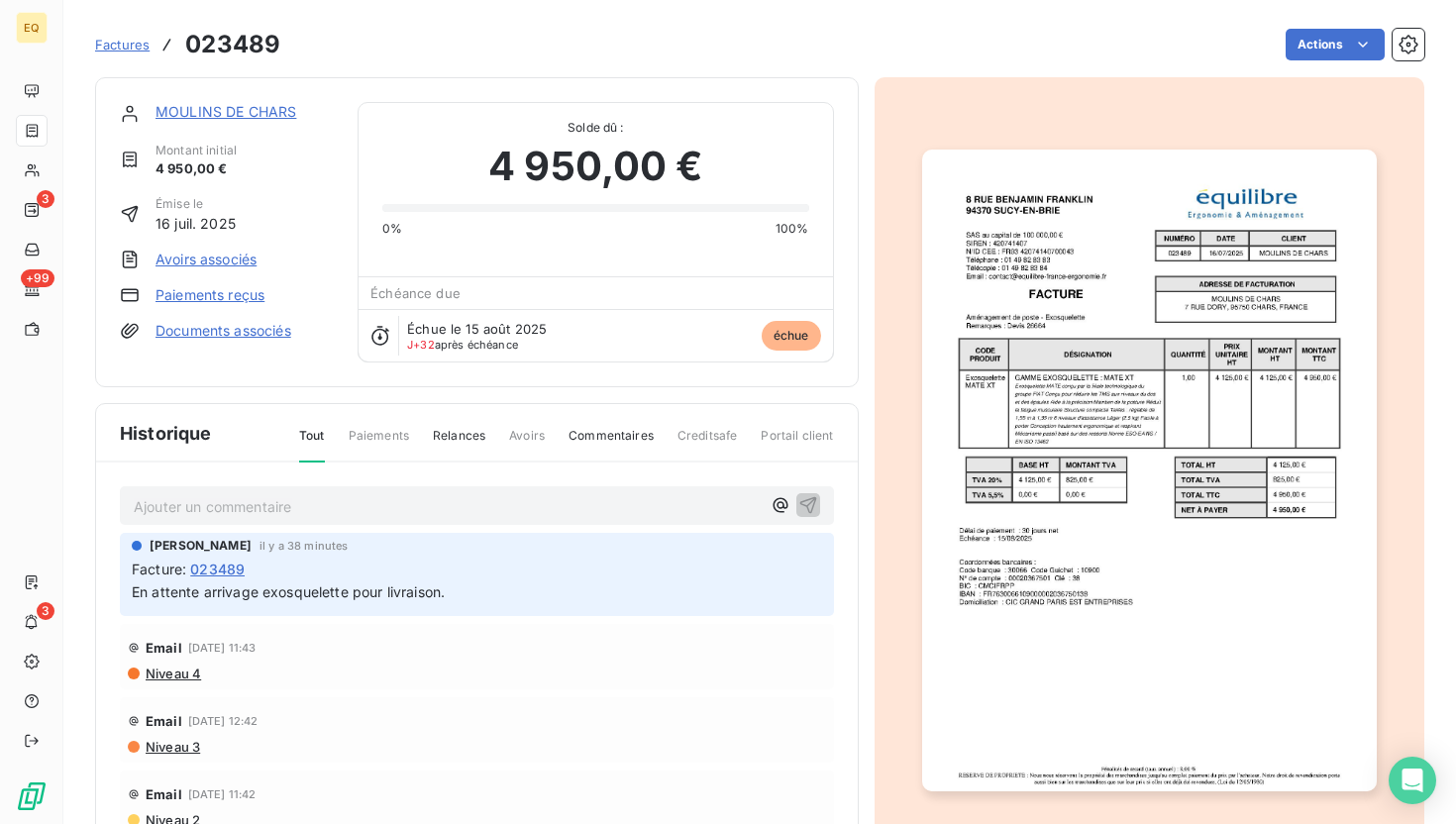
click at [214, 111] on link "MOULINS DE CHARS" at bounding box center [226, 111] width 141 height 17
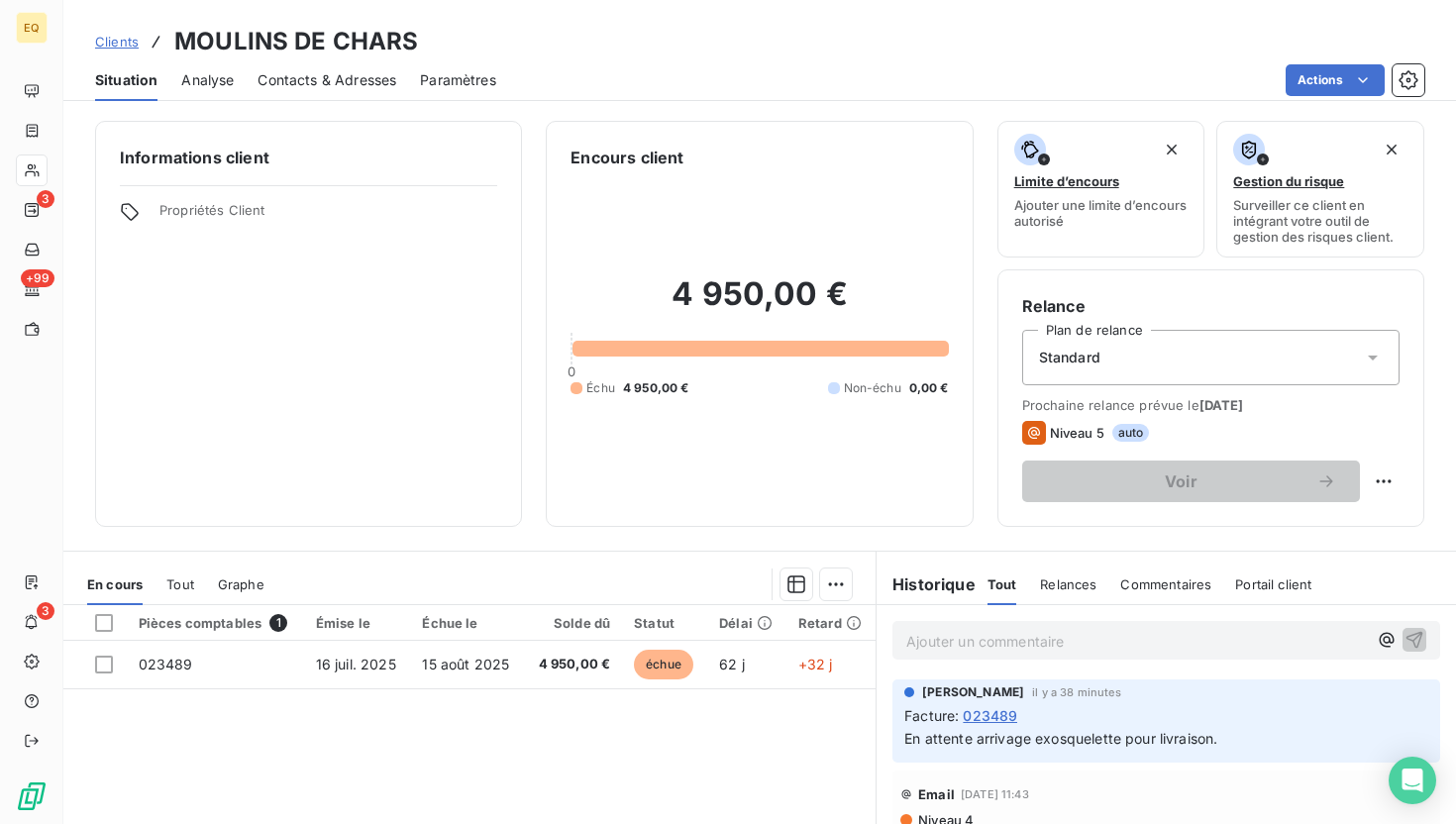
click at [1363, 362] on icon at bounding box center [1373, 357] width 20 height 20
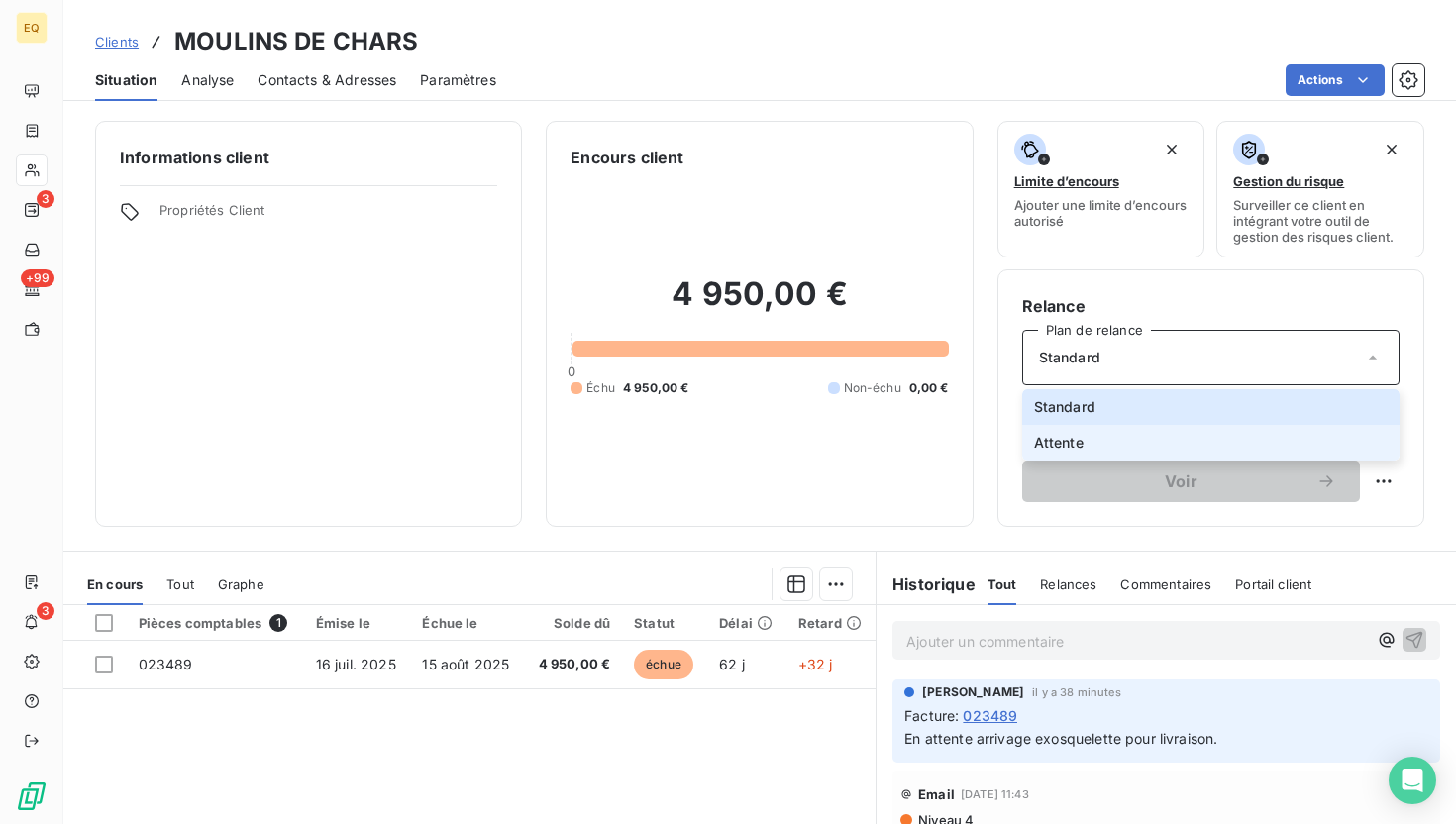
click at [1191, 434] on li "Attente" at bounding box center [1211, 443] width 377 height 36
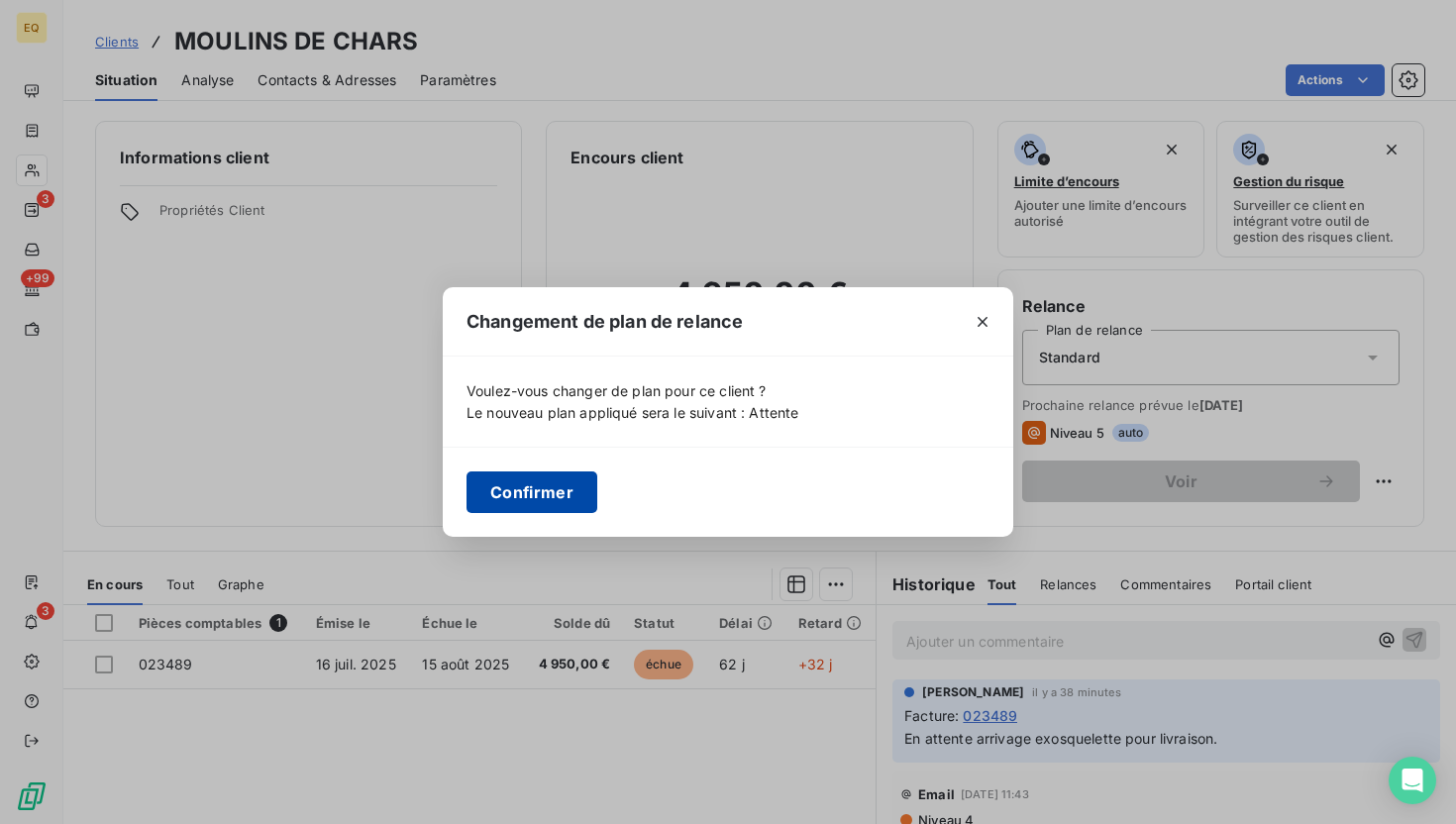
click at [566, 492] on button "Confirmer" at bounding box center [531, 492] width 131 height 42
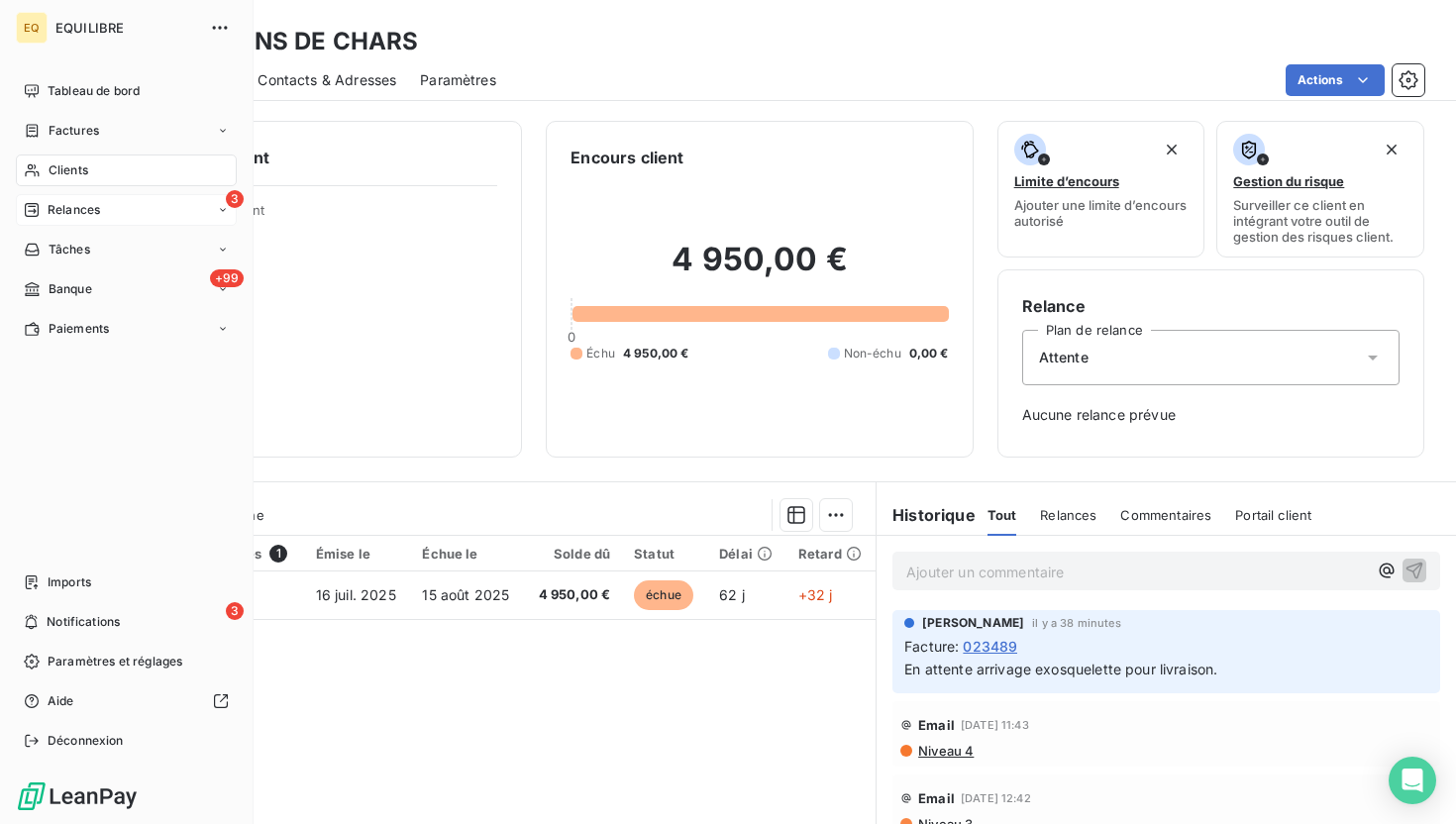
click at [85, 205] on span "Relances" at bounding box center [74, 209] width 53 height 18
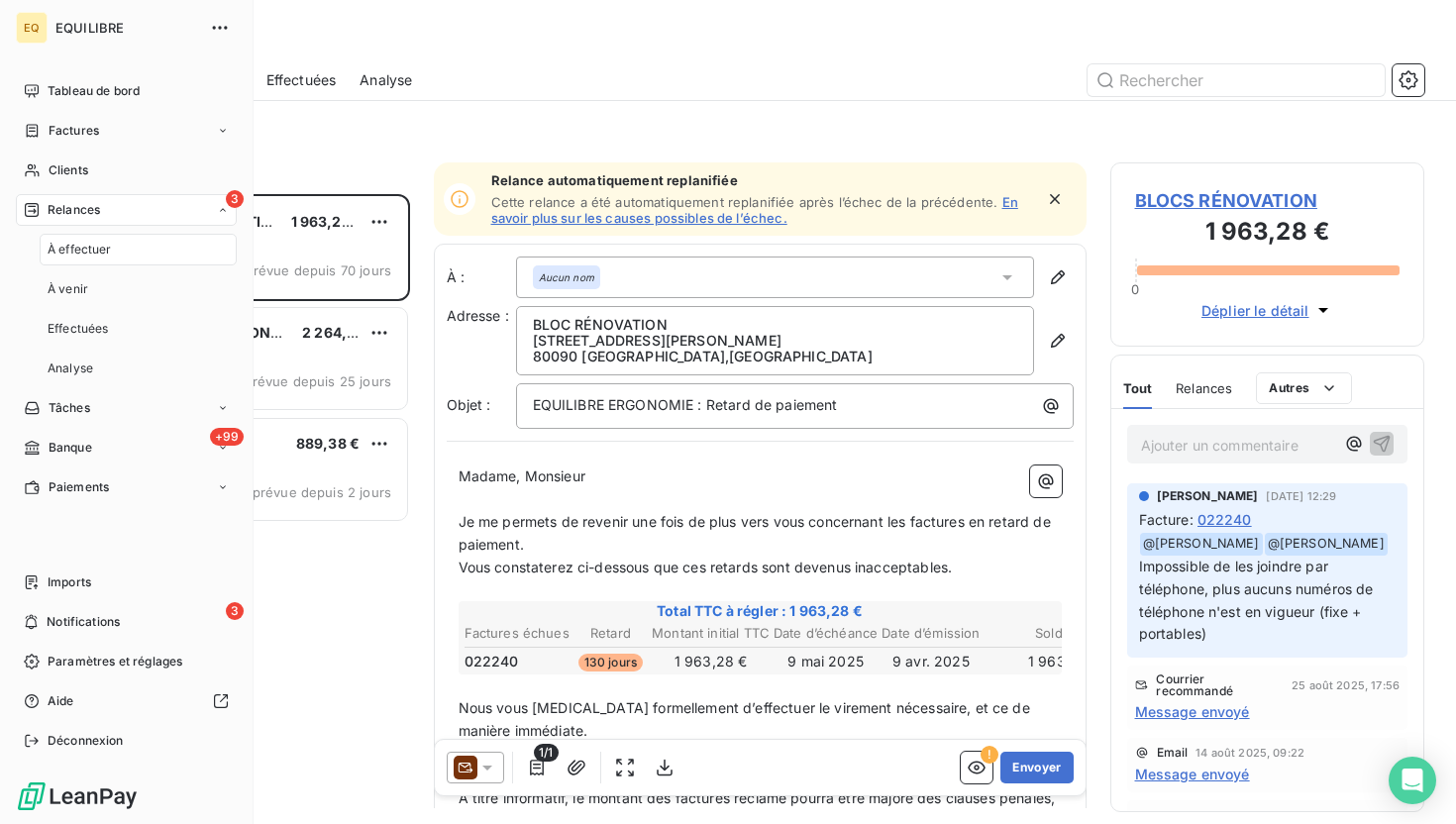
scroll to position [629, 314]
click at [50, 159] on div "Clients" at bounding box center [126, 171] width 221 height 32
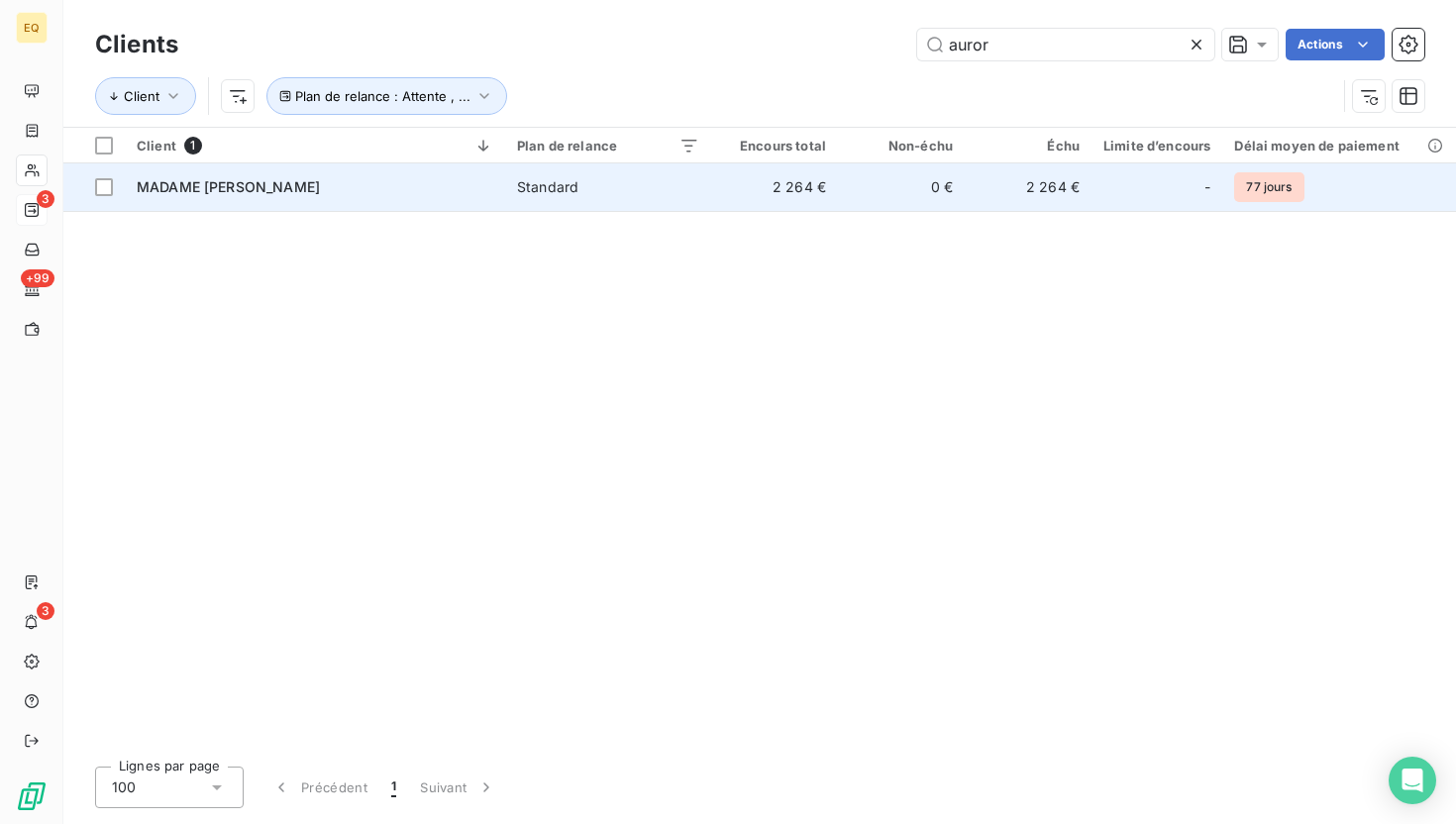
type input "auror"
click at [570, 190] on div "Standard" at bounding box center [548, 188] width 62 height 20
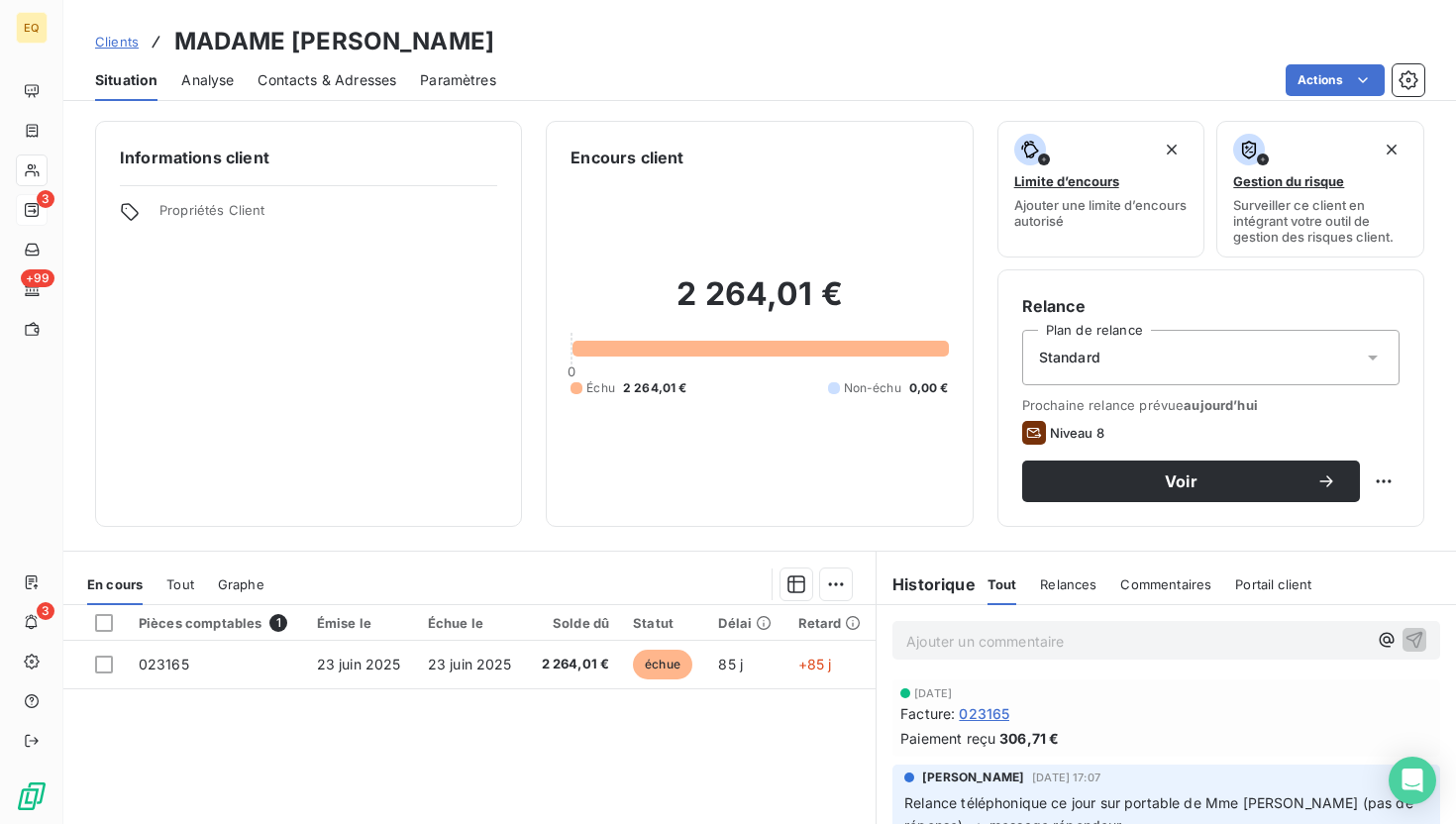
click at [1180, 379] on div "Standard" at bounding box center [1211, 357] width 377 height 56
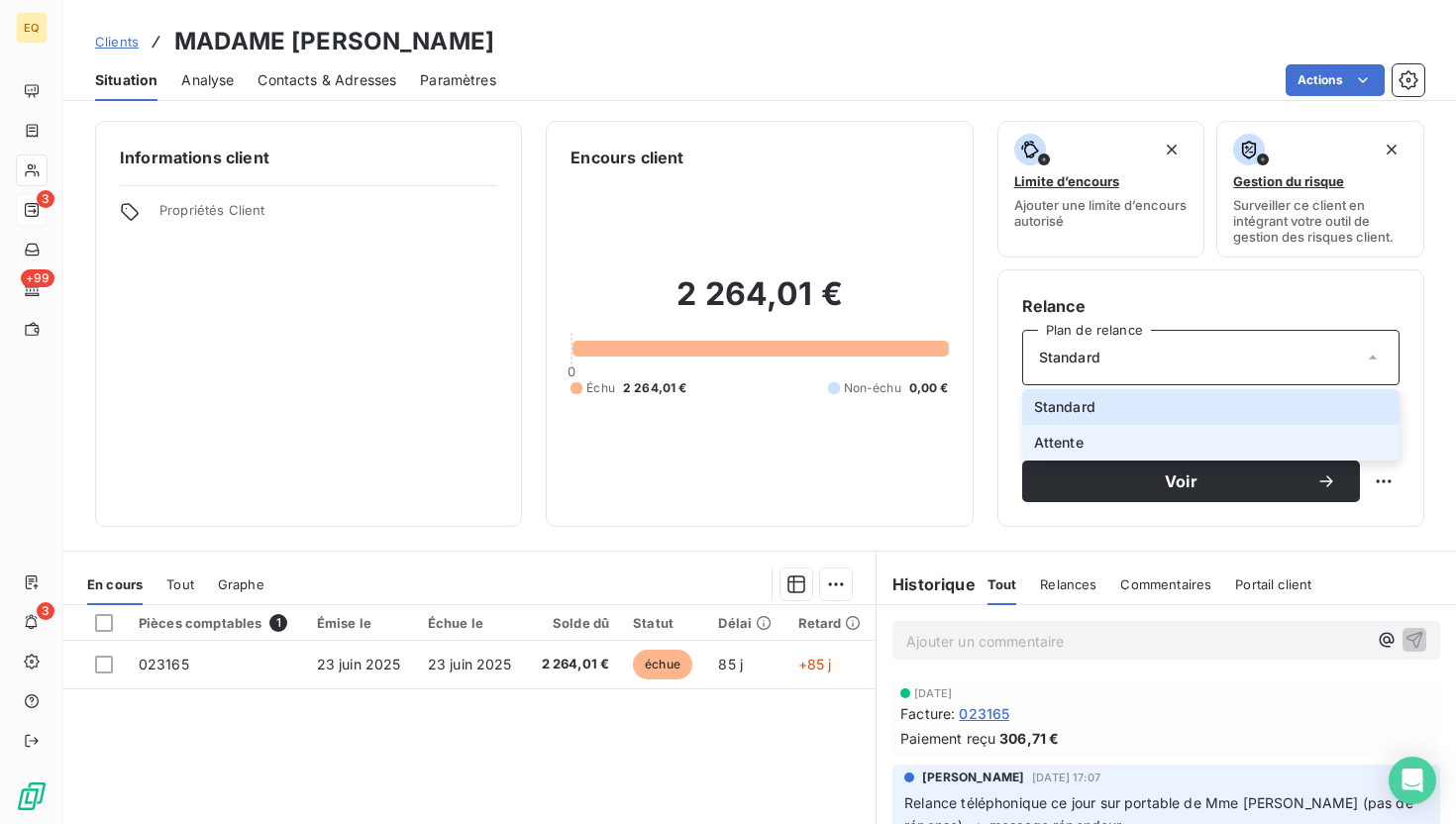
click at [1085, 435] on li "Attente" at bounding box center [1211, 443] width 377 height 36
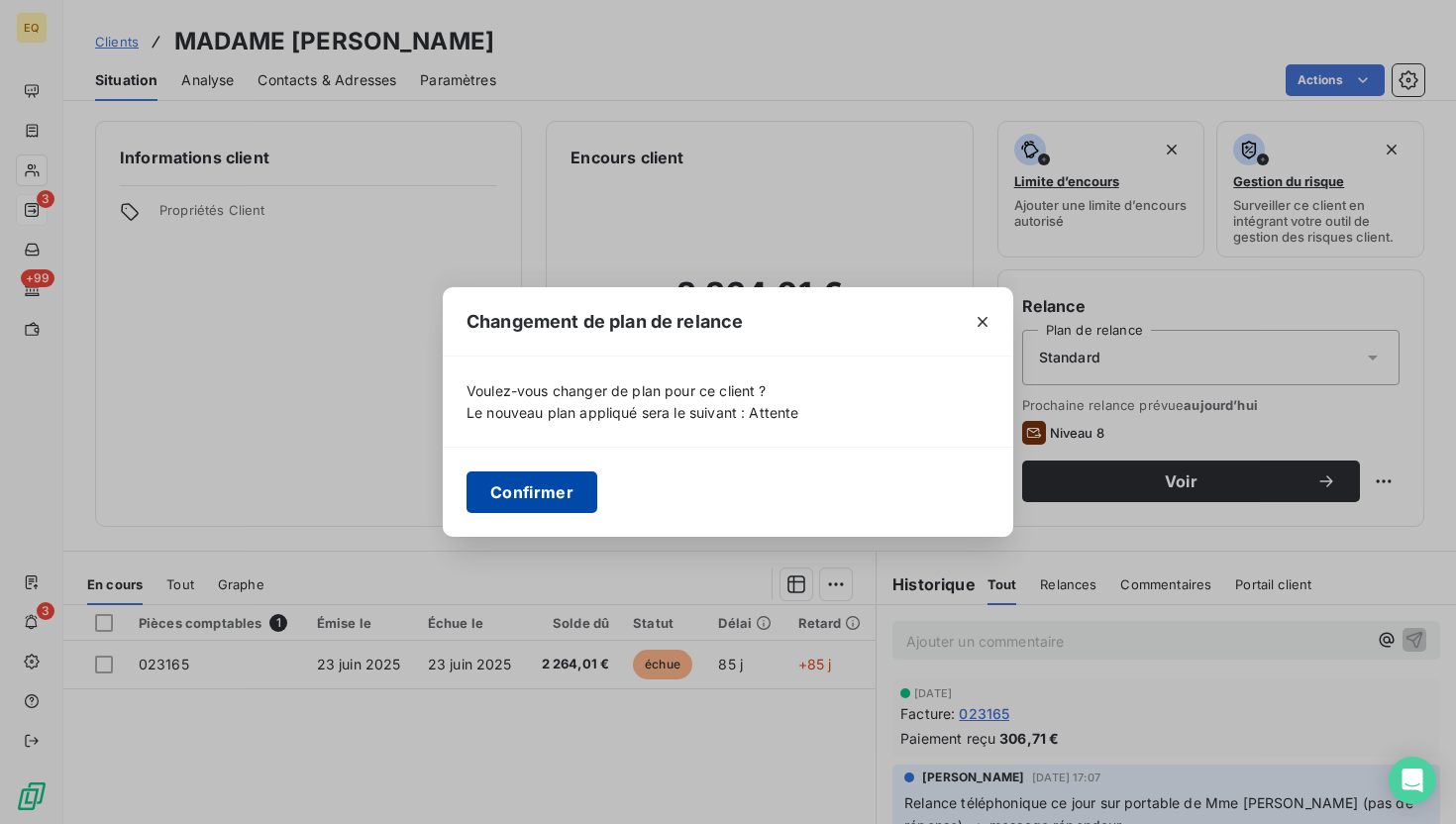
click at [509, 481] on button "Confirmer" at bounding box center [531, 492] width 131 height 42
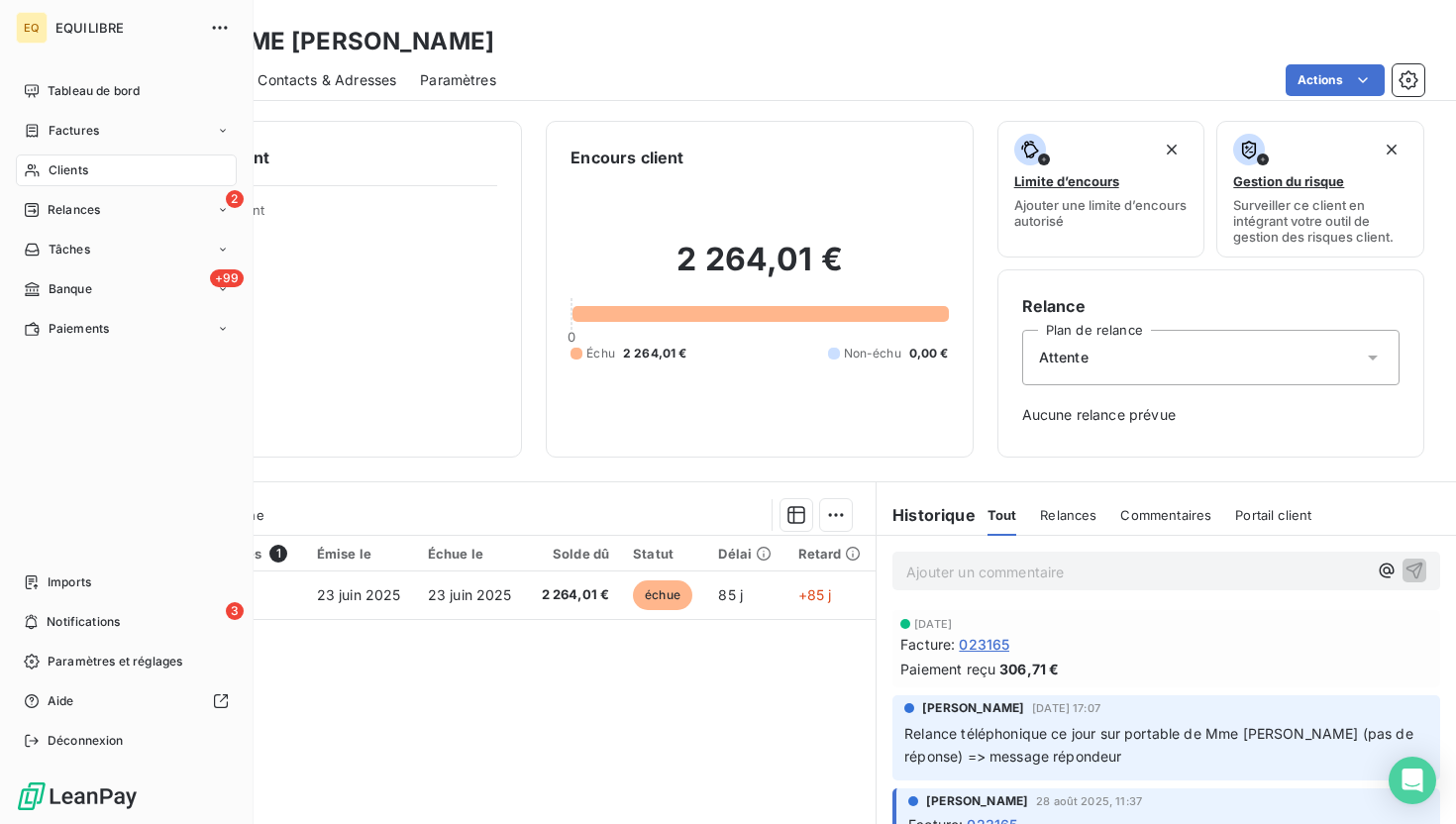
click at [88, 184] on div "Clients" at bounding box center [126, 171] width 221 height 32
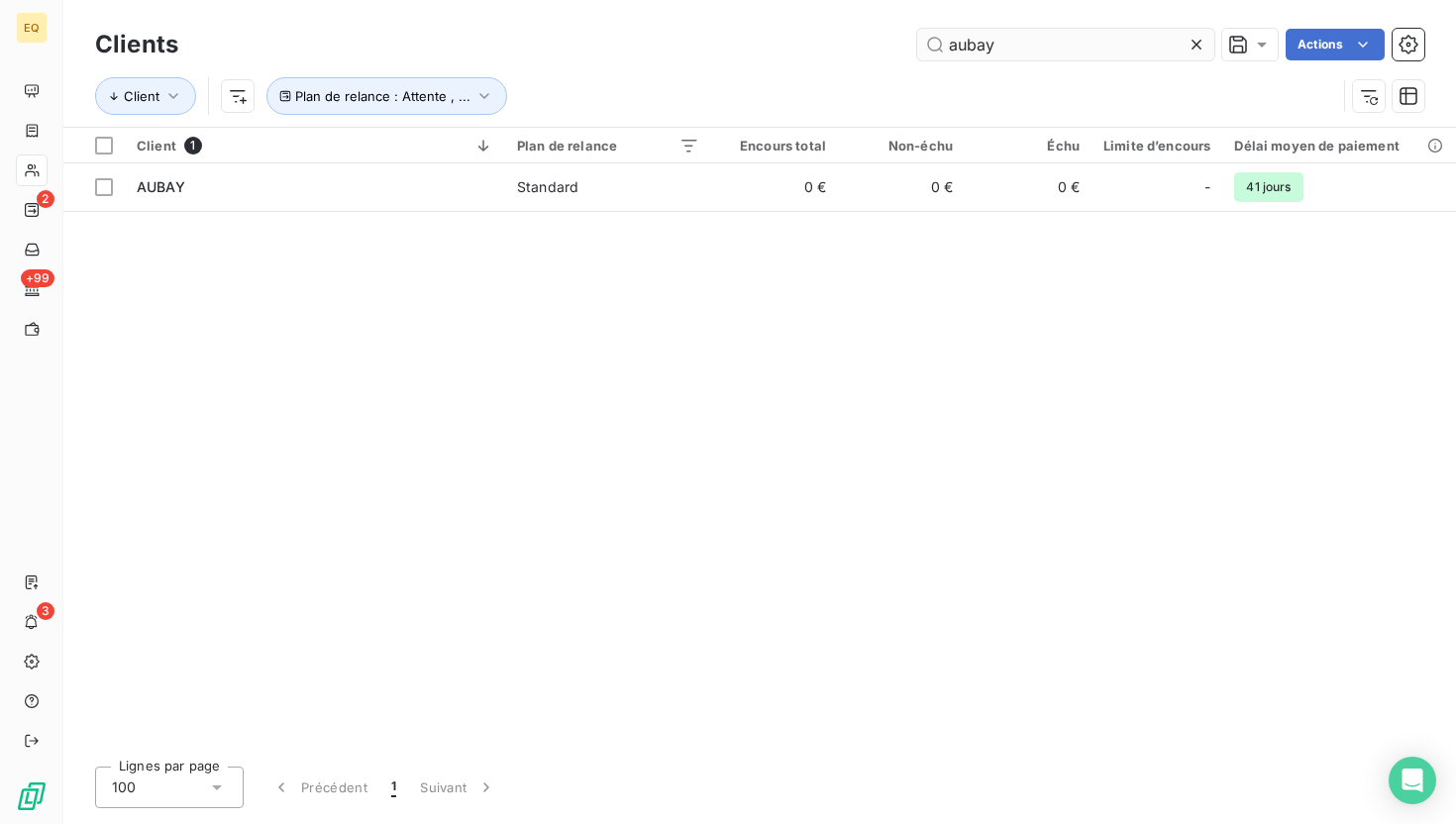
drag, startPoint x: 1002, startPoint y: 44, endPoint x: 923, endPoint y: 44, distance: 79.0
click at [925, 44] on input "aubay" at bounding box center [1066, 45] width 297 height 32
drag, startPoint x: 979, startPoint y: 46, endPoint x: 908, endPoint y: 46, distance: 71.0
click at [909, 46] on div "tsv Actions" at bounding box center [812, 45] width 1222 height 32
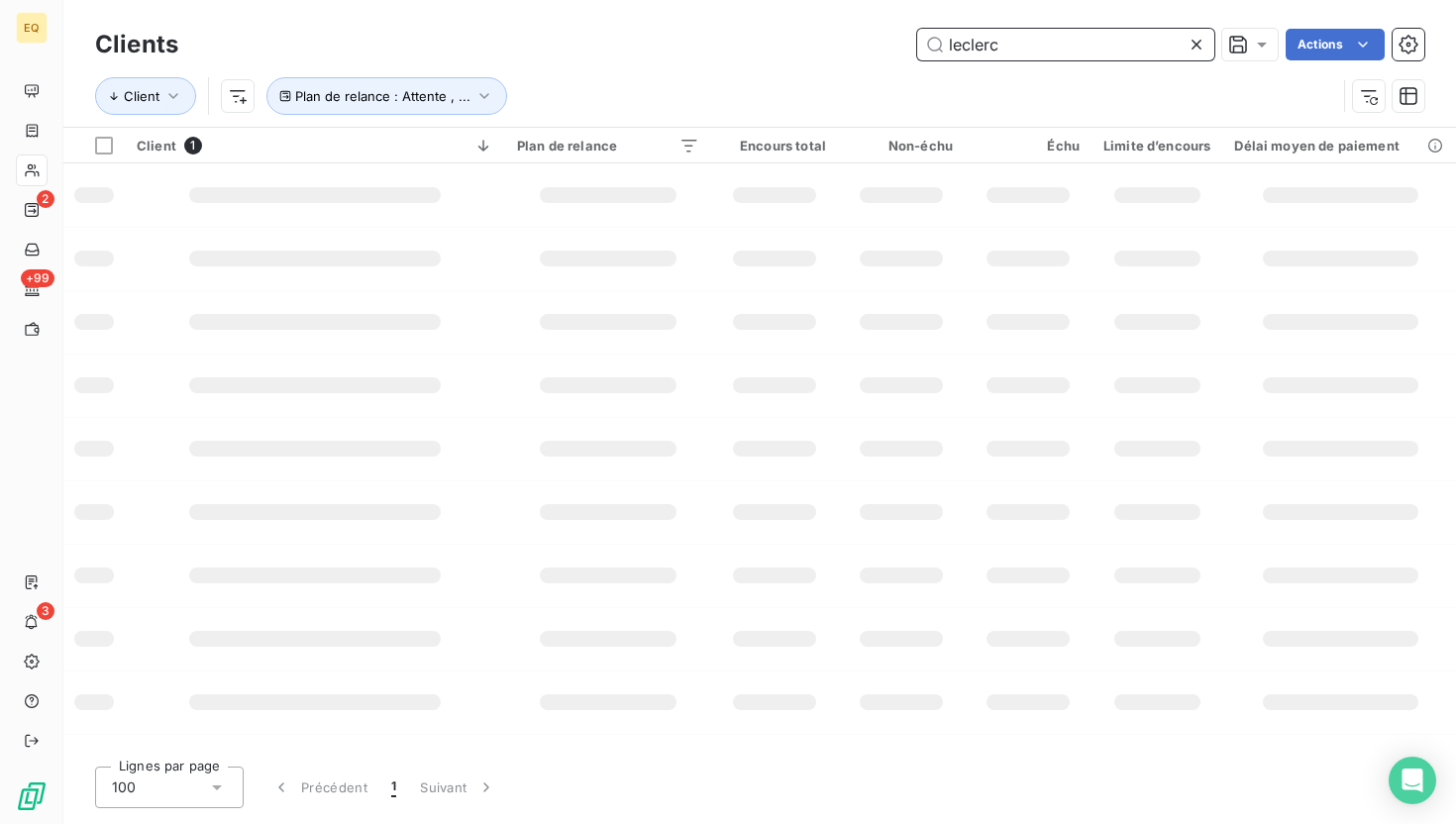
type input "leclerc"
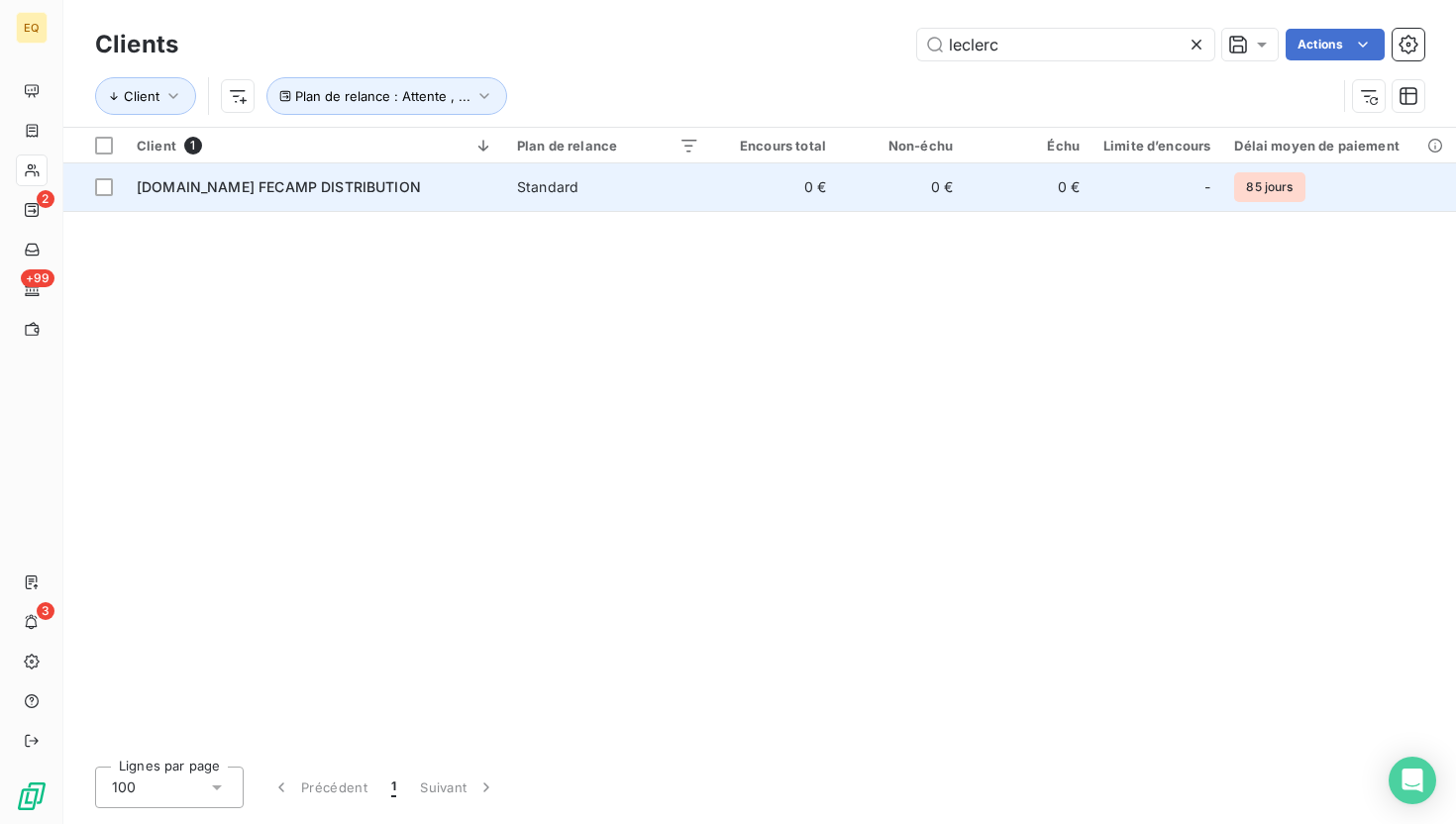
click at [334, 187] on span "[DOMAIN_NAME] FECAMP DISTRIBUTION" at bounding box center [278, 187] width 284 height 17
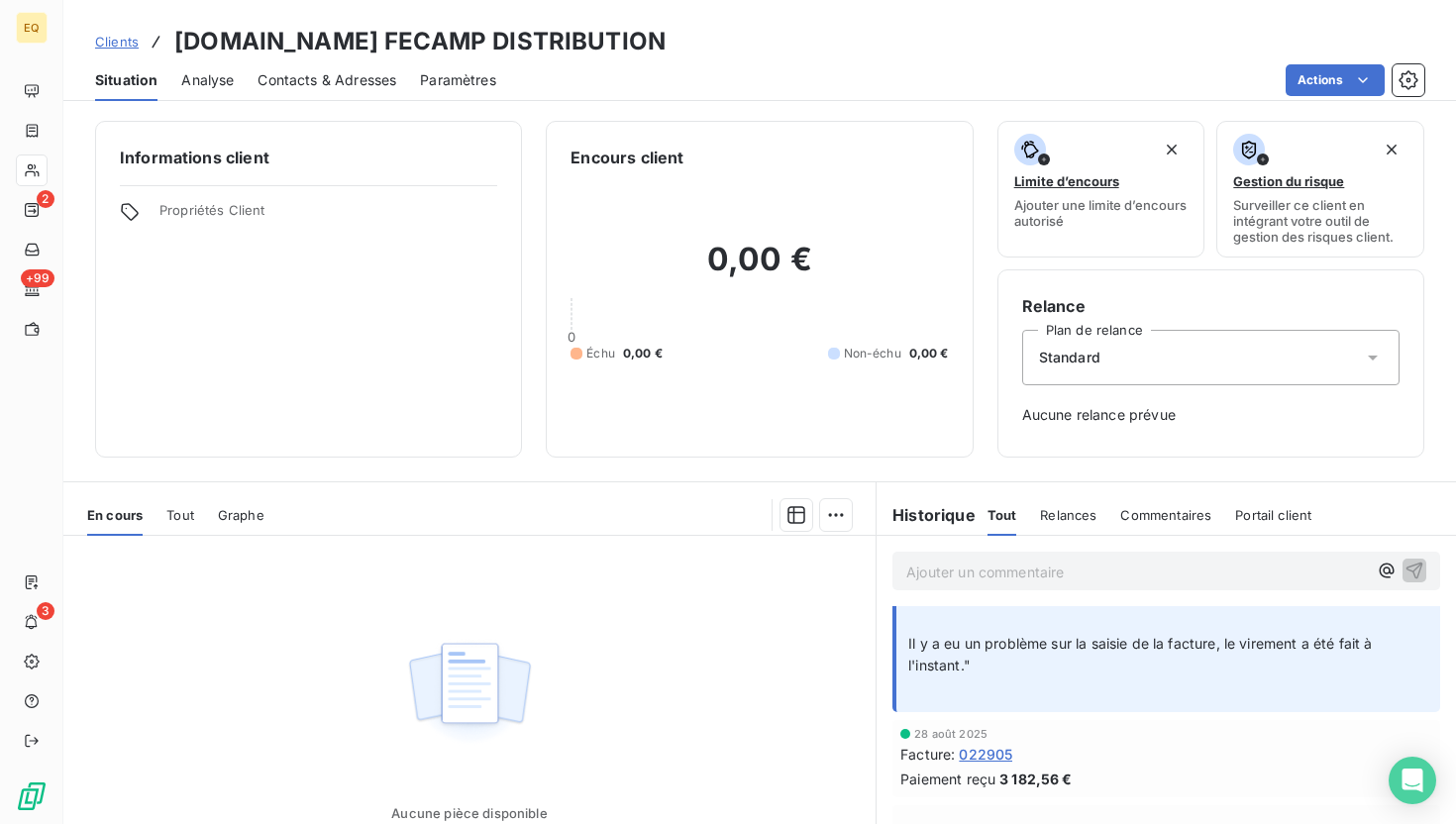
scroll to position [69, 0]
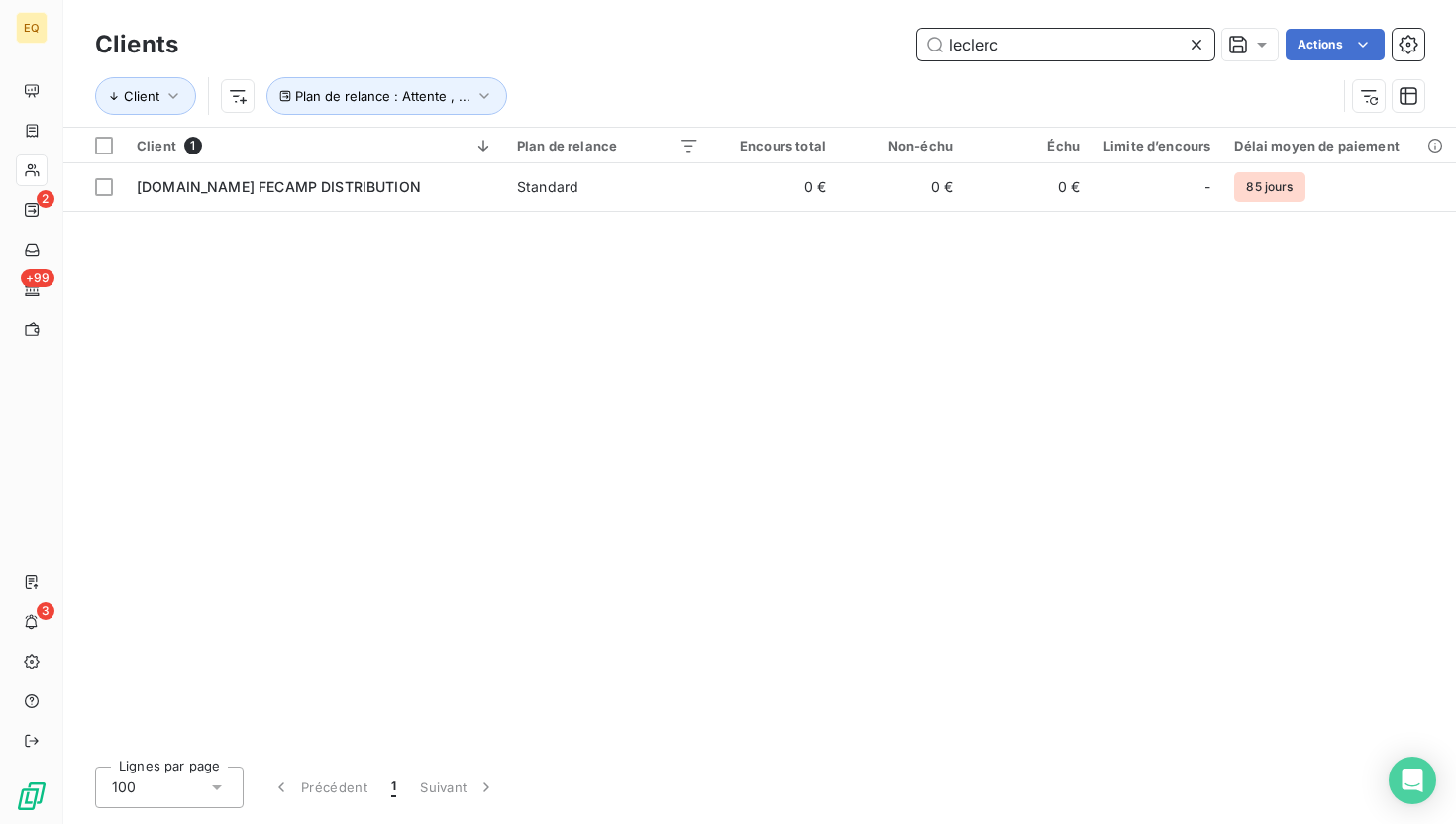
drag, startPoint x: 1009, startPoint y: 56, endPoint x: 888, endPoint y: 45, distance: 121.5
click at [888, 45] on div "leclerc Actions" at bounding box center [812, 45] width 1222 height 32
type input "carrier"
